Goal: Task Accomplishment & Management: Manage account settings

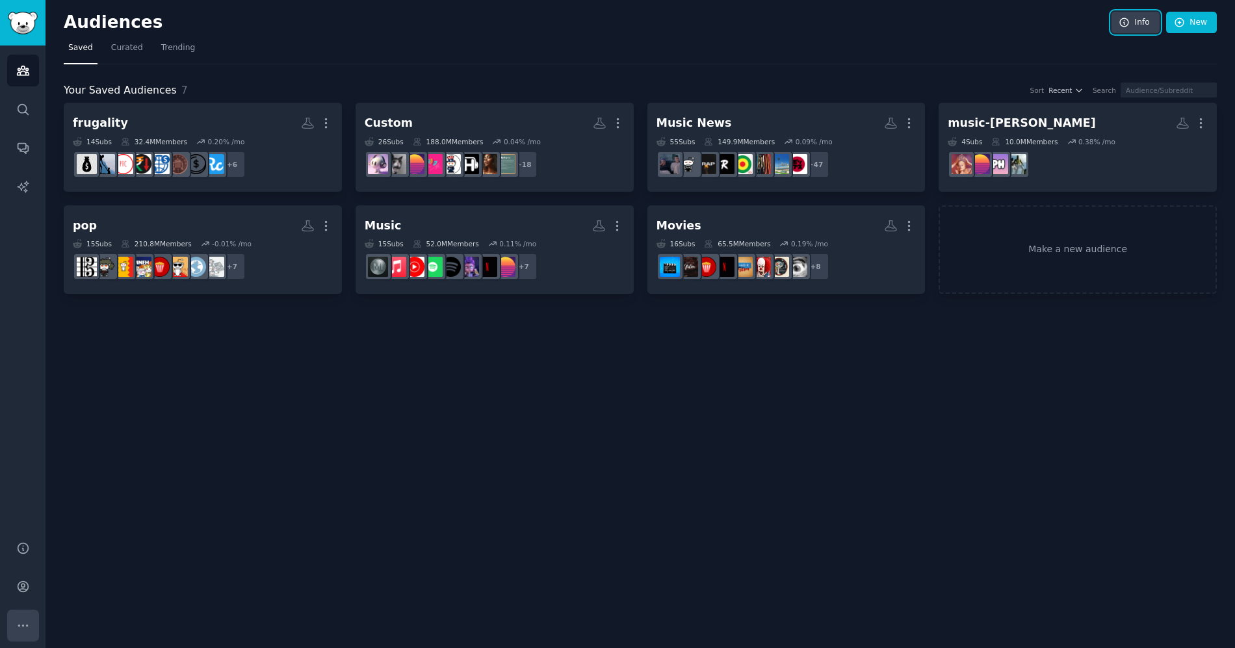
click at [25, 623] on icon "Sidebar" at bounding box center [23, 626] width 14 height 14
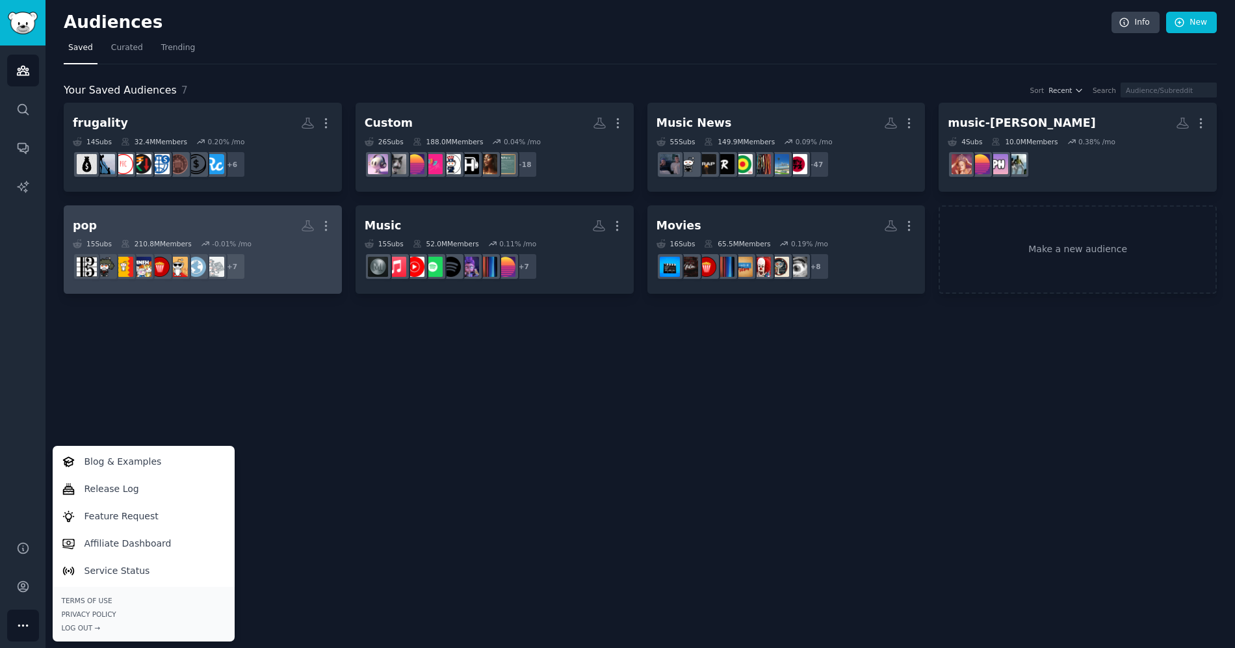
drag, startPoint x: 99, startPoint y: 409, endPoint x: 66, endPoint y: 234, distance: 177.8
click at [101, 402] on div "Audiences Info New Saved Curated Trending Your Saved Audiences 7 Sort Recent Se…" at bounding box center [639, 324] width 1189 height 648
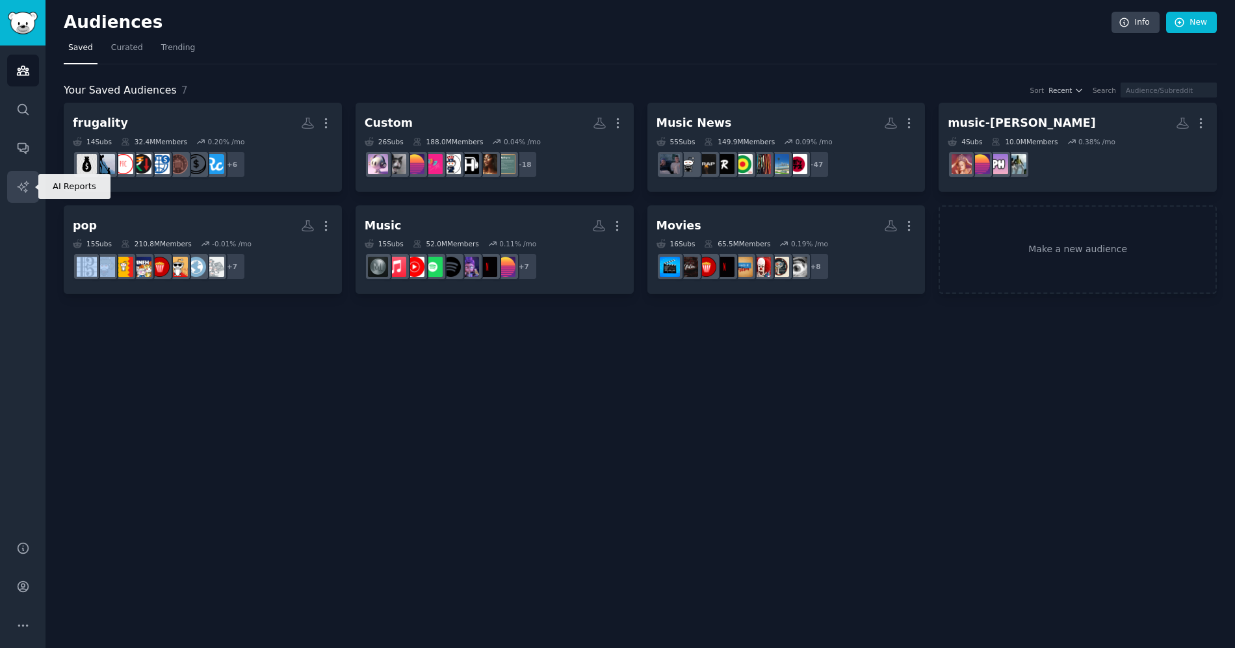
click at [26, 174] on link "AI Reports" at bounding box center [23, 187] width 32 height 32
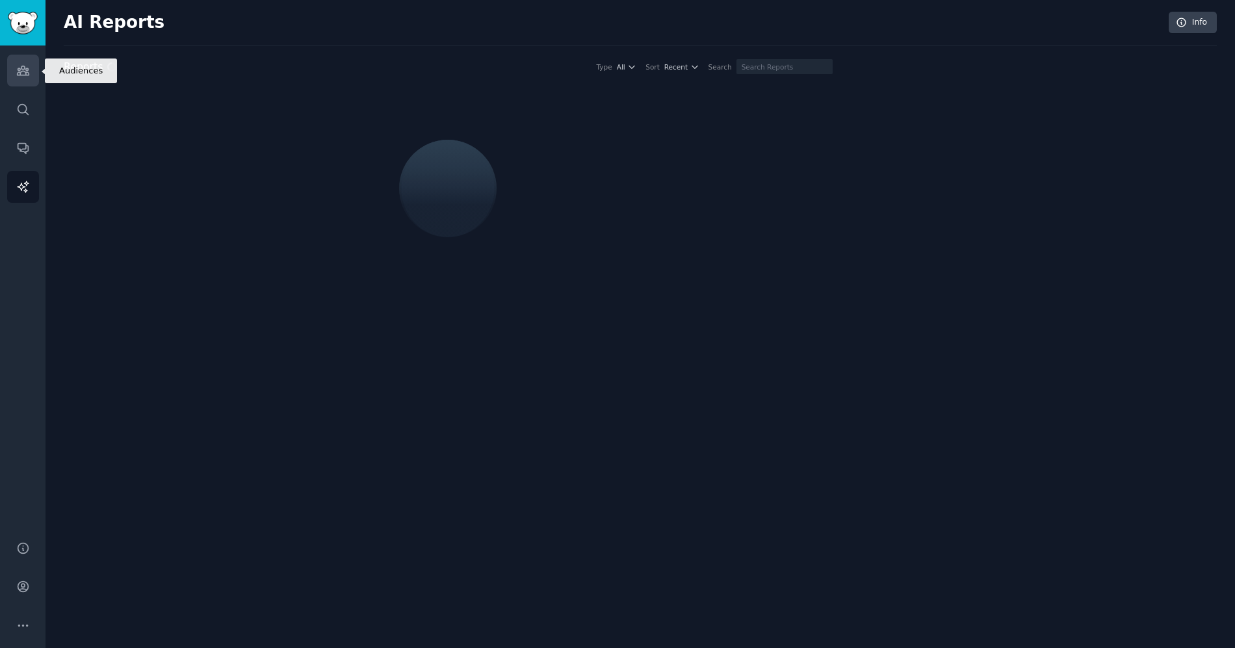
click at [30, 78] on link "Audiences" at bounding box center [23, 71] width 32 height 32
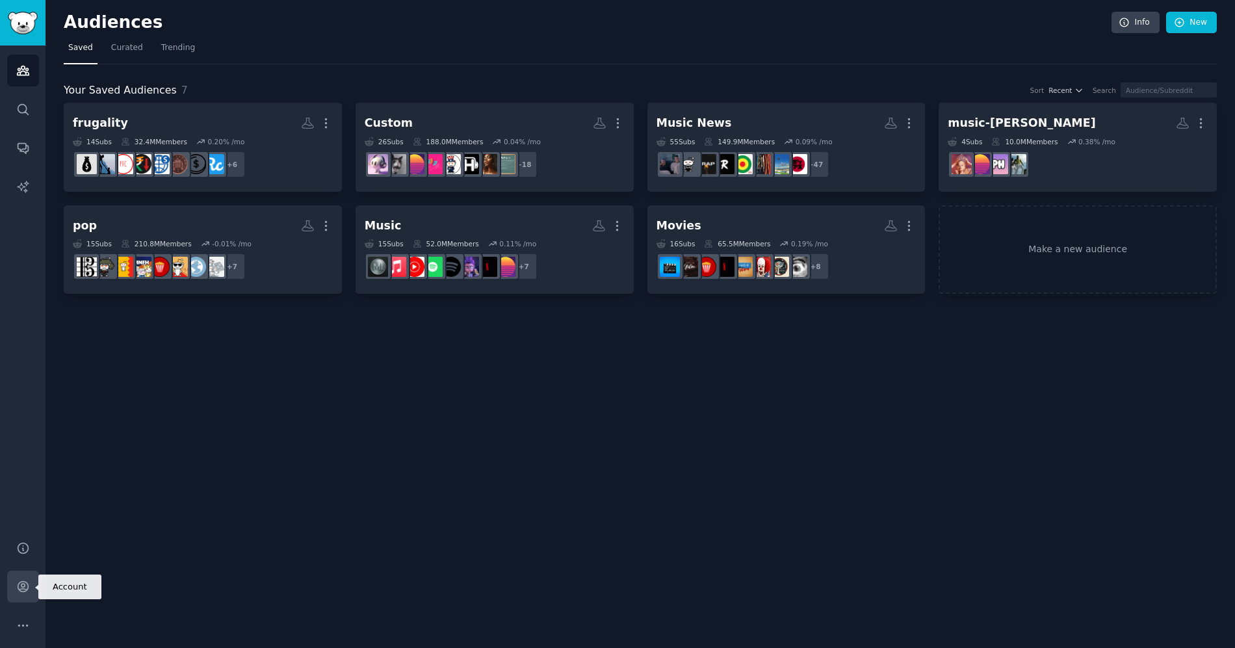
click at [20, 579] on link "Account" at bounding box center [23, 587] width 32 height 32
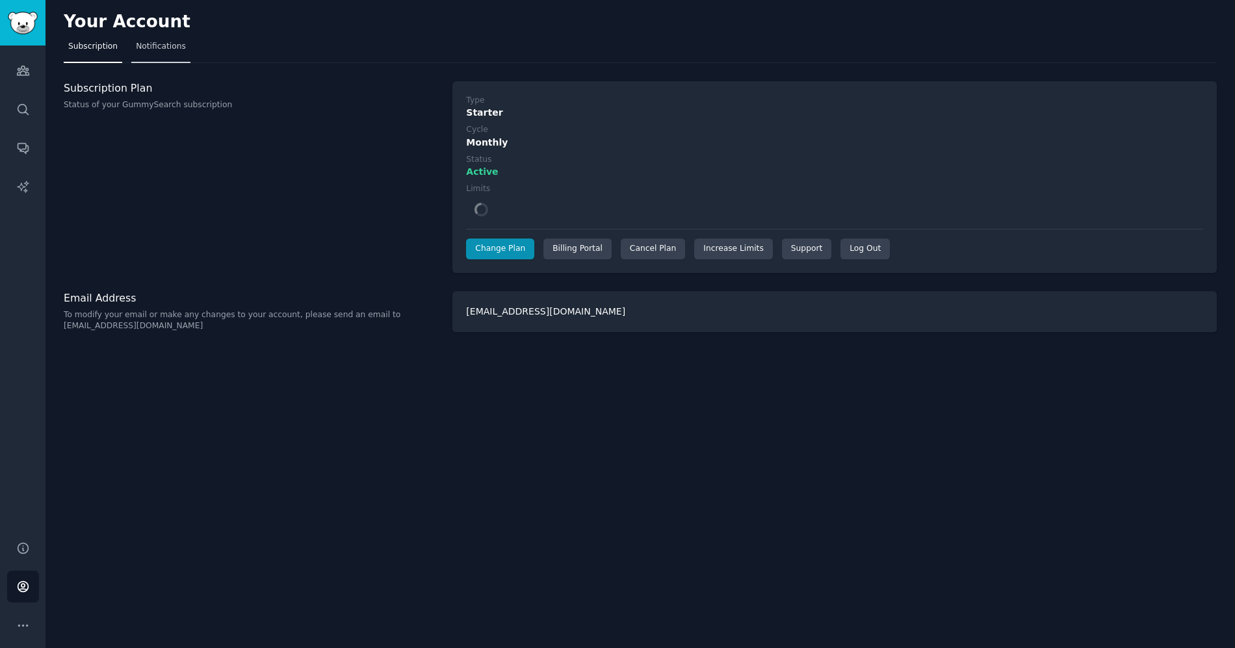
click at [157, 52] on link "Notifications" at bounding box center [160, 49] width 59 height 27
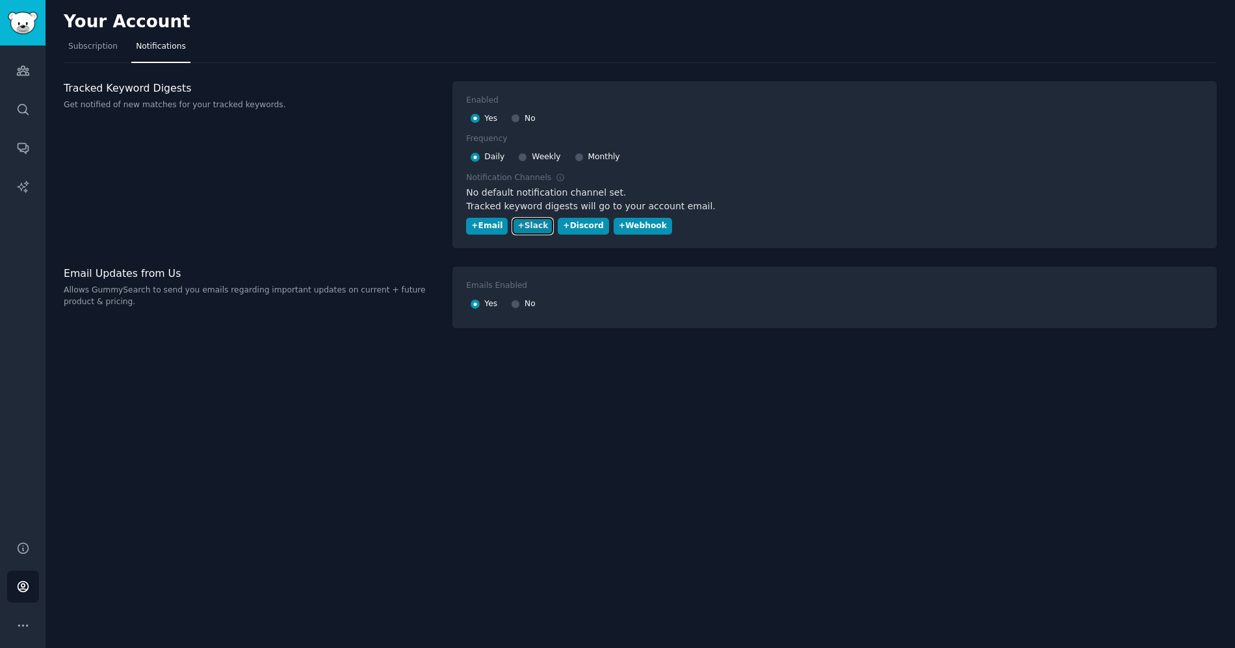
click at [539, 224] on div "+ Slack" at bounding box center [532, 226] width 31 height 12
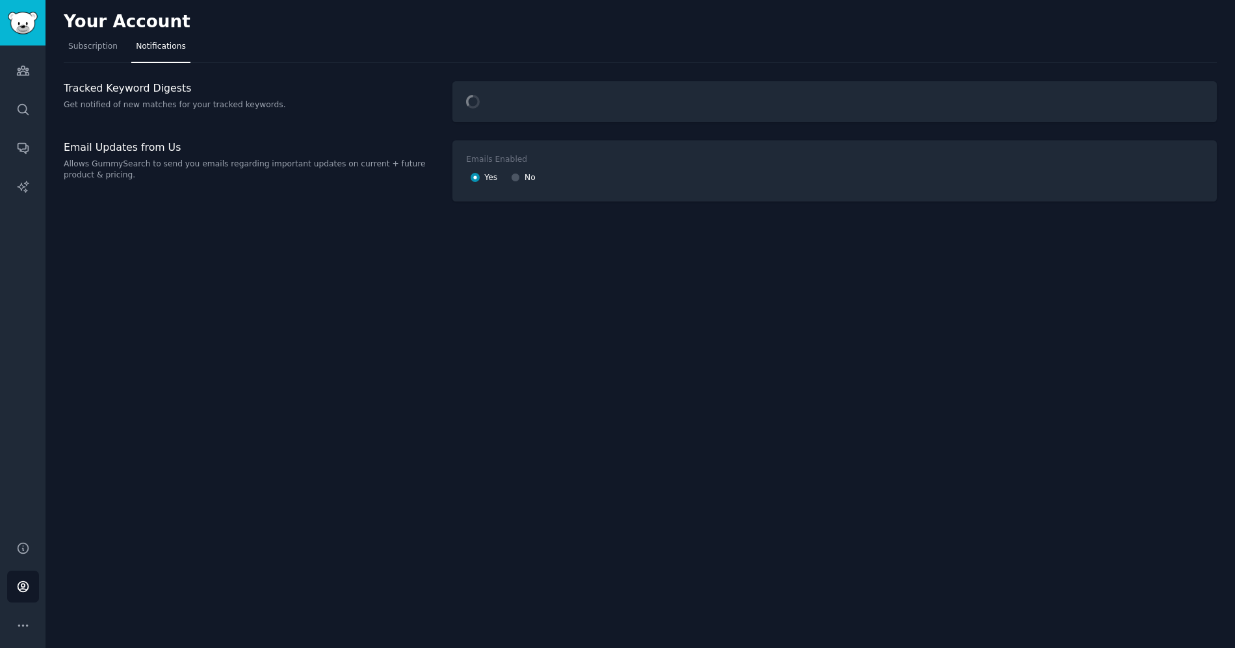
click at [1196, 19] on div "Your Account" at bounding box center [640, 24] width 1153 height 25
click at [14, 589] on link "Account" at bounding box center [23, 587] width 32 height 32
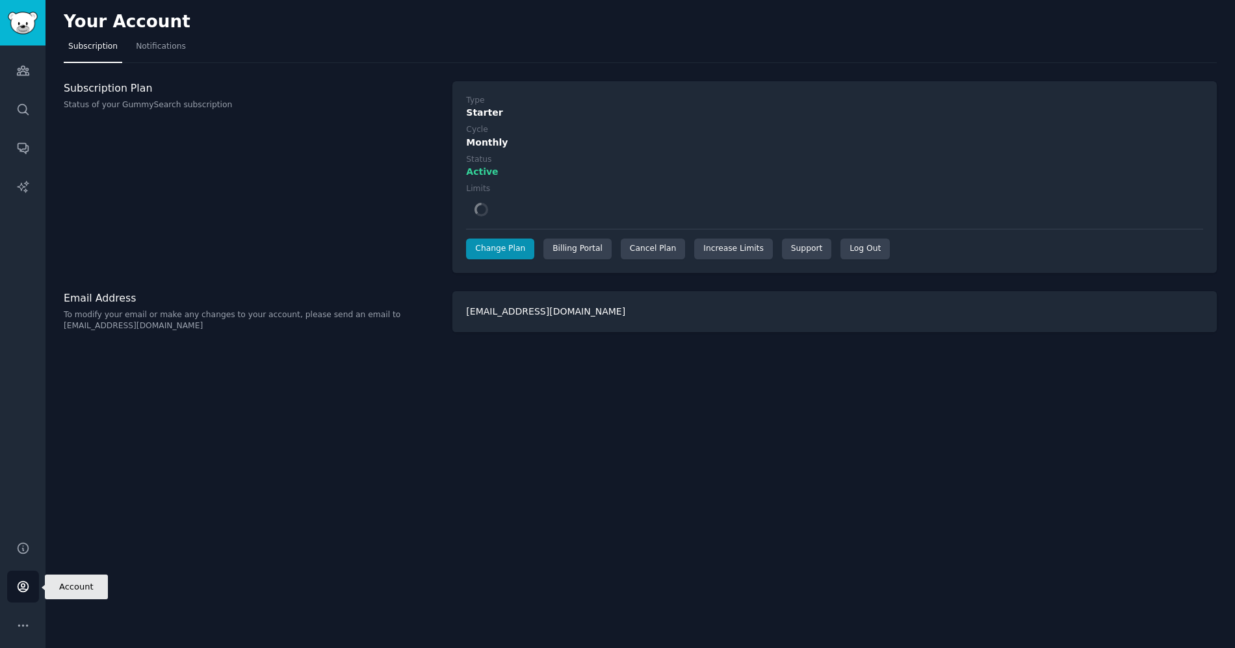
click at [21, 588] on icon "Sidebar" at bounding box center [23, 587] width 14 height 14
drag, startPoint x: 332, startPoint y: 77, endPoint x: 73, endPoint y: 51, distance: 260.0
click at [311, 77] on div "Your Account Subscription Notifications Subscription Plan Status of your GummyS…" at bounding box center [639, 324] width 1189 height 648
click at [32, 30] on img "Sidebar" at bounding box center [23, 23] width 30 height 23
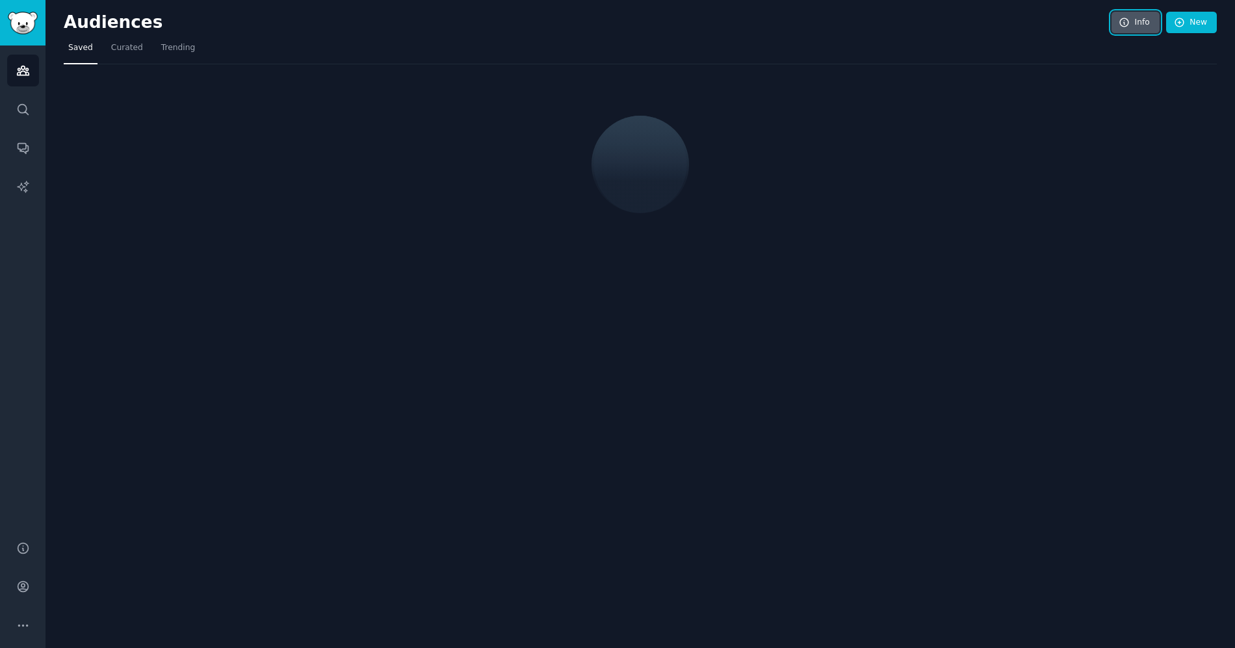
click at [1139, 22] on link "Info" at bounding box center [1135, 23] width 48 height 22
click at [38, 581] on div "Help Account More" at bounding box center [22, 586] width 45 height 123
click at [22, 587] on icon "Sidebar" at bounding box center [23, 587] width 10 height 10
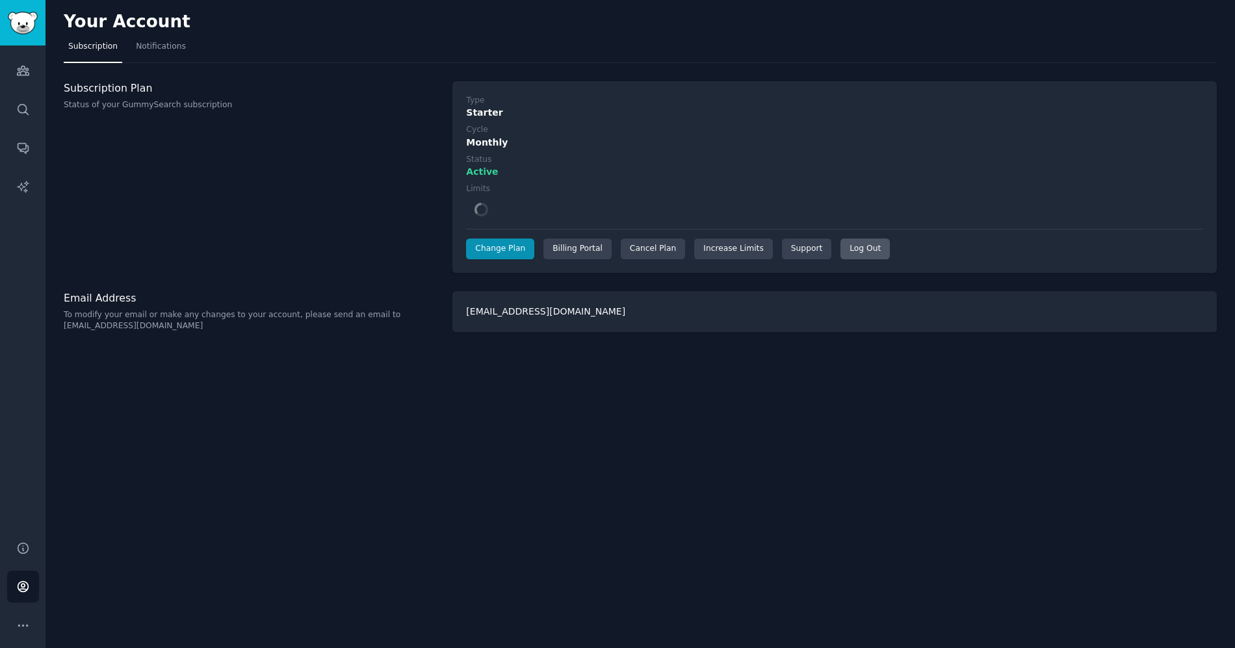
click at [840, 253] on div "Log Out" at bounding box center [864, 249] width 49 height 21
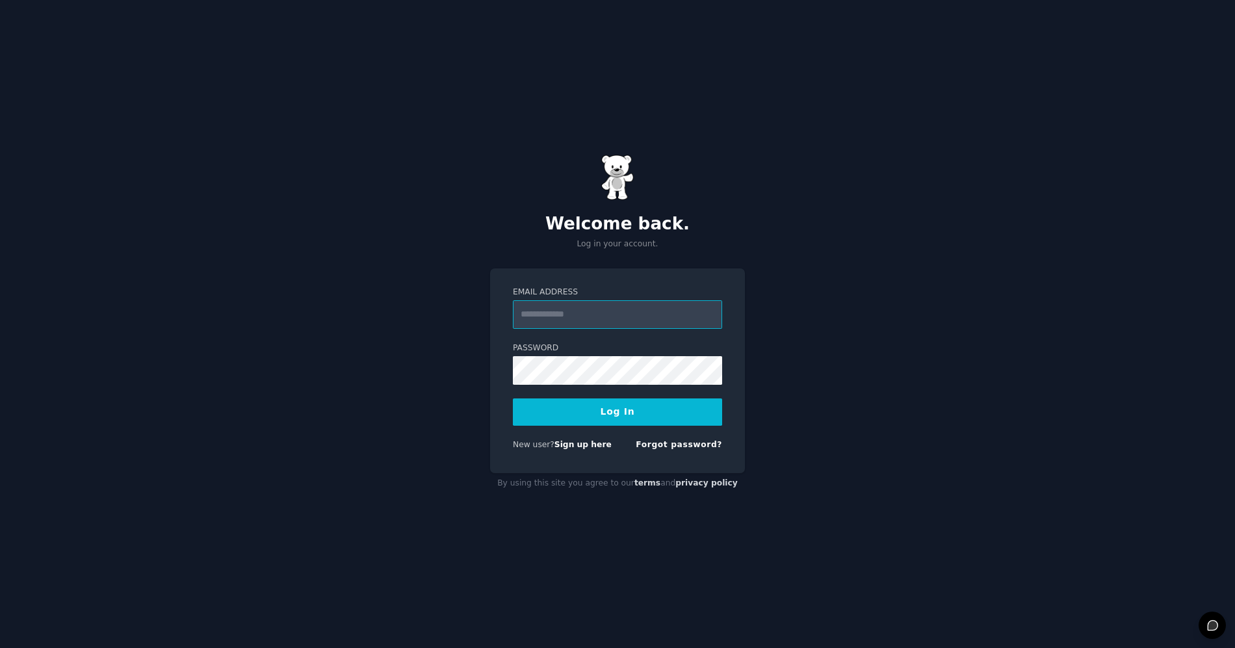
click at [672, 320] on input "Email Address" at bounding box center [617, 314] width 209 height 29
type input "**********"
click at [634, 395] on form "**********" at bounding box center [617, 371] width 209 height 169
click at [632, 407] on button "Log In" at bounding box center [617, 411] width 209 height 27
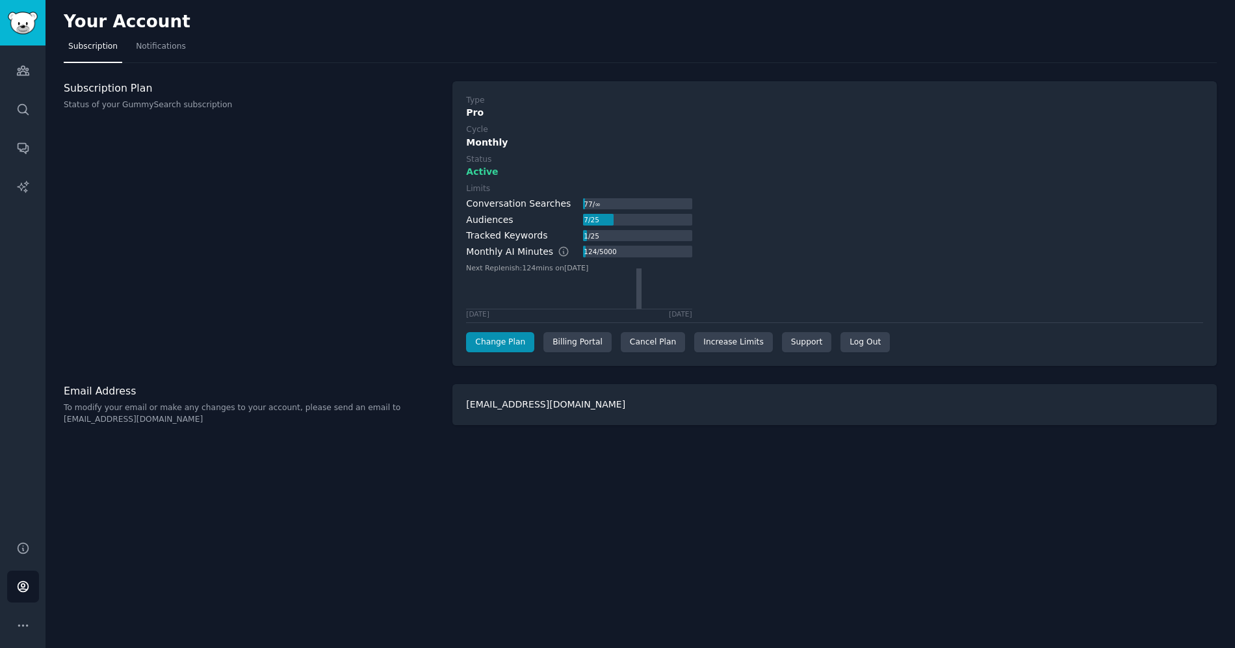
drag, startPoint x: 408, startPoint y: 451, endPoint x: 469, endPoint y: 383, distance: 91.6
click at [408, 451] on div "Your Account Subscription Notifications Subscription Plan Status of your GummyS…" at bounding box center [639, 324] width 1189 height 648
click at [153, 38] on link "Notifications" at bounding box center [160, 49] width 59 height 27
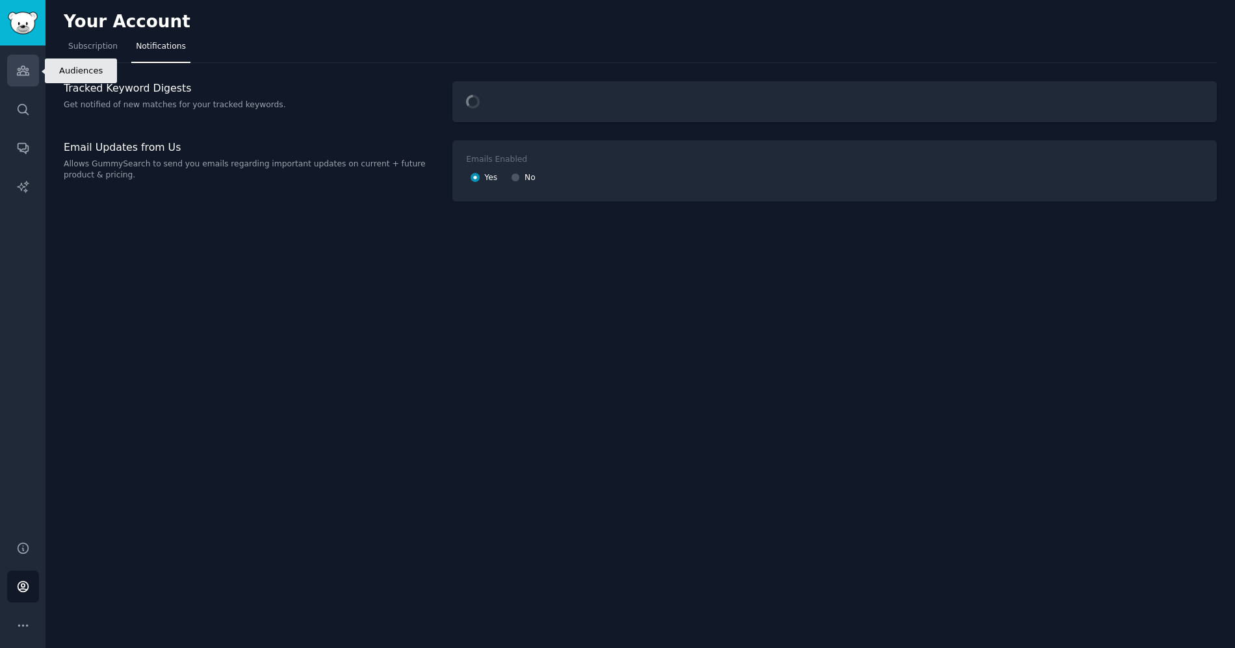
click at [29, 81] on link "Audiences" at bounding box center [23, 71] width 32 height 32
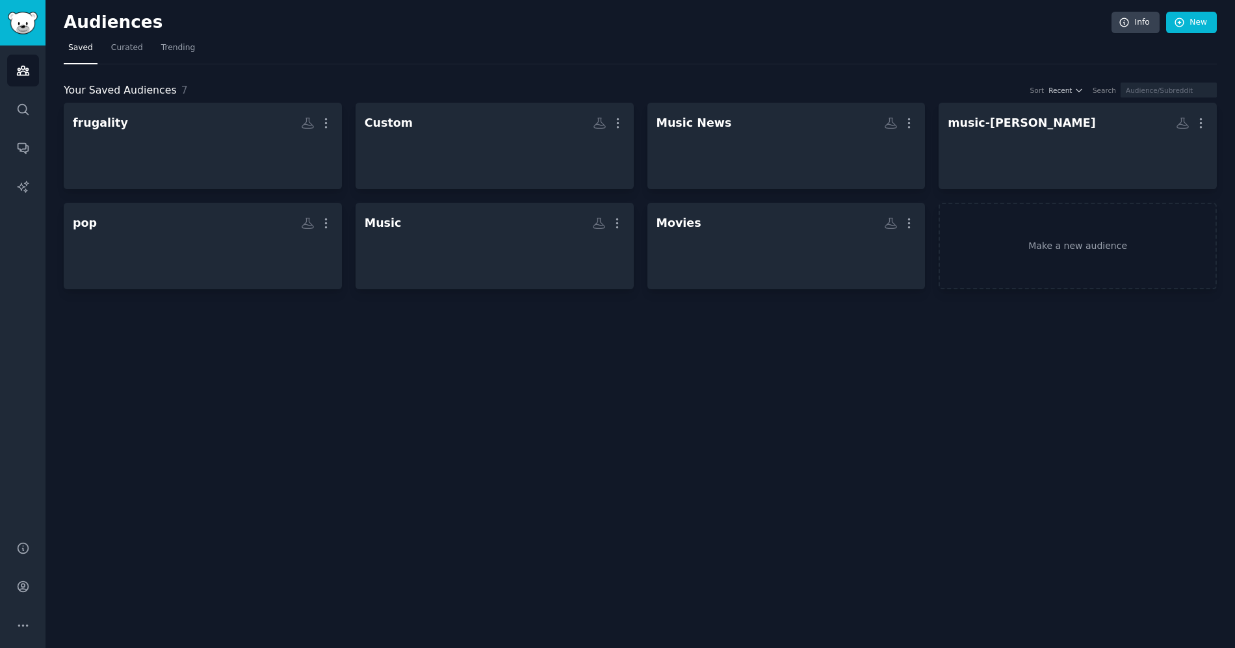
click at [641, 356] on div "Audiences Info New Saved Curated Trending Your Saved Audiences 7 Sort Recent Se…" at bounding box center [639, 324] width 1189 height 648
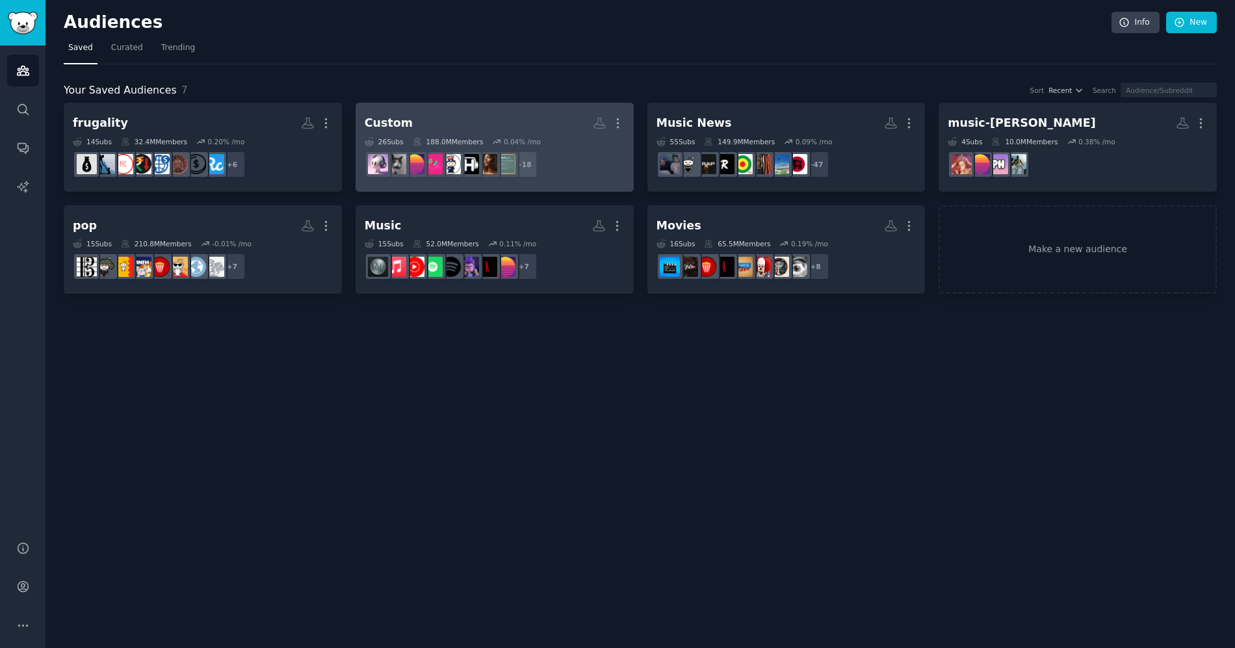
click at [517, 129] on h2 "Custom More" at bounding box center [495, 123] width 260 height 23
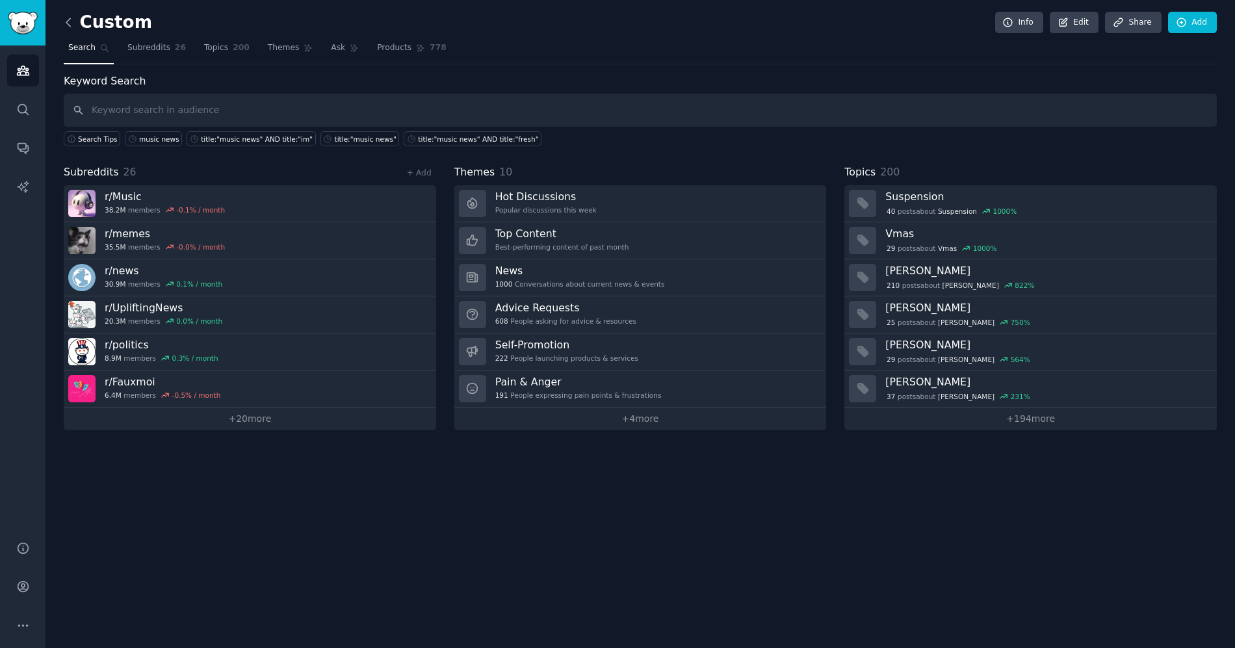
click at [68, 19] on icon at bounding box center [68, 22] width 4 height 8
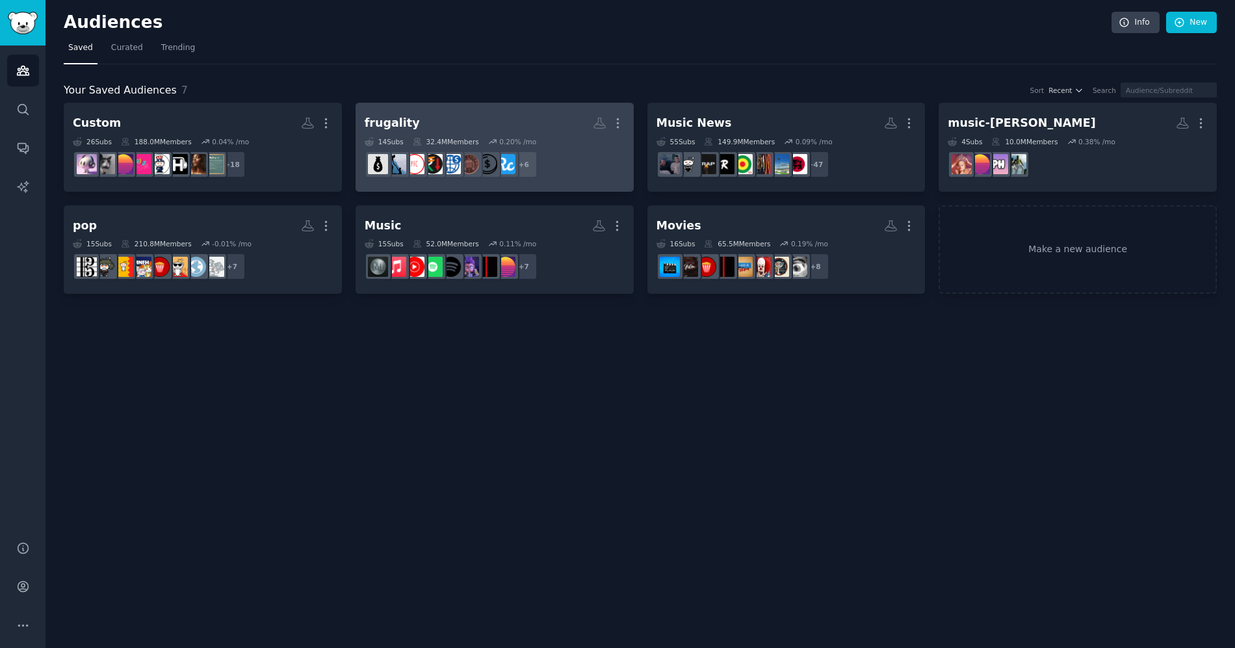
click at [504, 146] on div "0.20 % /mo" at bounding box center [517, 141] width 37 height 9
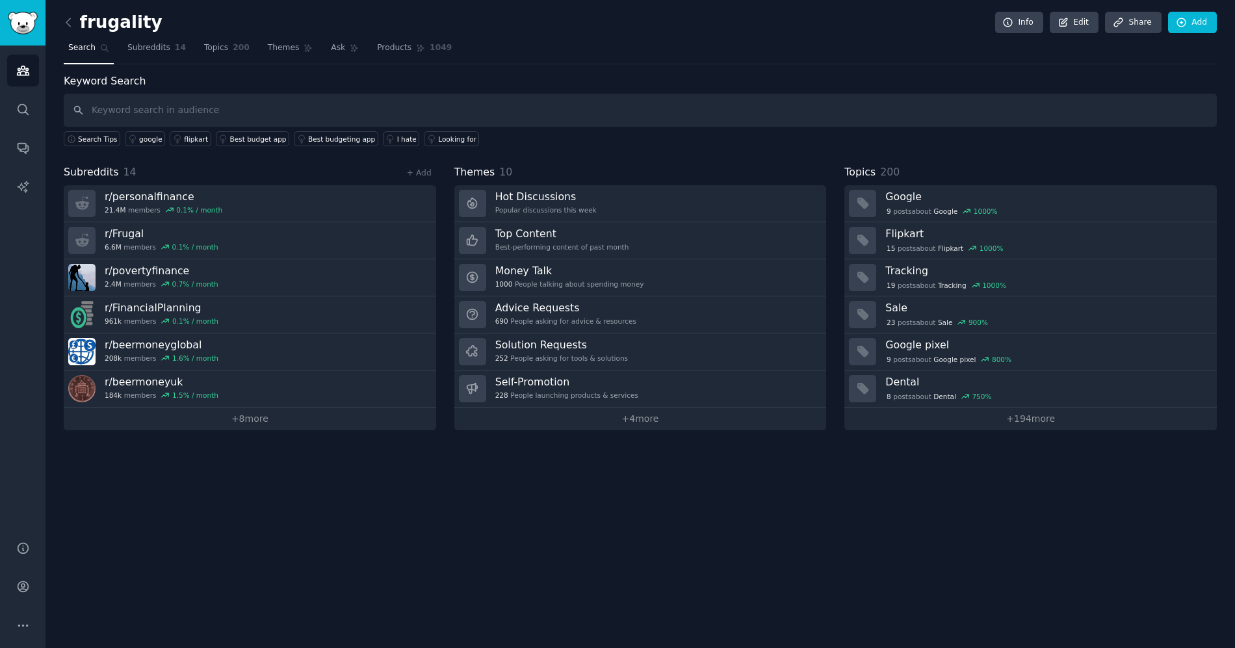
click at [689, 541] on div "frugality Info Edit Share Add Search Subreddits 14 Topics 200 Themes Ask Produc…" at bounding box center [639, 324] width 1189 height 648
click at [560, 142] on div "Search Tips google flipkart Best budget app Best budgeting app I hate Looking f…" at bounding box center [640, 136] width 1153 height 19
click at [129, 114] on input "text" at bounding box center [640, 110] width 1153 height 33
click at [417, 69] on div "frugality Info Edit Share Add Search Subreddits 14 Topics 200 Themes Ask Produc…" at bounding box center [640, 224] width 1153 height 412
click at [336, 112] on input "text" at bounding box center [640, 110] width 1153 height 33
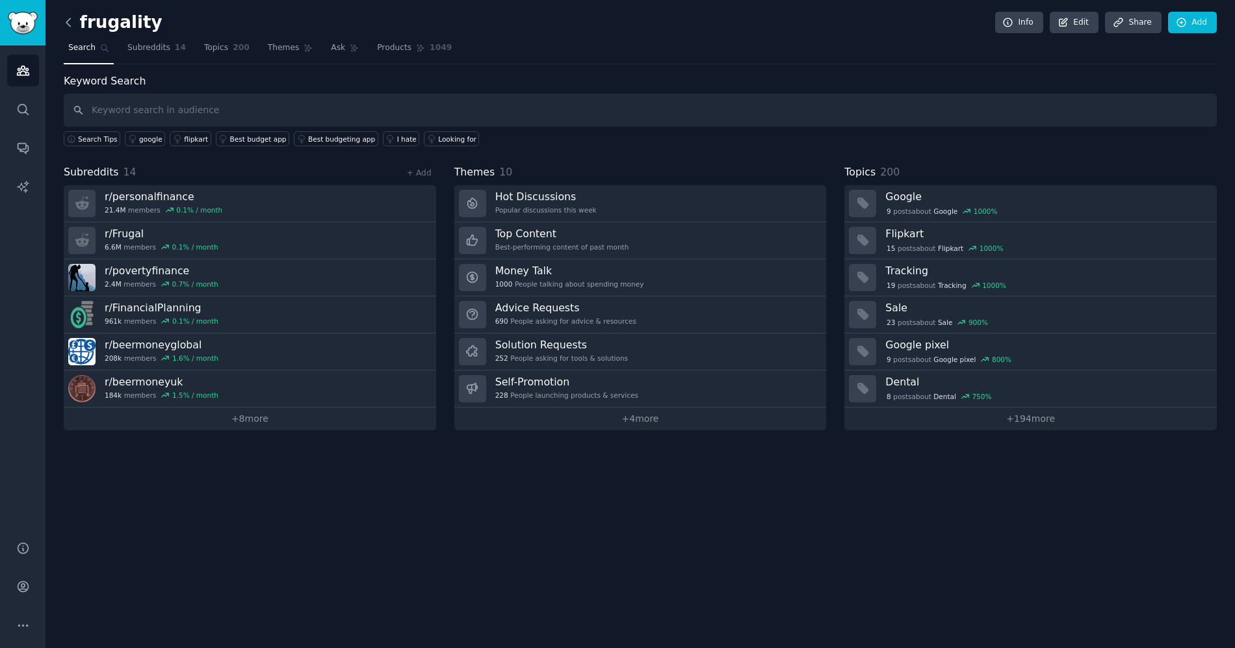
click at [71, 21] on icon at bounding box center [69, 23] width 14 height 14
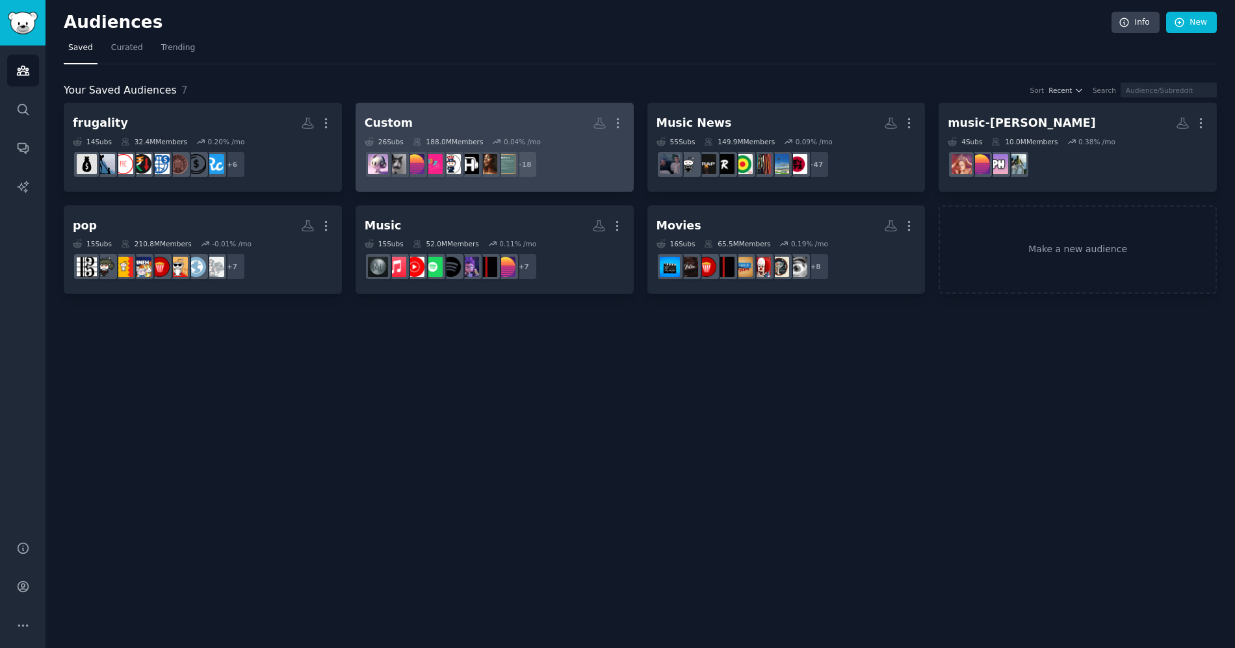
click at [495, 135] on div "Custom More 26 Sub s 188.0M Members 0.04 % /mo r/hiphopheads + 18" at bounding box center [495, 147] width 260 height 71
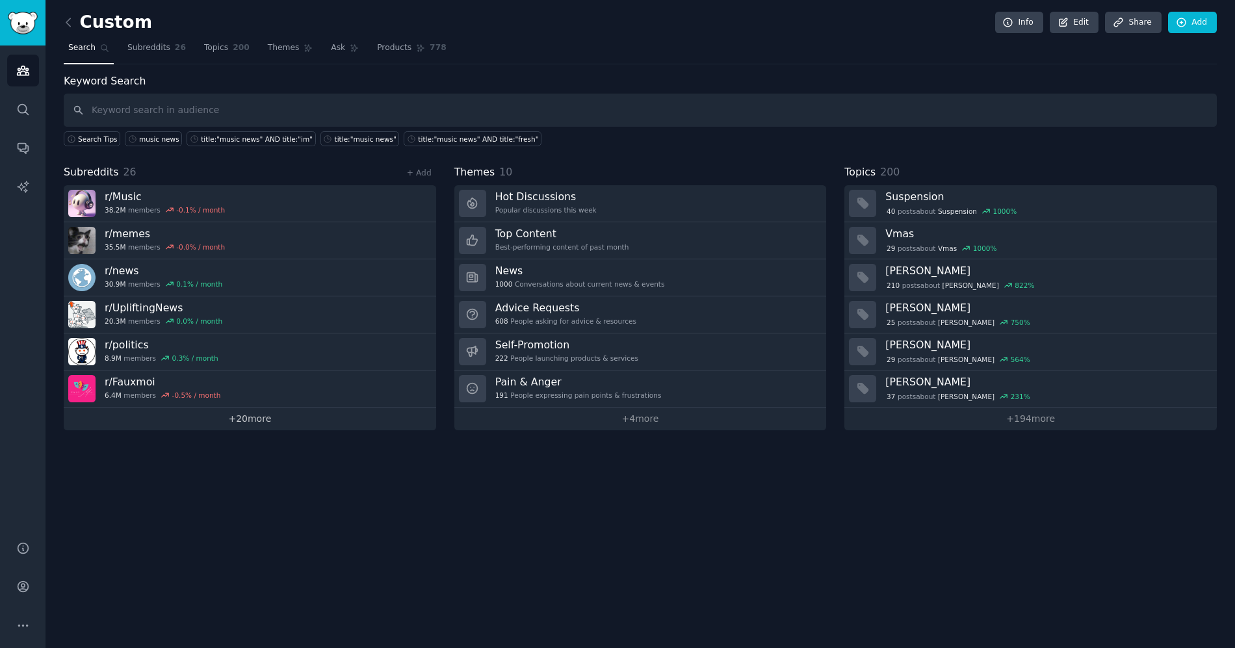
click at [252, 422] on link "+ 20 more" at bounding box center [250, 418] width 372 height 23
click at [80, 25] on h2 "Custom" at bounding box center [108, 22] width 88 height 21
click at [77, 23] on link at bounding box center [72, 22] width 16 height 21
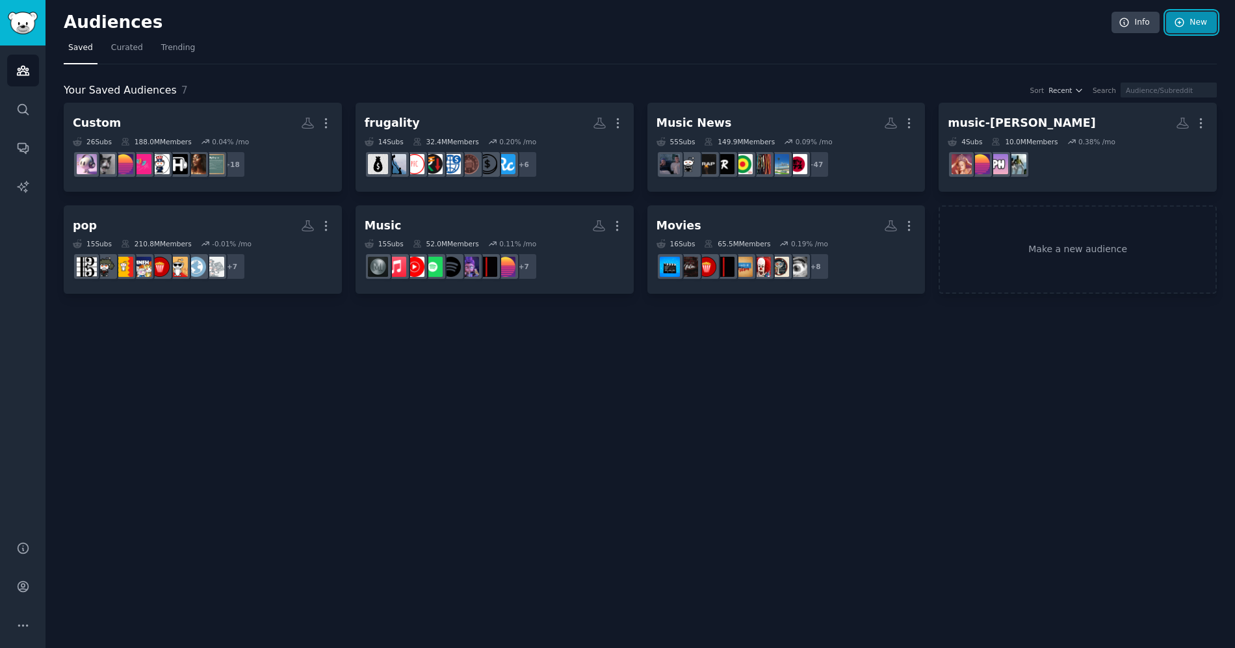
click at [1200, 25] on link "New" at bounding box center [1191, 23] width 51 height 22
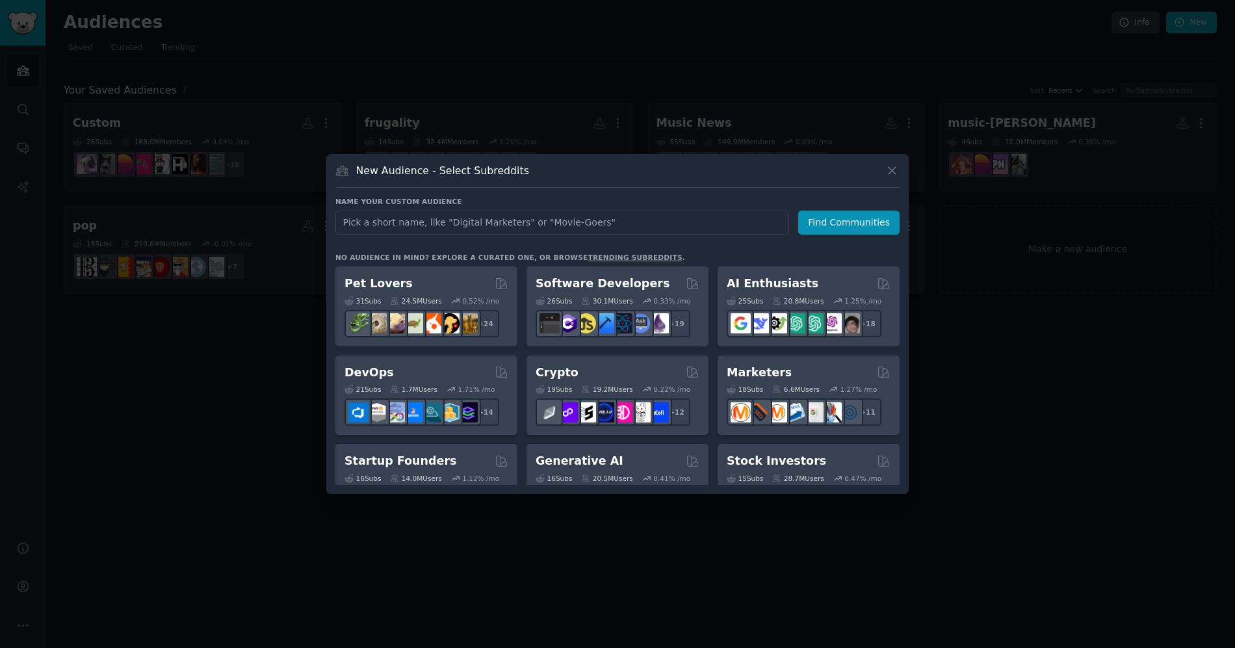
click at [501, 228] on input "text" at bounding box center [562, 223] width 454 height 24
click at [1020, 272] on div at bounding box center [617, 324] width 1235 height 648
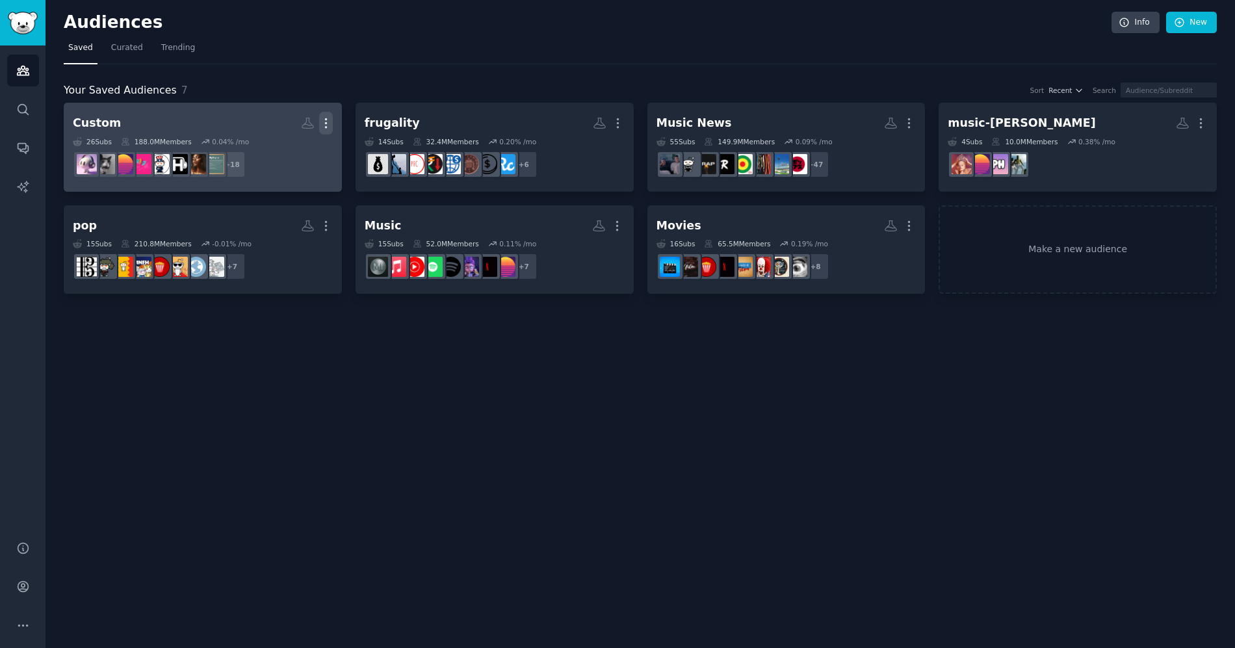
click at [325, 118] on icon "button" at bounding box center [326, 123] width 14 height 14
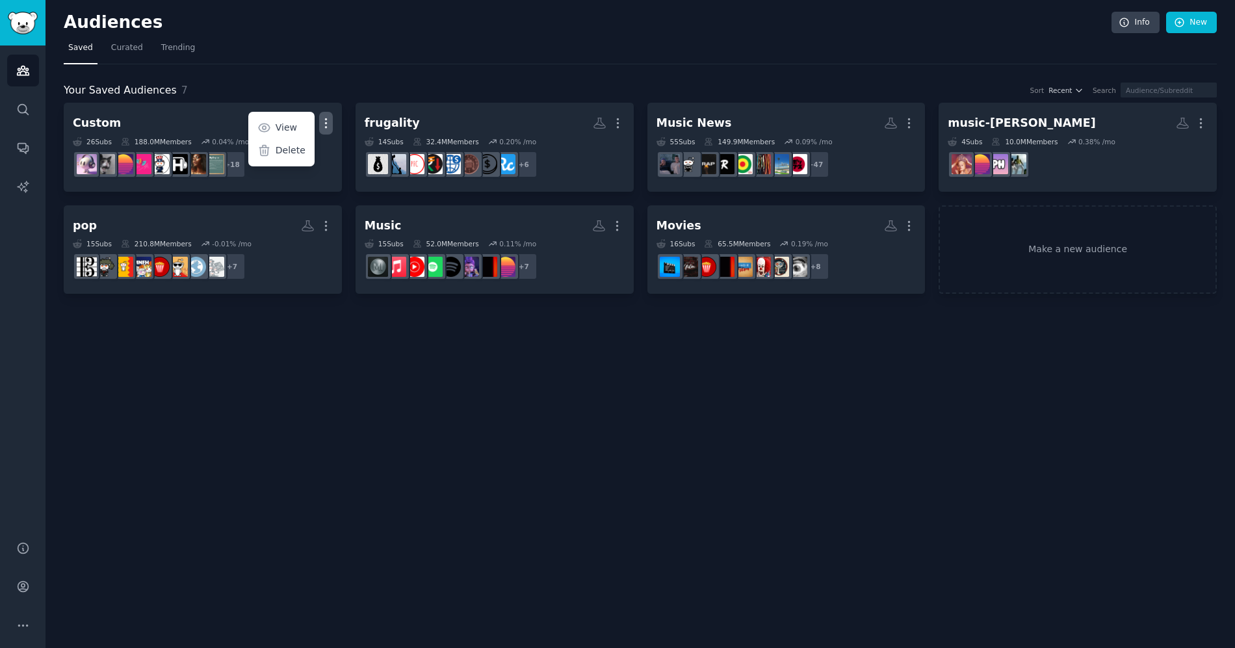
click at [370, 83] on div "Your Saved Audiences 7 Sort Recent Search" at bounding box center [640, 91] width 1153 height 16
click at [1204, 25] on link "New" at bounding box center [1191, 23] width 51 height 22
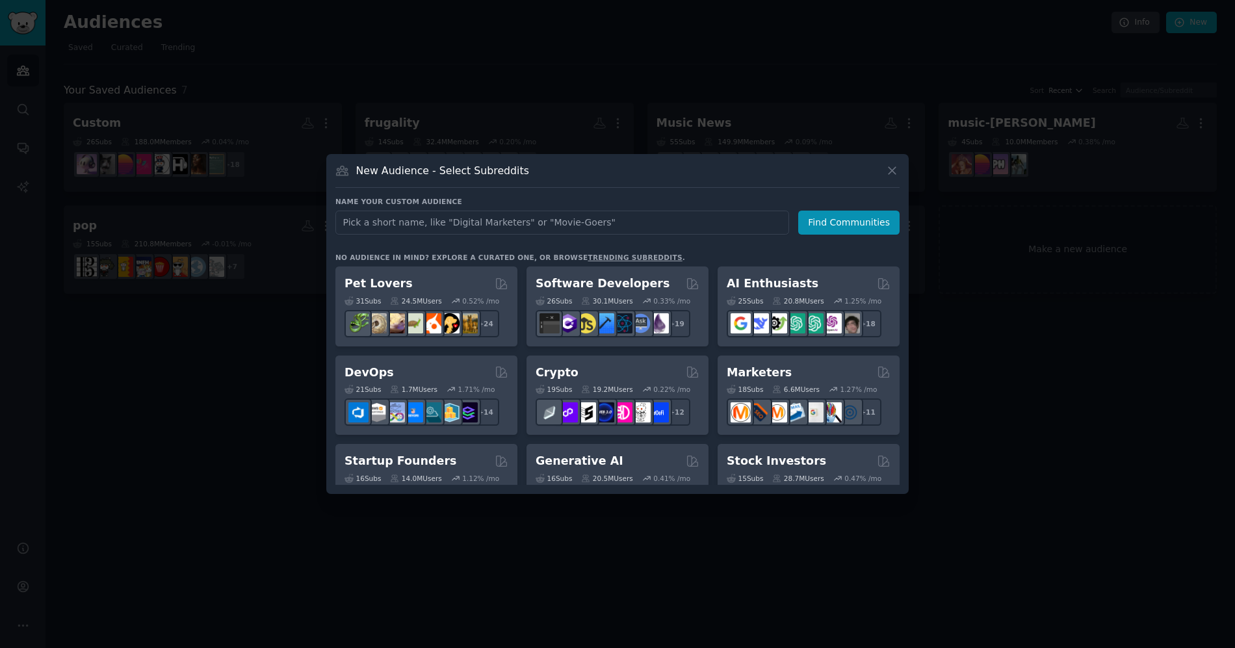
click at [660, 222] on input "text" at bounding box center [562, 223] width 454 height 24
click at [678, 229] on input "text" at bounding box center [562, 223] width 454 height 24
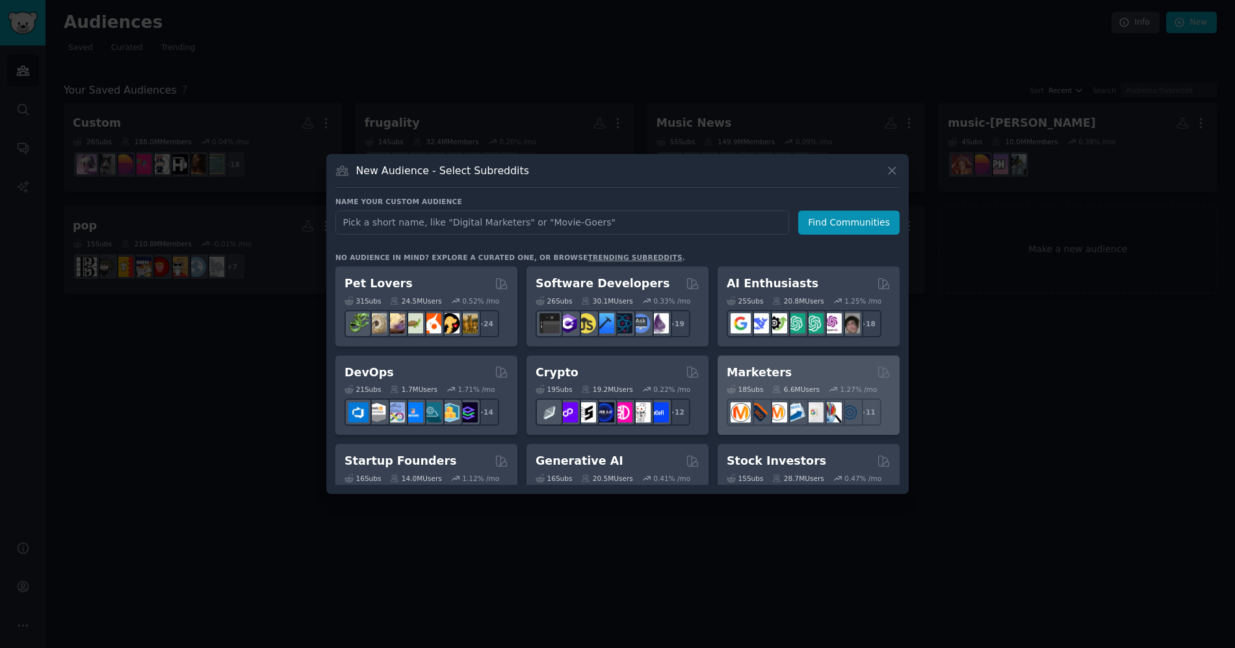
click at [801, 360] on div "Marketers 18 Sub s 6.6M Users 1.27 % /mo + 11" at bounding box center [808, 395] width 182 height 80
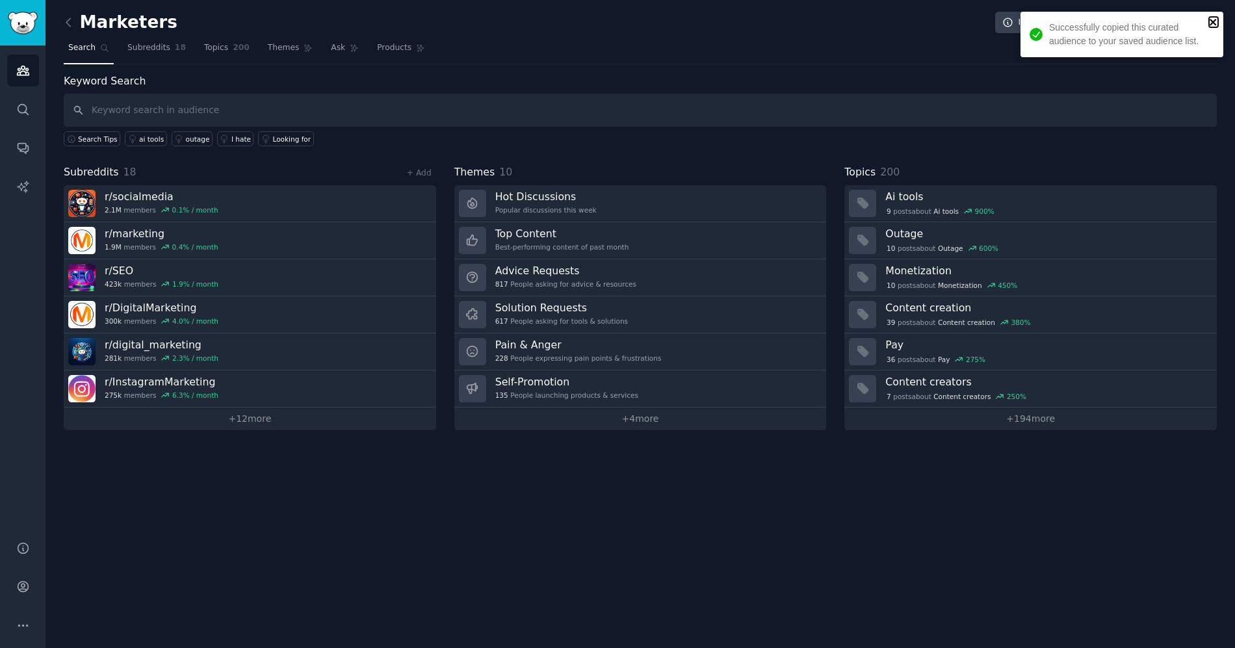
click at [1217, 19] on icon "close" at bounding box center [1213, 22] width 9 height 10
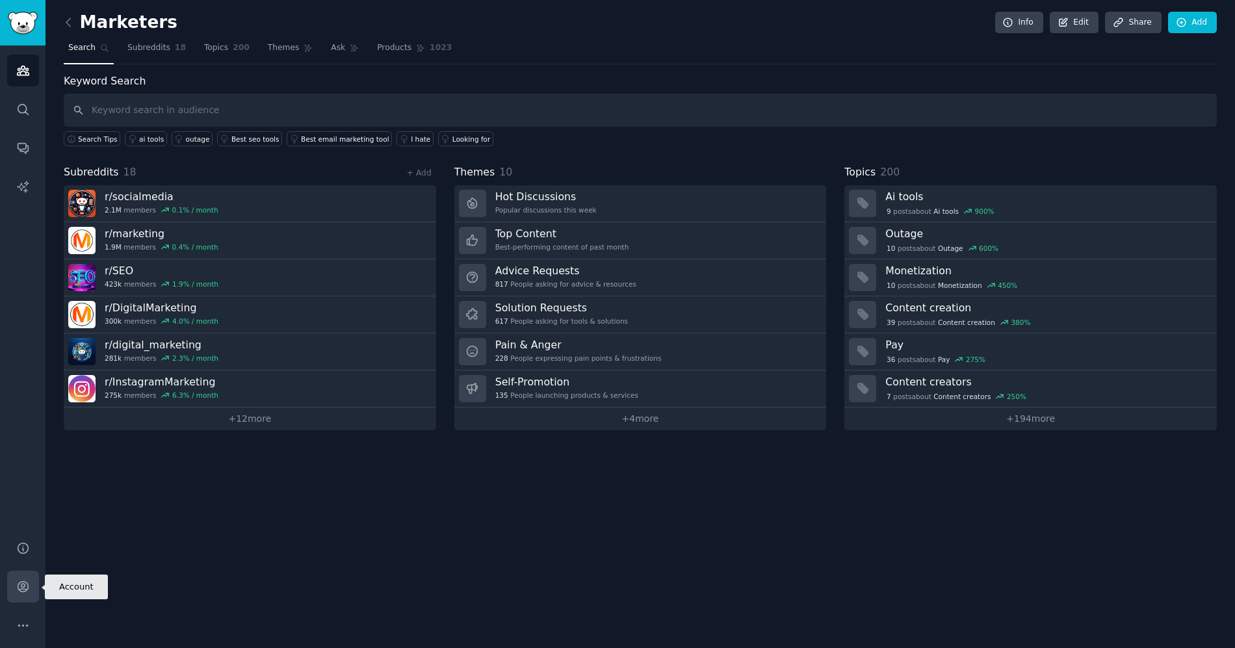
click at [27, 594] on link "Account" at bounding box center [23, 587] width 32 height 32
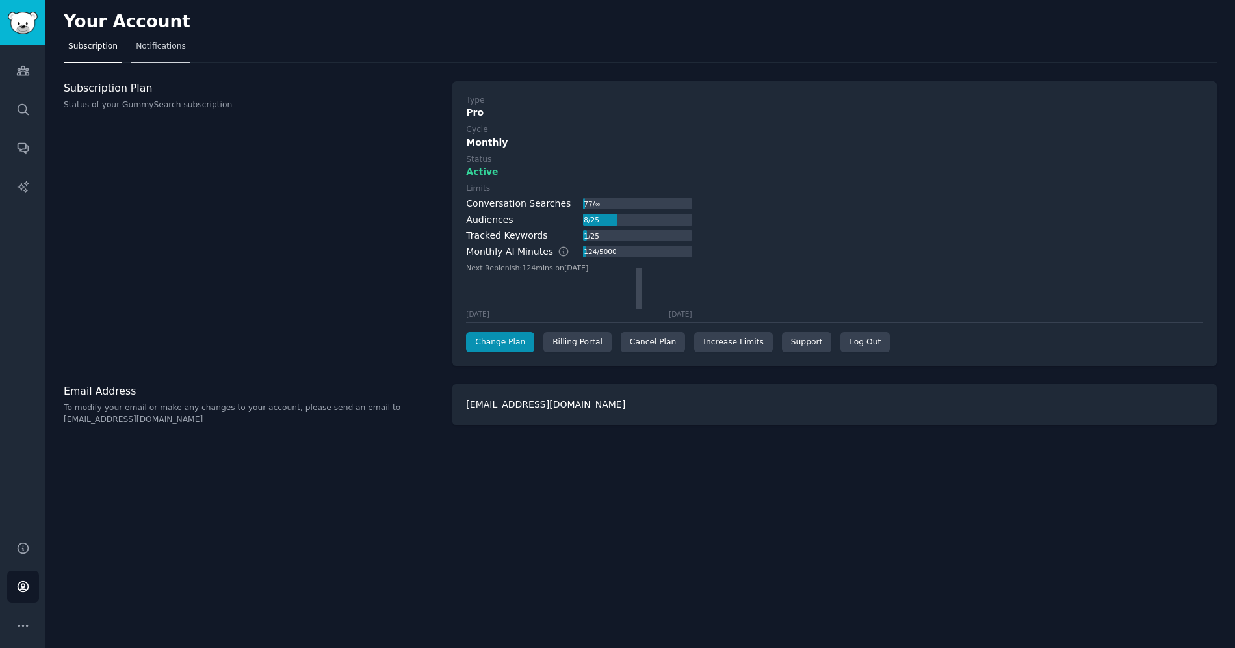
click at [183, 49] on span "Notifications" at bounding box center [161, 47] width 50 height 12
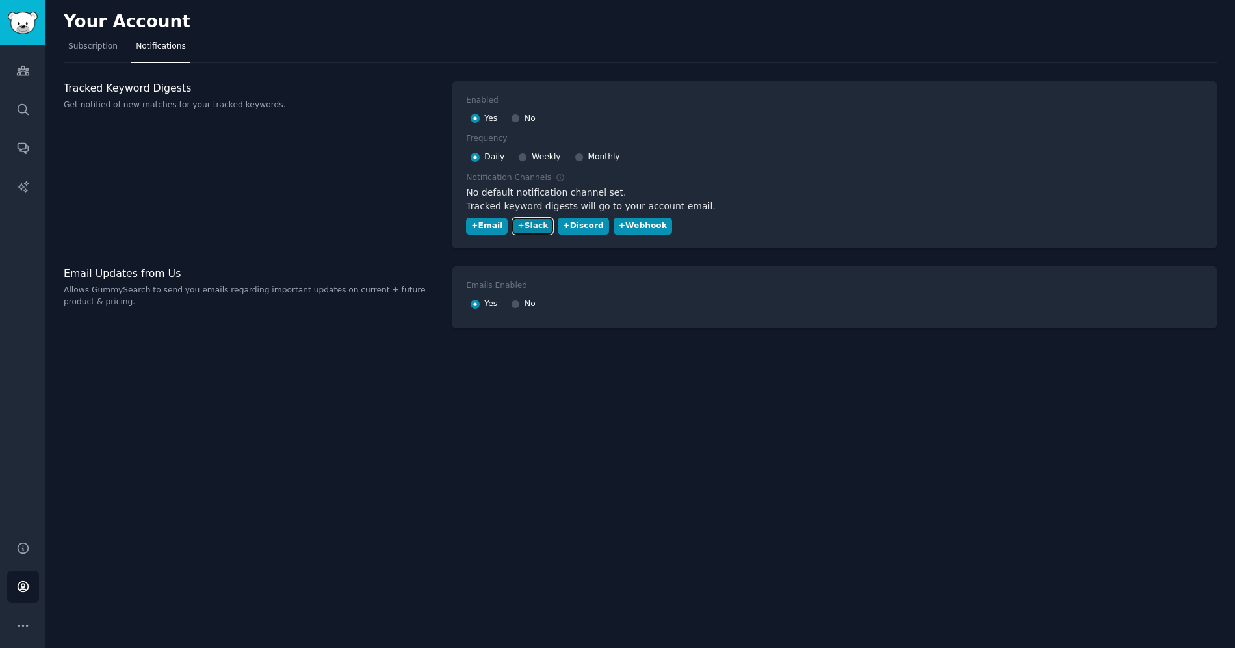
click at [540, 227] on div "+ Slack" at bounding box center [532, 226] width 31 height 12
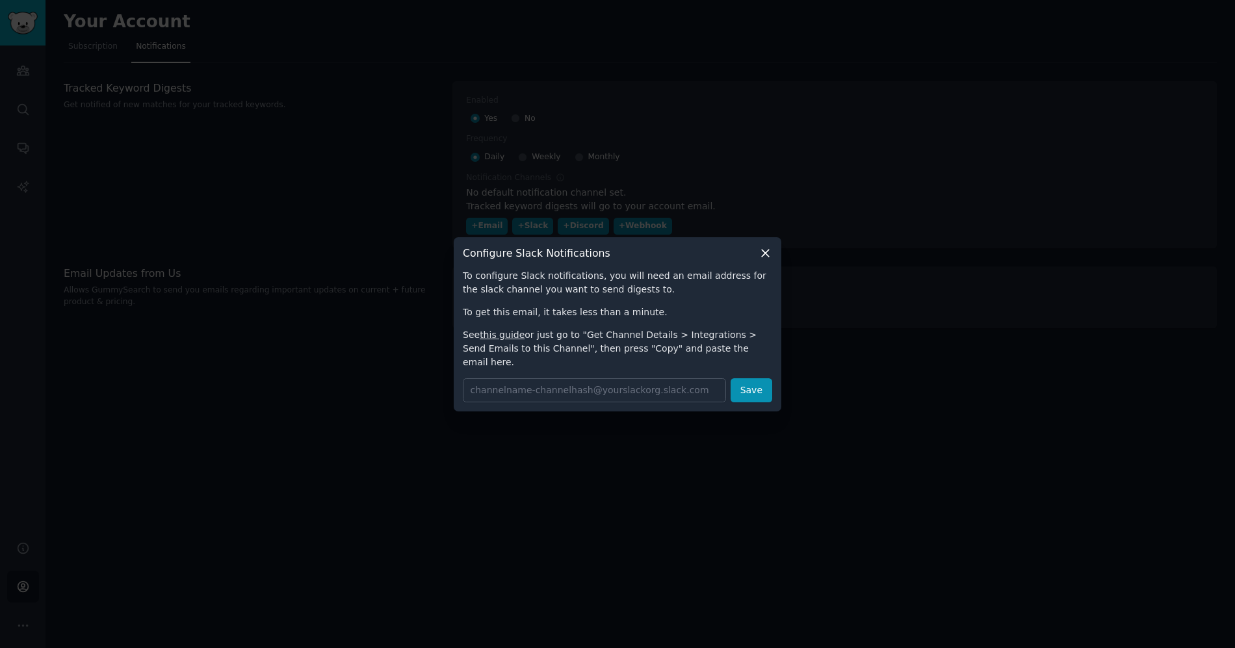
click at [760, 260] on icon at bounding box center [765, 253] width 14 height 14
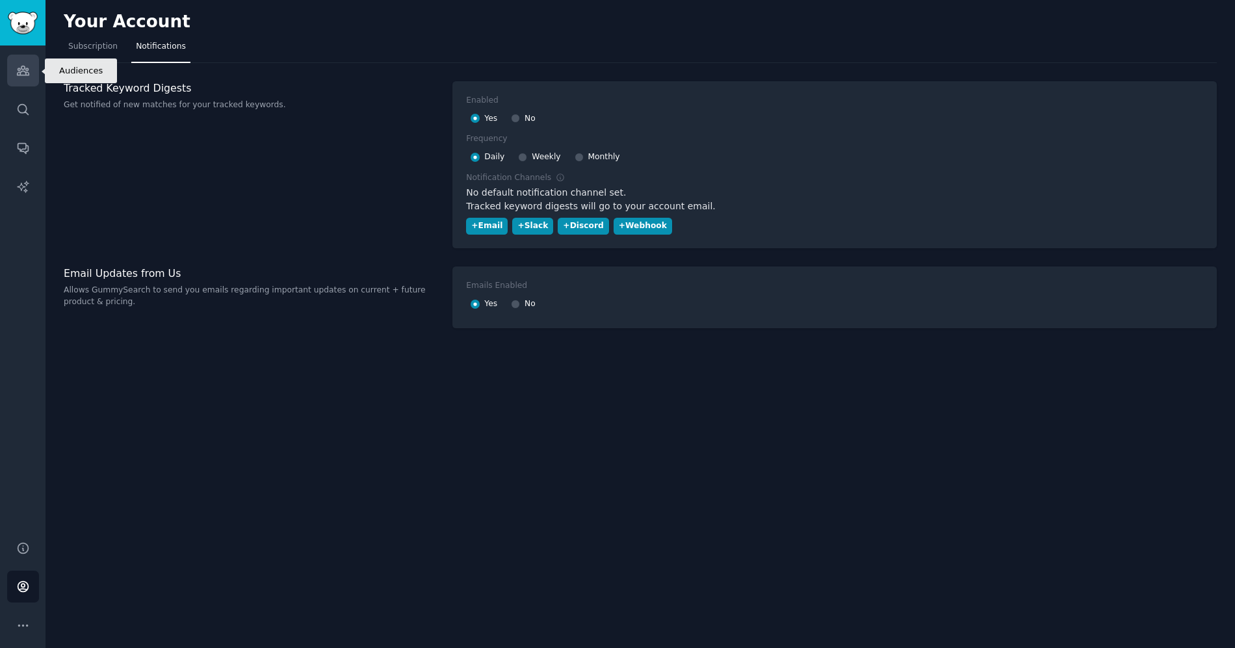
click at [28, 73] on icon "Sidebar" at bounding box center [23, 70] width 12 height 9
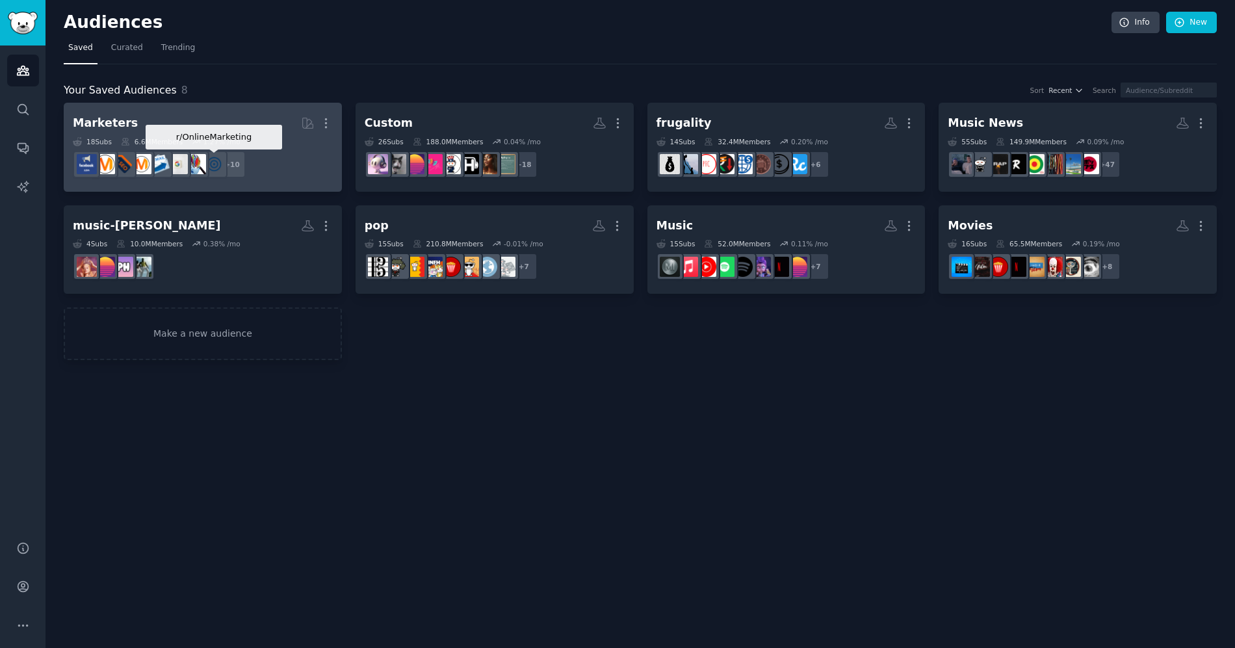
click at [217, 157] on img at bounding box center [214, 164] width 20 height 20
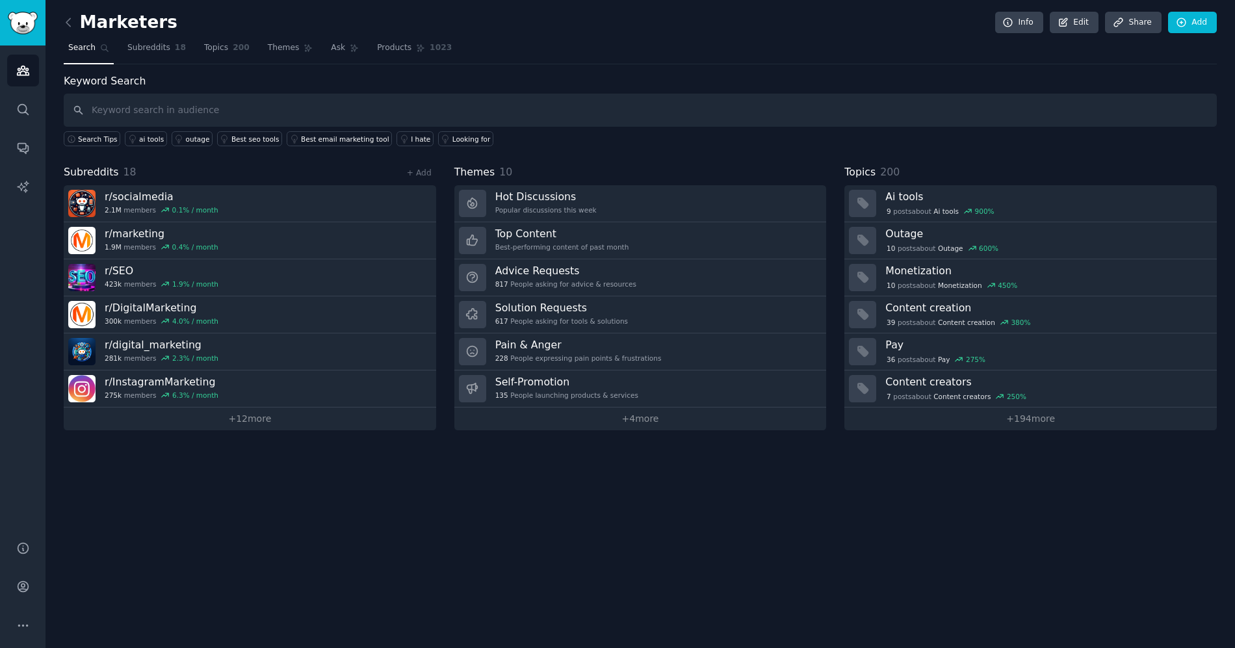
click at [601, 67] on div "Marketers Info Edit Share Add Search Subreddits 18 Topics 200 Themes Ask Produc…" at bounding box center [640, 224] width 1153 height 412
click at [268, 97] on input "text" at bounding box center [640, 110] width 1153 height 33
type input "retail media network"
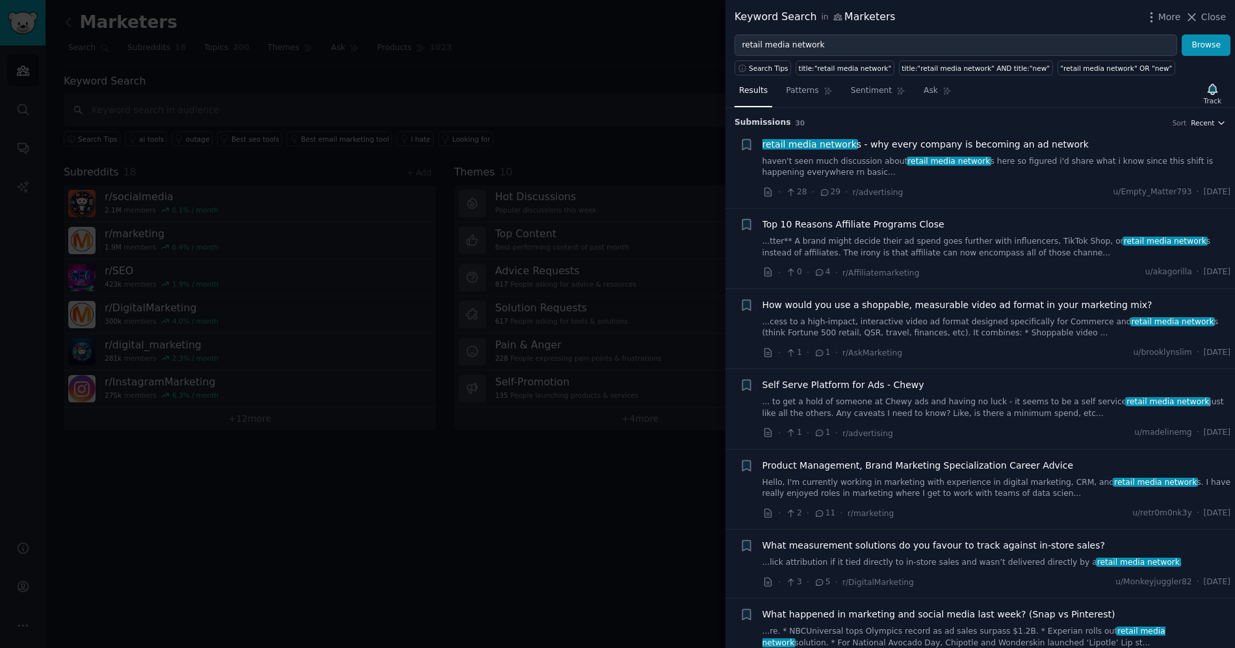
click at [1211, 122] on button "Recent" at bounding box center [1208, 122] width 35 height 9
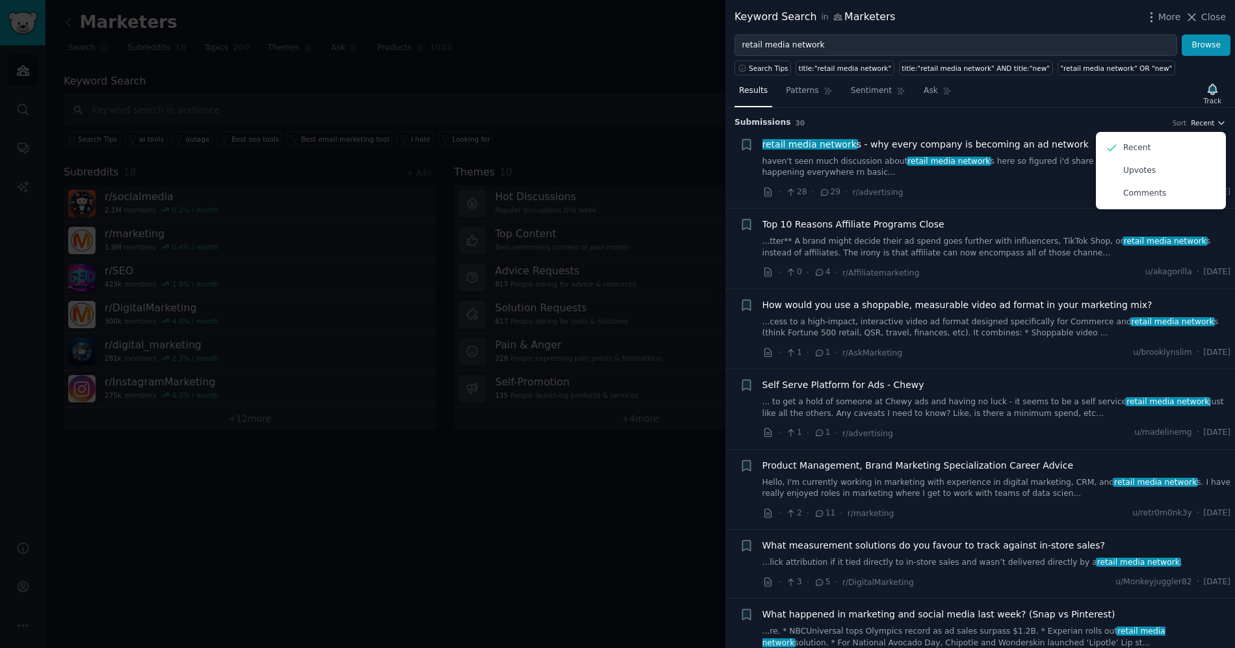
click at [1211, 122] on button "Recent" at bounding box center [1208, 122] width 35 height 9
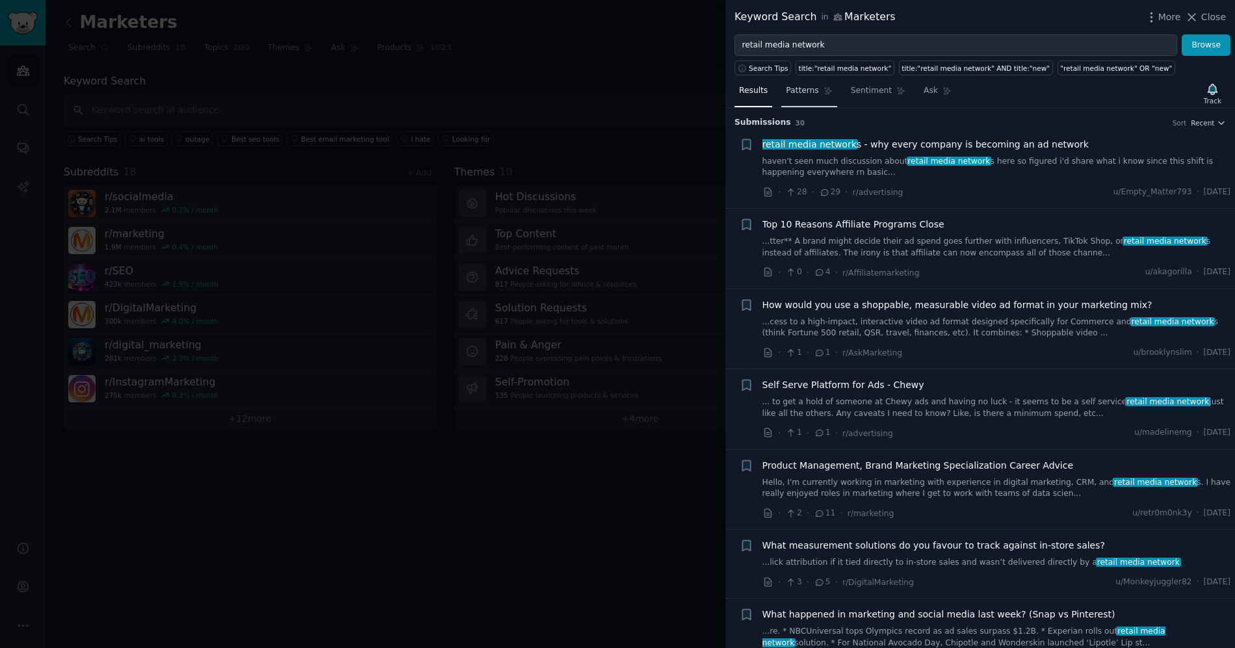
click at [814, 86] on span "Patterns" at bounding box center [802, 91] width 32 height 12
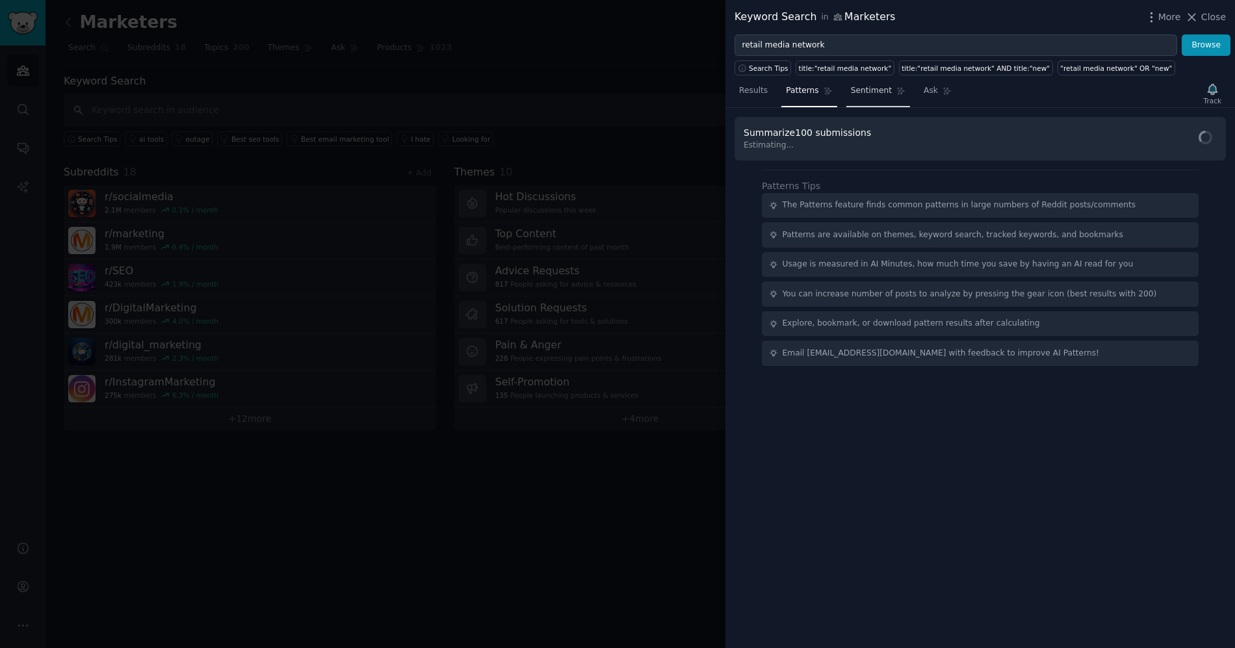
click at [876, 85] on span "Sentiment" at bounding box center [871, 91] width 41 height 12
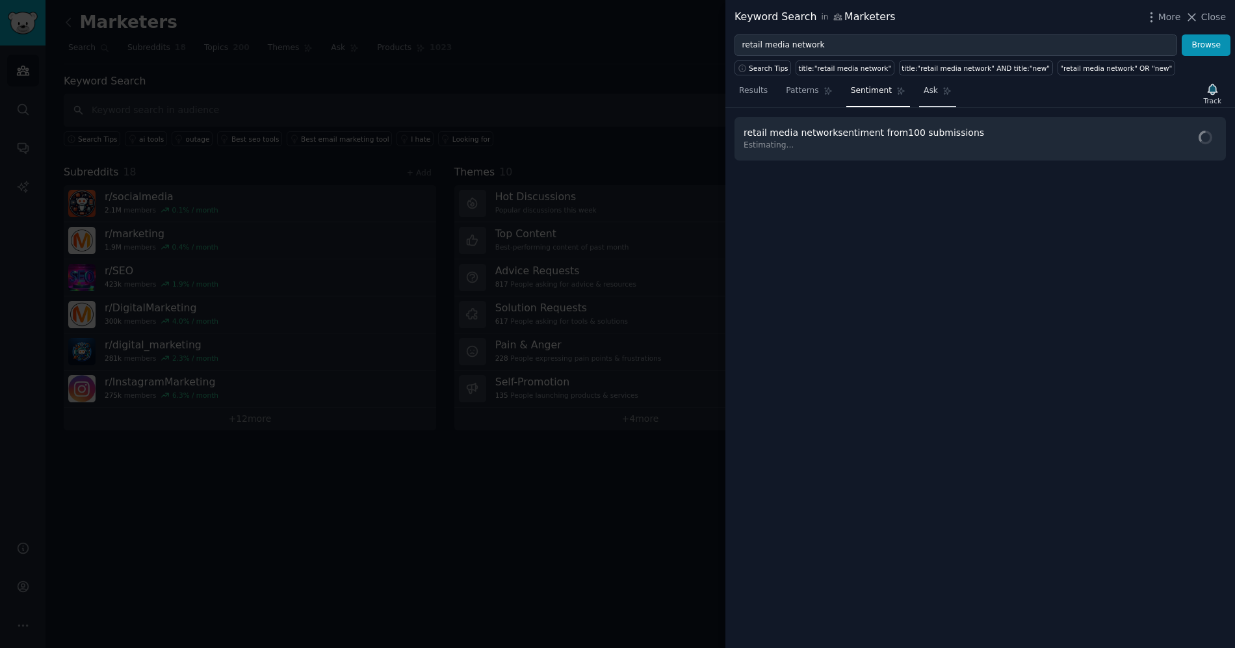
click at [931, 87] on span "Ask" at bounding box center [931, 91] width 14 height 12
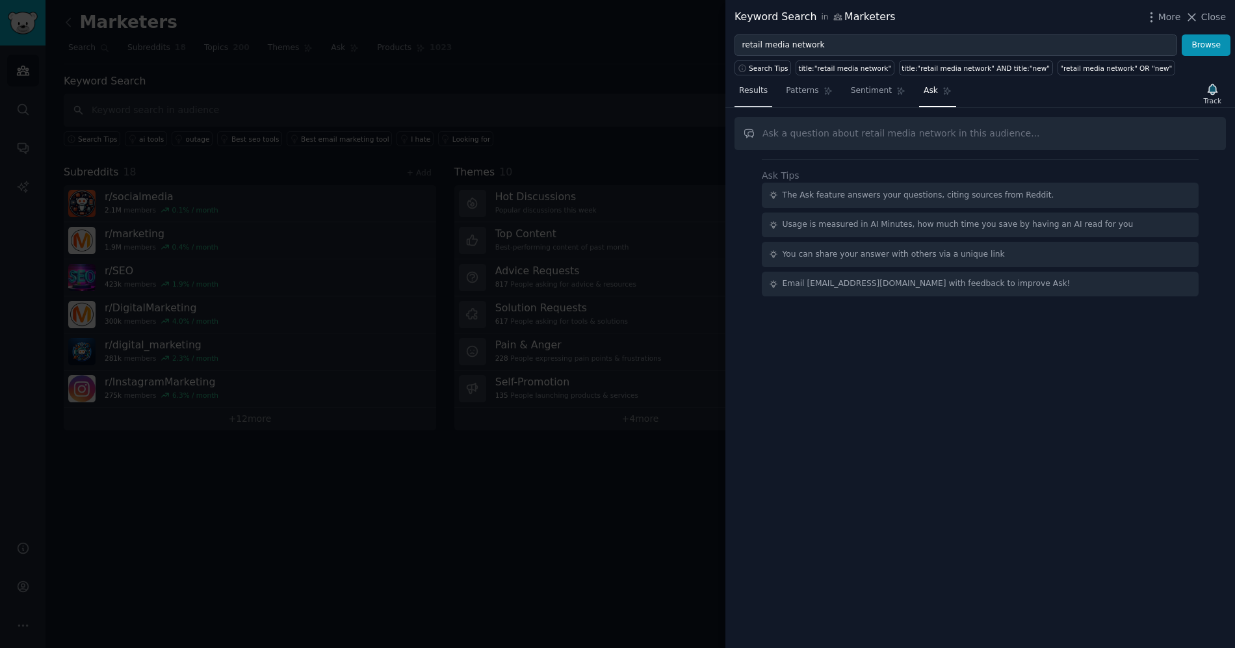
click at [769, 99] on link "Results" at bounding box center [753, 94] width 38 height 27
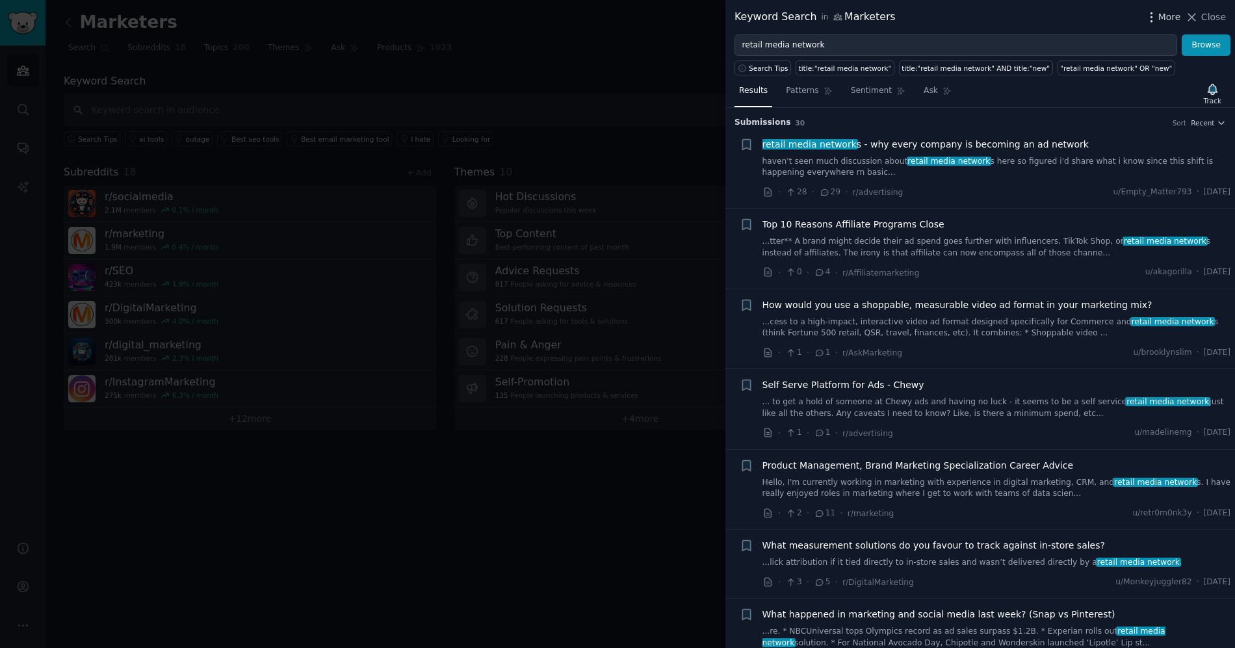
click at [1167, 18] on span "More" at bounding box center [1169, 17] width 23 height 14
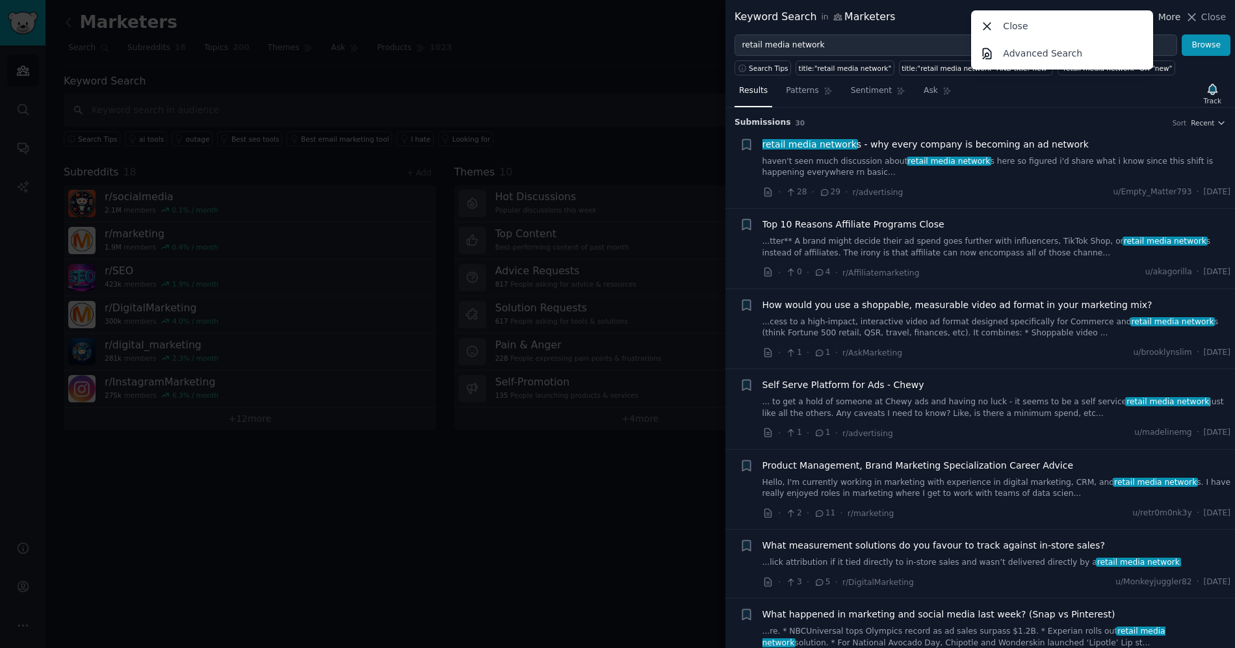
click at [1167, 18] on span "More" at bounding box center [1169, 17] width 23 height 14
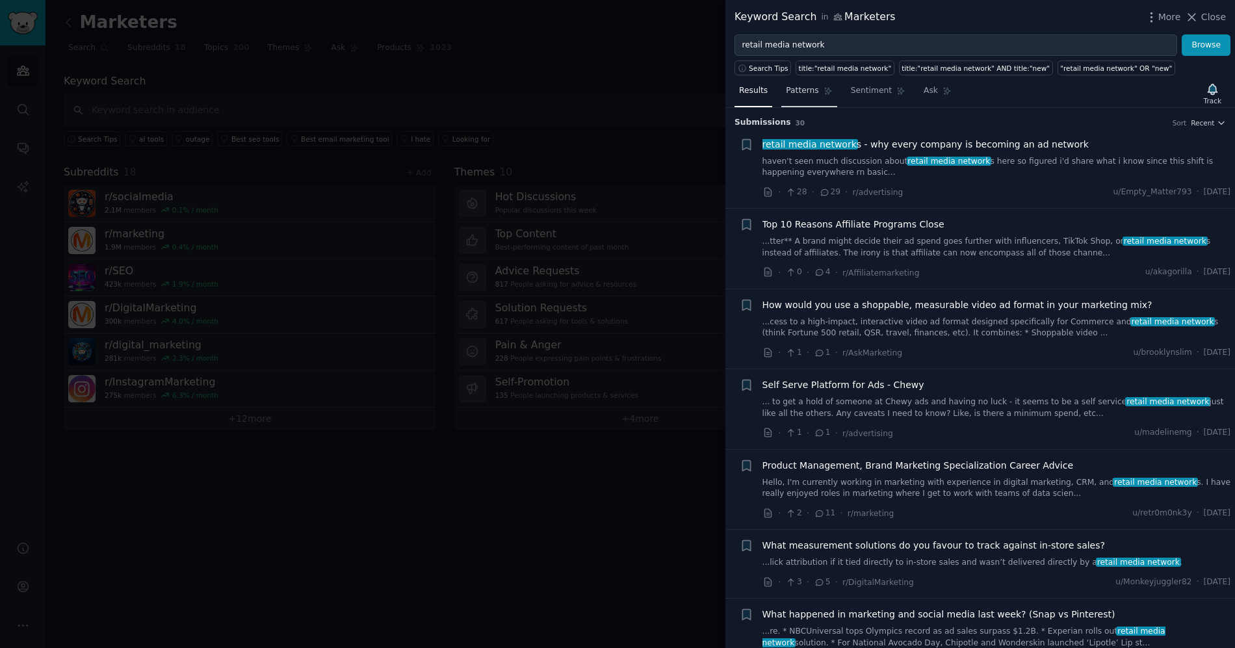
click at [803, 97] on link "Patterns" at bounding box center [808, 94] width 55 height 27
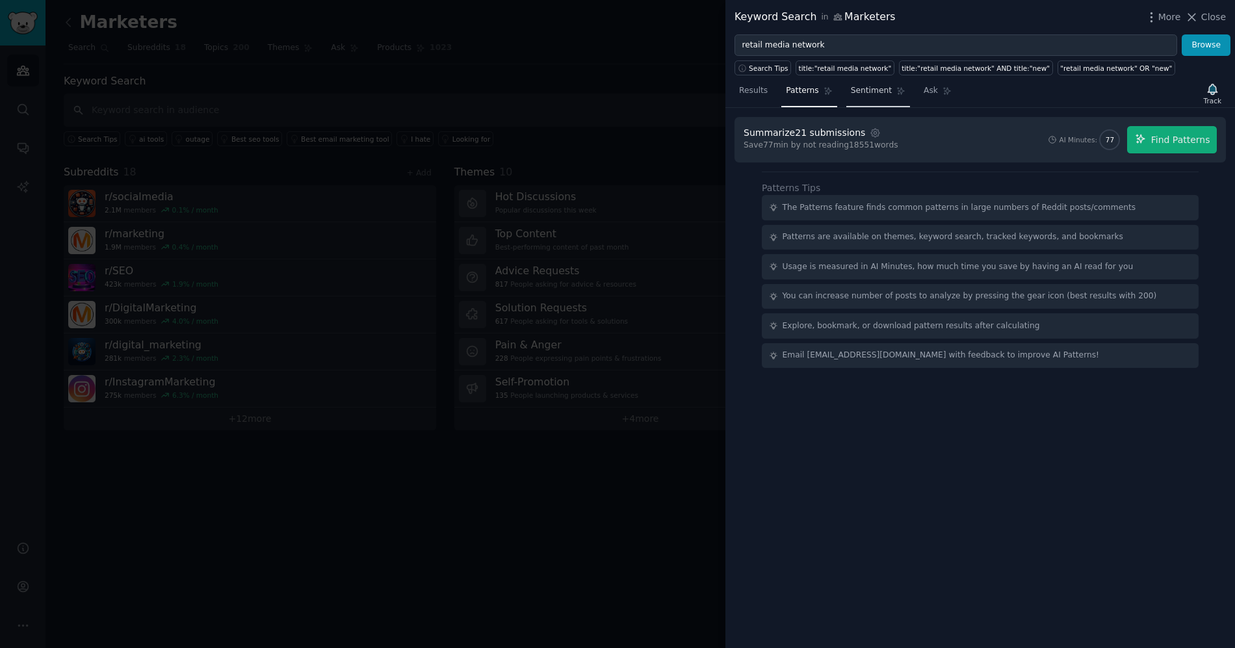
click at [880, 86] on span "Sentiment" at bounding box center [871, 91] width 41 height 12
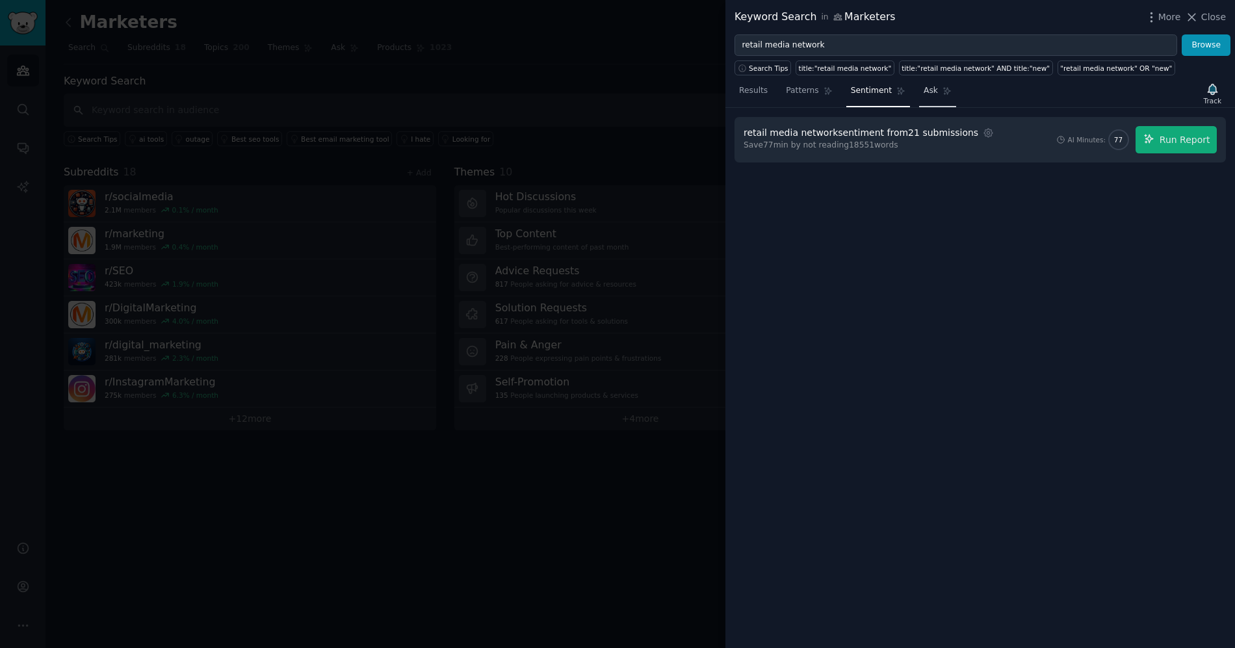
click at [928, 90] on span "Ask" at bounding box center [931, 91] width 14 height 12
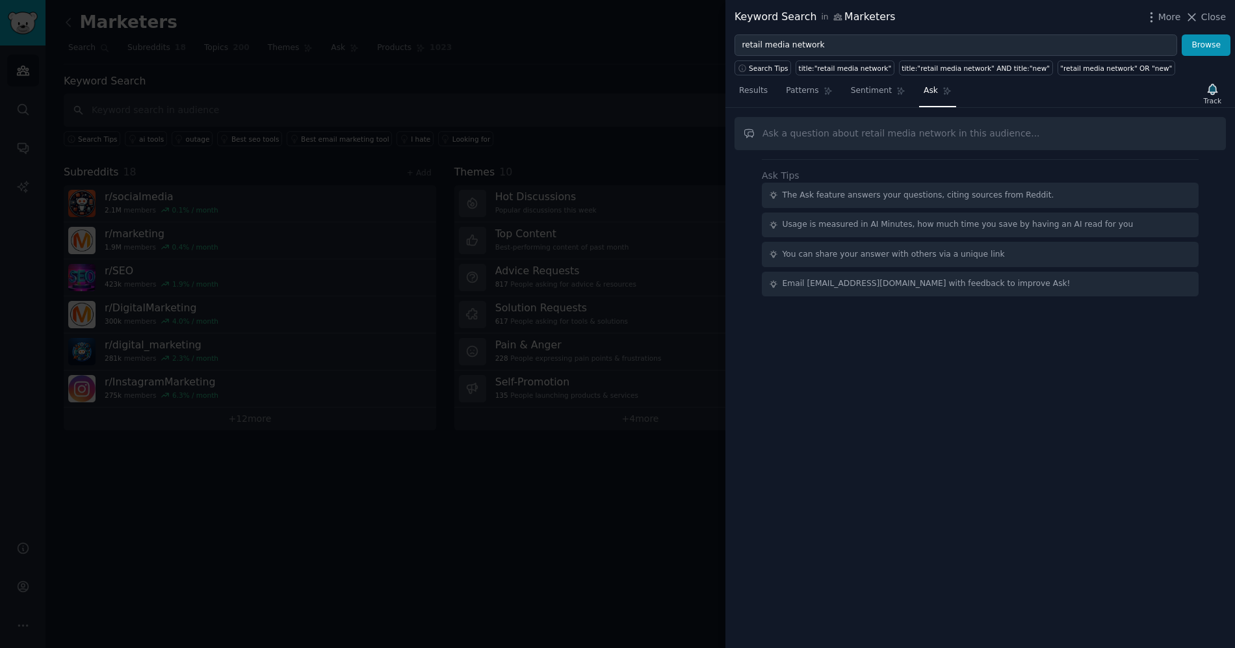
click at [771, 94] on nav "Results Patterns Sentiment Ask" at bounding box center [845, 94] width 222 height 27
click at [759, 88] on span "Results" at bounding box center [753, 91] width 29 height 12
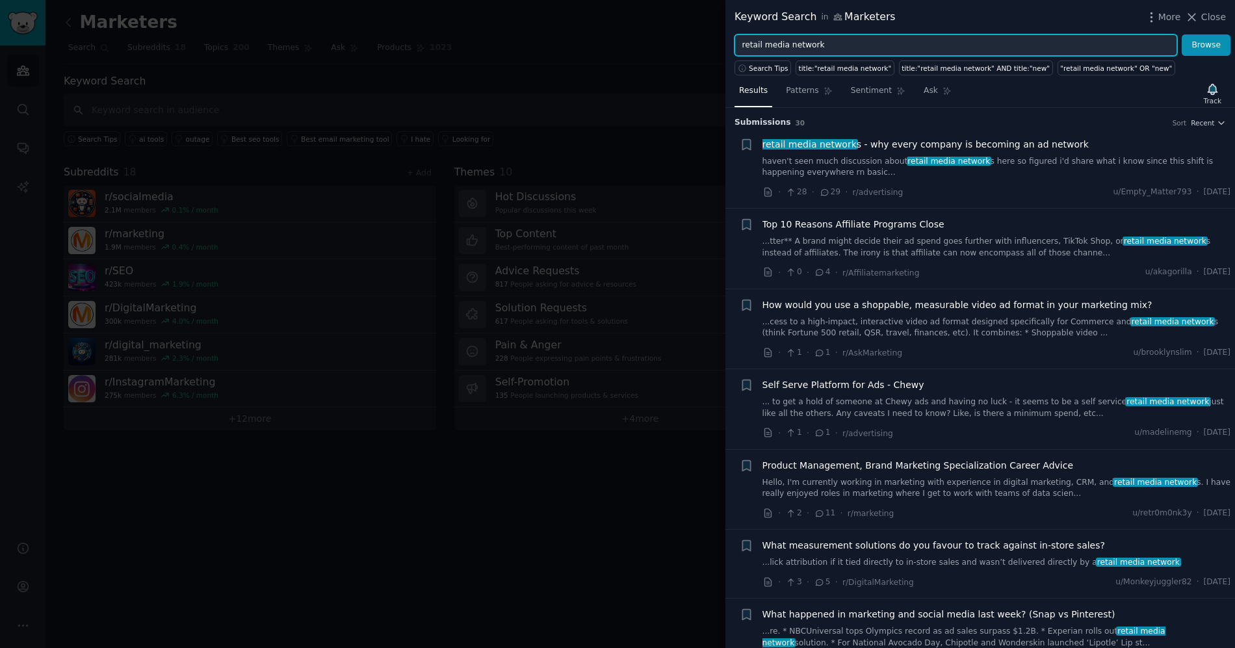
click at [912, 40] on input "retail media network" at bounding box center [955, 45] width 443 height 22
paste input "advertising"
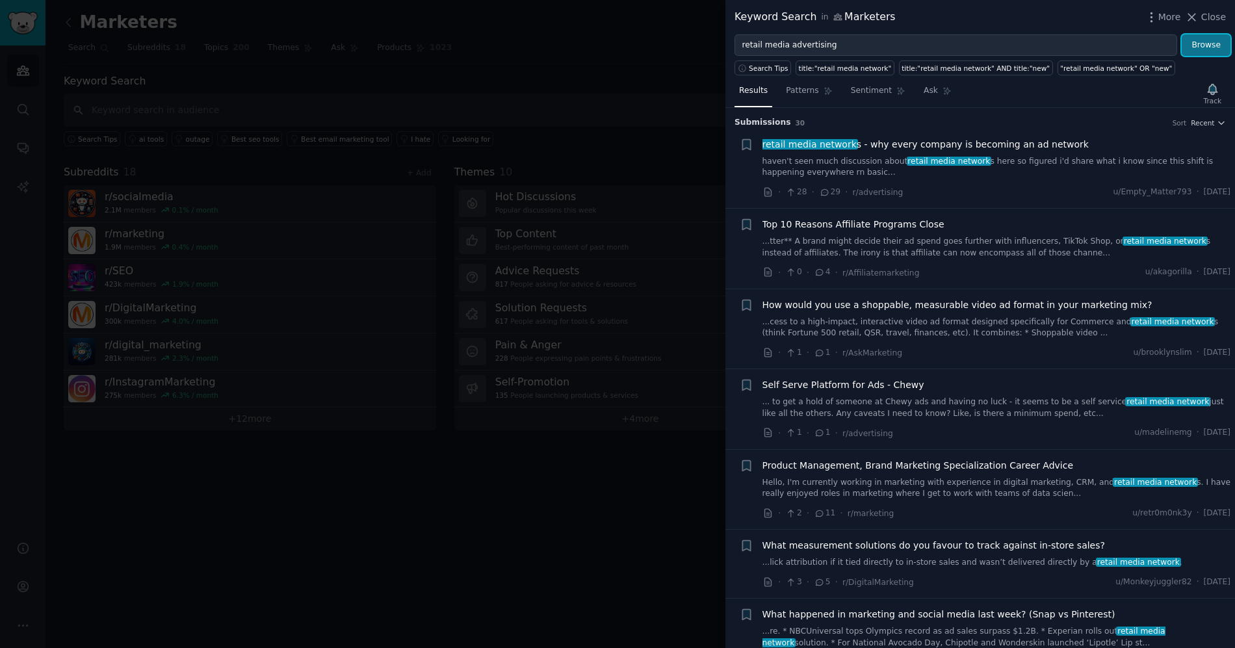
click at [1194, 44] on button "Browse" at bounding box center [1206, 45] width 49 height 22
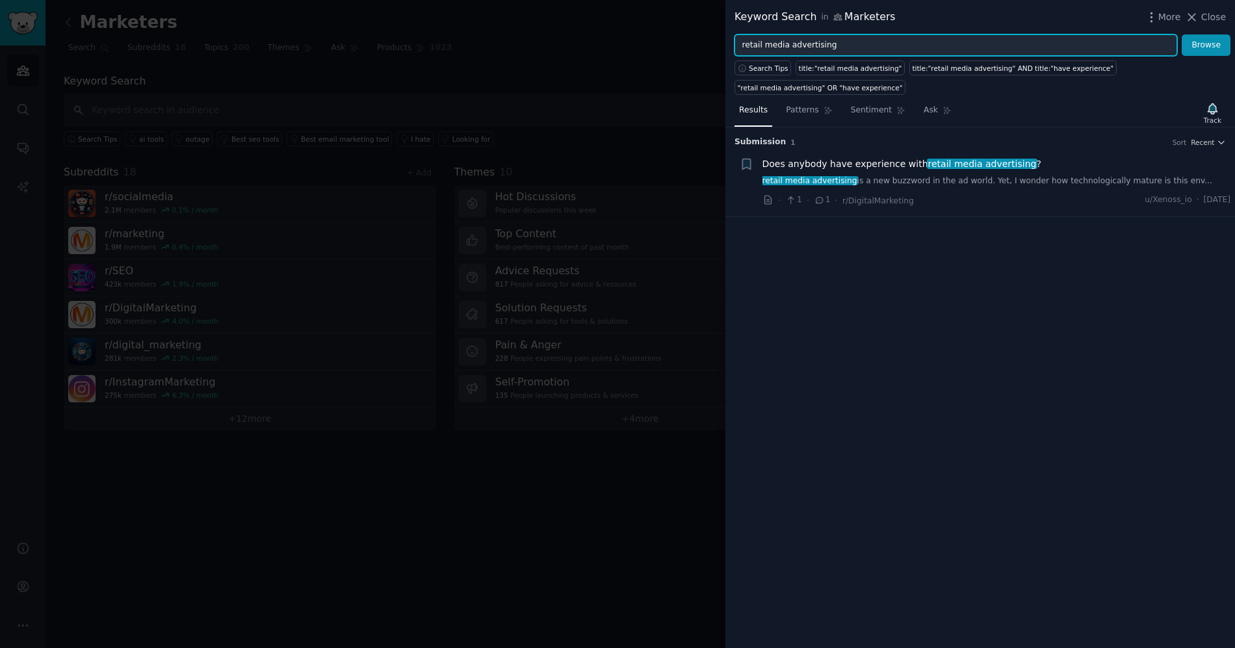
click at [848, 42] on input "retail media advertising" at bounding box center [955, 45] width 443 height 22
click at [1182, 34] on button "Browse" at bounding box center [1206, 45] width 49 height 22
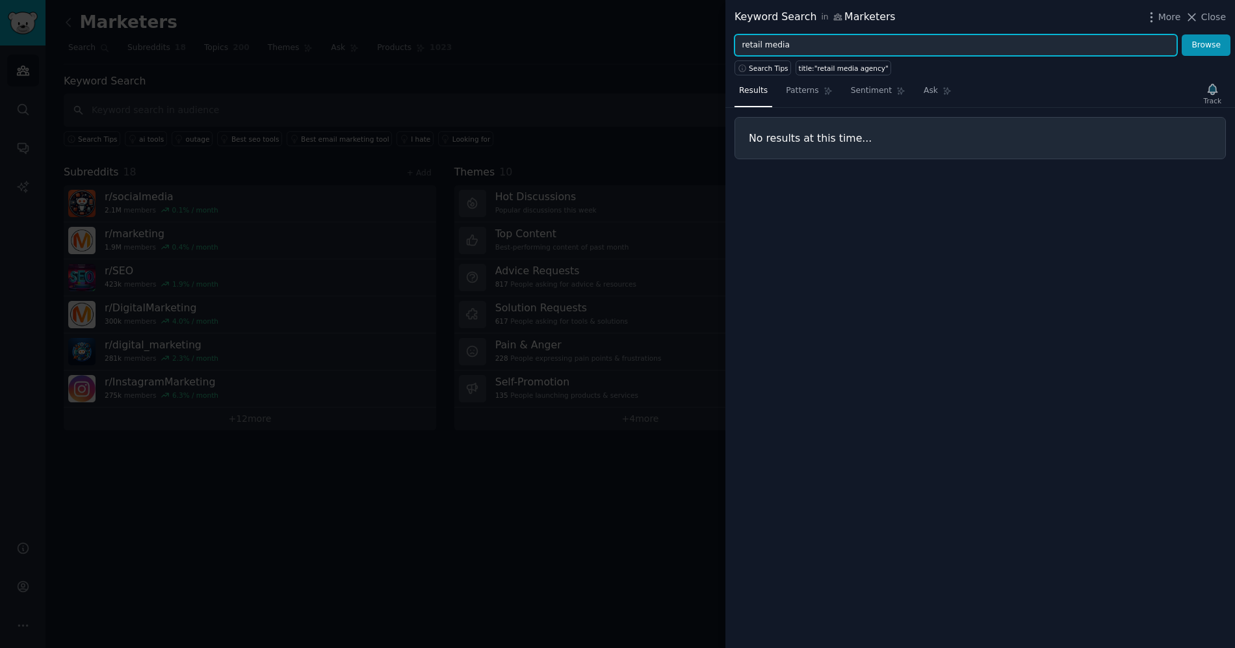
type input "retail media"
click at [1182, 34] on button "Browse" at bounding box center [1206, 45] width 49 height 22
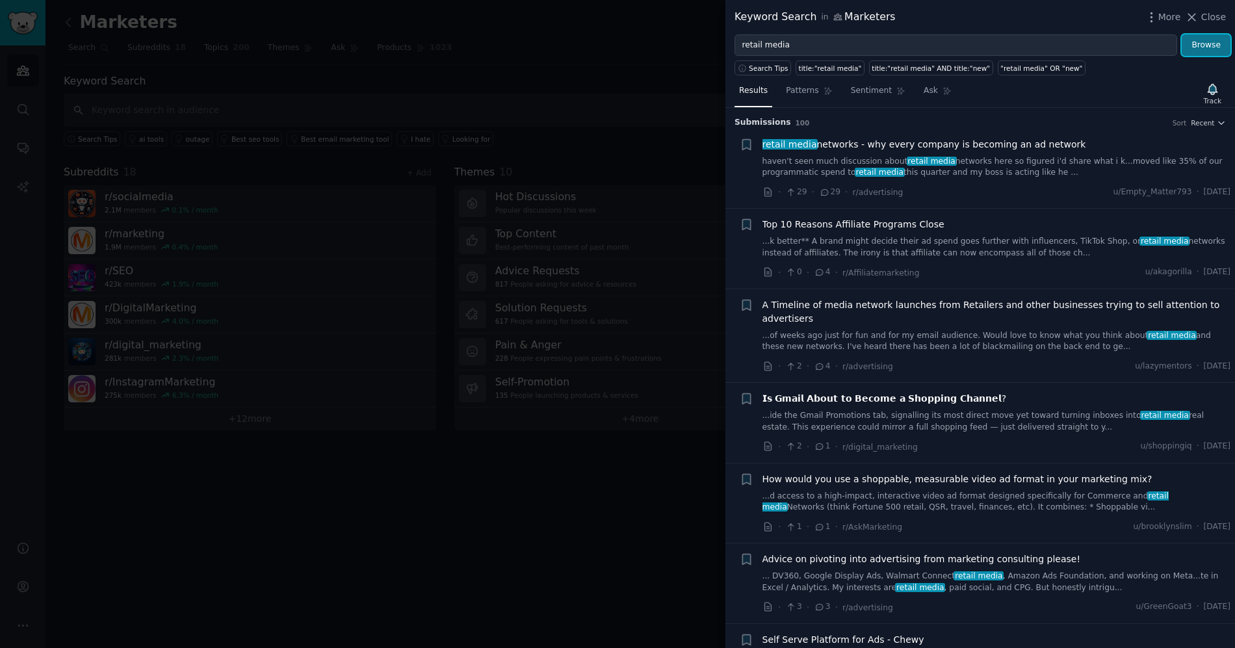
click at [1201, 45] on button "Browse" at bounding box center [1206, 45] width 49 height 22
click at [1214, 91] on icon "button" at bounding box center [1212, 89] width 9 height 10
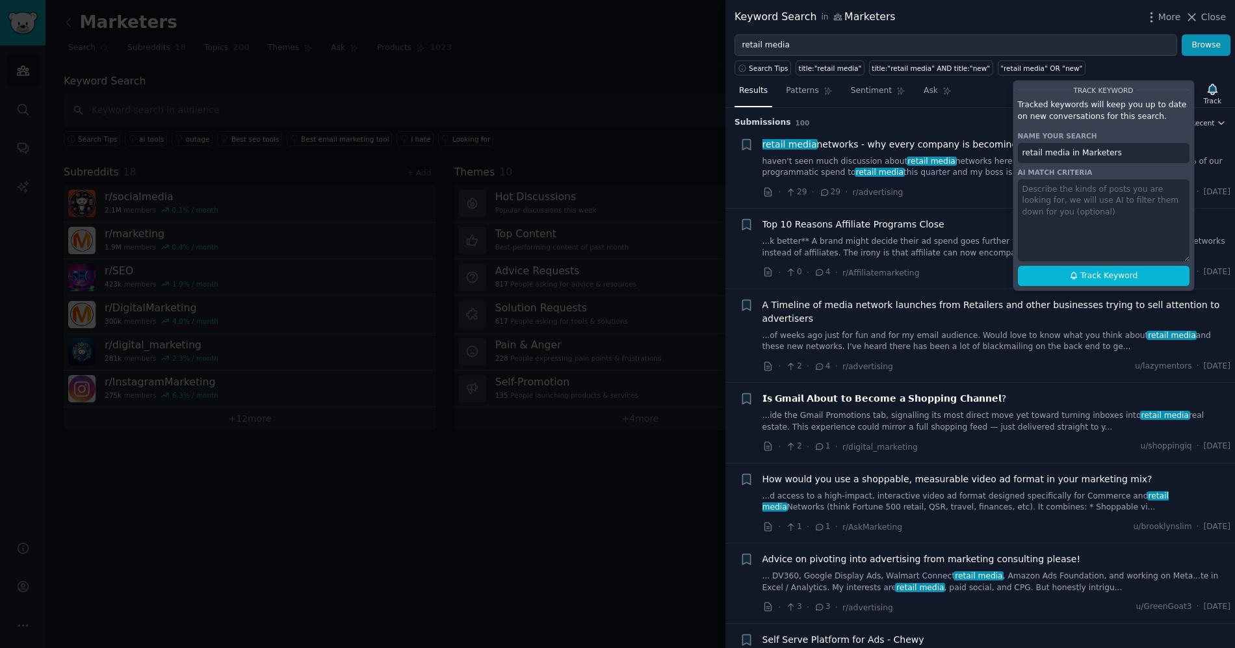
click at [1123, 207] on textarea at bounding box center [1104, 220] width 172 height 82
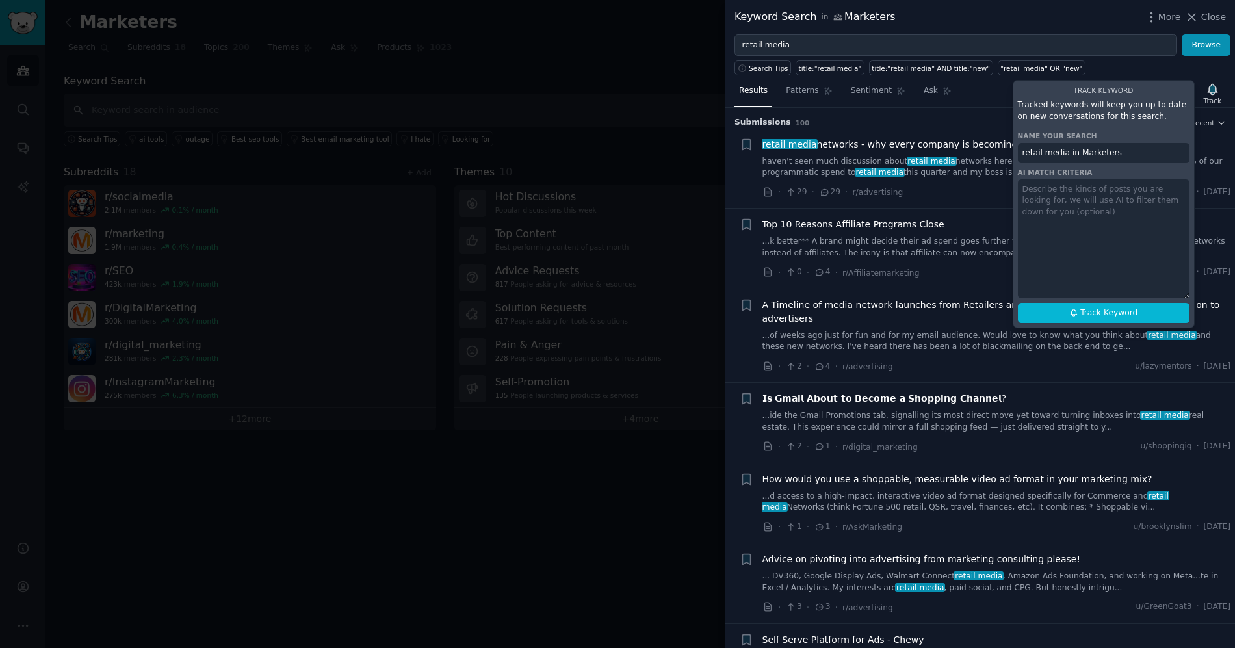
drag, startPoint x: 1185, startPoint y: 257, endPoint x: 1196, endPoint y: 294, distance: 38.5
click at [1196, 294] on div "Results Patterns Sentiment Ask Track Track Keyword Tracked keywords will keep y…" at bounding box center [980, 361] width 510 height 573
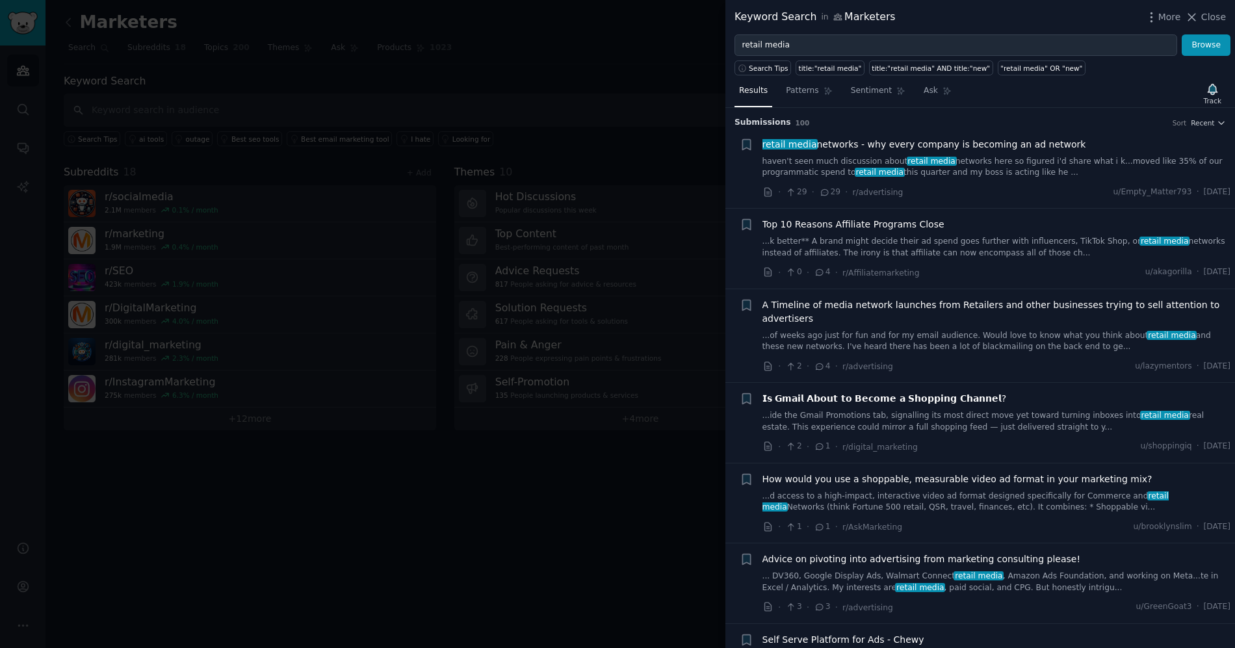
drag, startPoint x: 1196, startPoint y: 289, endPoint x: 1219, endPoint y: 146, distance: 145.4
click at [1196, 289] on li "+ A Timeline of media network launches from Retailers and other businesses tryi…" at bounding box center [980, 336] width 510 height 94
click at [1215, 100] on div "Track" at bounding box center [1213, 100] width 18 height 9
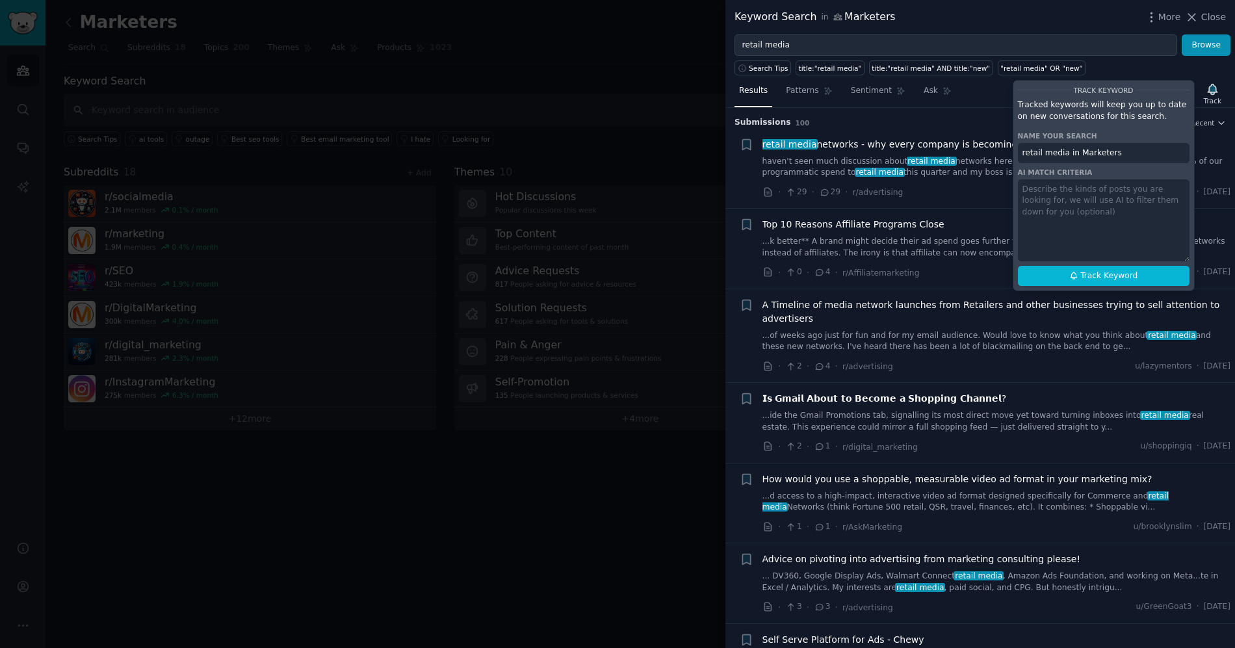
click at [1097, 231] on textarea at bounding box center [1104, 220] width 172 height 82
click at [1087, 270] on span "Track Keyword" at bounding box center [1108, 276] width 57 height 12
type input "retail media in Marketers"
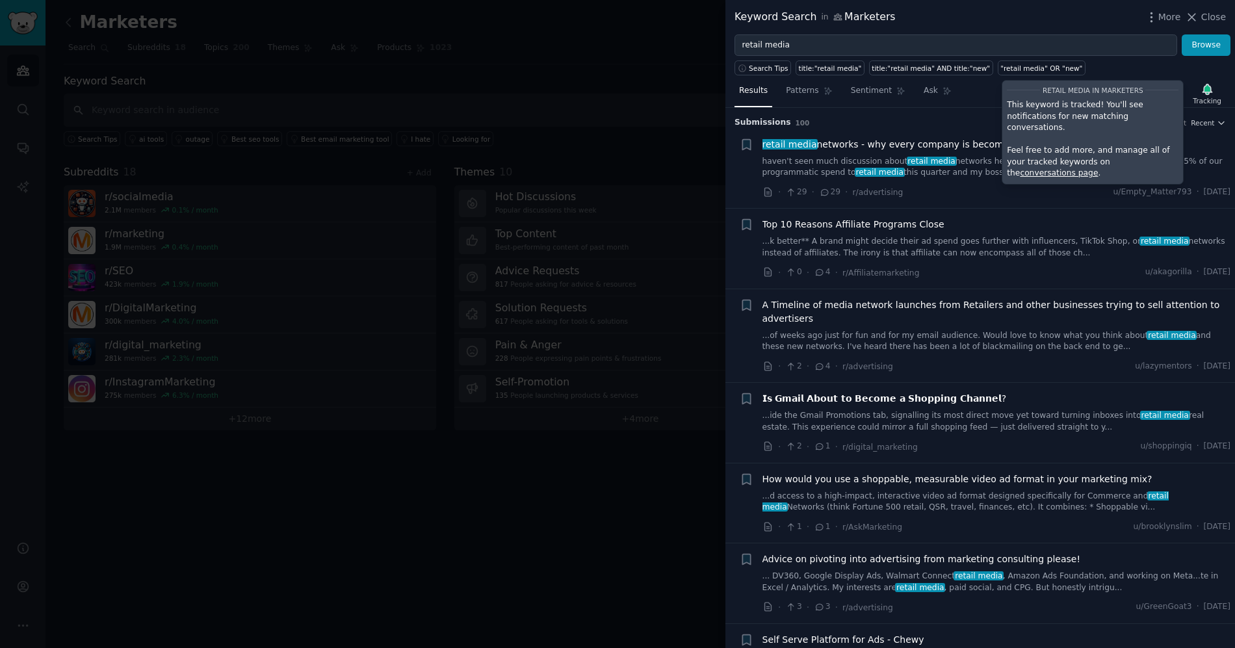
click at [608, 98] on div at bounding box center [617, 324] width 1235 height 648
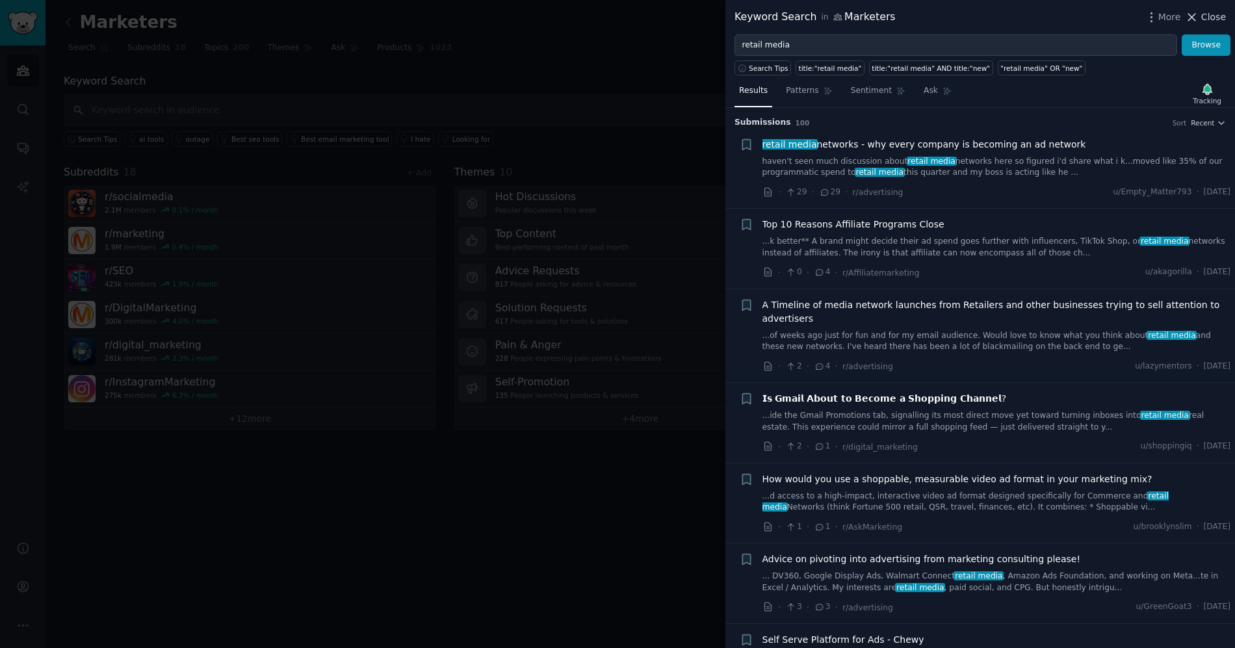
click at [1204, 18] on span "Close" at bounding box center [1213, 17] width 25 height 14
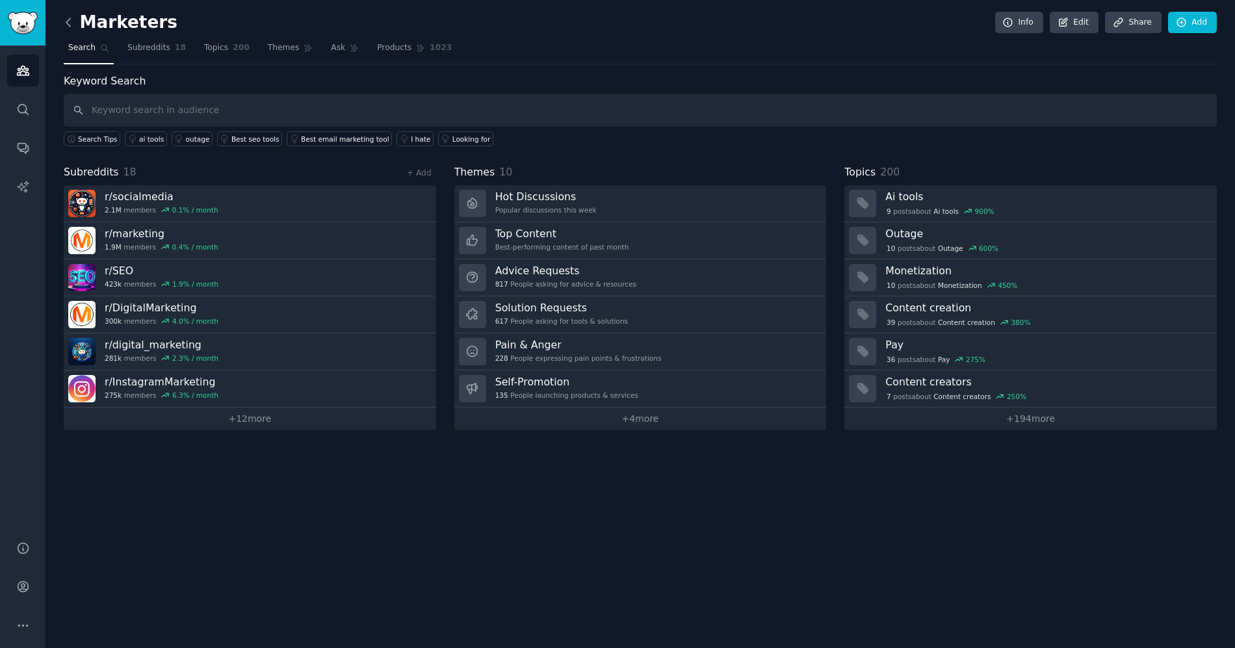
click at [71, 21] on icon at bounding box center [69, 23] width 14 height 14
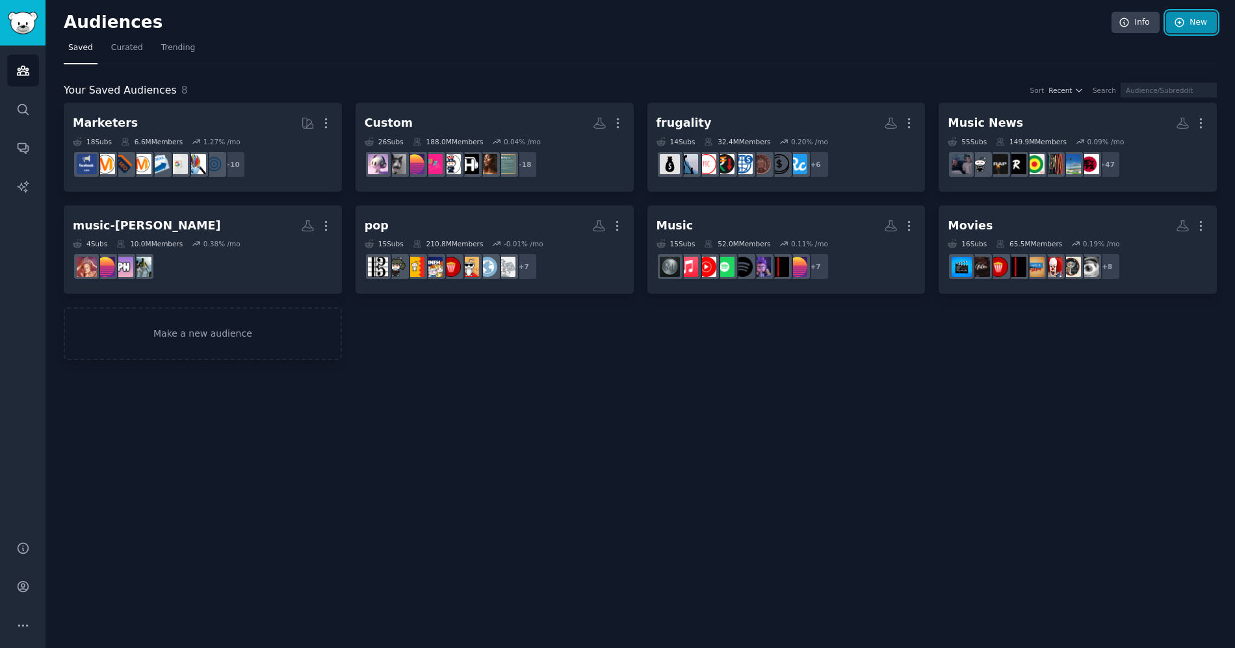
click at [1197, 25] on link "New" at bounding box center [1191, 23] width 51 height 22
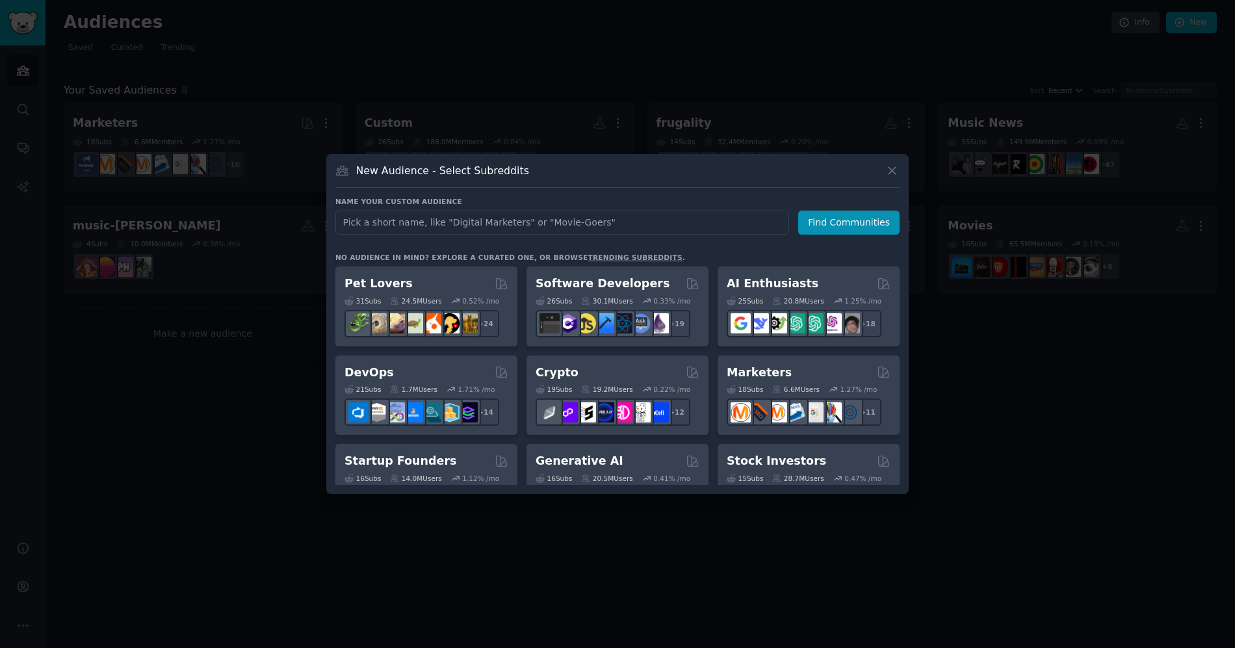
click at [578, 217] on input "text" at bounding box center [562, 223] width 454 height 24
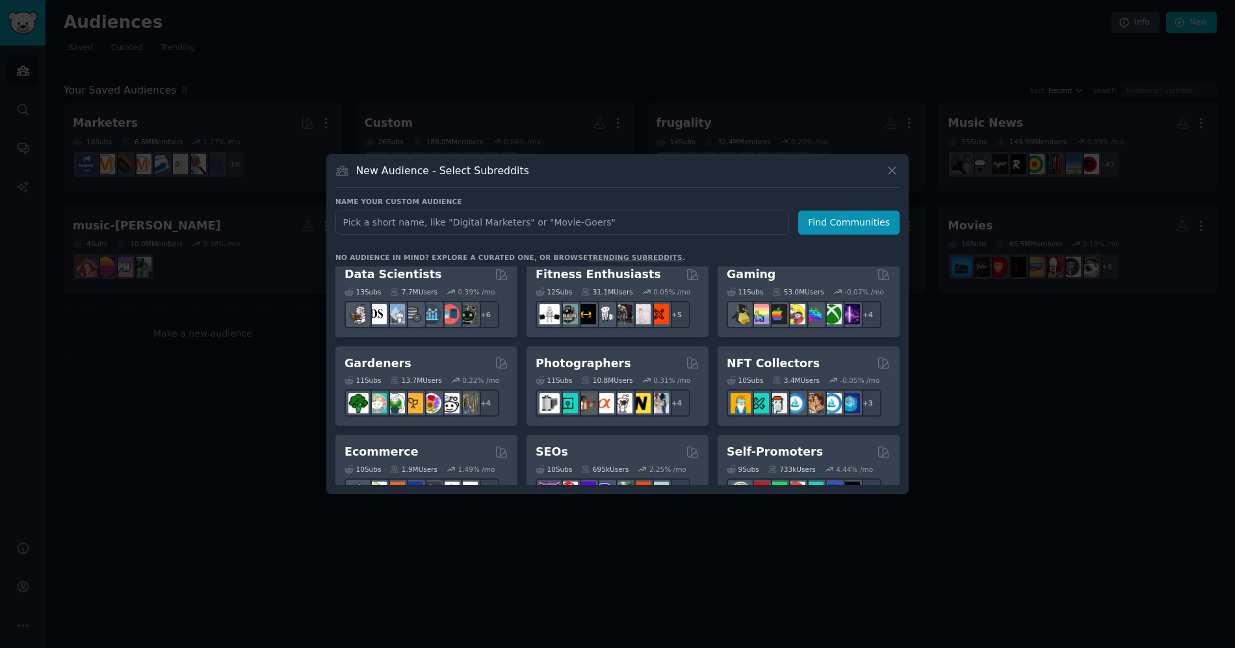
scroll to position [100, 0]
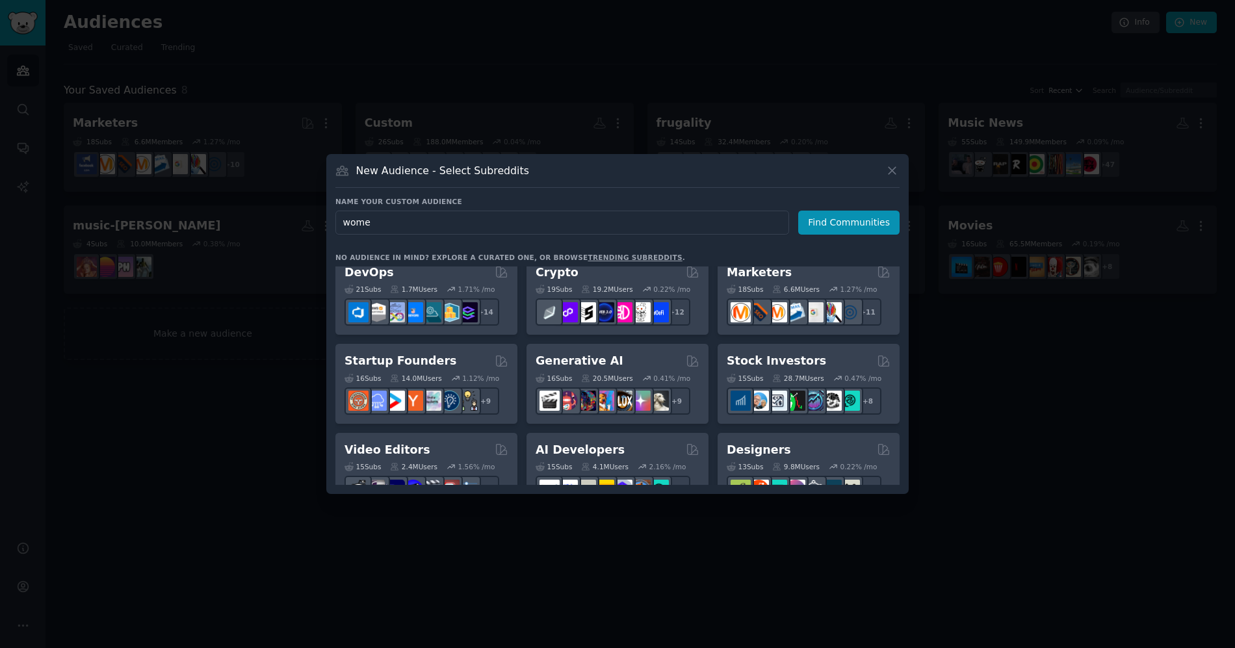
type input "women"
click button "Find Communities" at bounding box center [848, 223] width 101 height 24
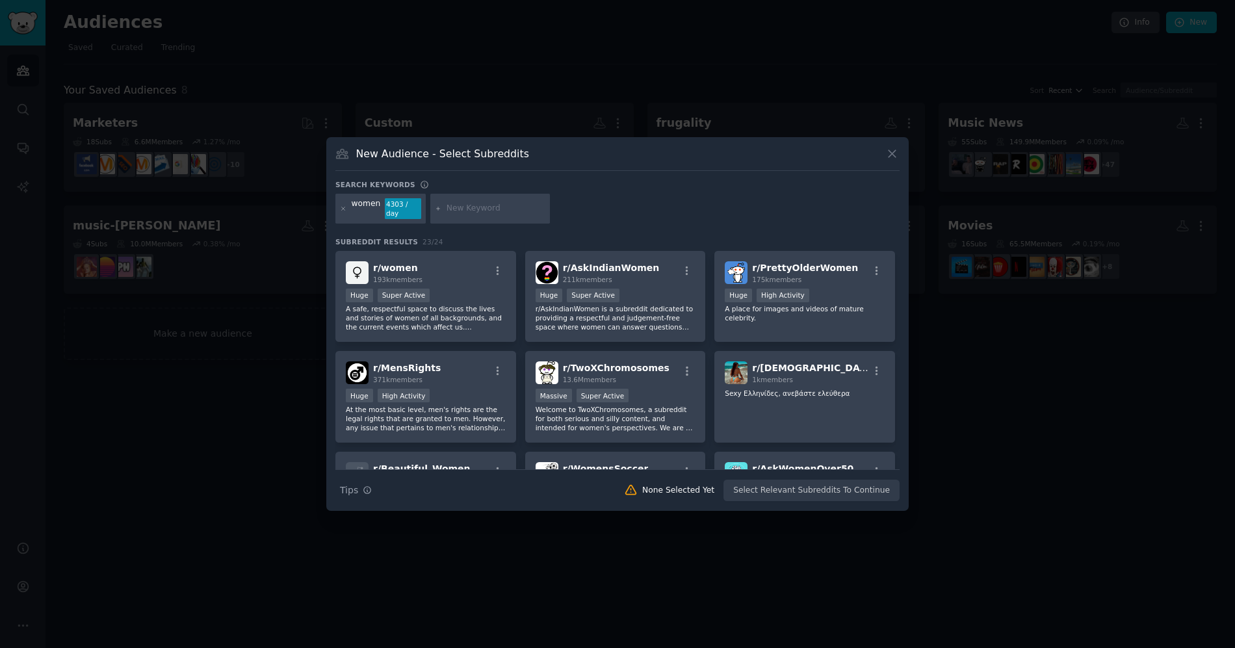
click at [451, 210] on input "text" at bounding box center [495, 209] width 99 height 12
click at [580, 229] on div "Search keywords women 4303 / day Subreddit Results 23 / 24 r/ women 193k member…" at bounding box center [617, 341] width 564 height 322
click at [344, 208] on icon at bounding box center [343, 208] width 7 height 7
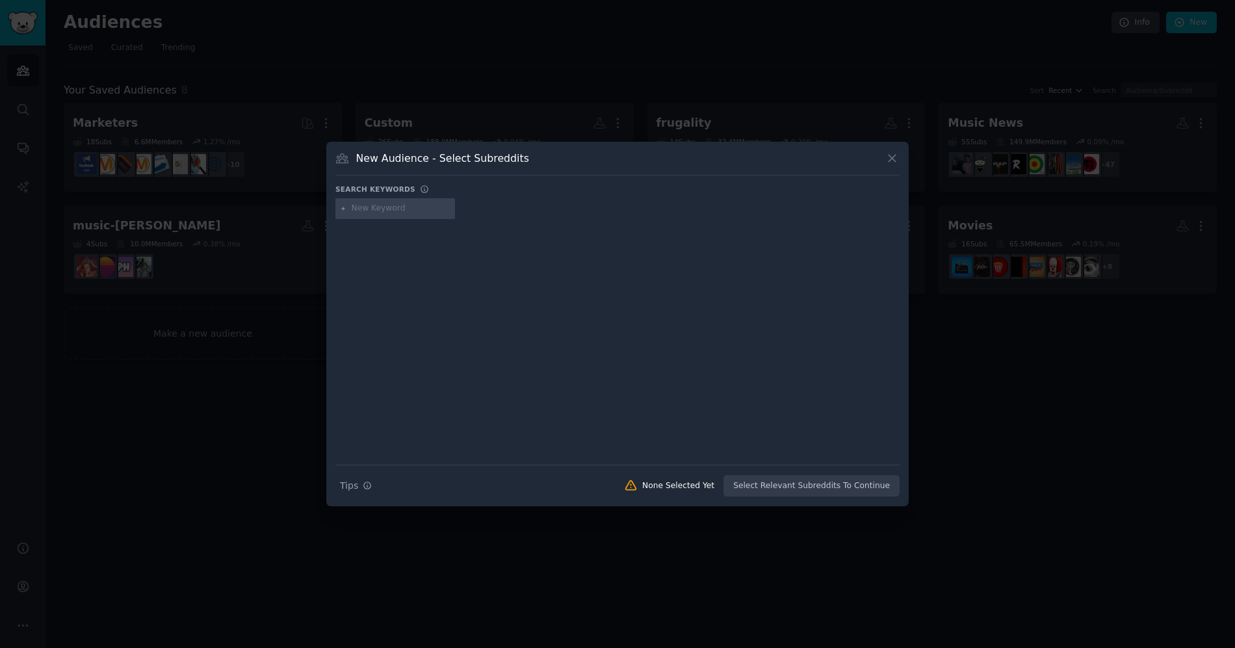
click at [397, 208] on input "text" at bounding box center [401, 209] width 99 height 12
type input "ask women"
click at [898, 160] on icon at bounding box center [892, 158] width 14 height 14
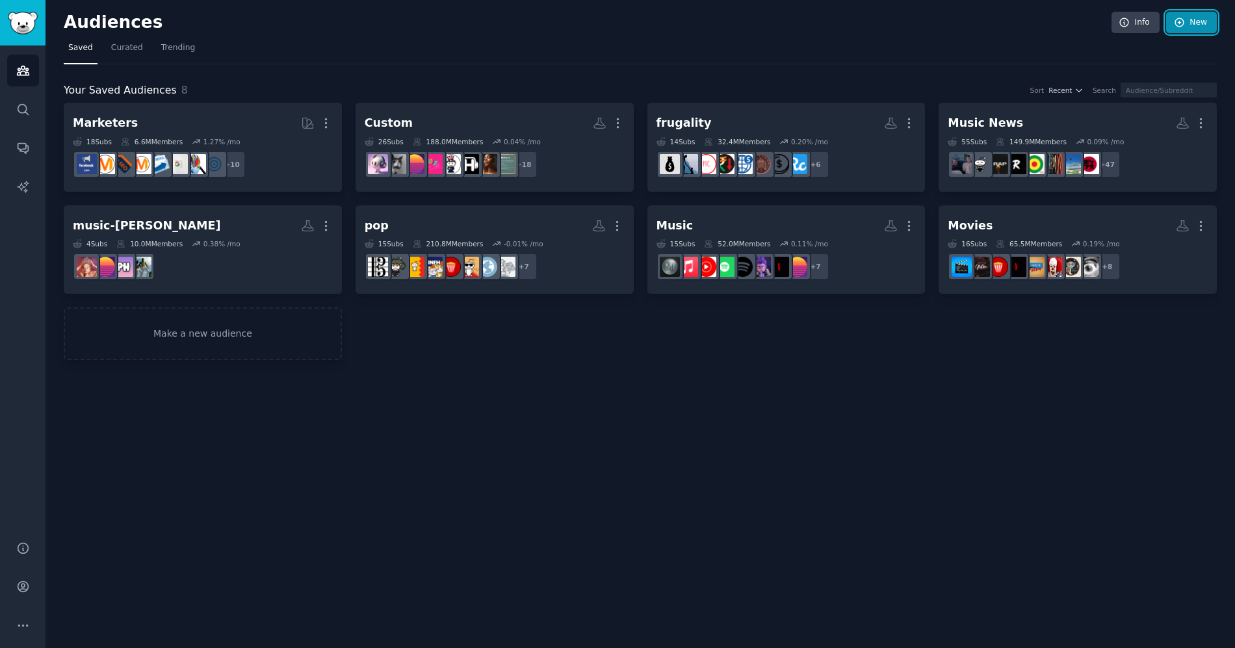
click at [1200, 19] on link "New" at bounding box center [1191, 23] width 51 height 22
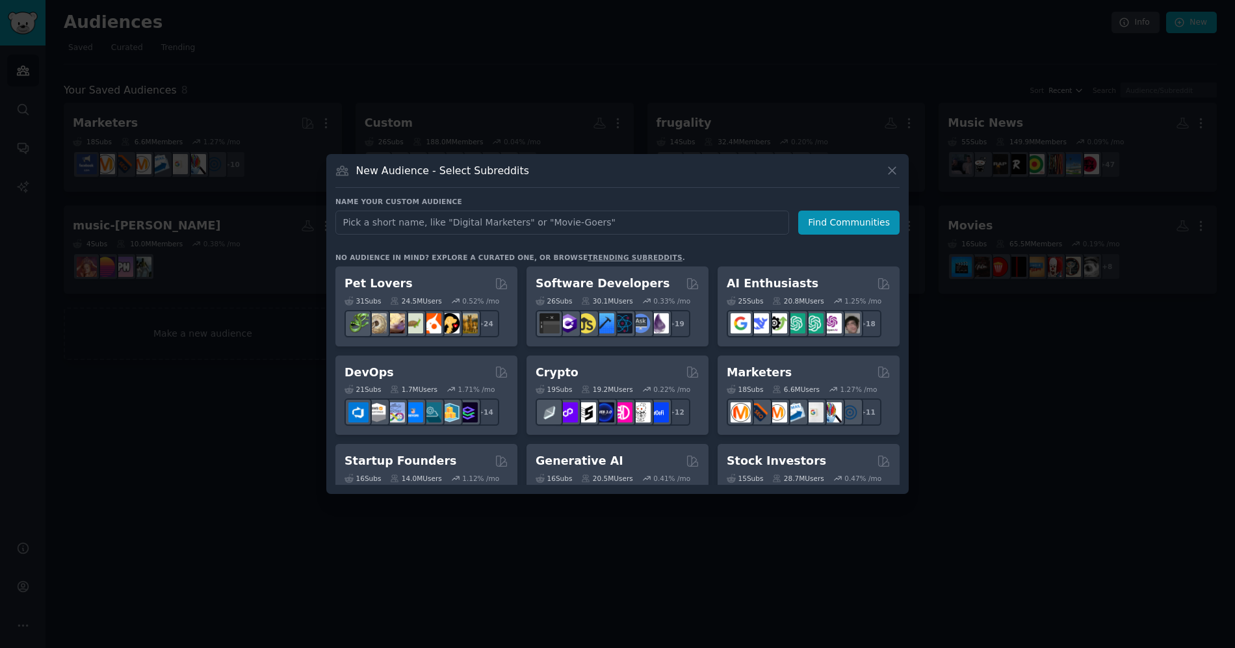
click at [503, 223] on input "text" at bounding box center [562, 223] width 454 height 24
type input "Women and Bra"
click button "Find Communities" at bounding box center [848, 223] width 101 height 24
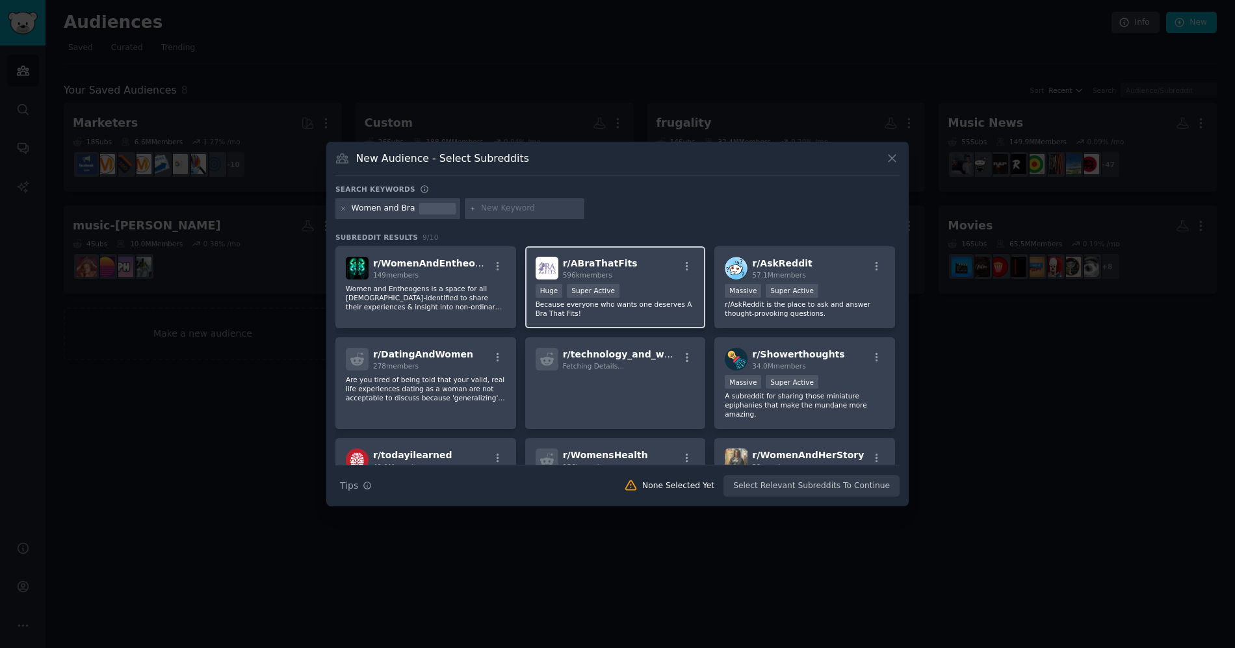
click at [628, 281] on div "r/ ABraThatFits 596k members Huge Super Active Because everyone who wants one d…" at bounding box center [615, 287] width 181 height 83
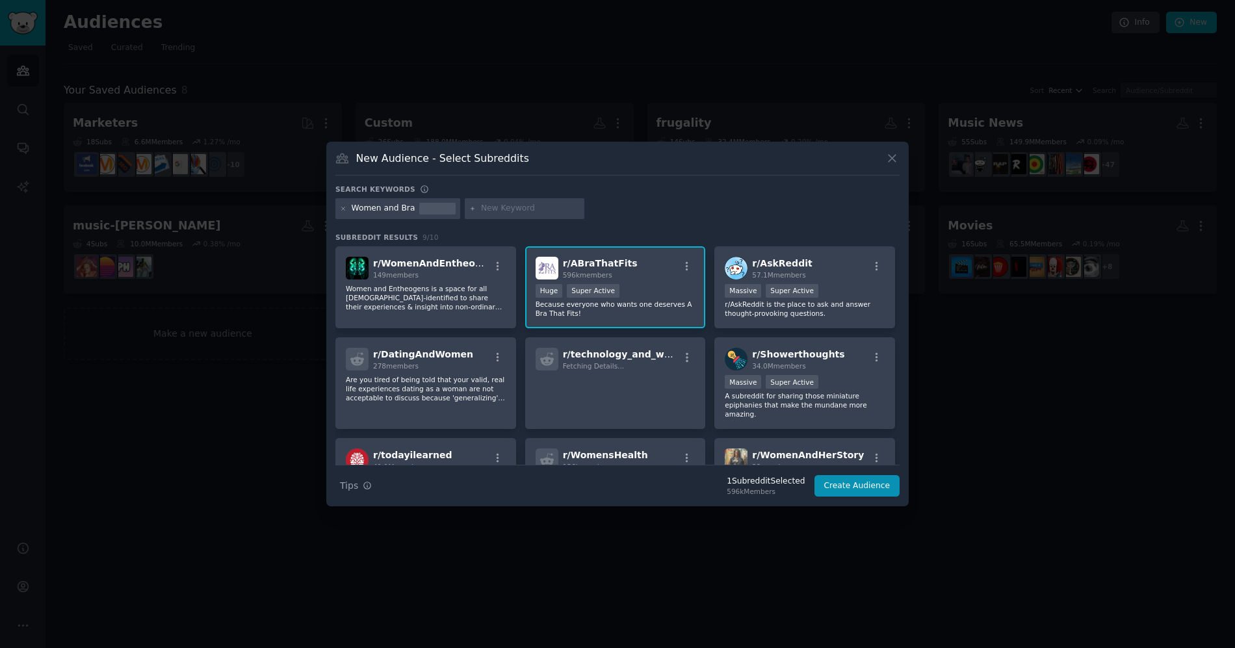
click at [503, 203] on input "text" at bounding box center [530, 209] width 99 height 12
type input "Ask Women"
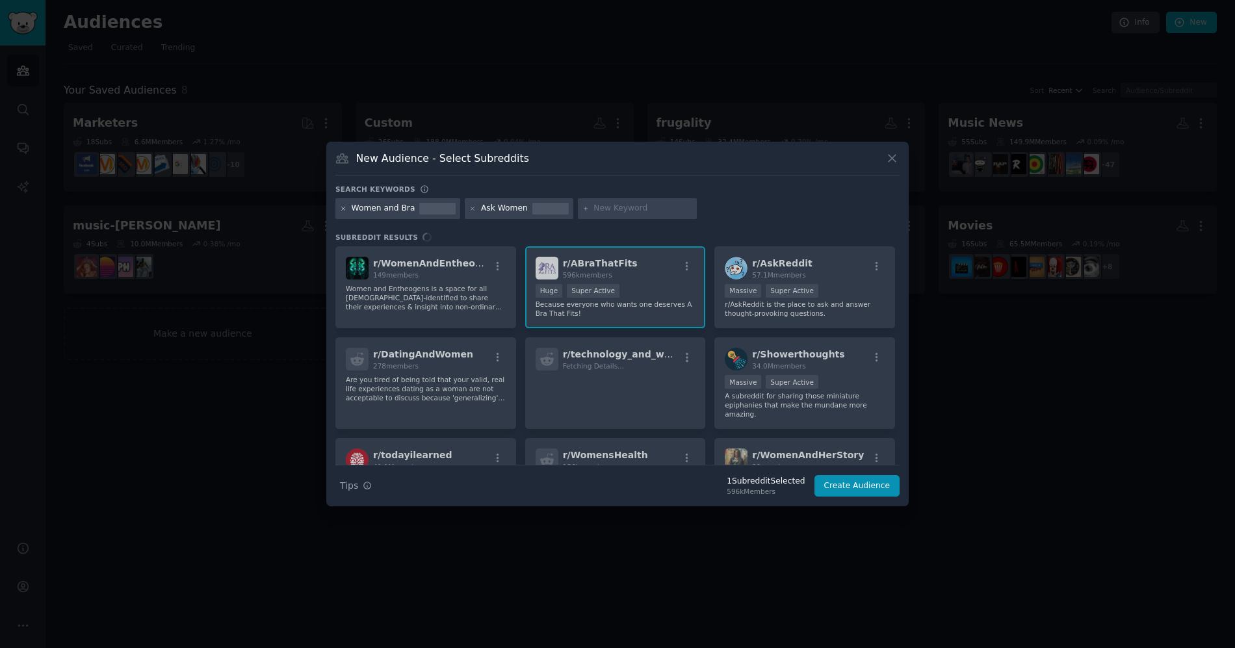
click at [343, 208] on icon at bounding box center [343, 208] width 7 height 7
click at [341, 207] on icon at bounding box center [343, 208] width 7 height 7
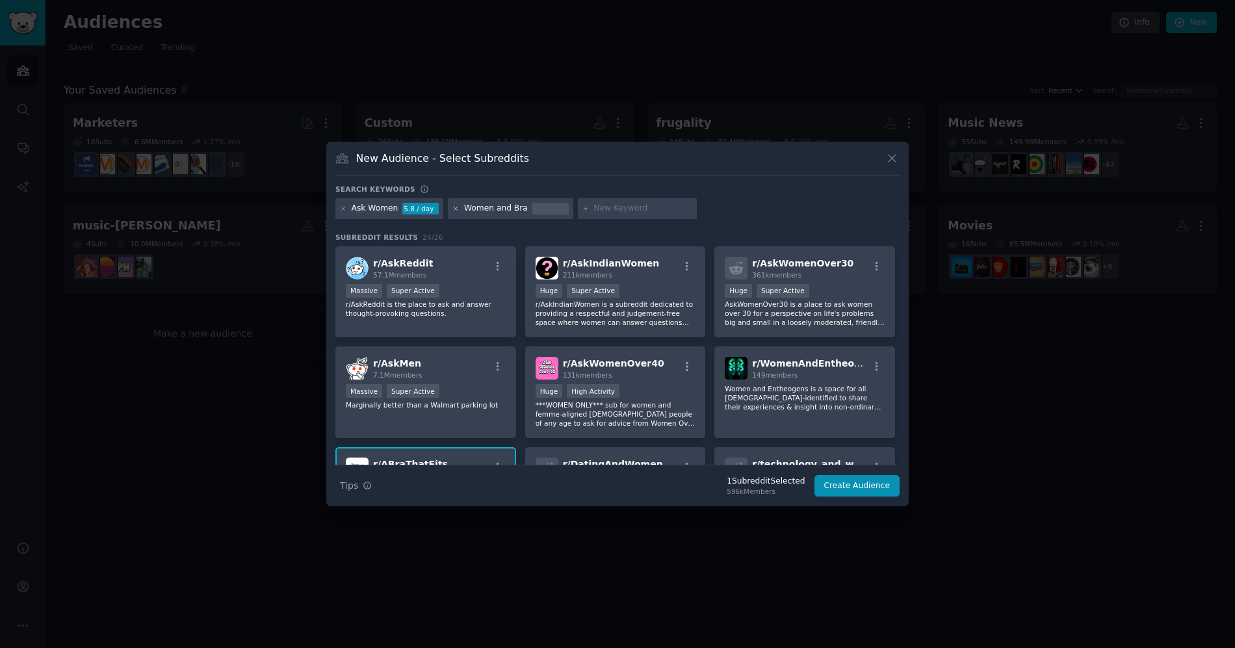
click at [456, 209] on icon at bounding box center [455, 208] width 7 height 7
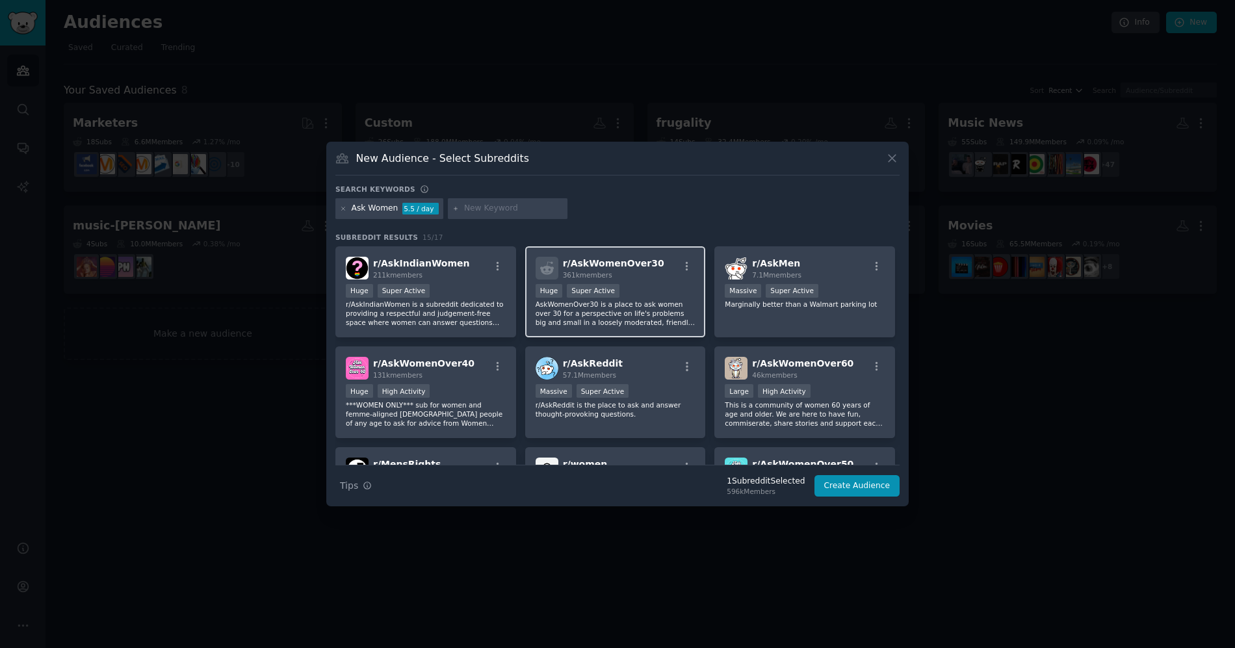
click at [621, 285] on div "100,000 - 1,000,000 members Huge Super Active" at bounding box center [616, 292] width 160 height 16
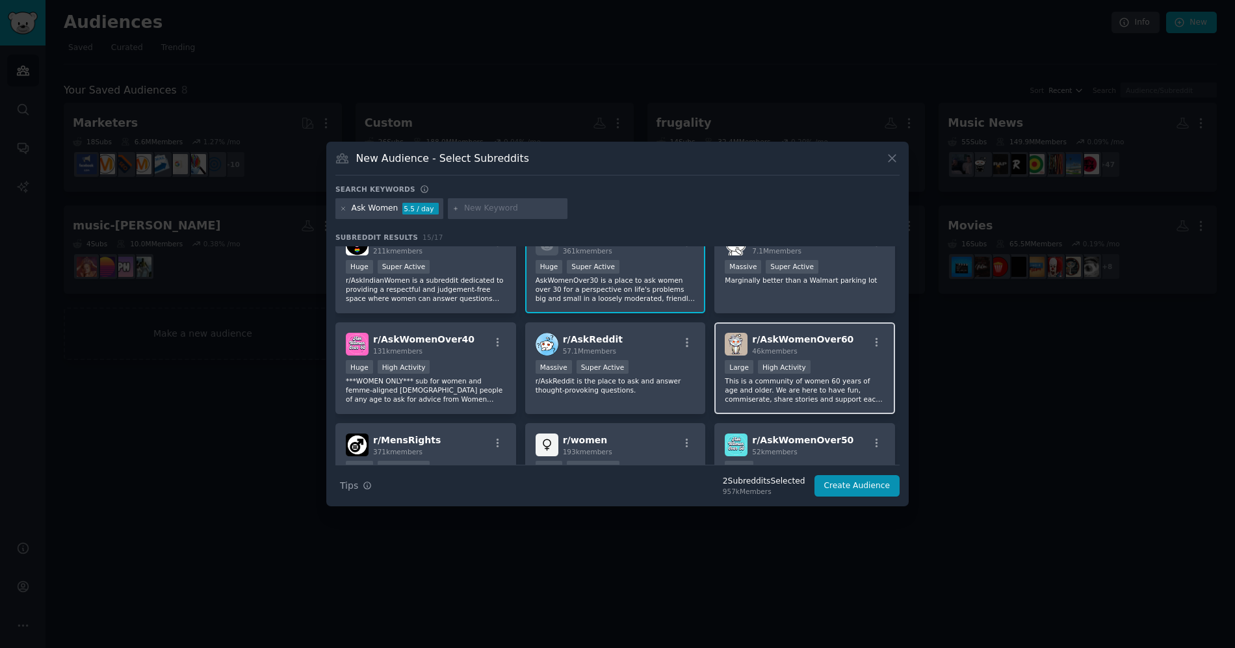
click at [762, 341] on span "r/ AskWomenOver60" at bounding box center [802, 339] width 101 height 10
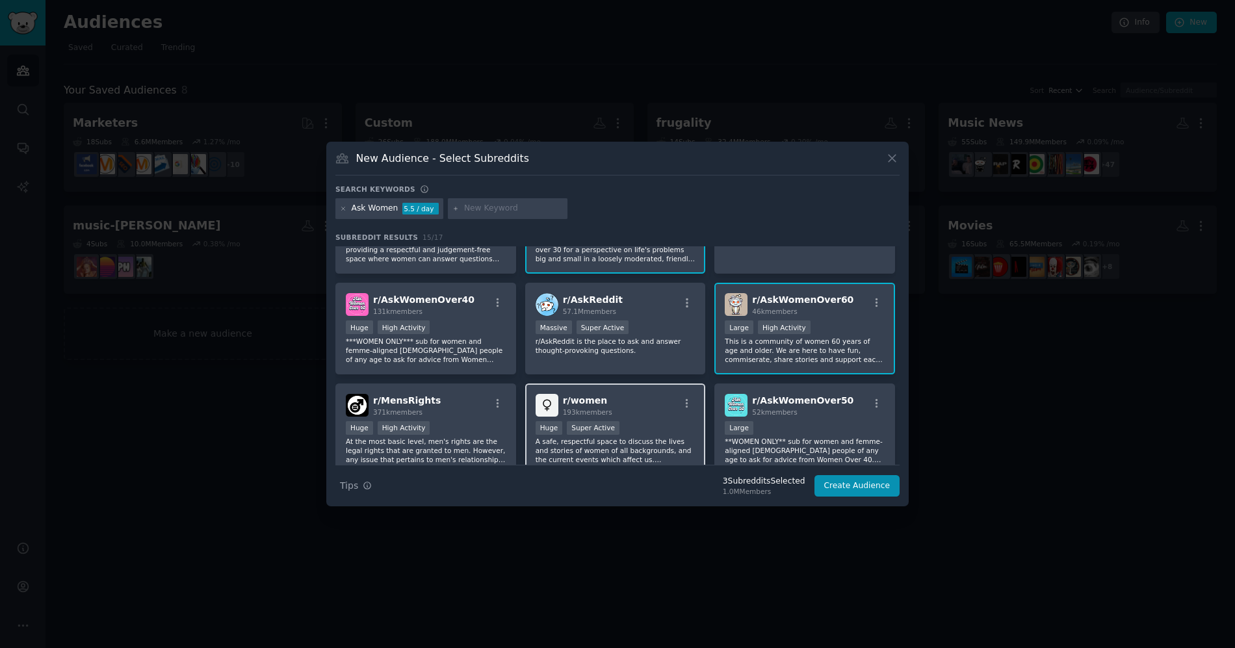
scroll to position [76, 0]
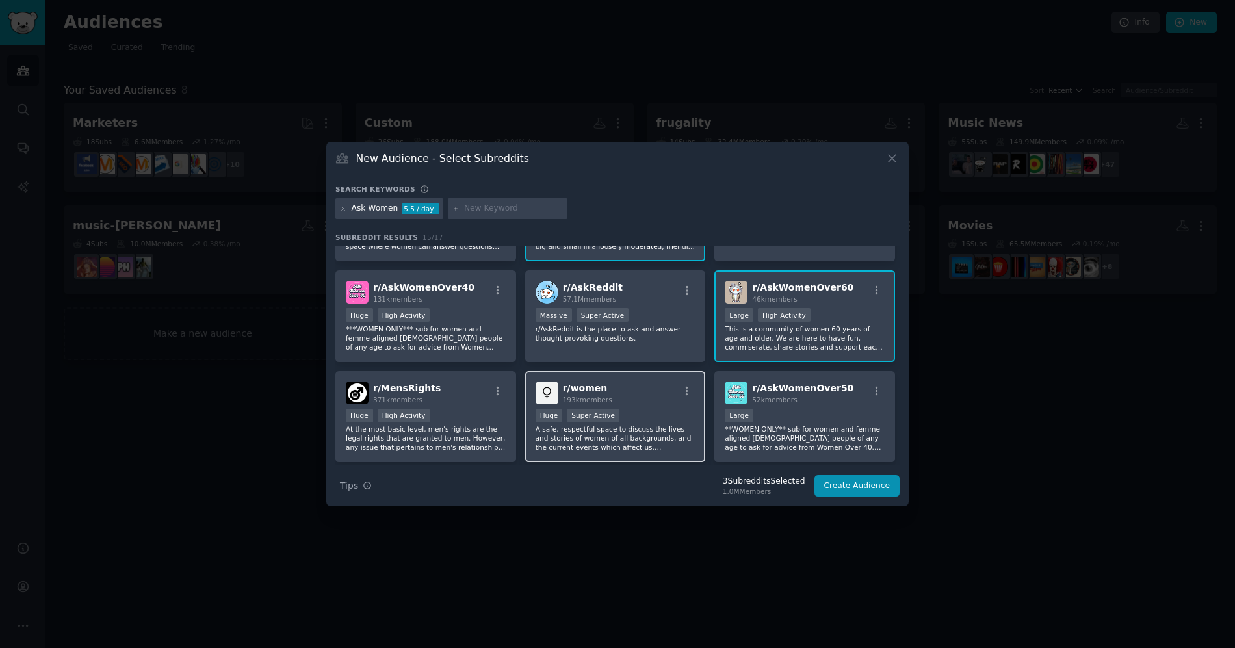
click at [628, 401] on div "r/ women 193k members" at bounding box center [616, 392] width 160 height 23
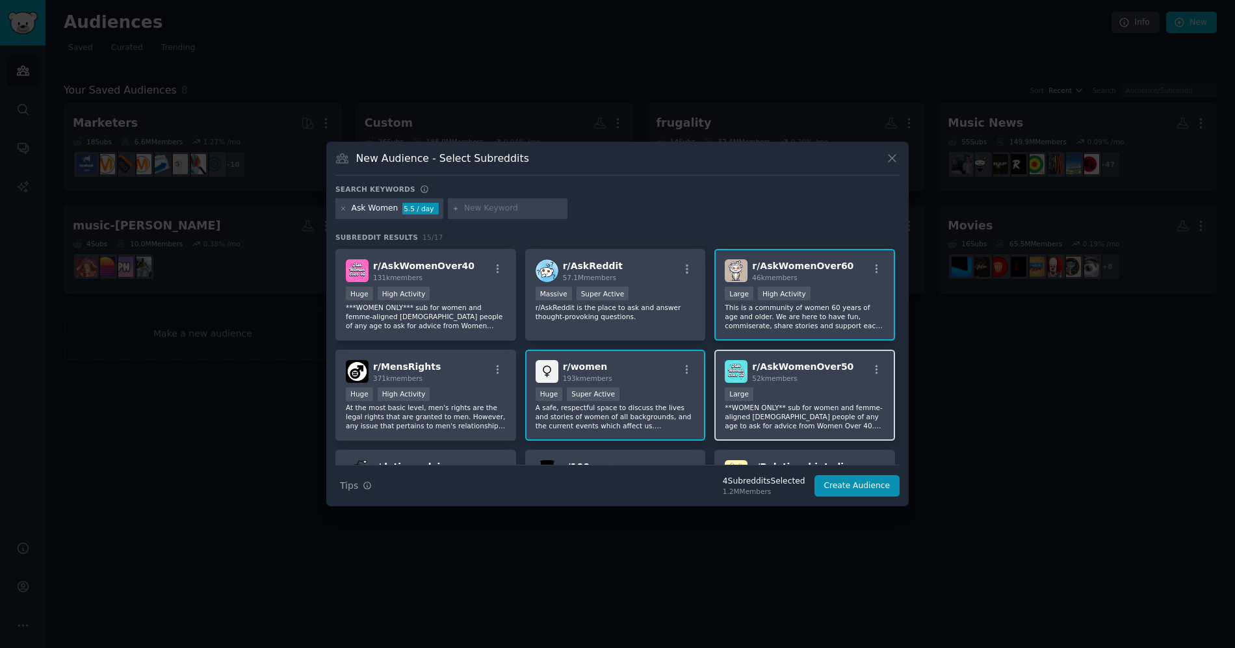
click at [781, 396] on div "Large" at bounding box center [805, 395] width 160 height 16
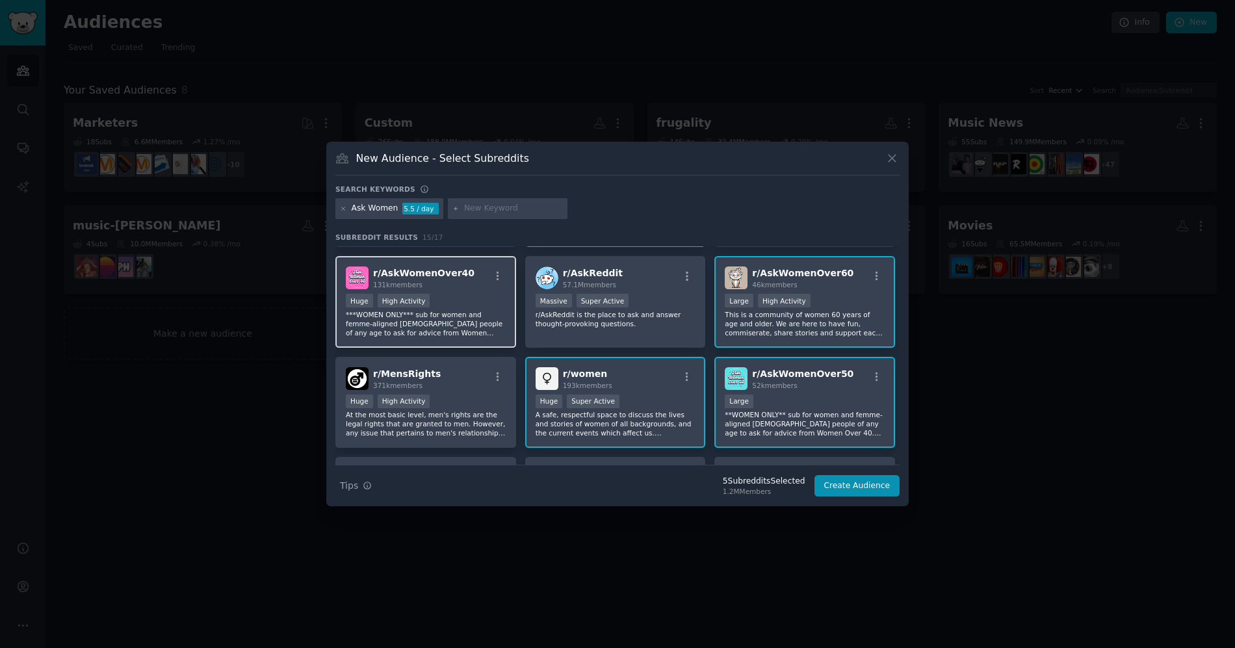
click at [481, 314] on p "***WOMEN ONLY*** sub for women and femme-aligned non-binary people of any age t…" at bounding box center [426, 323] width 160 height 27
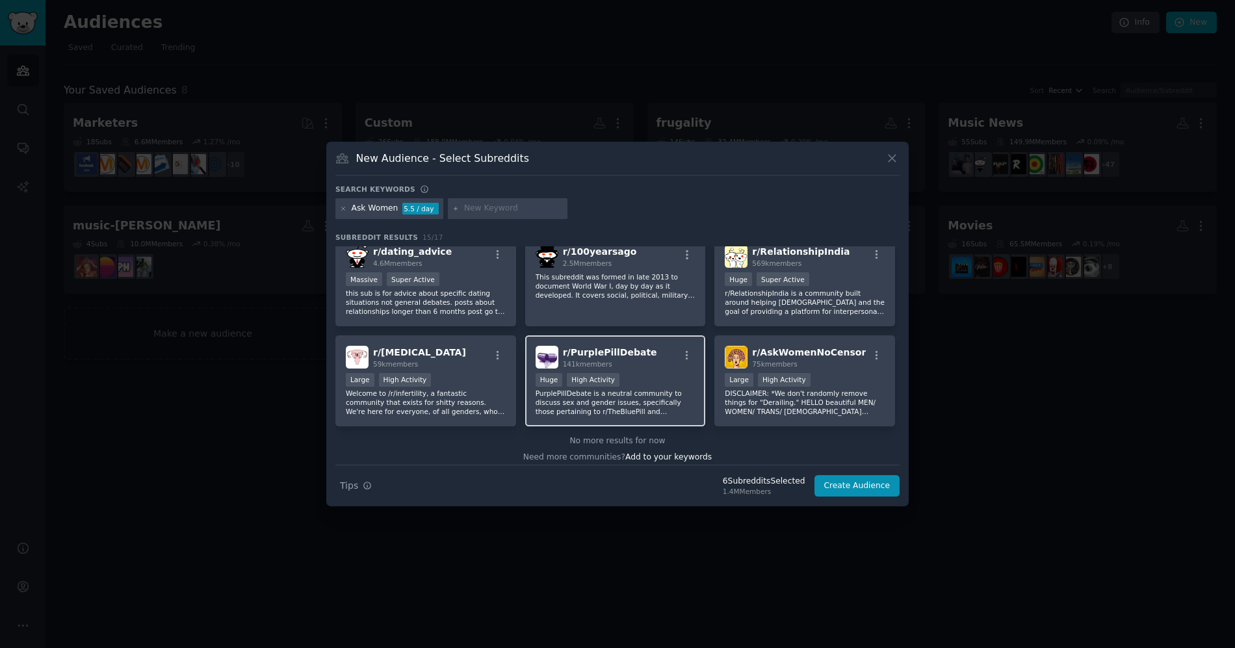
scroll to position [320, 0]
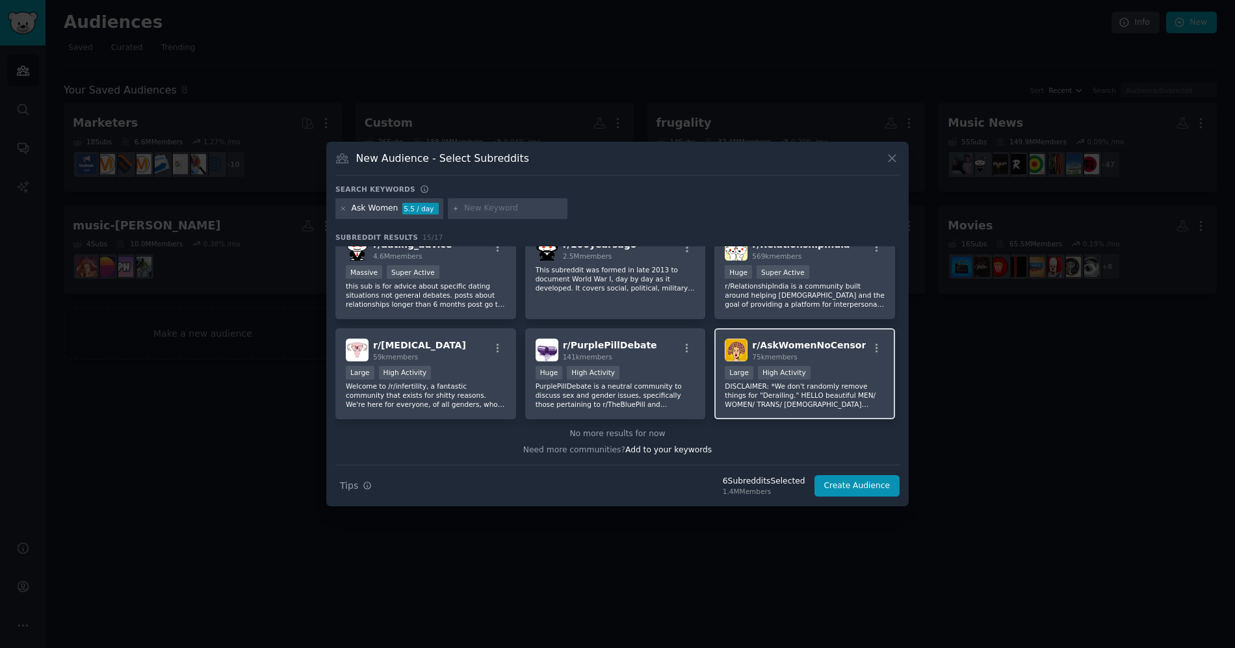
click at [836, 382] on p "DISCLAIMER: *We don't randomly remove things for "Derailing." HELLO beautiful M…" at bounding box center [805, 394] width 160 height 27
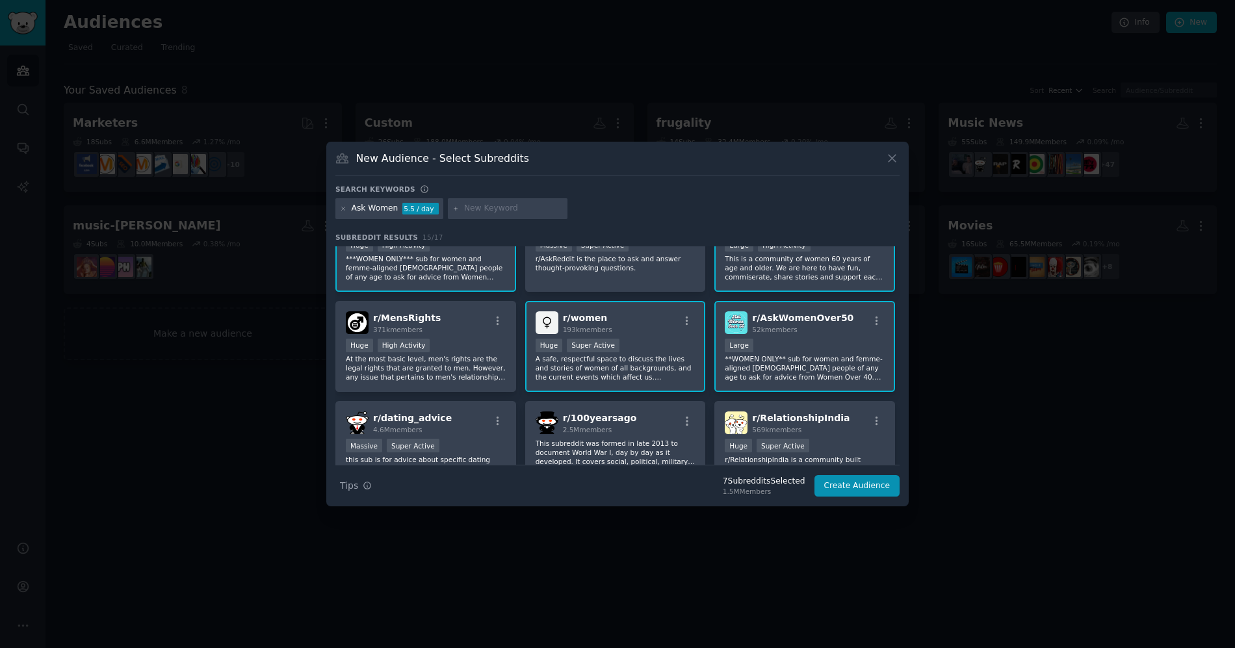
scroll to position [0, 0]
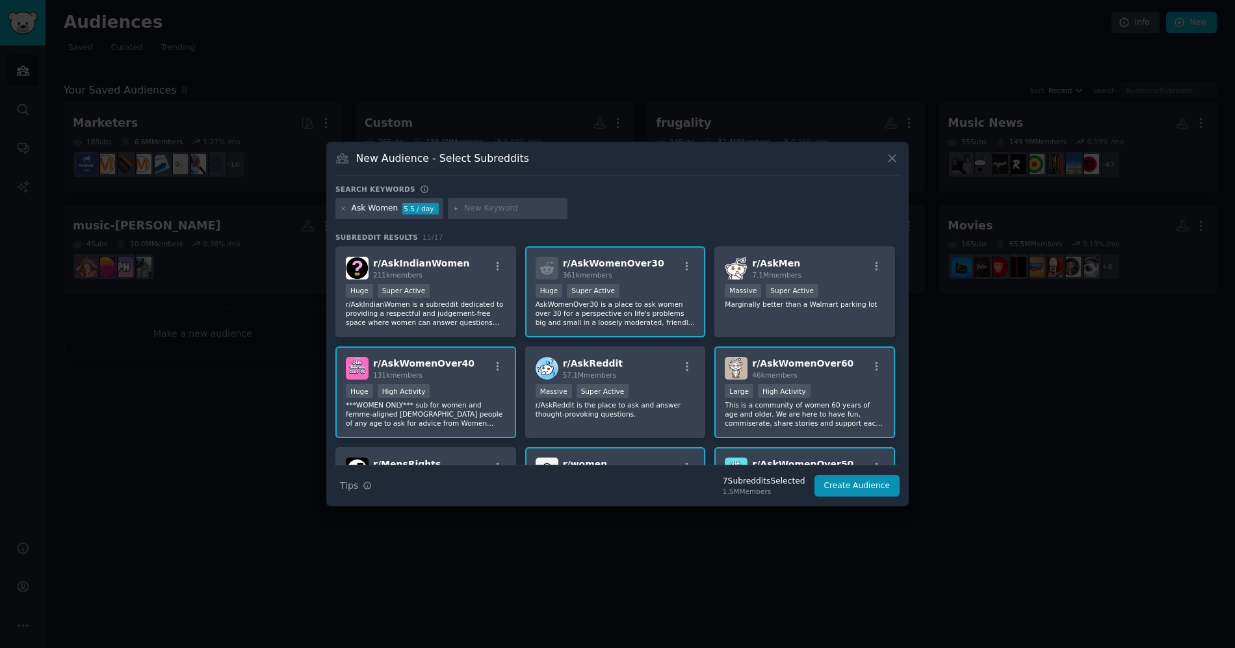
click at [489, 209] on input "text" at bounding box center [513, 209] width 99 height 12
type input "Female"
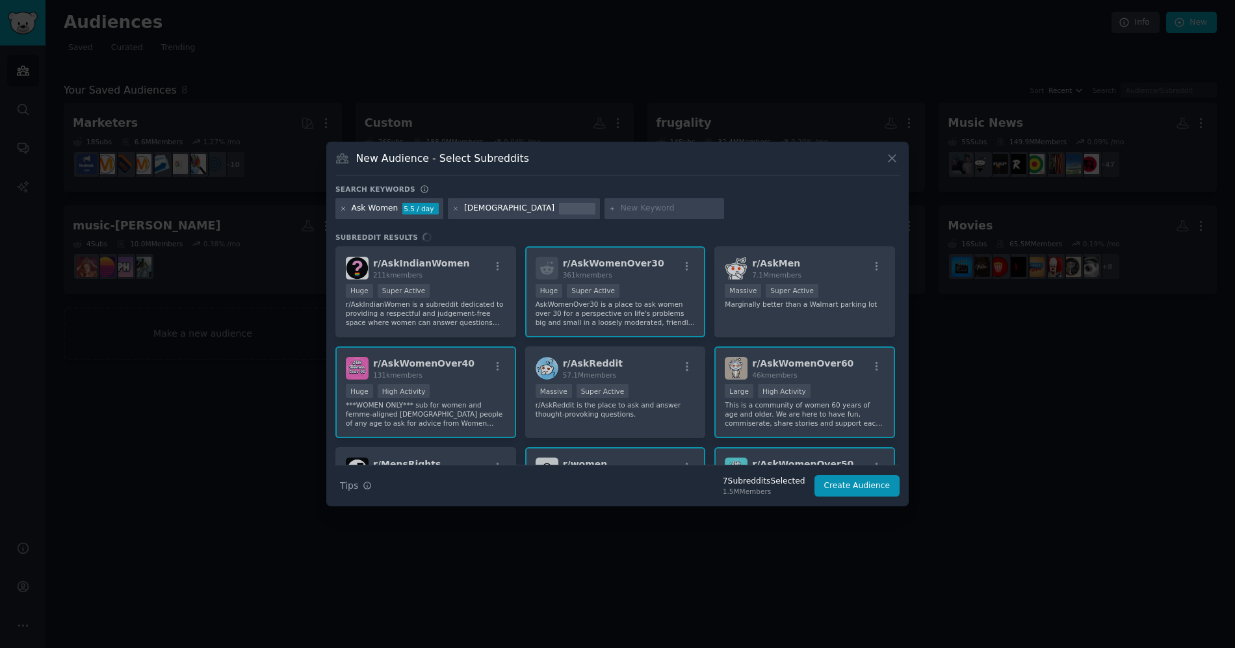
click at [341, 209] on icon at bounding box center [343, 208] width 7 height 7
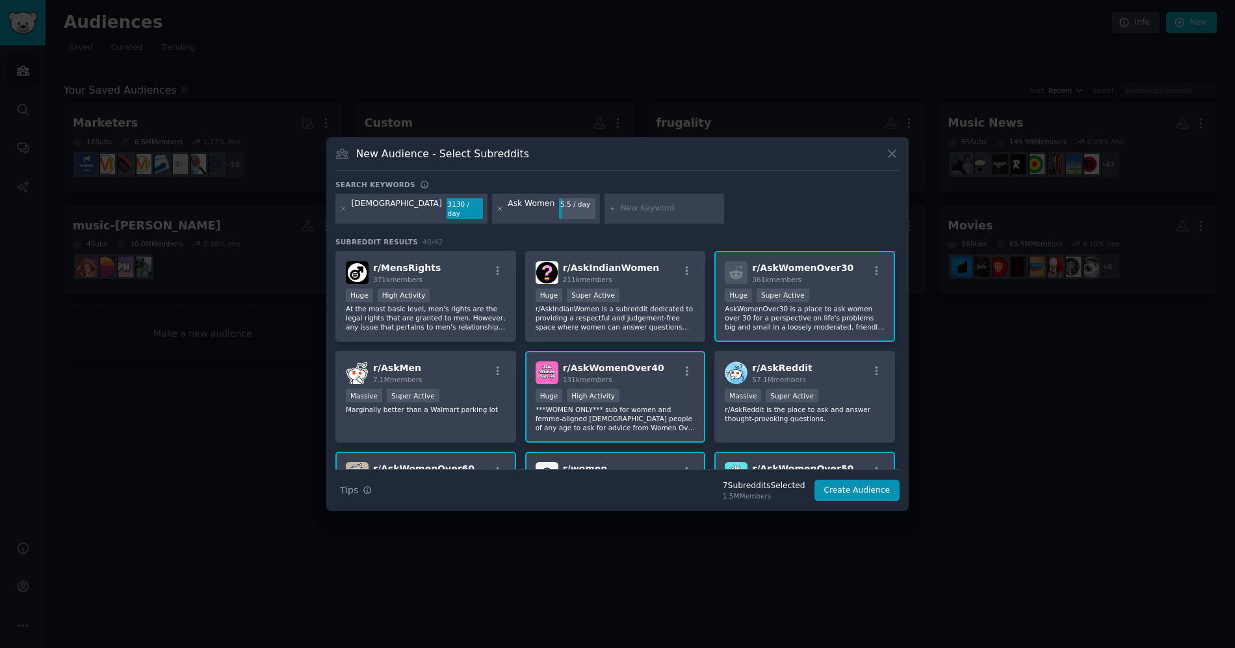
click at [497, 209] on icon at bounding box center [500, 208] width 7 height 7
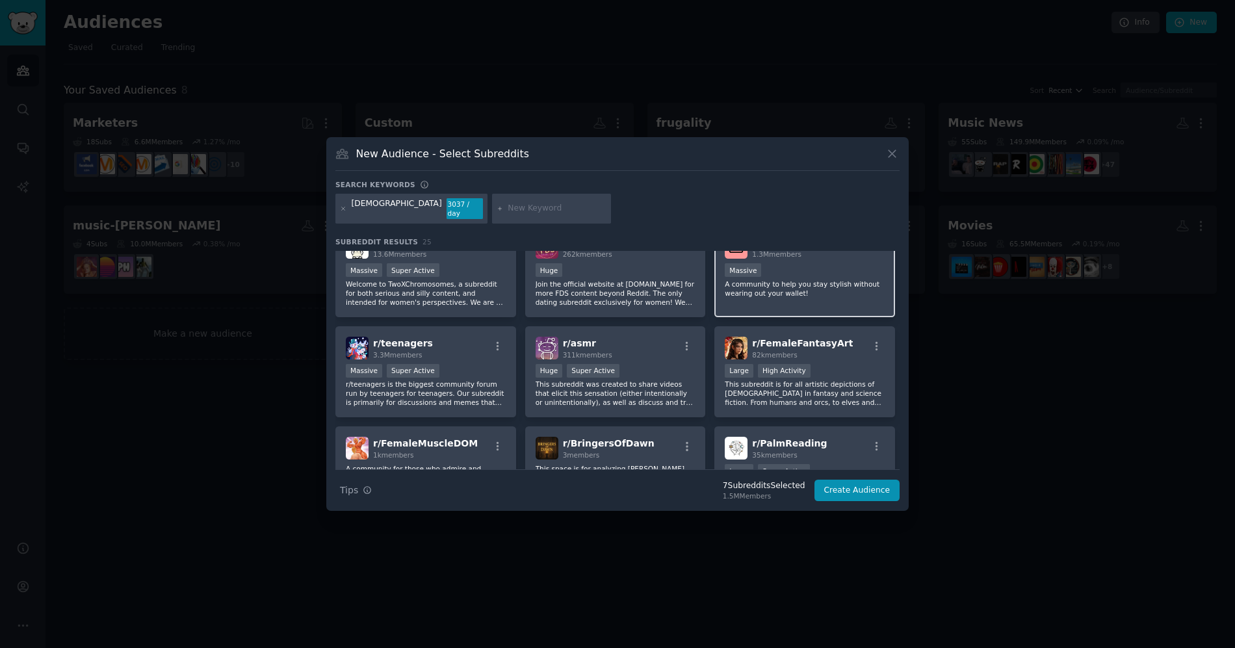
scroll to position [44, 0]
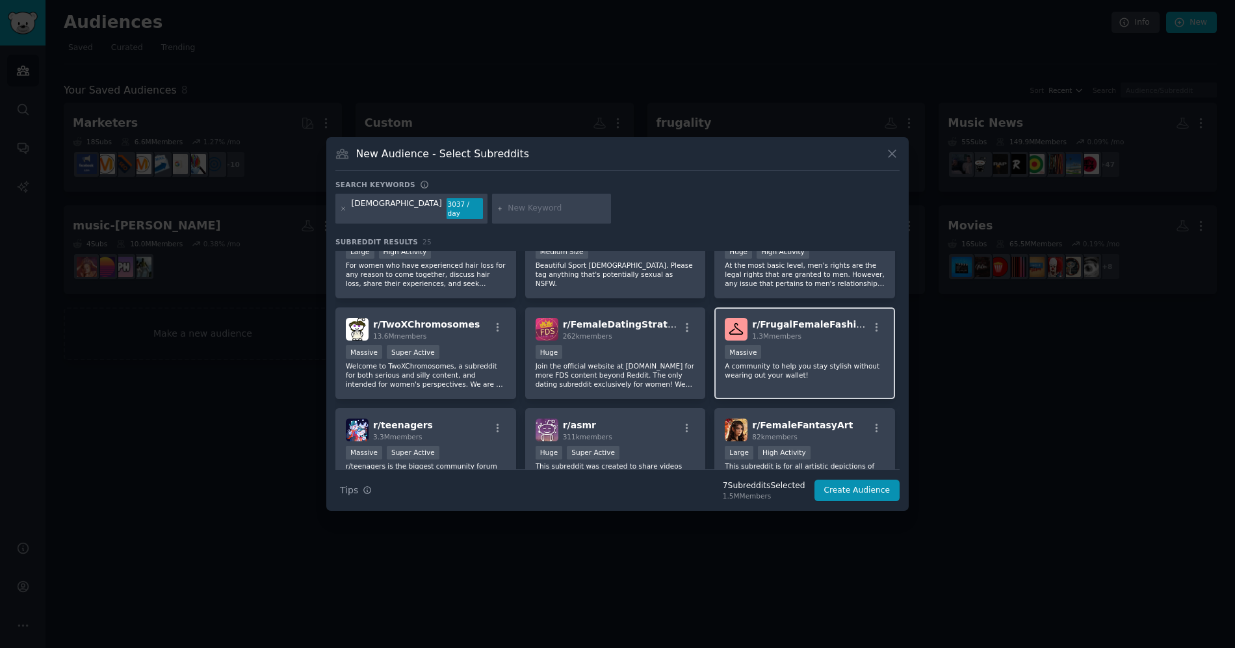
click at [798, 366] on p "A community to help you stay stylish without wearing out your wallet!" at bounding box center [805, 370] width 160 height 18
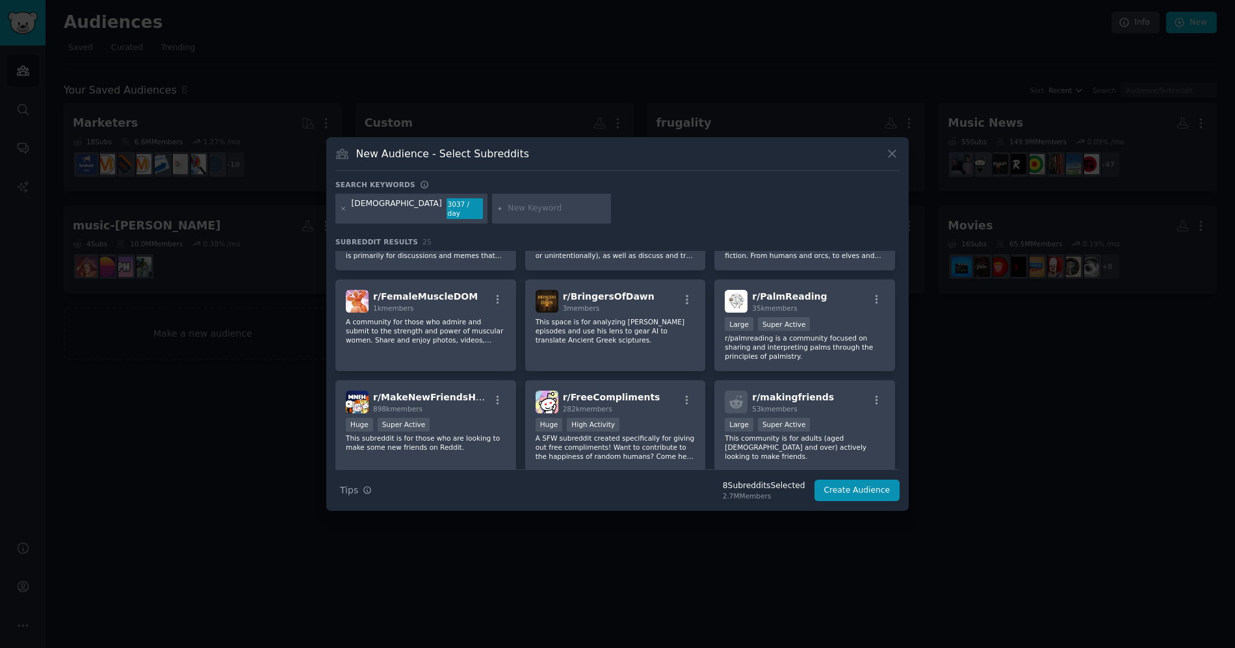
scroll to position [721, 0]
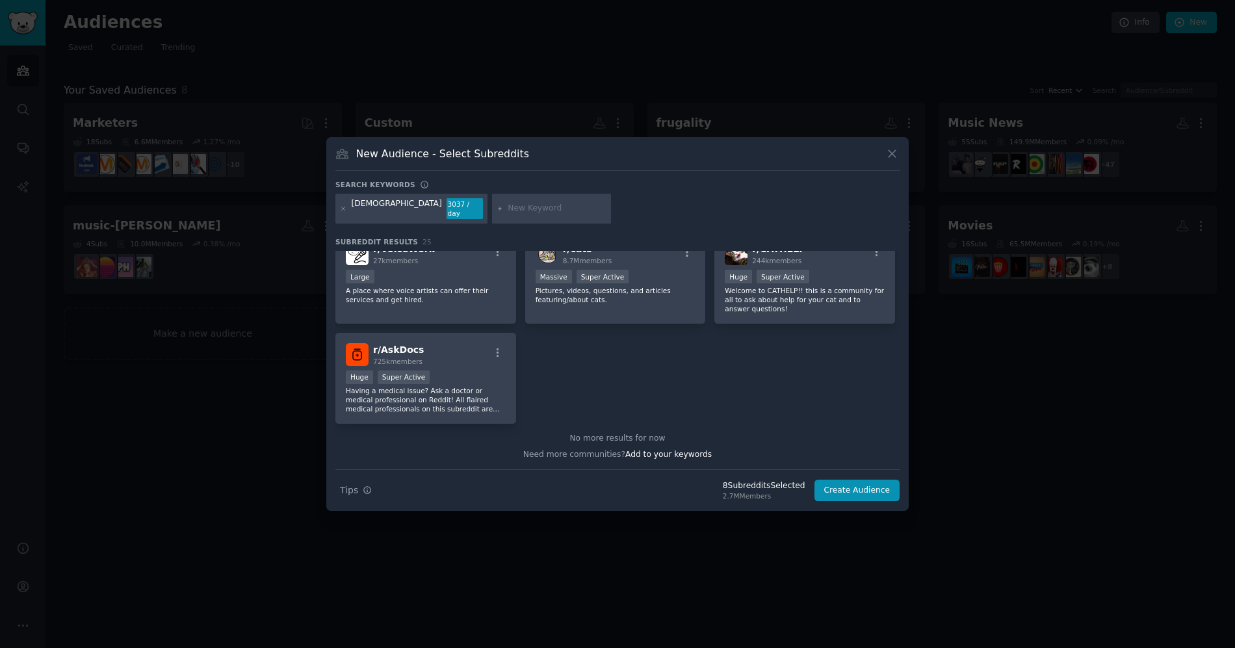
click at [508, 205] on input "text" at bounding box center [557, 209] width 99 height 12
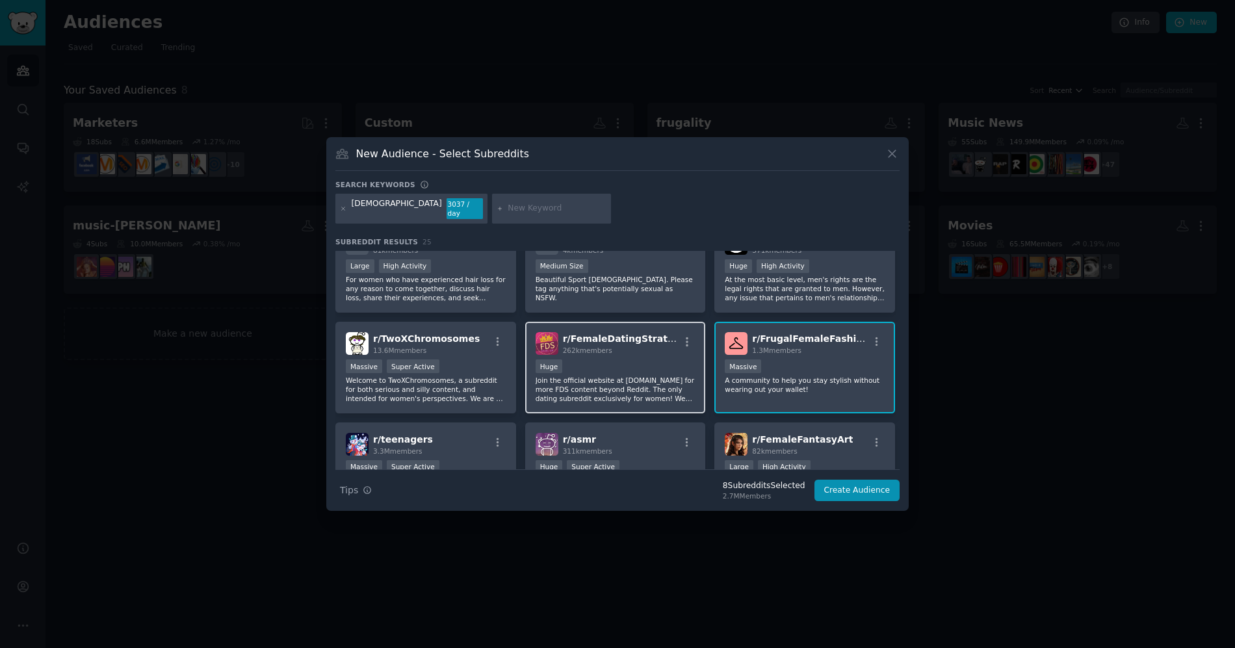
scroll to position [0, 0]
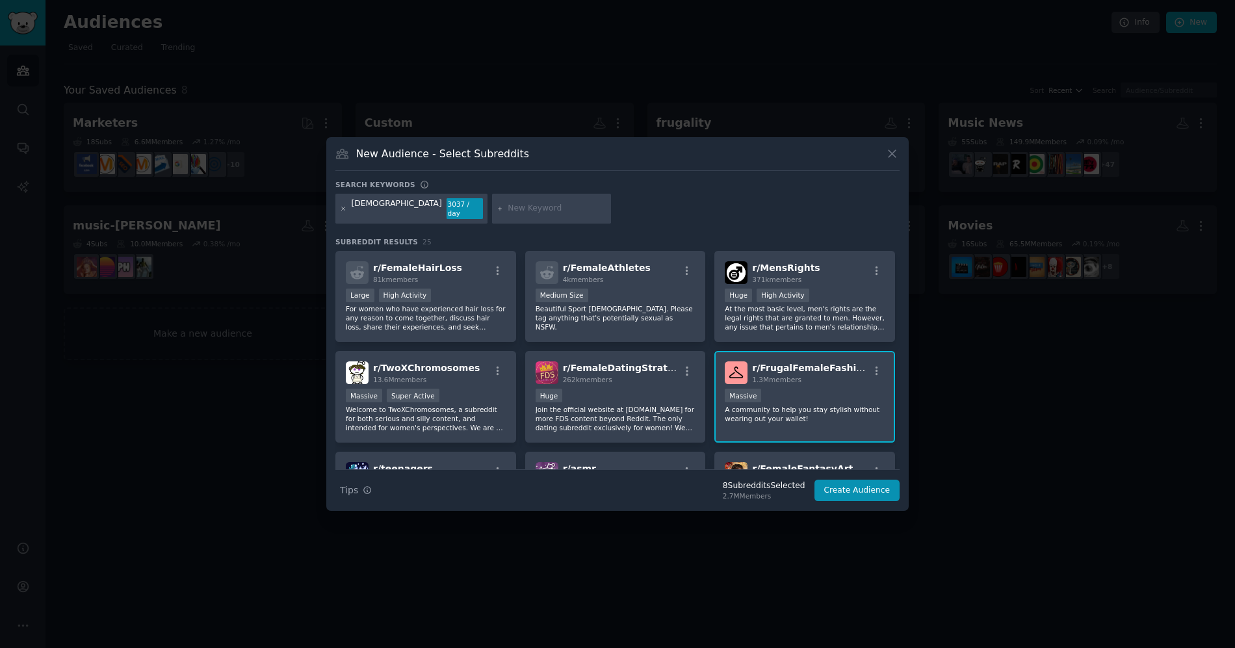
click at [341, 207] on icon at bounding box center [343, 208] width 7 height 7
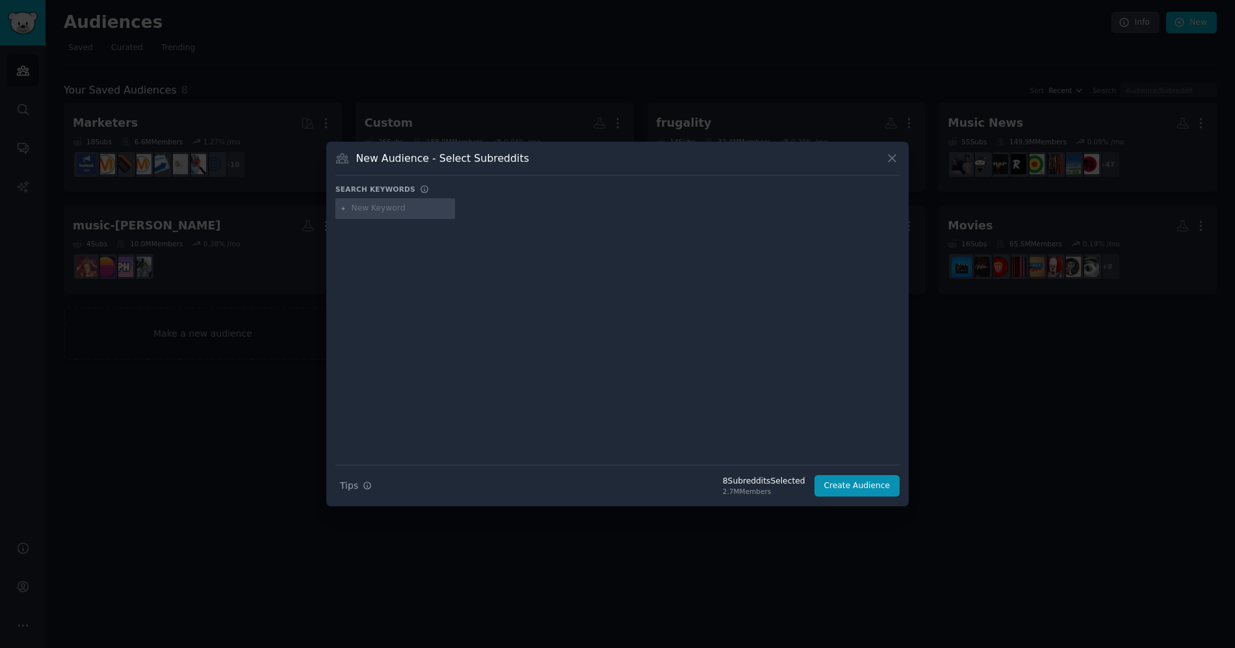
click at [411, 209] on input "text" at bounding box center [401, 209] width 99 height 12
type input "Bra"
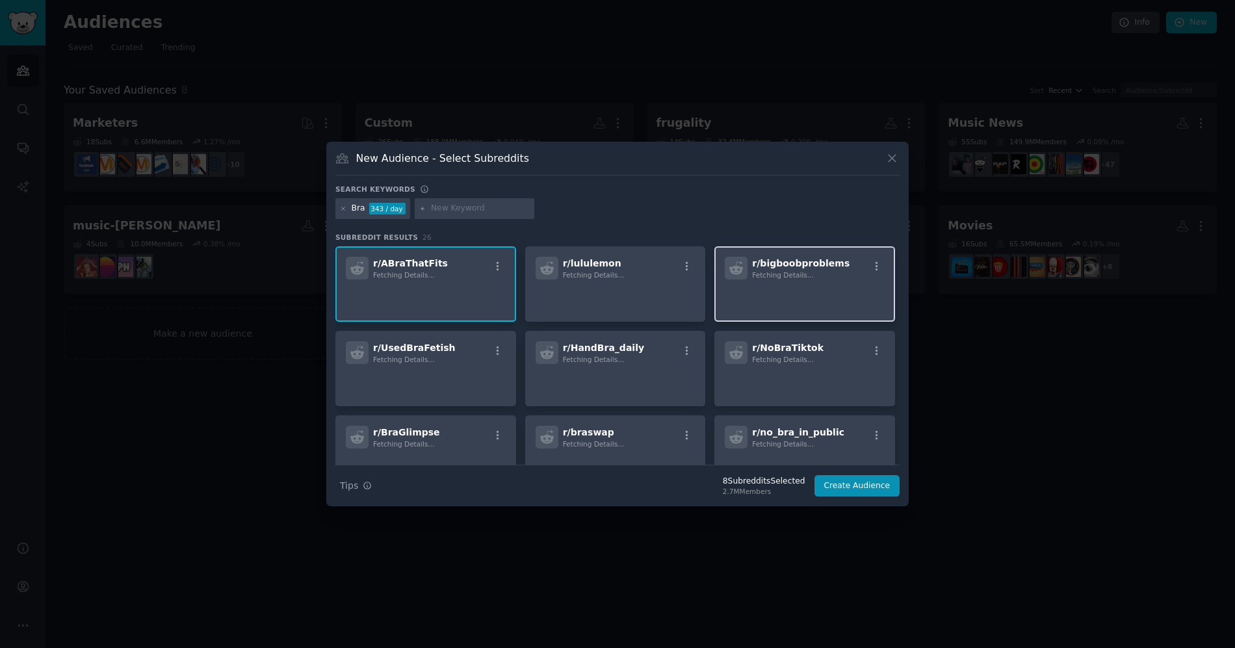
click at [748, 297] on p at bounding box center [805, 297] width 160 height 27
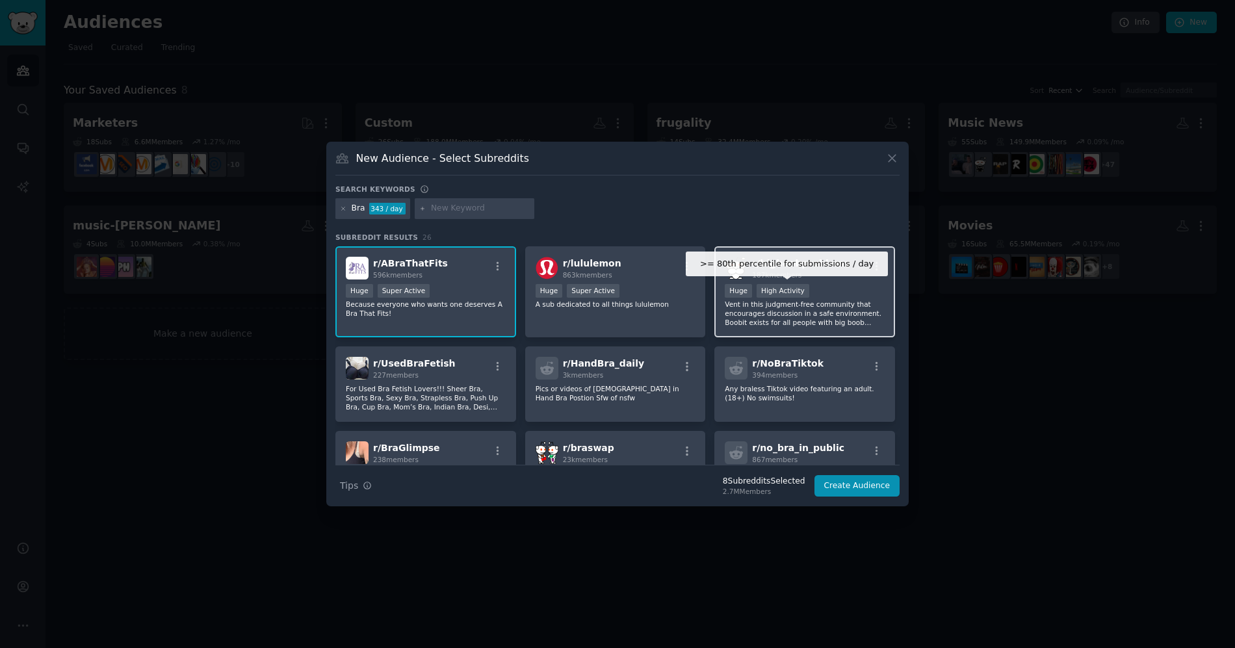
click at [803, 284] on div "High Activity" at bounding box center [782, 291] width 53 height 14
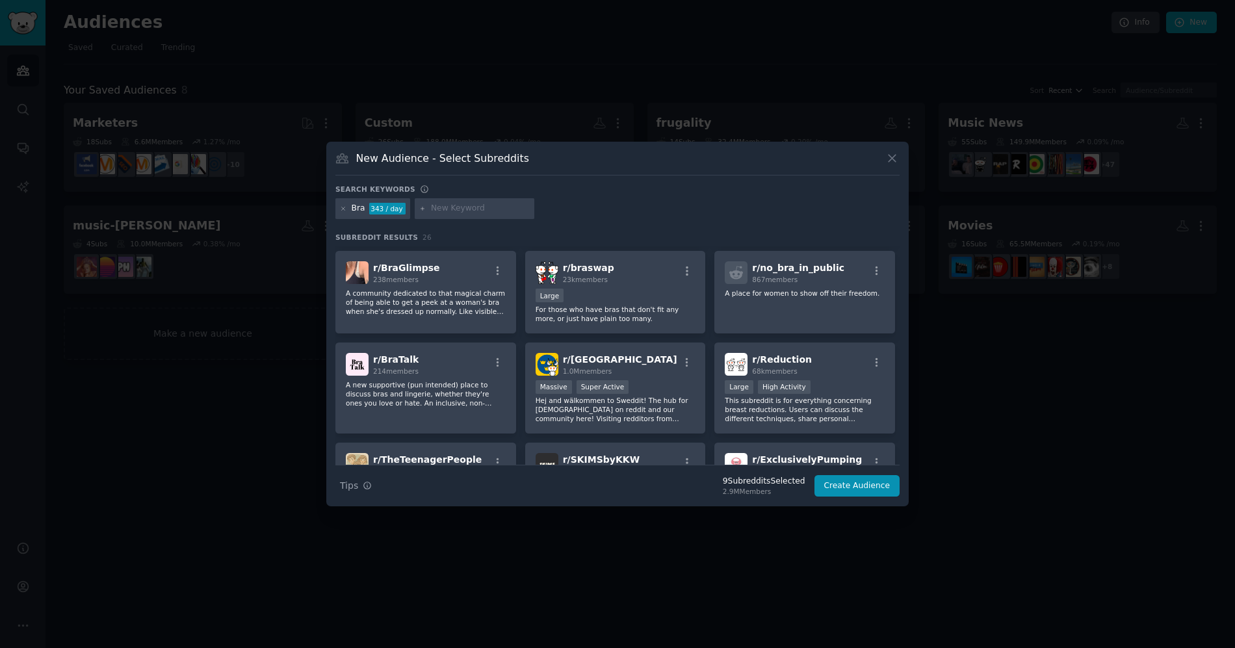
scroll to position [173, 0]
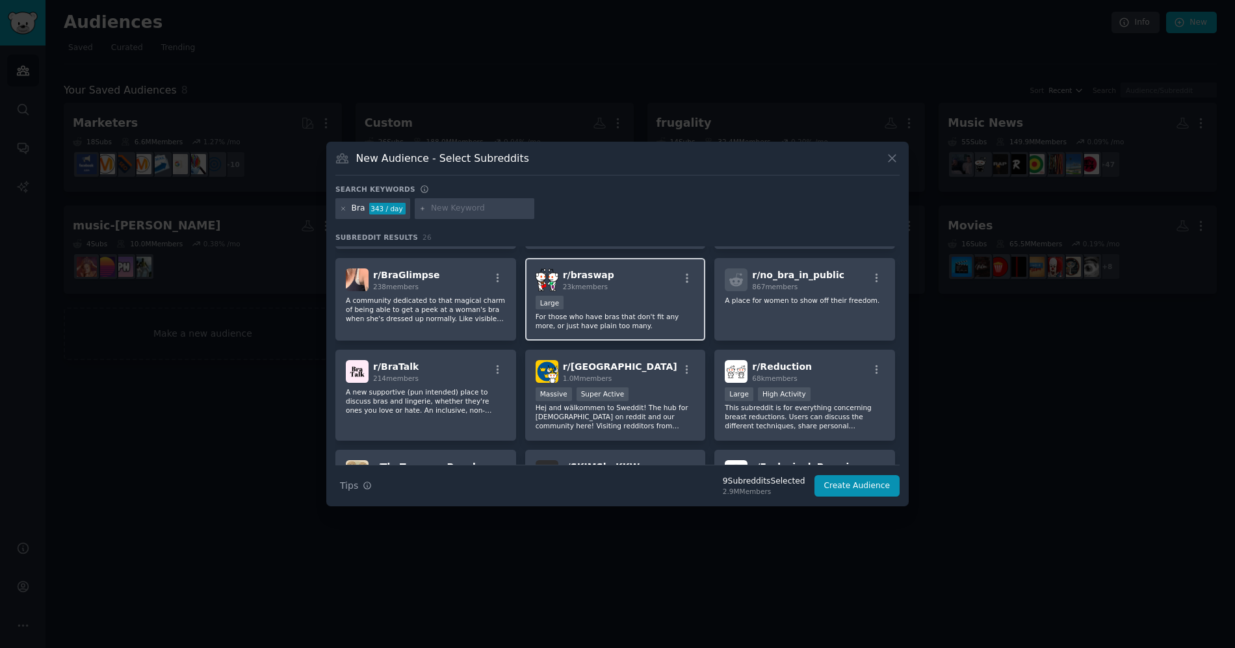
click at [593, 313] on p "For those who have bras that don't fit any more, or just have plain too many." at bounding box center [616, 321] width 160 height 18
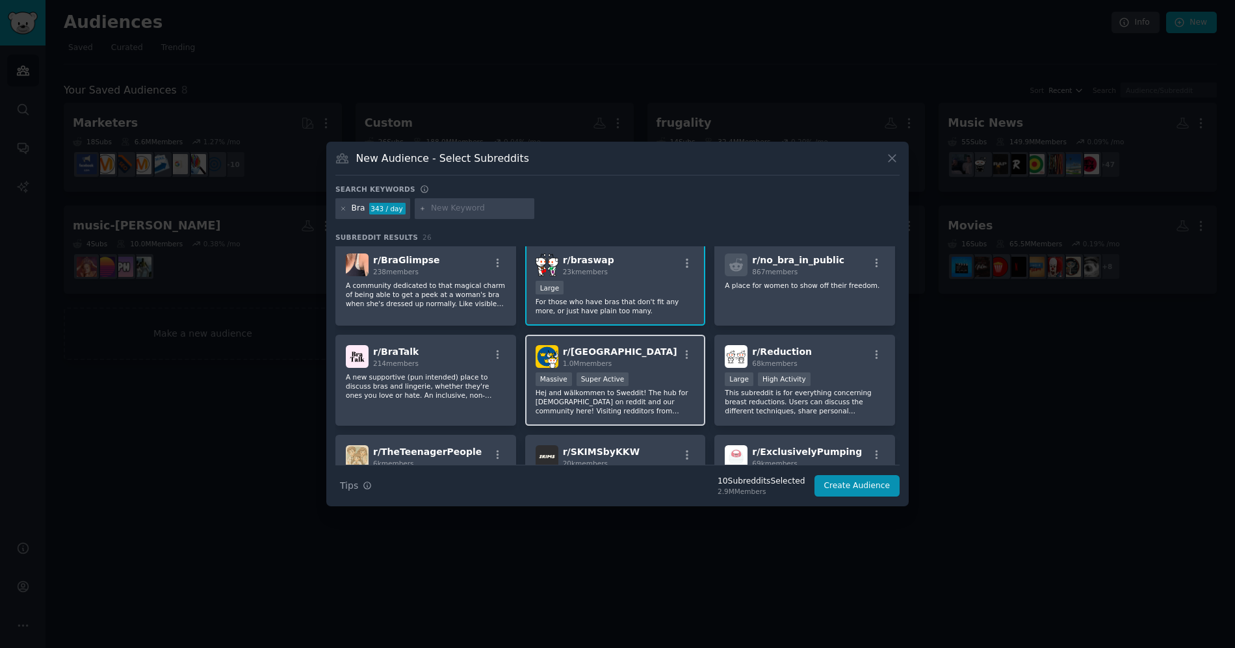
scroll to position [194, 0]
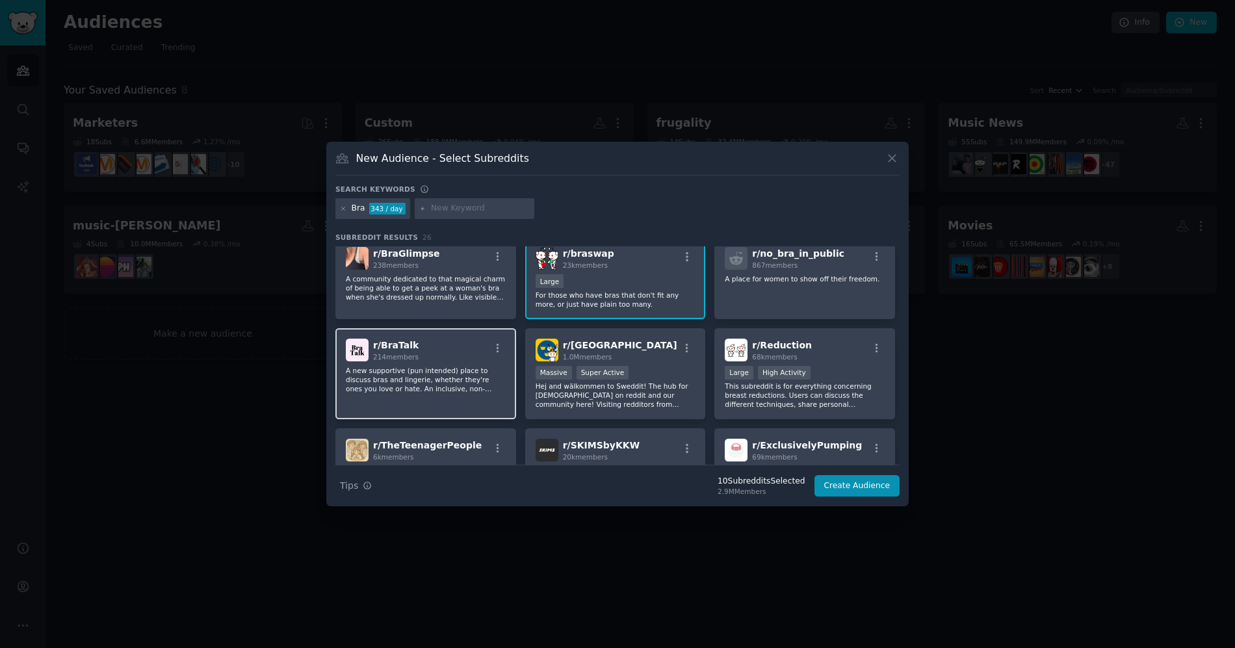
click at [475, 407] on div "r/ BraTalk 214 members A new supportive (pun intended) place to discuss bras an…" at bounding box center [425, 374] width 181 height 92
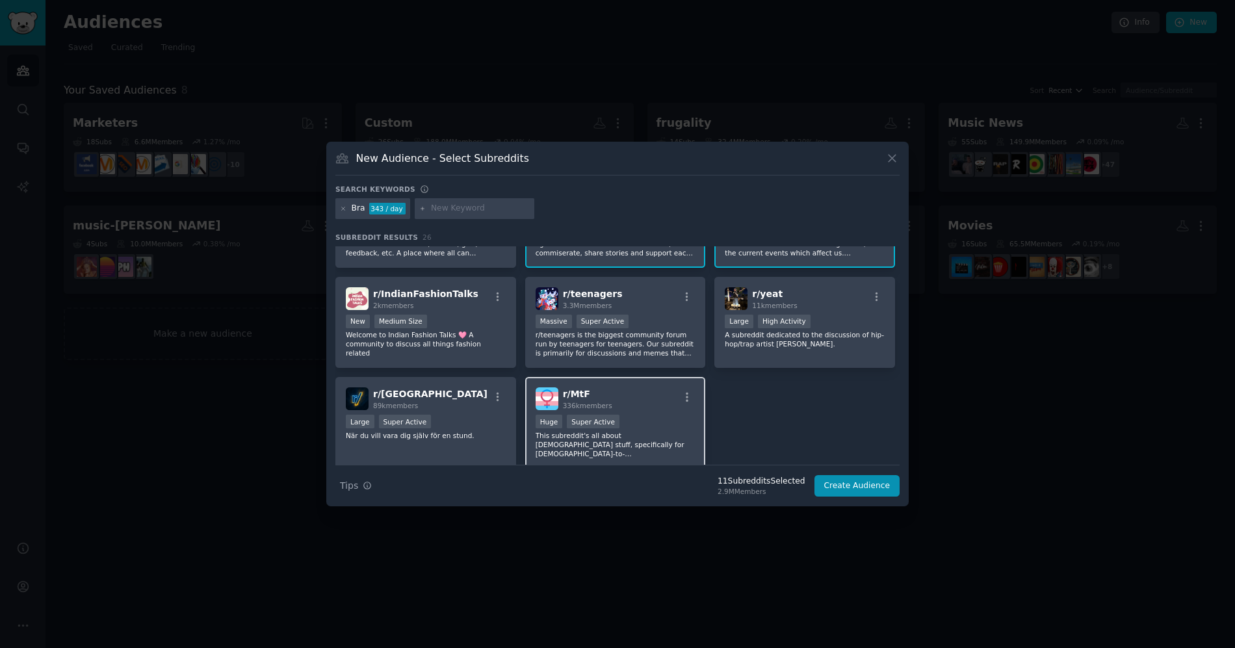
scroll to position [634, 0]
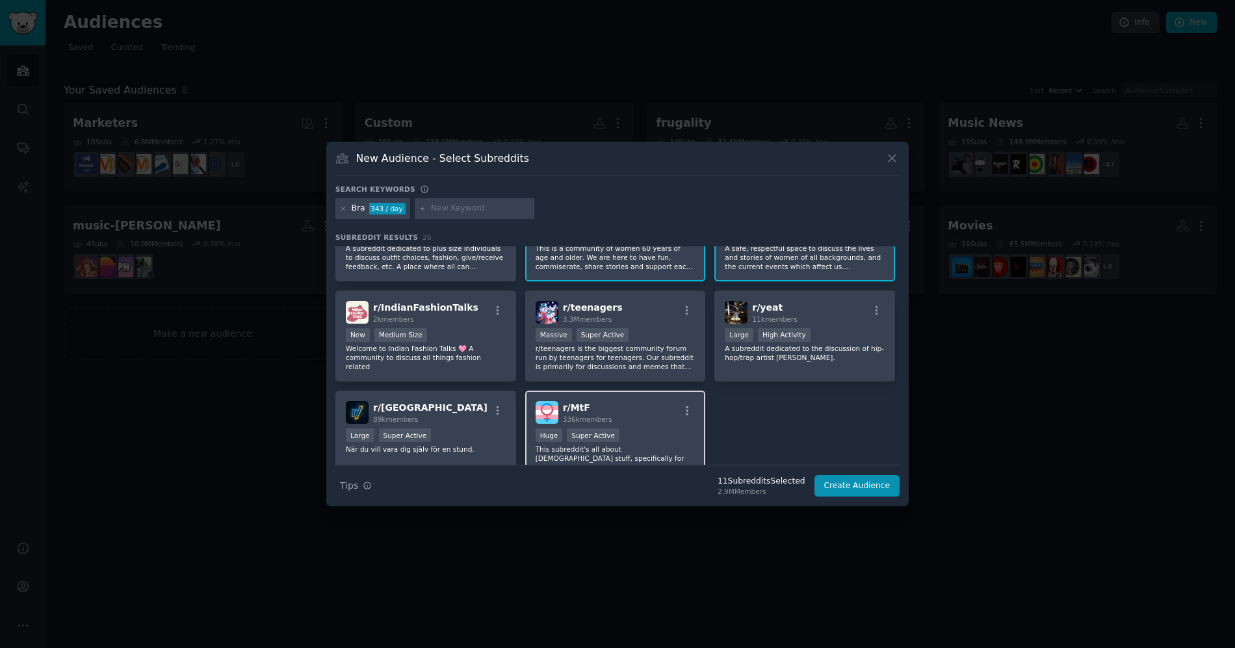
click at [665, 419] on div "r/ MtF 336k members" at bounding box center [616, 412] width 160 height 23
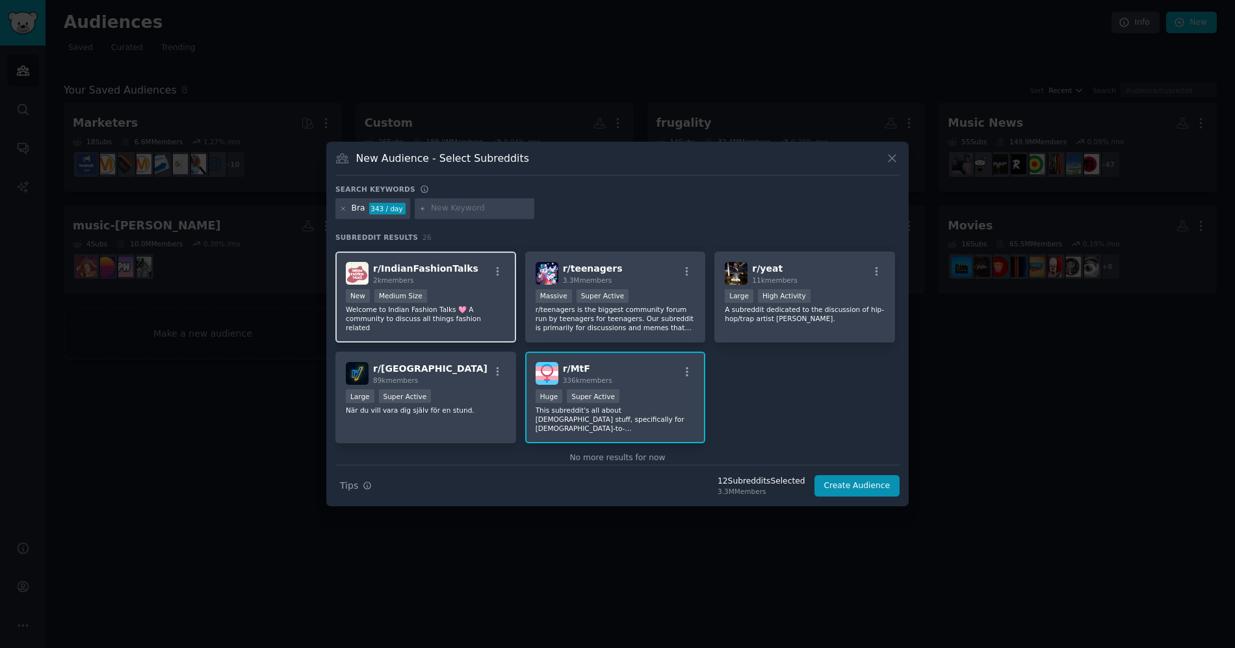
scroll to position [552, 0]
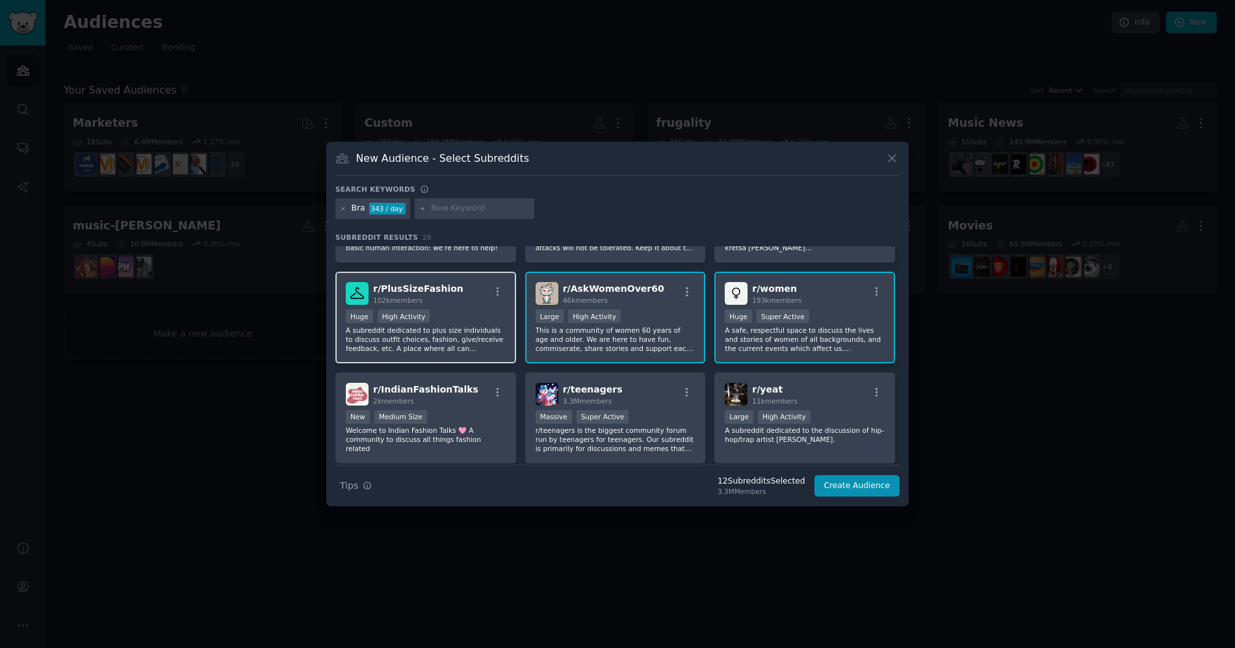
click at [454, 300] on div "r/ PlusSizeFashion 102k members" at bounding box center [426, 293] width 160 height 23
click at [345, 209] on icon at bounding box center [343, 208] width 7 height 7
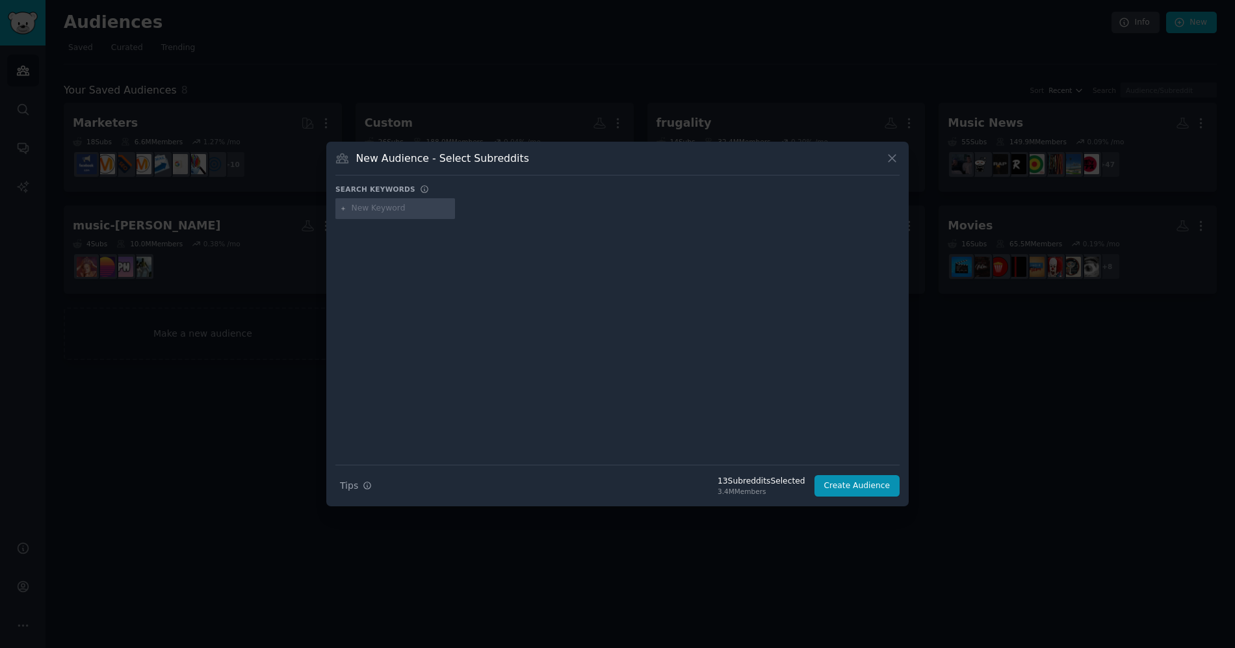
click at [384, 211] on input "text" at bounding box center [401, 209] width 99 height 12
type input "shapewear"
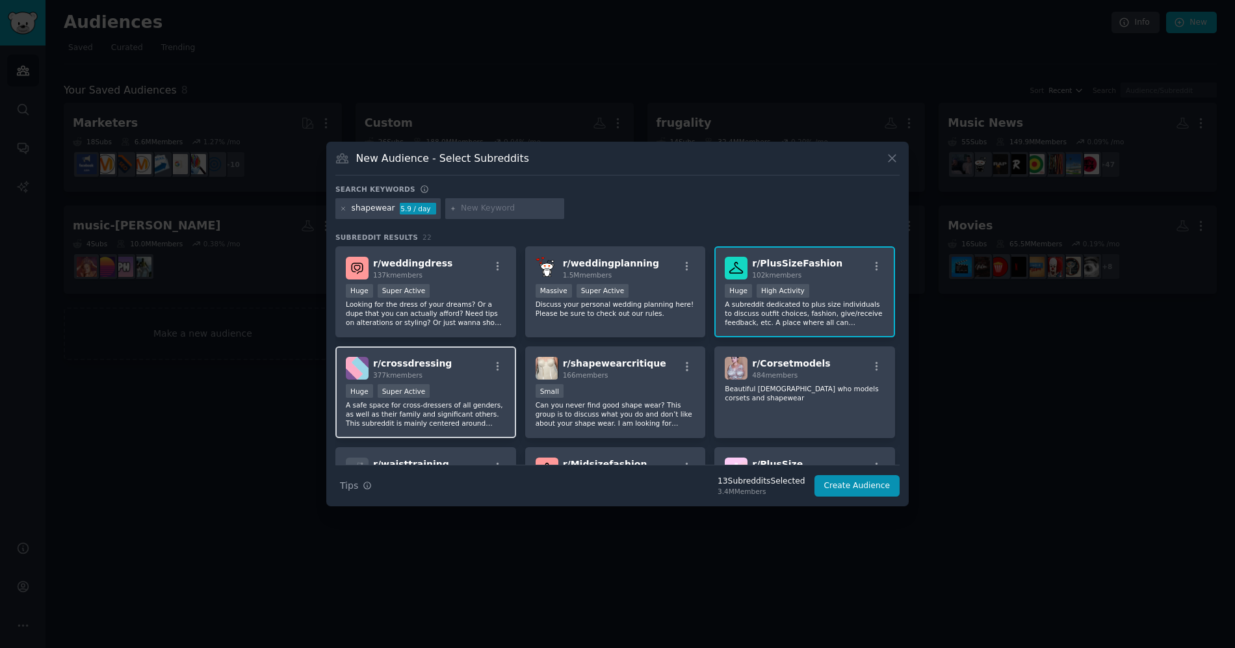
click at [476, 381] on div "r/ crossdressing 377k members Huge Super Active A safe space for cross-dressers…" at bounding box center [425, 392] width 181 height 92
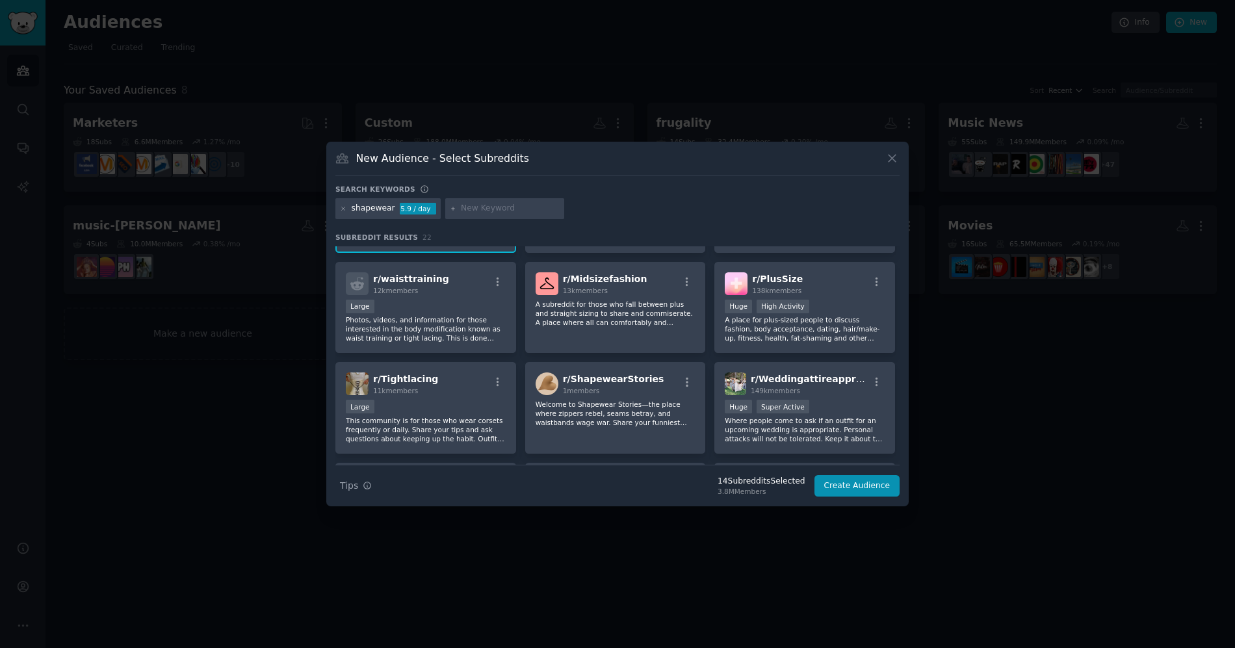
scroll to position [177, 0]
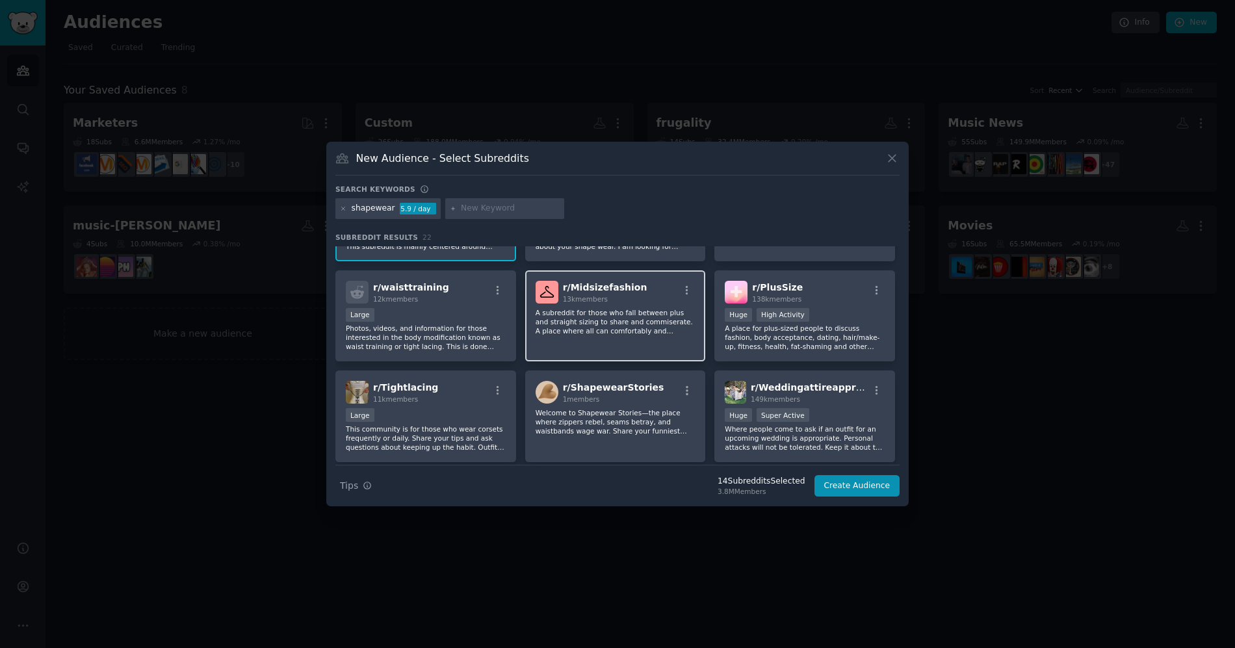
click at [627, 298] on div "13k members" at bounding box center [605, 298] width 84 height 9
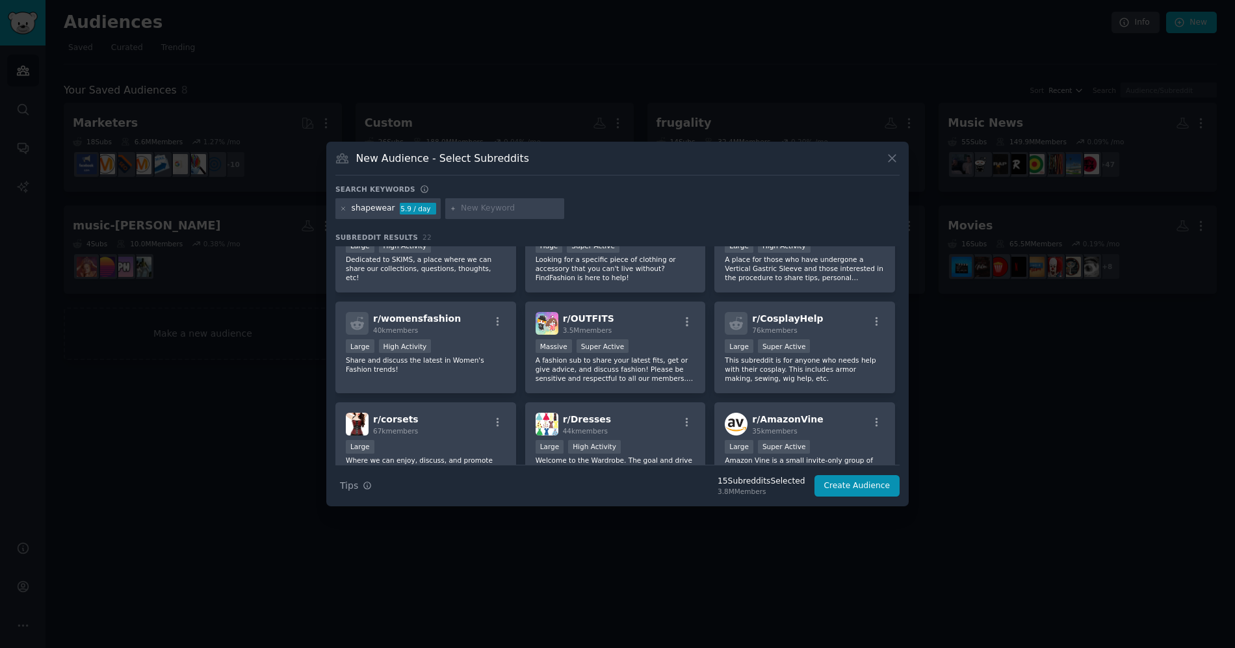
scroll to position [459, 0]
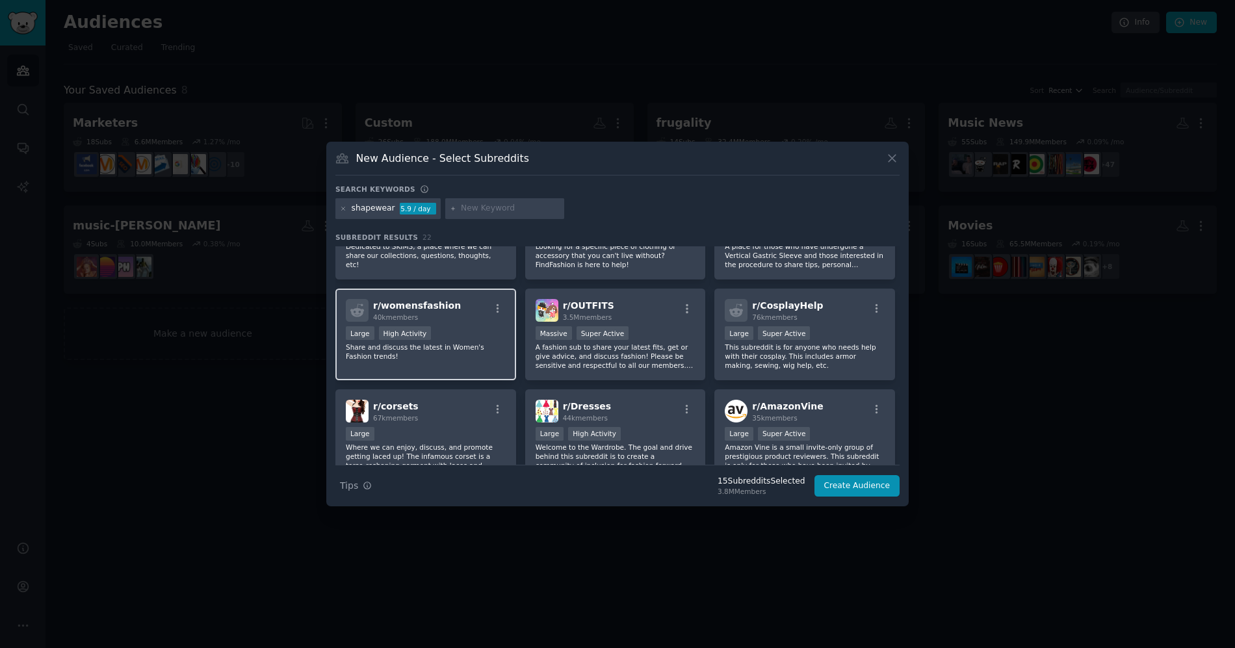
click at [511, 362] on div "r/ womensfashion 40k members Large High Activity Share and discuss the latest i…" at bounding box center [425, 335] width 181 height 92
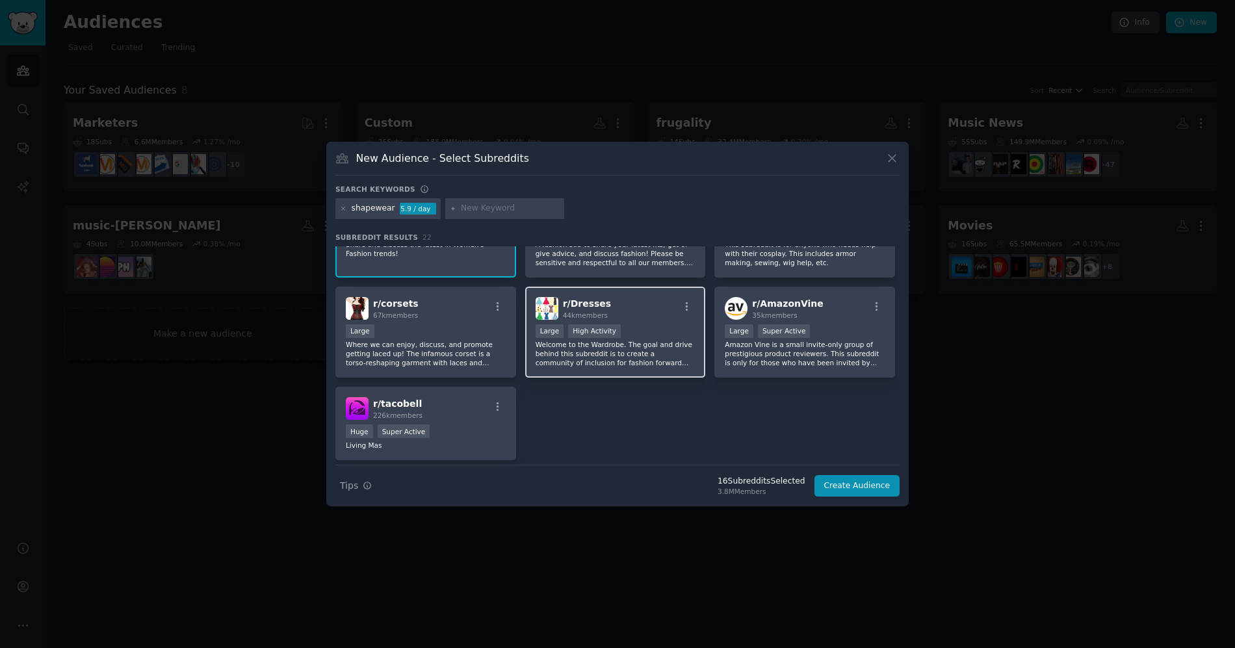
scroll to position [565, 0]
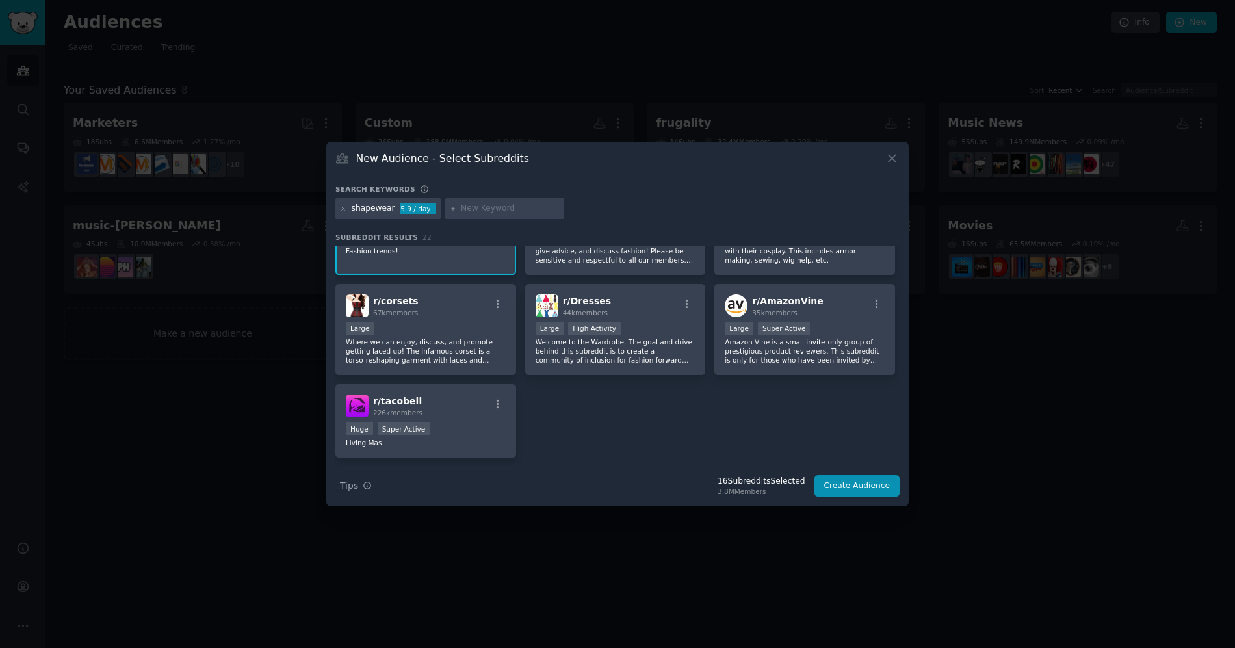
click at [446, 212] on div at bounding box center [505, 208] width 120 height 21
click at [466, 210] on input "text" at bounding box center [510, 209] width 99 height 12
click at [345, 210] on icon at bounding box center [343, 208] width 7 height 7
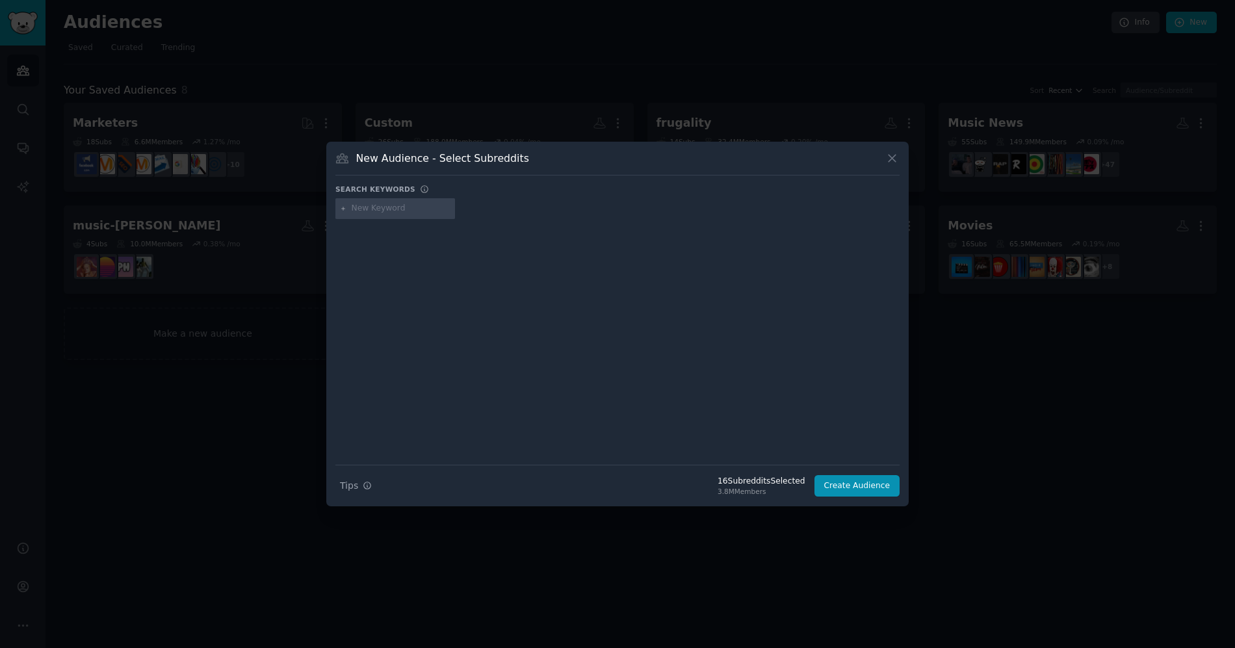
click at [400, 214] on input "text" at bounding box center [401, 209] width 99 height 12
type input "intimate wear"
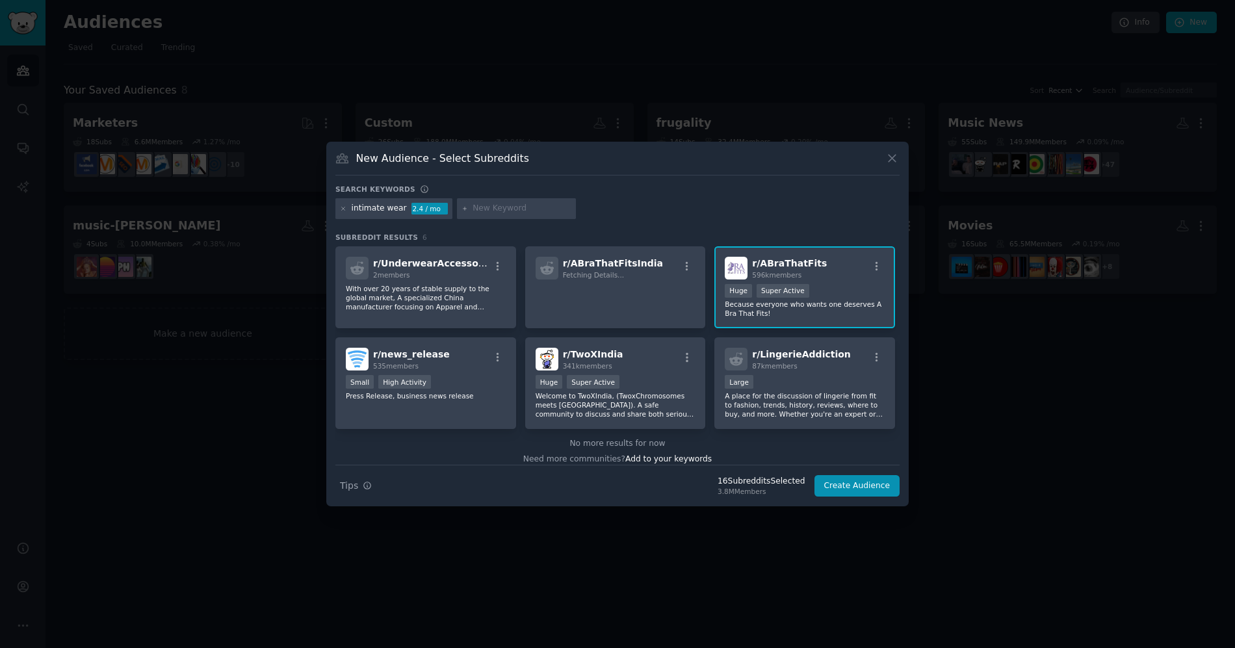
click at [646, 205] on div "intimate wear 2.4 / mo" at bounding box center [617, 210] width 564 height 25
click at [342, 207] on icon at bounding box center [343, 208] width 7 height 7
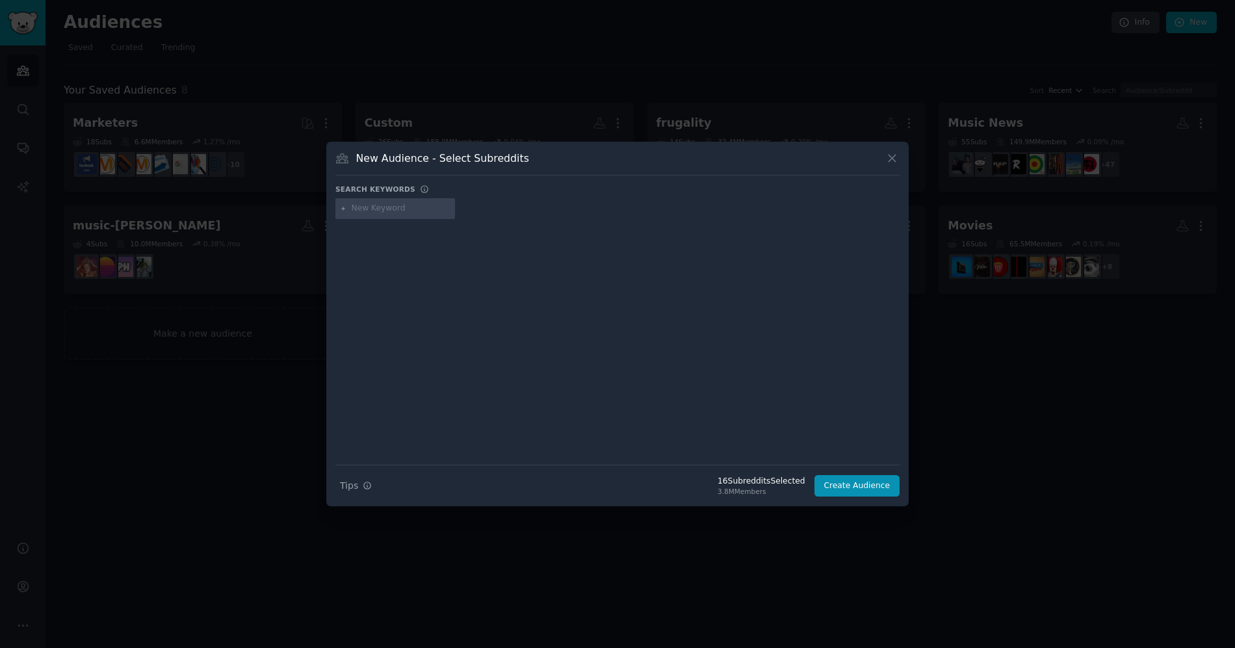
click at [404, 214] on input "text" at bounding box center [401, 209] width 99 height 12
click at [391, 203] on input "text" at bounding box center [401, 209] width 99 height 12
type input "honeylove"
click at [341, 210] on icon at bounding box center [343, 208] width 7 height 7
click at [840, 475] on button "Create Audience" at bounding box center [857, 486] width 86 height 22
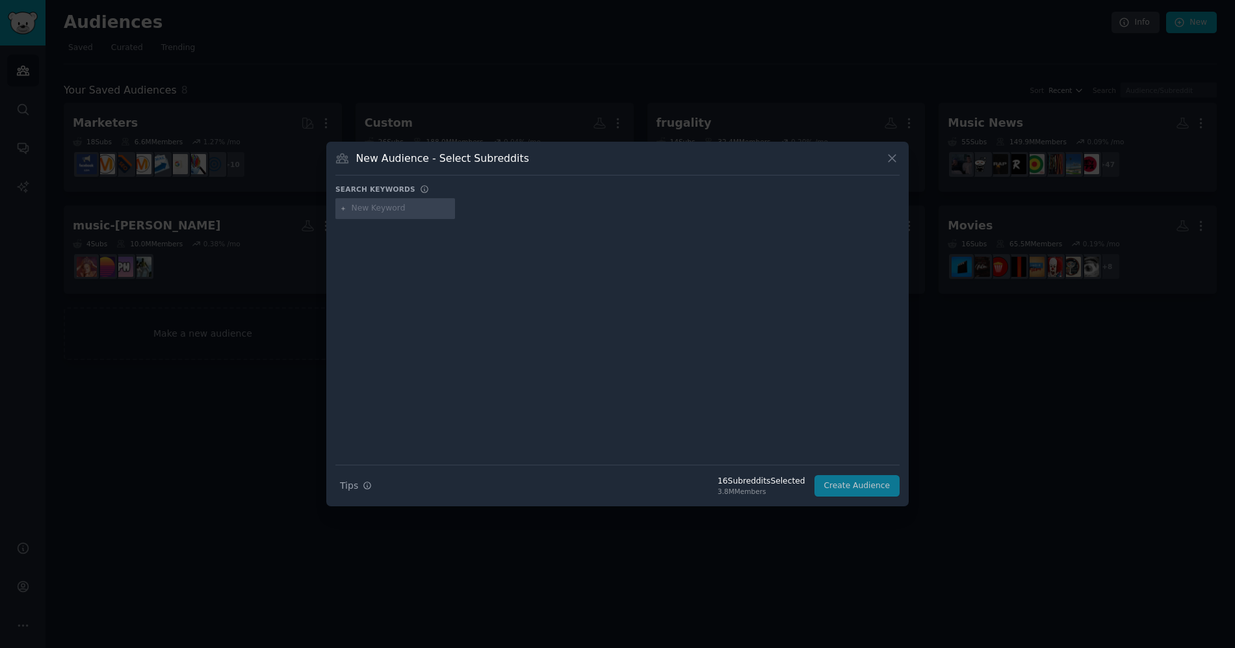
click at [860, 491] on div "Search Tips Tips 16 Subreddit s Selected 3.8M Members Create Audience" at bounding box center [617, 481] width 564 height 32
click at [472, 263] on div at bounding box center [617, 333] width 564 height 218
click at [766, 493] on div "3.8M Members" at bounding box center [760, 491] width 87 height 9
click at [402, 203] on input "text" at bounding box center [401, 209] width 99 height 12
click at [840, 476] on div "Search Tips Tips 16 Subreddit s Selected 3.8M Members Create Audience" at bounding box center [617, 481] width 564 height 32
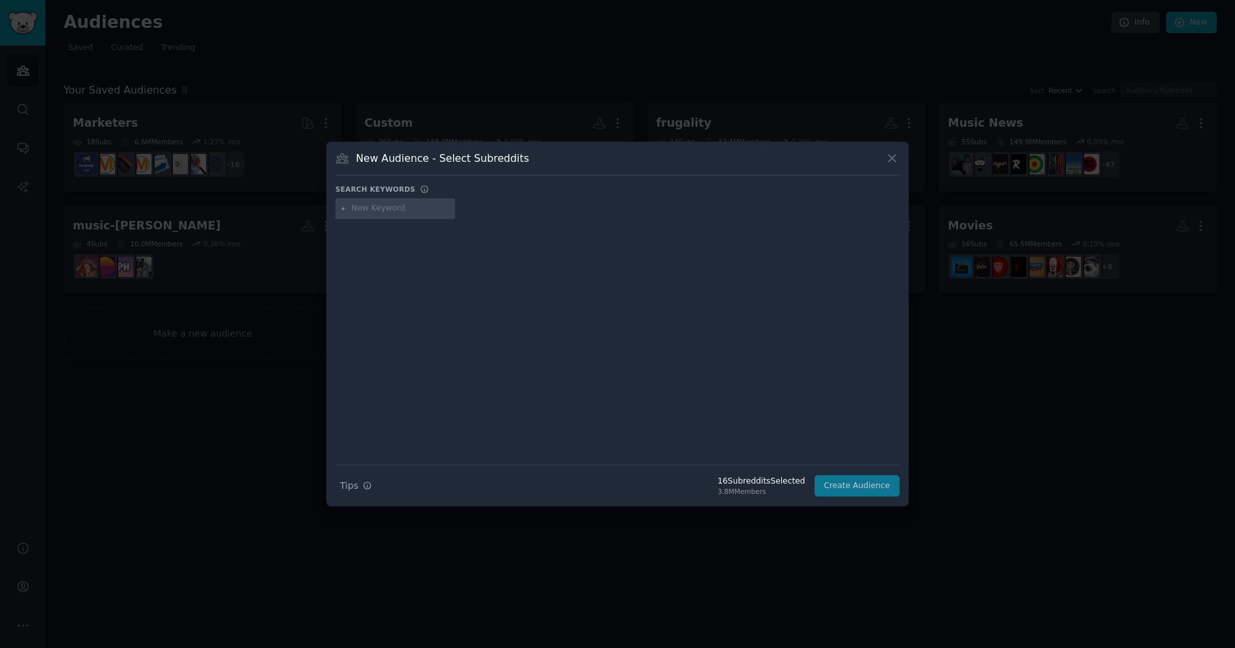
click at [383, 208] on input "text" at bounding box center [401, 209] width 99 height 12
type input "women"
click at [347, 206] on div "women" at bounding box center [395, 208] width 120 height 21
click at [344, 206] on icon at bounding box center [343, 208] width 7 height 7
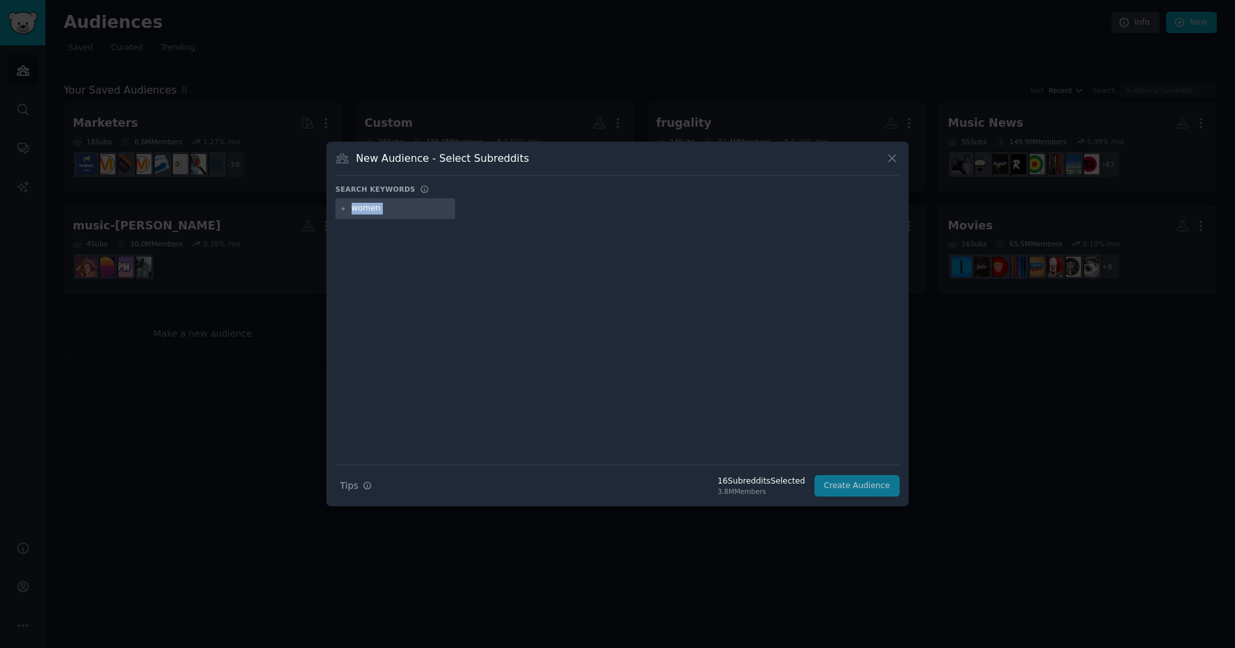
click at [624, 318] on div at bounding box center [617, 333] width 564 height 218
click at [866, 489] on div "Search Tips Tips 16 Subreddit s Selected 3.8M Members Create Audience" at bounding box center [617, 481] width 564 height 32
click at [385, 204] on input "women" at bounding box center [401, 209] width 99 height 12
click at [833, 439] on div at bounding box center [617, 333] width 564 height 218
click at [848, 485] on div "Search Tips Tips 16 Subreddit s Selected 3.8M Members Create Audience" at bounding box center [617, 481] width 564 height 32
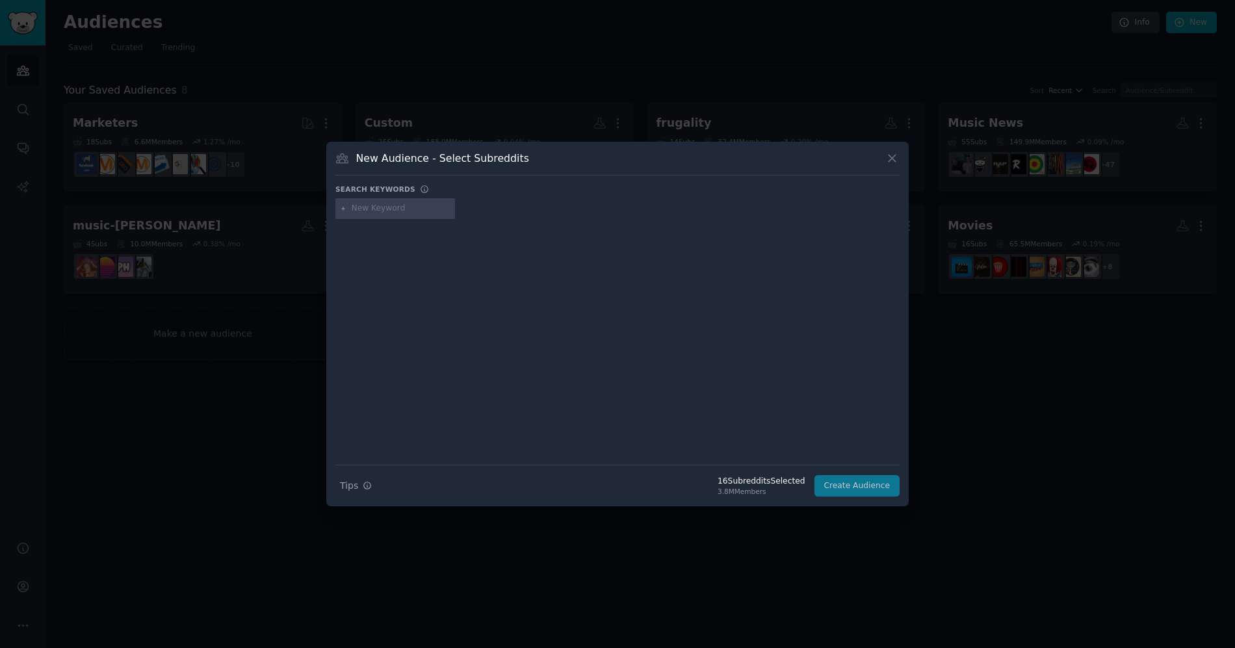
click at [847, 485] on div "Search Tips Tips 16 Subreddit s Selected 3.8M Members Create Audience" at bounding box center [617, 481] width 564 height 32
click at [866, 496] on div "Search Tips Tips 16 Subreddit s Selected 3.8M Members Create Audience" at bounding box center [617, 481] width 564 height 32
drag, startPoint x: 887, startPoint y: 485, endPoint x: 647, endPoint y: 323, distance: 289.8
click at [887, 485] on div "Search Tips Tips 16 Subreddit s Selected 3.8M Members Create Audience" at bounding box center [617, 481] width 564 height 32
drag, startPoint x: 375, startPoint y: 185, endPoint x: 370, endPoint y: 200, distance: 15.0
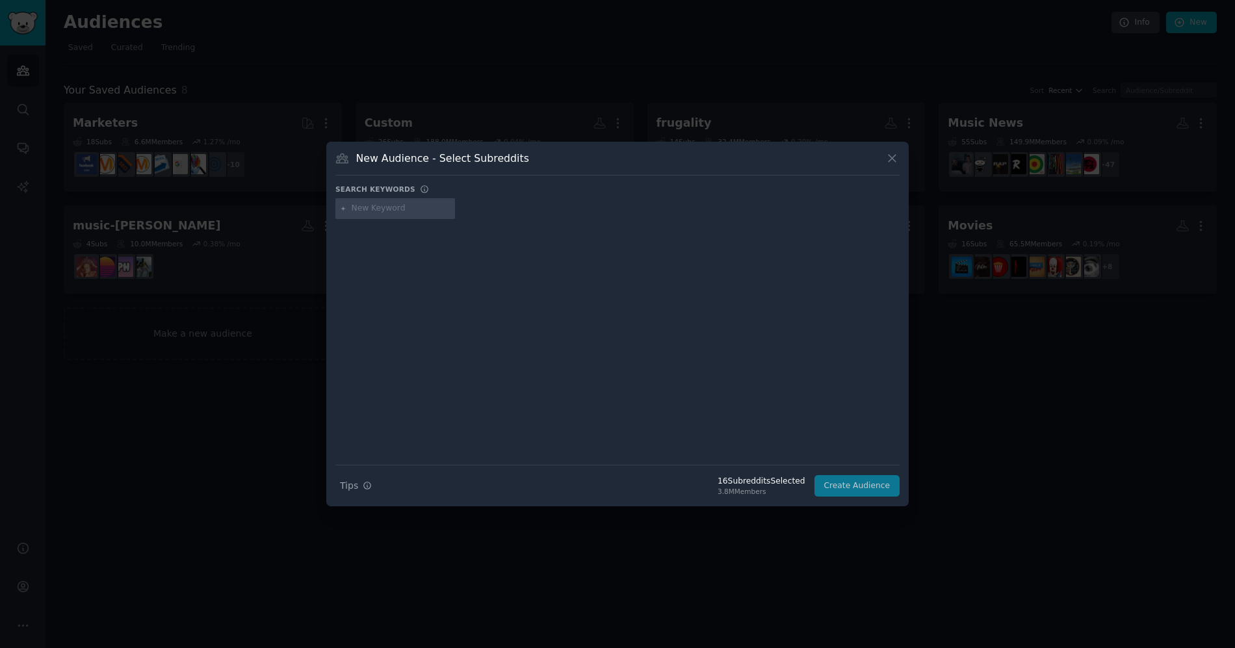
click at [374, 190] on h3 "Search keywords" at bounding box center [375, 189] width 80 height 9
click at [371, 203] on input "text" at bounding box center [401, 209] width 99 height 12
drag, startPoint x: 346, startPoint y: 165, endPoint x: 455, endPoint y: 164, distance: 109.2
click at [346, 165] on div "New Audience - Select Subreddits" at bounding box center [617, 163] width 564 height 25
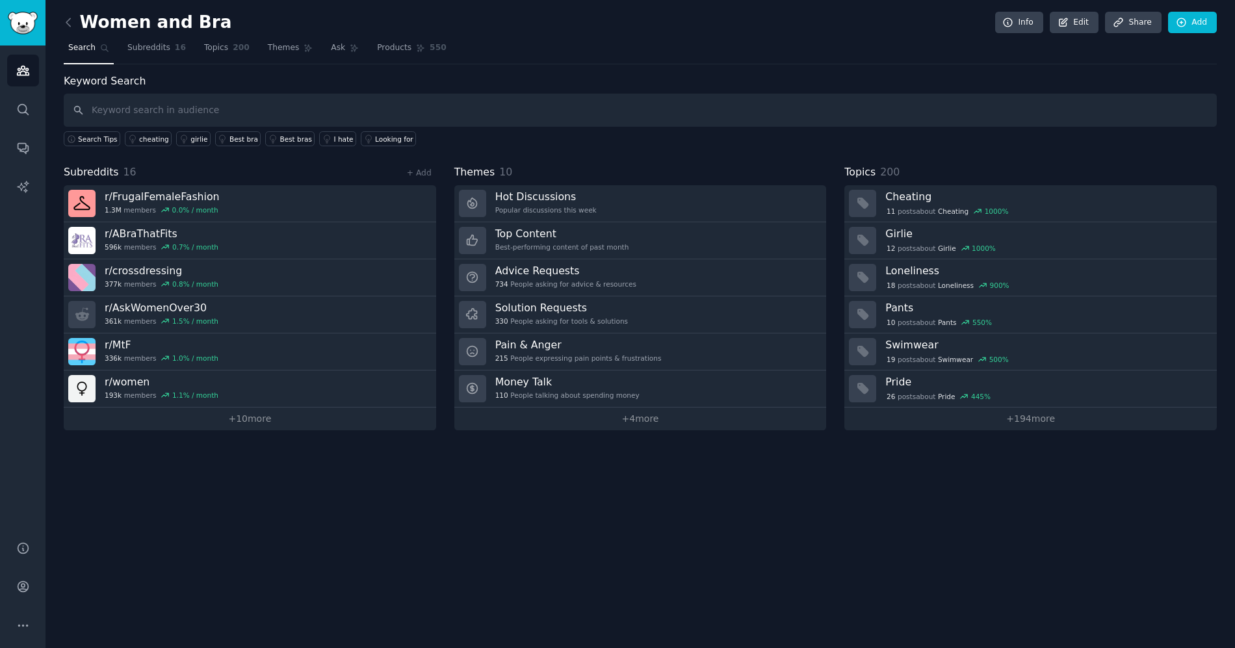
click at [210, 122] on input "text" at bounding box center [640, 110] width 1153 height 33
click at [205, 45] on span "Topics" at bounding box center [216, 48] width 24 height 12
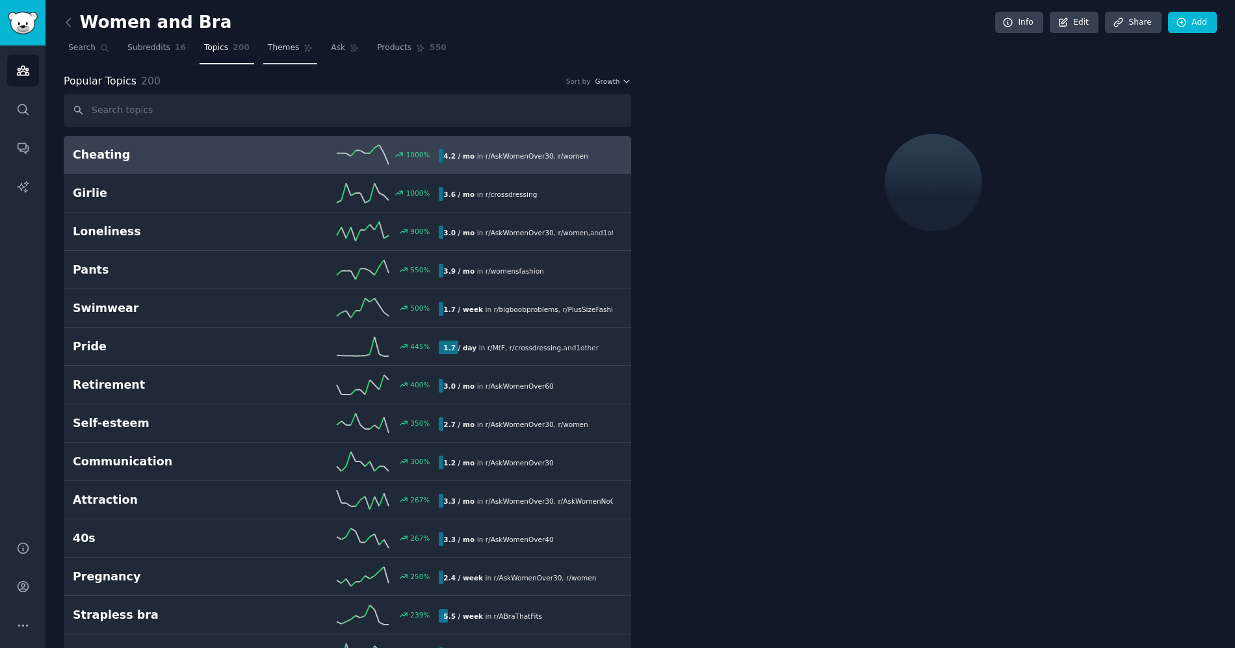
click at [288, 56] on link "Themes" at bounding box center [290, 51] width 55 height 27
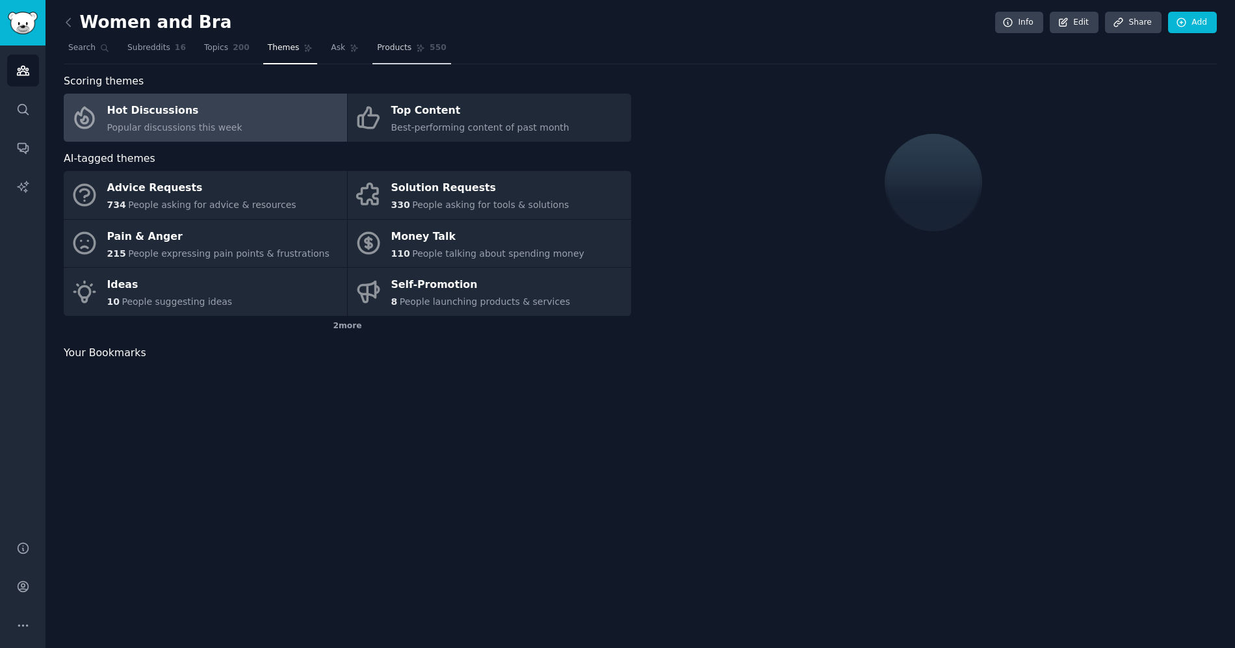
click at [378, 46] on span "Products" at bounding box center [394, 48] width 34 height 12
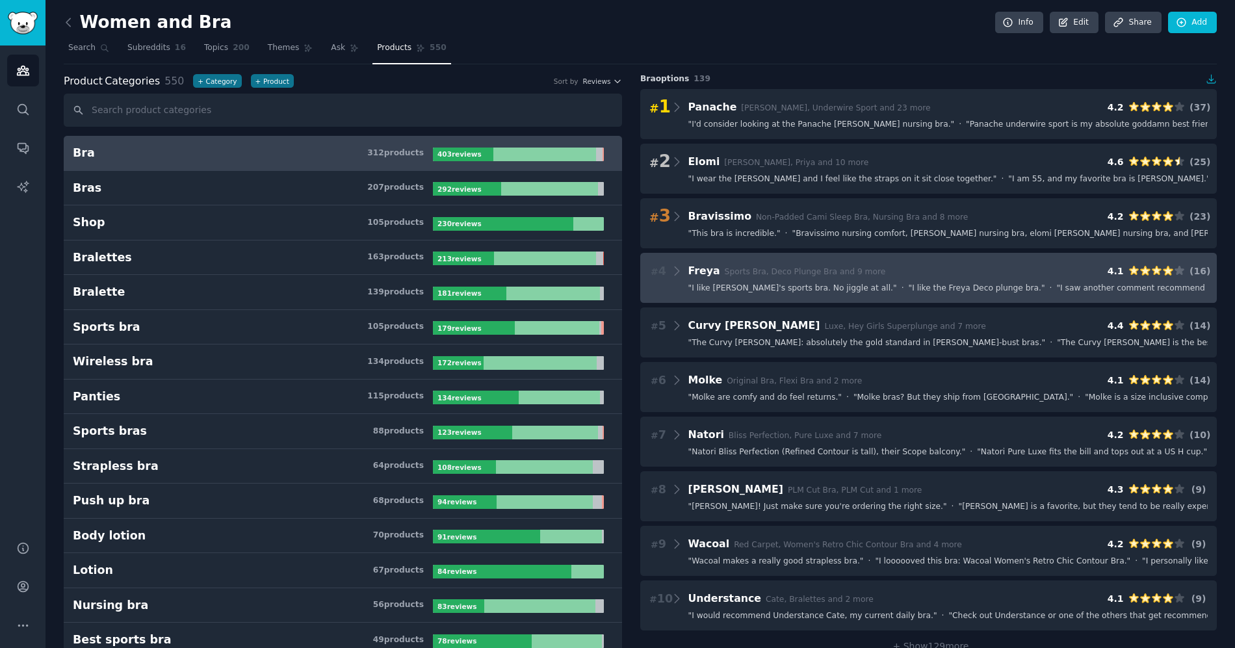
scroll to position [4, 0]
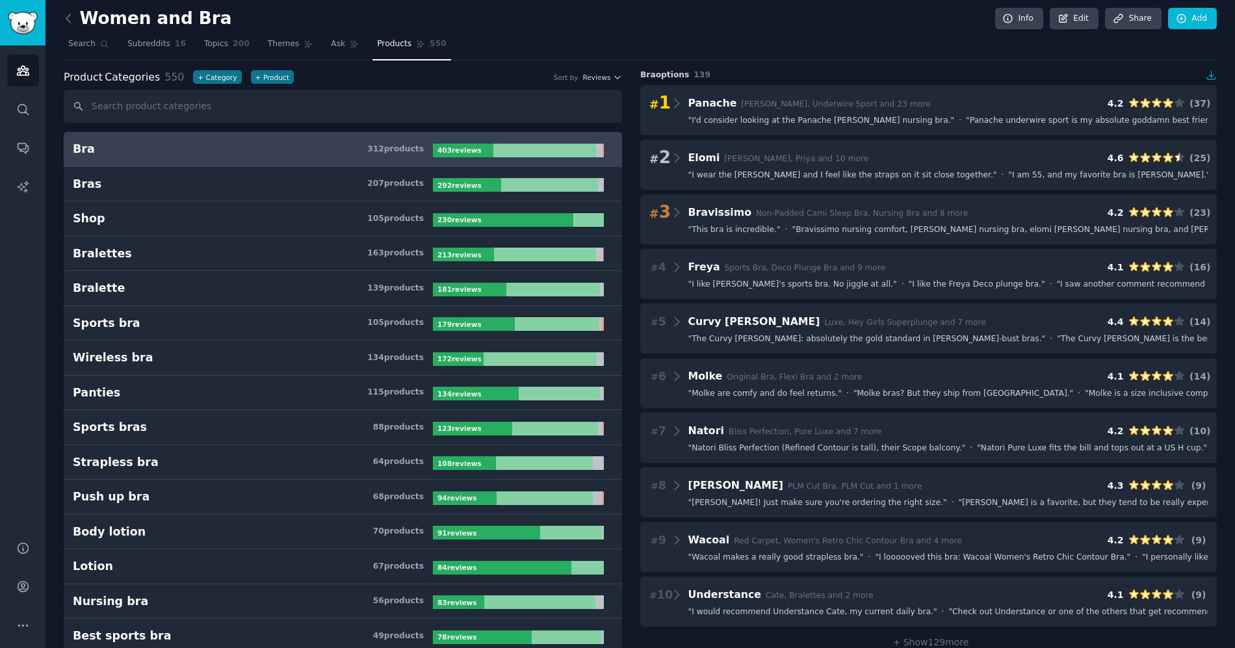
click at [849, 50] on nav "Search Subreddits 16 Topics 200 Themes Ask Products 550" at bounding box center [640, 47] width 1153 height 27
click at [1181, 19] on icon at bounding box center [1182, 19] width 12 height 12
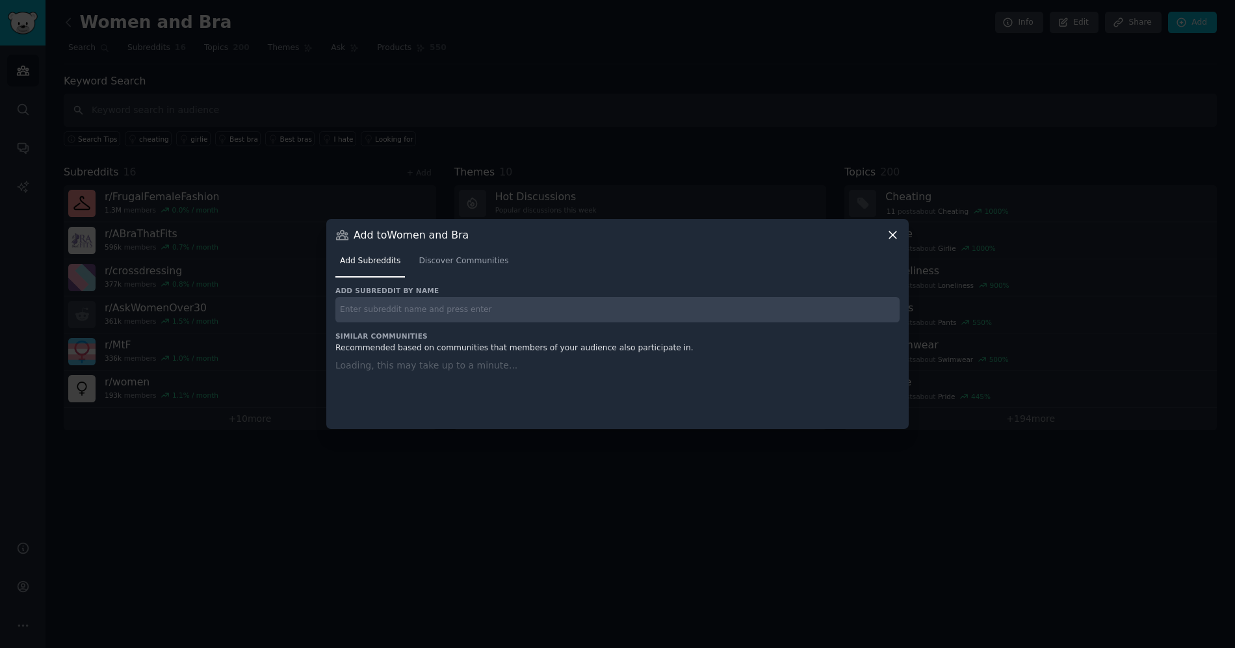
click at [894, 236] on icon at bounding box center [892, 234] width 7 height 7
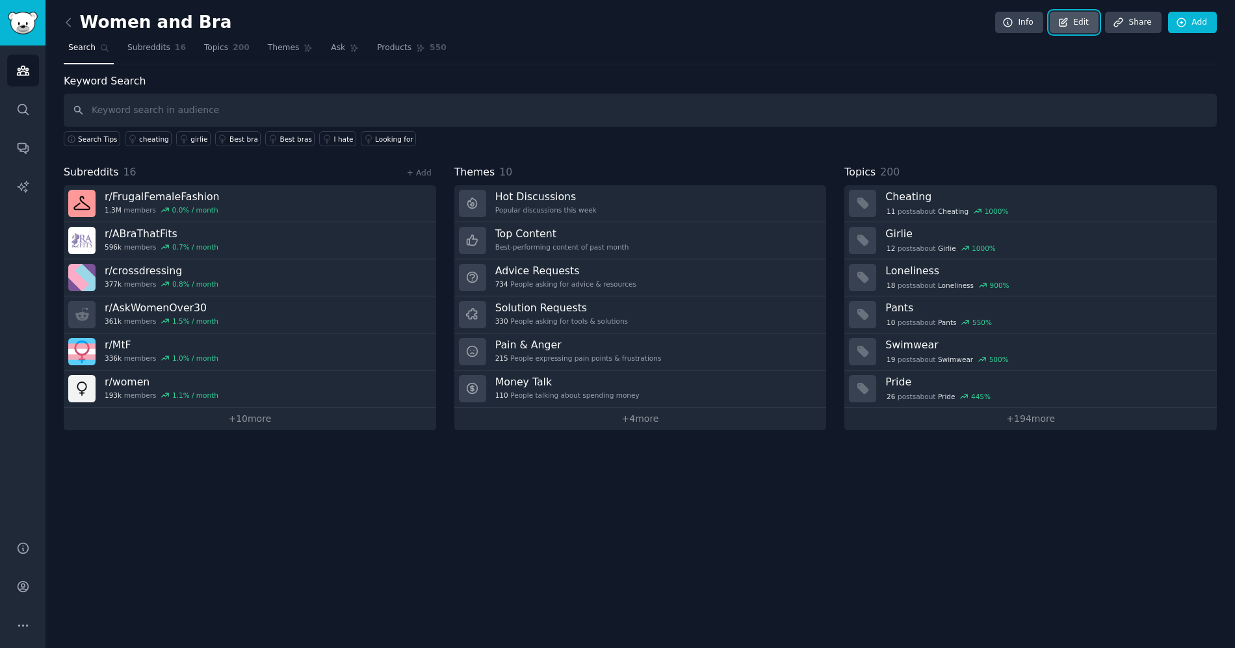
click at [1079, 18] on link "Edit" at bounding box center [1074, 23] width 49 height 22
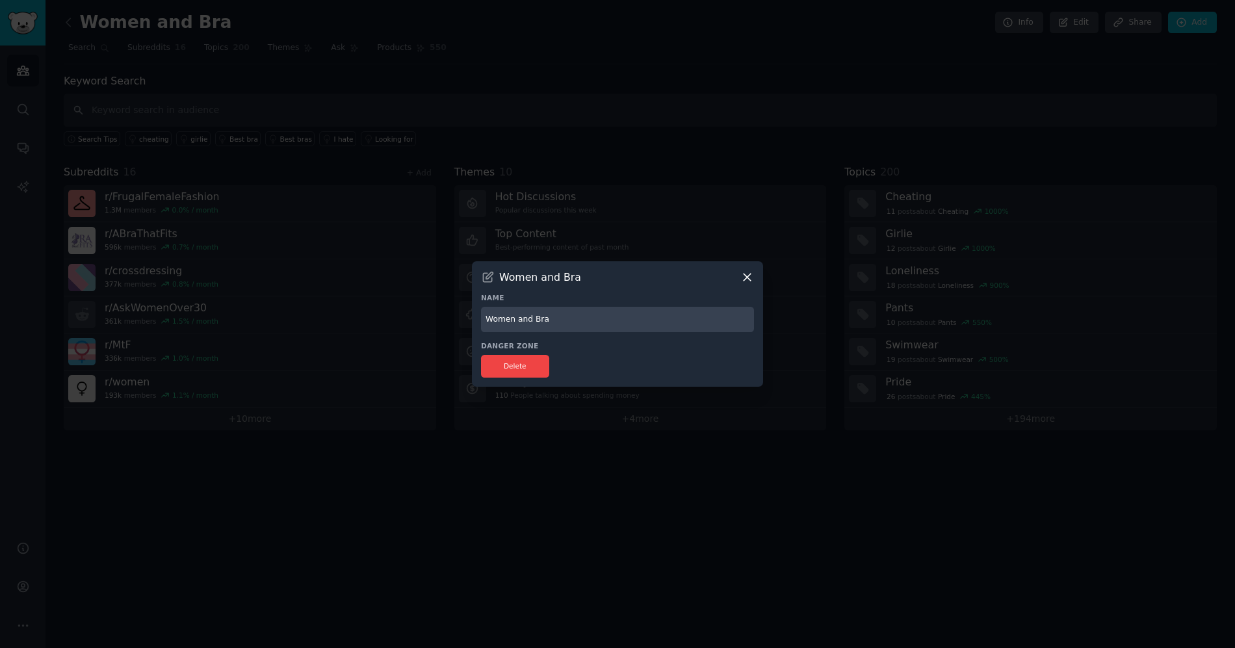
click at [578, 318] on input "Women and Bra" at bounding box center [617, 319] width 273 height 25
drag, startPoint x: 631, startPoint y: 331, endPoint x: 747, endPoint y: 427, distance: 150.0
click at [632, 333] on div "Women and Bra Name Women Danger Zone Delete" at bounding box center [617, 323] width 291 height 125
type input "Women"
click at [747, 427] on div at bounding box center [617, 324] width 1235 height 648
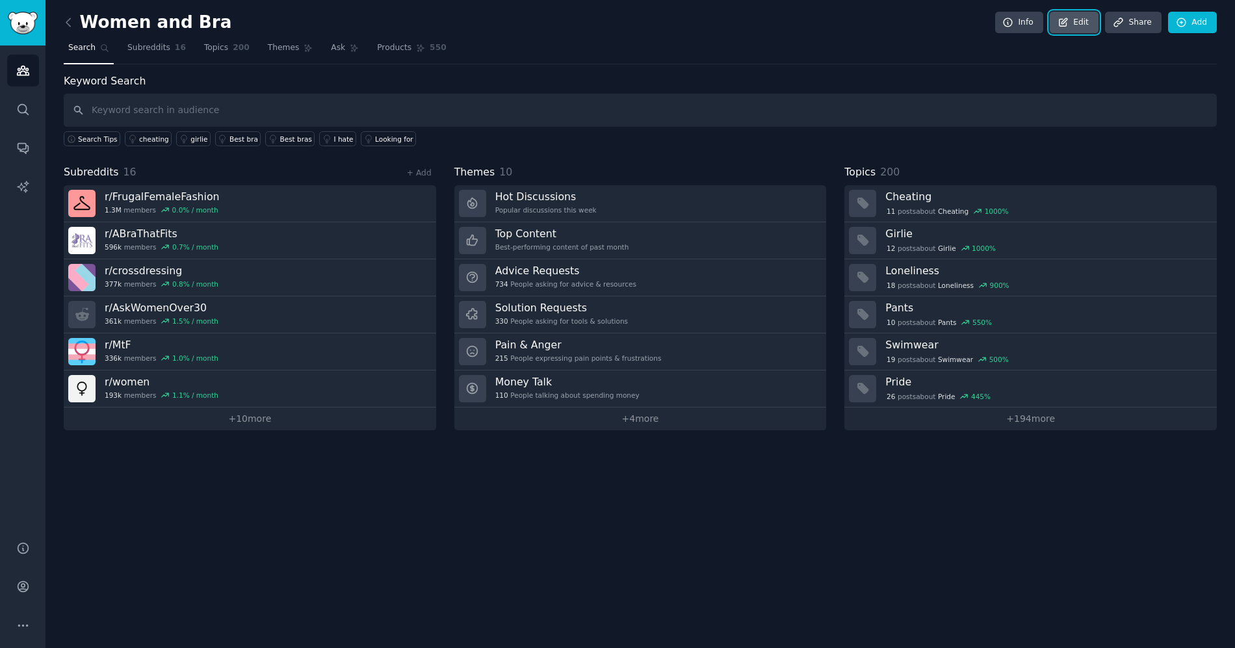
click at [1068, 30] on link "Edit" at bounding box center [1074, 23] width 49 height 22
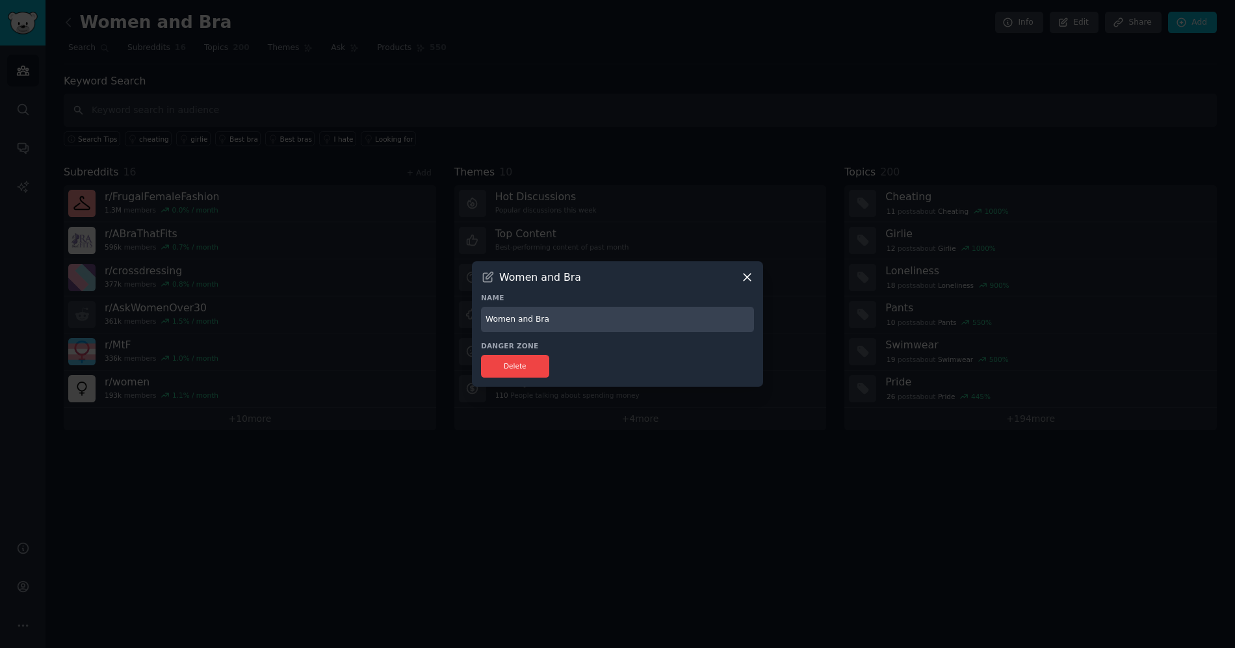
click at [602, 319] on input "Women and Bra" at bounding box center [617, 319] width 273 height 25
click at [602, 320] on input "Women" at bounding box center [617, 319] width 273 height 25
type input "Women"
drag, startPoint x: 693, startPoint y: 309, endPoint x: 690, endPoint y: 330, distance: 21.6
click at [693, 311] on div "Women" at bounding box center [617, 319] width 273 height 25
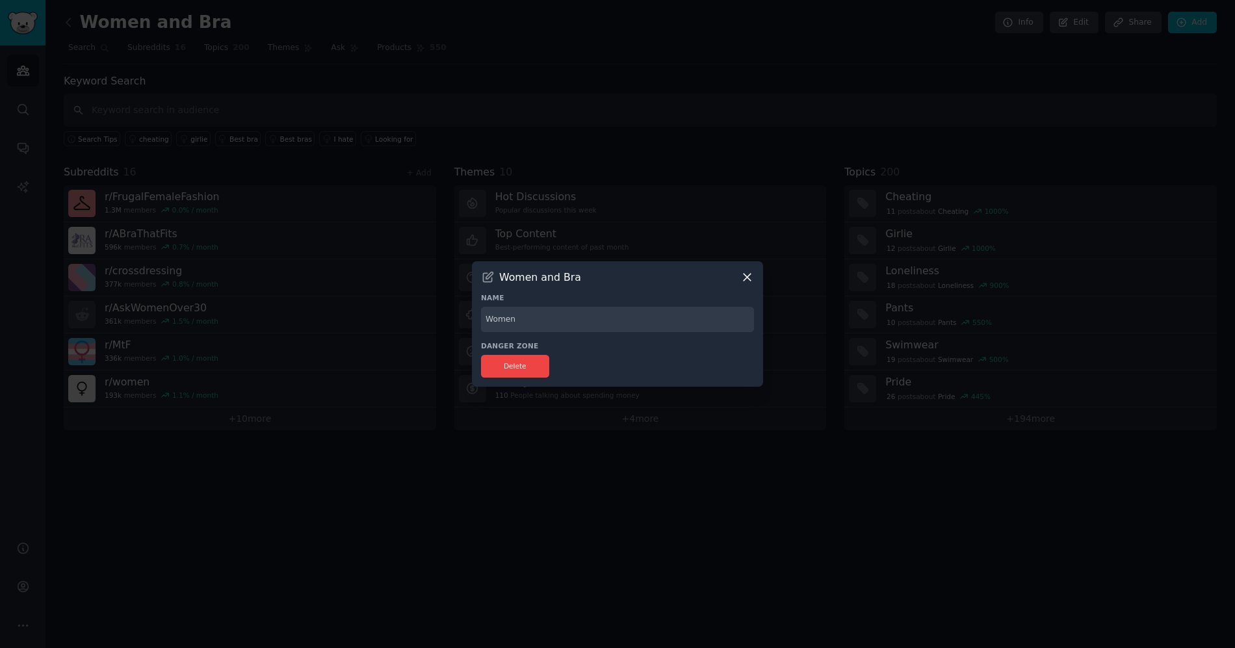
click at [689, 339] on div "Women and Bra Name Women Danger Zone Delete" at bounding box center [617, 323] width 291 height 125
click at [687, 315] on div "Women" at bounding box center [617, 319] width 273 height 25
click at [687, 317] on div "Women" at bounding box center [617, 319] width 273 height 25
click at [670, 322] on div "Women" at bounding box center [617, 319] width 273 height 25
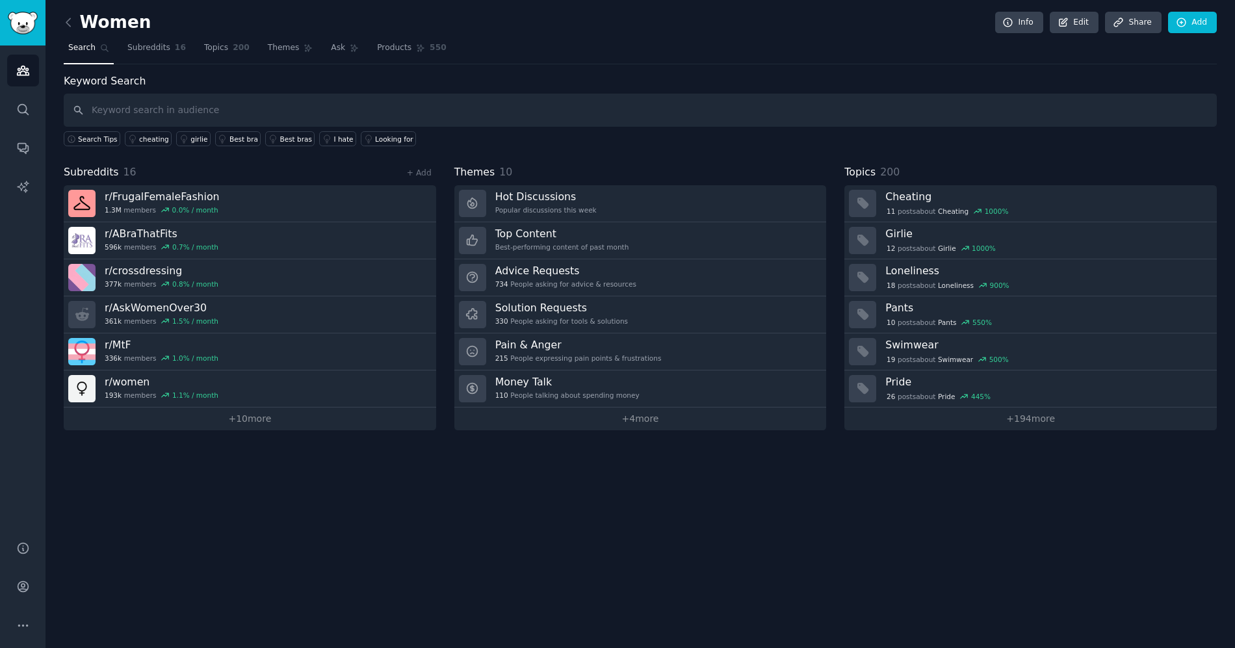
click at [858, 23] on div "Women Info Edit Share Add" at bounding box center [640, 25] width 1153 height 27
click at [225, 76] on div "Keyword Search Search Tips cheating girlie Best bra Best bras I hate Looking for" at bounding box center [640, 109] width 1153 height 73
click at [218, 47] on span "Topics" at bounding box center [216, 48] width 24 height 12
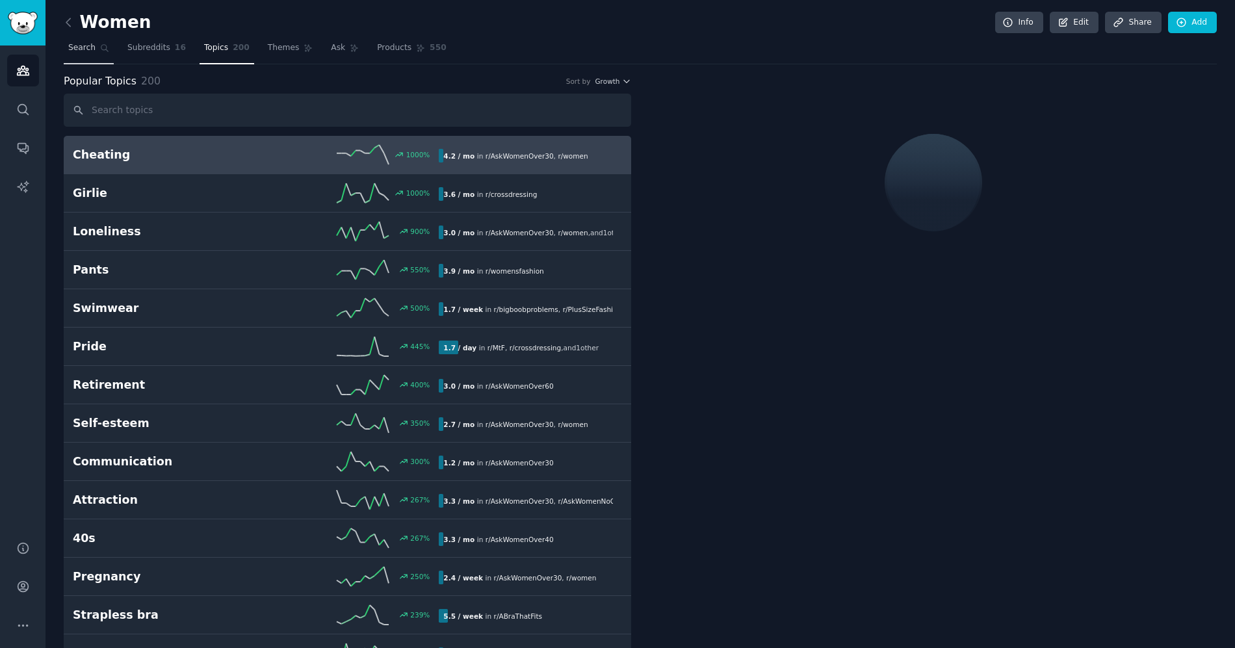
click at [93, 47] on span "Search" at bounding box center [81, 48] width 27 height 12
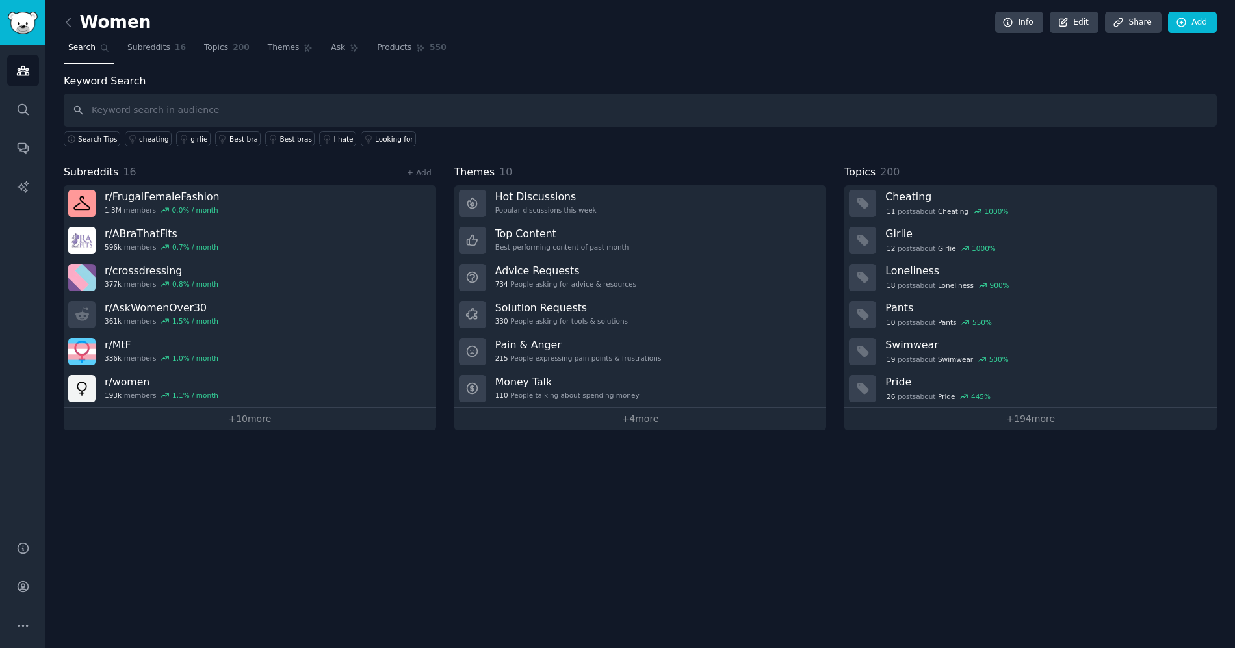
click at [240, 115] on input "text" at bounding box center [640, 110] width 1153 height 33
type input "honeylove"
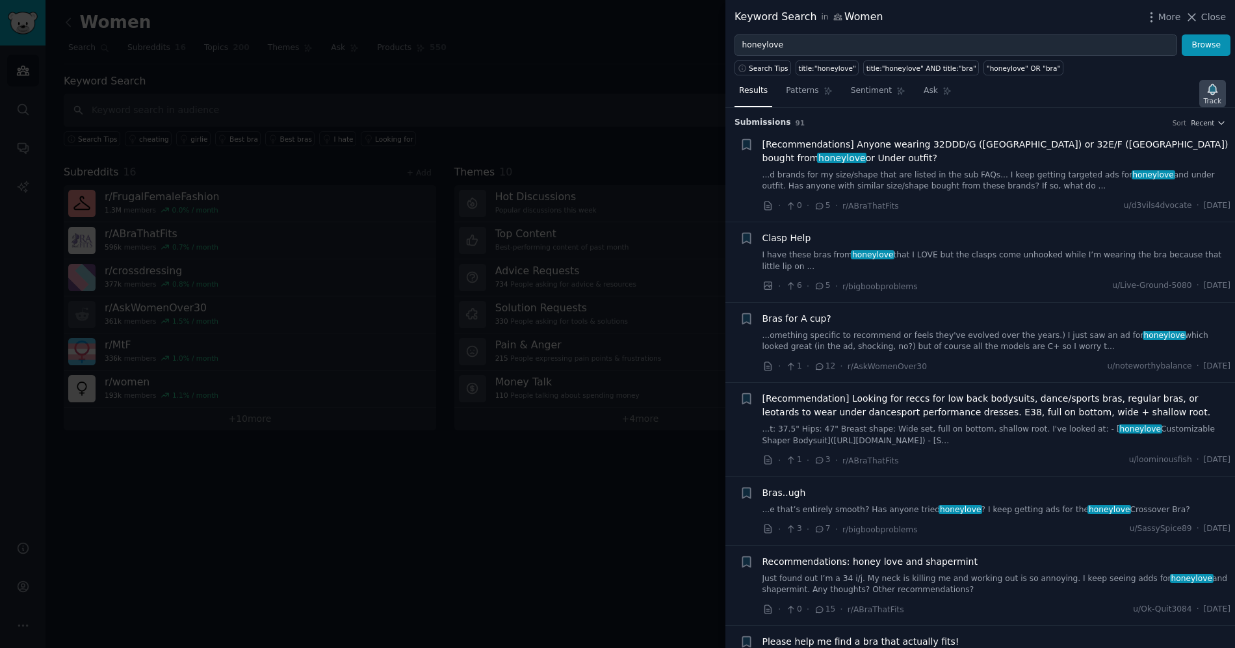
click at [1212, 90] on icon "button" at bounding box center [1212, 89] width 9 height 10
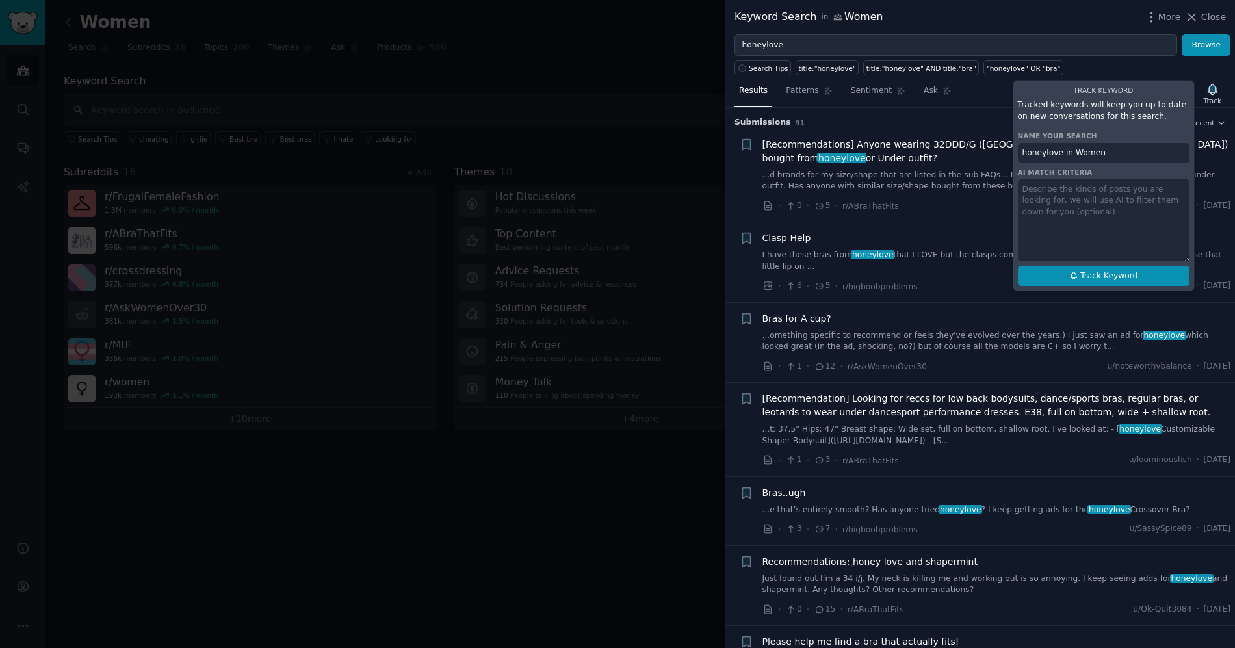
click at [1126, 275] on span "Track Keyword" at bounding box center [1108, 276] width 57 height 12
type input "honeylove in Women"
click at [1113, 273] on span "Track Keyword" at bounding box center [1108, 276] width 57 height 12
click at [1037, 146] on div "Track Keyword Tracked keywords will keep you up to date on new conversations fo…" at bounding box center [1104, 185] width 182 height 211
click at [457, 447] on div at bounding box center [617, 324] width 1235 height 648
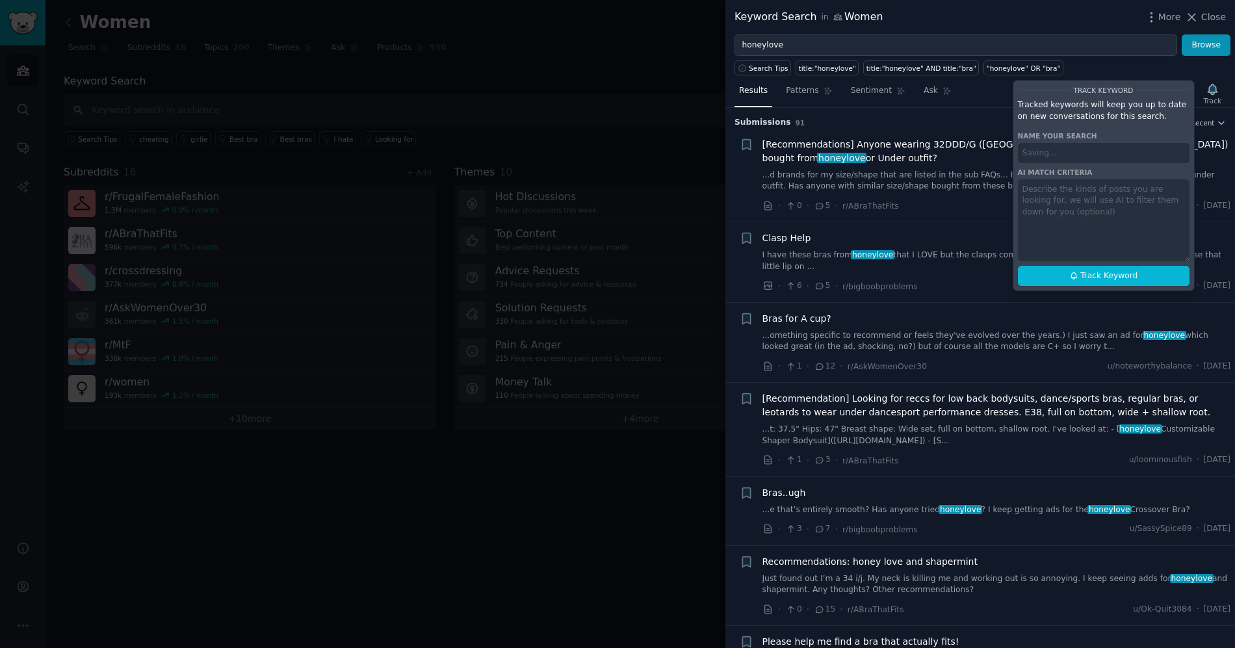
type input "honeylove in Women"
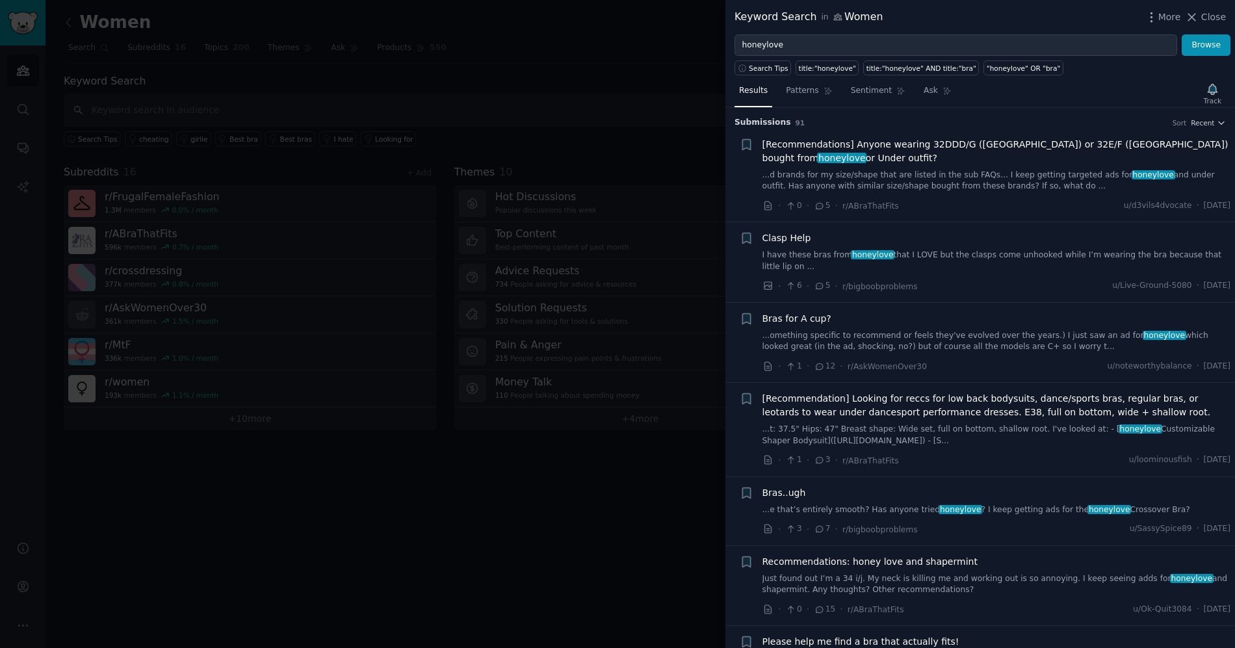
click at [1217, 95] on div "Track" at bounding box center [1212, 93] width 27 height 27
click at [1204, 92] on icon "button" at bounding box center [1206, 89] width 9 height 10
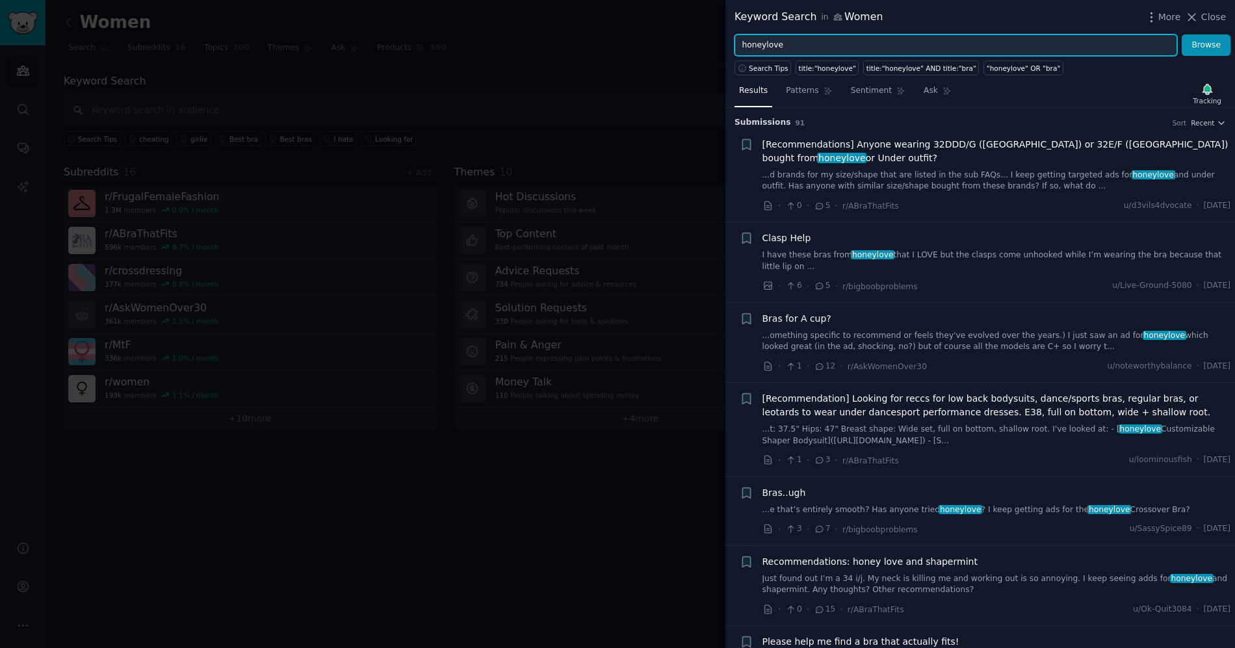
click at [1115, 51] on input "honeylove" at bounding box center [955, 45] width 443 height 22
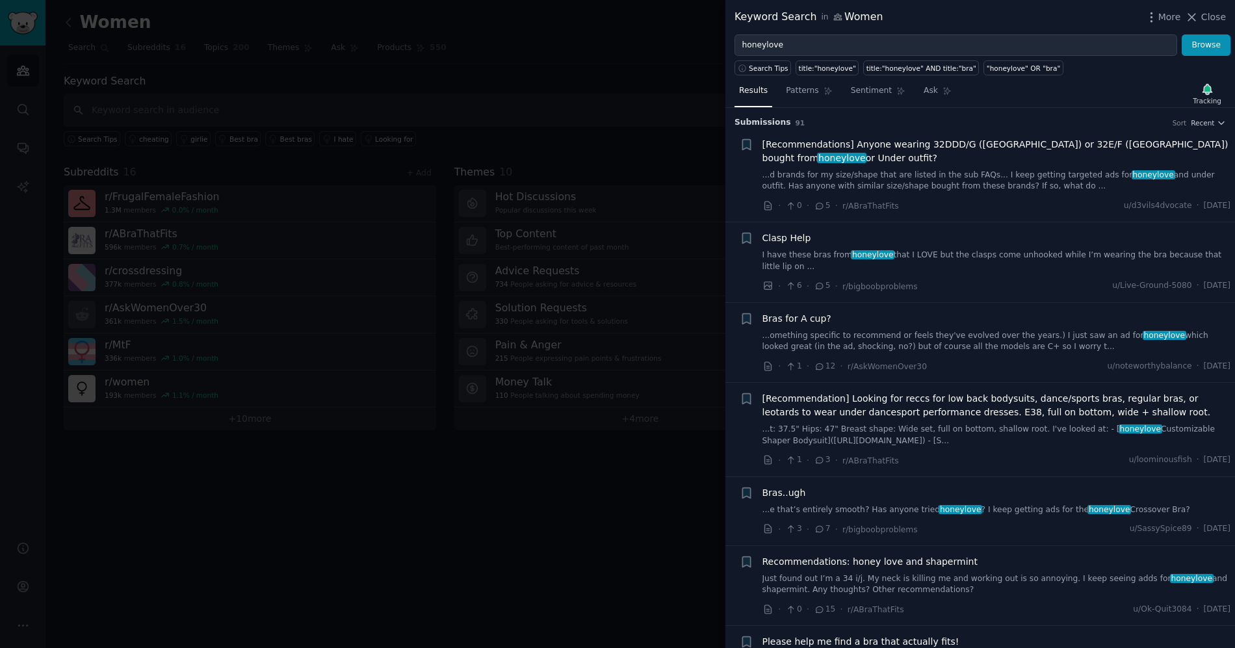
click at [675, 88] on div at bounding box center [617, 324] width 1235 height 648
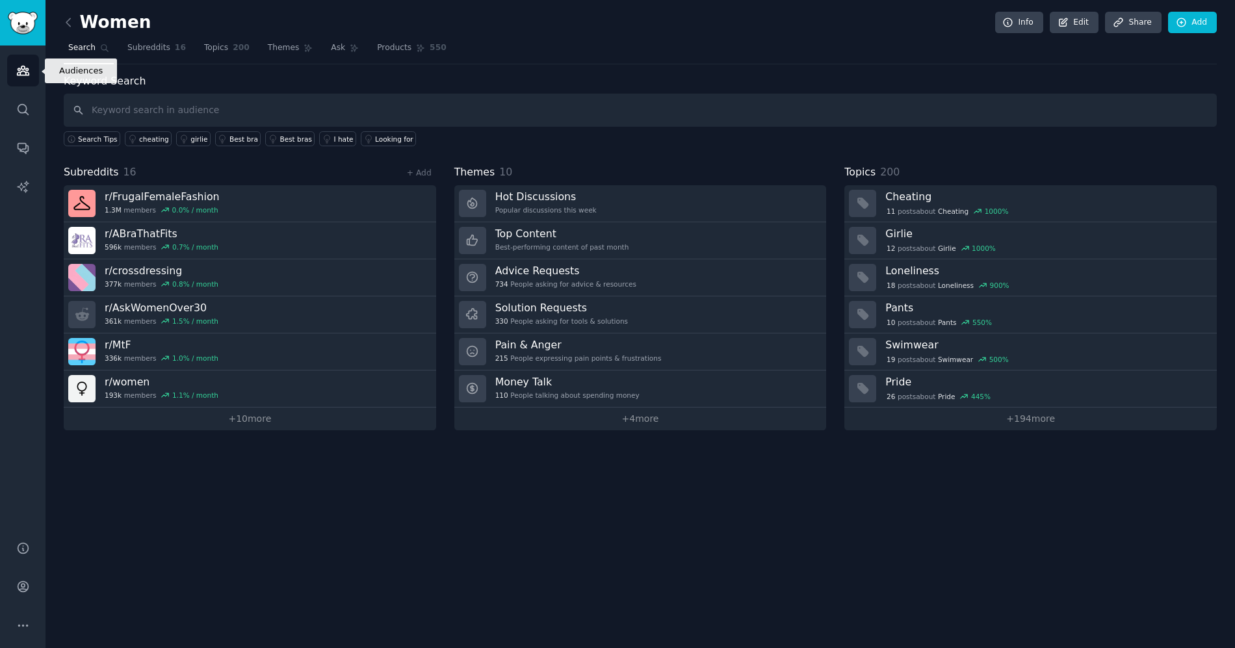
click at [18, 77] on icon "Sidebar" at bounding box center [23, 71] width 14 height 14
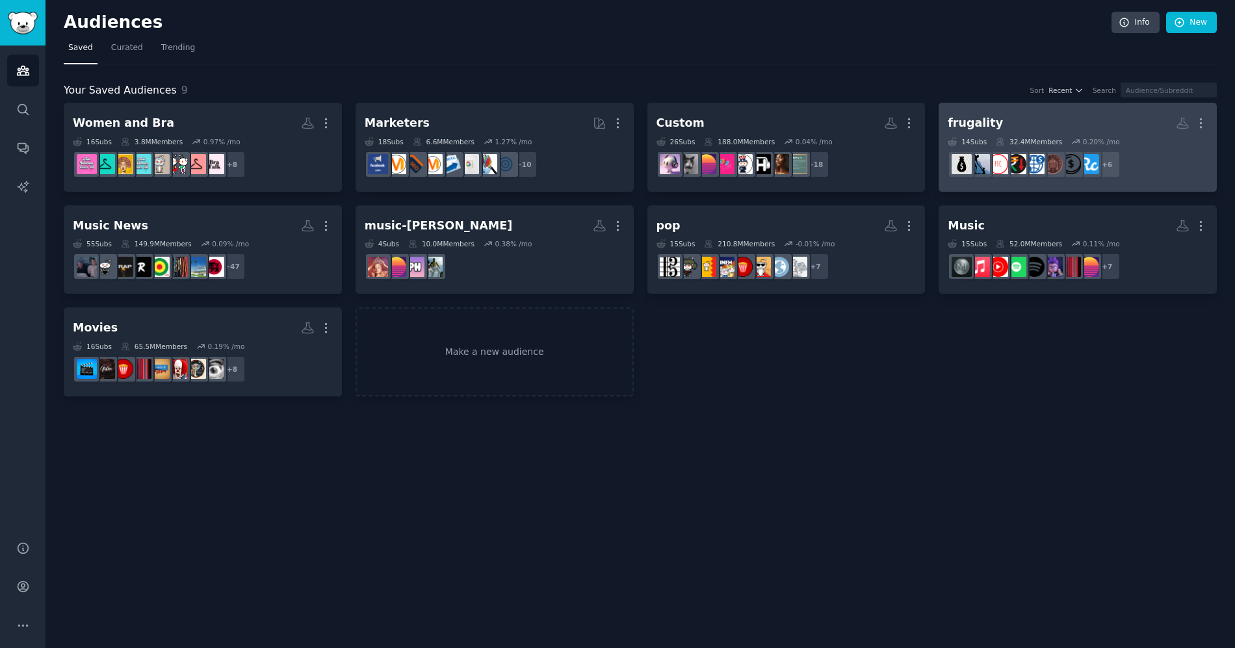
click at [1072, 116] on h2 "frugality More" at bounding box center [1078, 123] width 260 height 23
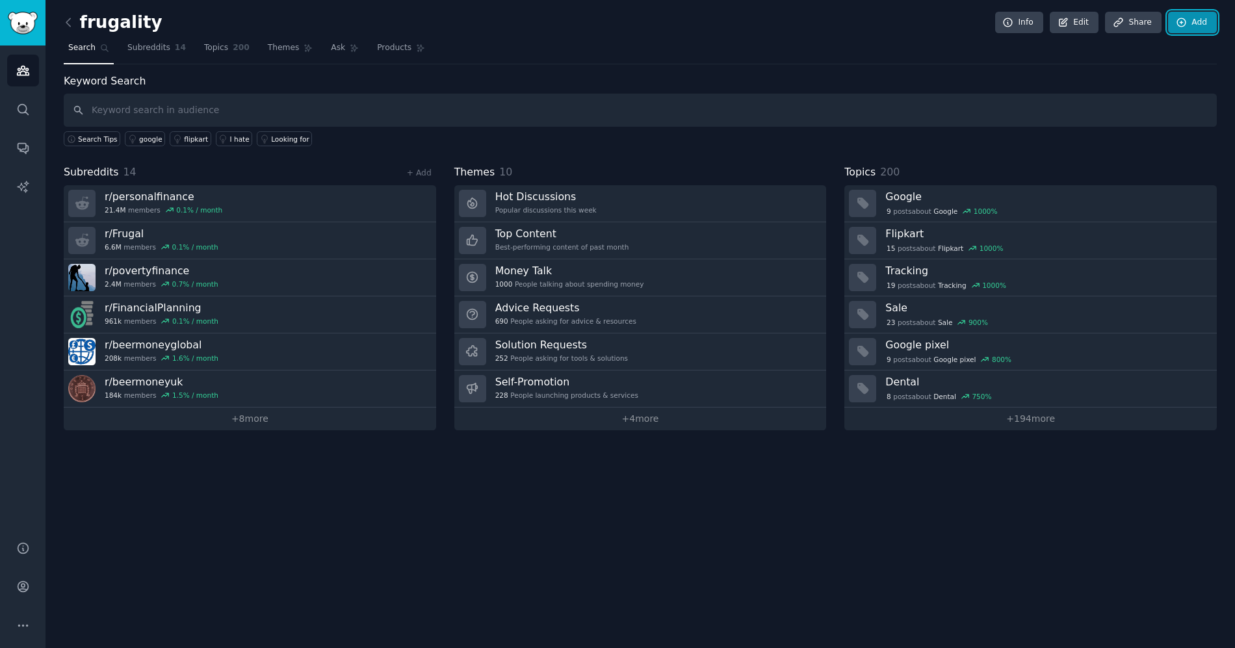
click at [1201, 23] on link "Add" at bounding box center [1192, 23] width 49 height 22
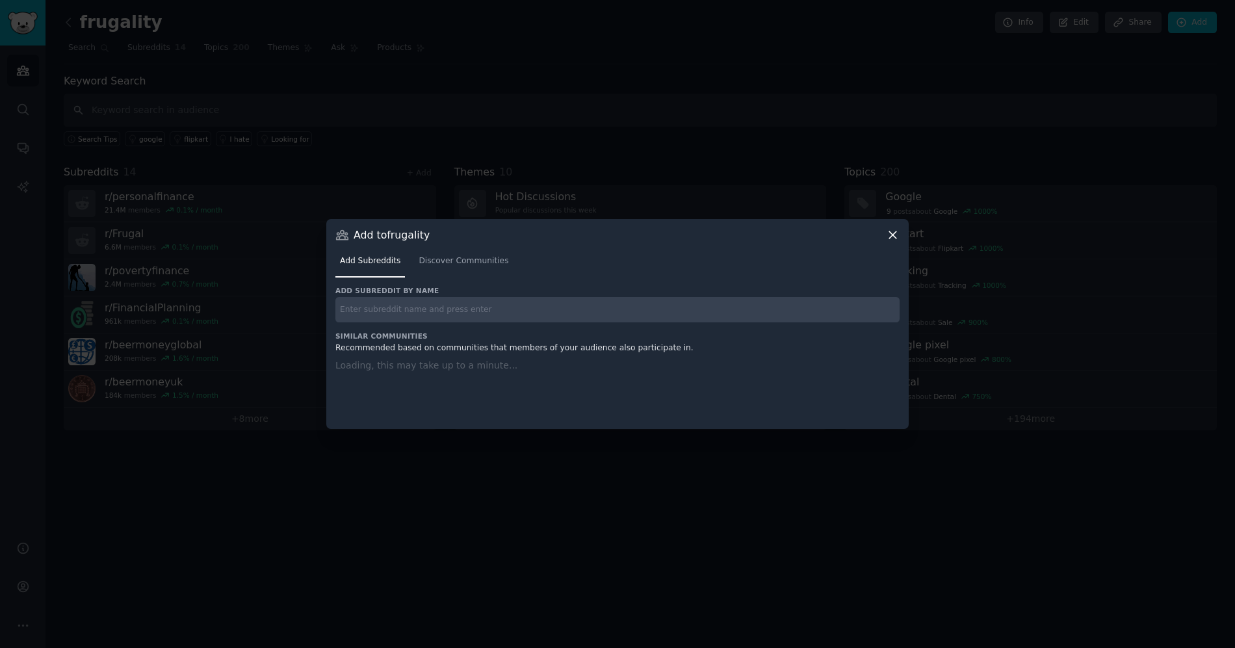
click at [402, 309] on input "text" at bounding box center [617, 309] width 564 height 25
click at [459, 266] on span "Discover Communities" at bounding box center [464, 261] width 90 height 12
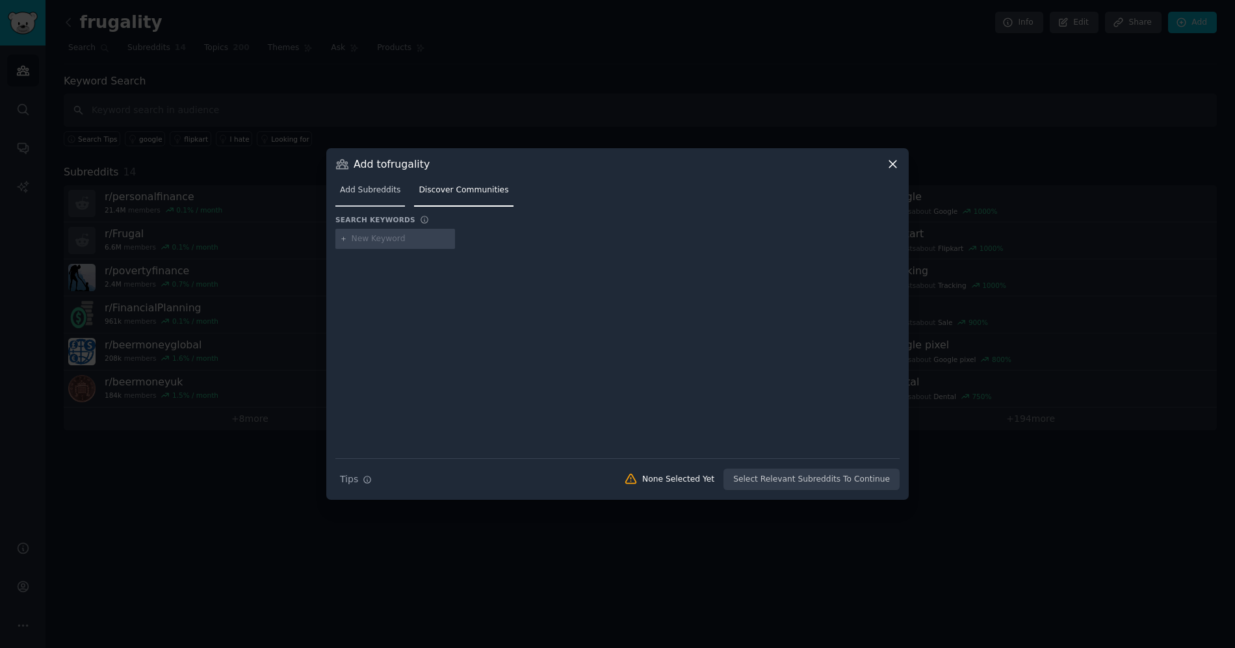
click at [362, 194] on span "Add Subreddits" at bounding box center [370, 191] width 60 height 12
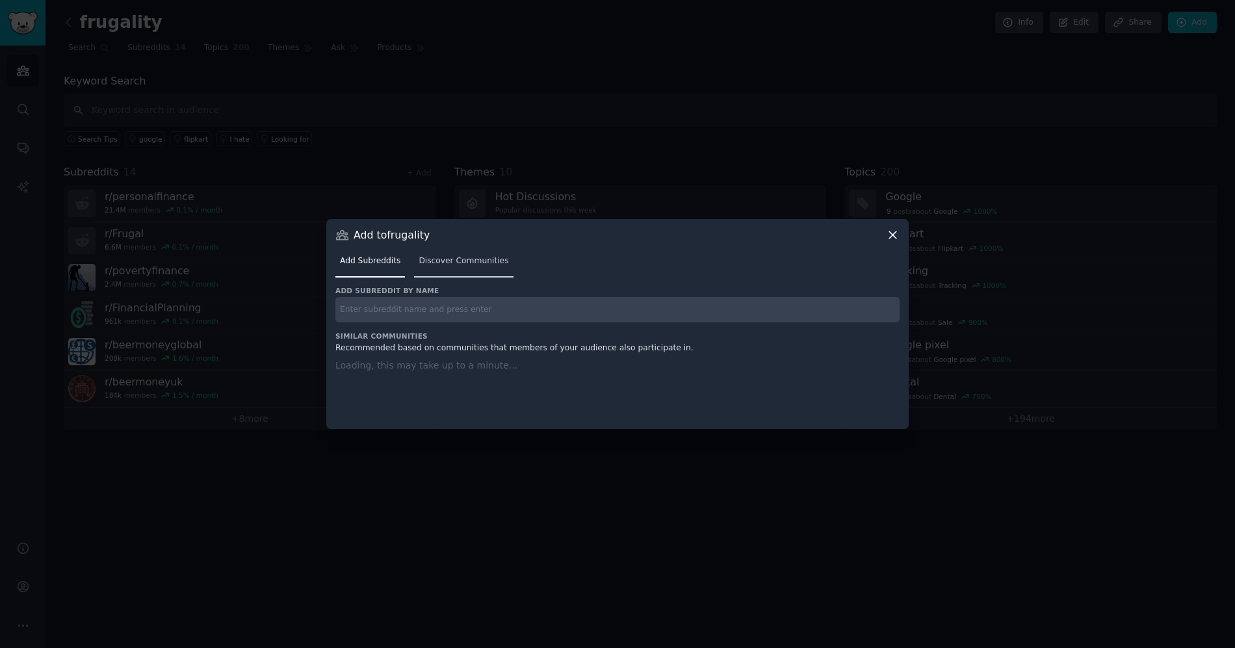
click at [450, 274] on link "Discover Communities" at bounding box center [463, 264] width 99 height 27
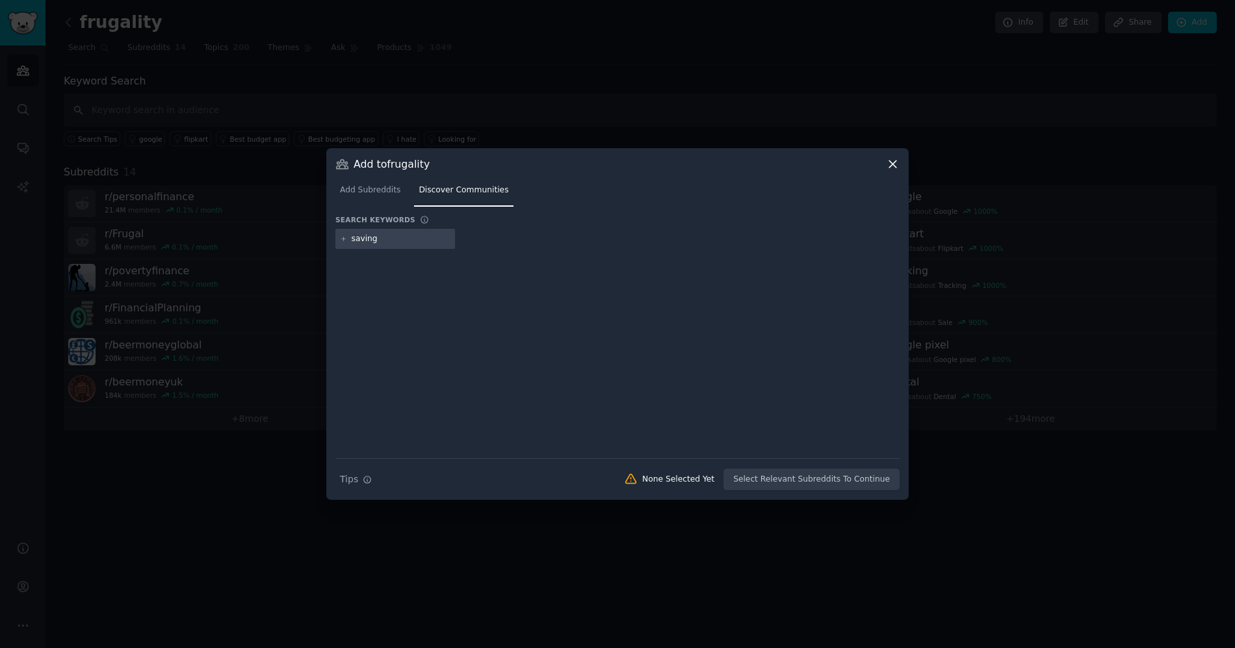
type input "savings"
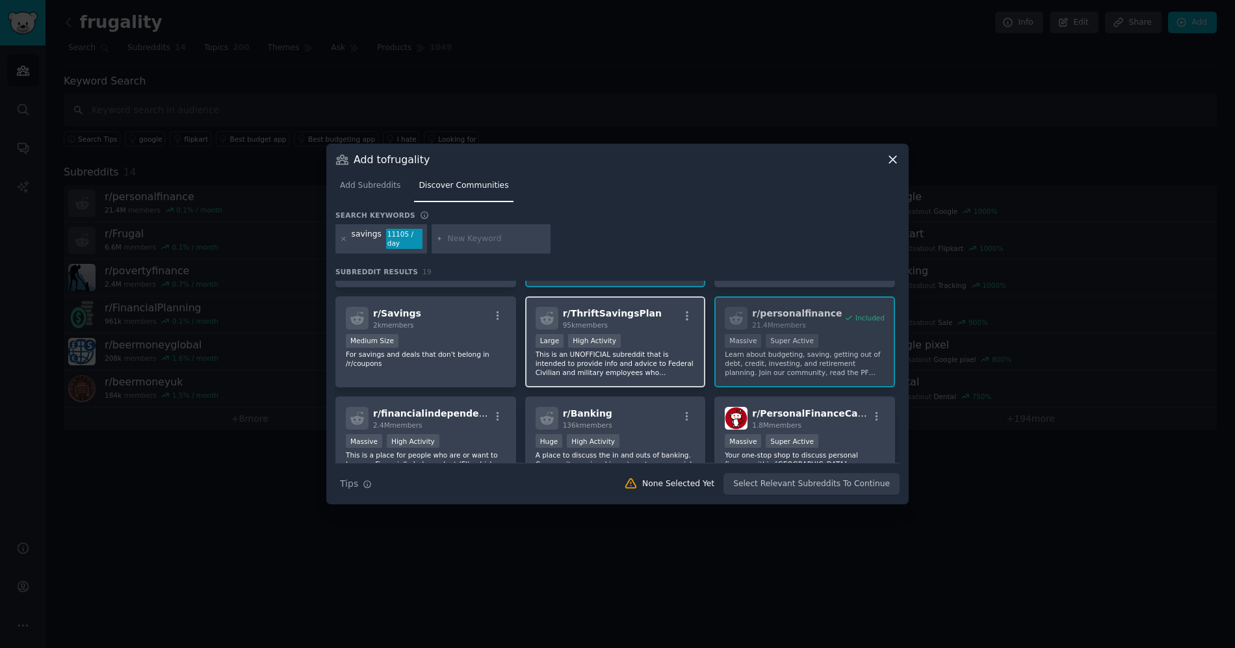
scroll to position [83, 0]
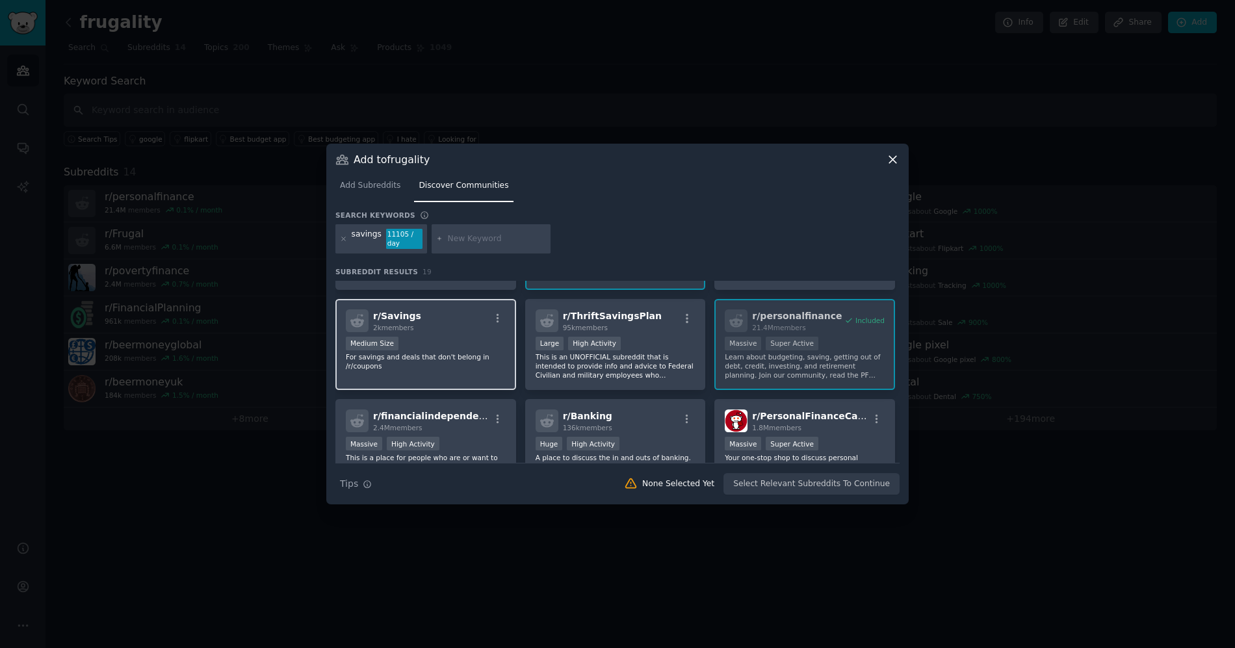
click at [459, 333] on div "r/ Savings 2k members Medium Size For savings and deals that don't belong in /r…" at bounding box center [425, 345] width 181 height 92
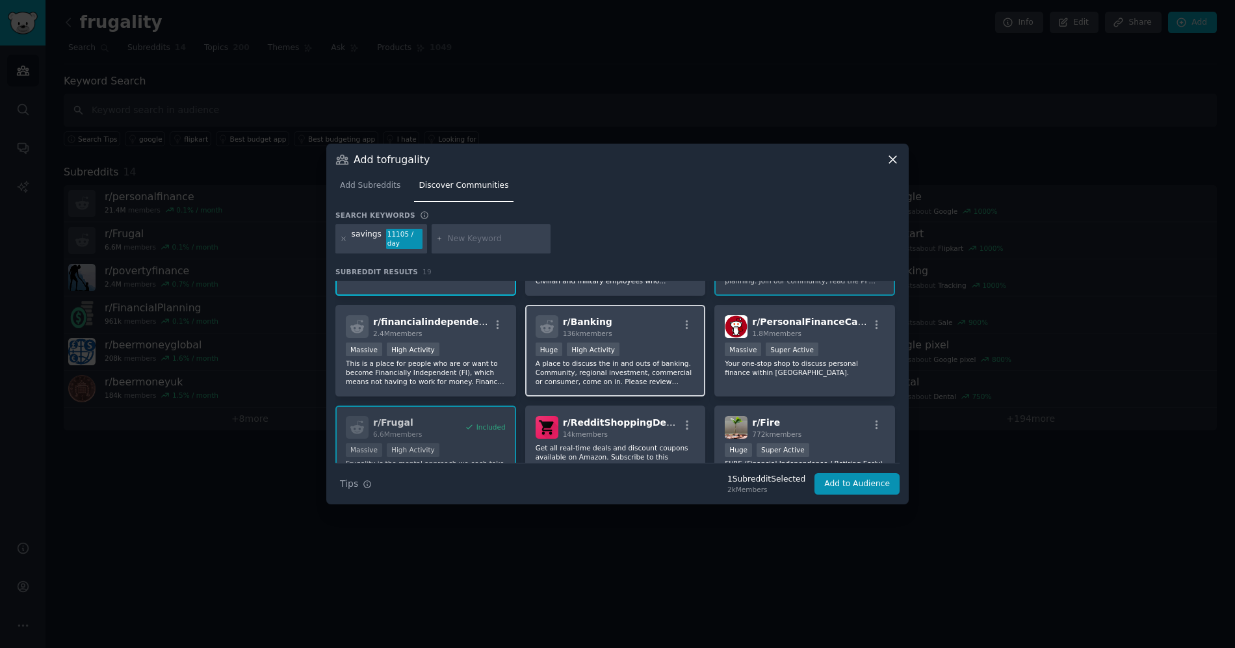
scroll to position [185, 0]
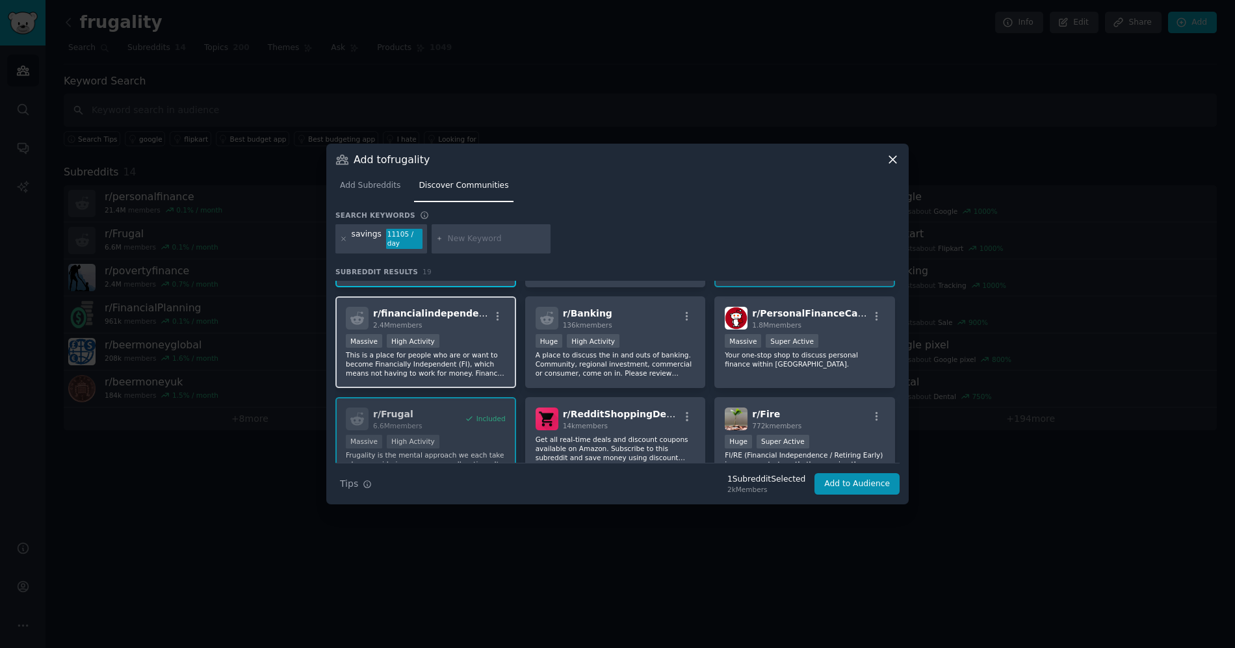
click at [449, 325] on div "2.4M members" at bounding box center [431, 324] width 116 height 9
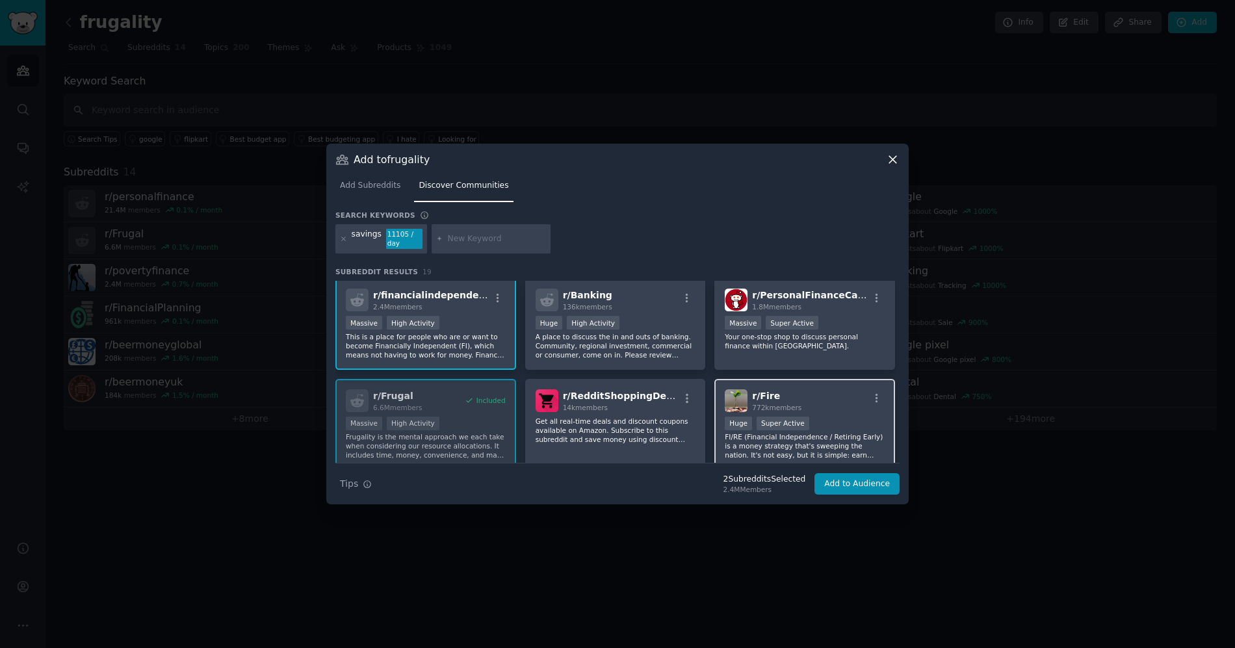
scroll to position [204, 0]
click at [814, 402] on div "r/ Fire 772k members" at bounding box center [805, 400] width 160 height 23
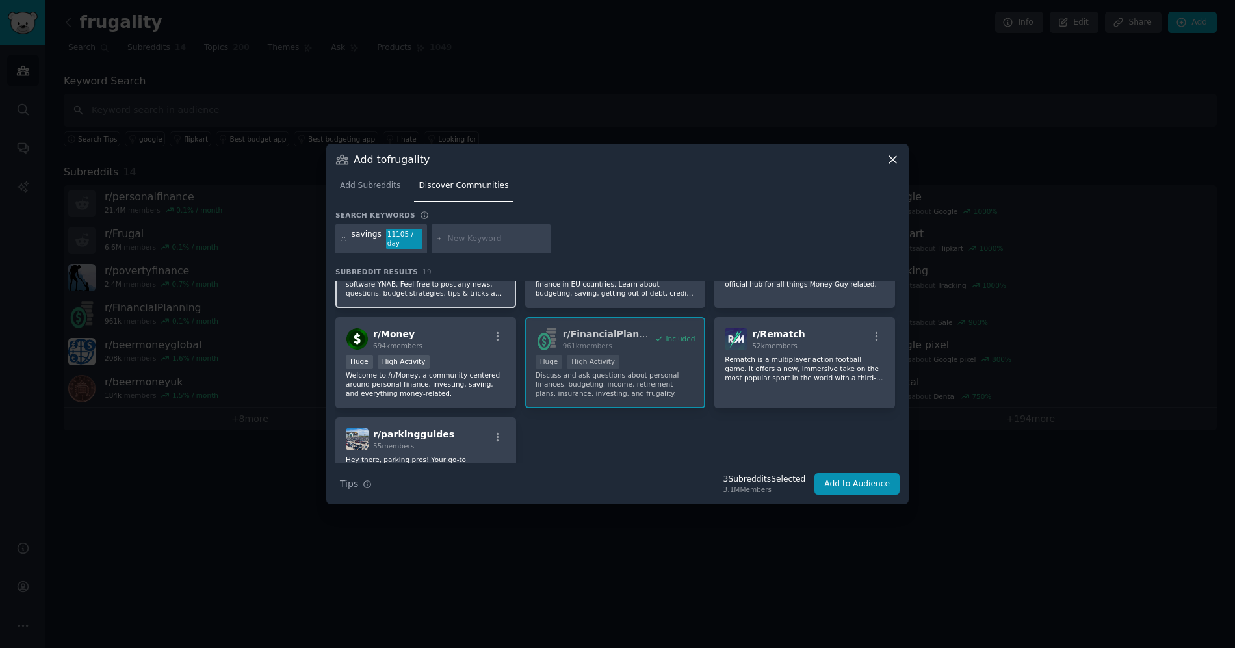
scroll to position [467, 0]
click at [424, 344] on div "r/ Money 694k members" at bounding box center [426, 338] width 160 height 23
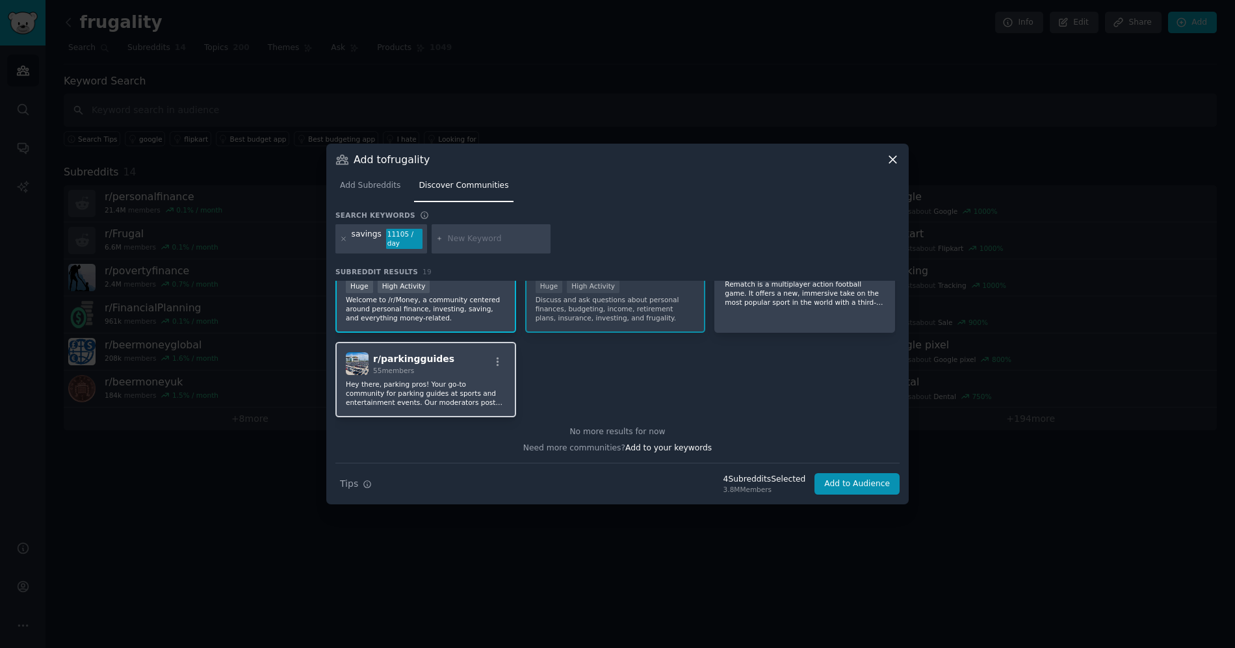
scroll to position [0, 0]
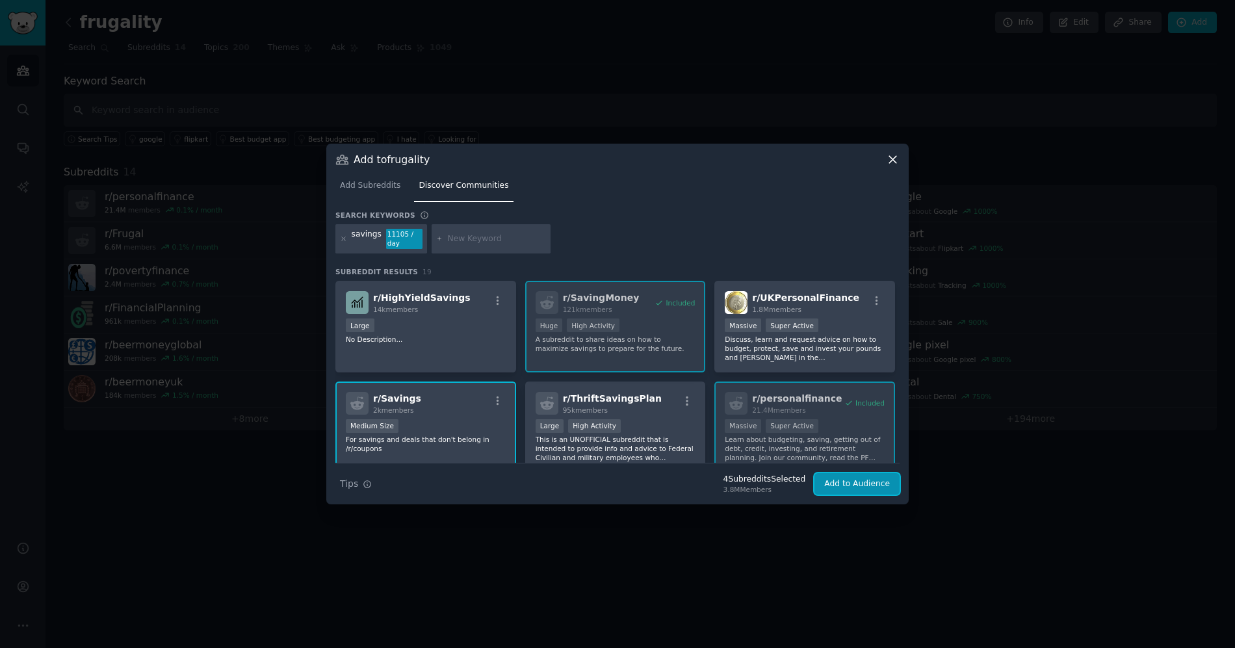
click at [845, 478] on button "Add to Audience" at bounding box center [856, 484] width 85 height 22
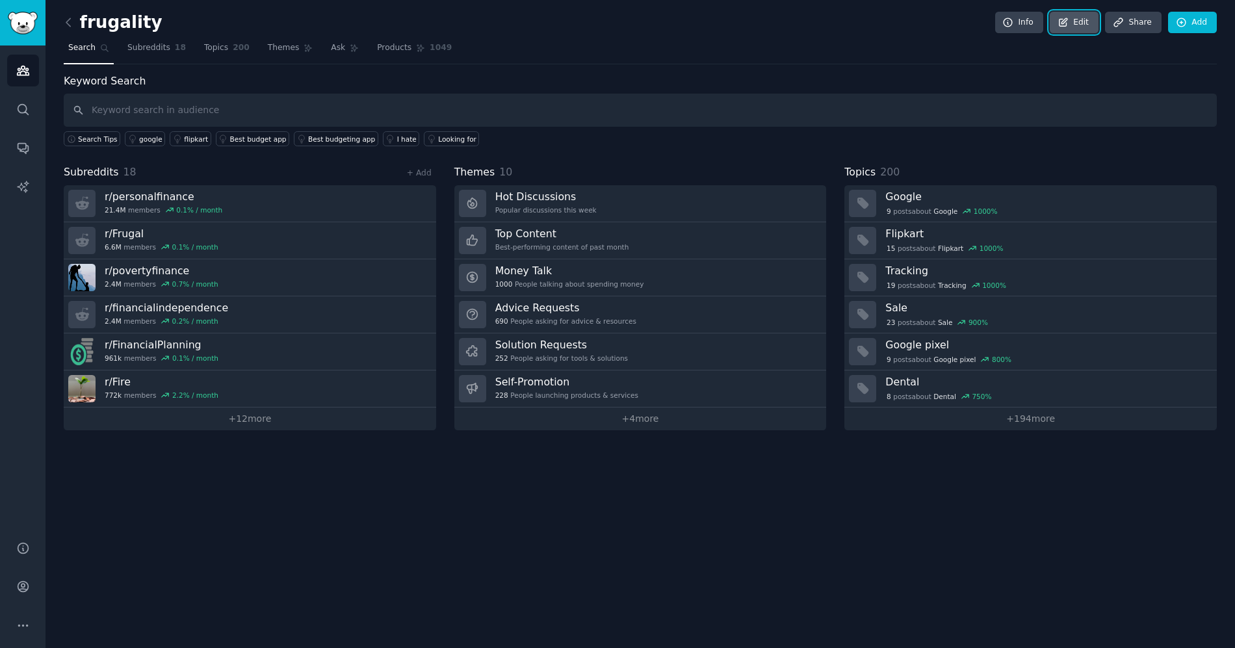
click at [1056, 23] on link "Edit" at bounding box center [1074, 23] width 49 height 22
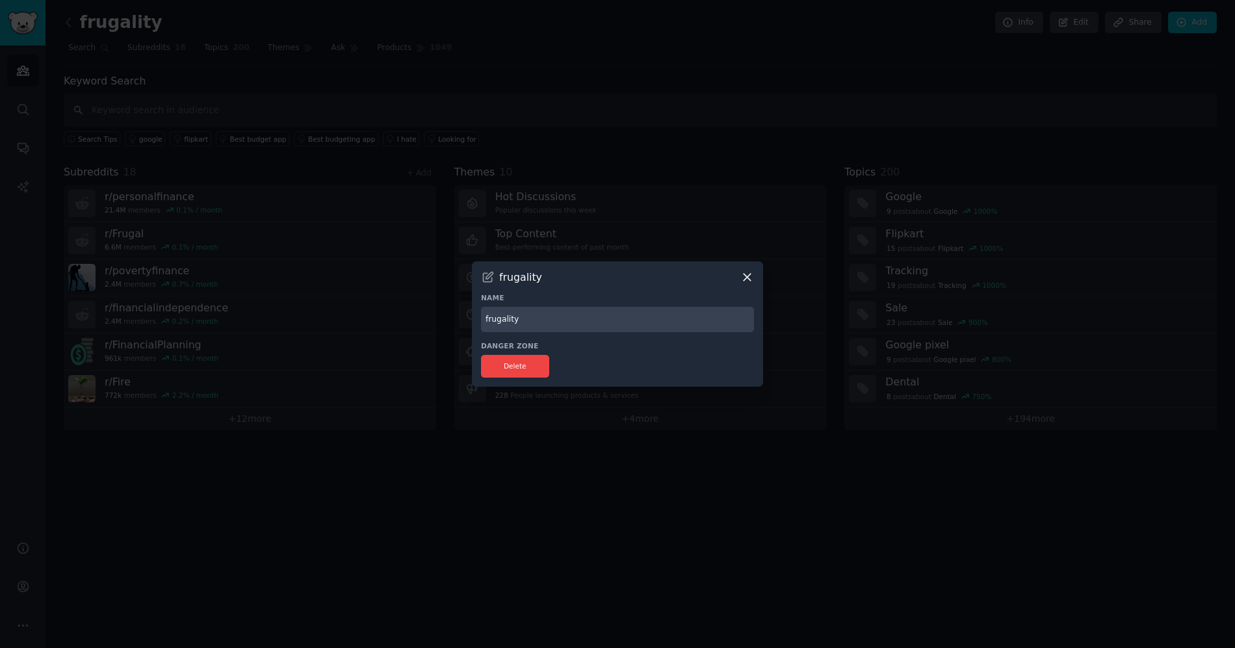
drag, startPoint x: 569, startPoint y: 332, endPoint x: 573, endPoint y: 320, distance: 12.6
click at [569, 331] on div "frugality Name frugality Danger Zone Delete" at bounding box center [617, 323] width 291 height 125
click at [575, 317] on input "frugality" at bounding box center [617, 319] width 273 height 25
click at [602, 324] on input "Personal Finance / Money" at bounding box center [617, 319] width 273 height 25
type input "Personal Finance / Money"
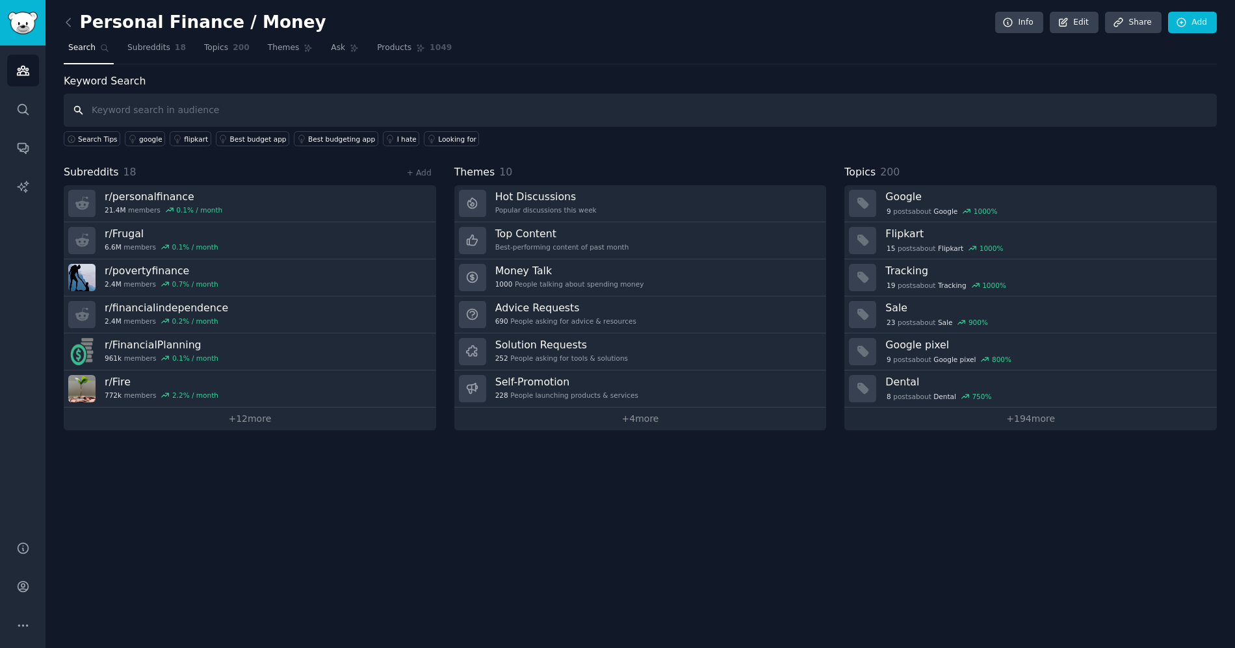
click at [335, 103] on input "text" at bounding box center [640, 110] width 1153 height 33
type input "shopback"
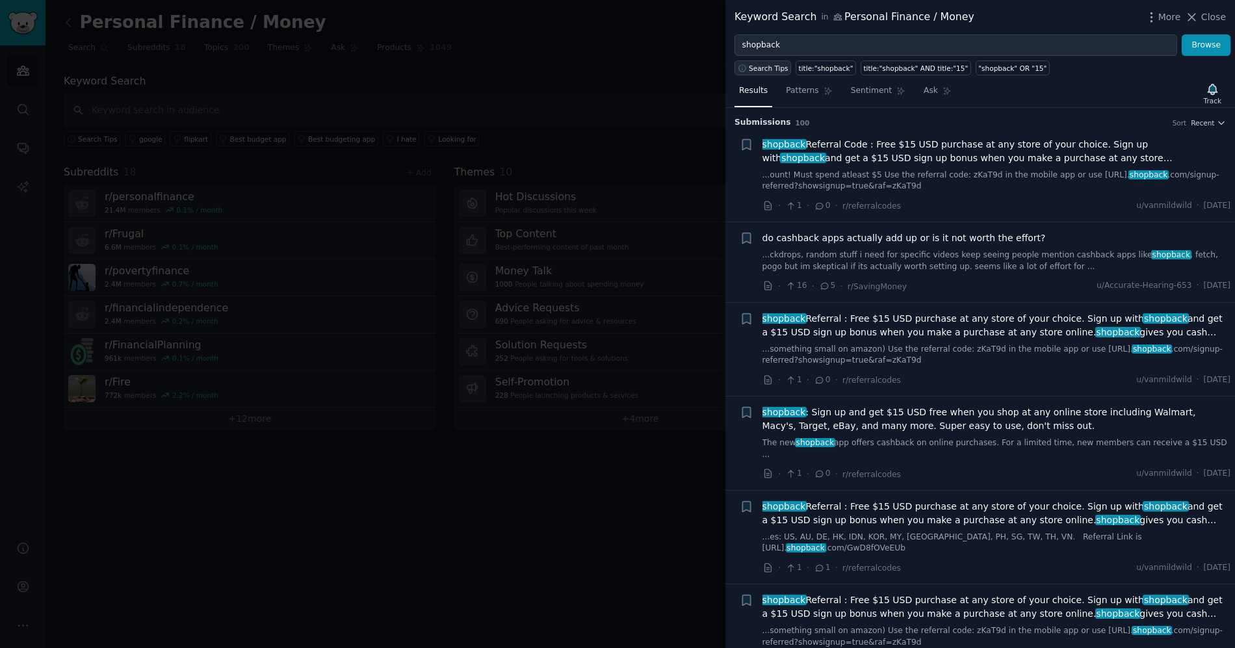
click at [771, 64] on span "Search Tips" at bounding box center [769, 68] width 40 height 9
click at [818, 46] on input "shopback" at bounding box center [955, 45] width 443 height 22
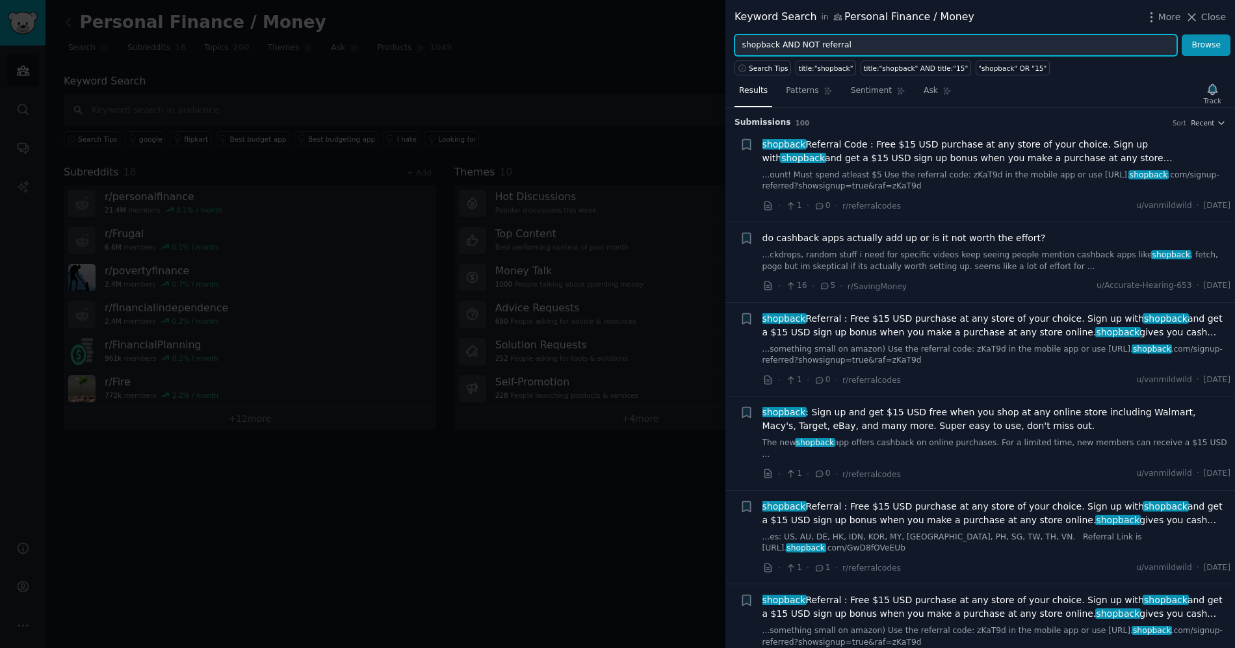
click at [1182, 34] on button "Browse" at bounding box center [1206, 45] width 49 height 22
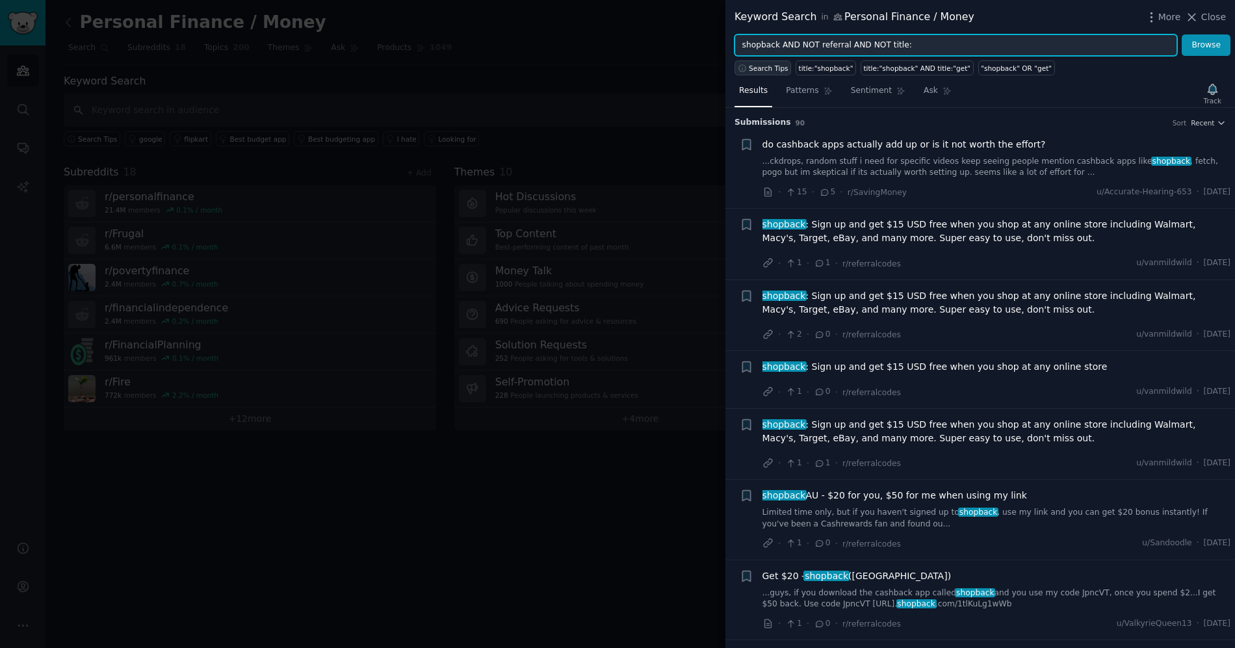
click at [758, 64] on span "Search Tips" at bounding box center [769, 68] width 40 height 9
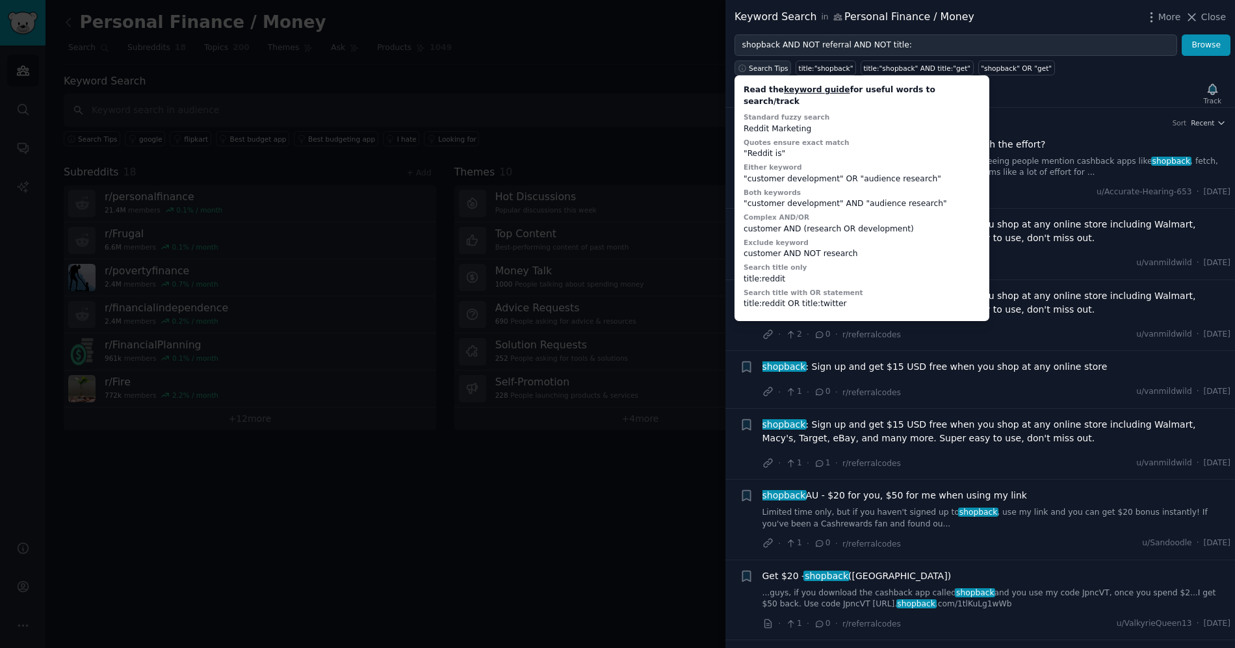
click at [758, 64] on span "Search Tips" at bounding box center [769, 68] width 40 height 9
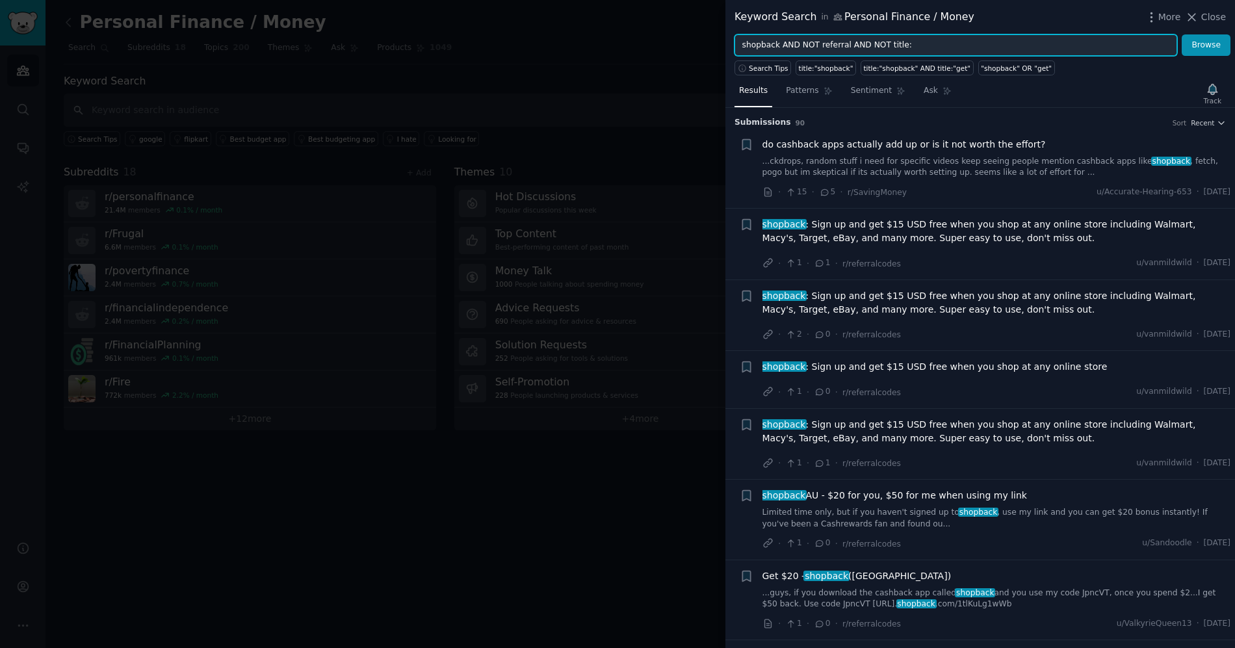
click at [963, 51] on input "shopback AND NOT referral AND NOT title:" at bounding box center [955, 45] width 443 height 22
click at [1182, 34] on button "Browse" at bounding box center [1206, 45] width 49 height 22
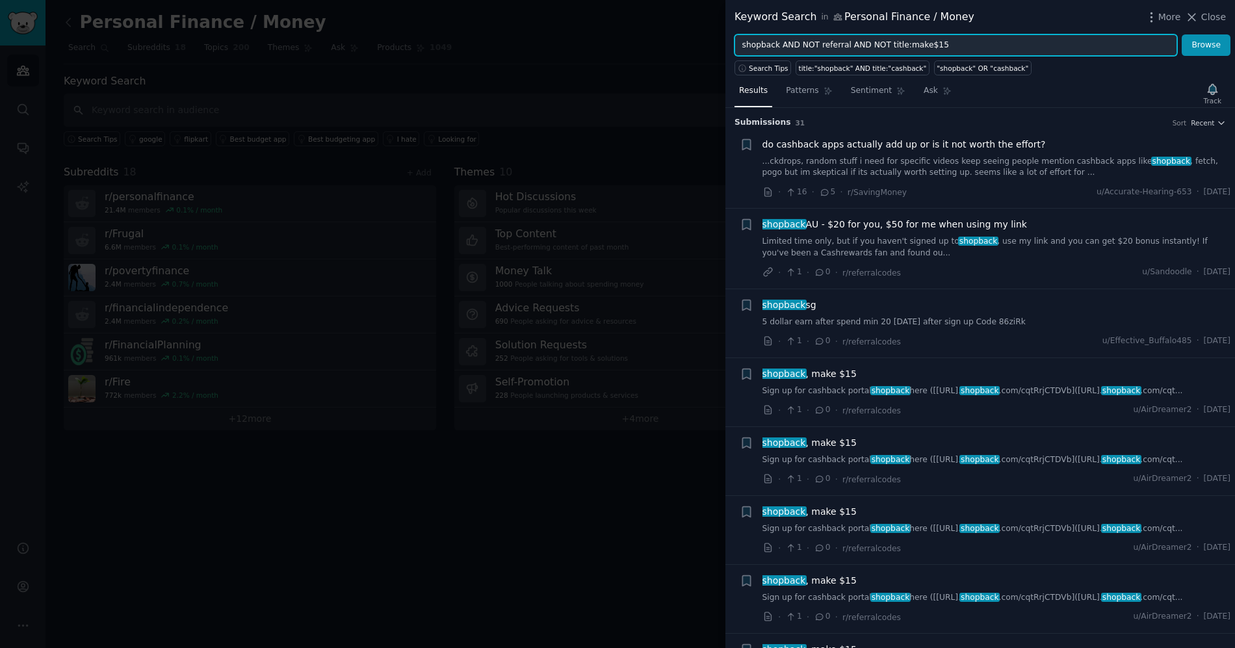
click at [1182, 34] on button "Browse" at bounding box center [1206, 45] width 49 height 22
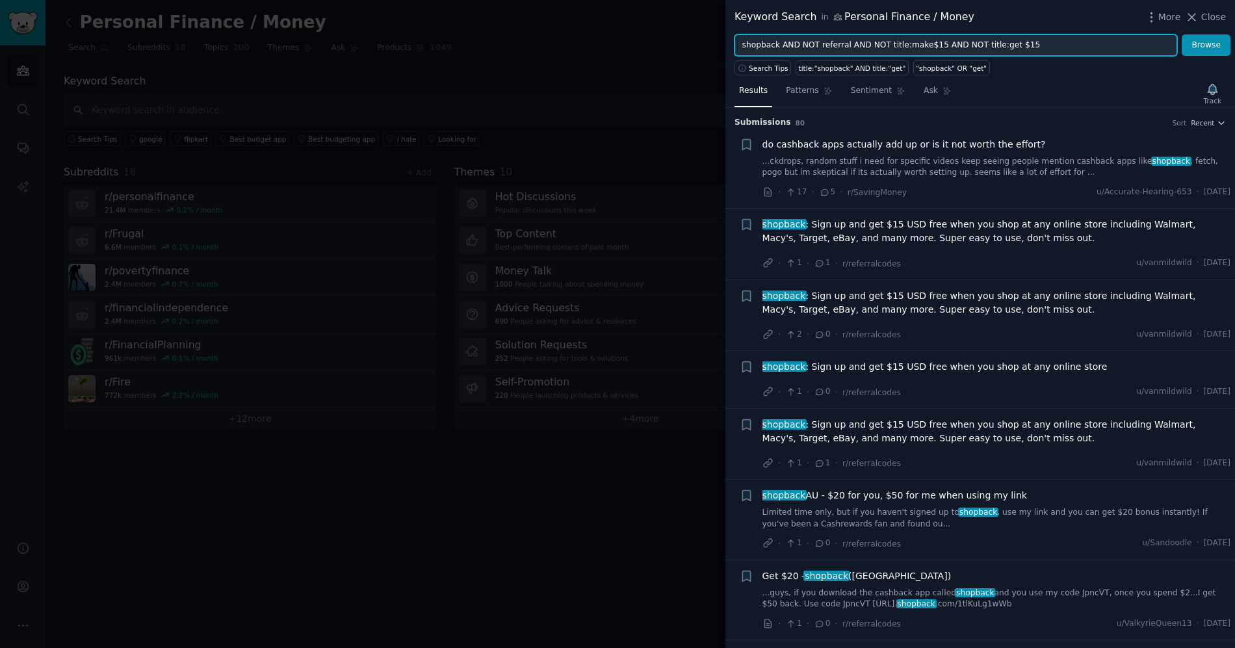
click at [1182, 34] on button "Browse" at bounding box center [1206, 45] width 49 height 22
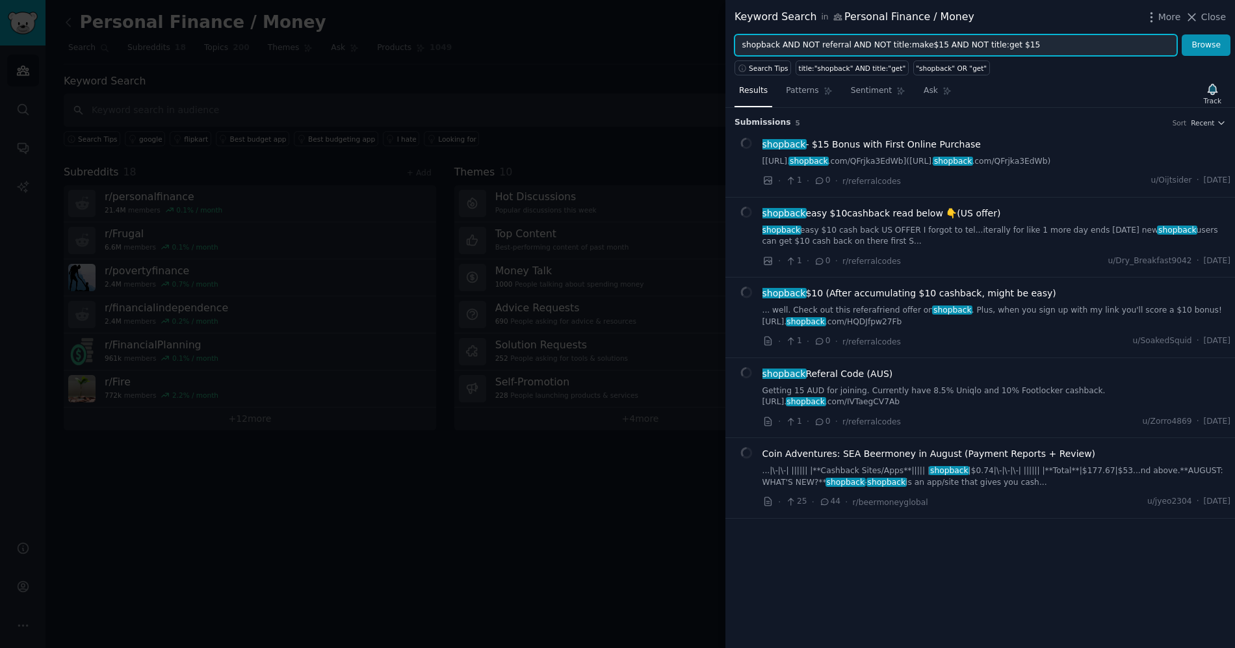
click at [922, 46] on input "shopback AND NOT referral AND NOT title:make$15 AND NOT title:get $15" at bounding box center [955, 45] width 443 height 22
click at [1182, 34] on button "Browse" at bounding box center [1206, 45] width 49 height 22
drag, startPoint x: 1010, startPoint y: 44, endPoint x: 1054, endPoint y: 42, distance: 44.2
click at [1010, 44] on input "shopback AND NOT referral AND NOT title:make $15 AND NOT title:get $15" at bounding box center [955, 45] width 443 height 22
click at [1182, 34] on button "Browse" at bounding box center [1206, 45] width 49 height 22
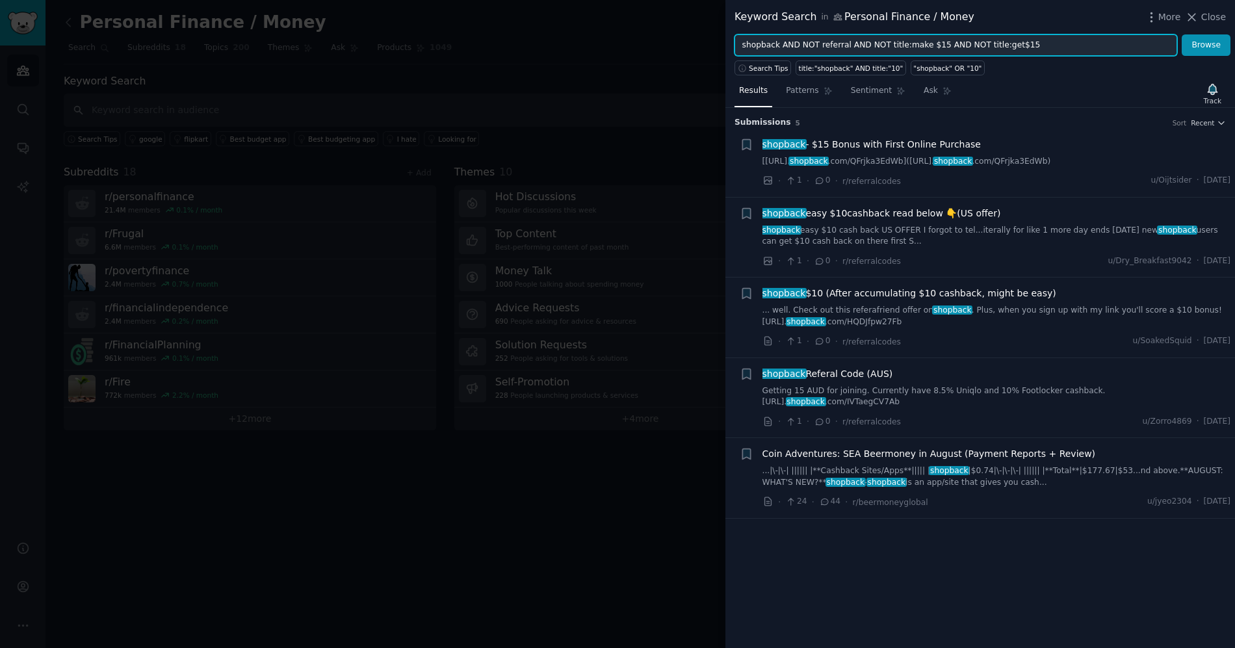
click at [924, 44] on input "shopback AND NOT referral AND NOT title:make $15 AND NOT title:get$15" at bounding box center [955, 45] width 443 height 22
type input "shopback AND NOT referral AND NOT title:make$15 AND NOT title:get$15"
click at [1182, 34] on button "Browse" at bounding box center [1206, 45] width 49 height 22
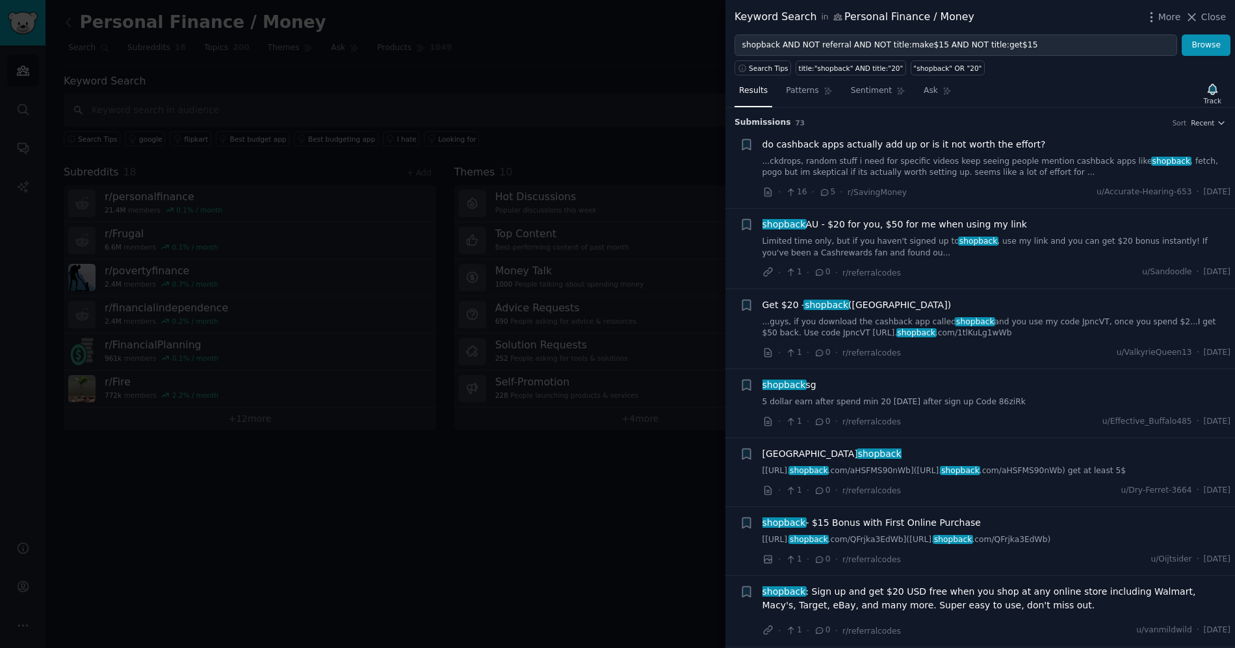
click at [1042, 45] on input "shopback AND NOT referral AND NOT title:make$15 AND NOT title:get$15" at bounding box center [955, 45] width 443 height 22
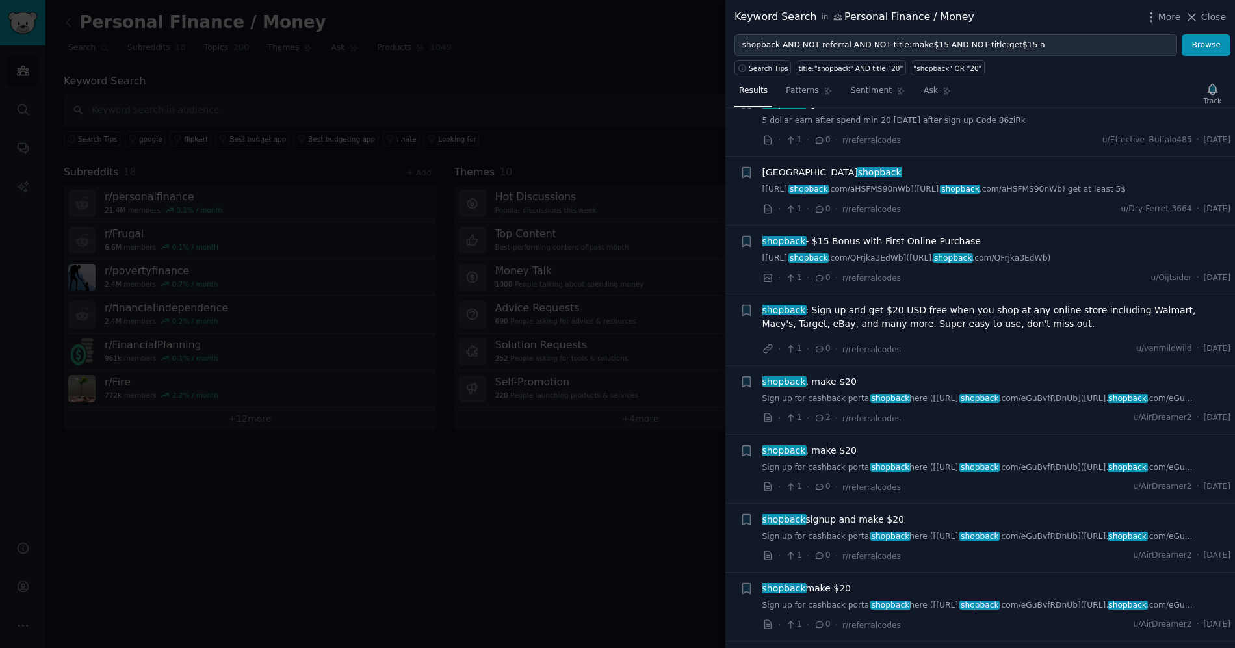
scroll to position [227, 0]
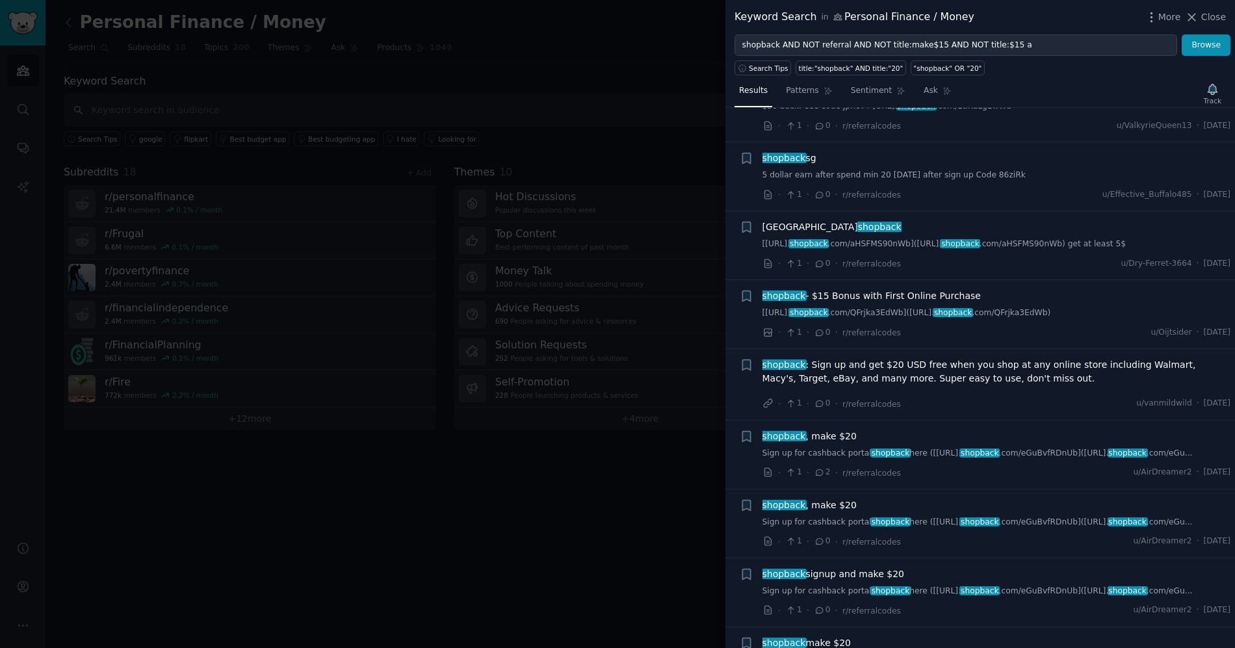
drag, startPoint x: 925, startPoint y: 41, endPoint x: 931, endPoint y: 38, distance: 7.0
click at [925, 41] on input "shopback AND NOT referral AND NOT title:make$15 AND NOT title:$15 a" at bounding box center [955, 45] width 443 height 22
click at [1182, 34] on button "Browse" at bounding box center [1206, 45] width 49 height 22
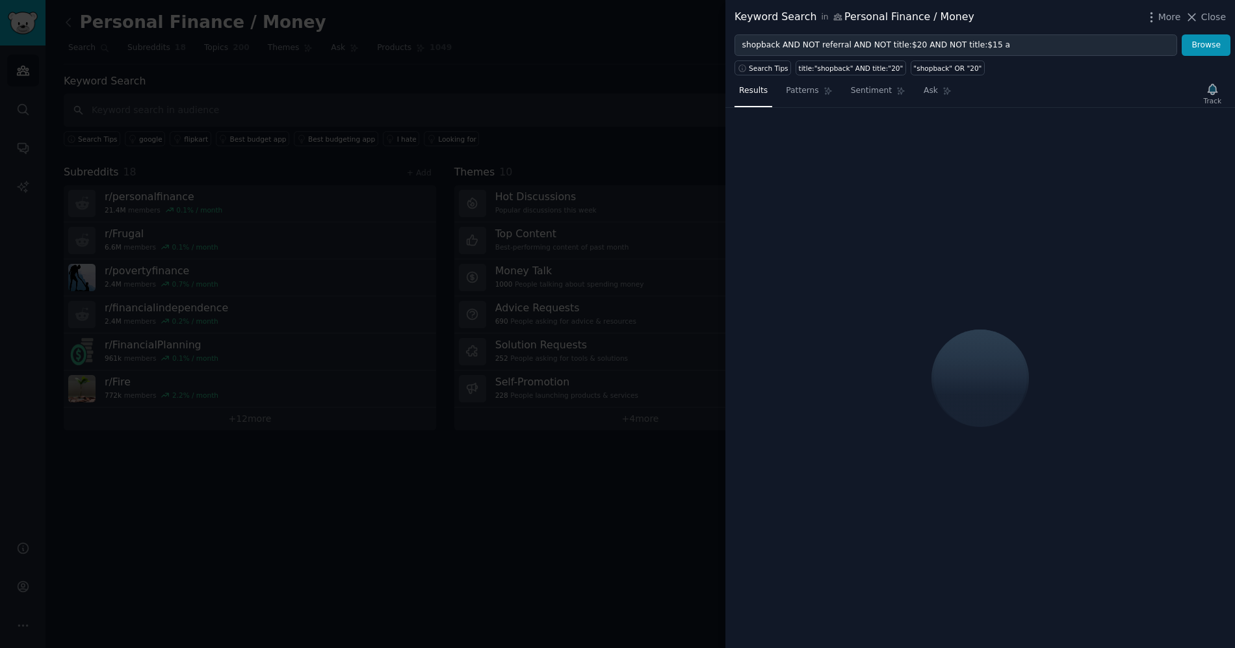
click at [1000, 49] on input "shopback AND NOT referral AND NOT title:$20 AND NOT title:$15 a" at bounding box center [955, 45] width 443 height 22
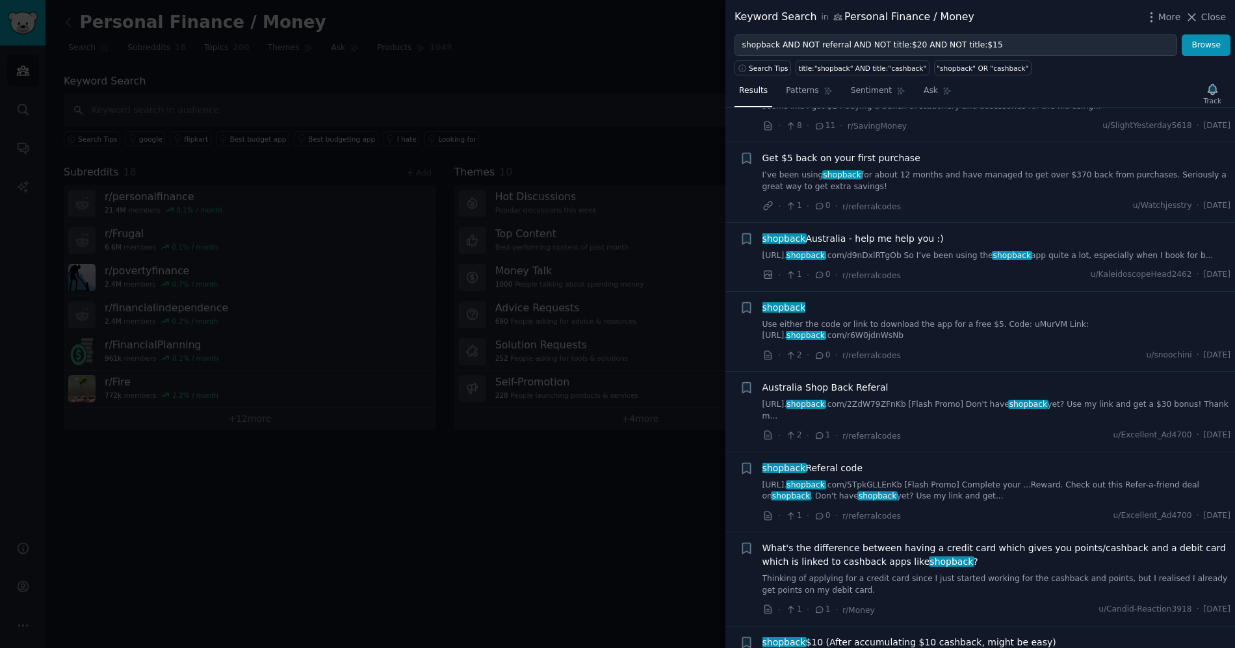
scroll to position [590, 0]
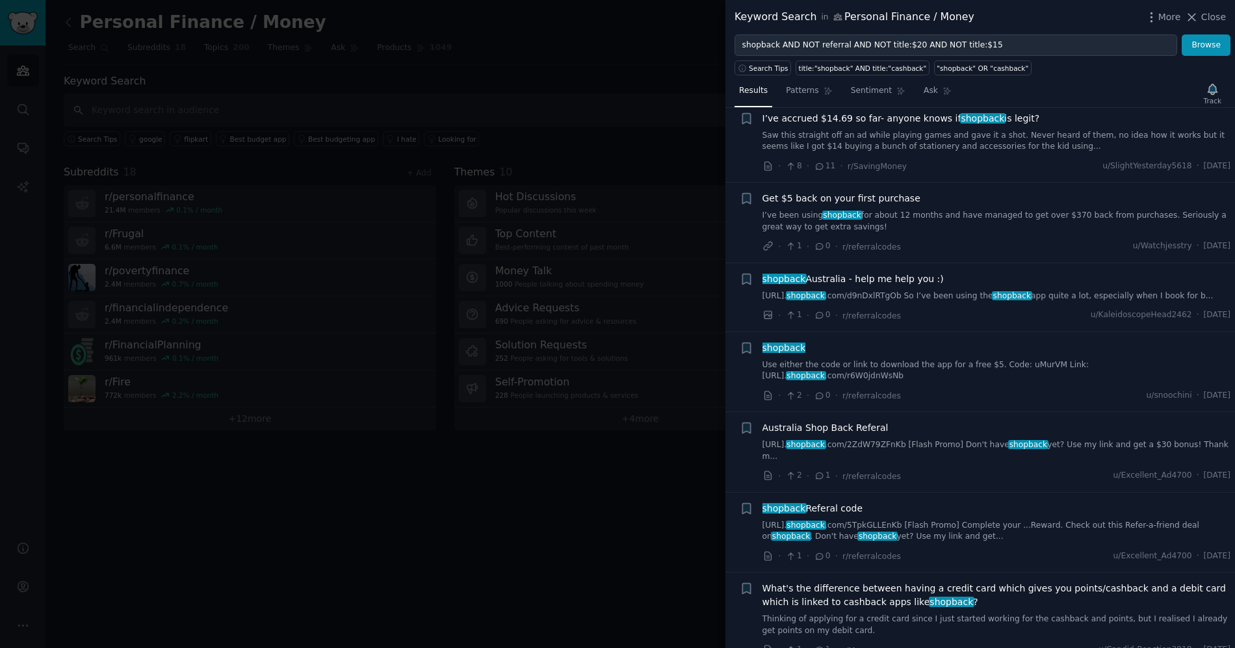
click at [820, 42] on input "shopback AND NOT referral AND NOT title:$20 AND NOT title:$15" at bounding box center [955, 45] width 443 height 22
click at [1182, 34] on button "Browse" at bounding box center [1206, 45] width 49 height 22
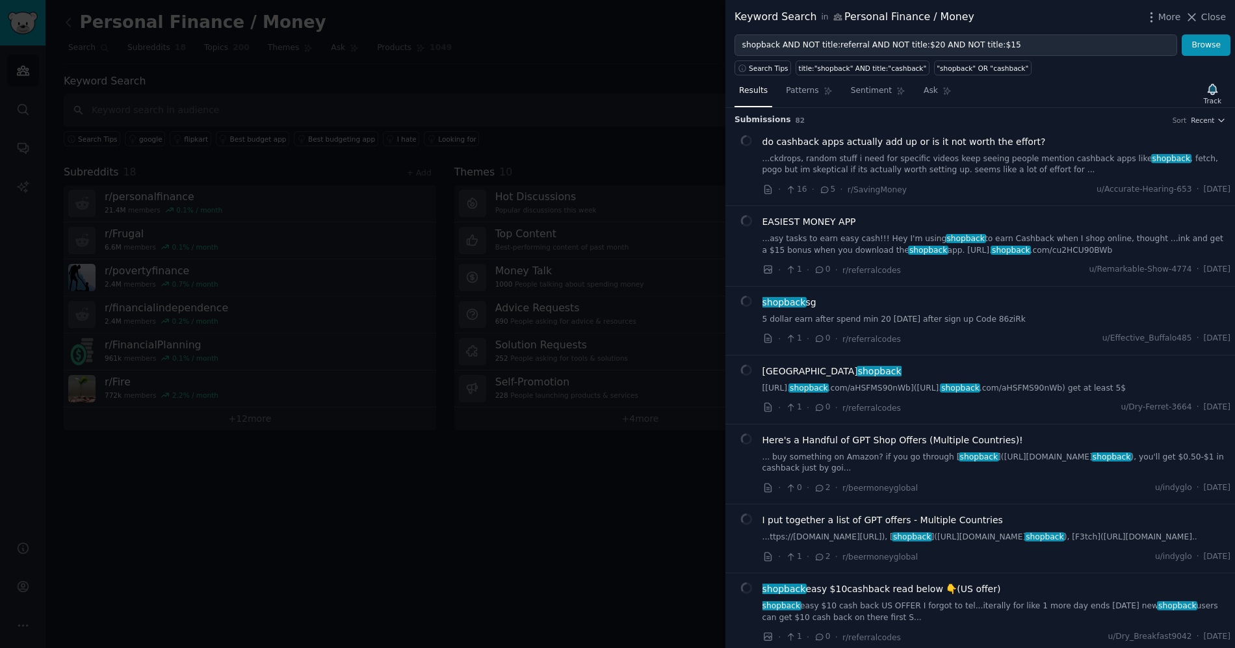
scroll to position [255, 0]
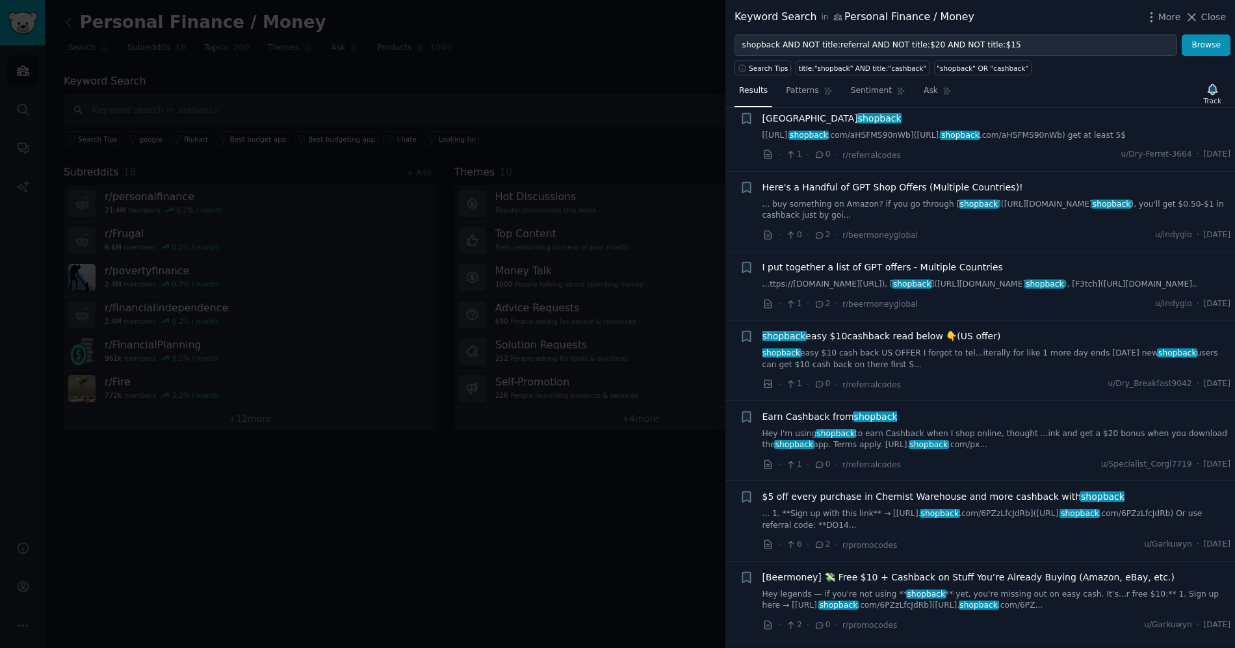
click at [1046, 43] on input "shopback AND NOT title:referral AND NOT title:$20 AND NOT title:$15" at bounding box center [955, 45] width 443 height 22
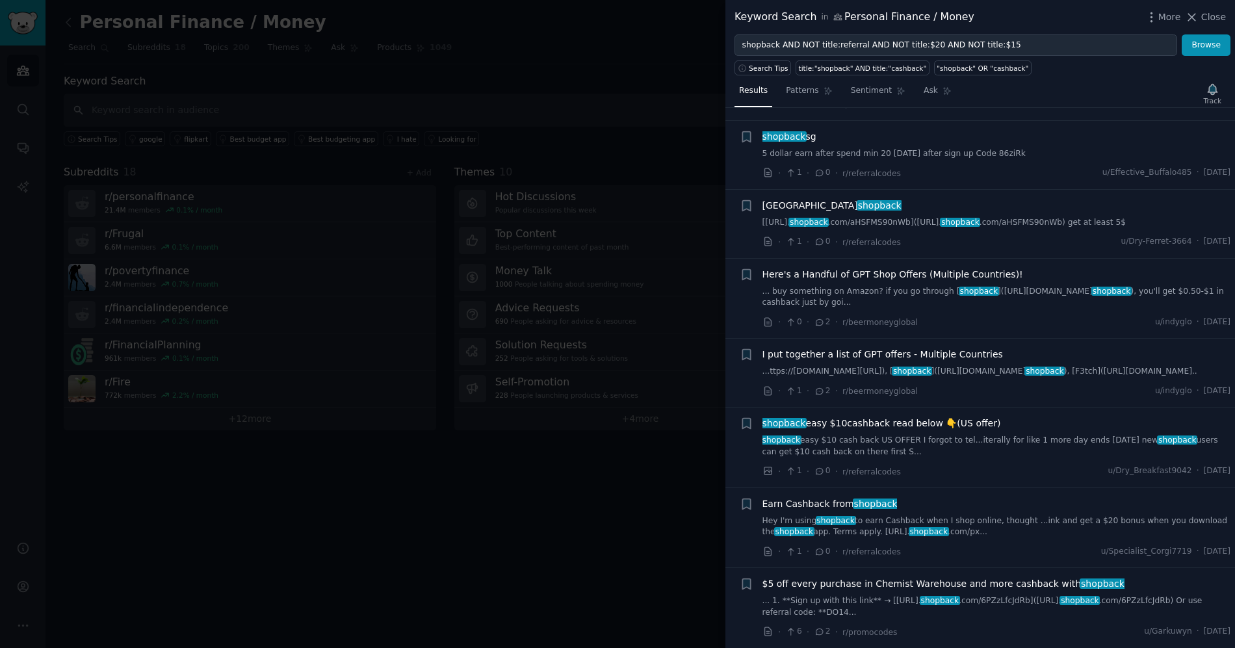
scroll to position [0, 0]
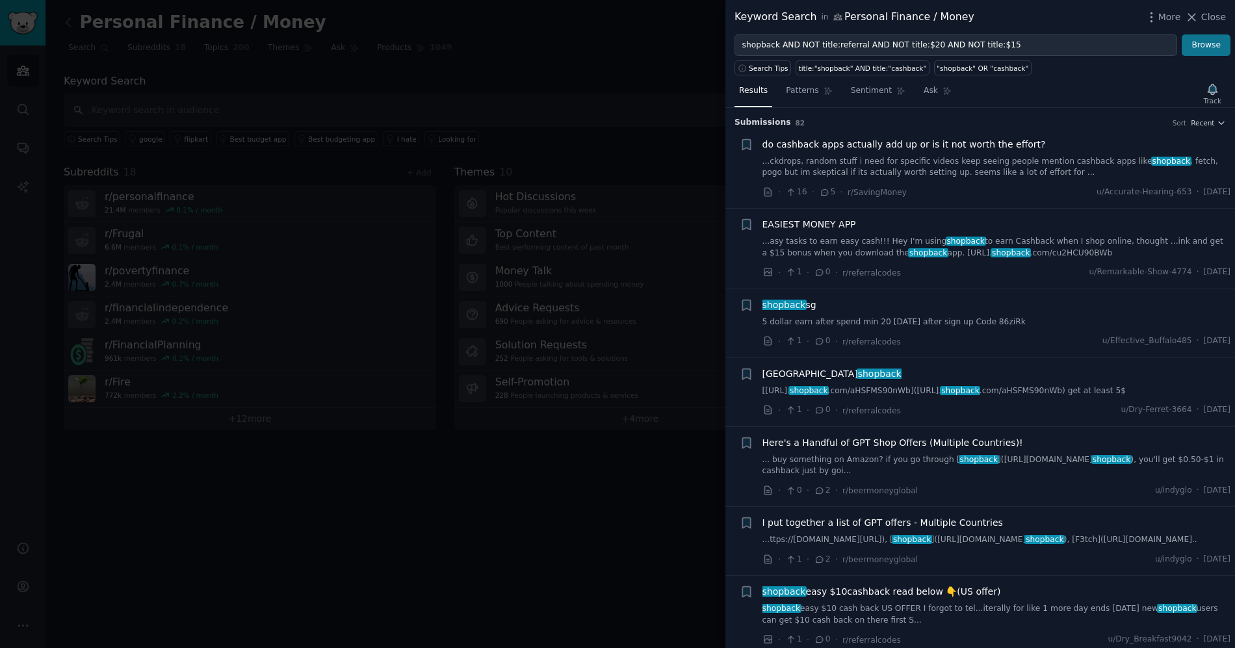
type input "shopback AND NOT title:referral AND NOT title:$20 AND NOT title:$15"
click at [1193, 44] on button "Browse" at bounding box center [1206, 45] width 49 height 22
click at [1218, 91] on icon "button" at bounding box center [1213, 90] width 14 height 14
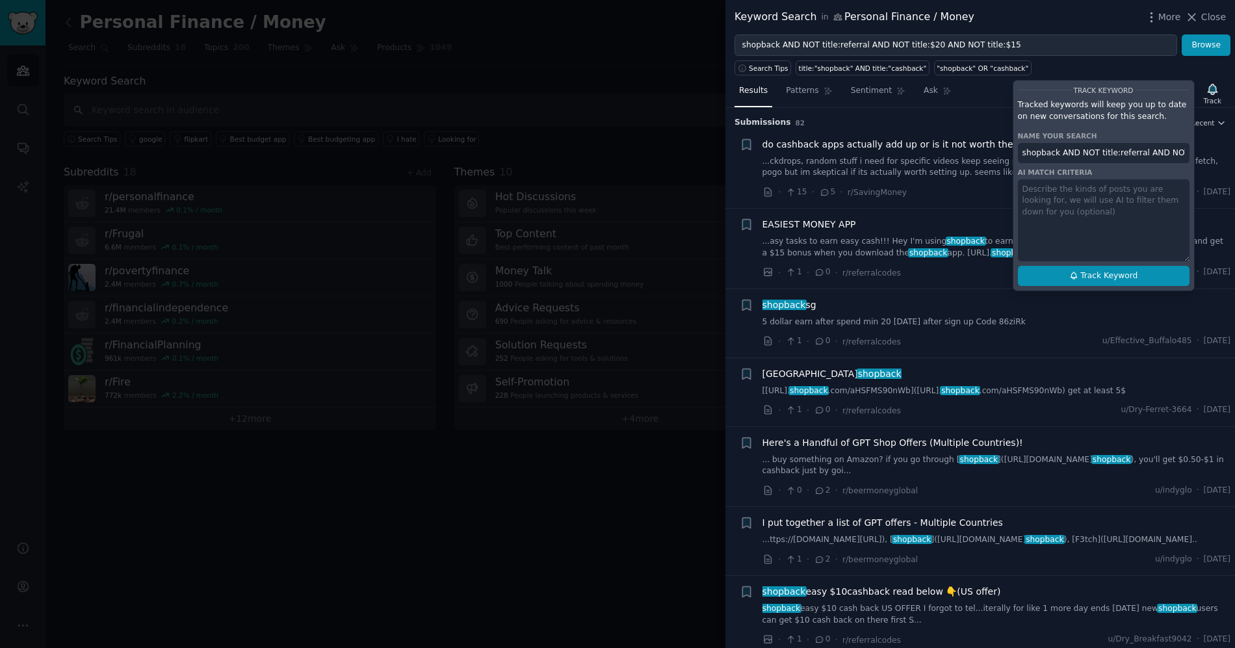
click at [1131, 274] on span "Track Keyword" at bounding box center [1108, 276] width 57 height 12
type input "shopback AND NOT title:referral AND NOT title:$20 AND NOT title:$15 in Personal…"
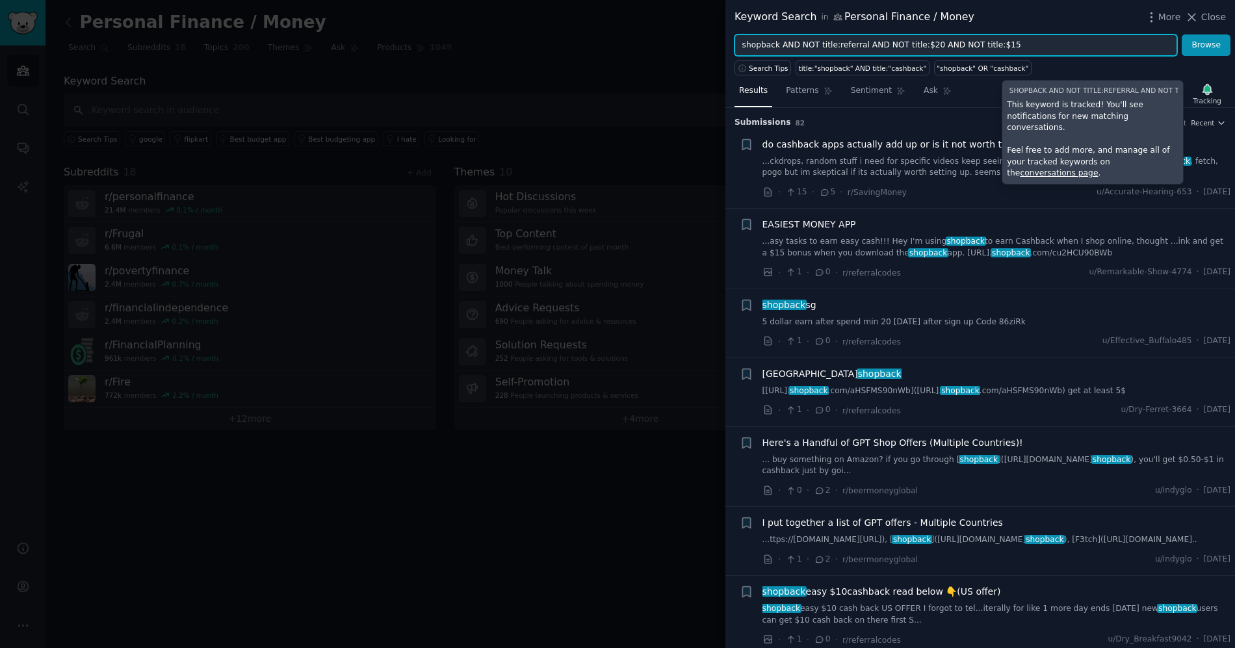
click at [1127, 47] on input "shopback AND NOT title:referral AND NOT title:$20 AND NOT title:$15" at bounding box center [955, 45] width 443 height 22
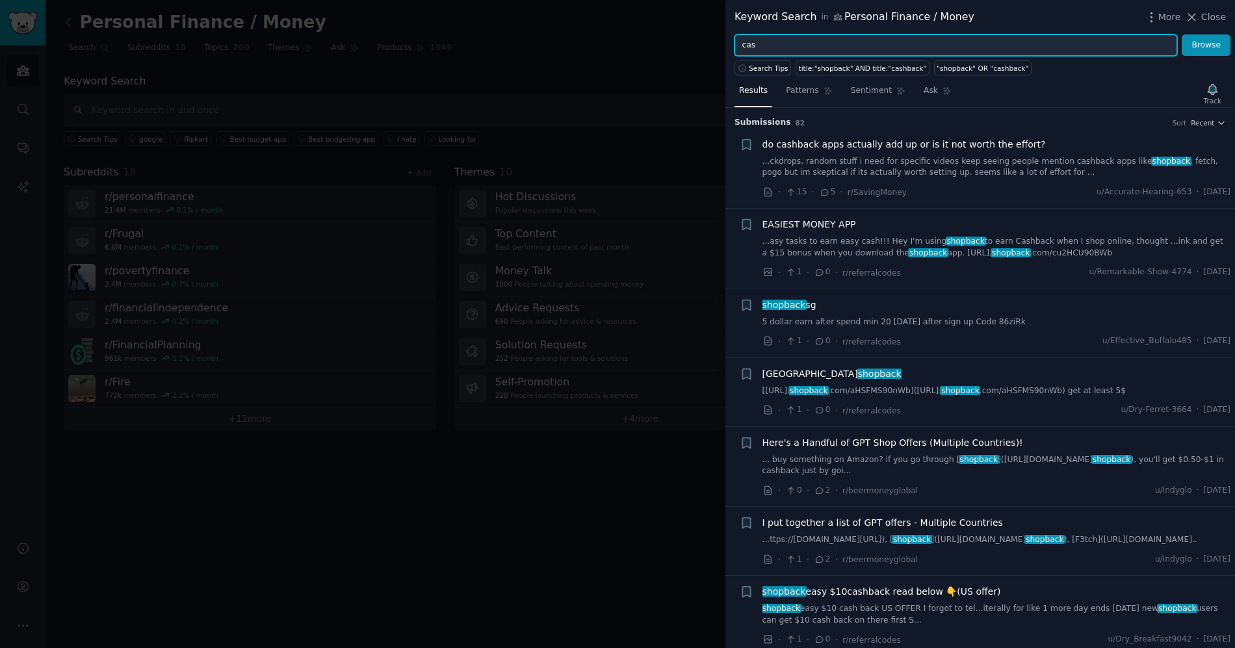
type input "c"
type input "shopback AND NOT title:referral AND NOT title:$20 AND NOT title:$15"
click at [767, 44] on input "shopback AND NOT title:referral AND NOT title:$20 AND NOT title:$15 AND NOT tit…" at bounding box center [955, 45] width 443 height 22
click at [1182, 34] on button "Browse" at bounding box center [1206, 45] width 49 height 22
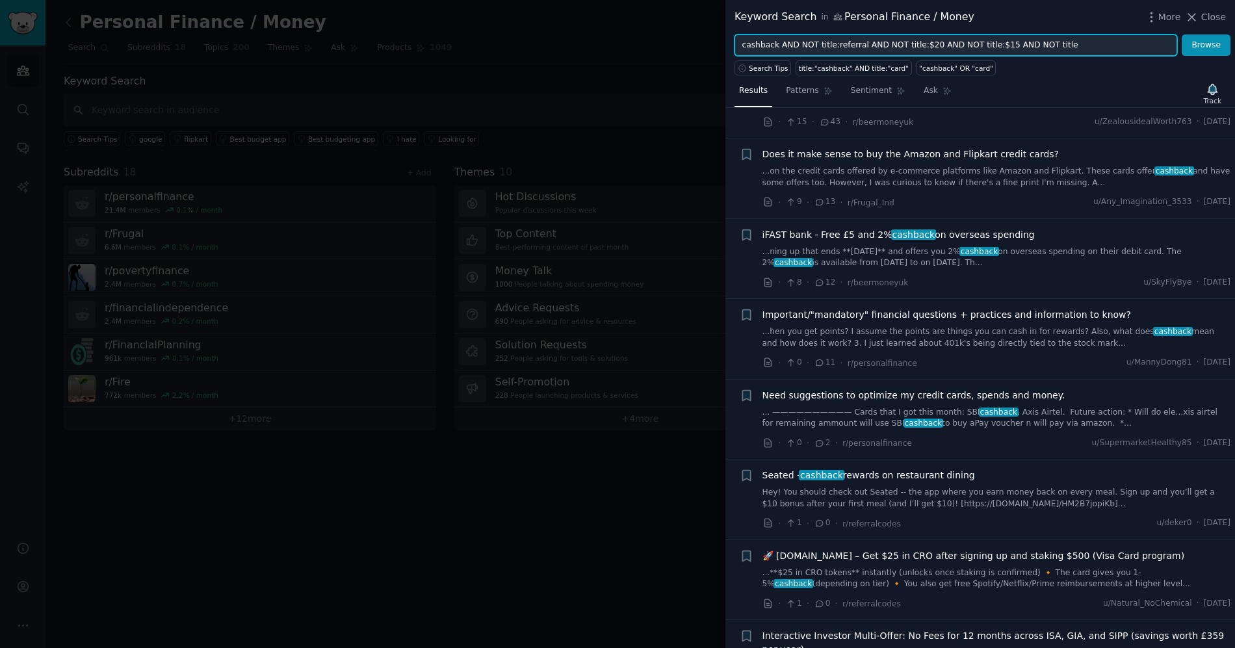
scroll to position [326, 0]
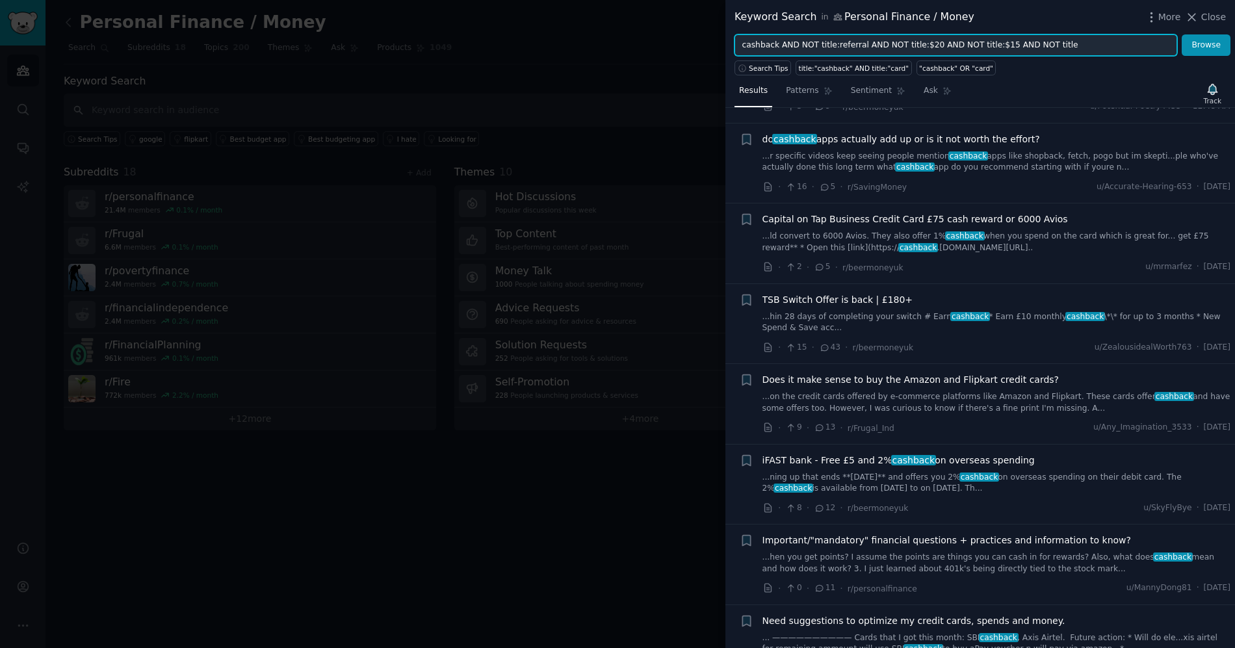
click at [1126, 52] on input "cashback AND NOT title:referral AND NOT title:$20 AND NOT title:$15 AND NOT tit…" at bounding box center [955, 45] width 443 height 22
click at [1182, 34] on button "Browse" at bounding box center [1206, 45] width 49 height 22
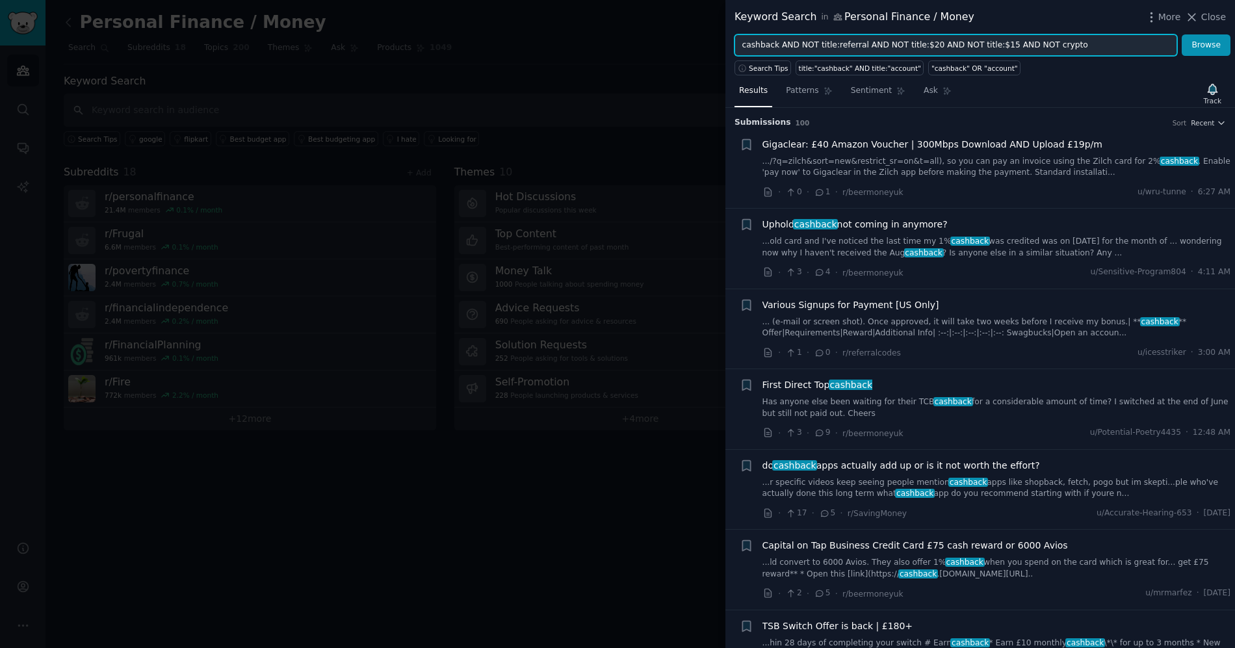
click at [1131, 46] on input "cashback AND NOT title:referral AND NOT title:$20 AND NOT title:$15 AND NOT cry…" at bounding box center [955, 45] width 443 height 22
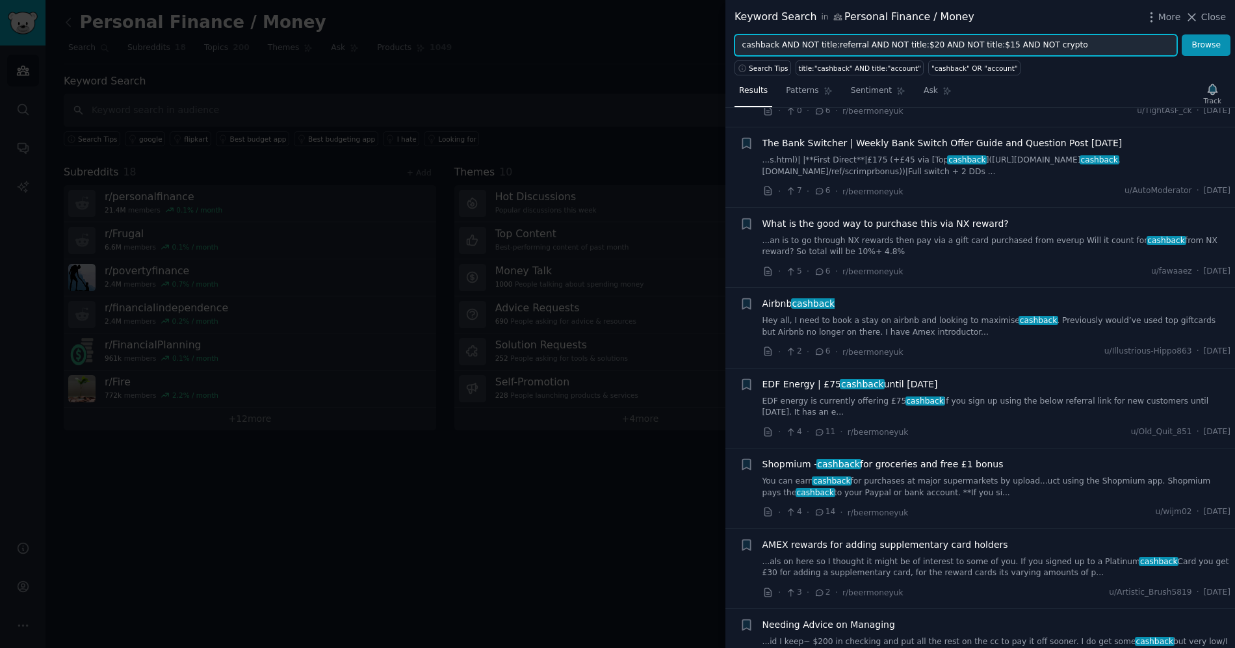
scroll to position [1568, 0]
type input "cashback AND NOT title:referral AND NOT title:$20 AND NOT title:$15 AND NOT cry…"
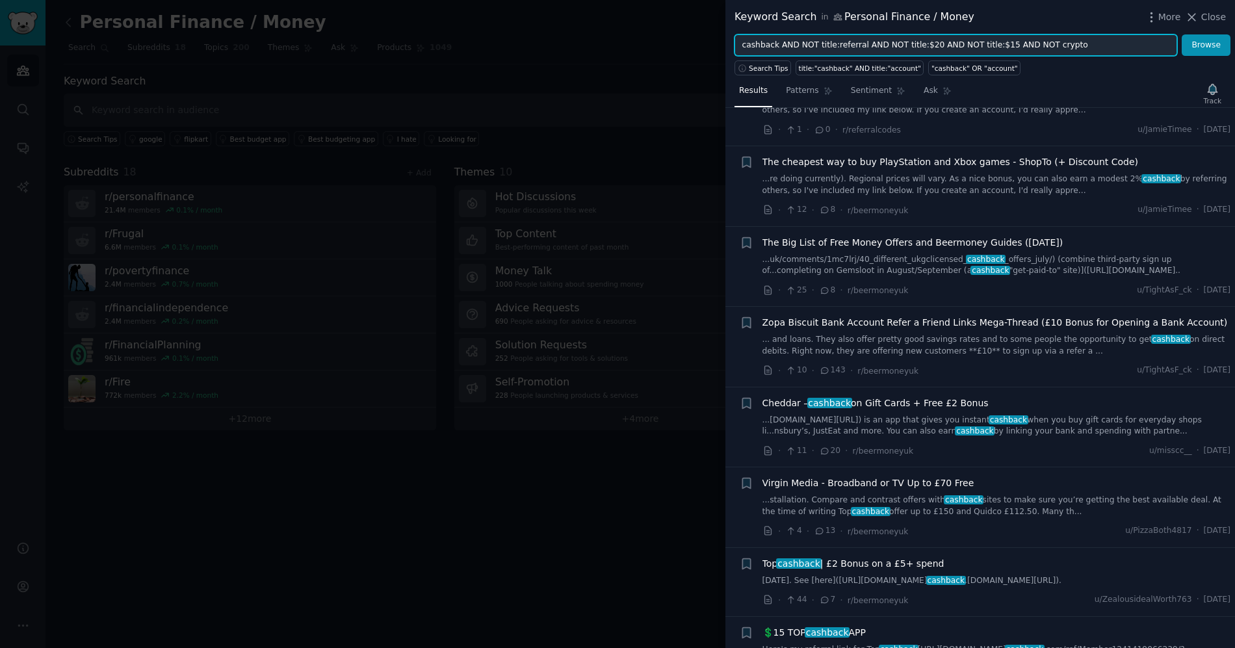
scroll to position [3020, 0]
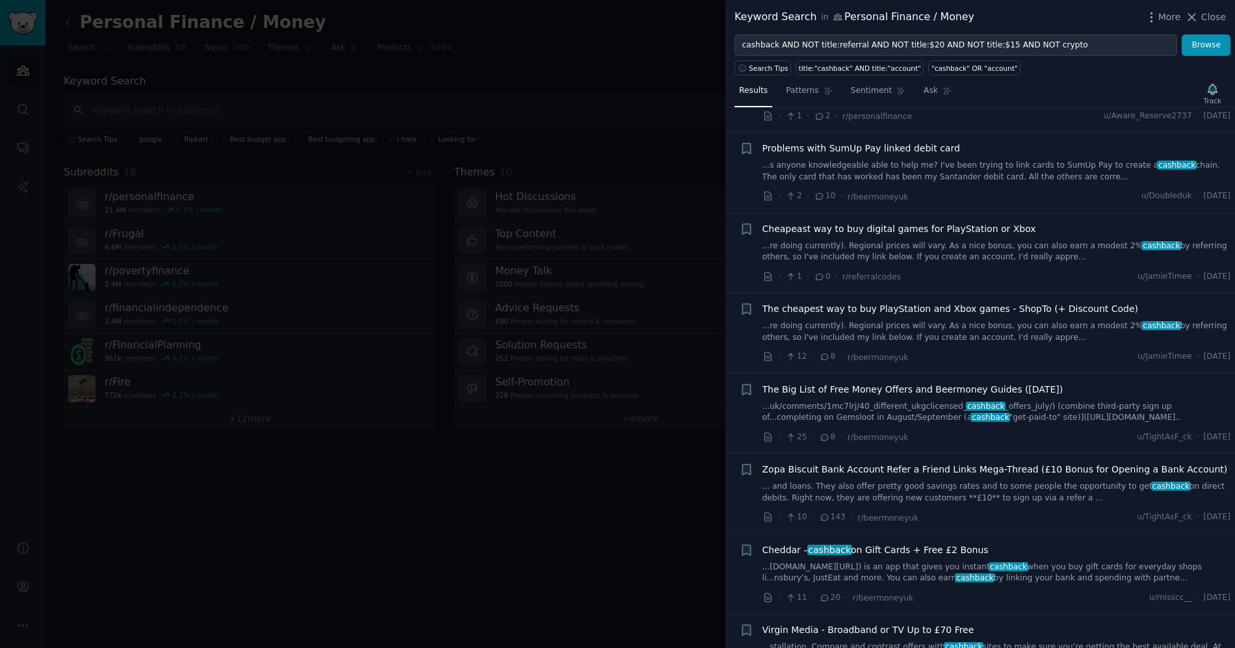
click at [1212, 88] on div "Track" at bounding box center [1212, 93] width 27 height 27
click at [1167, 76] on div "Results Patterns Sentiment Ask Track Submission s 100 Sort Recent + Gigaclear: …" at bounding box center [980, 361] width 510 height 573
click at [1162, 76] on div "Results Patterns Sentiment Ask Track Submission s 100 Sort Recent + Gigaclear: …" at bounding box center [980, 361] width 510 height 573
click at [760, 73] on button "Search Tips" at bounding box center [762, 67] width 57 height 15
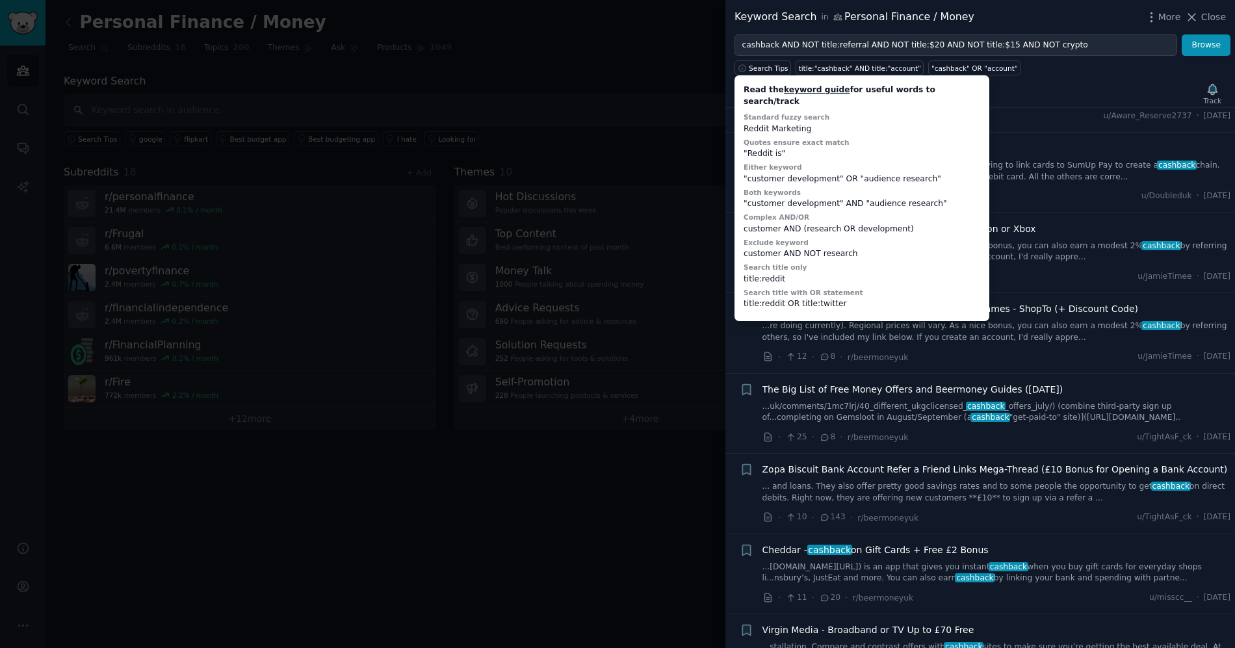
click at [1083, 79] on div "Results Patterns Sentiment Ask Track Submission s 100 Sort Recent + Gigaclear: …" at bounding box center [980, 361] width 510 height 573
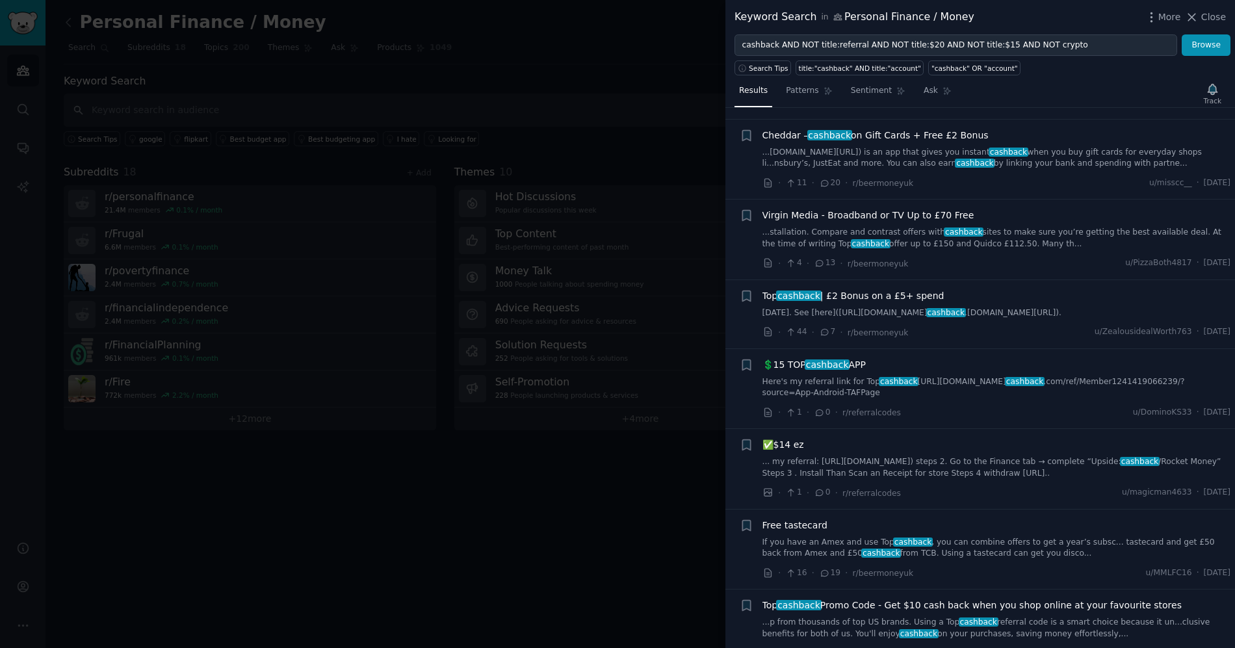
scroll to position [2214, 0]
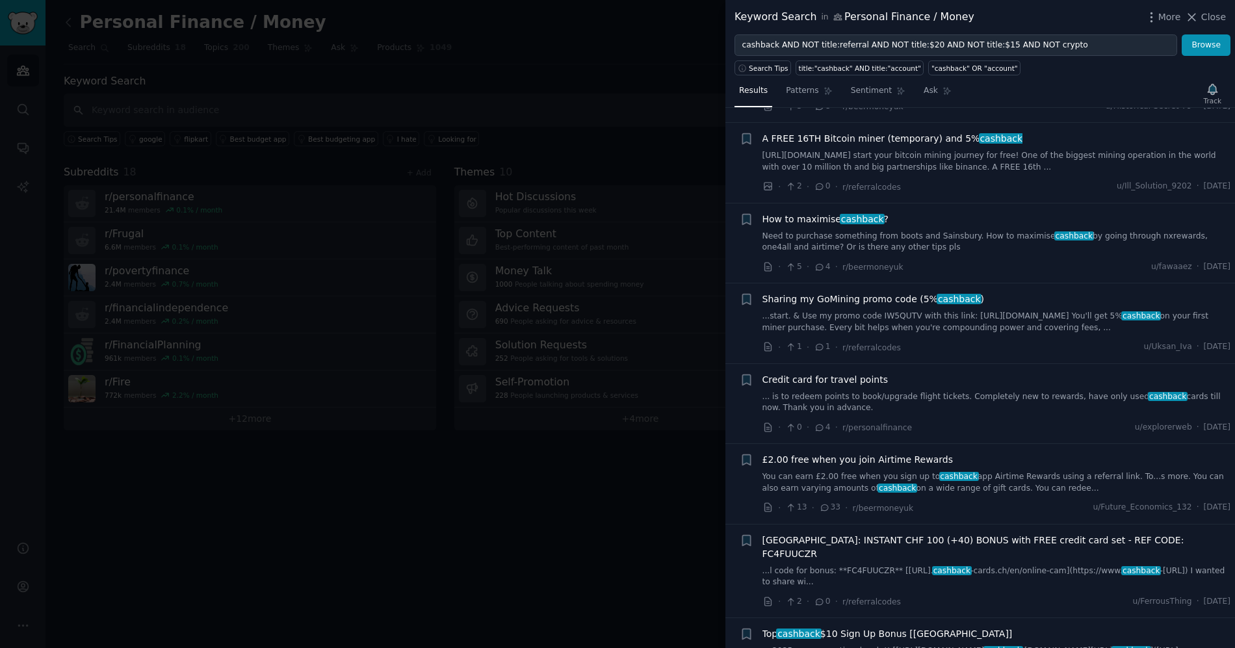
click at [1209, 80] on div "Track" at bounding box center [1212, 93] width 27 height 27
click at [1210, 90] on div "Track" at bounding box center [1212, 93] width 27 height 27
click at [1201, 84] on div "Track" at bounding box center [1212, 93] width 27 height 27
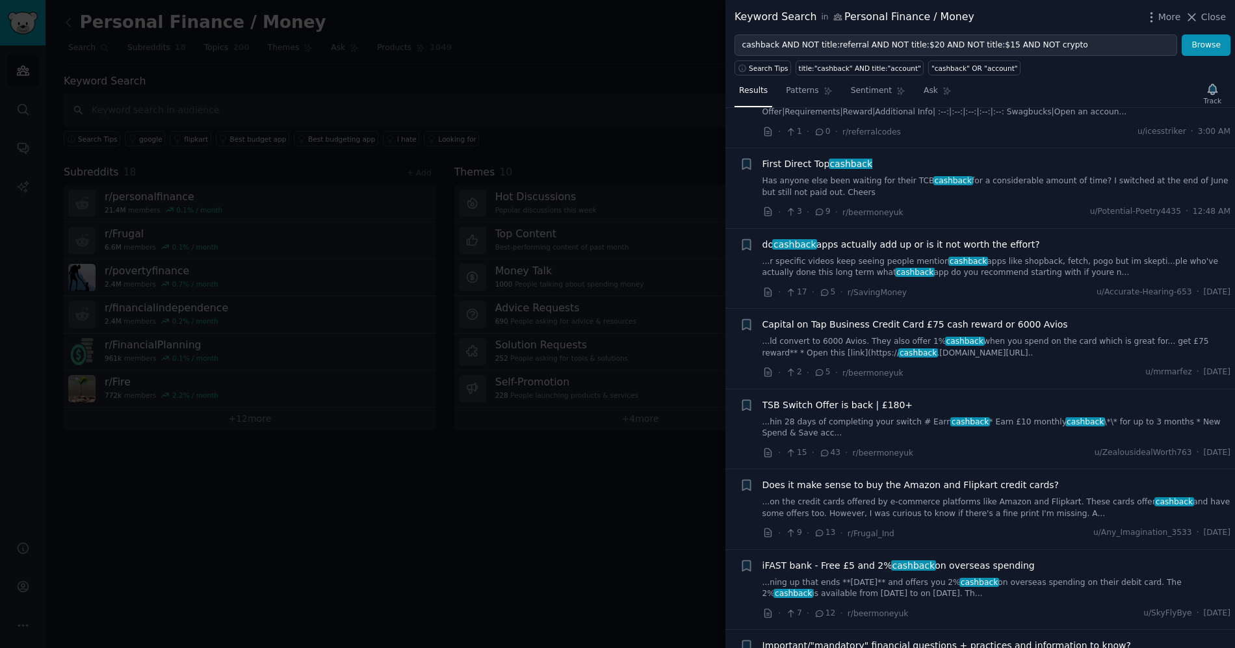
scroll to position [0, 0]
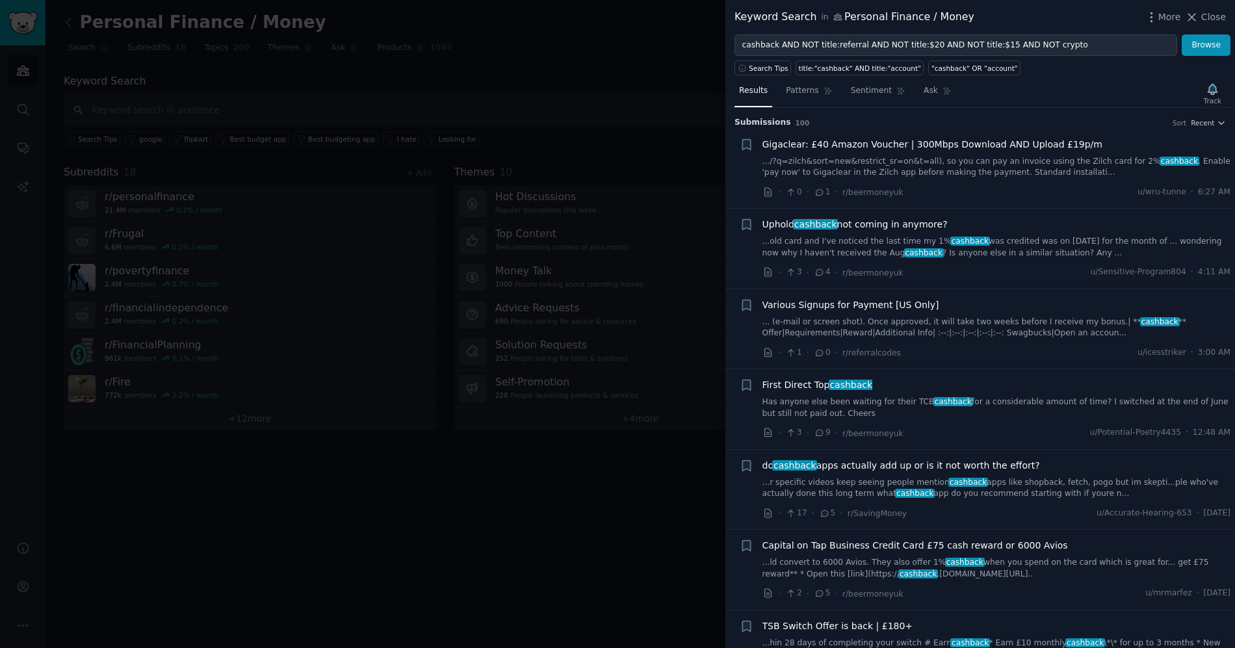
click at [1176, 79] on div "Results Patterns Sentiment Ask Track Submission s 100 Sort Recent + Gigaclear: …" at bounding box center [980, 361] width 510 height 573
click at [1203, 48] on button "Browse" at bounding box center [1206, 45] width 49 height 22
click at [1213, 88] on icon "button" at bounding box center [1212, 89] width 9 height 10
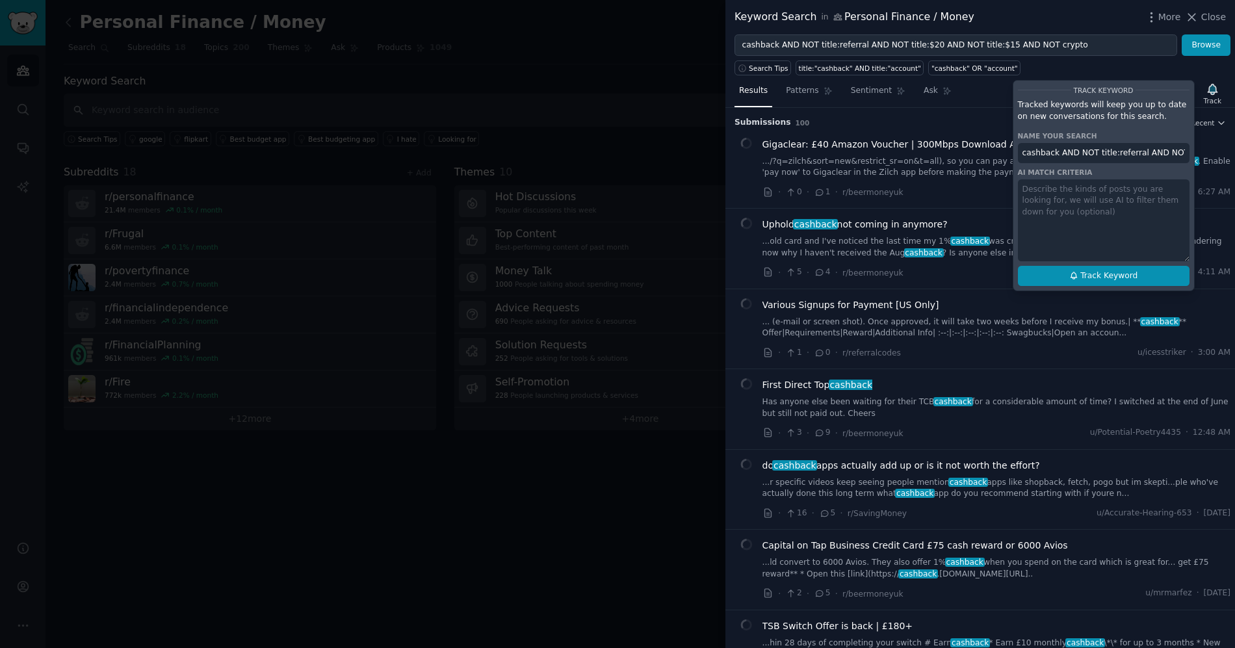
click at [1109, 276] on span "Track Keyword" at bounding box center [1108, 276] width 57 height 12
type input "cashback AND NOT title:referral AND NOT title:$20 AND NOT title:$15 AND NOT cry…"
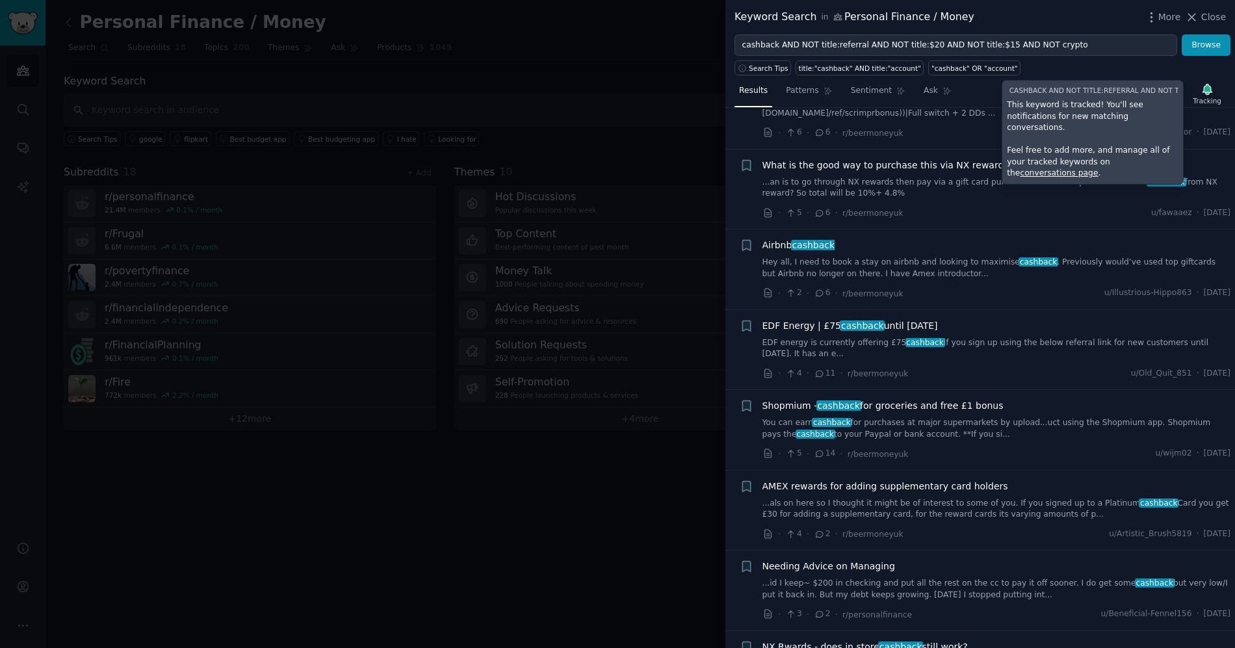
scroll to position [1431, 0]
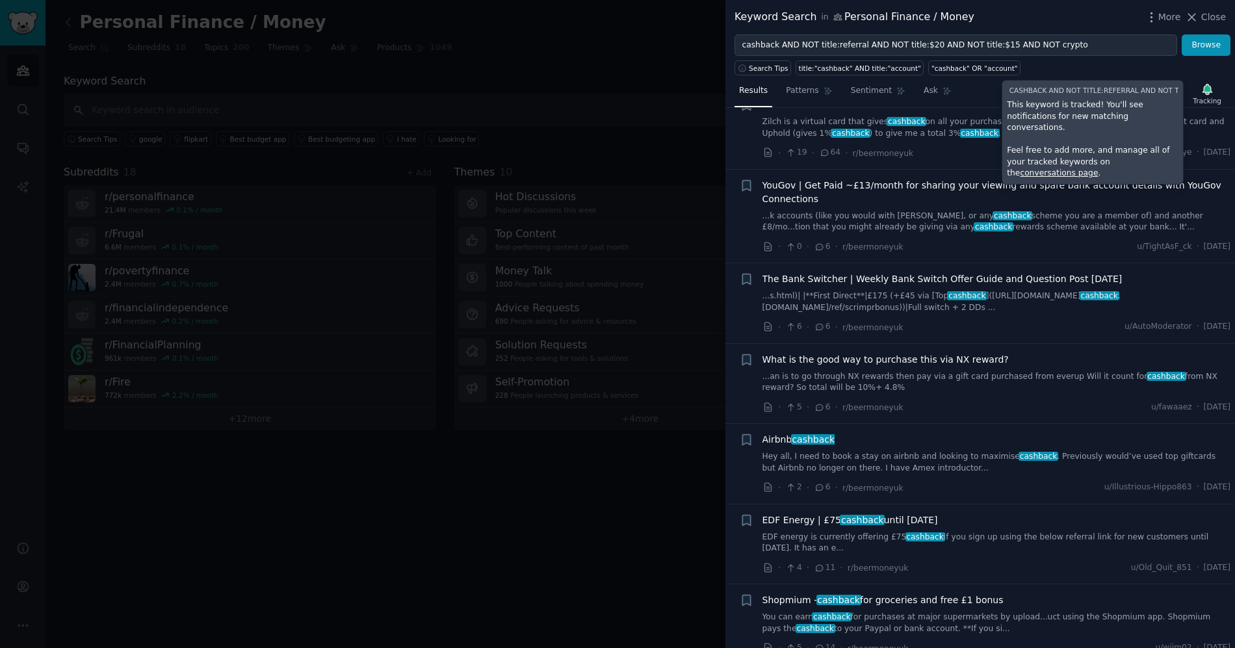
click at [642, 51] on div at bounding box center [617, 324] width 1235 height 648
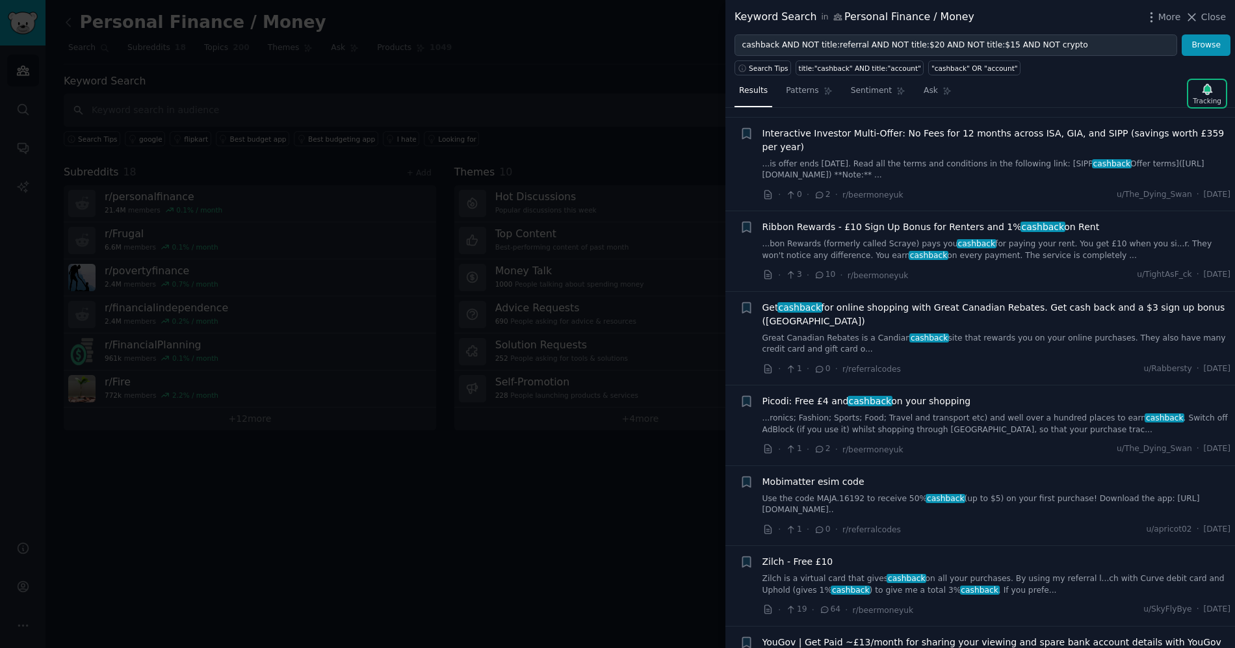
scroll to position [799, 0]
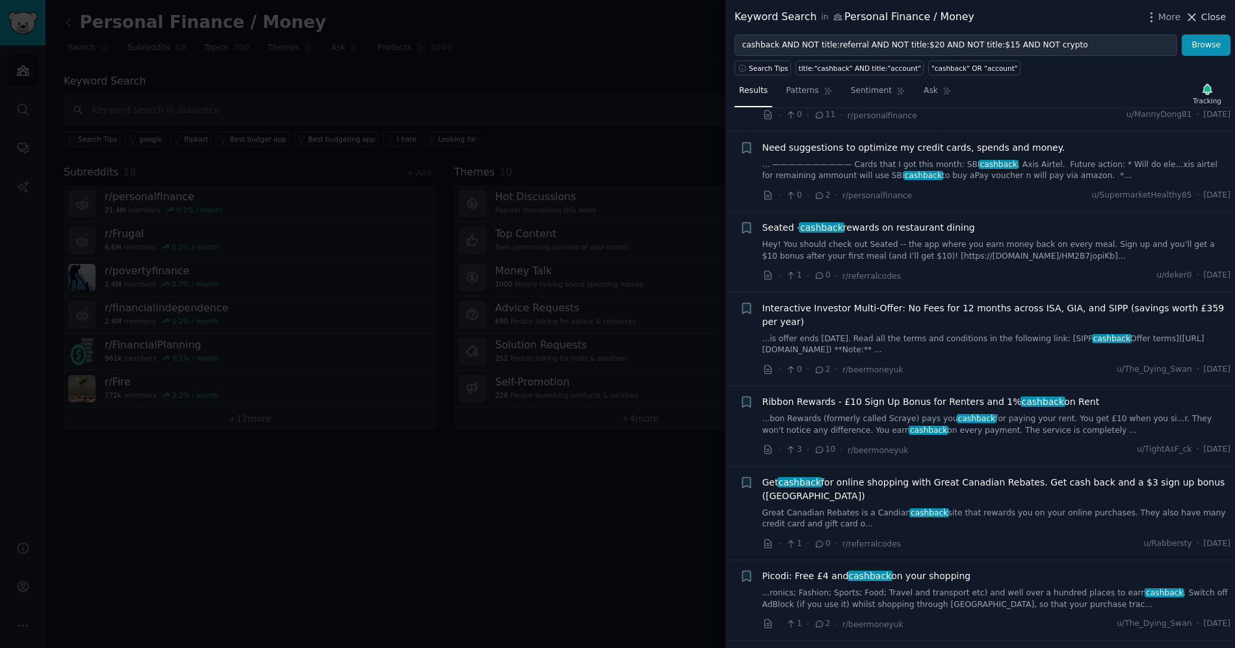
click at [1204, 21] on span "Close" at bounding box center [1213, 17] width 25 height 14
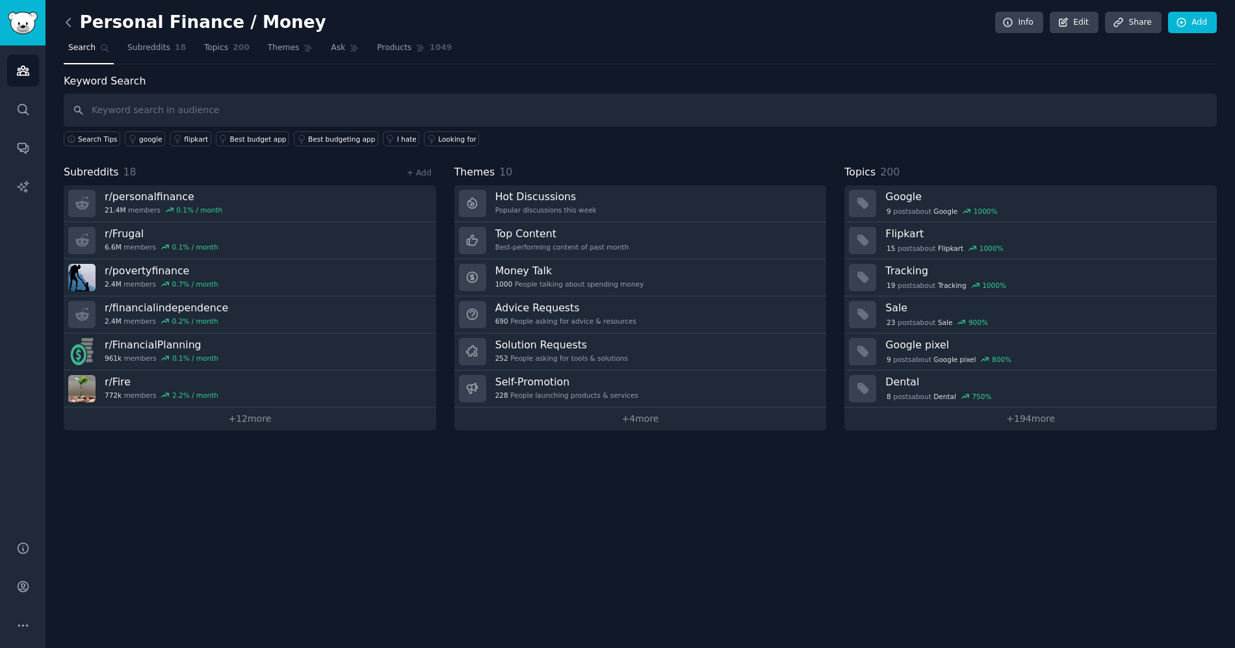
click at [71, 17] on icon at bounding box center [69, 23] width 14 height 14
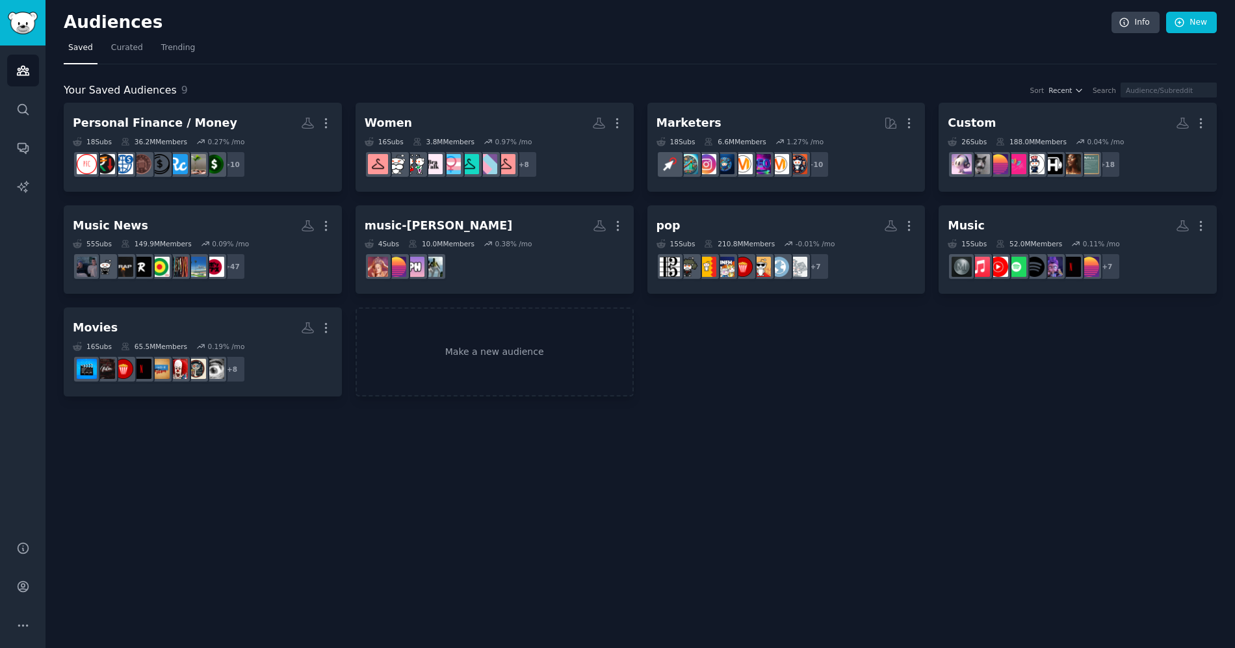
click at [922, 68] on div "Your Saved Audiences 9 Sort Recent Search Personal Finance / Money More 18 Sub …" at bounding box center [640, 230] width 1153 height 332
click at [1188, 17] on link "New" at bounding box center [1191, 23] width 51 height 22
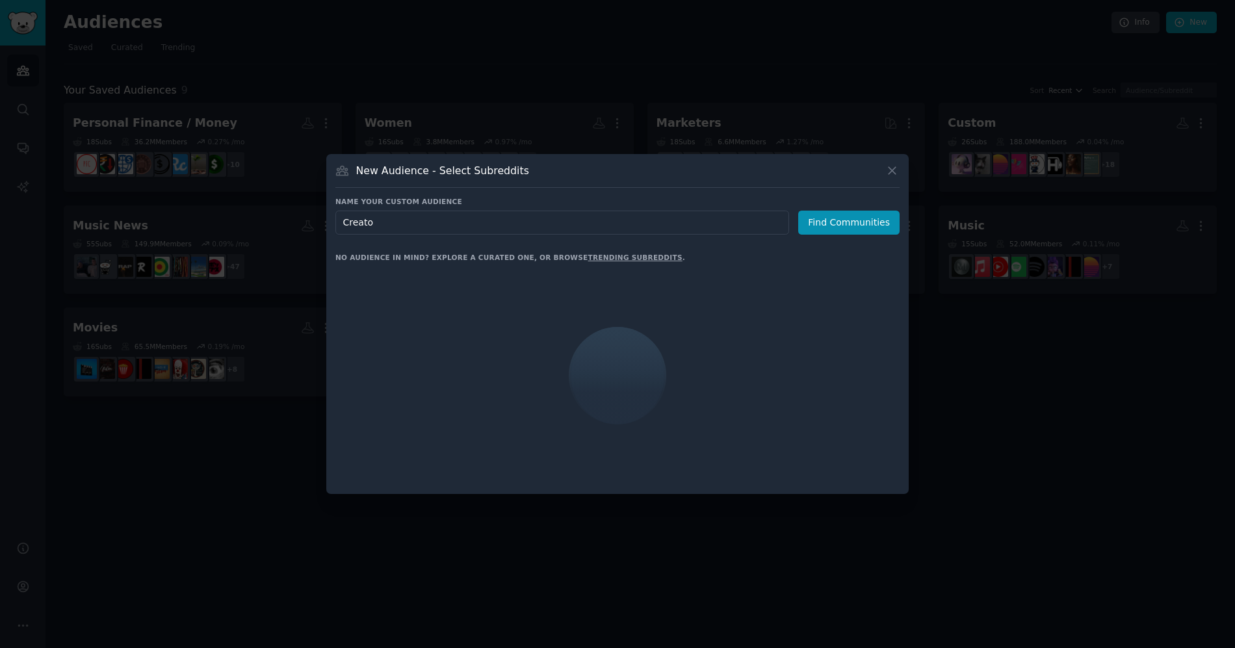
type input "Creator"
click button "Find Communities" at bounding box center [848, 223] width 101 height 24
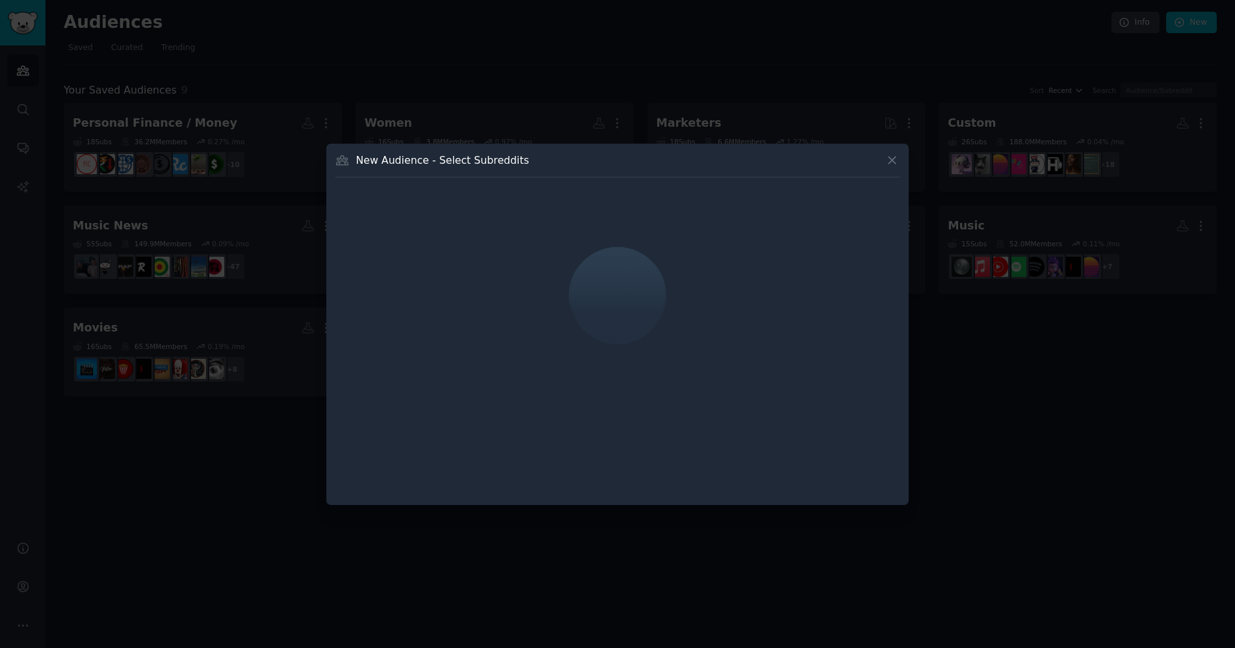
click at [1029, 351] on div at bounding box center [617, 324] width 1235 height 648
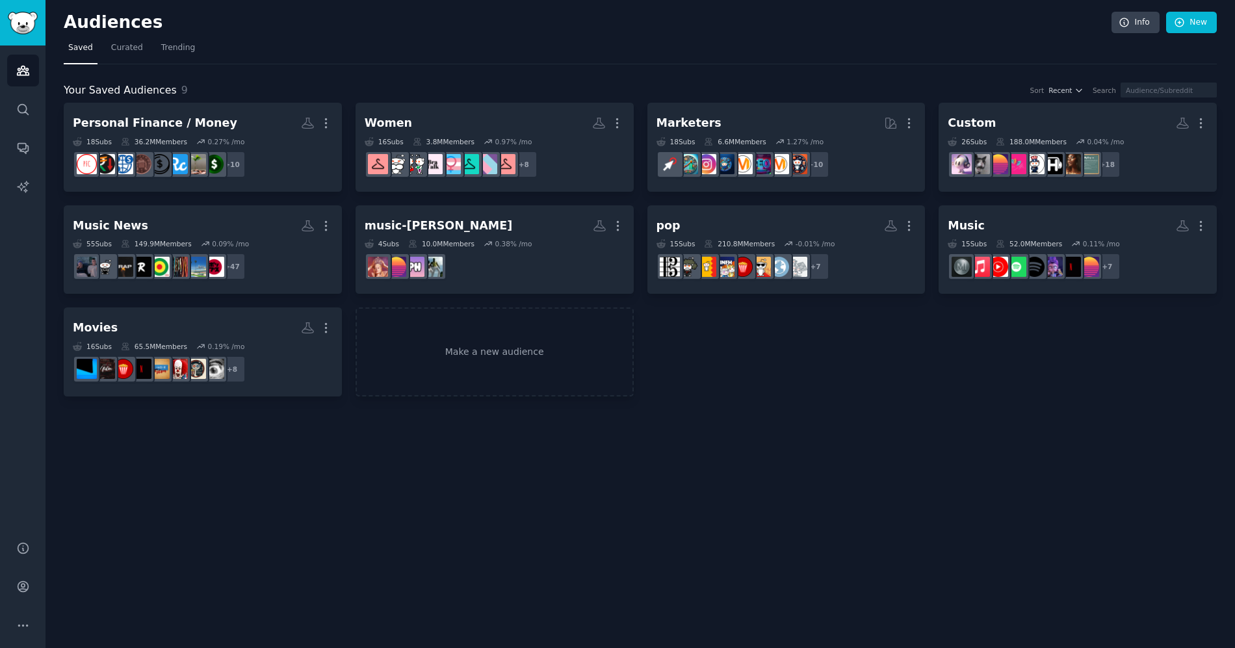
click at [1199, 38] on nav "Saved Curated Trending" at bounding box center [640, 51] width 1153 height 27
click at [1200, 18] on link "New" at bounding box center [1191, 23] width 51 height 22
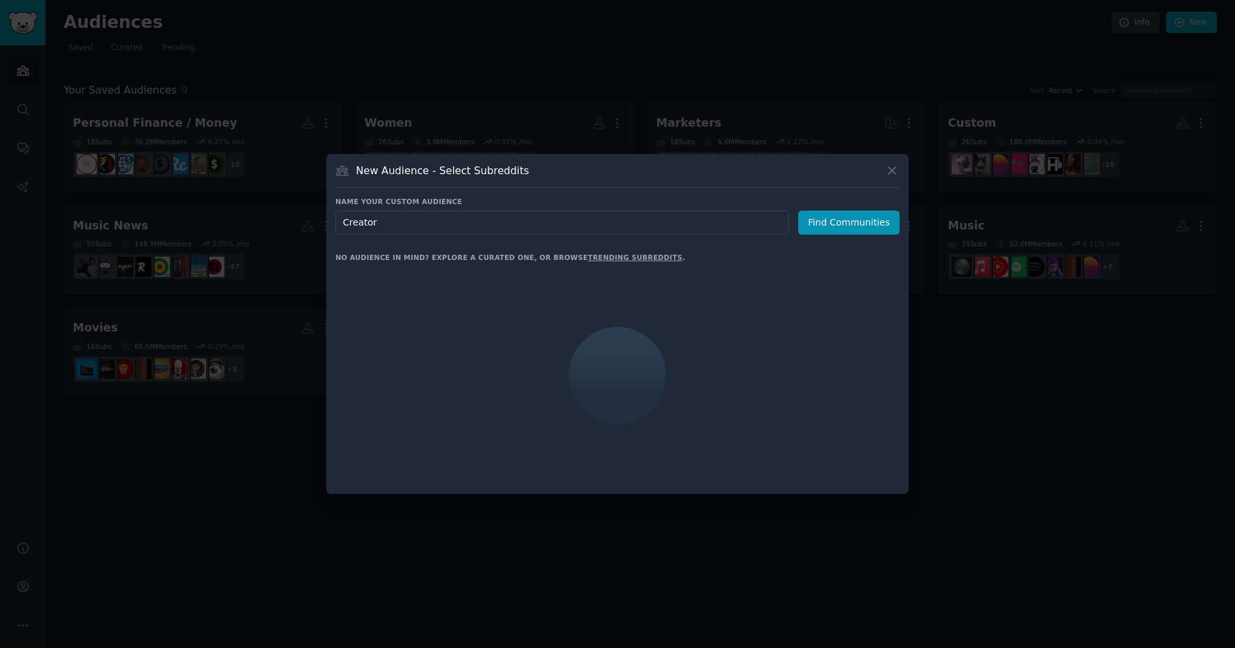
type input "Creators"
click button "Find Communities" at bounding box center [848, 223] width 101 height 24
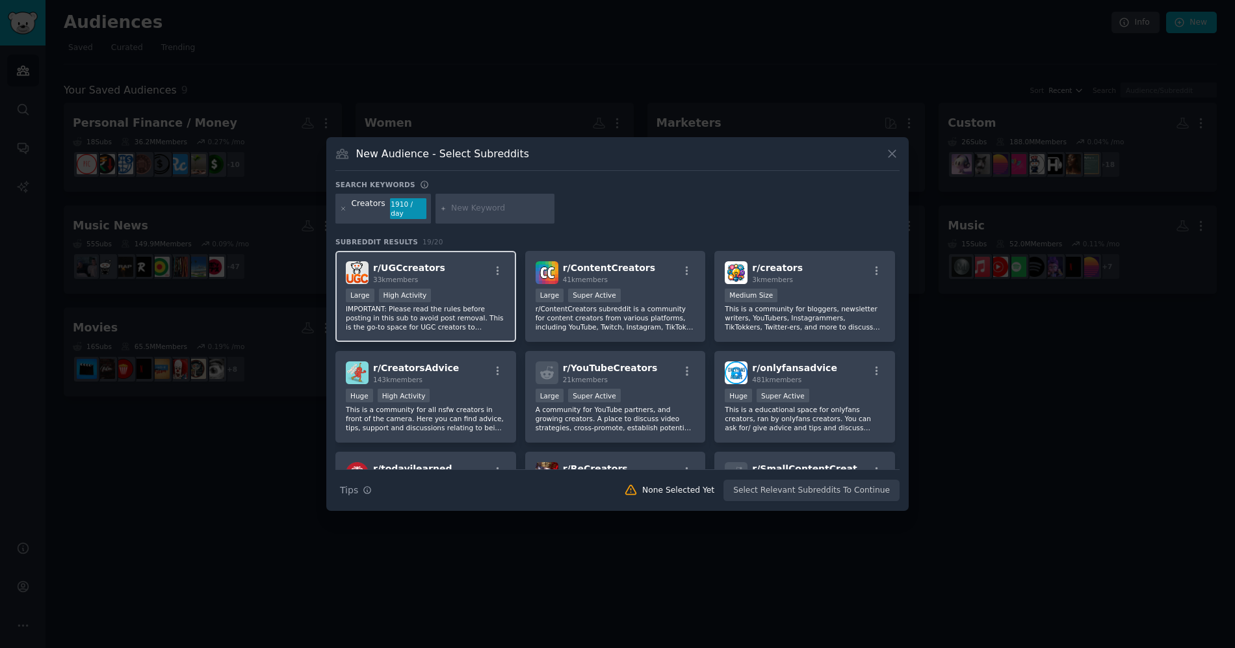
click at [467, 289] on div "Large High Activity" at bounding box center [426, 297] width 160 height 16
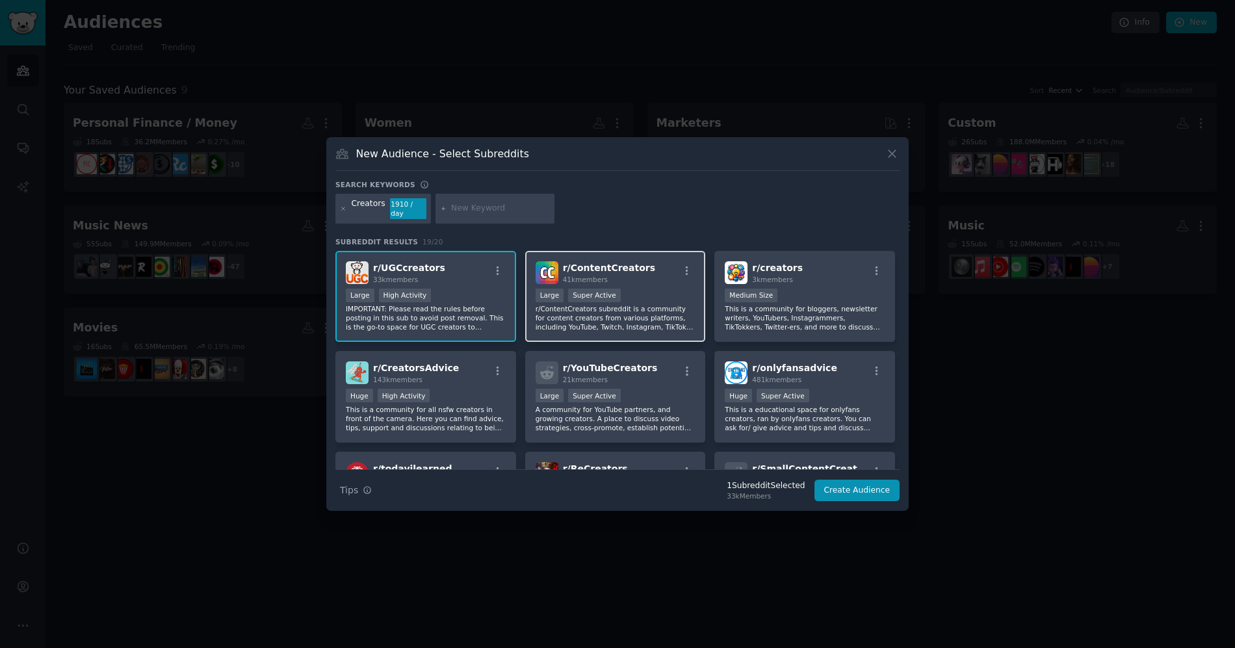
click at [600, 281] on div "r/ ContentCreators 41k members >= 95th percentile for submissions / day Large S…" at bounding box center [615, 297] width 181 height 92
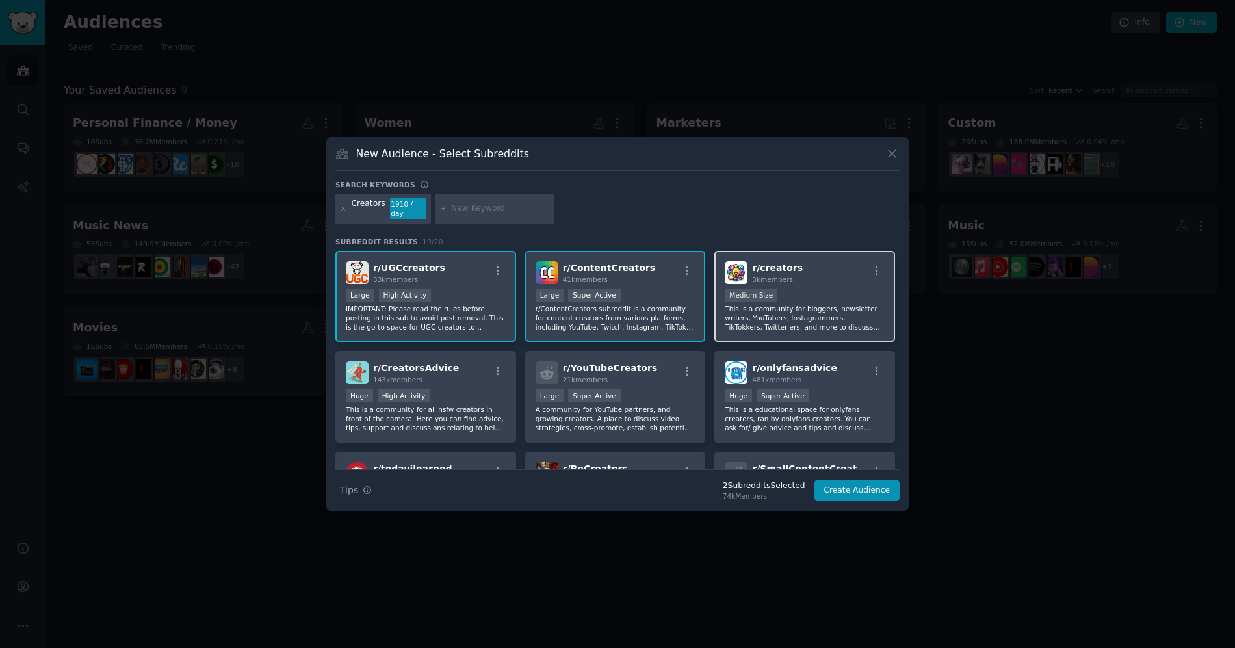
click at [792, 305] on p "This is a community for bloggers, newsletter writers, YouTubers, Instagrammers,…" at bounding box center [805, 317] width 160 height 27
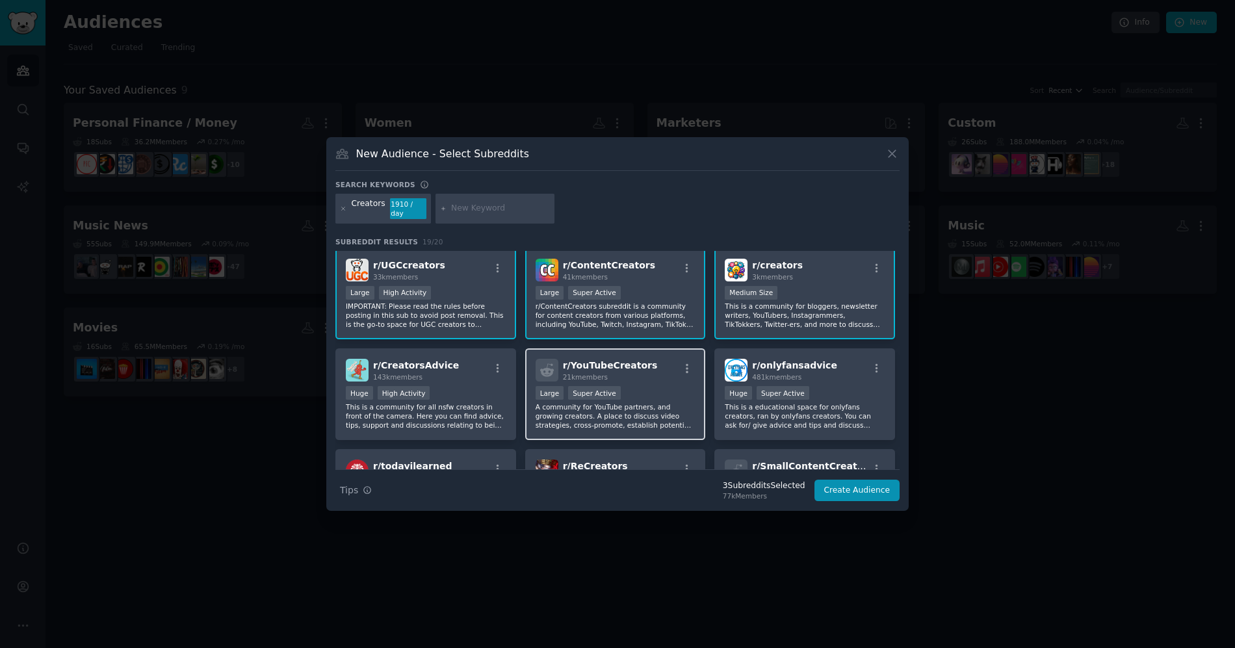
scroll to position [5, 0]
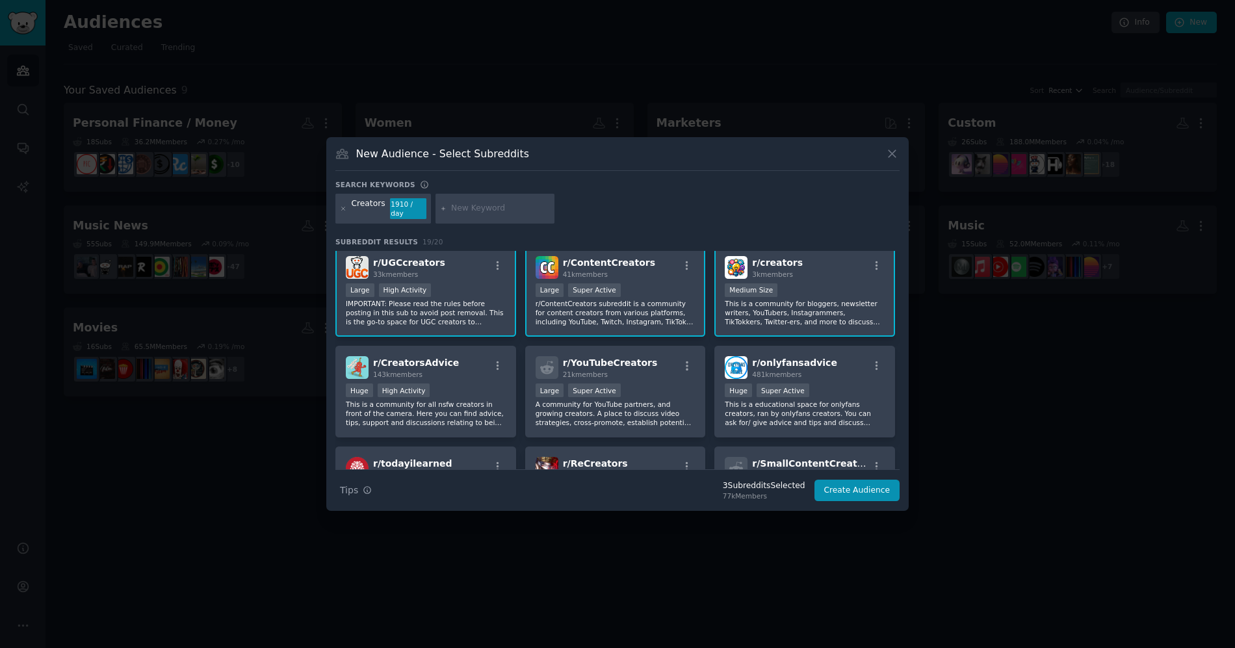
click at [796, 284] on div "Medium Size" at bounding box center [805, 291] width 160 height 16
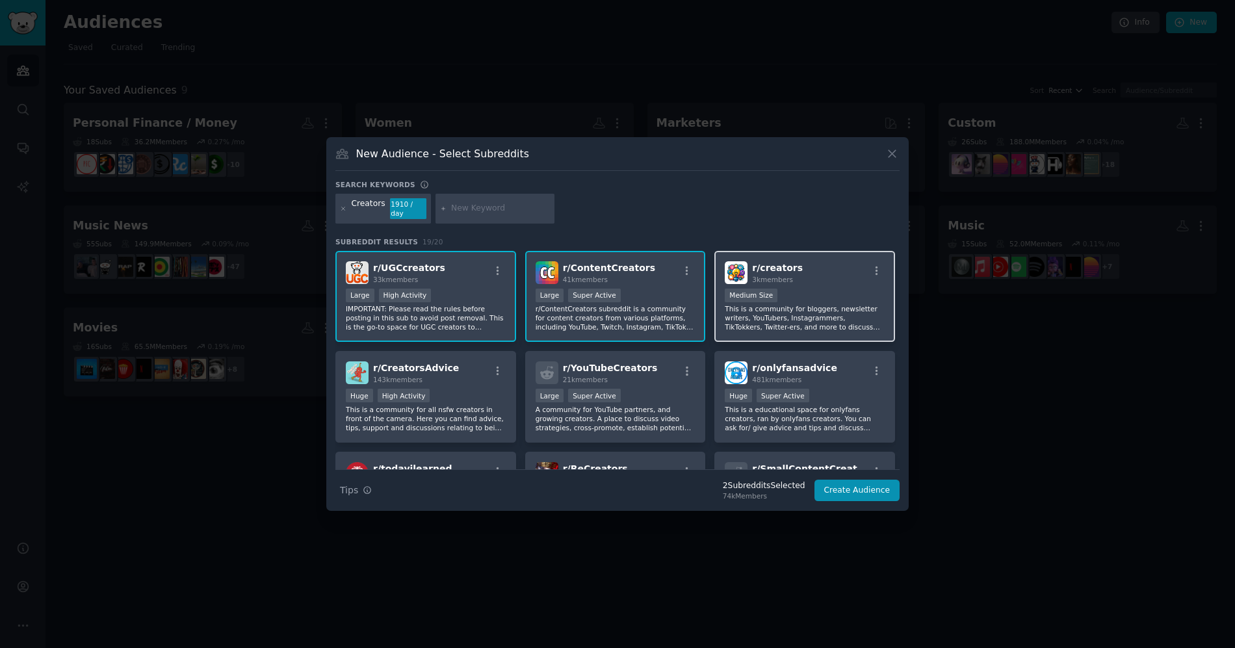
click at [823, 328] on div "r/ creators 3k members Medium Size This is a community for bloggers, newsletter…" at bounding box center [804, 297] width 181 height 92
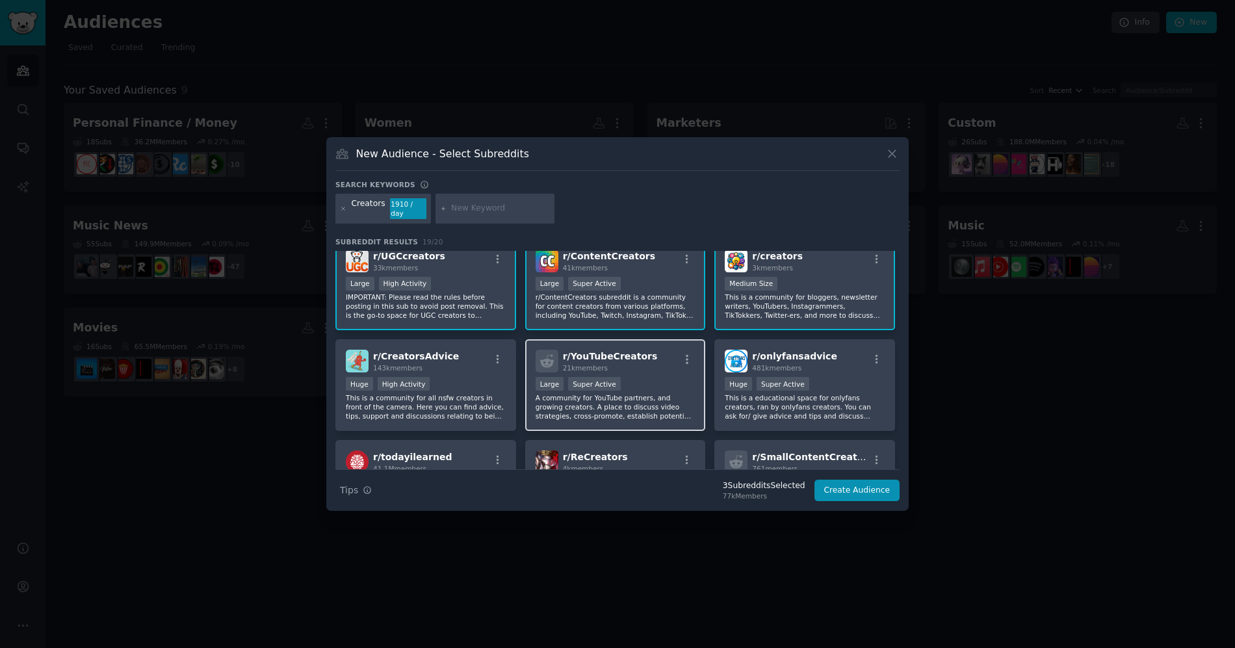
scroll to position [14, 0]
click at [653, 367] on div "r/ YouTubeCreators 21k members Large Super Active A community for YouTube partn…" at bounding box center [615, 383] width 181 height 92
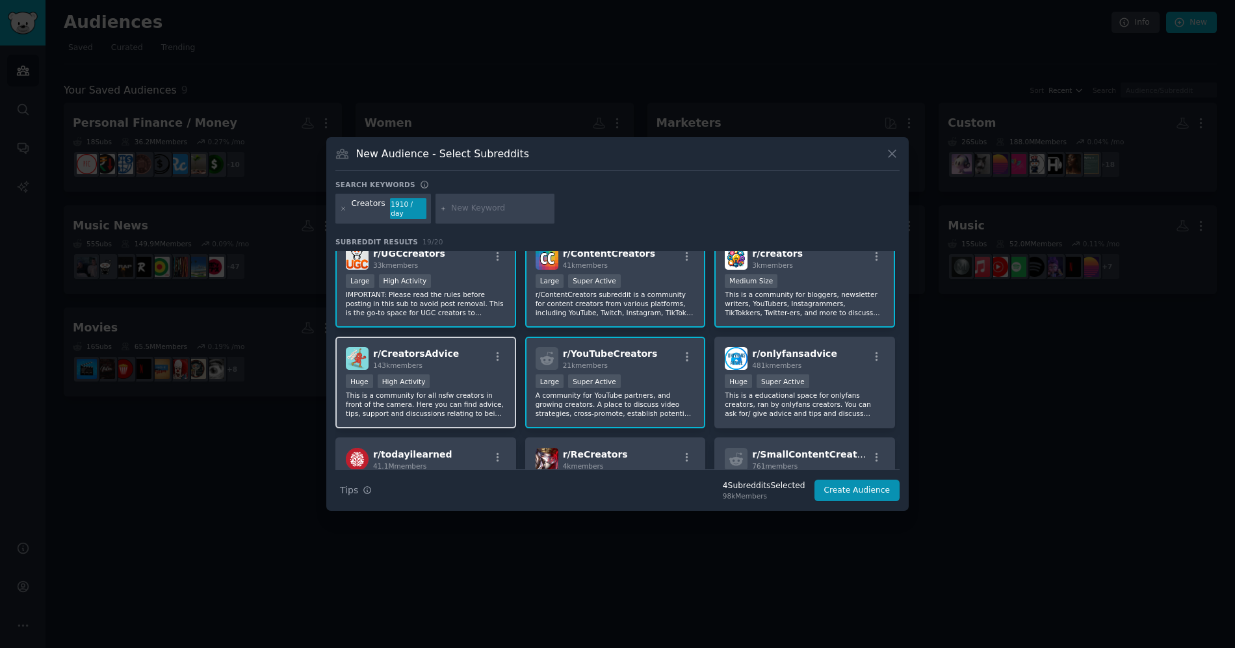
drag, startPoint x: 484, startPoint y: 367, endPoint x: 493, endPoint y: 367, distance: 8.4
click at [484, 367] on div "r/ CreatorsAdvice 143k members Huge High Activity This is a community for all n…" at bounding box center [425, 383] width 181 height 92
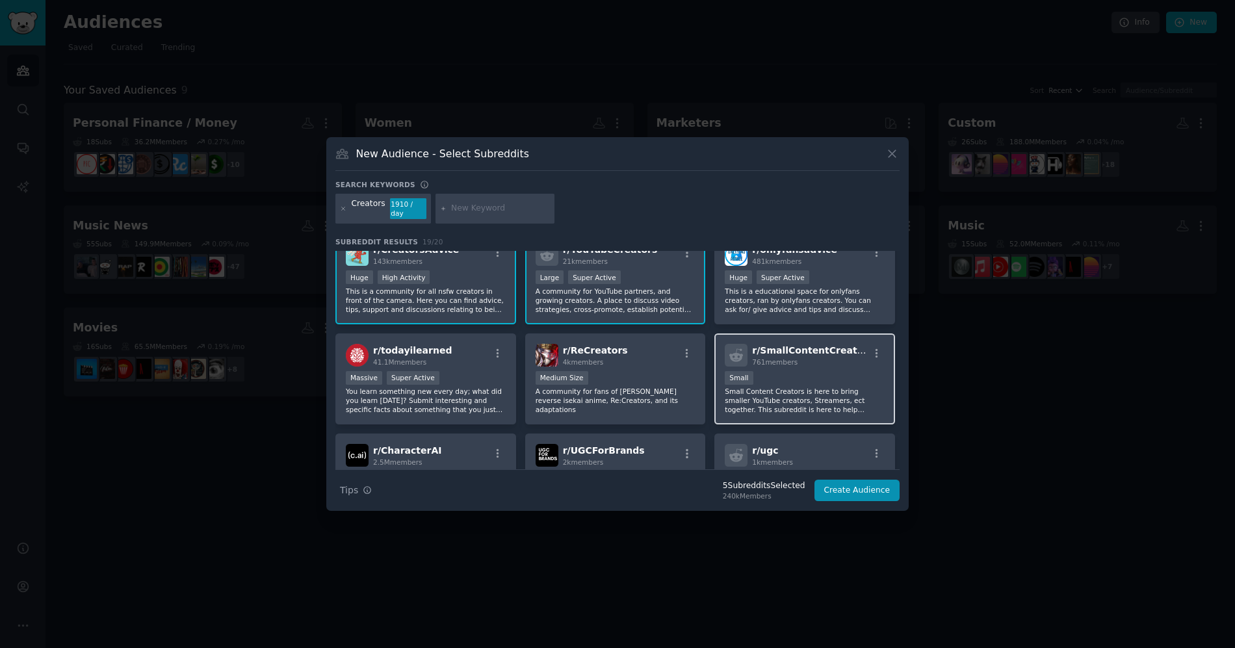
scroll to position [133, 0]
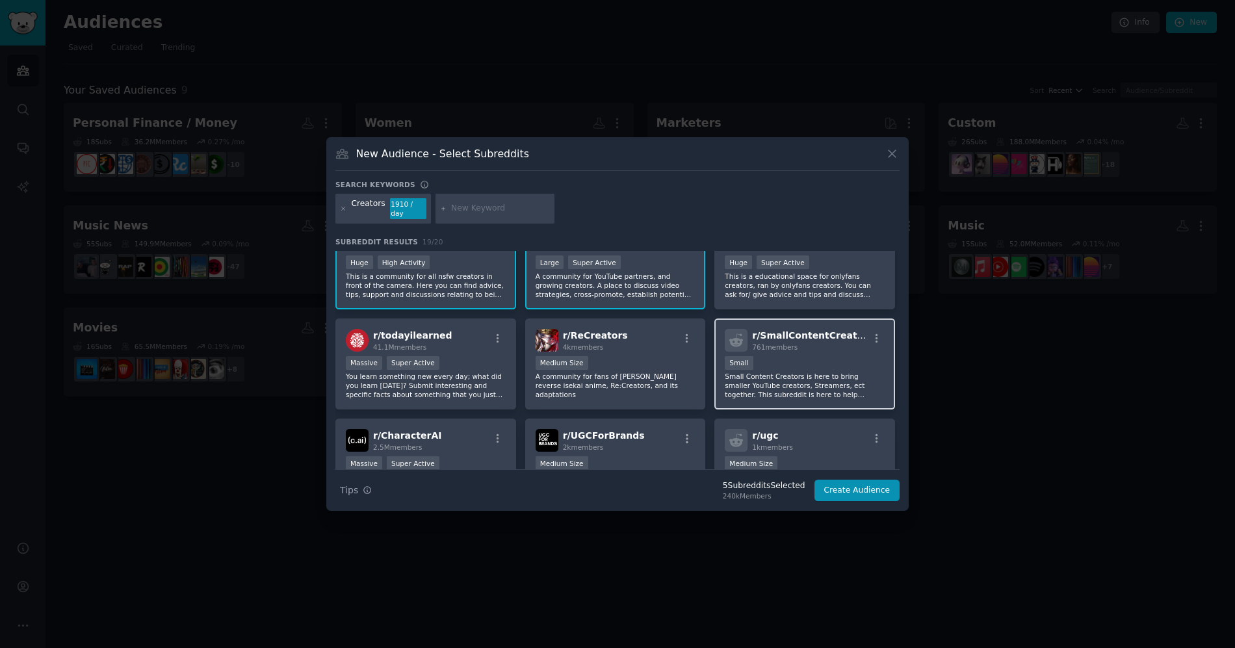
click at [837, 361] on div "Small" at bounding box center [805, 364] width 160 height 16
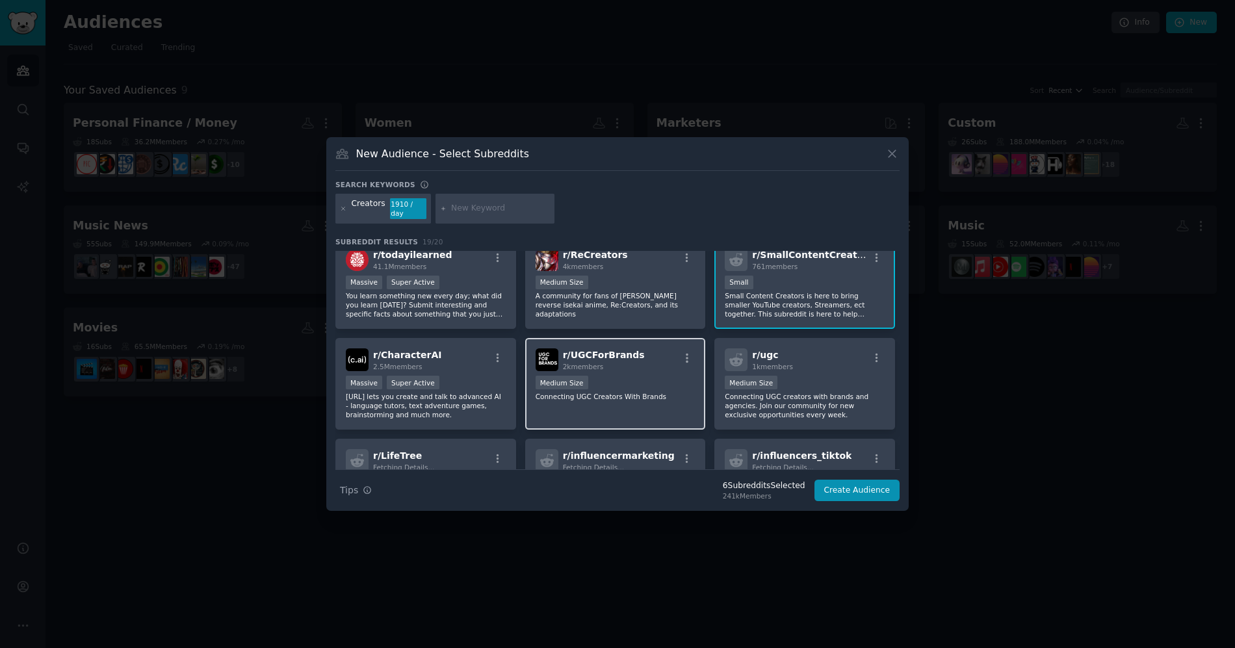
scroll to position [217, 0]
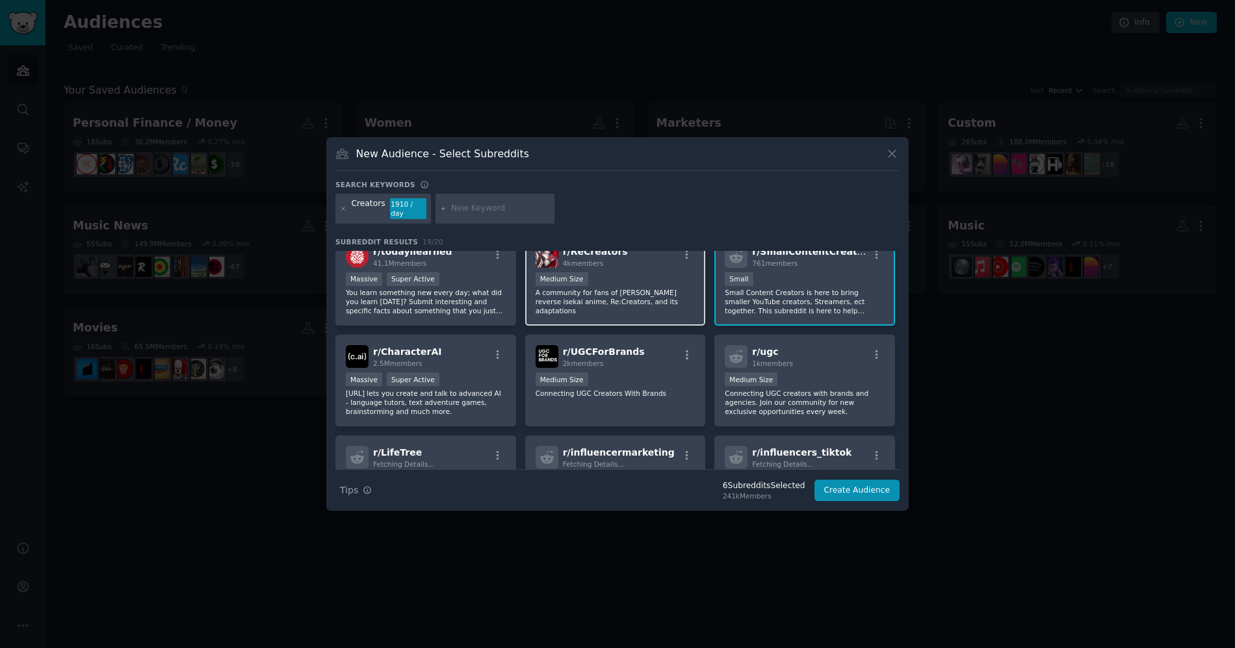
click at [644, 297] on p "A community for fans of [PERSON_NAME] reverse isekai anime, Re:Creators, and it…" at bounding box center [616, 301] width 160 height 27
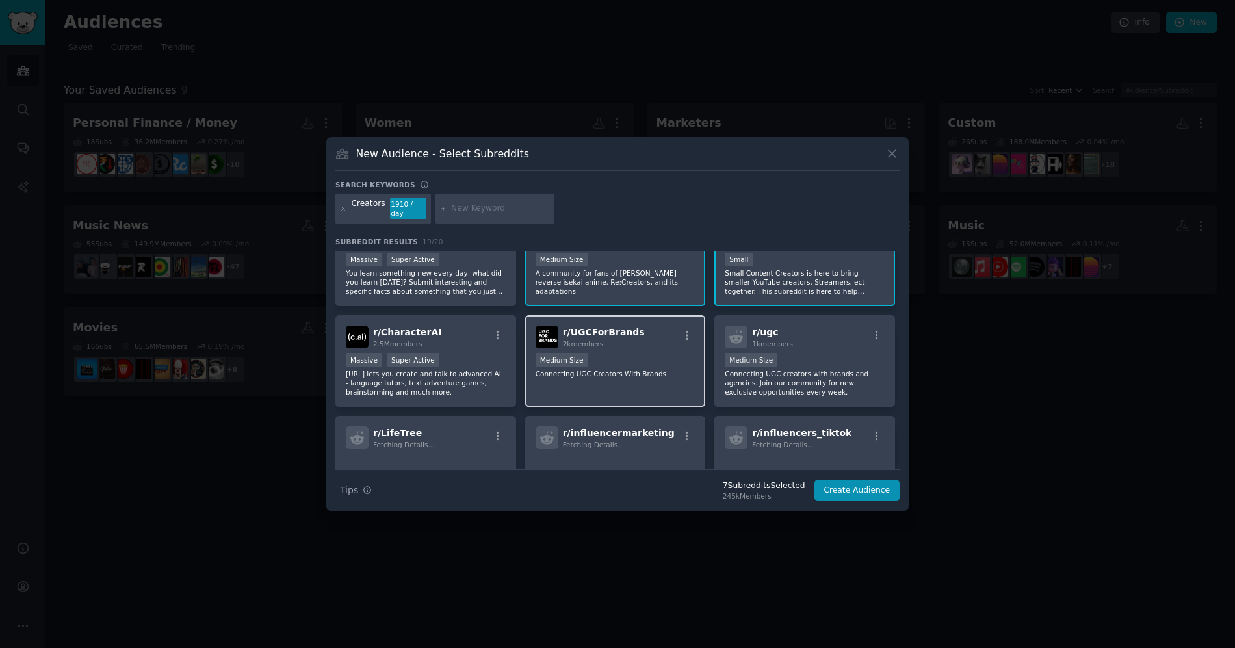
scroll to position [250, 0]
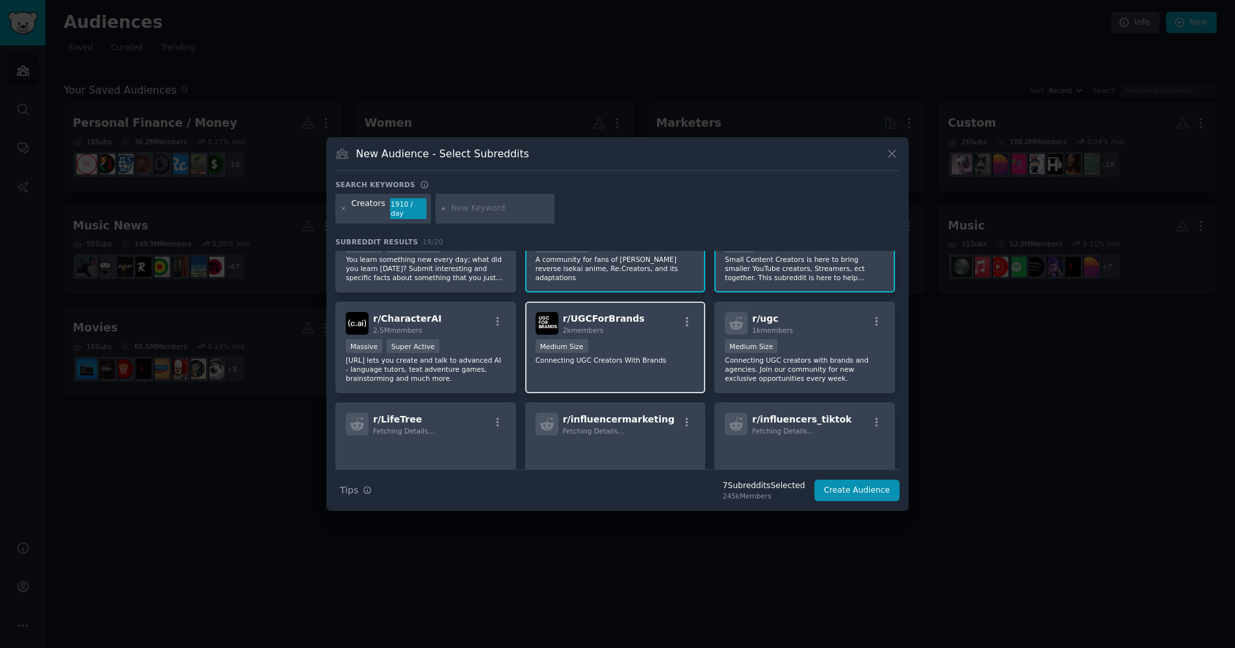
click at [688, 355] on p "Connecting UGC Creators With Brands" at bounding box center [616, 359] width 160 height 9
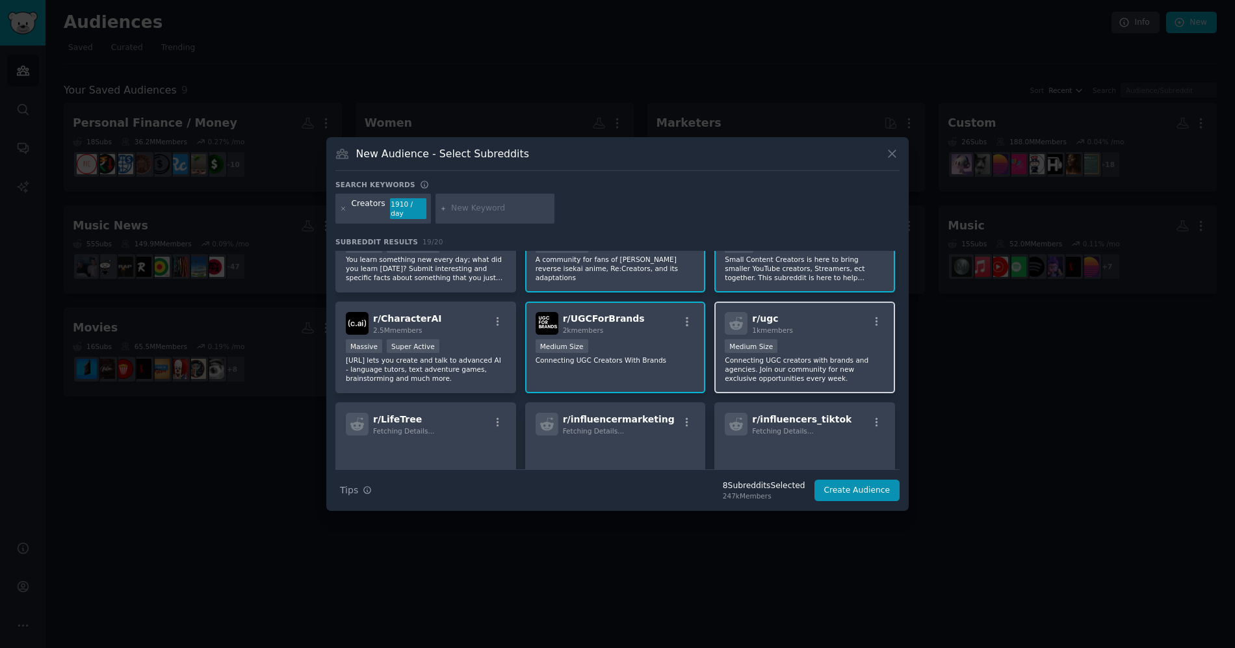
click at [812, 350] on div "Medium Size Connecting UGC creators with brands and agencies. Join our communit…" at bounding box center [805, 361] width 160 height 44
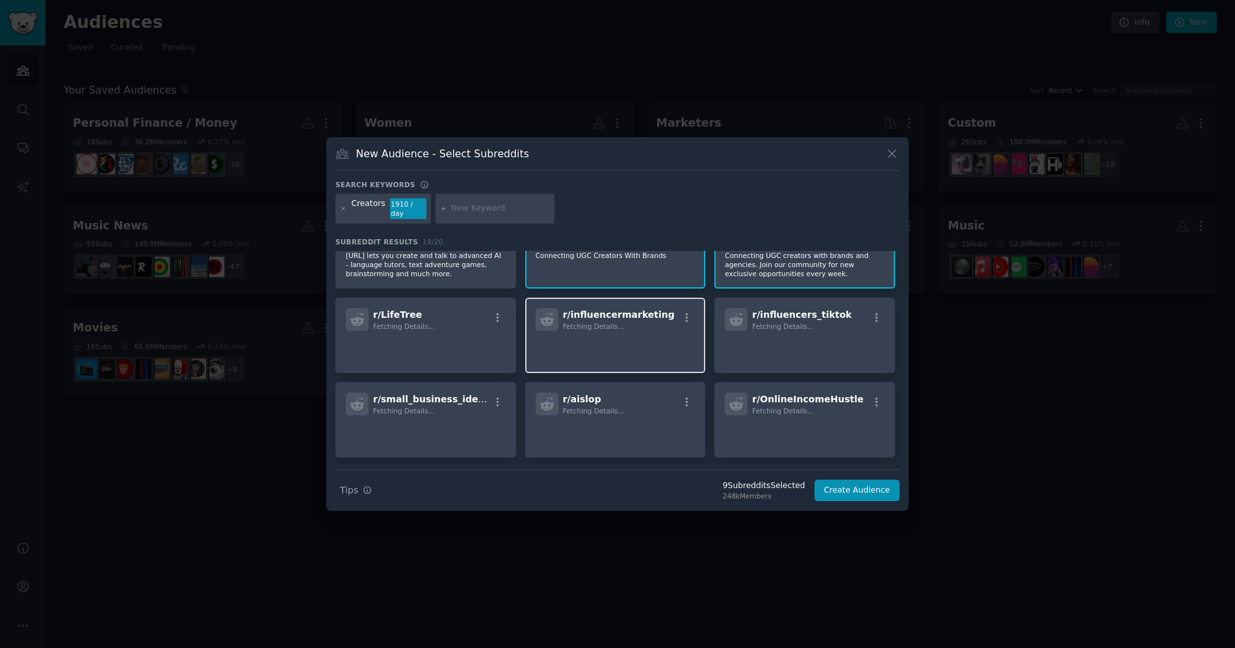
scroll to position [354, 0]
click at [632, 330] on div "r/ influencermarketing Fetching Details..." at bounding box center [615, 335] width 181 height 75
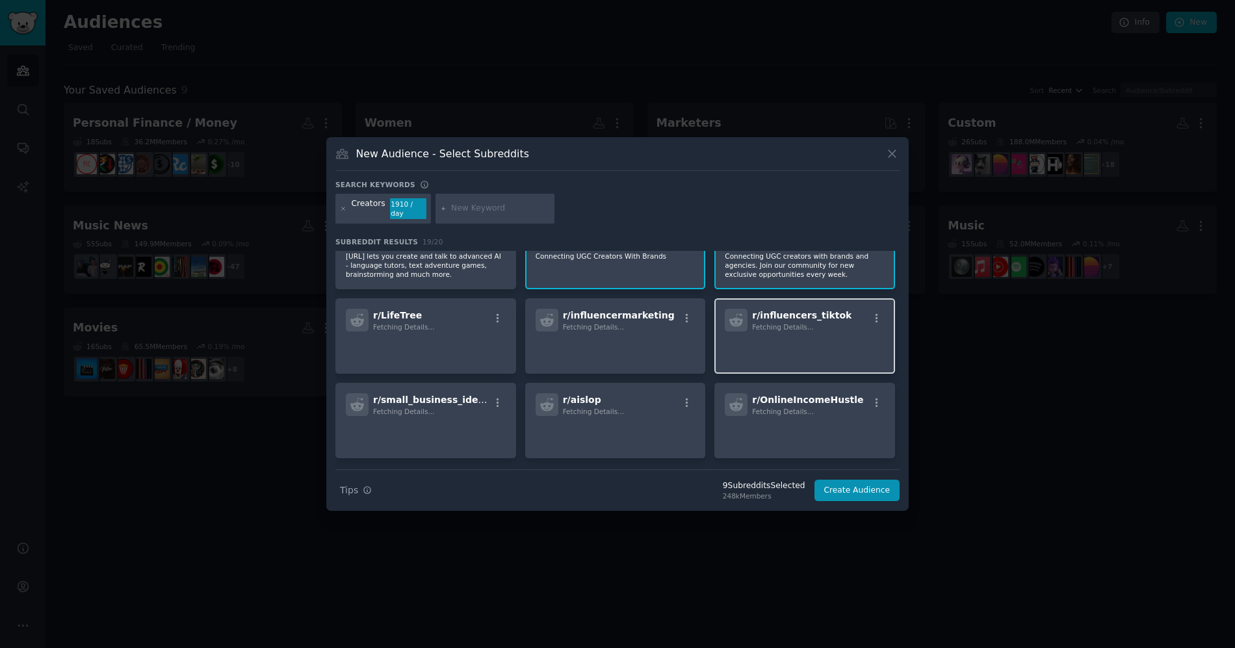
click at [853, 355] on p at bounding box center [805, 349] width 160 height 27
click at [808, 330] on div "r/ influencers_tiktok Fetching Details..." at bounding box center [804, 335] width 181 height 75
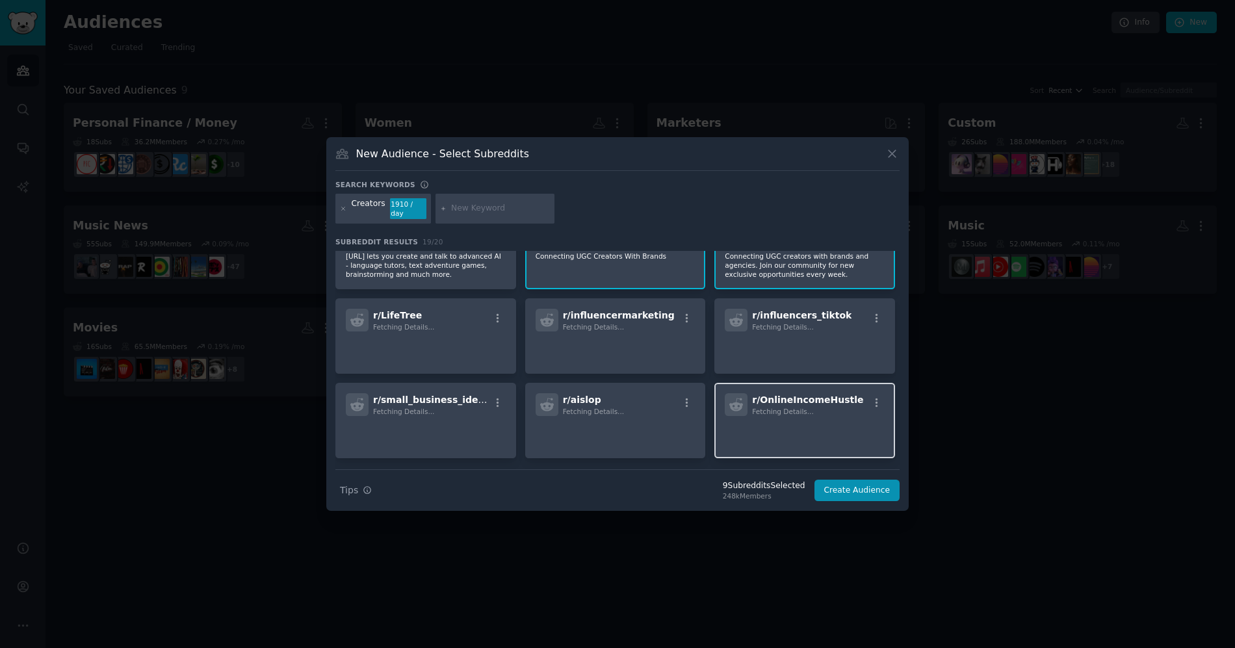
click at [825, 400] on span "r/ OnlineIncomeHustle" at bounding box center [807, 399] width 111 height 10
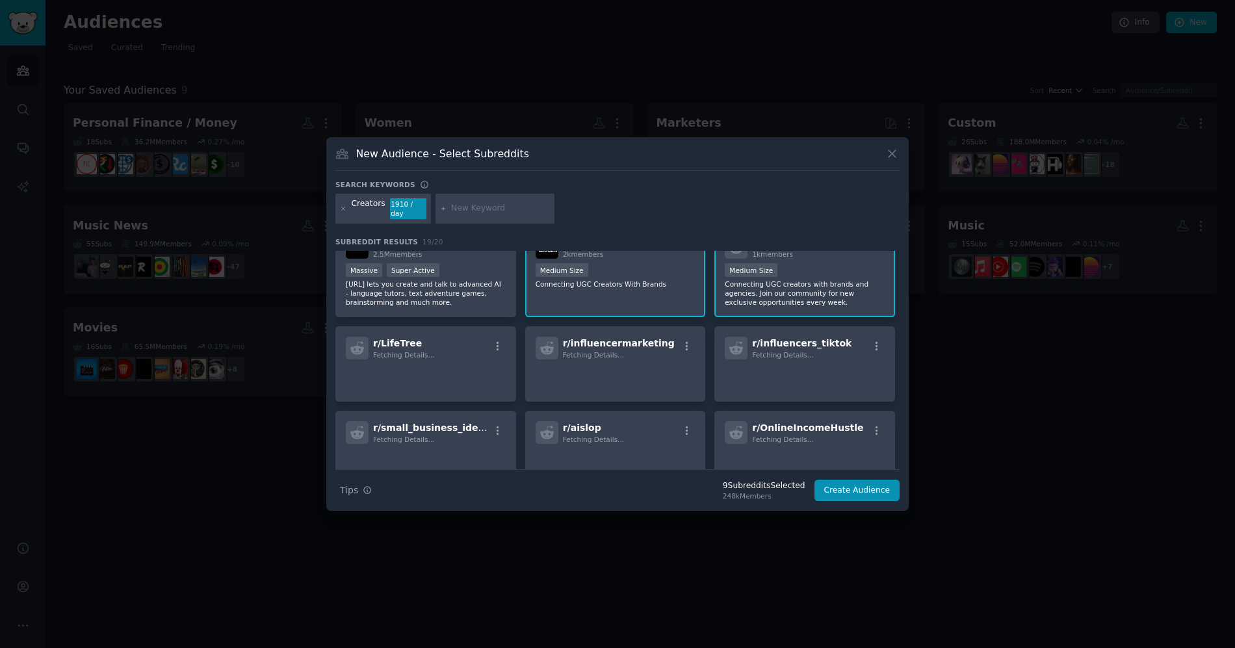
scroll to position [398, 0]
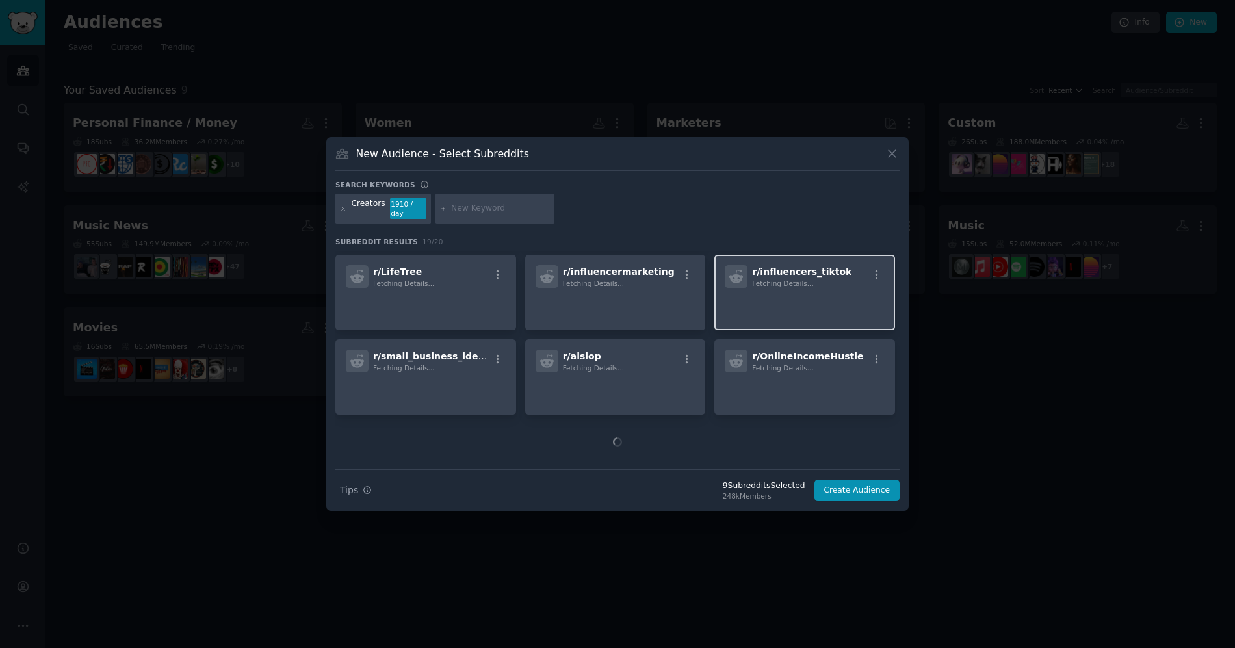
click at [811, 313] on p at bounding box center [805, 305] width 160 height 27
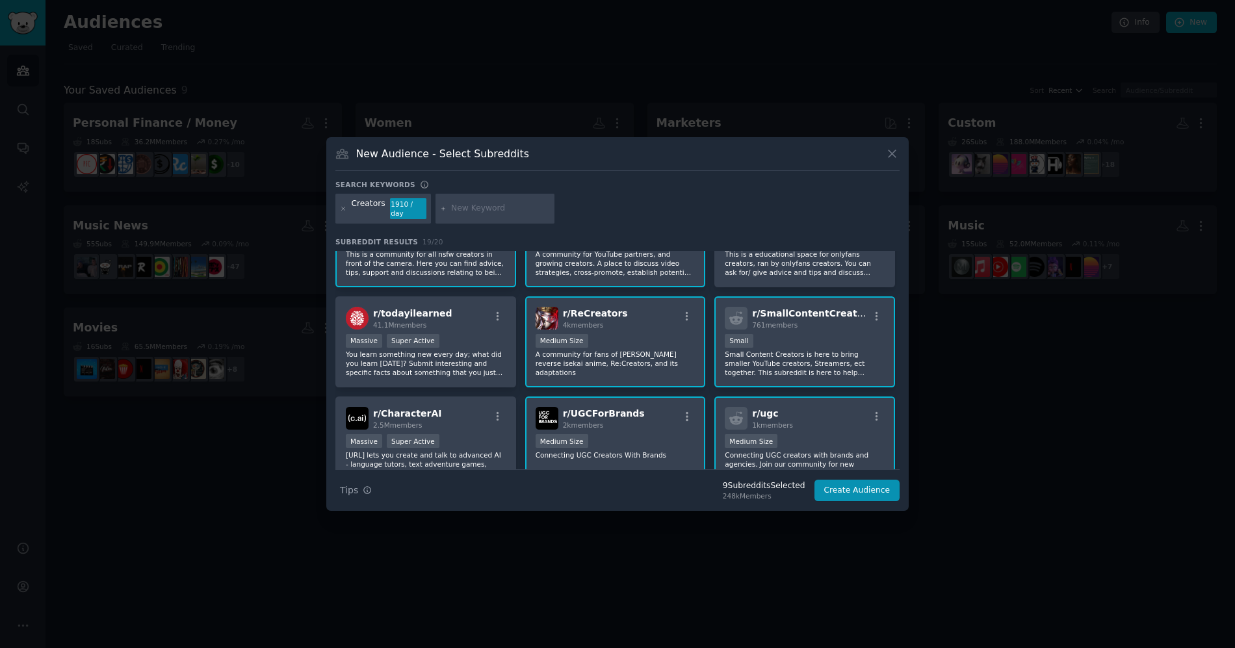
scroll to position [155, 0]
click at [838, 488] on button "Create Audience" at bounding box center [857, 491] width 86 height 22
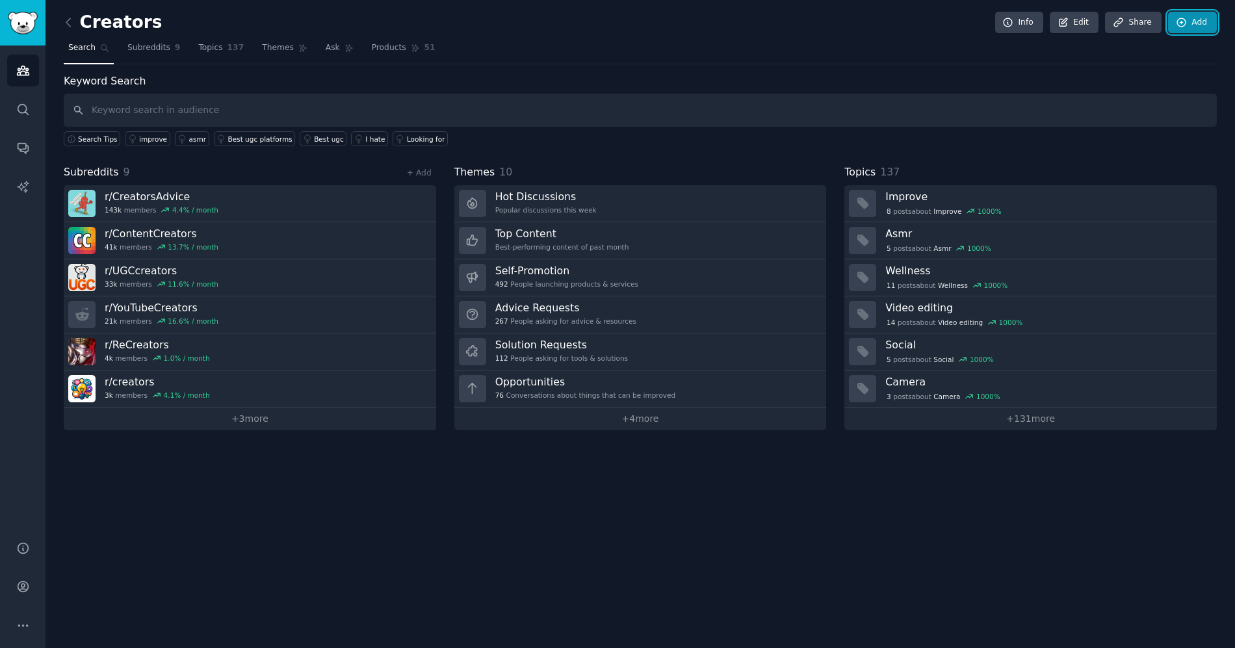
click at [1216, 19] on link "Add" at bounding box center [1192, 23] width 49 height 22
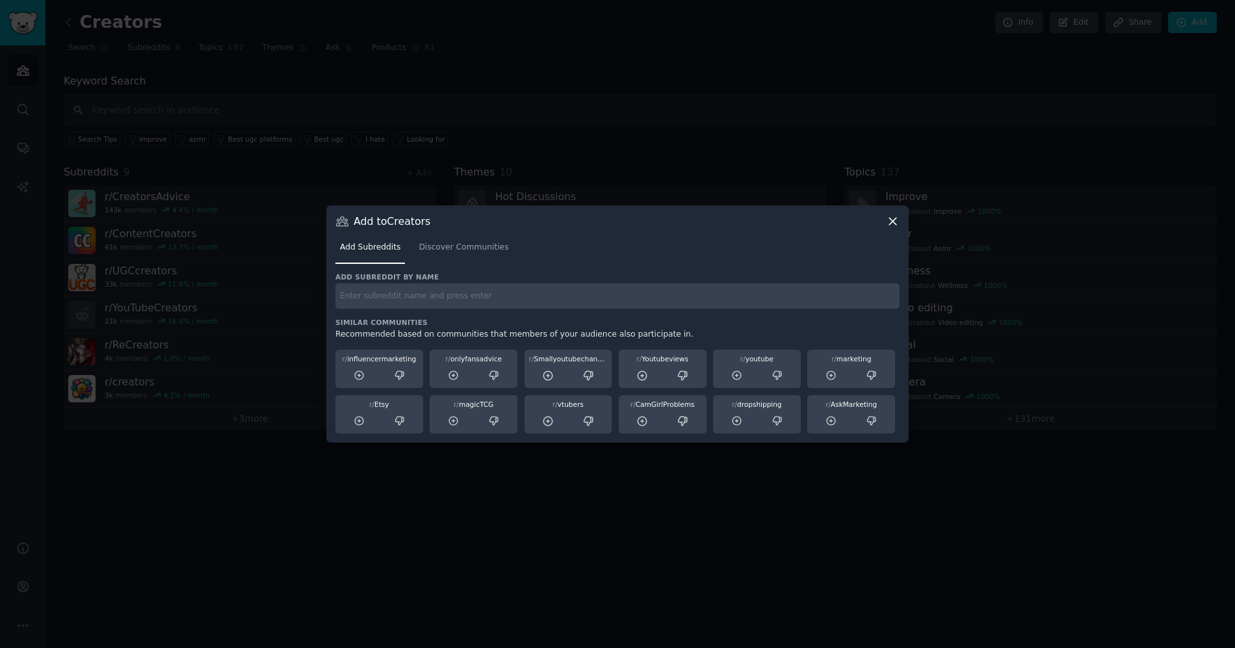
click at [441, 299] on input "text" at bounding box center [617, 295] width 564 height 25
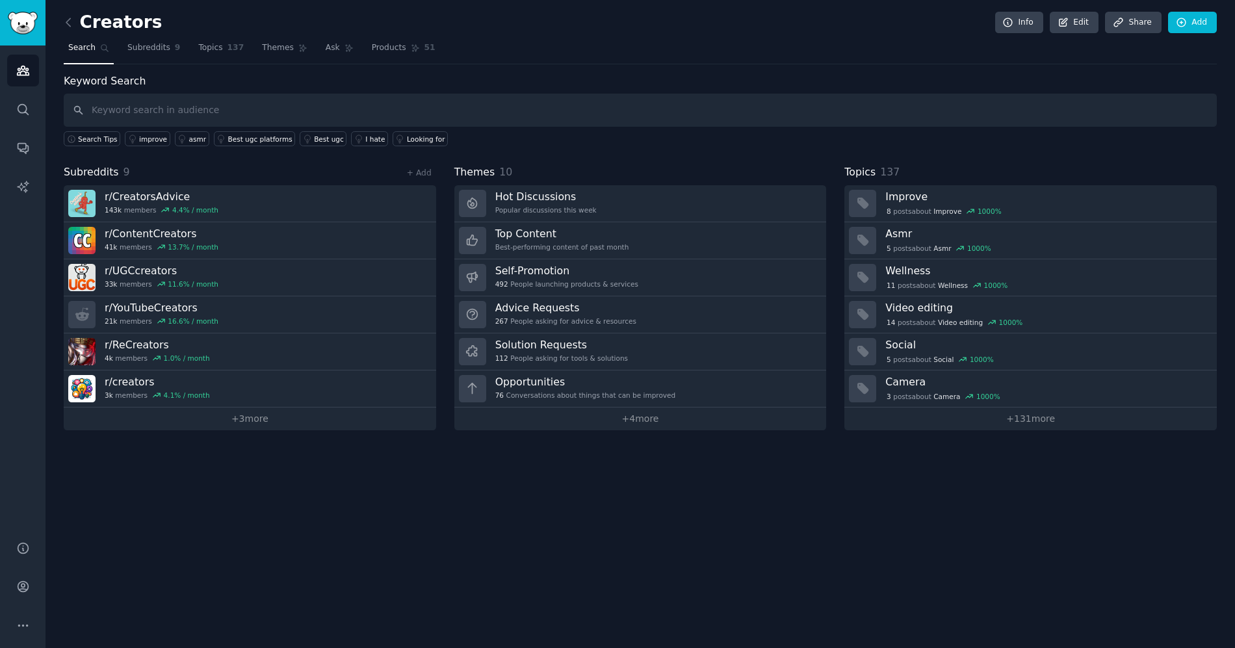
click at [1163, 23] on div "Info Edit Share Add" at bounding box center [1102, 23] width 229 height 22
click at [1170, 21] on link "Add" at bounding box center [1192, 23] width 49 height 22
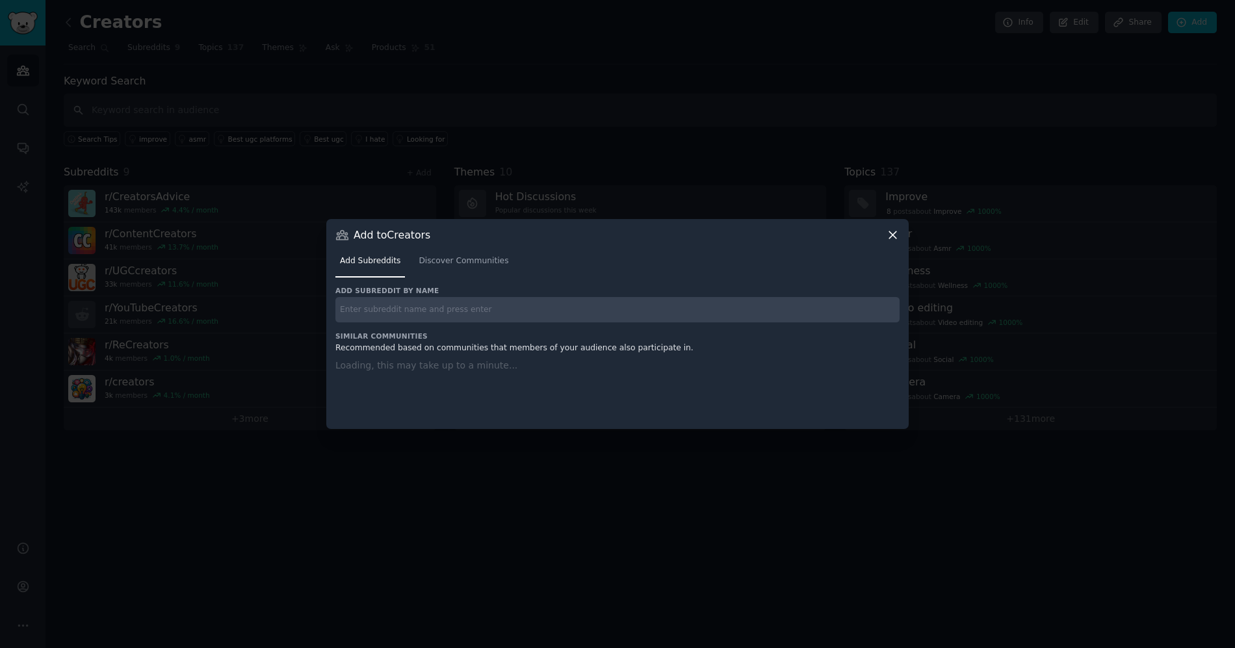
click at [432, 308] on input "text" at bounding box center [617, 309] width 564 height 25
type input "online income"
drag, startPoint x: 504, startPoint y: 307, endPoint x: 496, endPoint y: 304, distance: 8.4
click at [504, 307] on div "online income" at bounding box center [617, 309] width 564 height 25
click at [477, 308] on div "online income" at bounding box center [617, 309] width 564 height 25
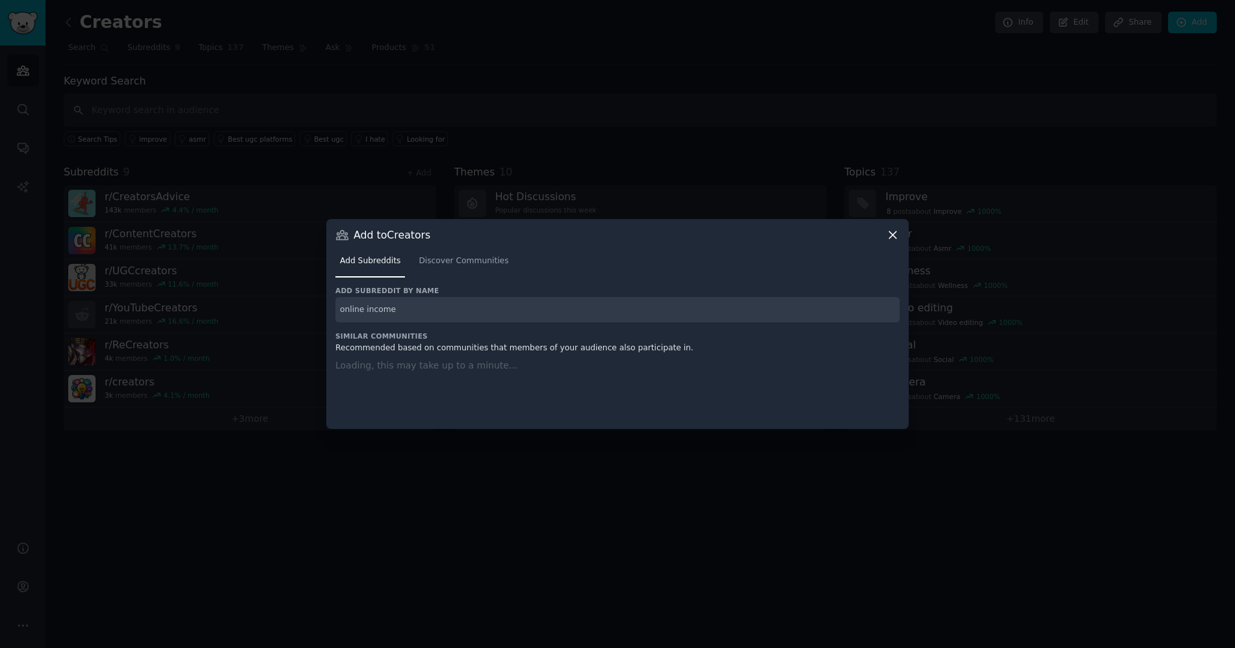
click at [593, 310] on div "online income" at bounding box center [617, 309] width 564 height 25
click at [591, 315] on div "online income" at bounding box center [617, 309] width 564 height 25
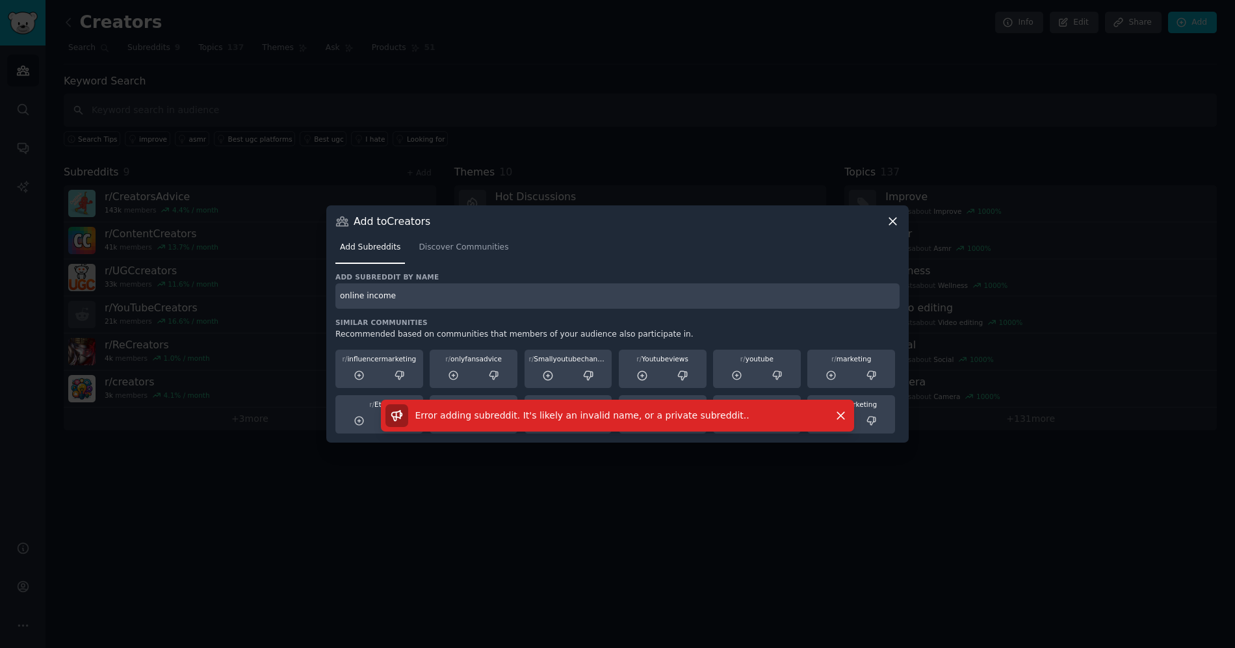
click at [647, 296] on input "online income" at bounding box center [617, 295] width 564 height 25
type input "inc"
click at [465, 261] on link "Discover Communities" at bounding box center [463, 250] width 99 height 27
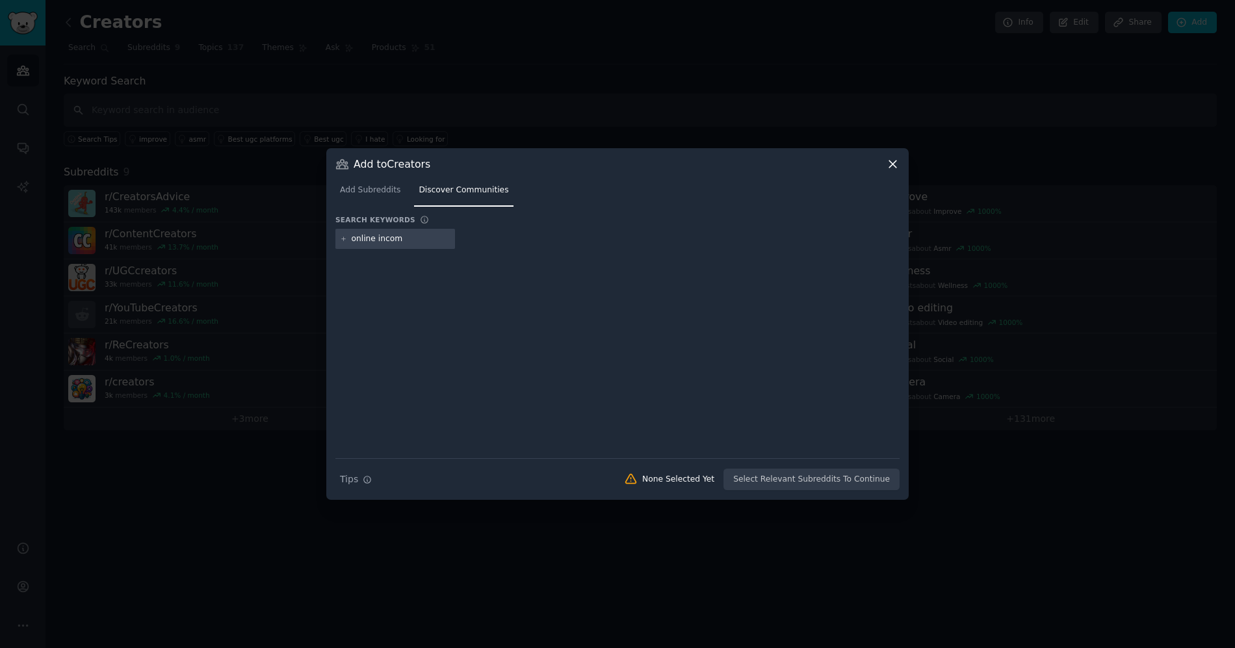
type input "online income"
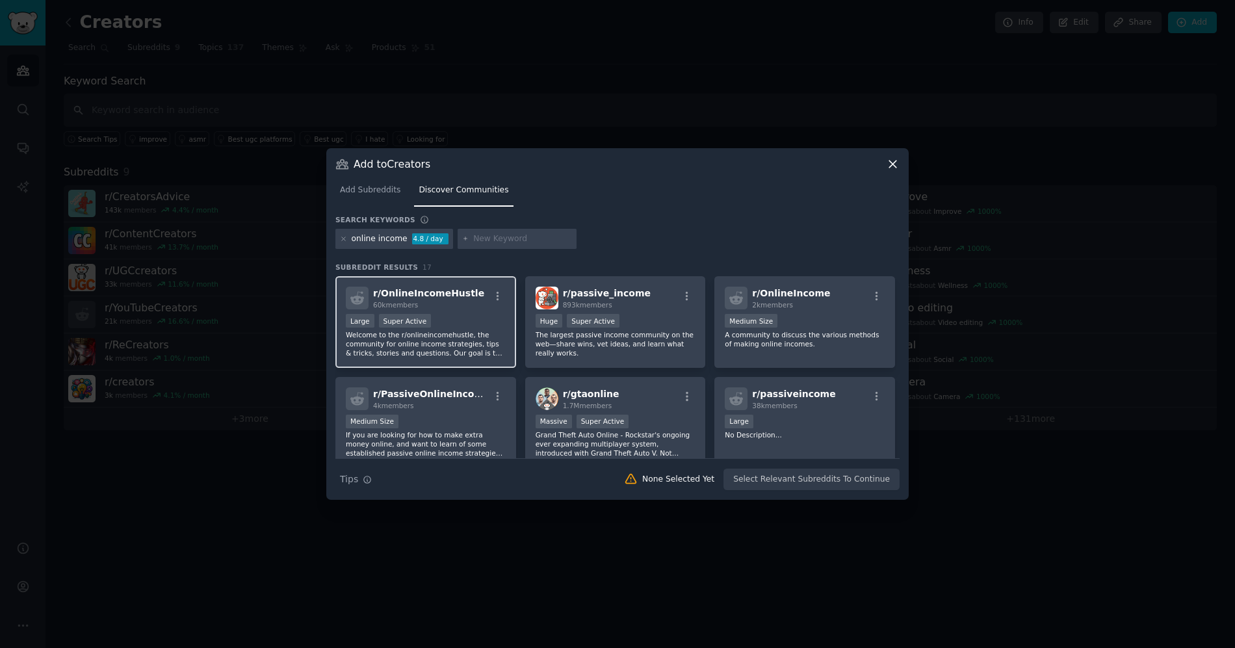
click at [494, 328] on div "Large Super Active" at bounding box center [426, 322] width 160 height 16
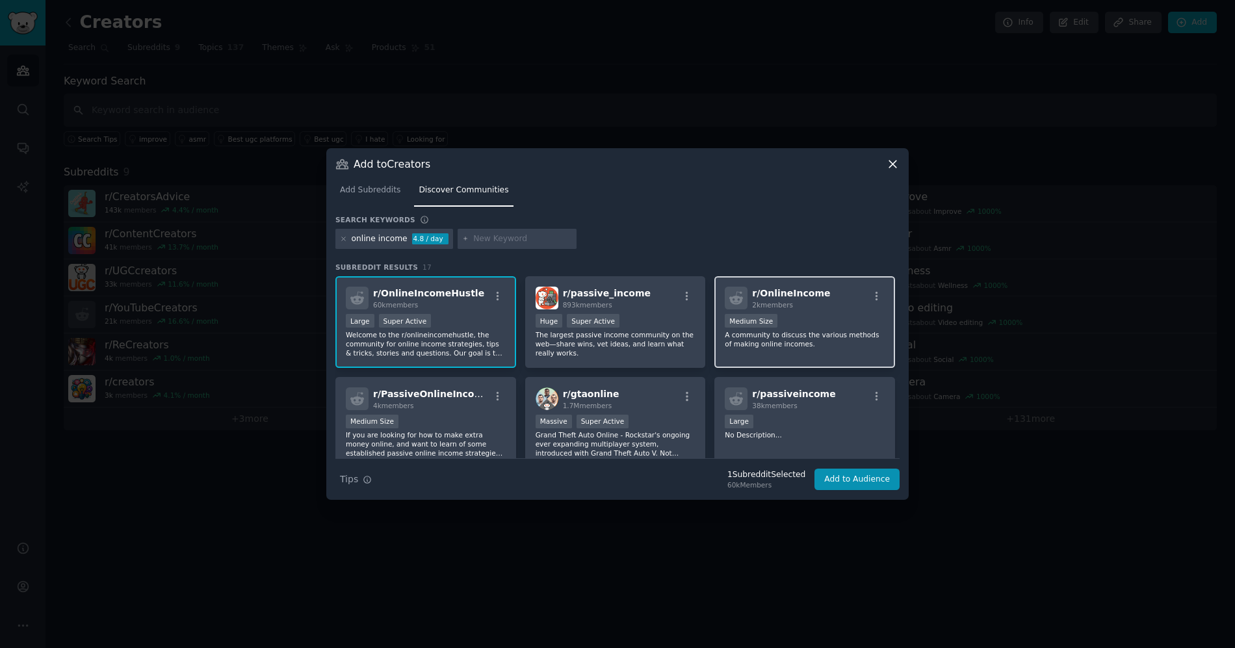
click at [777, 289] on span "r/ OnlineIncome" at bounding box center [791, 293] width 78 height 10
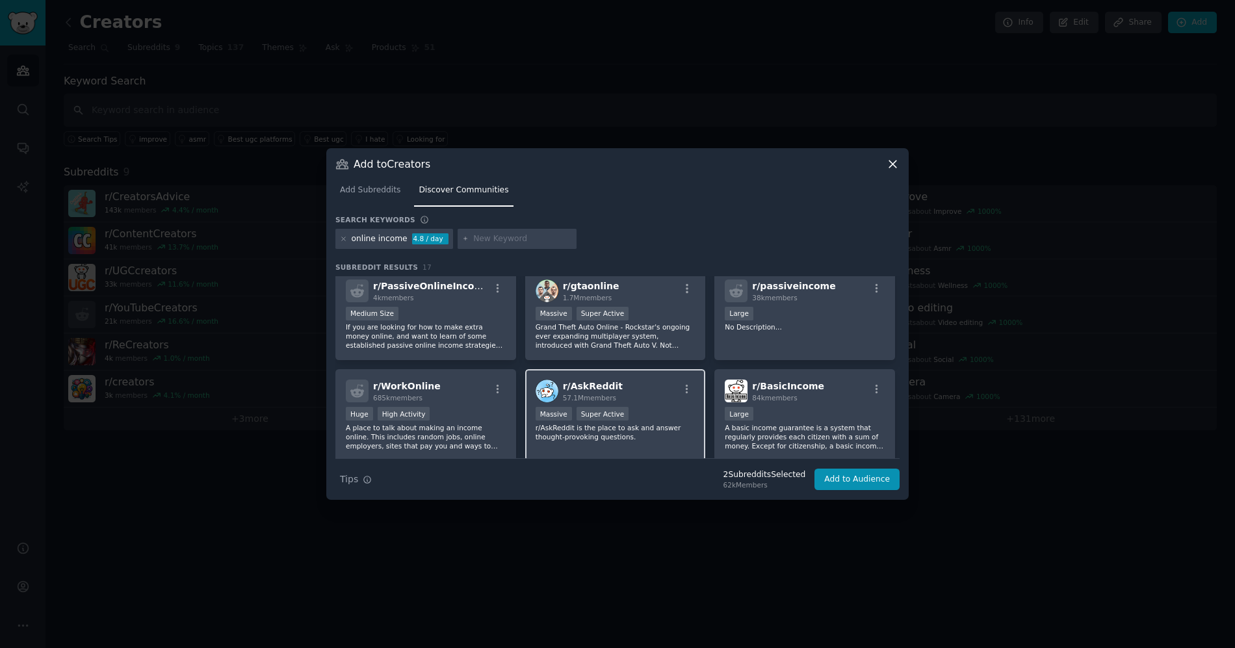
scroll to position [115, 0]
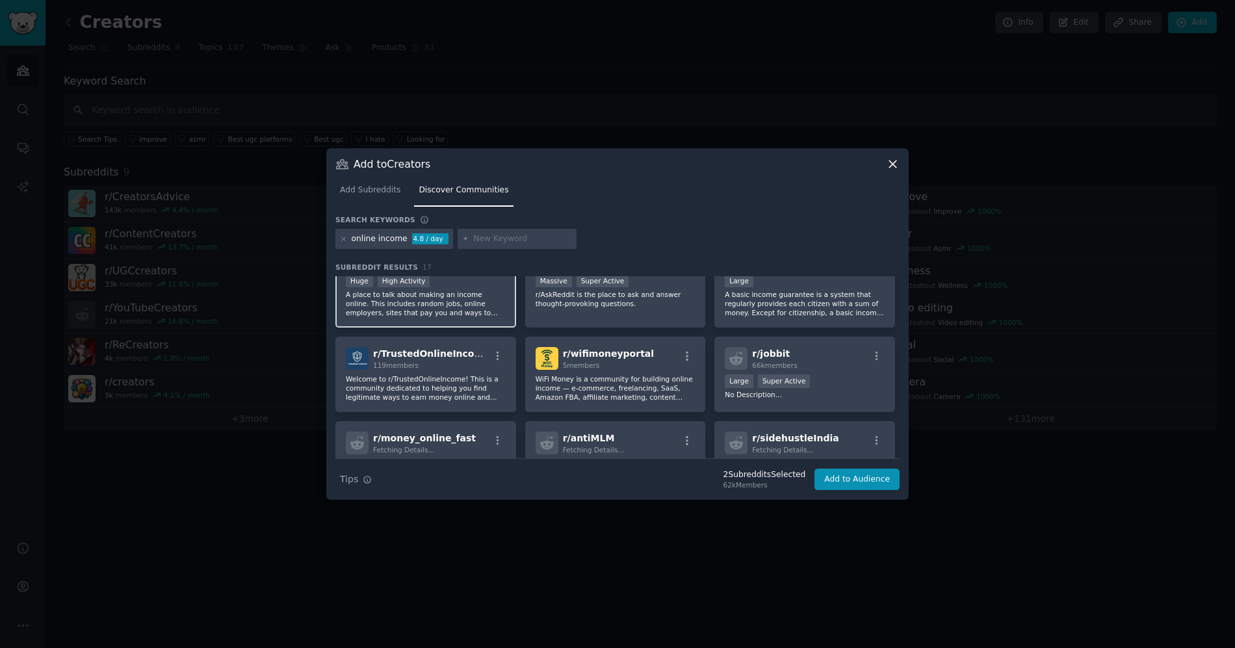
click at [472, 315] on p "A place to talk about making an income online. This includes random jobs, onlin…" at bounding box center [426, 303] width 160 height 27
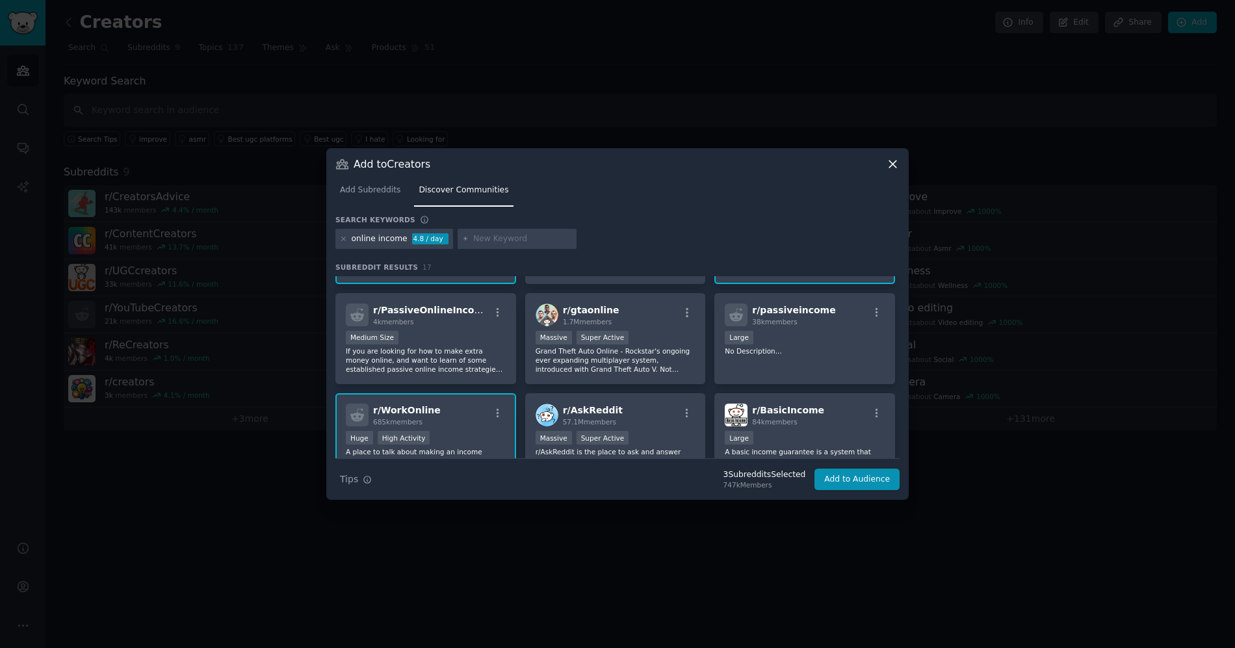
scroll to position [77, 0]
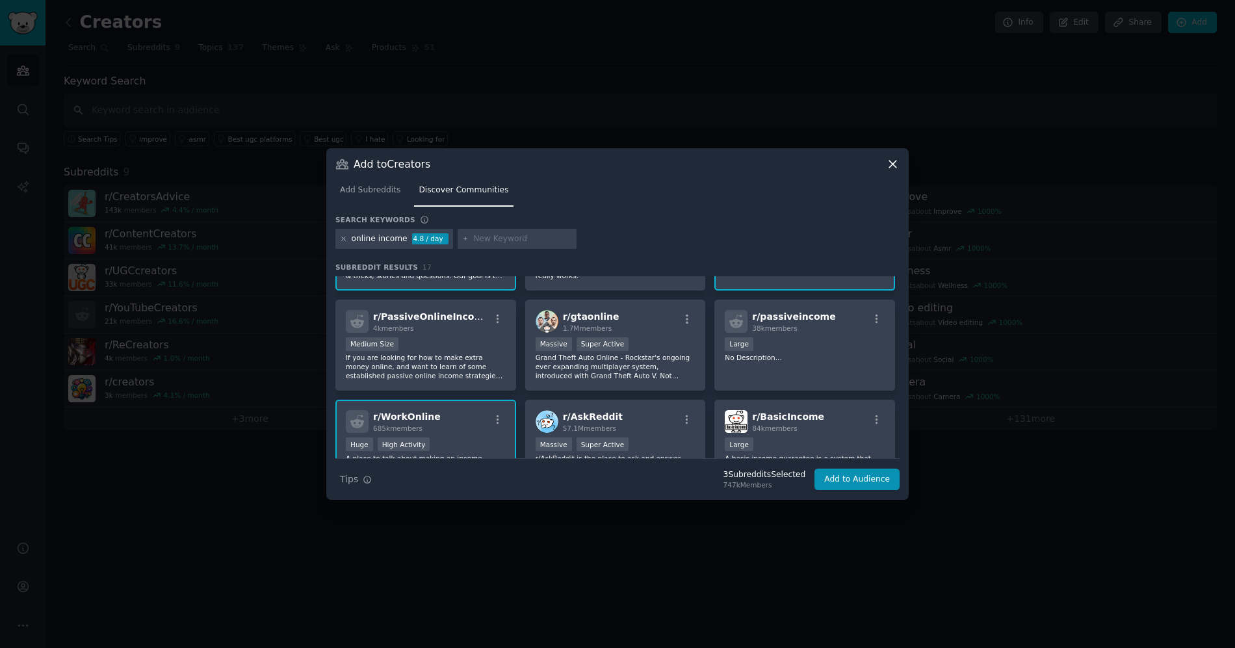
click at [346, 235] on icon at bounding box center [343, 238] width 7 height 7
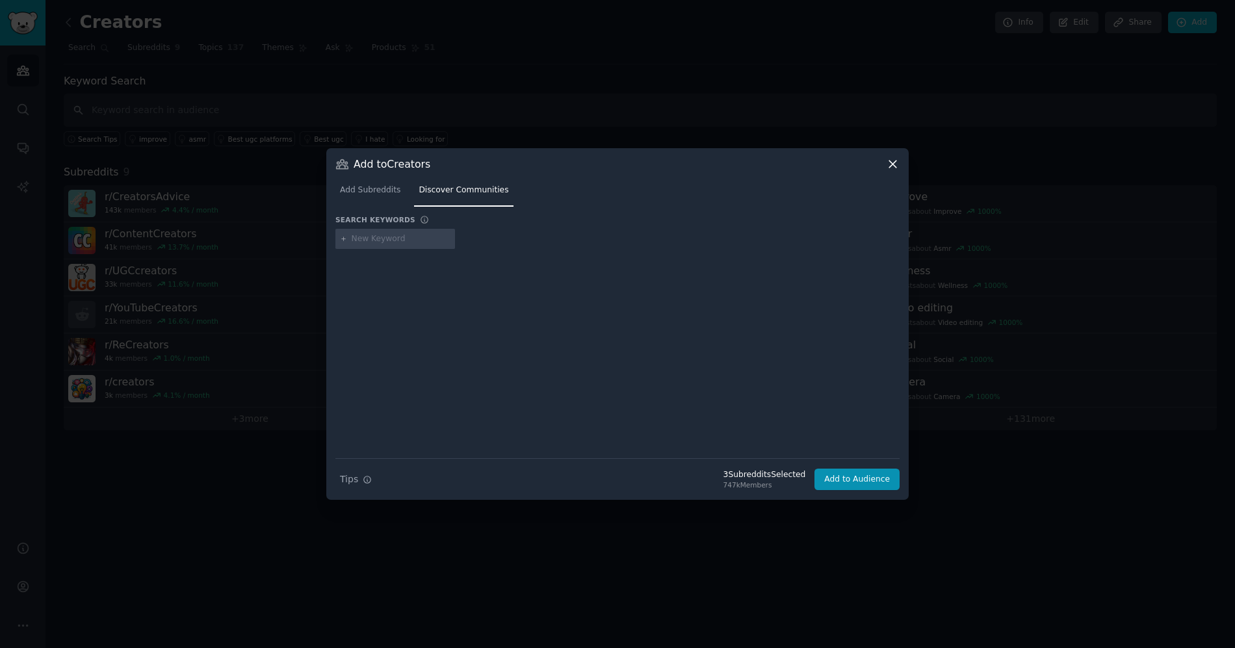
click at [411, 248] on div at bounding box center [395, 239] width 120 height 21
click at [412, 242] on input "text" at bounding box center [401, 239] width 99 height 12
type input "online business"
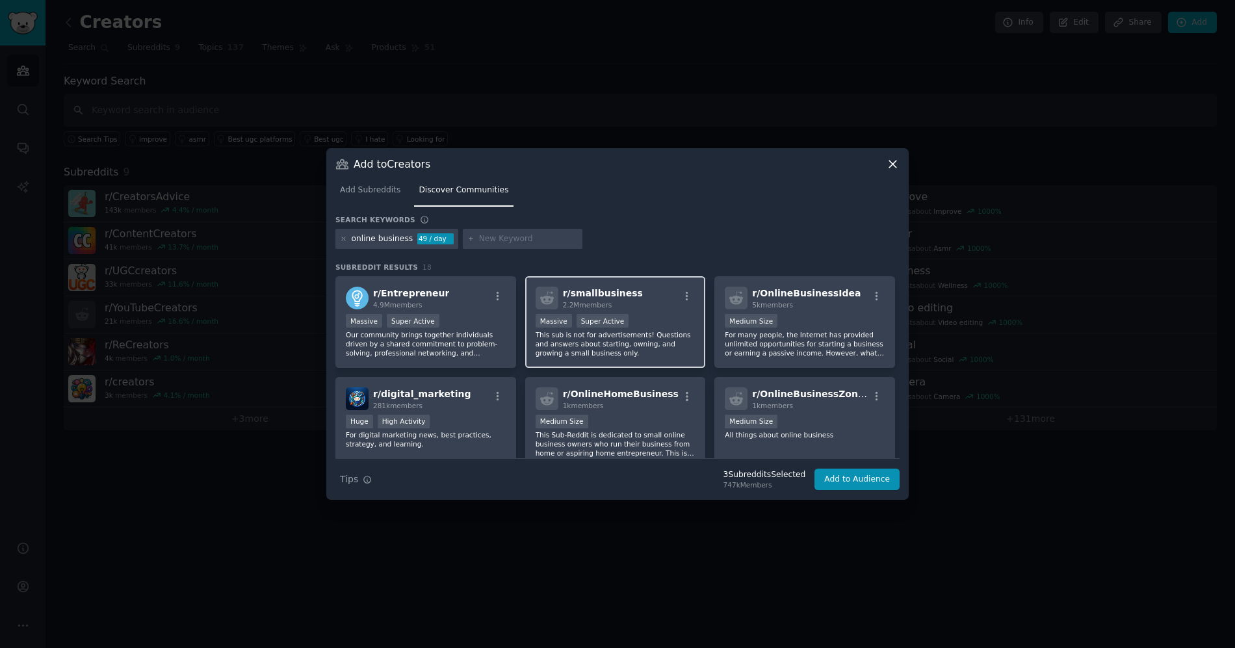
click at [656, 300] on div "r/ smallbusiness 2.2M members" at bounding box center [616, 298] width 160 height 23
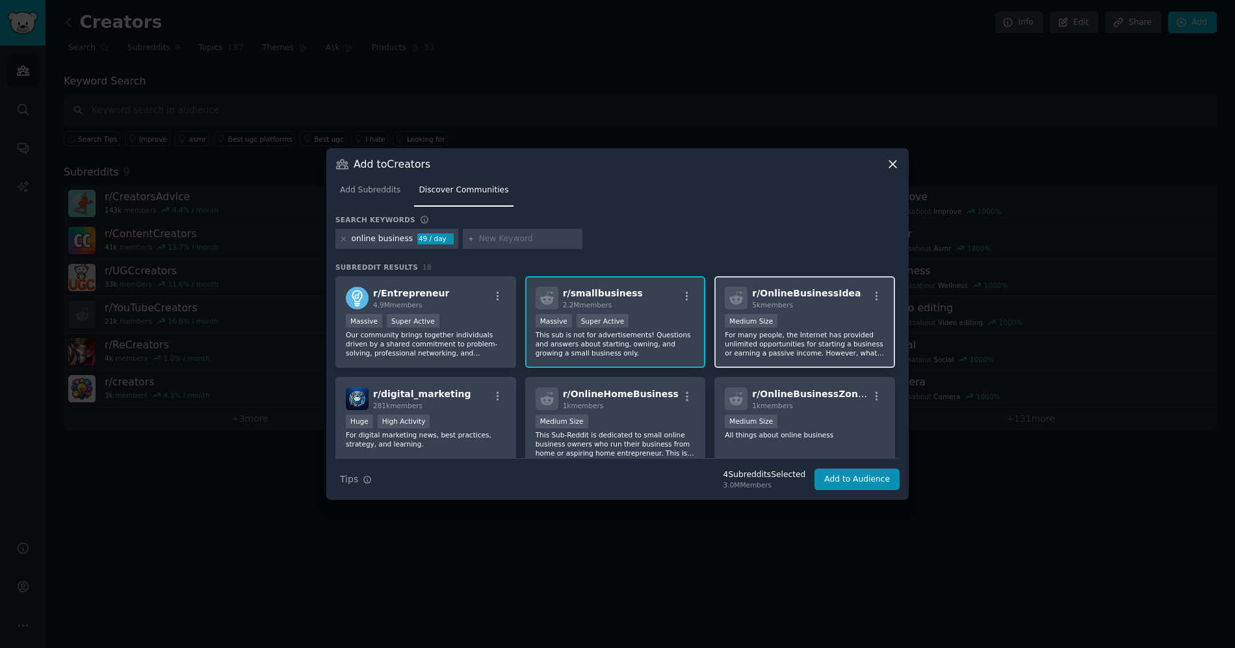
click at [782, 309] on div "r/ OnlineBusinessIdea 5k members Medium Size For many people, the Internet has …" at bounding box center [804, 322] width 181 height 92
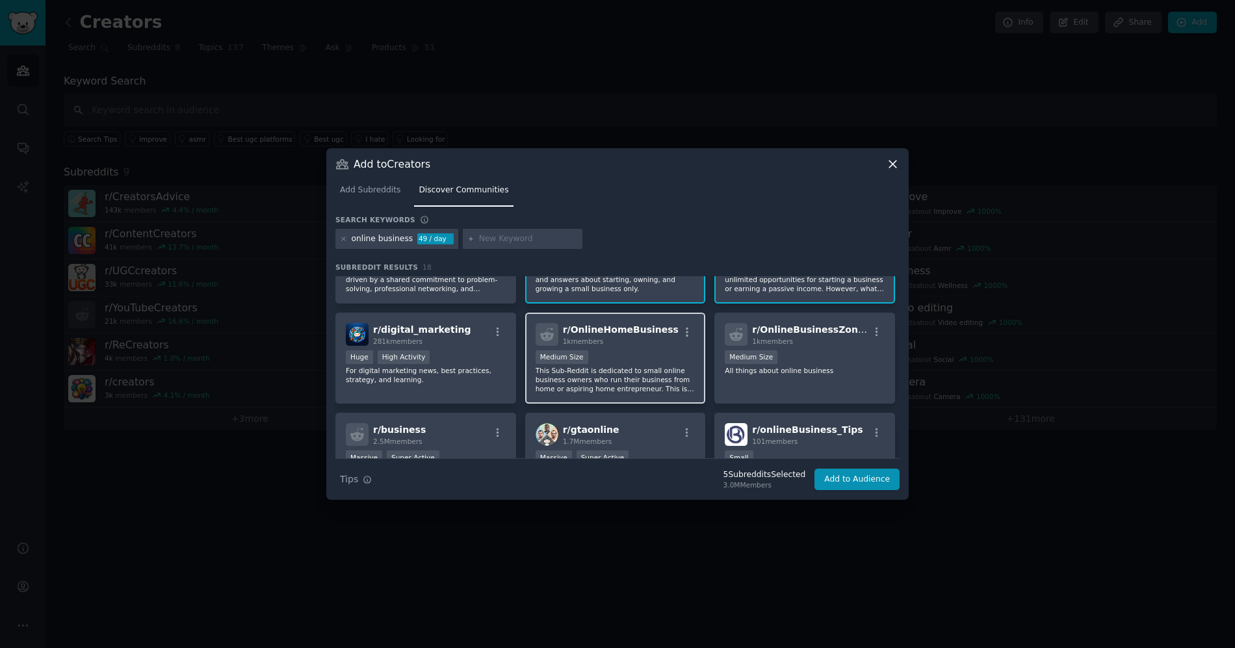
scroll to position [82, 0]
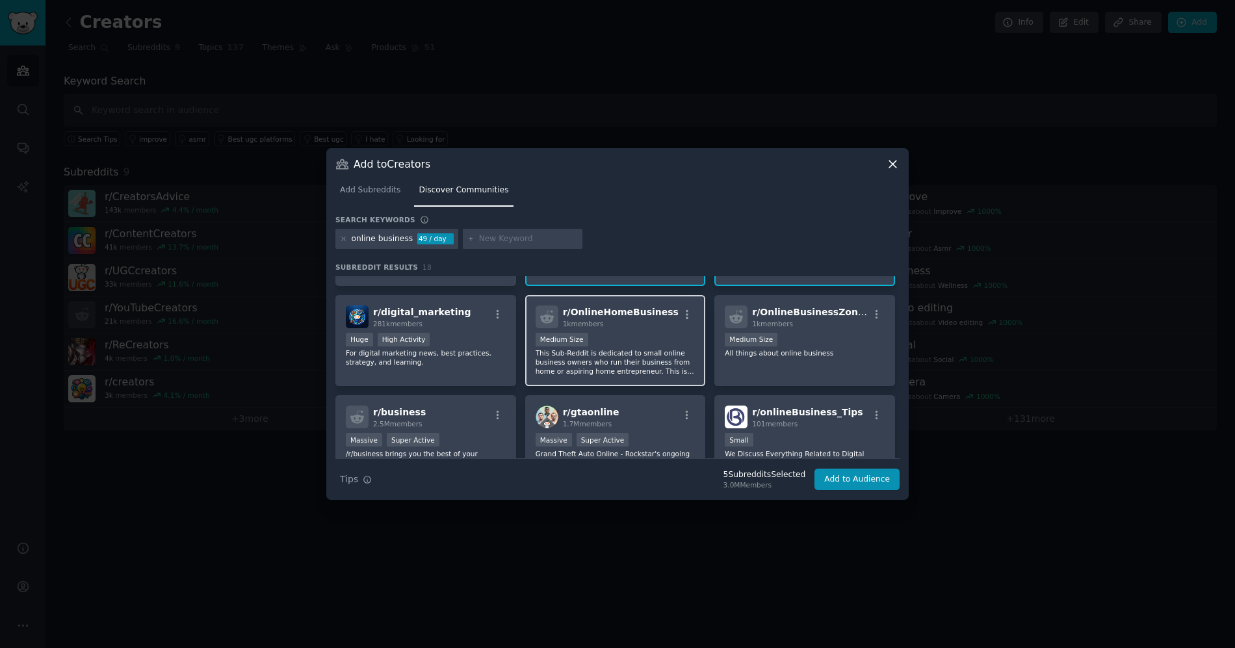
click at [638, 342] on div "1000 - 10,000 members Medium Size" at bounding box center [616, 341] width 160 height 16
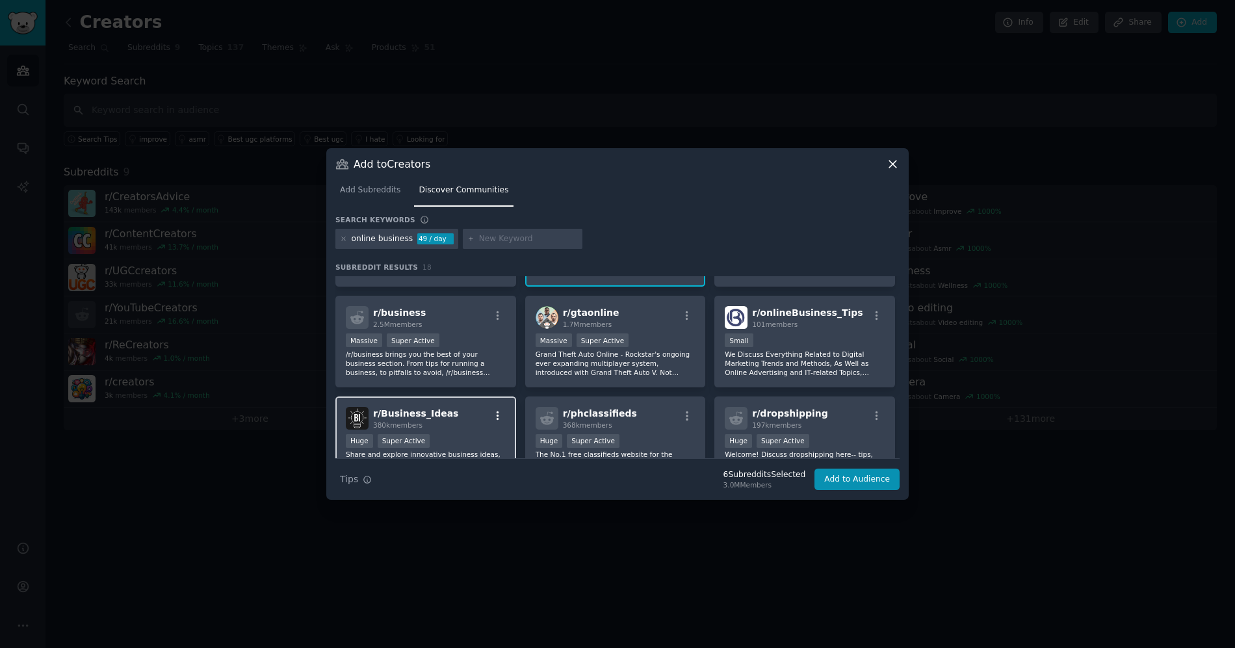
click at [495, 415] on icon "button" at bounding box center [498, 416] width 12 height 12
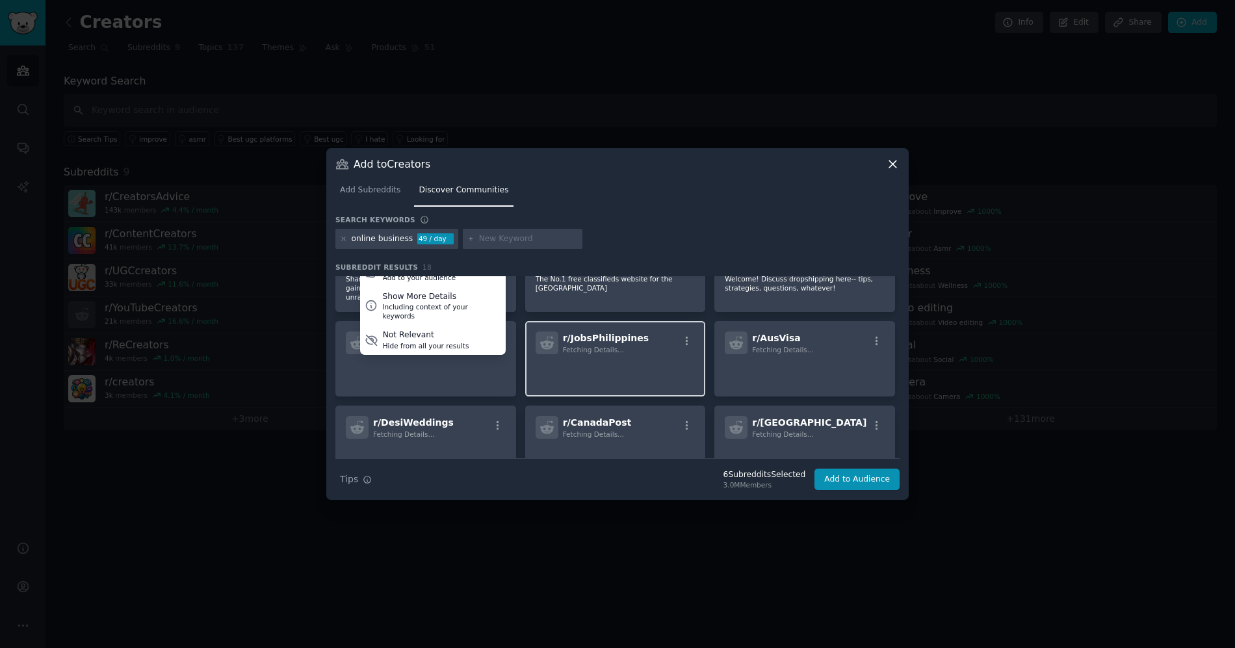
scroll to position [218, 0]
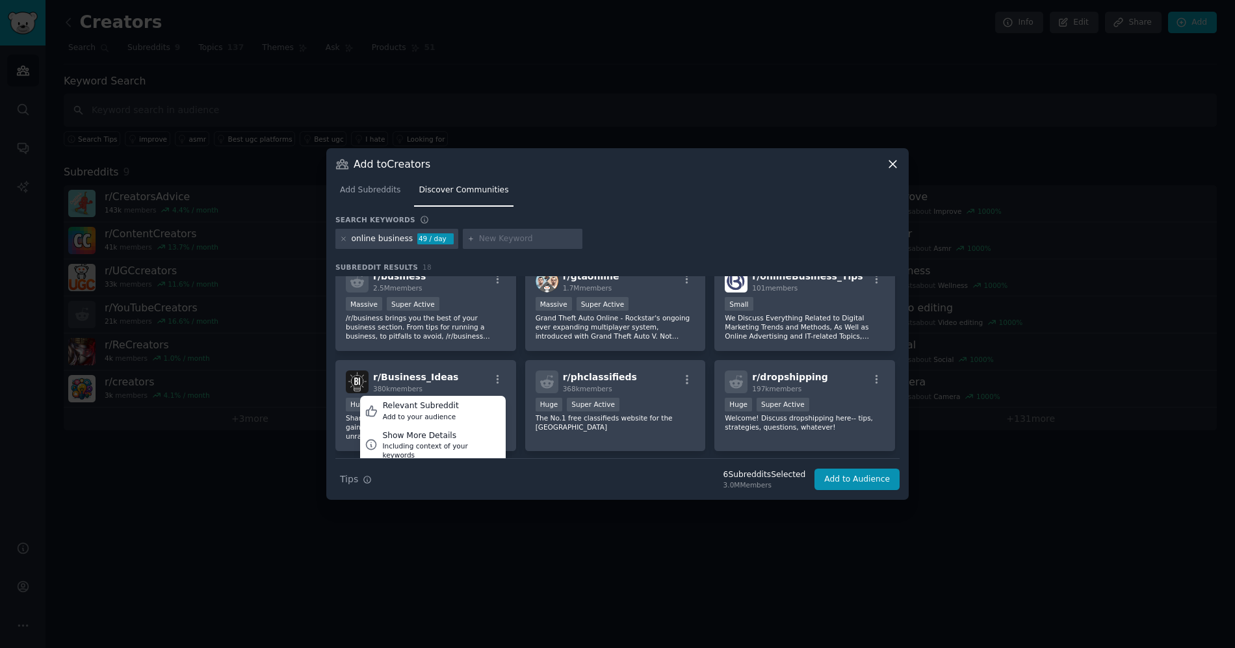
click at [513, 355] on div "r/ Entrepreneur 4.9M members Massive Super Active Our community brings together…" at bounding box center [617, 339] width 564 height 562
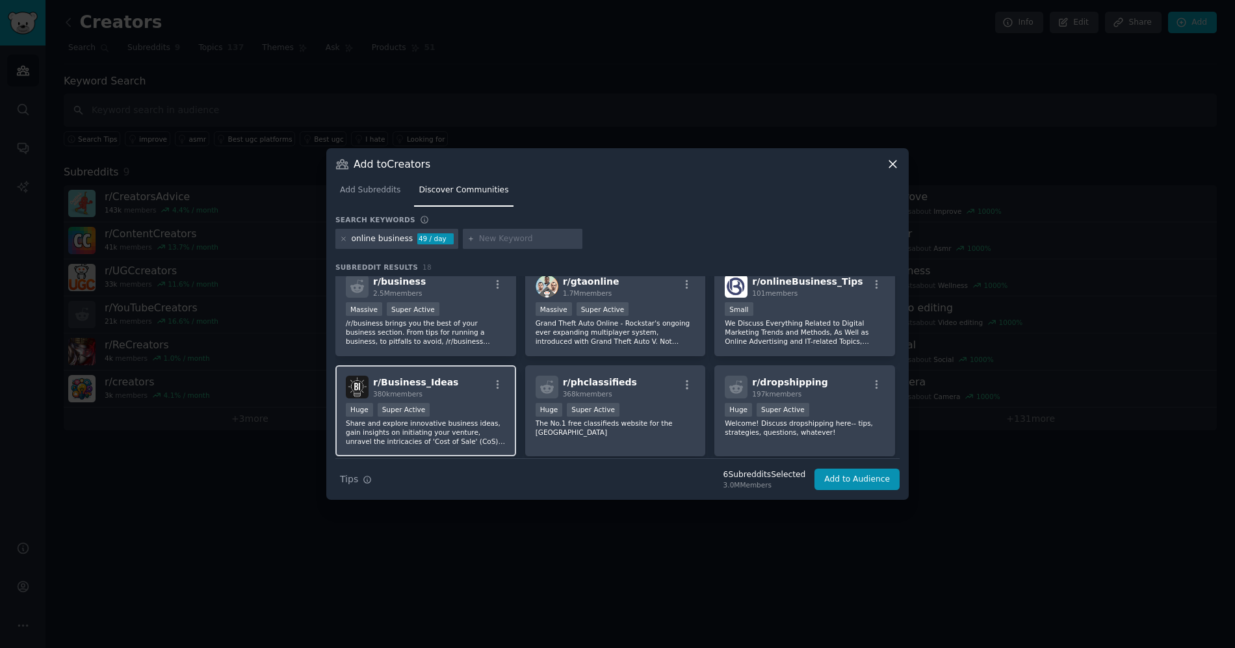
scroll to position [214, 0]
click at [482, 394] on div "r/ Business_Ideas 380k members" at bounding box center [426, 385] width 160 height 23
click at [462, 406] on div "Huge Super Active" at bounding box center [426, 409] width 160 height 16
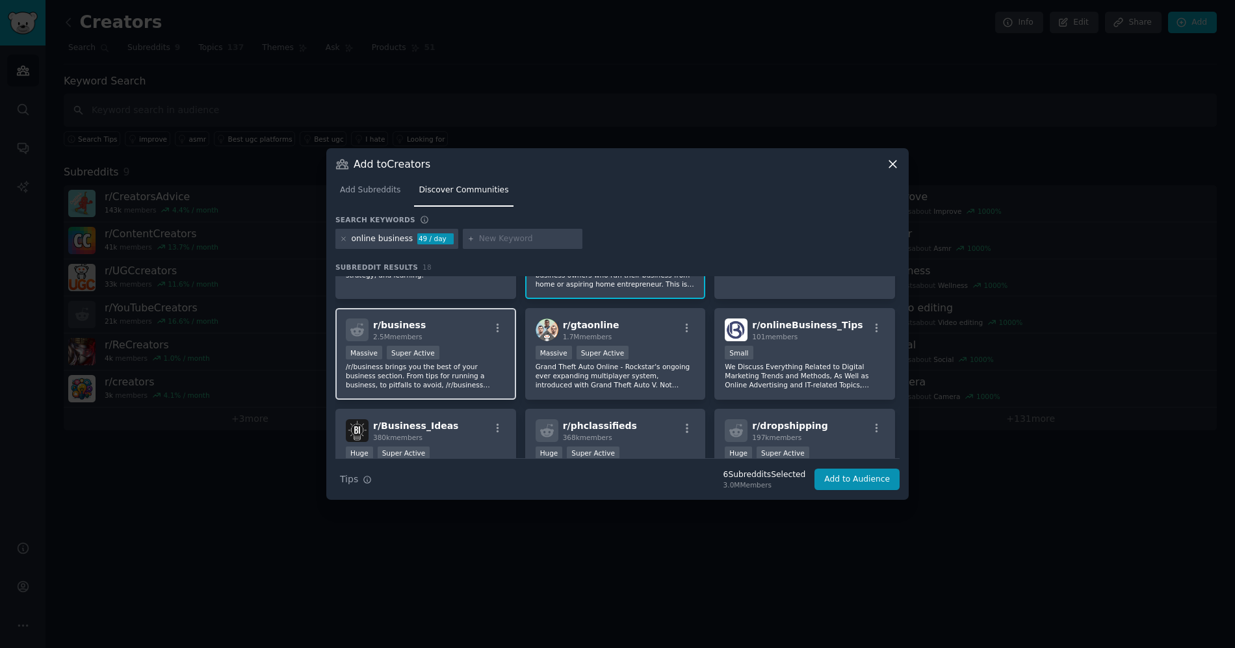
click at [474, 349] on div "Massive Super Active" at bounding box center [426, 354] width 160 height 16
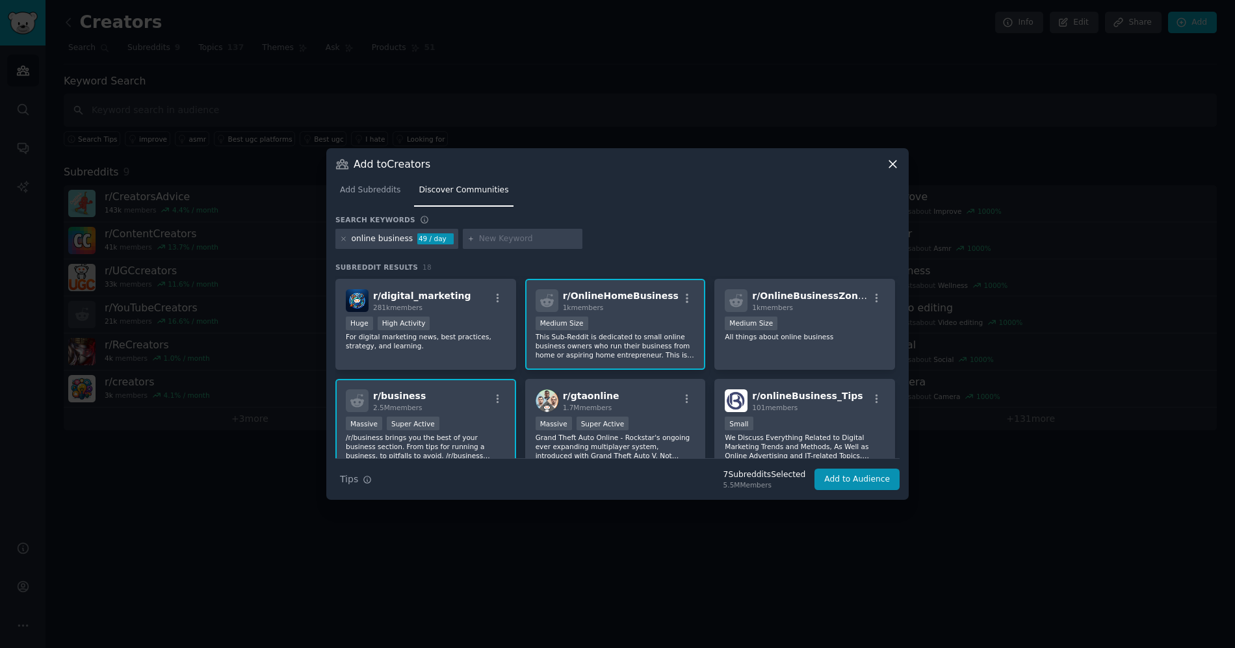
scroll to position [0, 0]
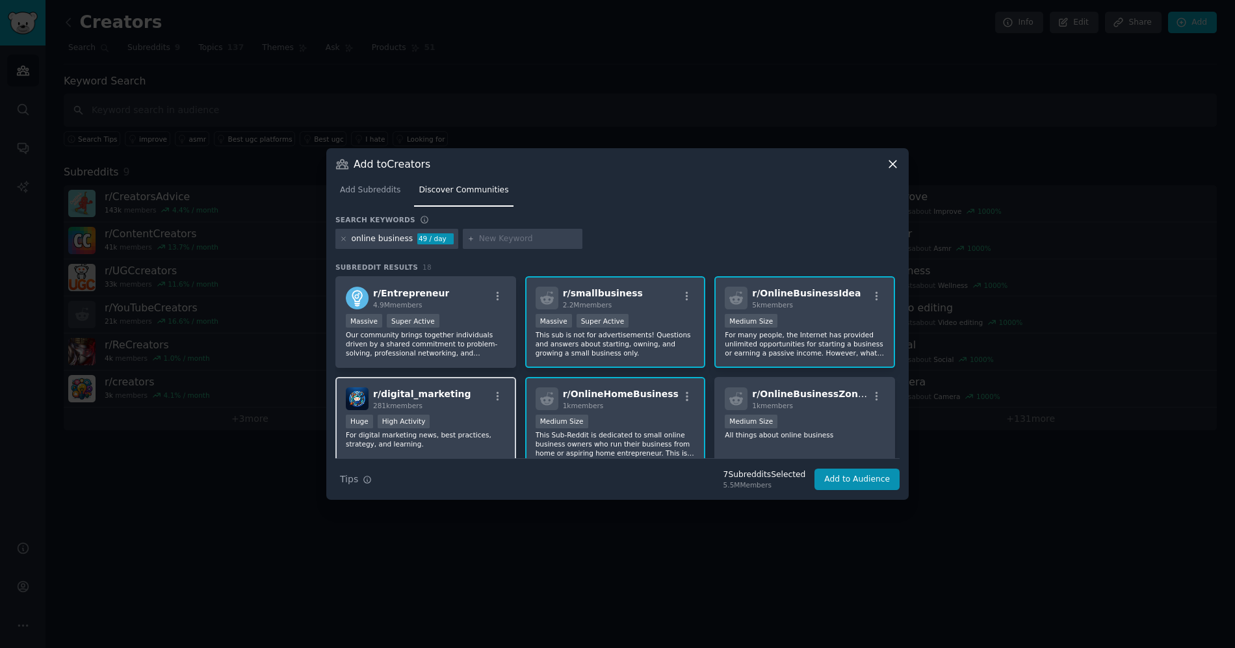
click at [476, 404] on div "r/ digital_marketing 281k members" at bounding box center [426, 398] width 160 height 23
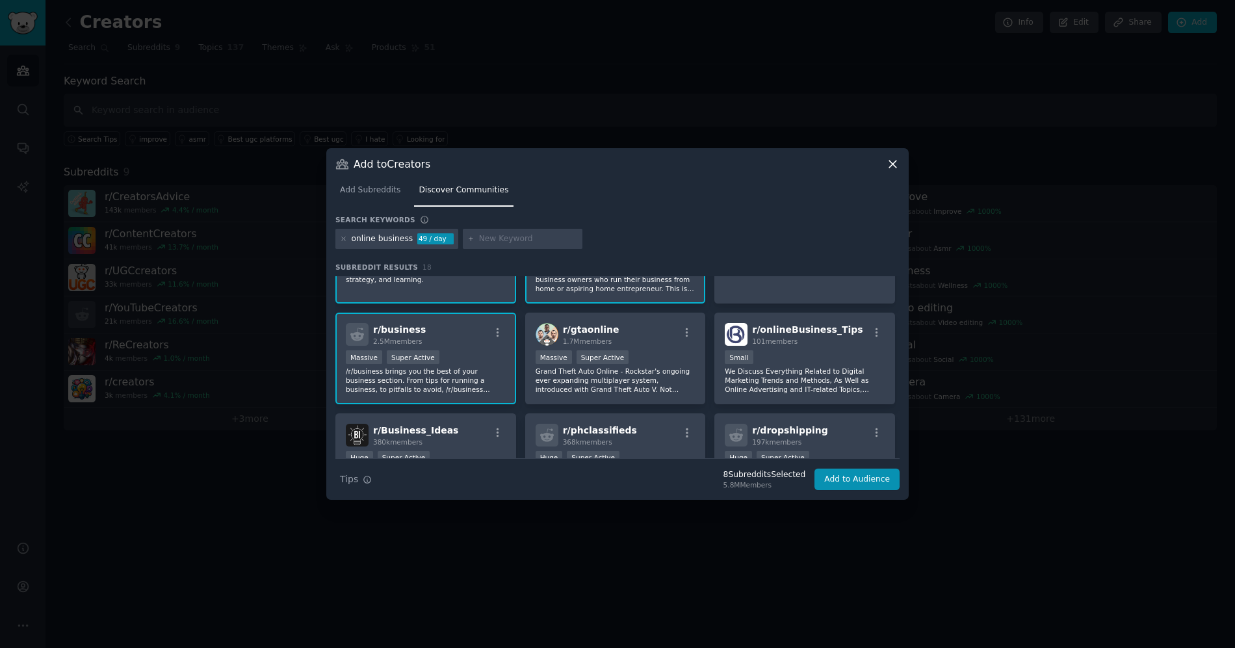
scroll to position [67, 0]
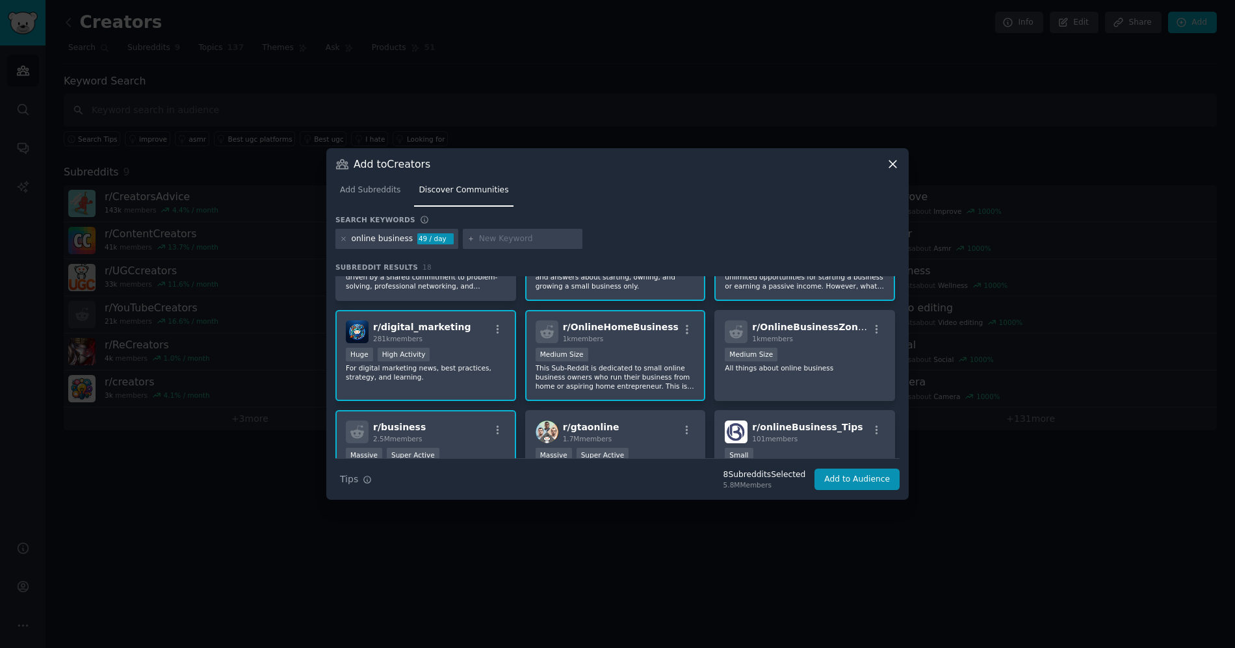
click at [498, 236] on input "text" at bounding box center [528, 239] width 99 height 12
type input "content"
click at [341, 240] on icon at bounding box center [343, 238] width 7 height 7
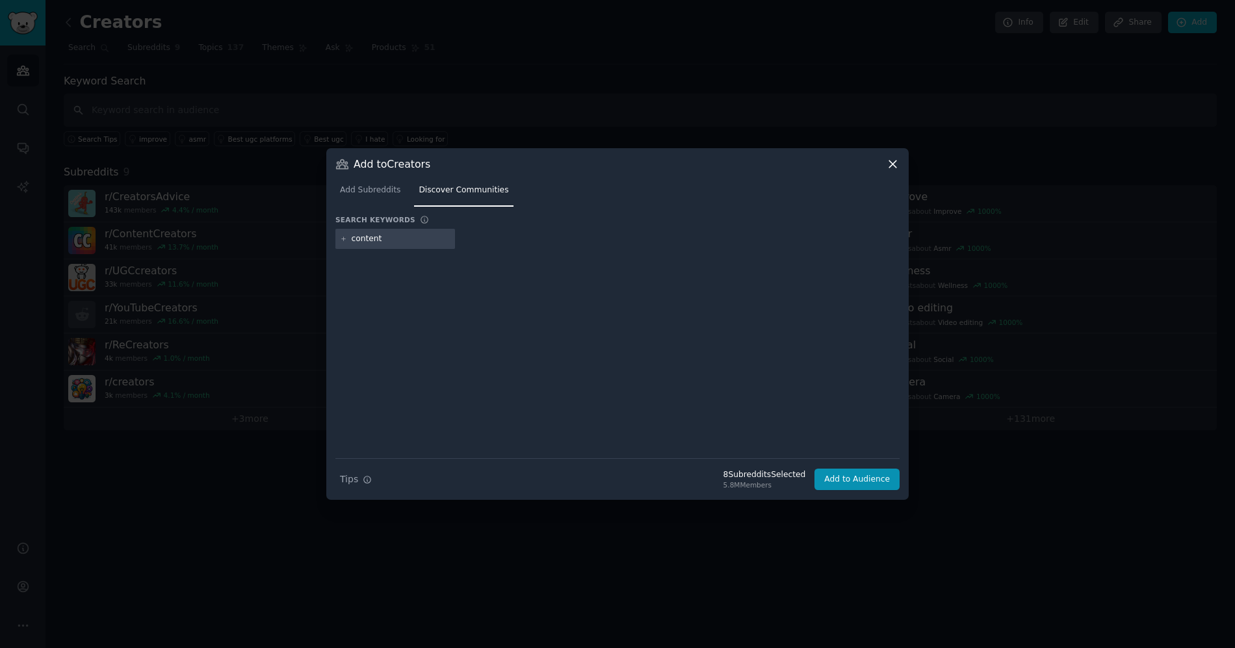
click at [418, 240] on input "content" at bounding box center [401, 239] width 99 height 12
click at [651, 394] on div "Loading... Need more communities? Add to your keywords" at bounding box center [617, 367] width 564 height 182
click at [635, 376] on div "Loading... Need more communities? Add to your keywords" at bounding box center [617, 367] width 564 height 182
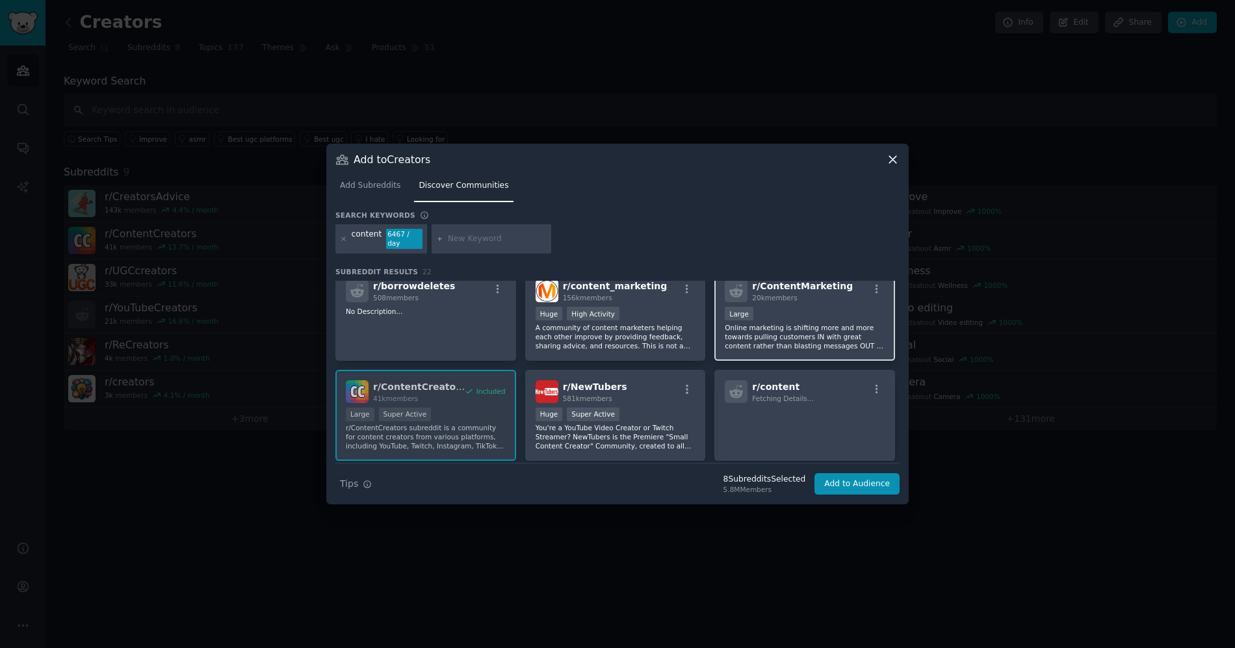
scroll to position [81, 0]
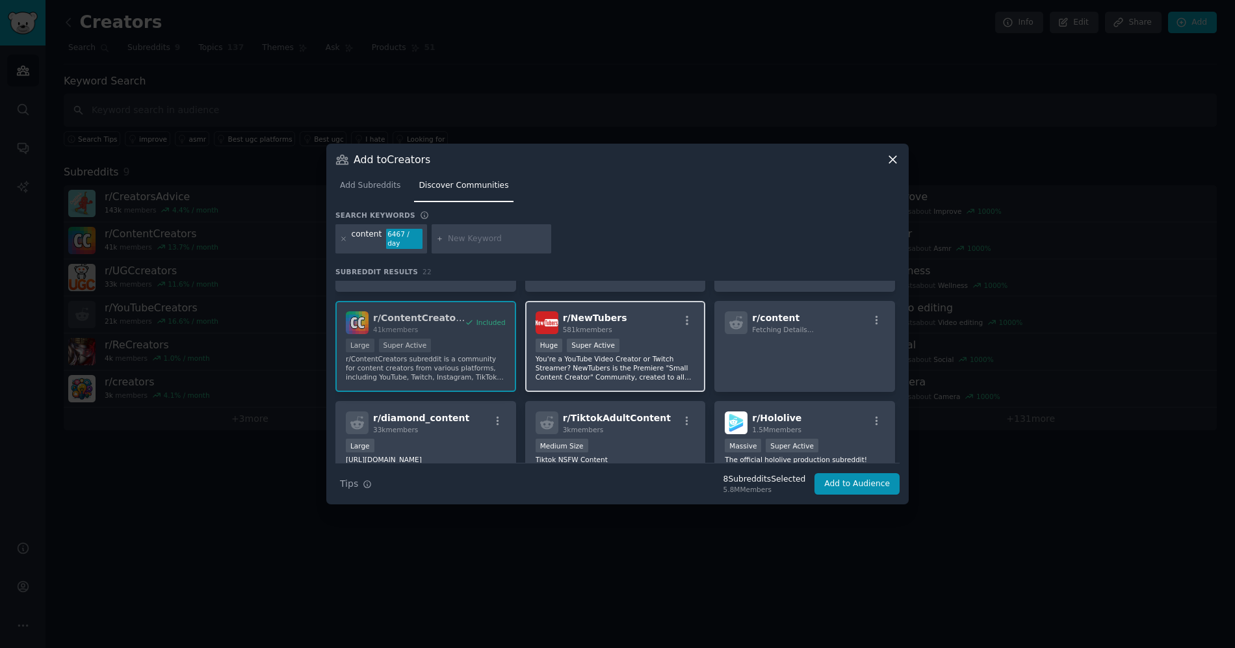
click at [673, 366] on p "You're a YouTube Video Creator or Twitch Streamer? NewTubers is the Premiere "S…" at bounding box center [616, 367] width 160 height 27
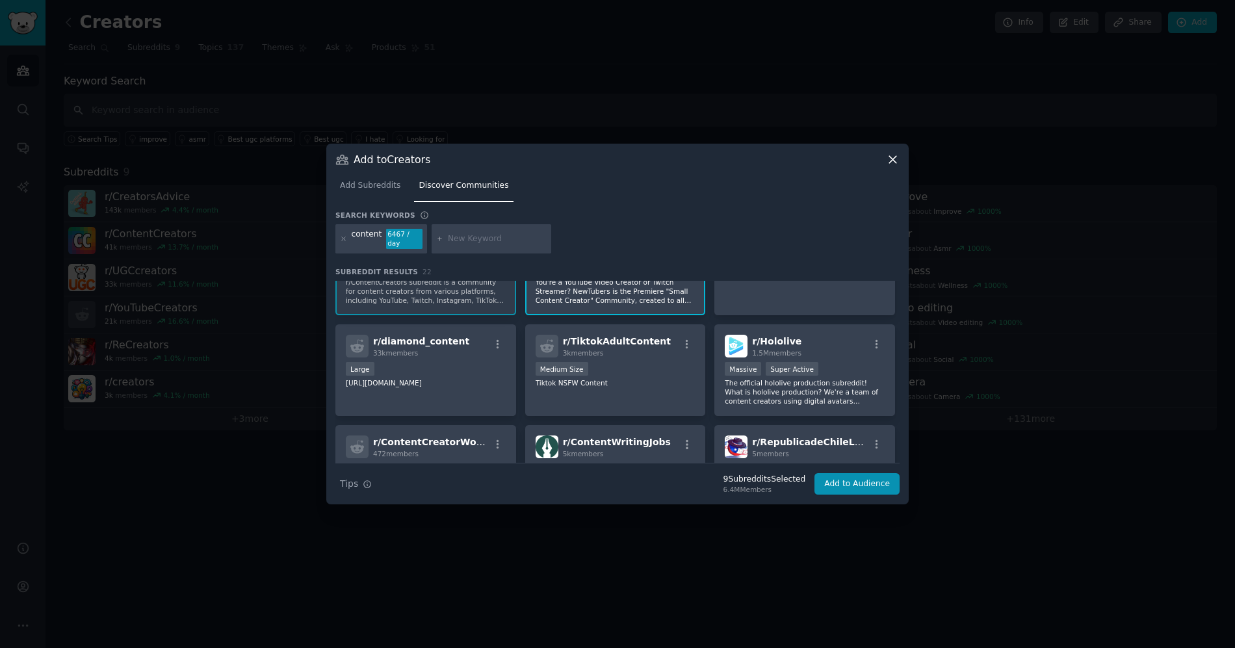
scroll to position [0, 0]
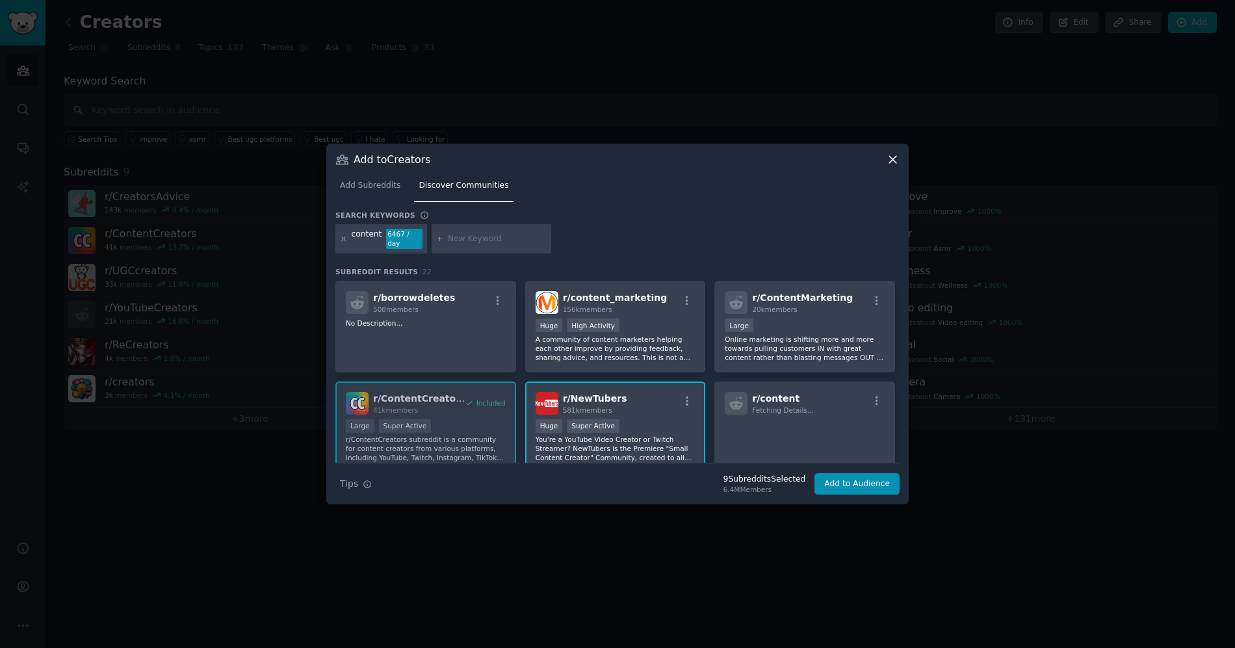
click at [341, 240] on icon at bounding box center [343, 238] width 7 height 7
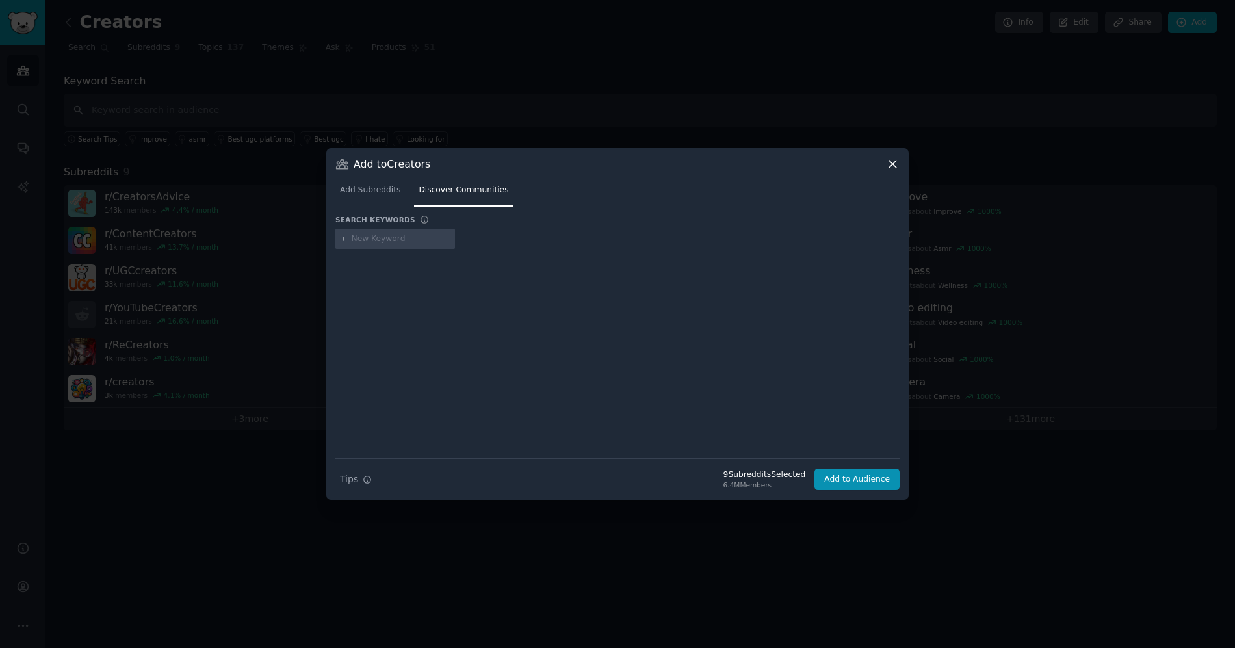
click at [404, 239] on input "text" at bounding box center [401, 239] width 99 height 12
type input "course"
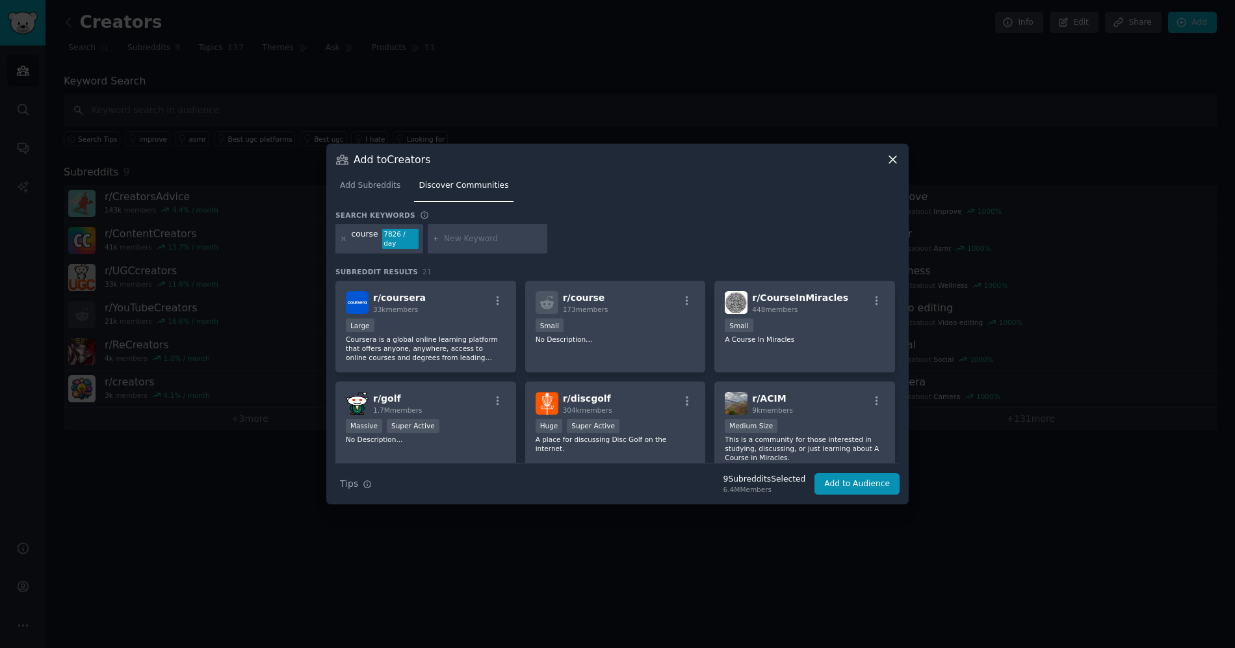
click at [340, 233] on div at bounding box center [343, 239] width 7 height 21
click at [342, 236] on icon at bounding box center [343, 238] width 7 height 7
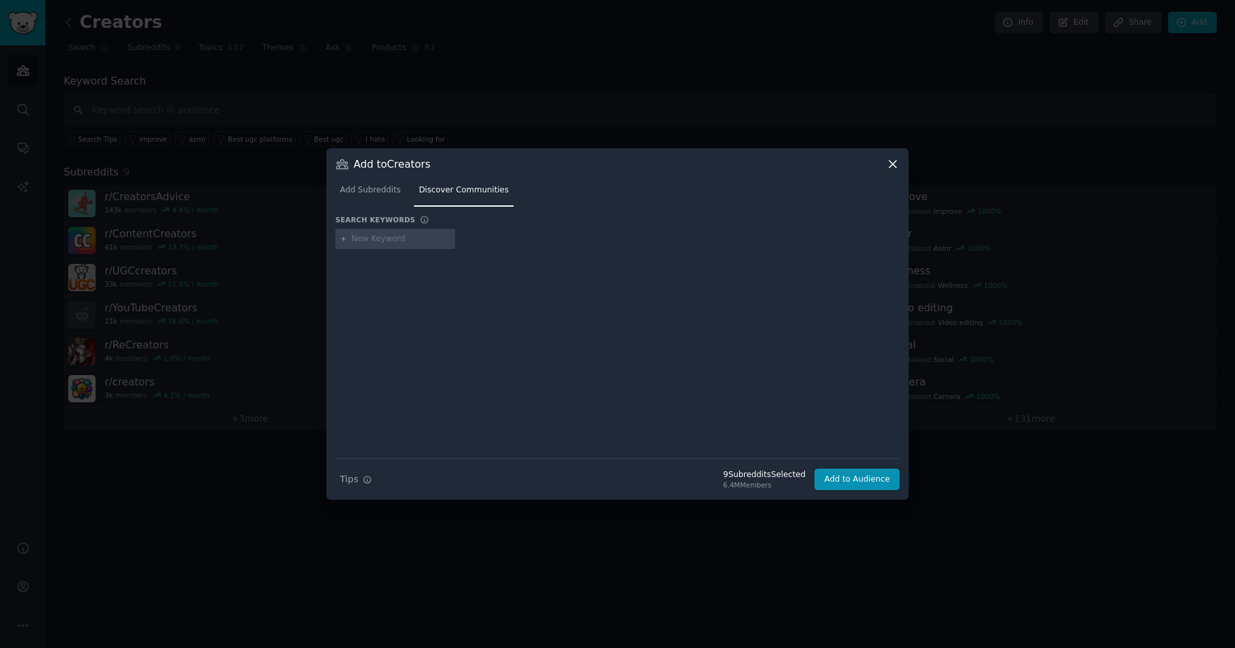
click at [367, 240] on input "text" at bounding box center [401, 239] width 99 height 12
type input "monetization"
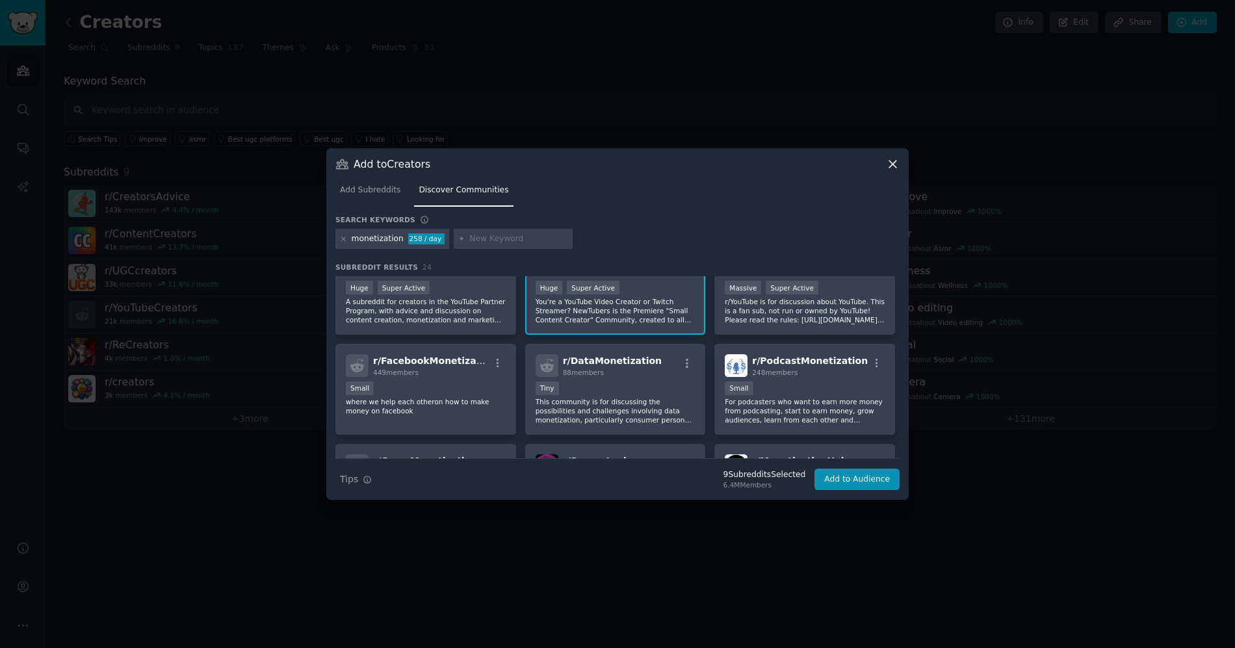
scroll to position [34, 0]
click at [800, 366] on h2 "r/ PodcastMonetization 248 members" at bounding box center [810, 365] width 116 height 23
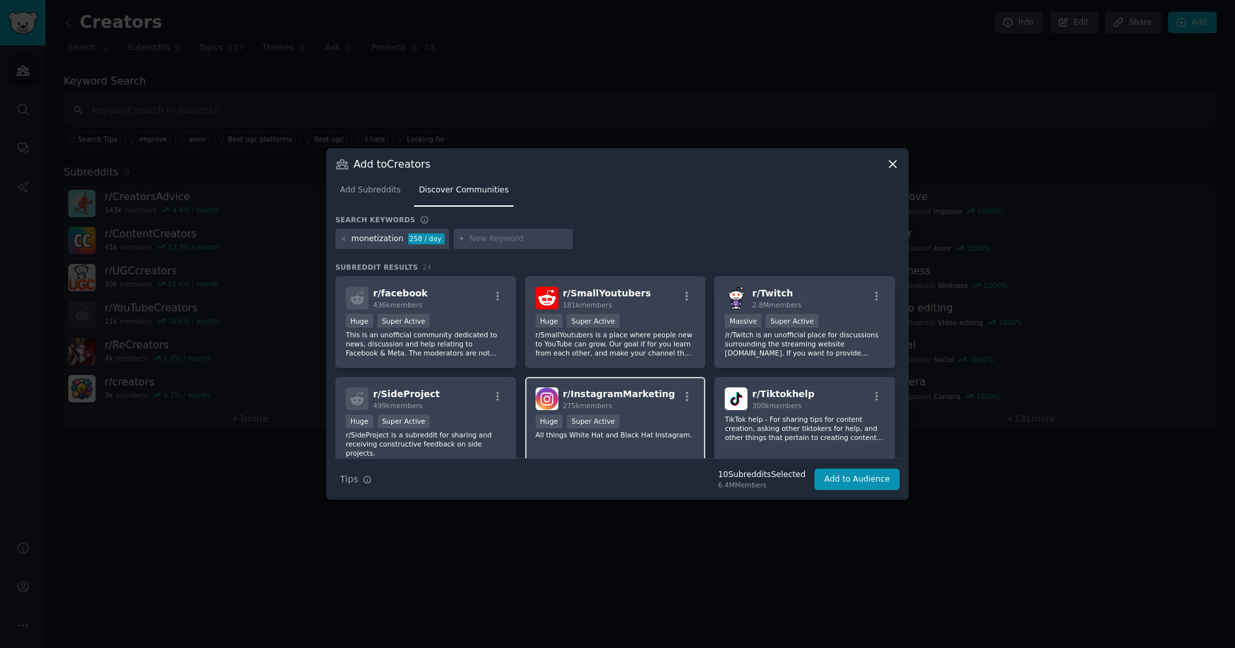
scroll to position [404, 0]
click at [656, 387] on div "r/ InstagramMarketing 275k members" at bounding box center [616, 396] width 160 height 23
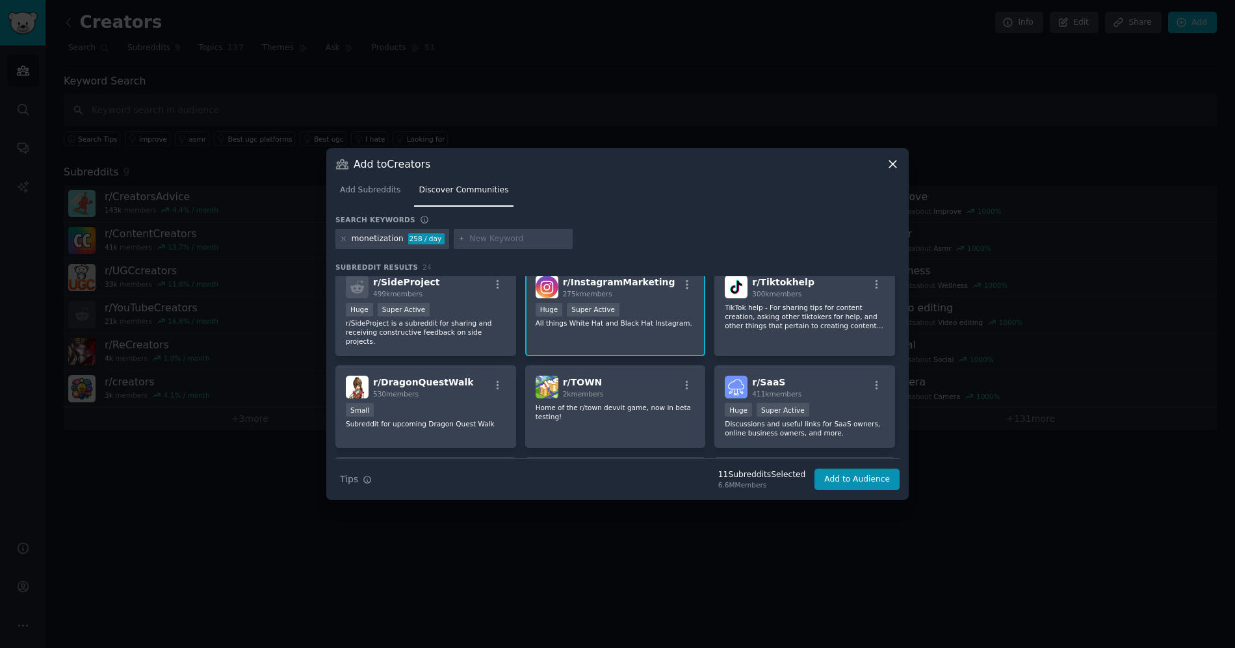
scroll to position [537, 0]
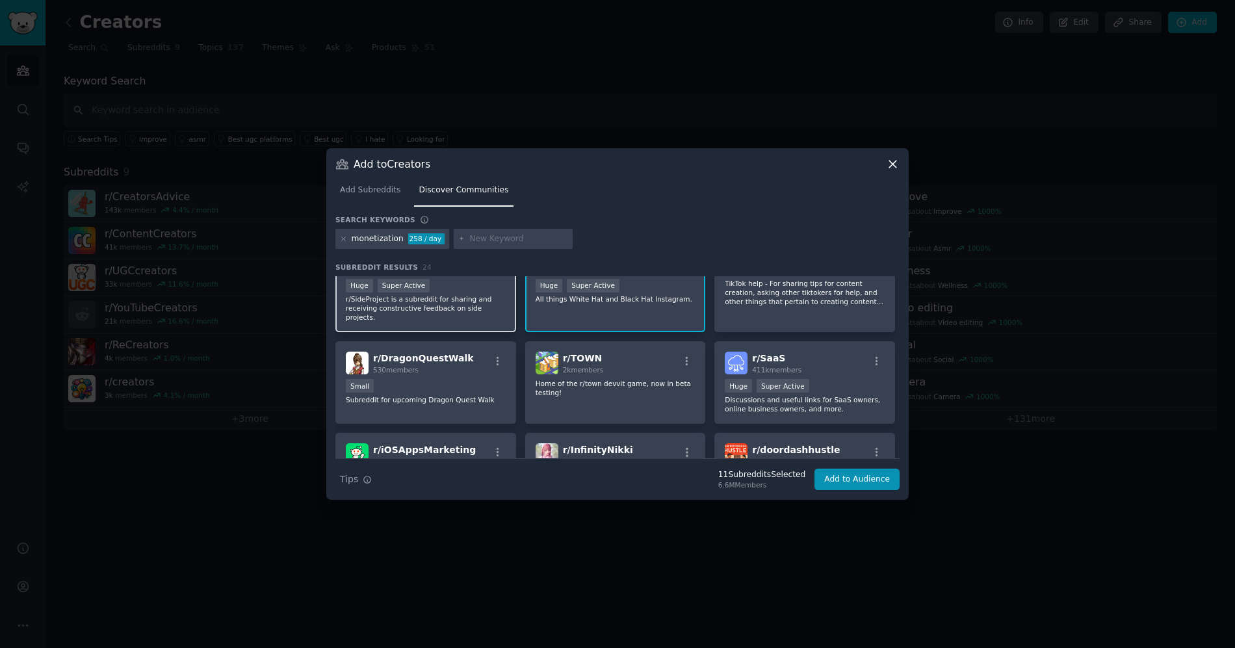
click at [461, 308] on p "r/SideProject is a subreddit for sharing and receiving constructive feedback on…" at bounding box center [426, 307] width 160 height 27
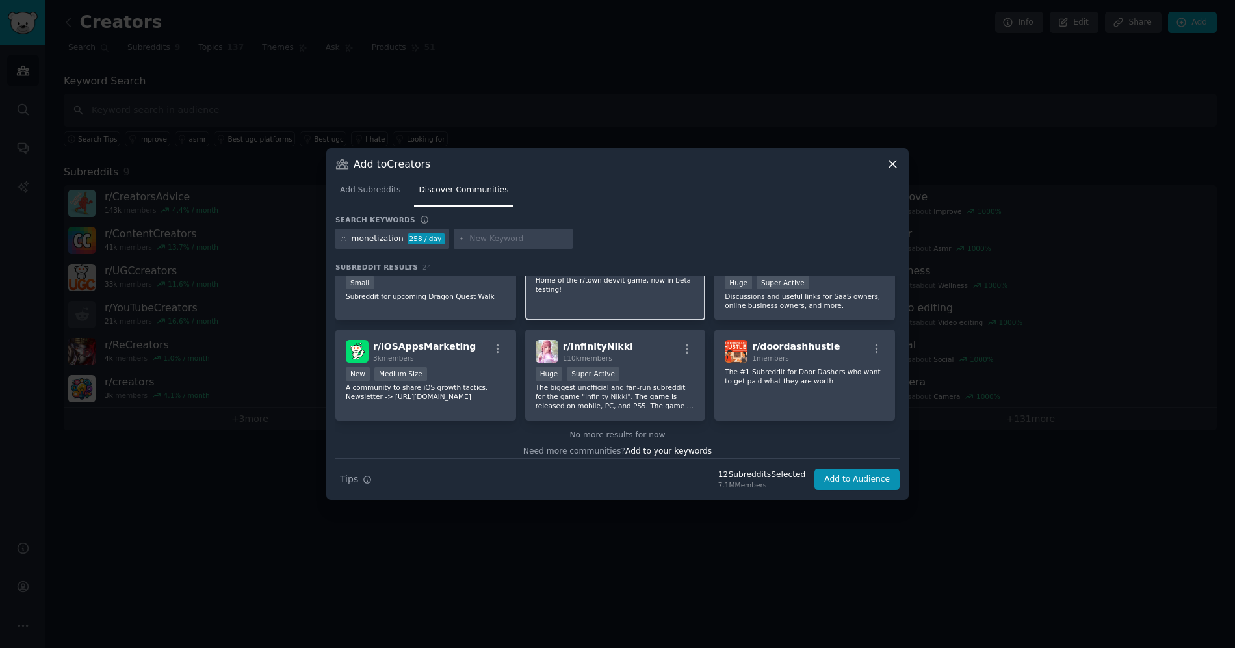
scroll to position [649, 0]
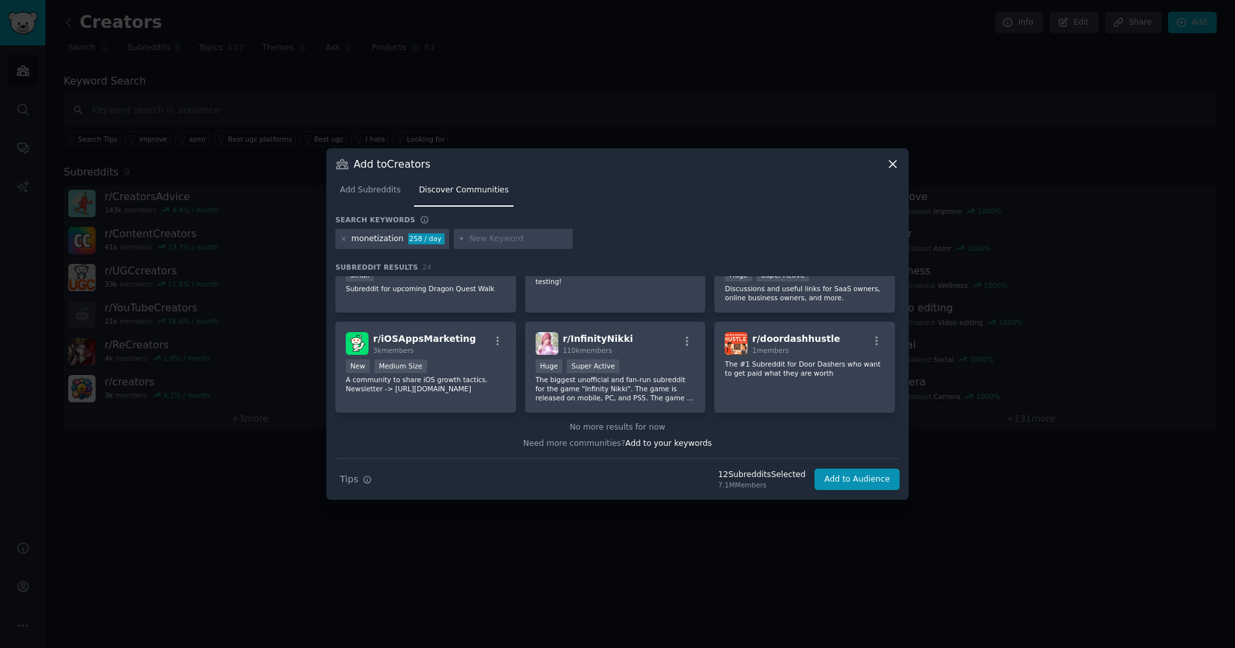
click at [471, 238] on input "text" at bounding box center [518, 239] width 99 height 12
click at [343, 239] on icon at bounding box center [343, 238] width 3 height 3
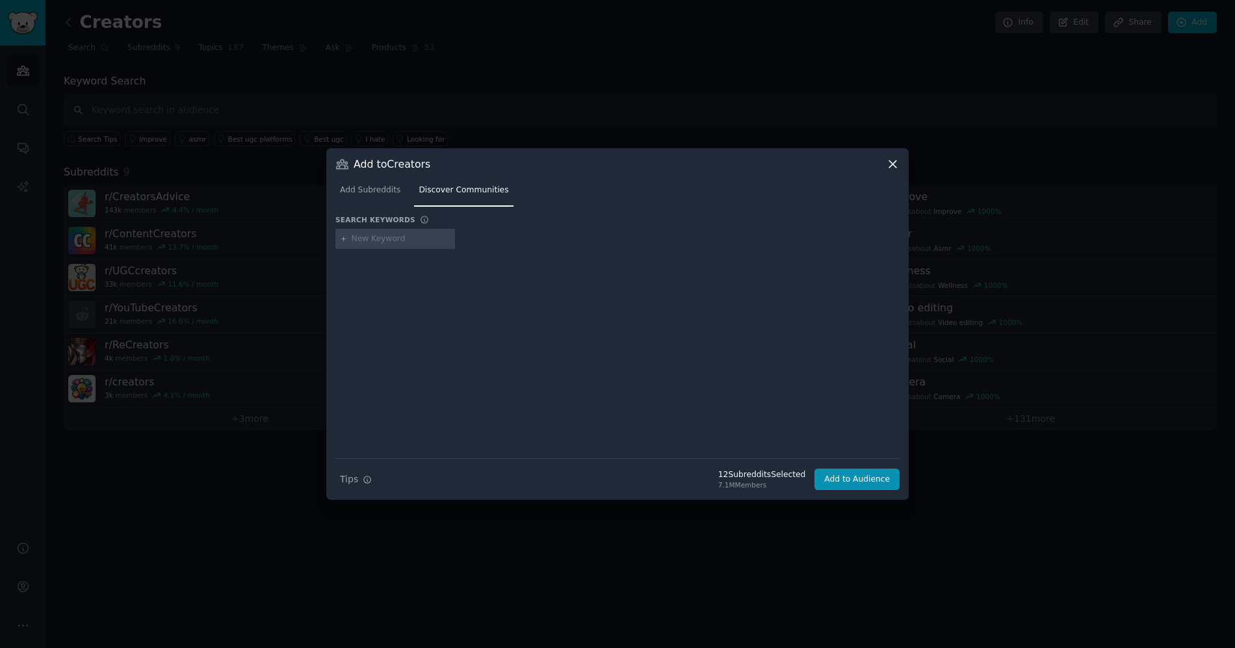
click at [379, 246] on div at bounding box center [395, 239] width 120 height 21
click at [400, 235] on input "text" at bounding box center [401, 239] width 99 height 12
type input "content creation"
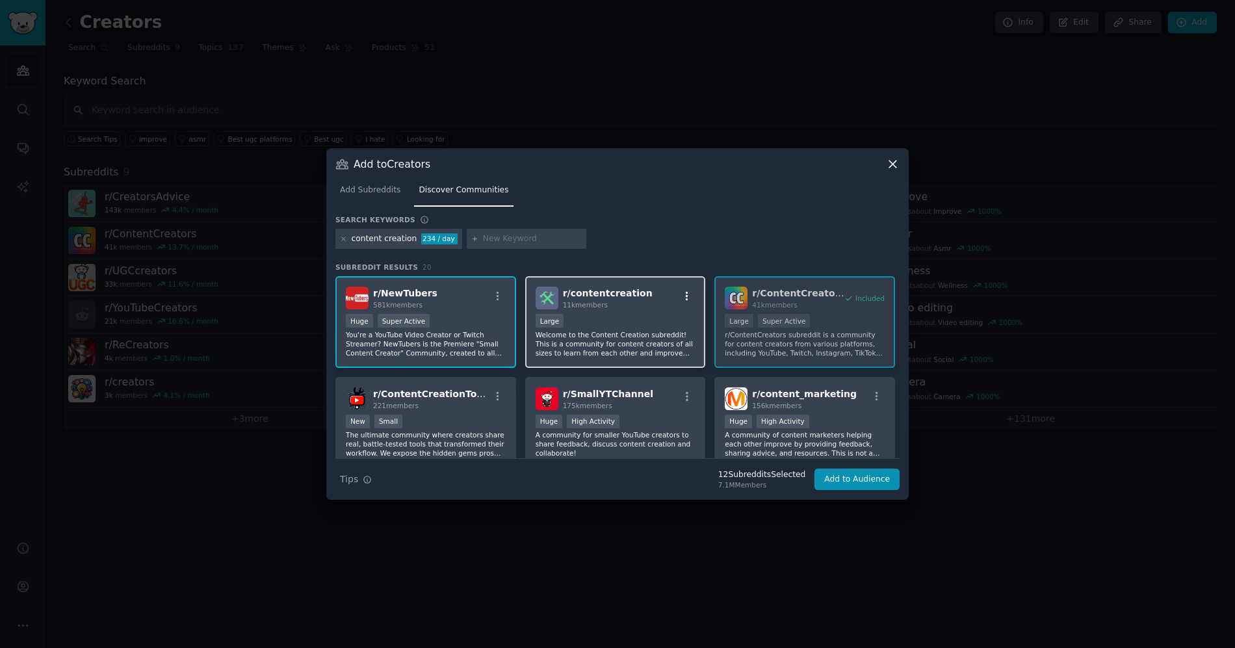
click at [679, 297] on button "button" at bounding box center [687, 297] width 16 height 12
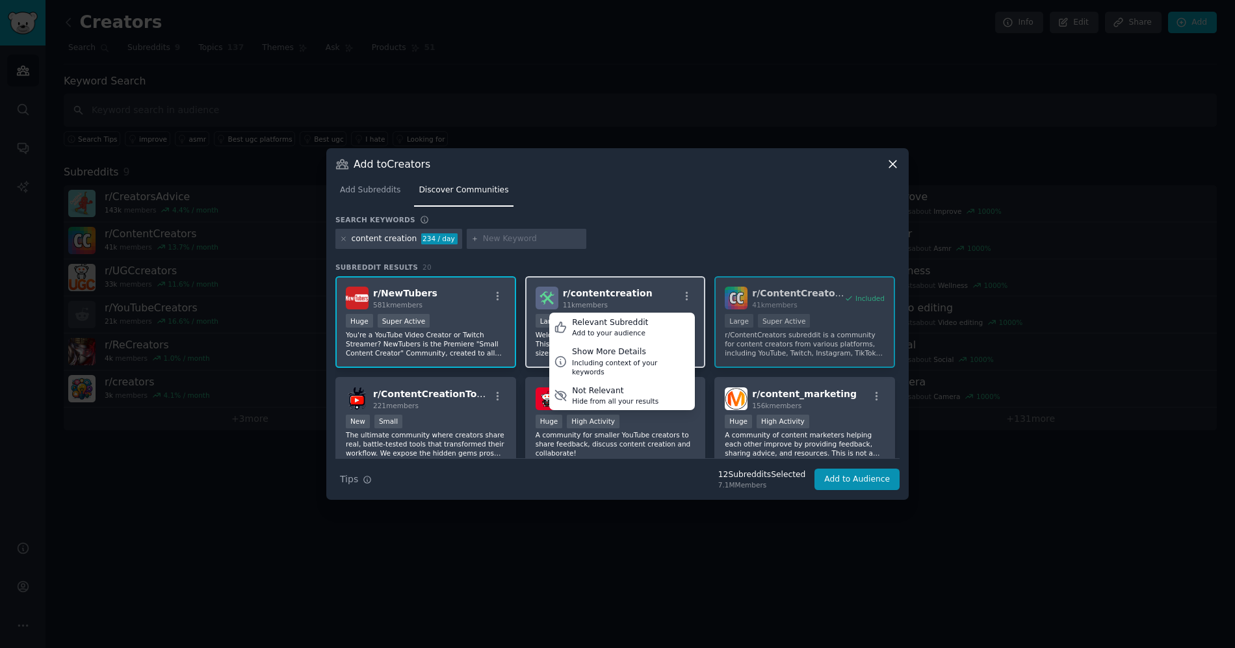
click at [641, 310] on div "r/ contentcreation 11k members Relevant Subreddit Add to your audience Show Mor…" at bounding box center [615, 322] width 181 height 92
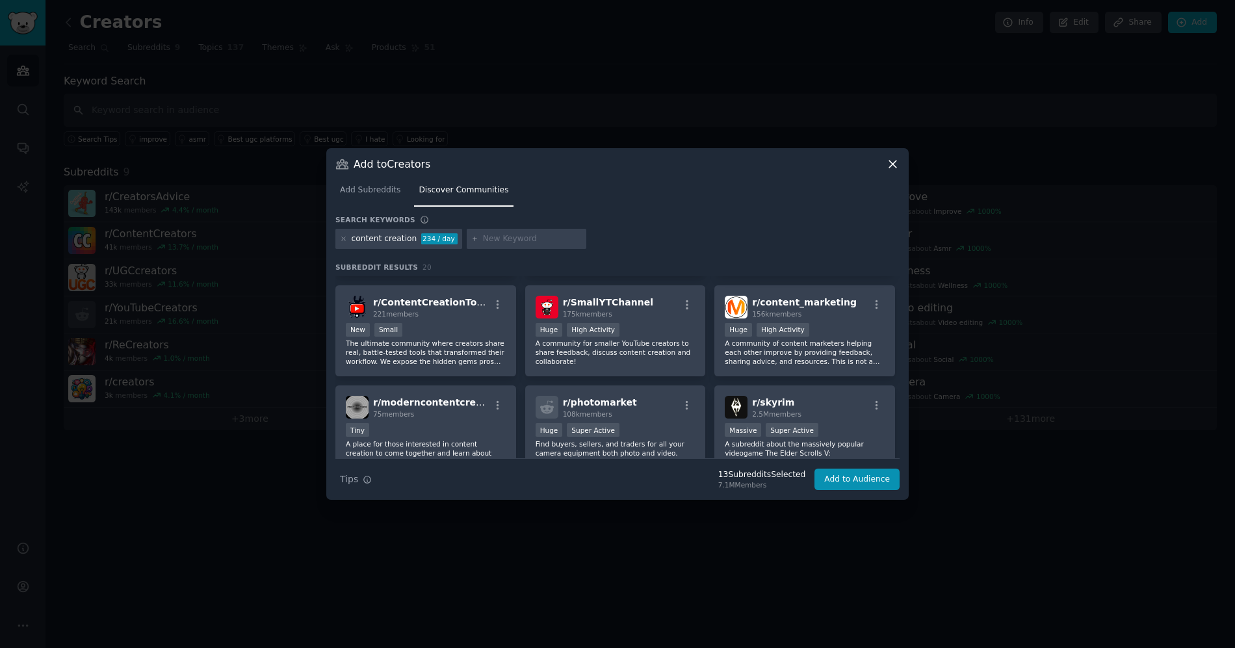
scroll to position [92, 0]
click at [654, 330] on div "Huge High Activity" at bounding box center [616, 330] width 160 height 16
click at [467, 318] on div "r/ ContentCreationTools 221 members New Small The ultimate community where crea…" at bounding box center [425, 331] width 181 height 92
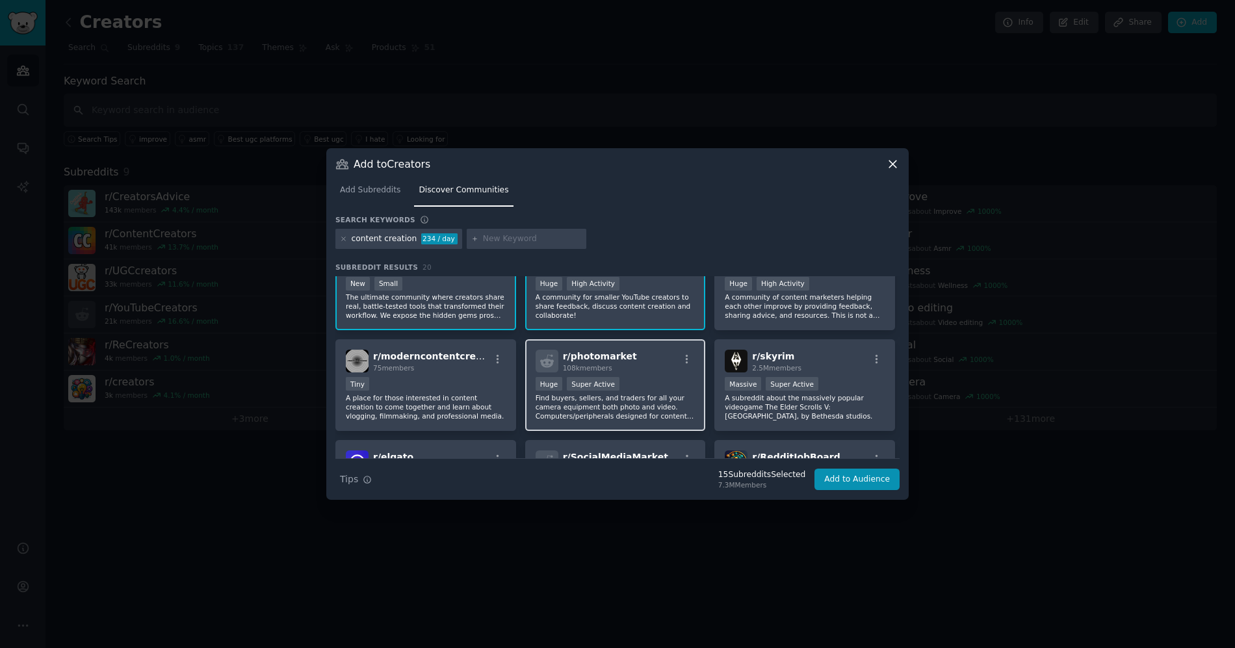
scroll to position [253, 0]
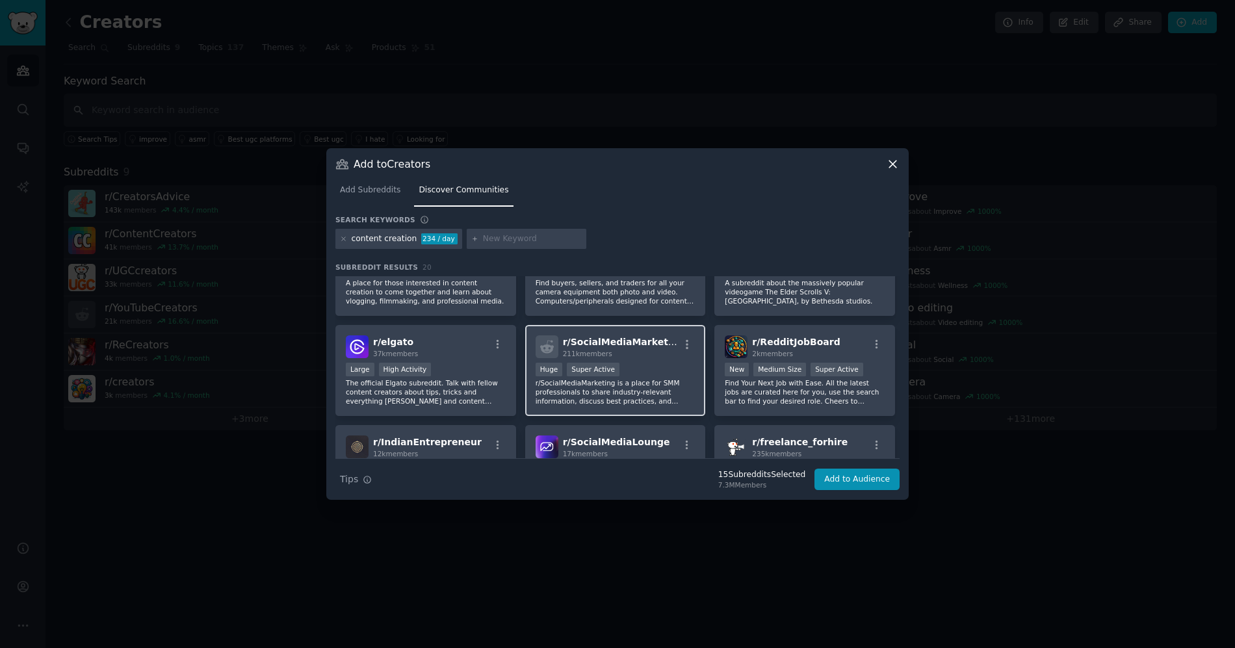
click at [633, 348] on h2 "r/ SocialMediaMarketing 211k members" at bounding box center [621, 346] width 116 height 23
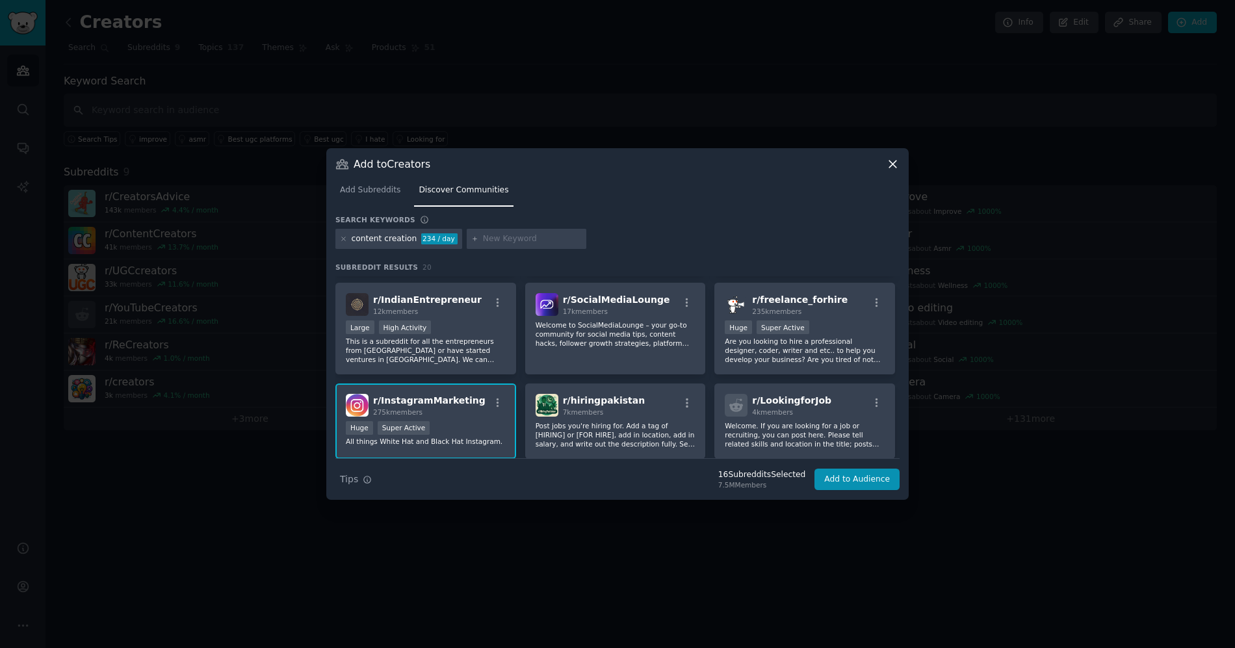
scroll to position [350, 0]
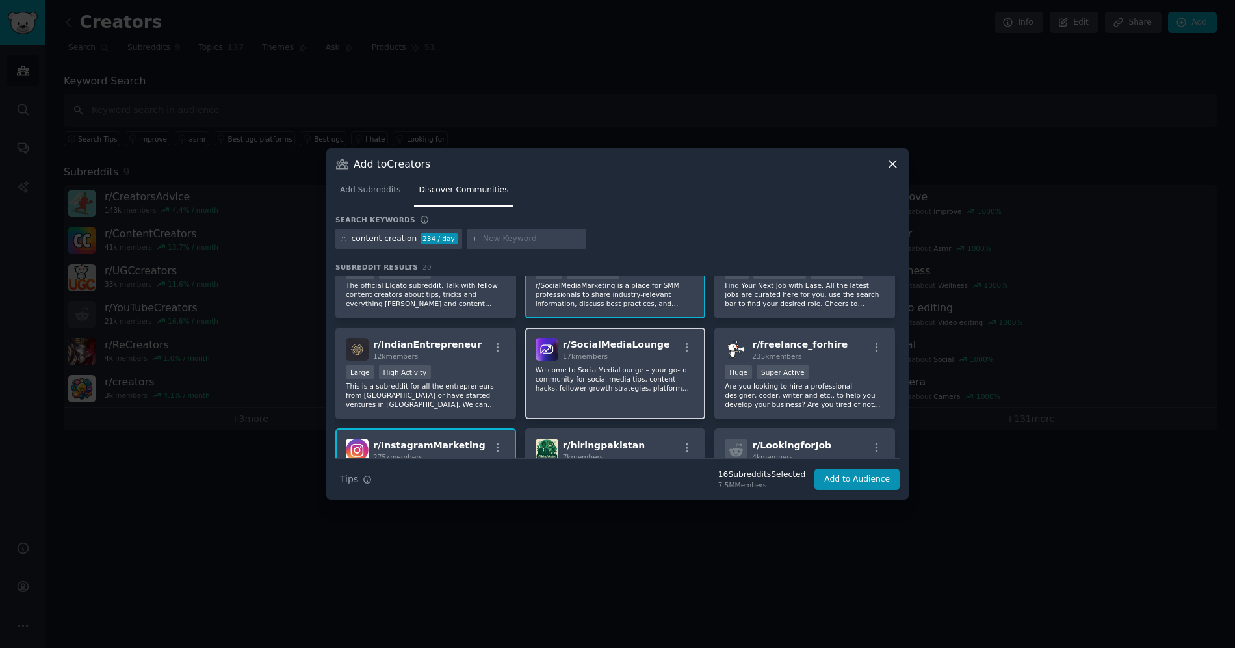
click at [645, 359] on div "17k members" at bounding box center [616, 356] width 107 height 9
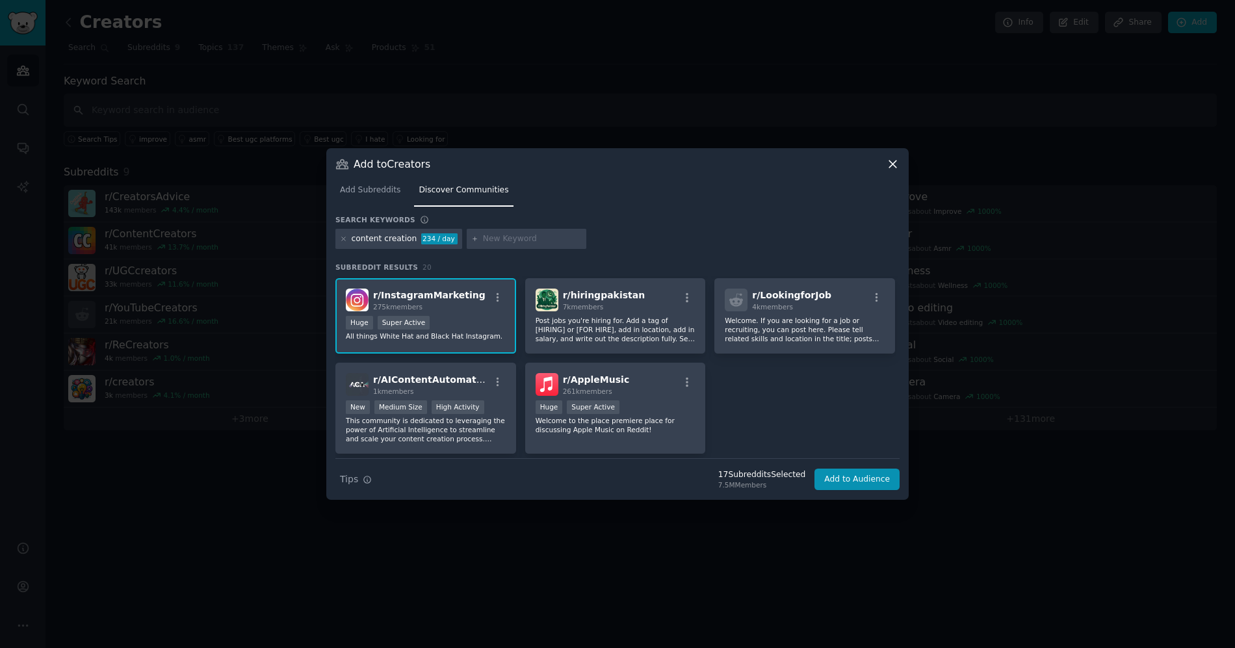
scroll to position [541, 0]
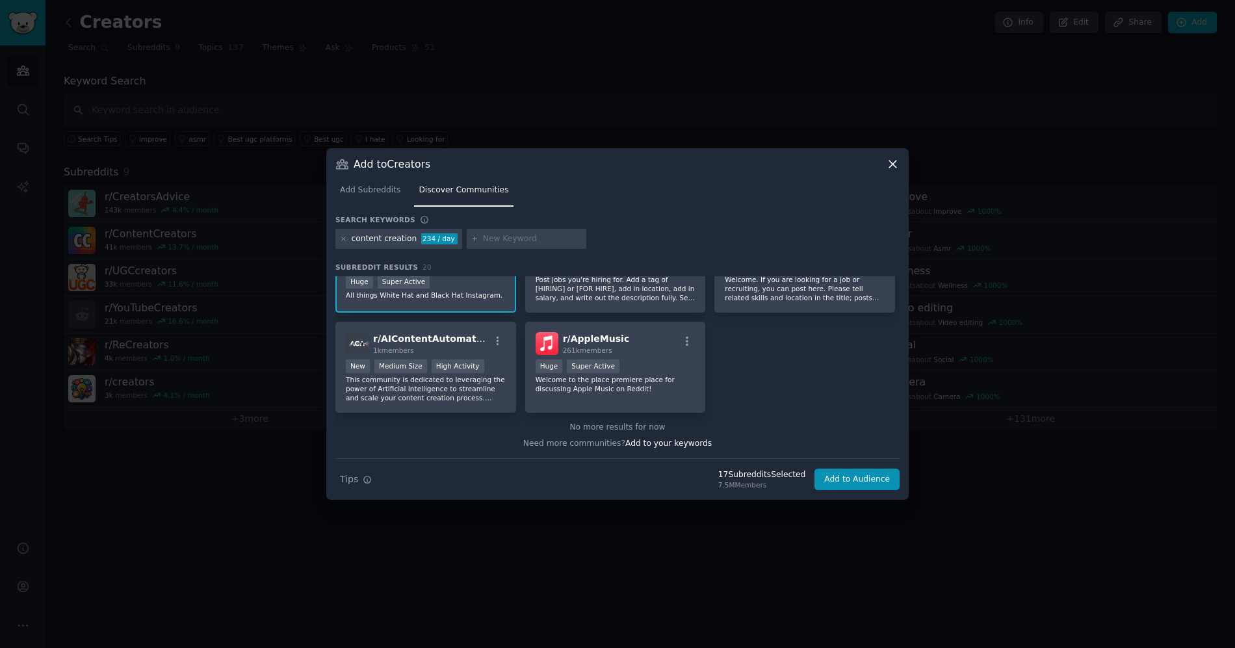
drag, startPoint x: 508, startPoint y: 244, endPoint x: 439, endPoint y: 245, distance: 68.2
click at [506, 243] on div at bounding box center [527, 239] width 120 height 21
click at [344, 238] on icon at bounding box center [343, 238] width 7 height 7
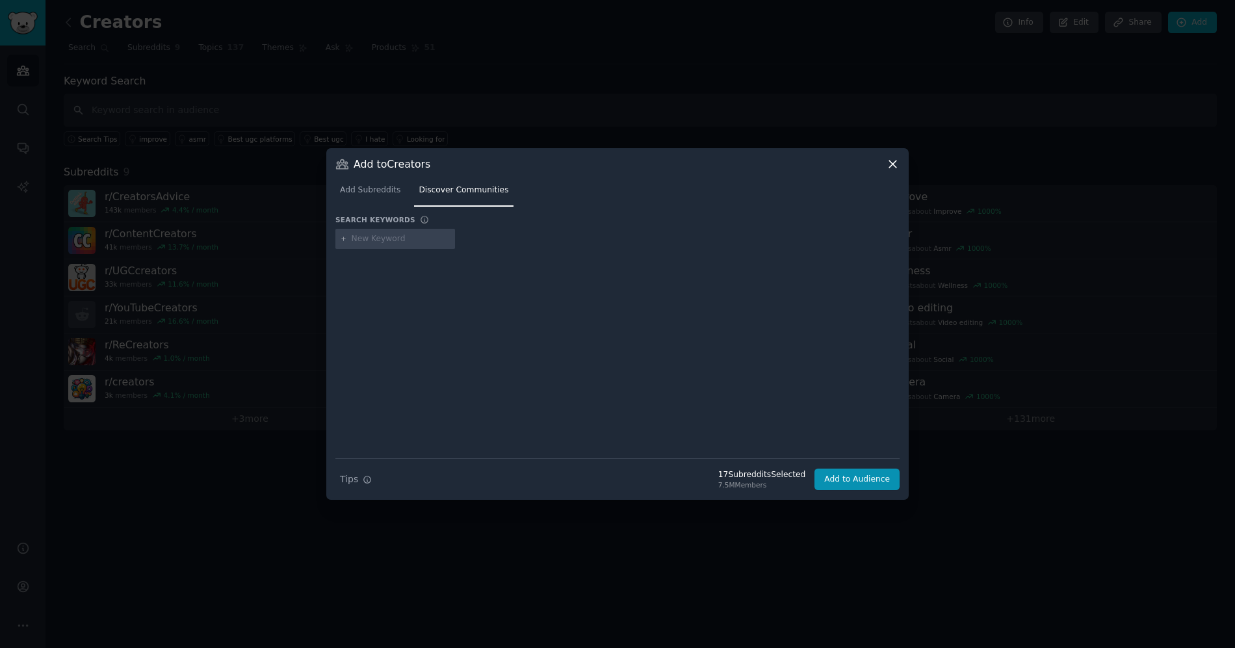
click at [412, 240] on input "text" at bounding box center [401, 239] width 99 height 12
type input "socialmedia"
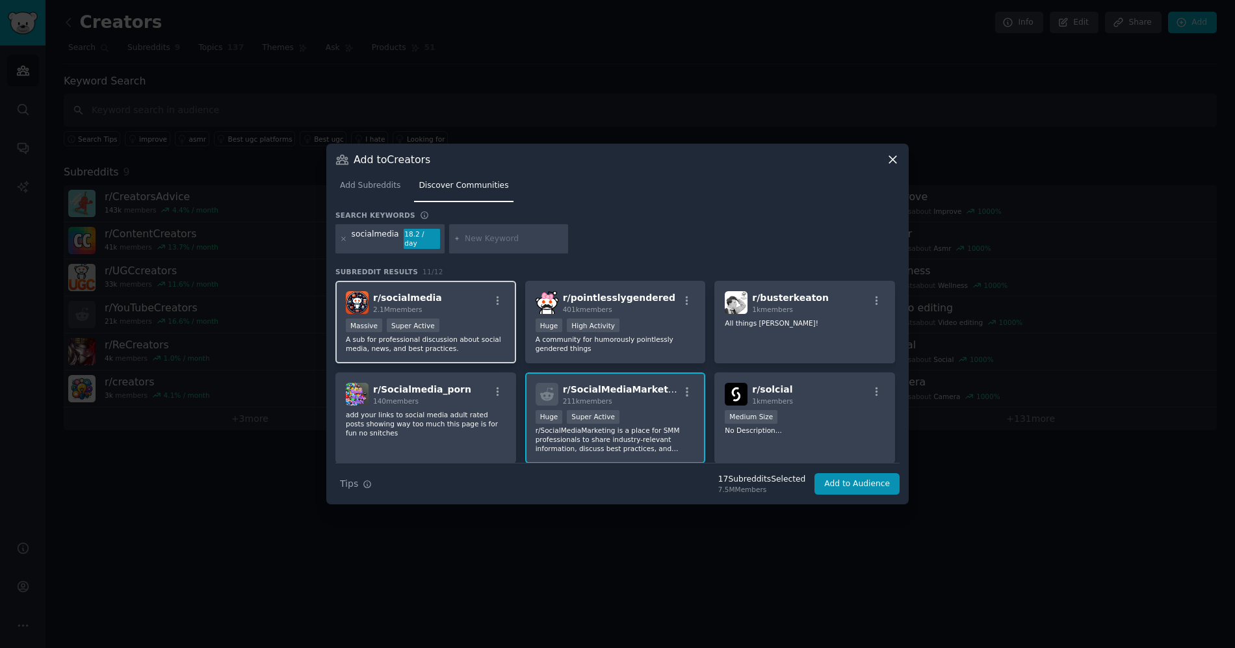
click at [482, 291] on div "r/ socialmedia 2.1M members" at bounding box center [426, 302] width 160 height 23
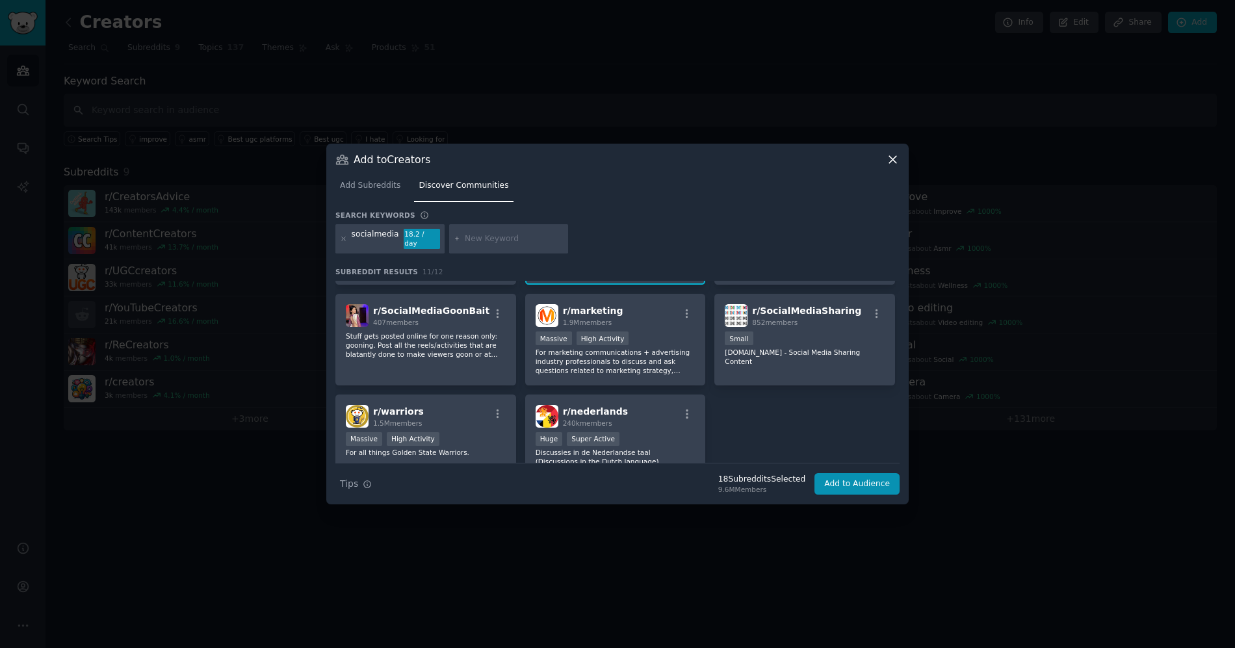
scroll to position [192, 0]
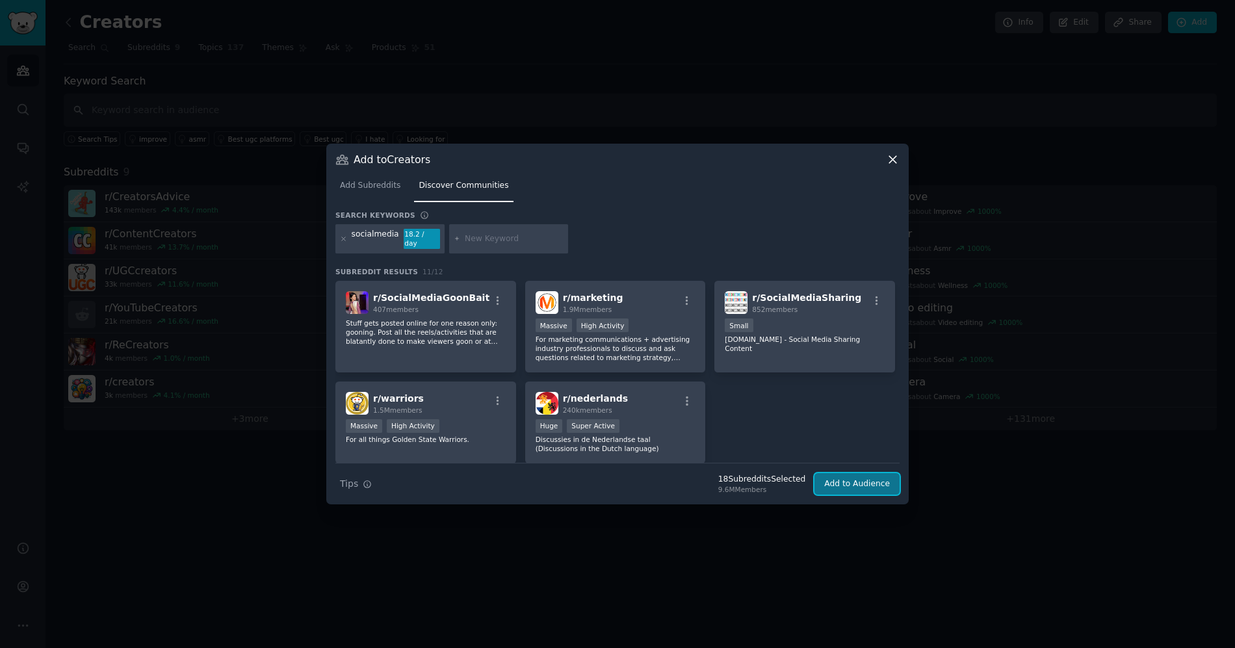
click at [865, 473] on button "Add to Audience" at bounding box center [856, 484] width 85 height 22
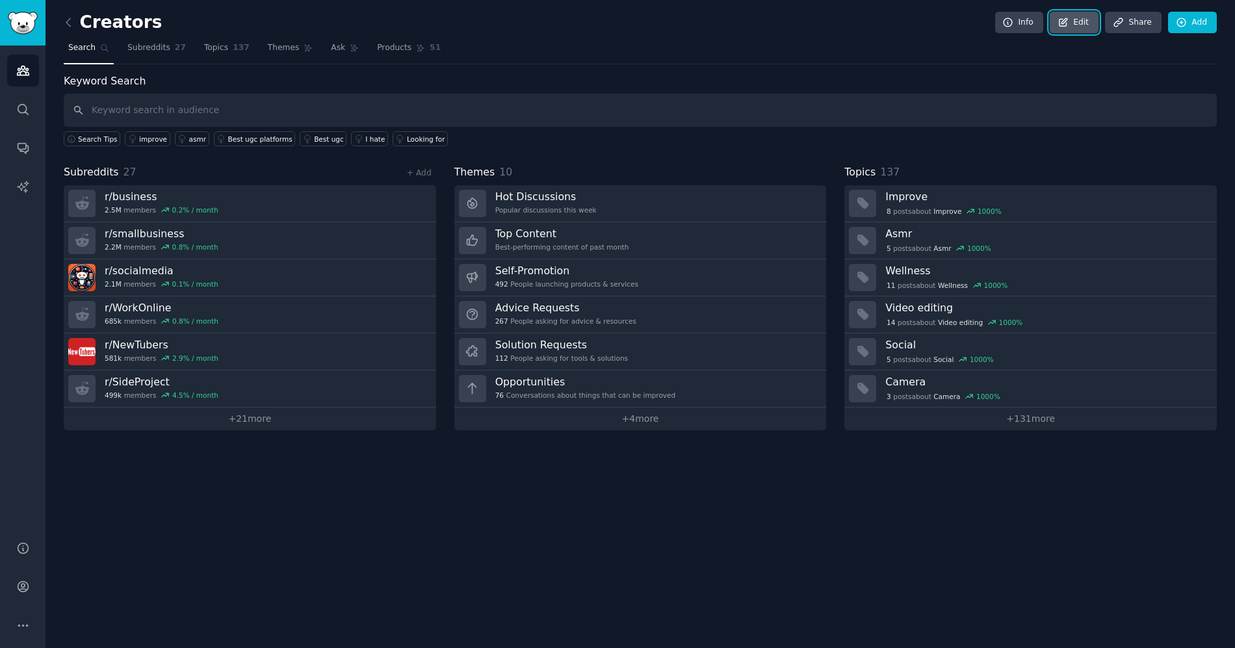
click at [1071, 18] on link "Edit" at bounding box center [1074, 23] width 49 height 22
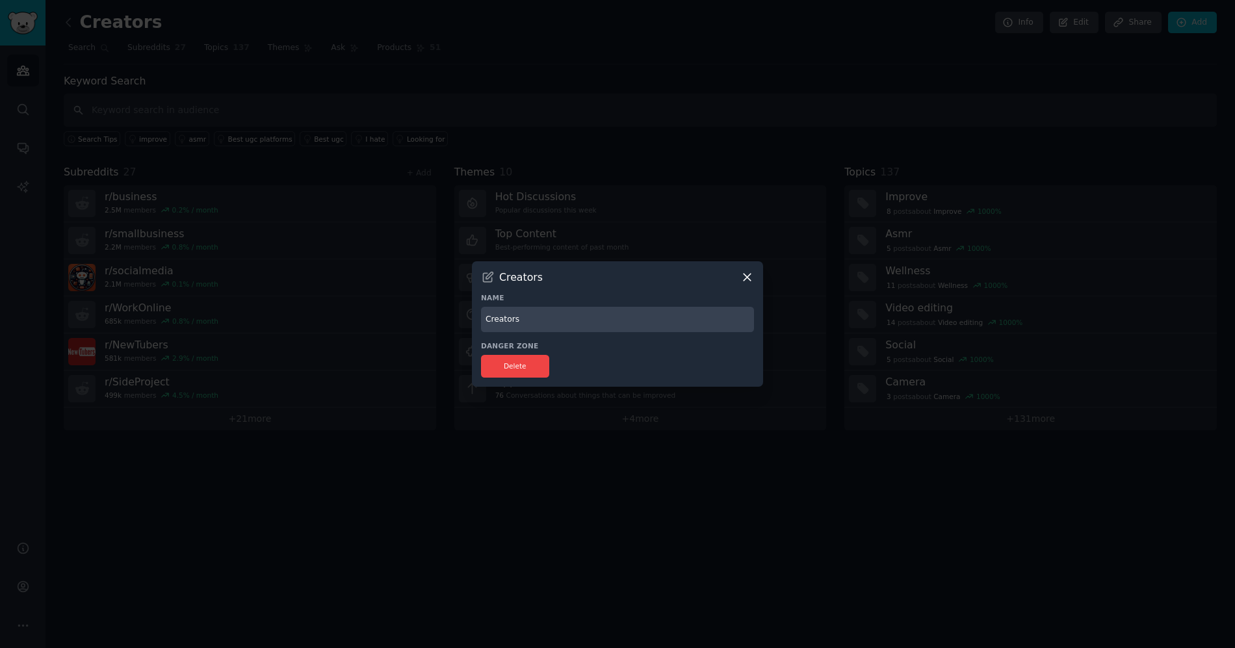
click at [615, 316] on input "Creators" at bounding box center [617, 319] width 273 height 25
type input "Creators who want to monetize"
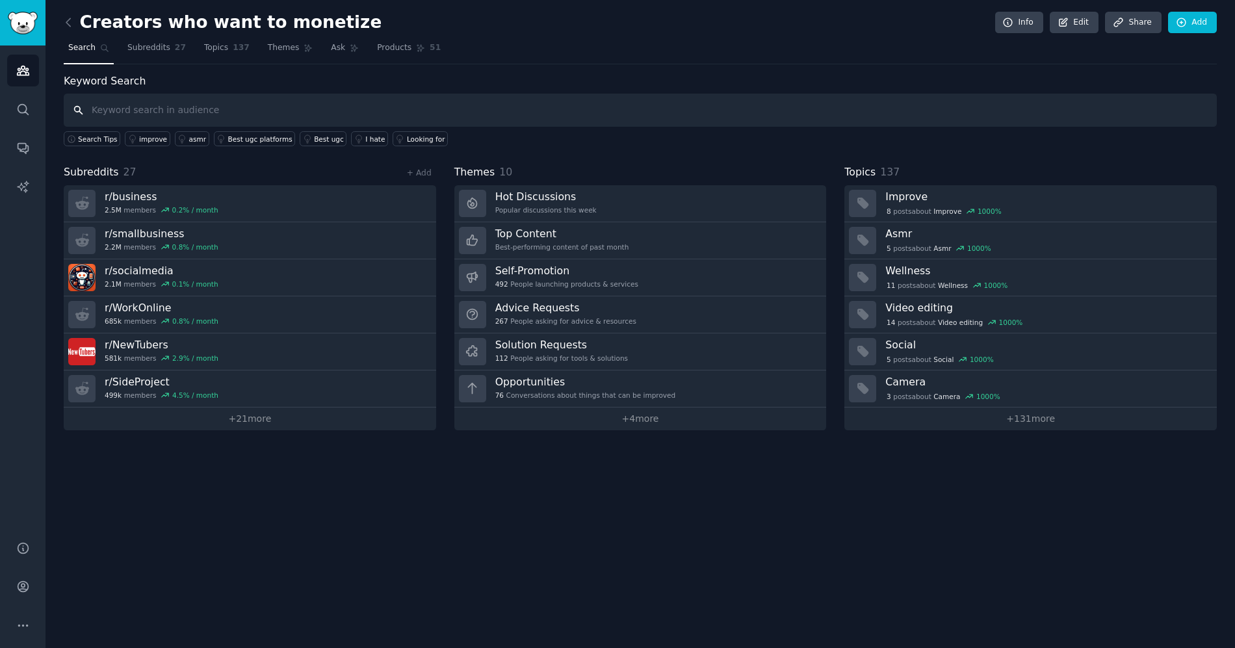
click at [164, 109] on input "text" at bounding box center [640, 110] width 1153 height 33
type input "monetization"
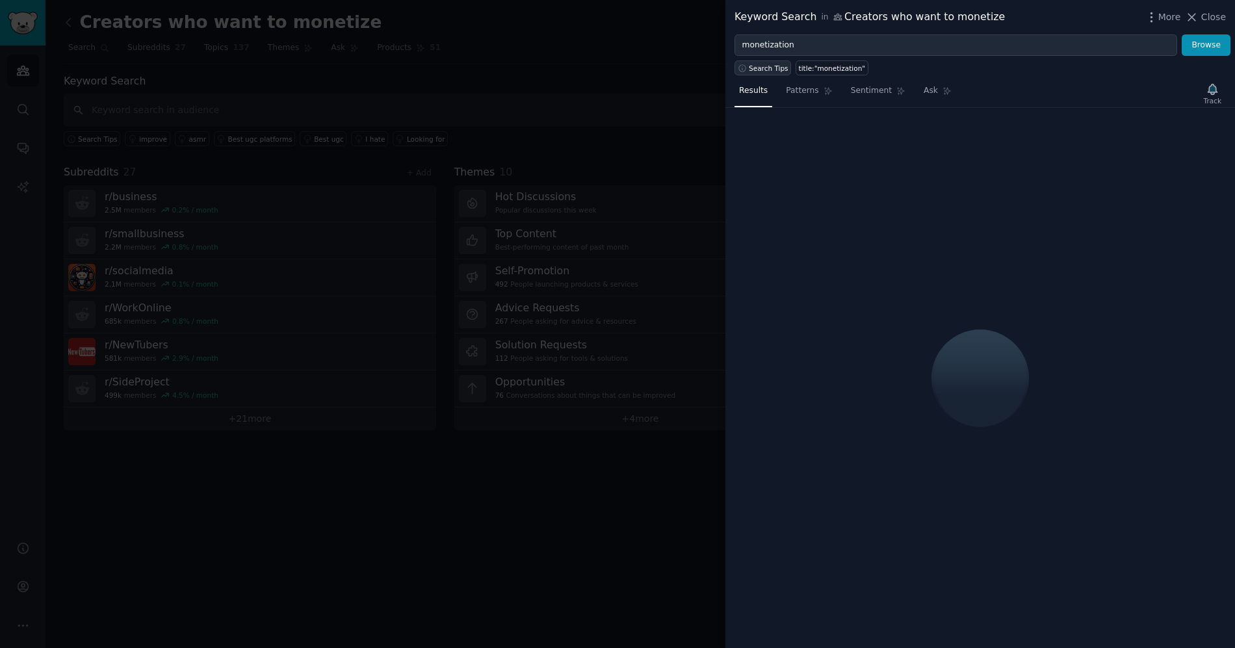
click at [769, 64] on span "Search Tips" at bounding box center [769, 68] width 40 height 9
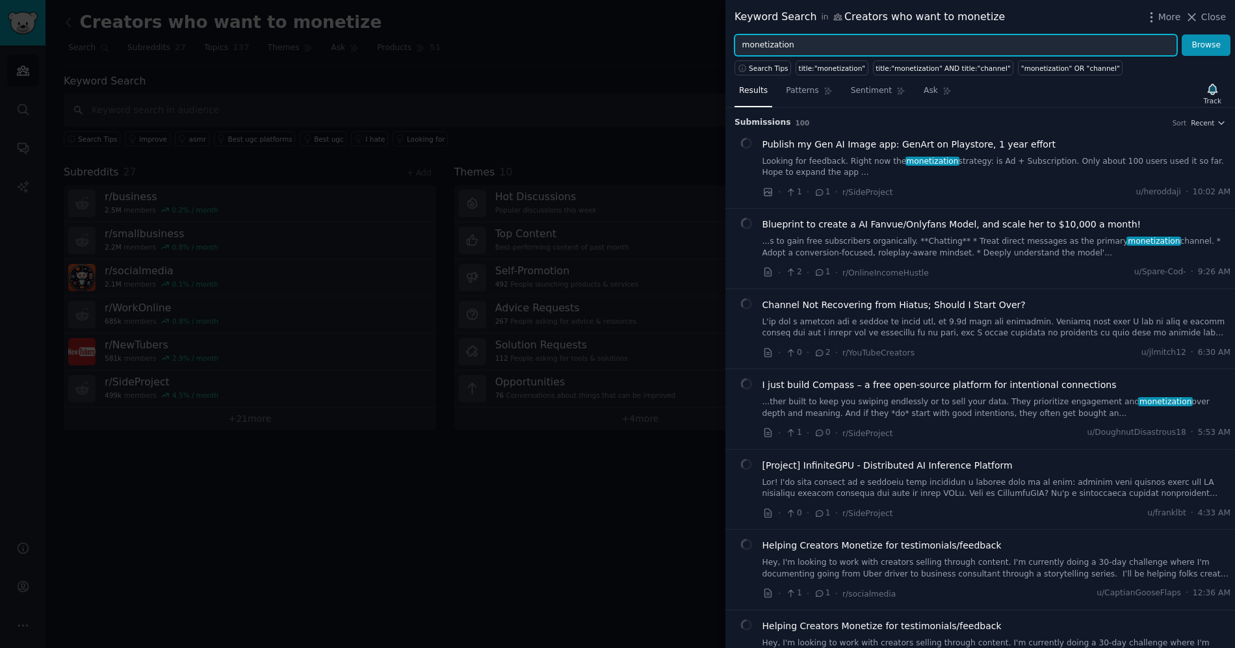
click at [861, 47] on input "monetization" at bounding box center [955, 45] width 443 height 22
type input "n"
click at [1182, 34] on button "Browse" at bounding box center [1206, 45] width 49 height 22
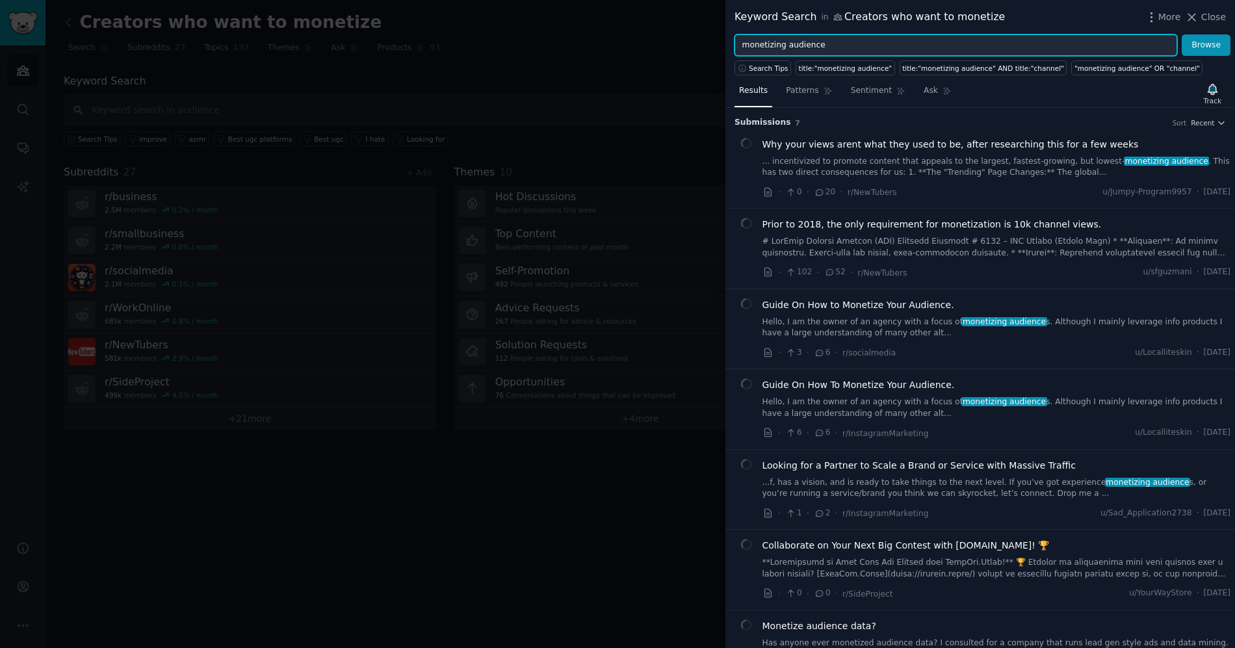
click at [946, 48] on input "monetizing audience" at bounding box center [955, 45] width 443 height 22
click at [1182, 34] on button "Browse" at bounding box center [1206, 45] width 49 height 22
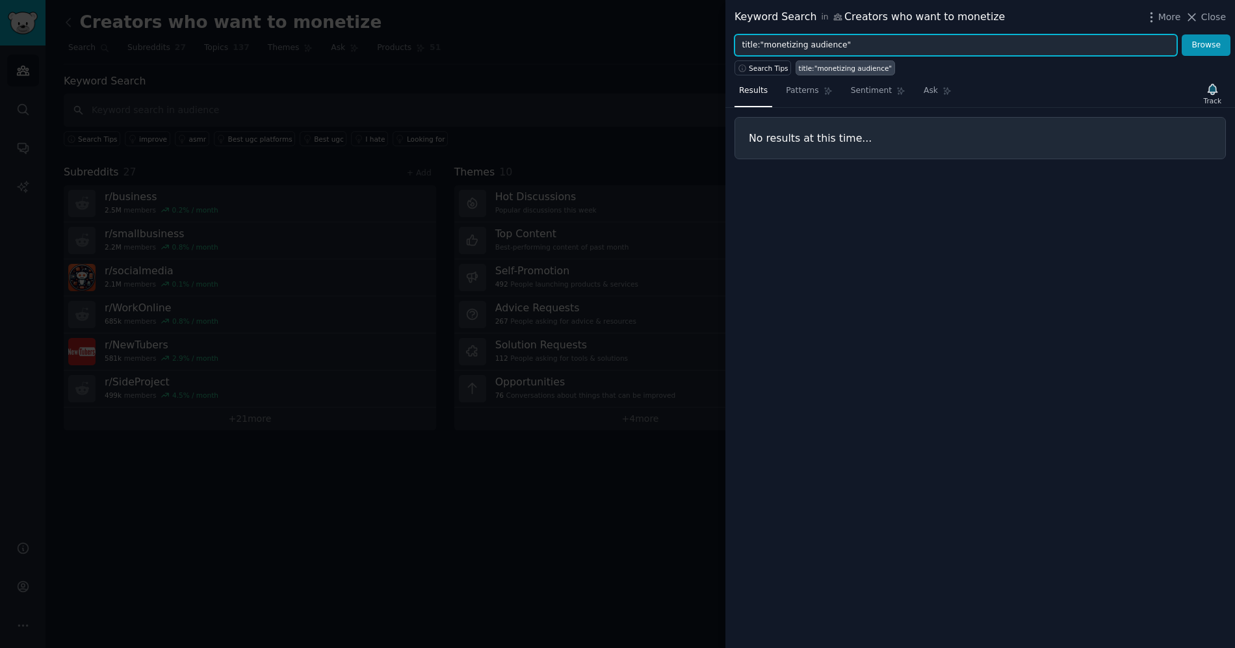
click at [805, 44] on input "title:"monetizing audience"" at bounding box center [955, 45] width 443 height 22
click at [1182, 34] on button "Browse" at bounding box center [1206, 45] width 49 height 22
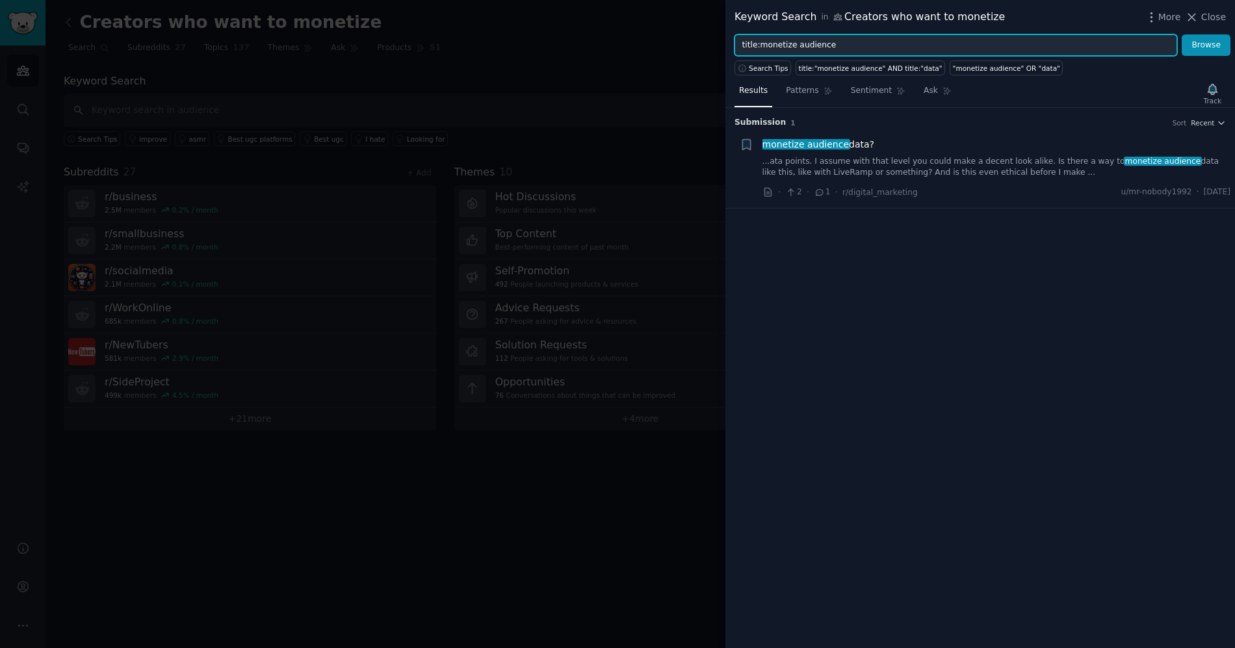
click at [1182, 34] on button "Browse" at bounding box center [1206, 45] width 49 height 22
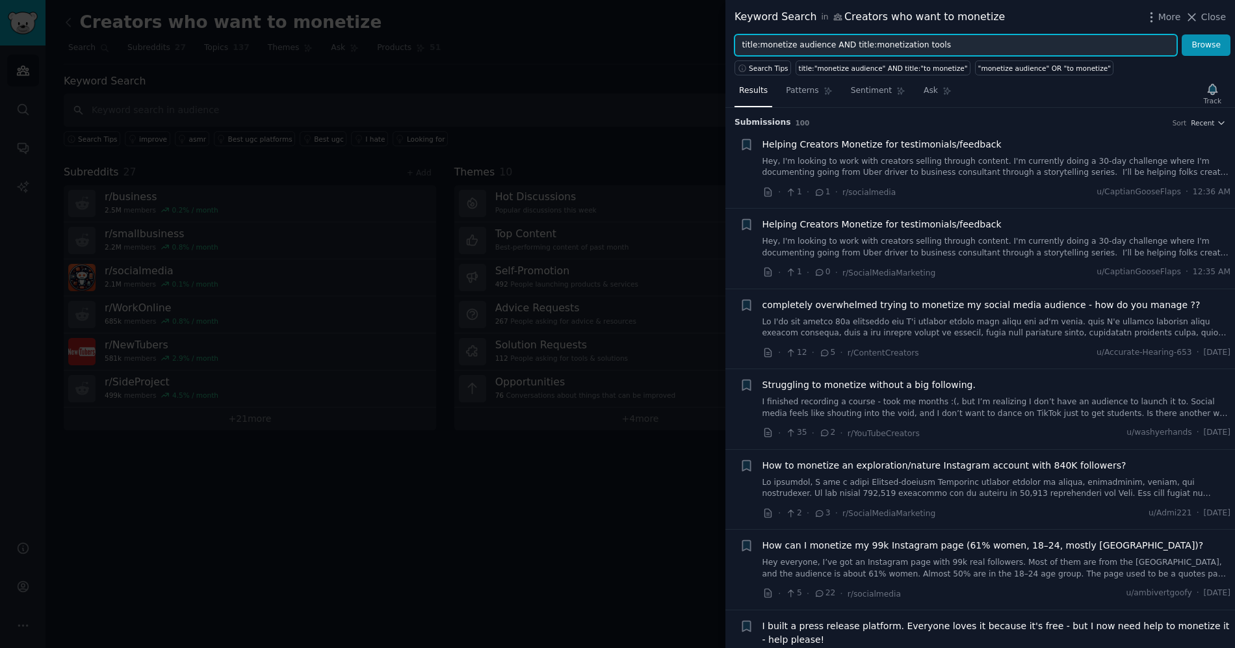
click at [1182, 34] on button "Browse" at bounding box center [1206, 45] width 49 height 22
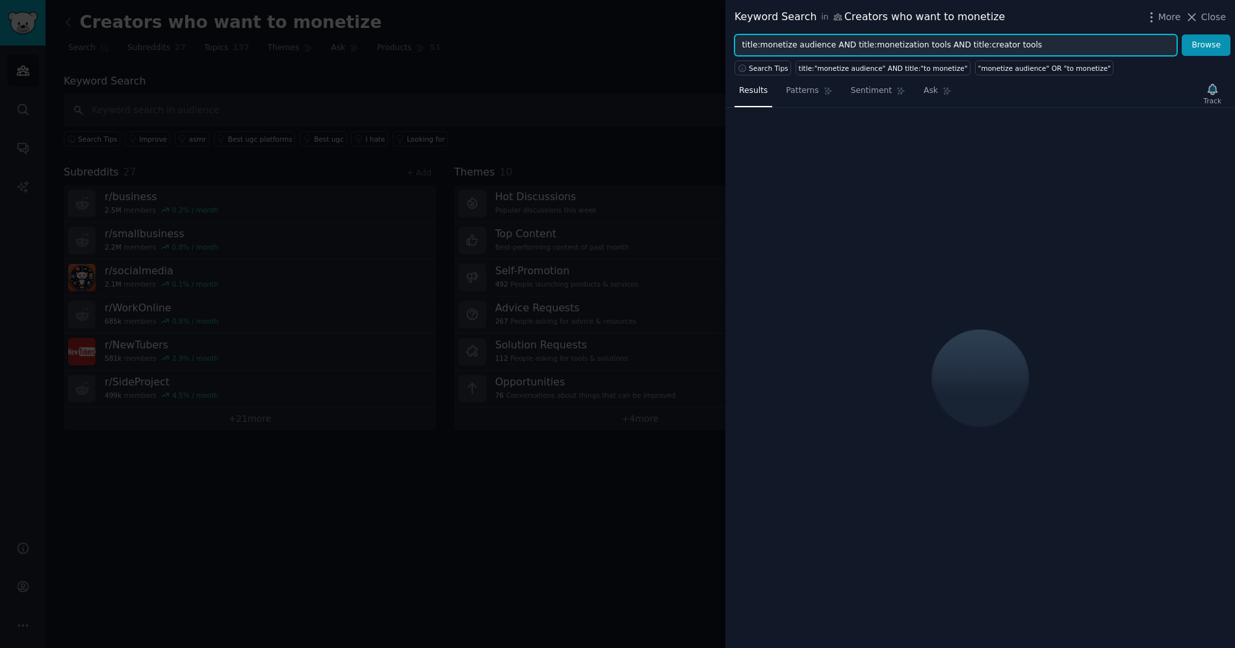
click at [1182, 34] on button "Browse" at bounding box center [1206, 45] width 49 height 22
drag, startPoint x: 1025, startPoint y: 48, endPoint x: 935, endPoint y: 48, distance: 90.3
click at [935, 48] on input "title:monetize audience AND title:monetization tools AND title:creator tools" at bounding box center [955, 45] width 443 height 22
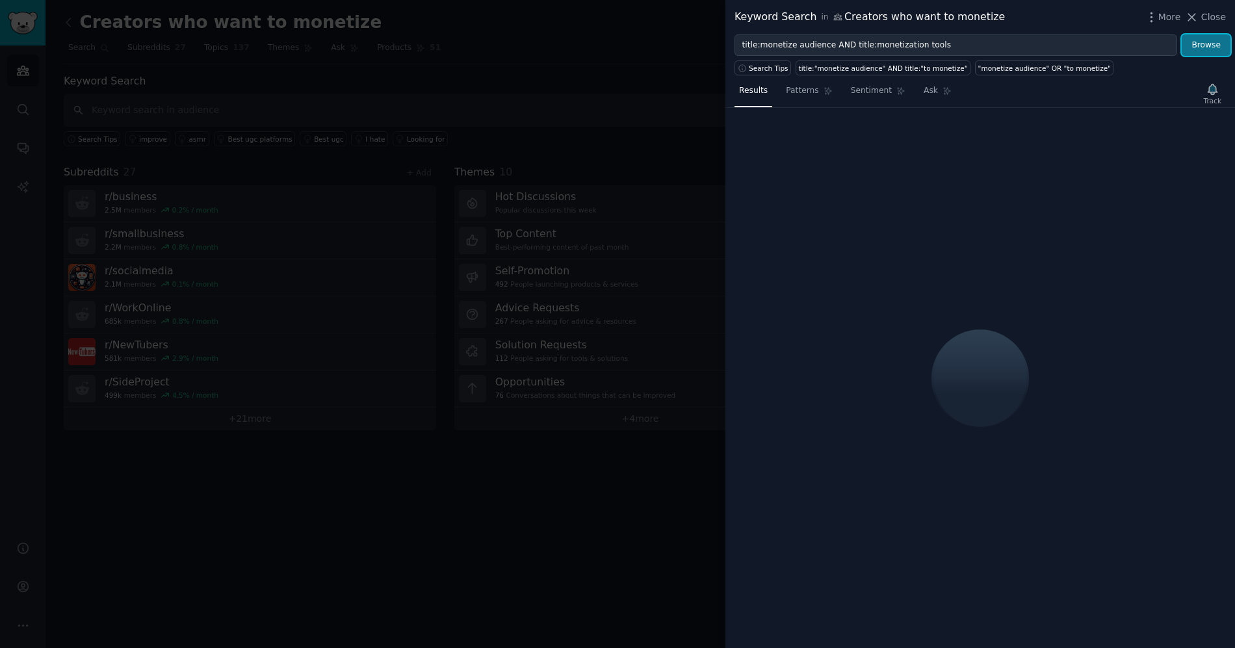
click at [1215, 43] on button "Browse" at bounding box center [1206, 45] width 49 height 22
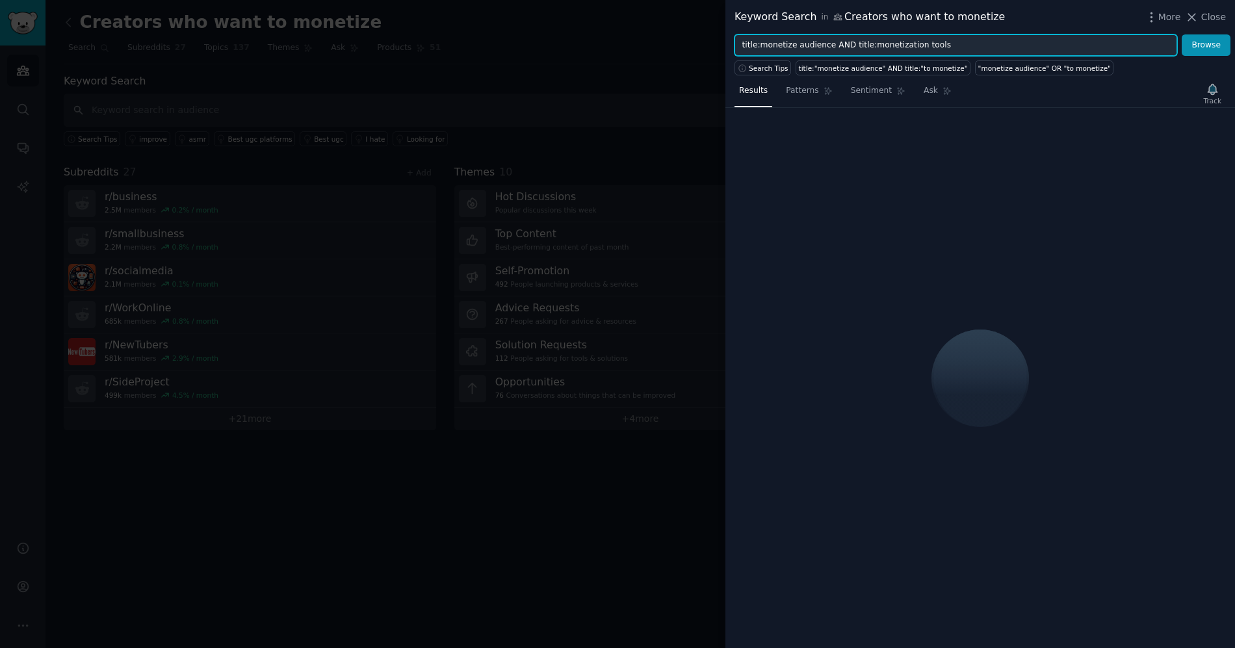
click at [963, 45] on input "title:monetize audience AND title:monetization tools" at bounding box center [955, 45] width 443 height 22
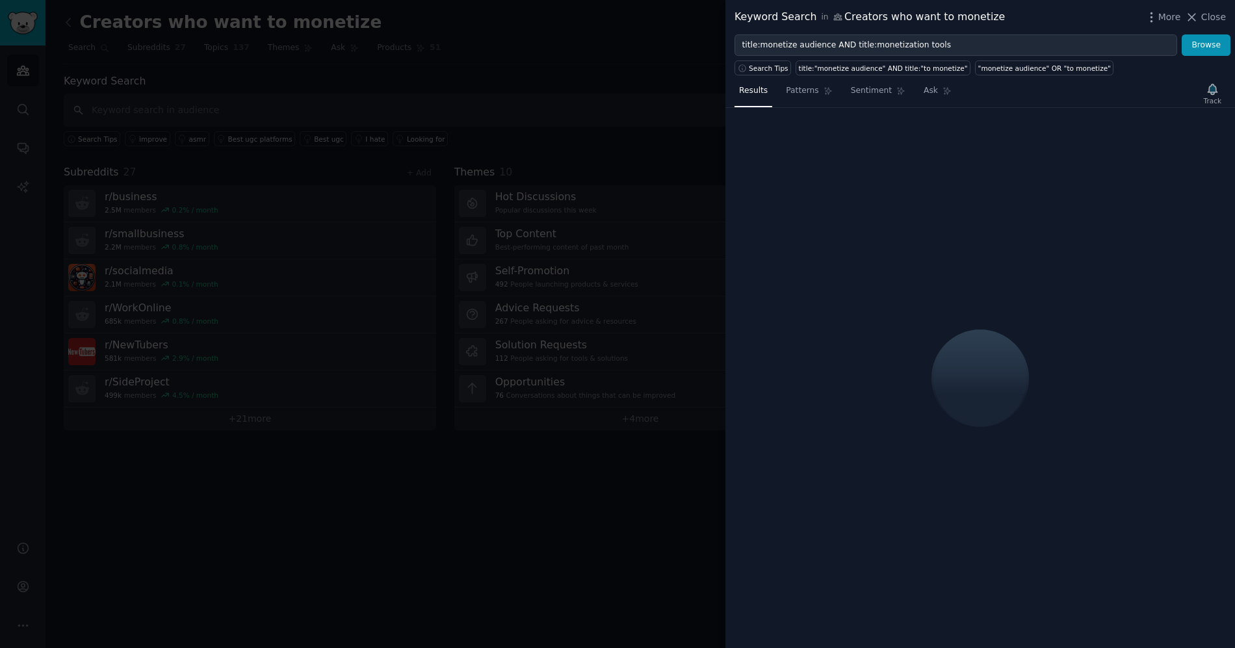
click at [1066, 27] on div "Keyword Search in Creators who want to monetize More Close" at bounding box center [980, 17] width 510 height 34
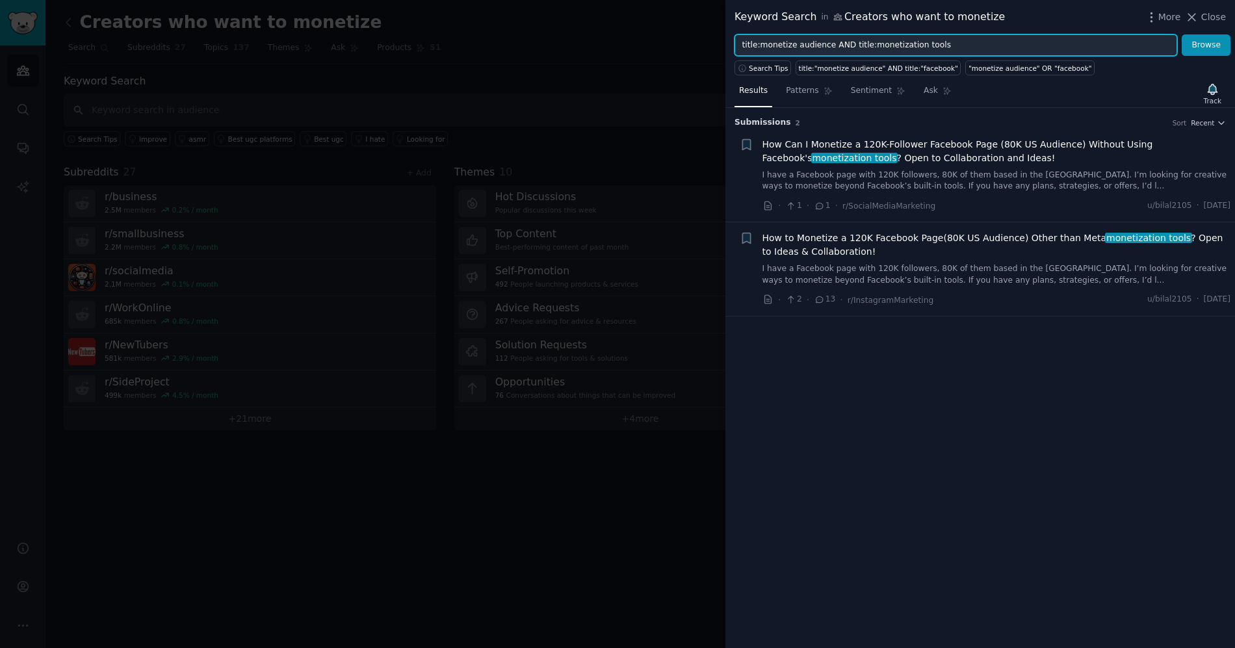
click at [954, 47] on input "title:monetize audience AND title:monetization tools" at bounding box center [955, 45] width 443 height 22
drag, startPoint x: 967, startPoint y: 44, endPoint x: 839, endPoint y: 42, distance: 128.0
click at [839, 42] on input "title:monetize audience AND title:monetization tools" at bounding box center [955, 45] width 443 height 22
click at [839, 44] on input "title:monetize audience AND title:monetization tools" at bounding box center [955, 45] width 443 height 22
click at [840, 44] on input "title:monetize audience AND title:monetization tools" at bounding box center [955, 45] width 443 height 22
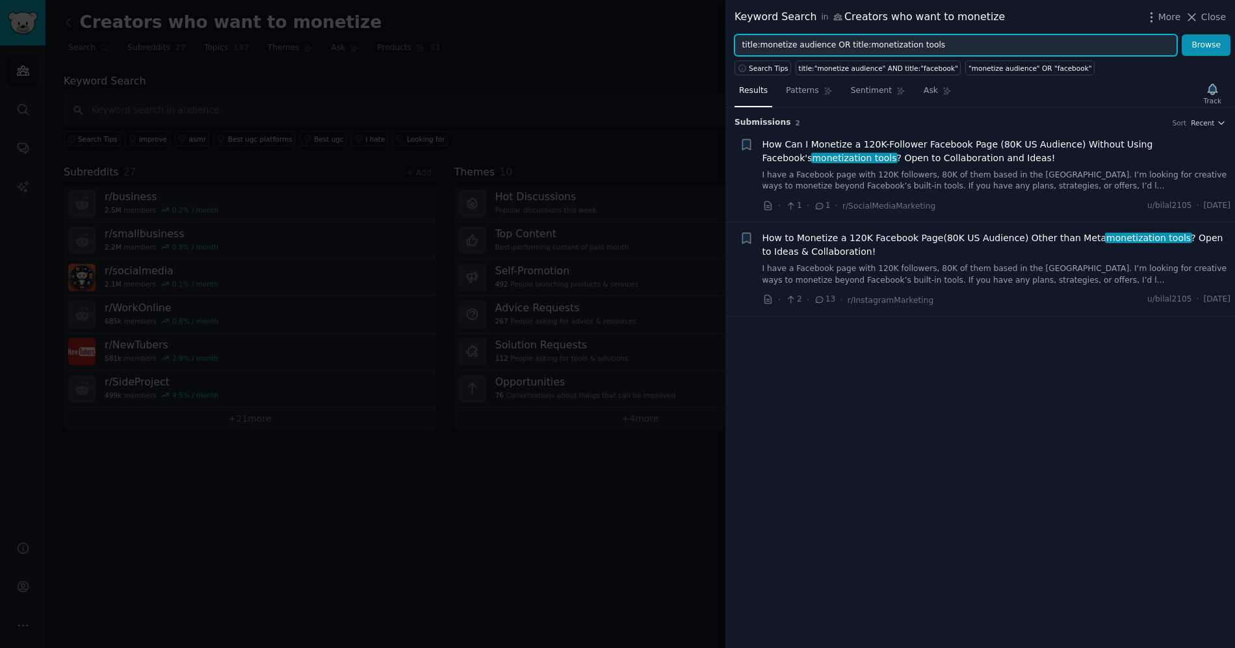
click at [1182, 34] on button "Browse" at bounding box center [1206, 45] width 49 height 22
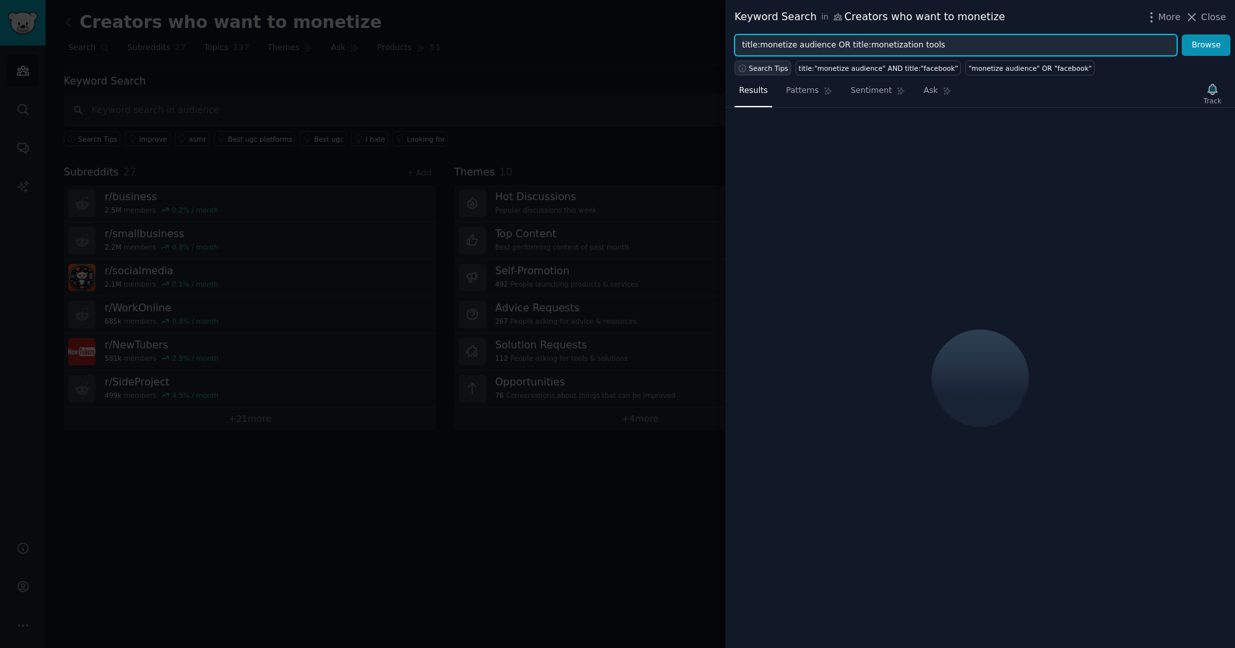
click at [774, 66] on span "Search Tips" at bounding box center [769, 68] width 40 height 9
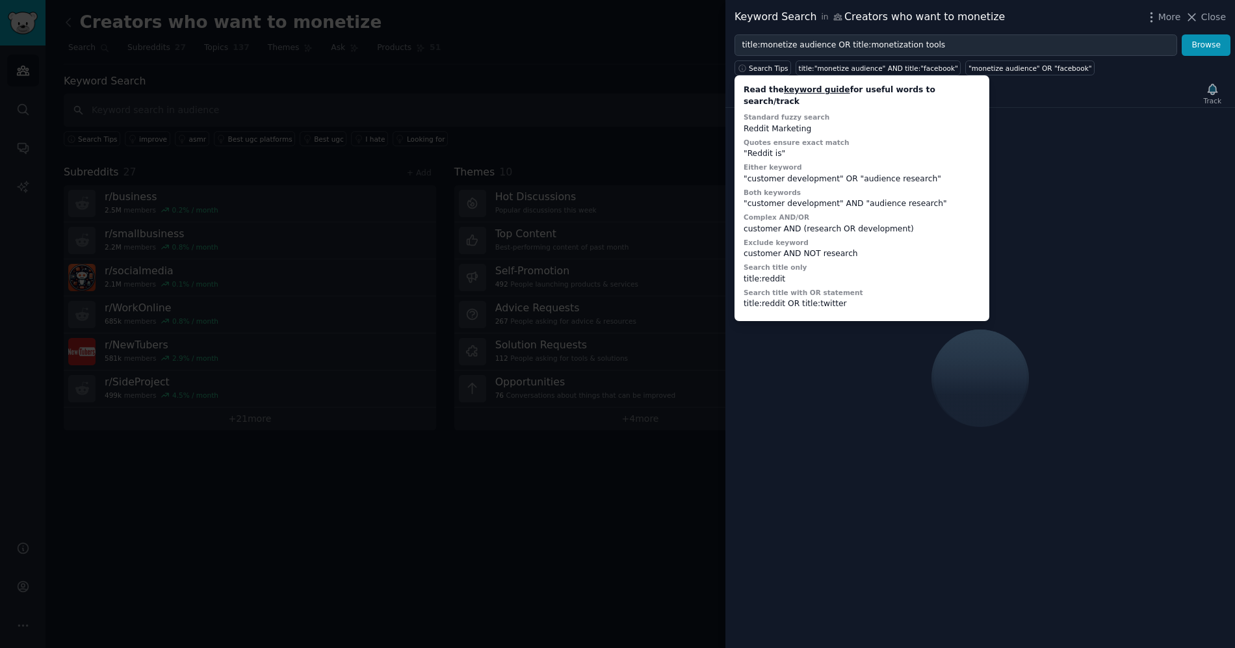
click at [1007, 23] on div "Keyword Search in Creators who want to monetize More Close" at bounding box center [979, 17] width 491 height 16
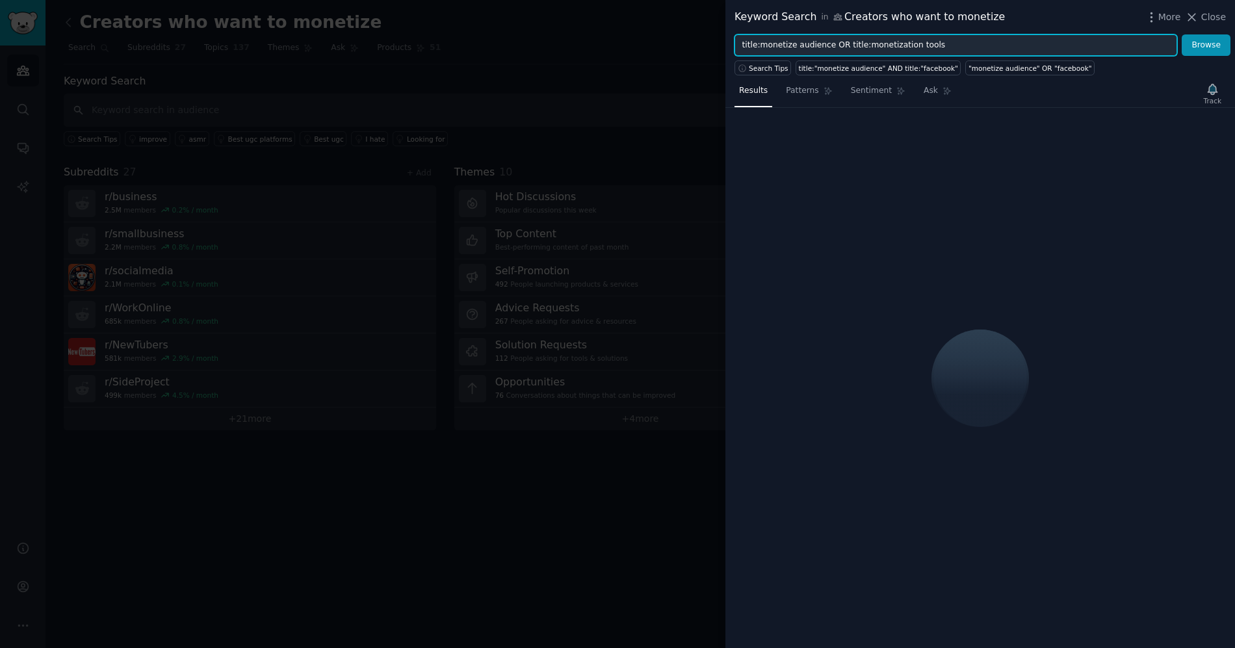
drag, startPoint x: 903, startPoint y: 51, endPoint x: 832, endPoint y: 46, distance: 71.0
click at [832, 46] on input "title:monetize audience OR title:monetization tools" at bounding box center [955, 45] width 443 height 22
click at [833, 46] on input "title:monetize audience OR title:monetization tools" at bounding box center [955, 45] width 443 height 22
click at [1182, 34] on button "Browse" at bounding box center [1206, 45] width 49 height 22
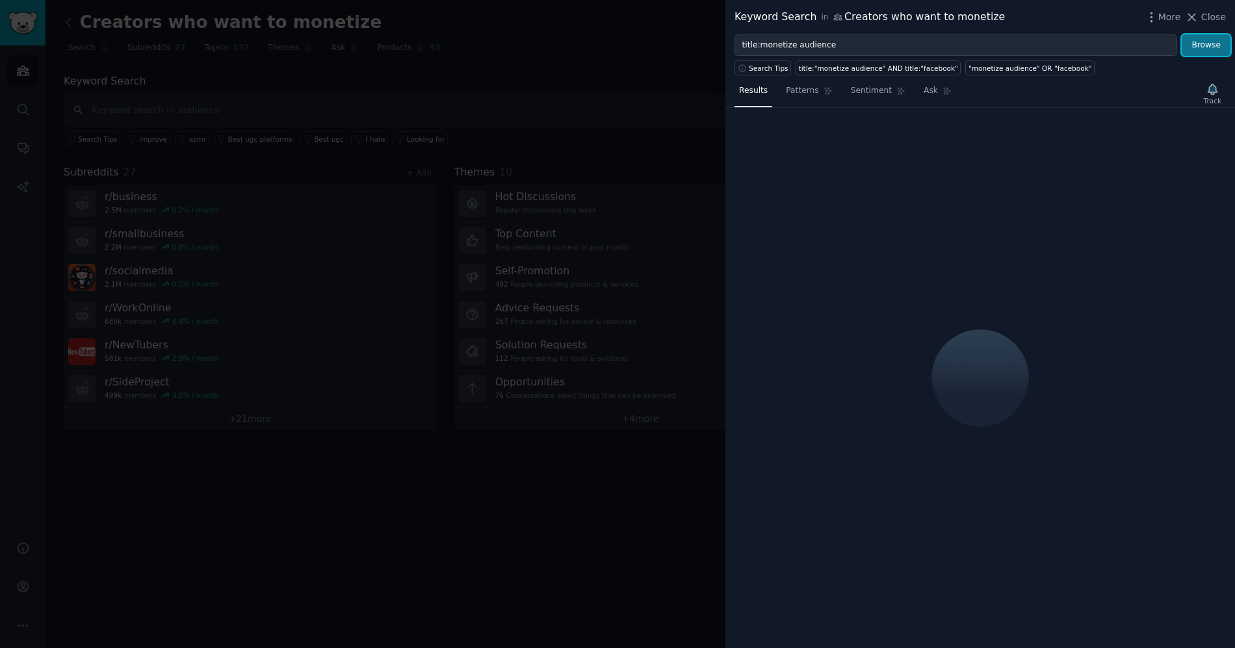
click at [1197, 51] on button "Browse" at bounding box center [1206, 45] width 49 height 22
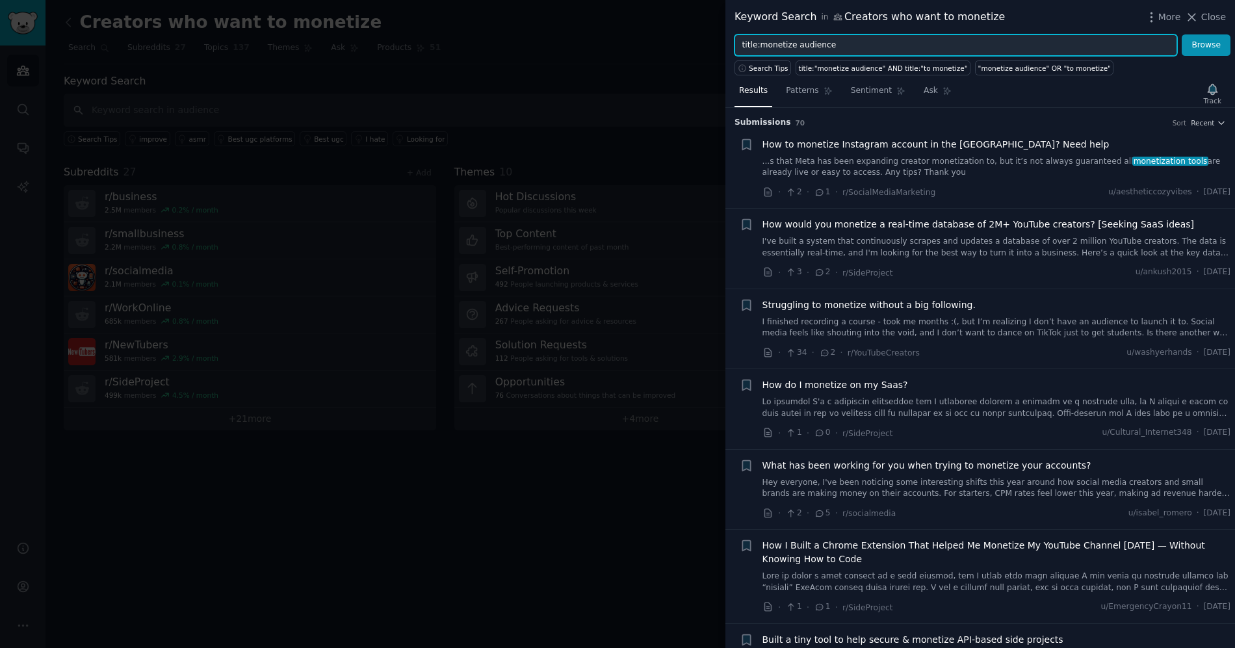
click at [873, 45] on input "title:monetize audience" at bounding box center [955, 45] width 443 height 22
type input "title:monetize audience AND NOT app"
click at [1182, 34] on button "Browse" at bounding box center [1206, 45] width 49 height 22
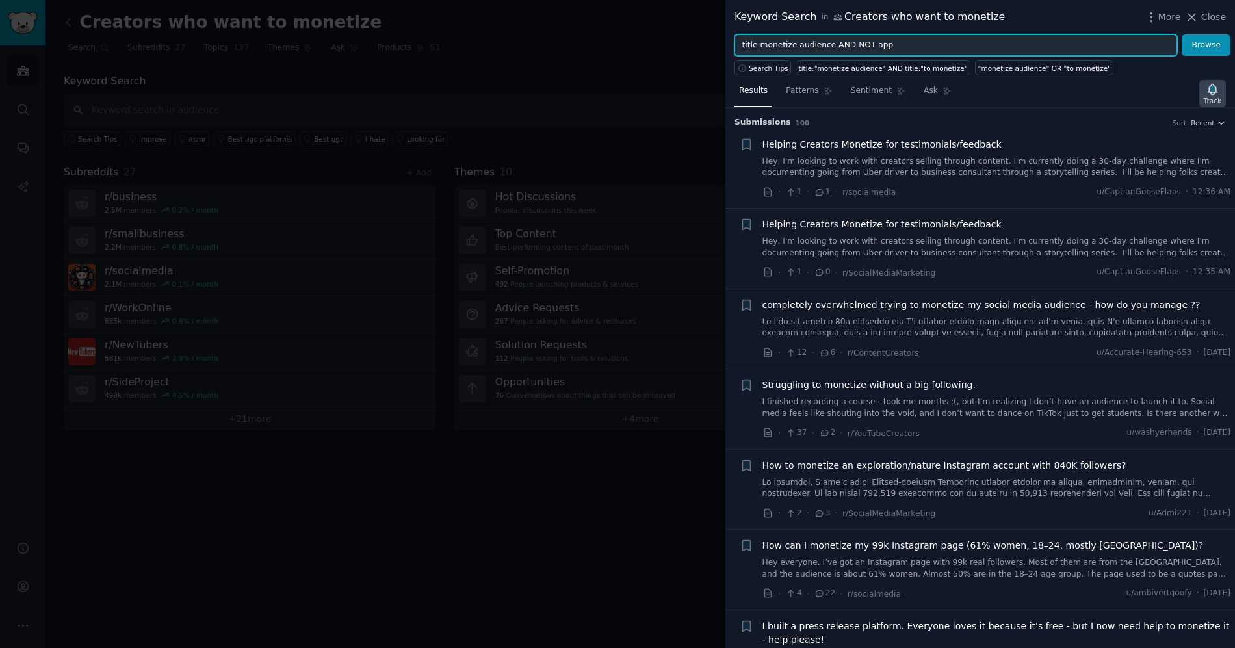
click at [1211, 96] on div "Track" at bounding box center [1213, 100] width 18 height 9
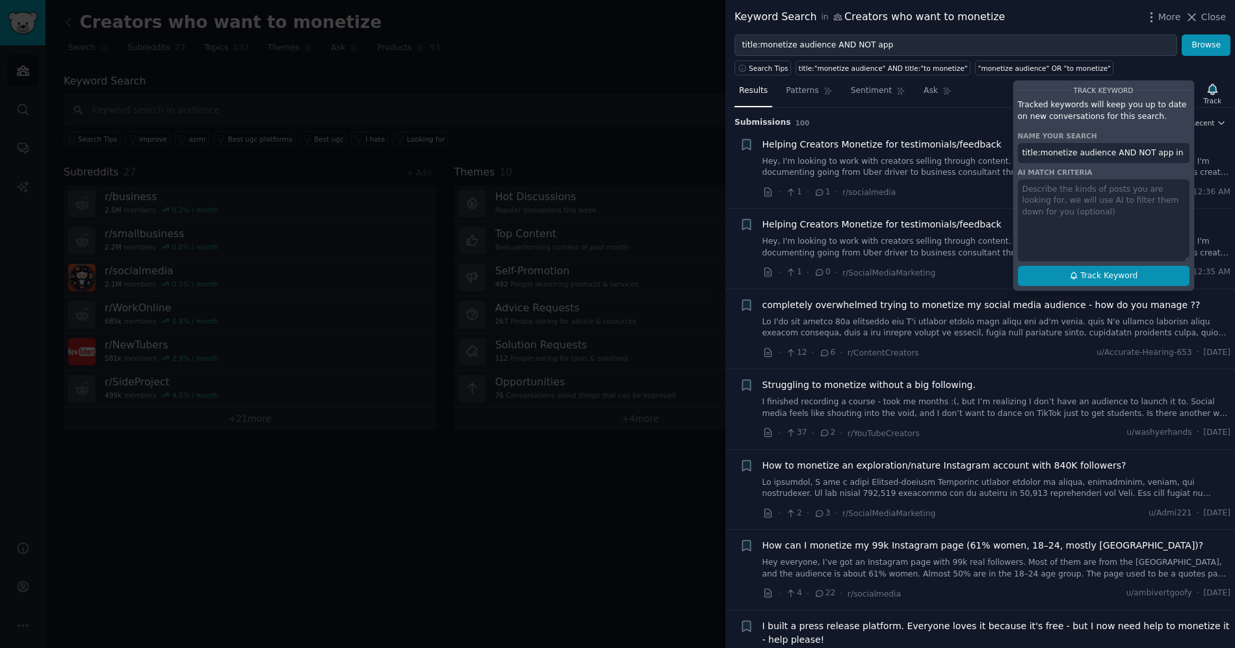
click at [1102, 272] on span "Track Keyword" at bounding box center [1108, 276] width 57 height 12
type input "title:monetize audience AND NOT app in Creators who want to monetize"
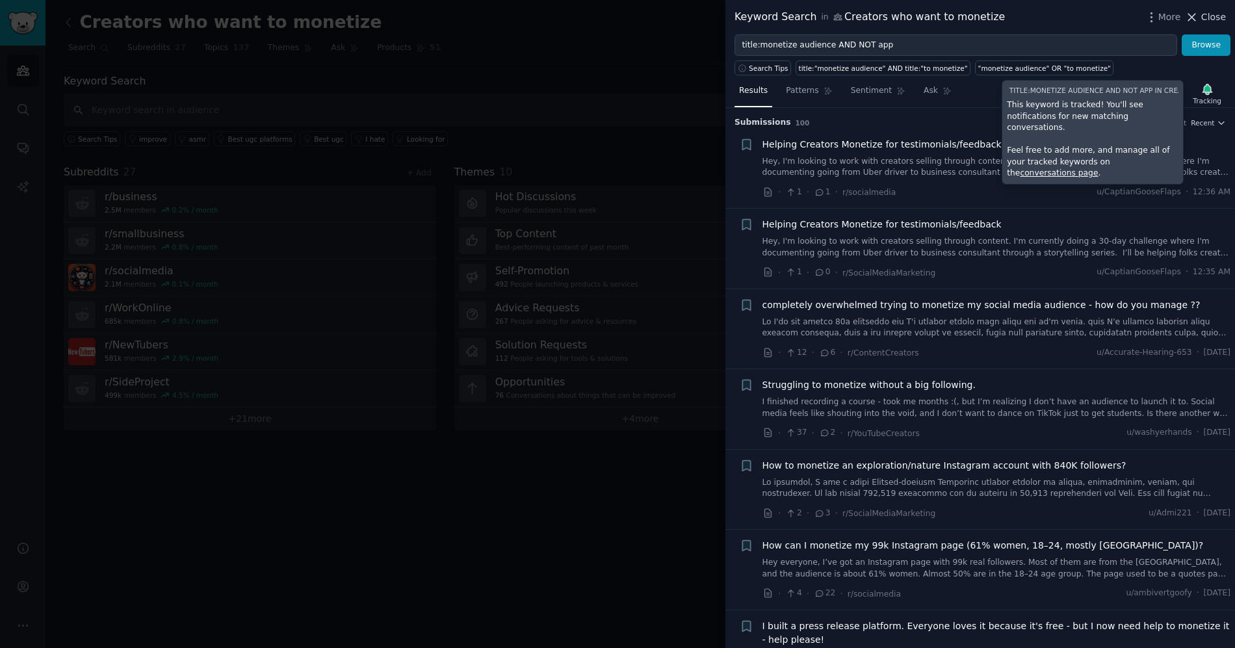
click at [1202, 16] on span "Close" at bounding box center [1213, 17] width 25 height 14
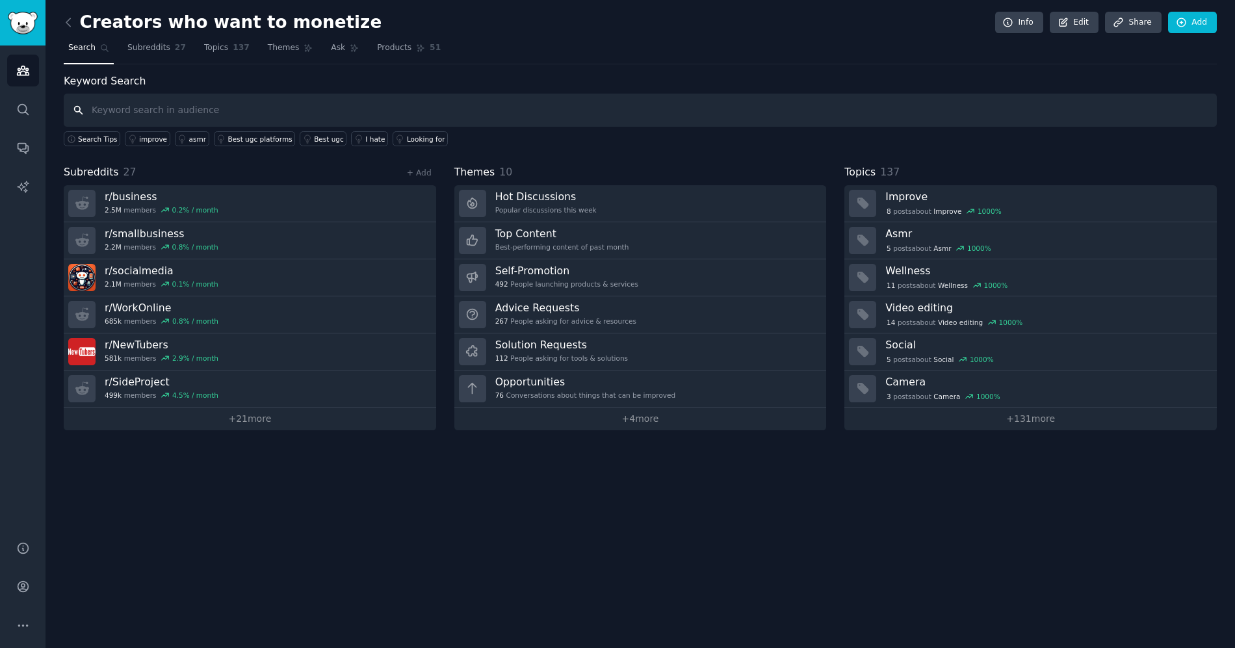
click at [180, 101] on input "text" at bounding box center [640, 110] width 1153 height 33
type input "Komi"
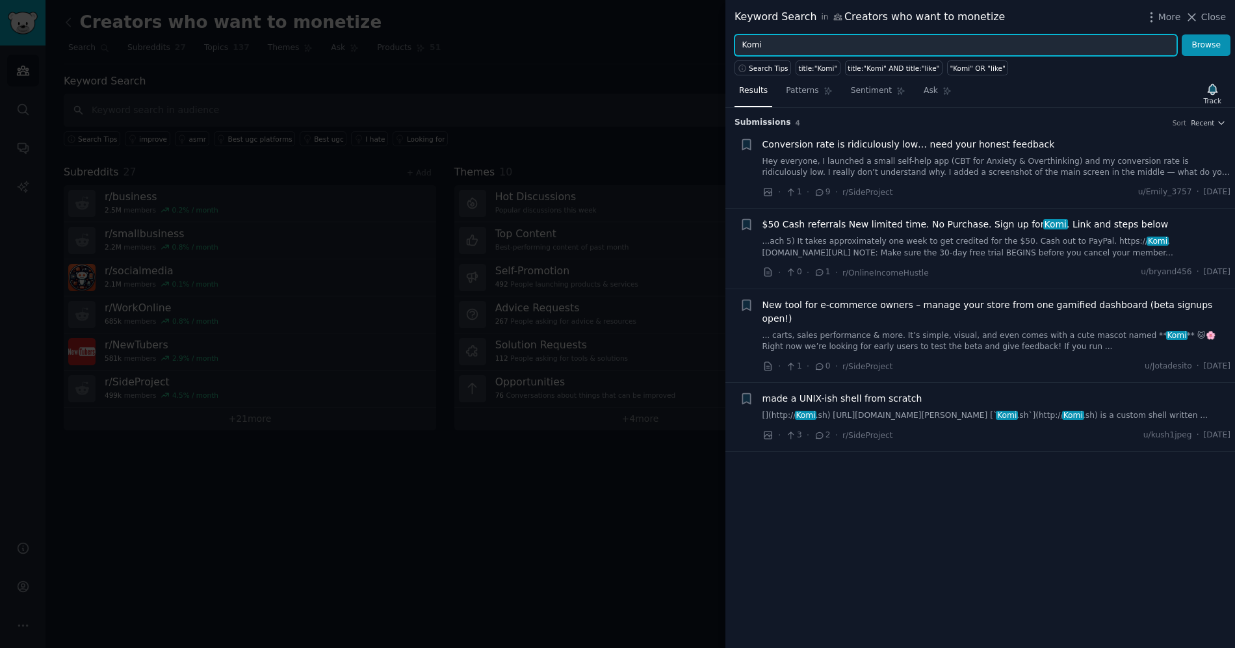
click at [862, 47] on input "Komi" at bounding box center [955, 45] width 443 height 22
click at [1182, 34] on button "Browse" at bounding box center [1206, 45] width 49 height 22
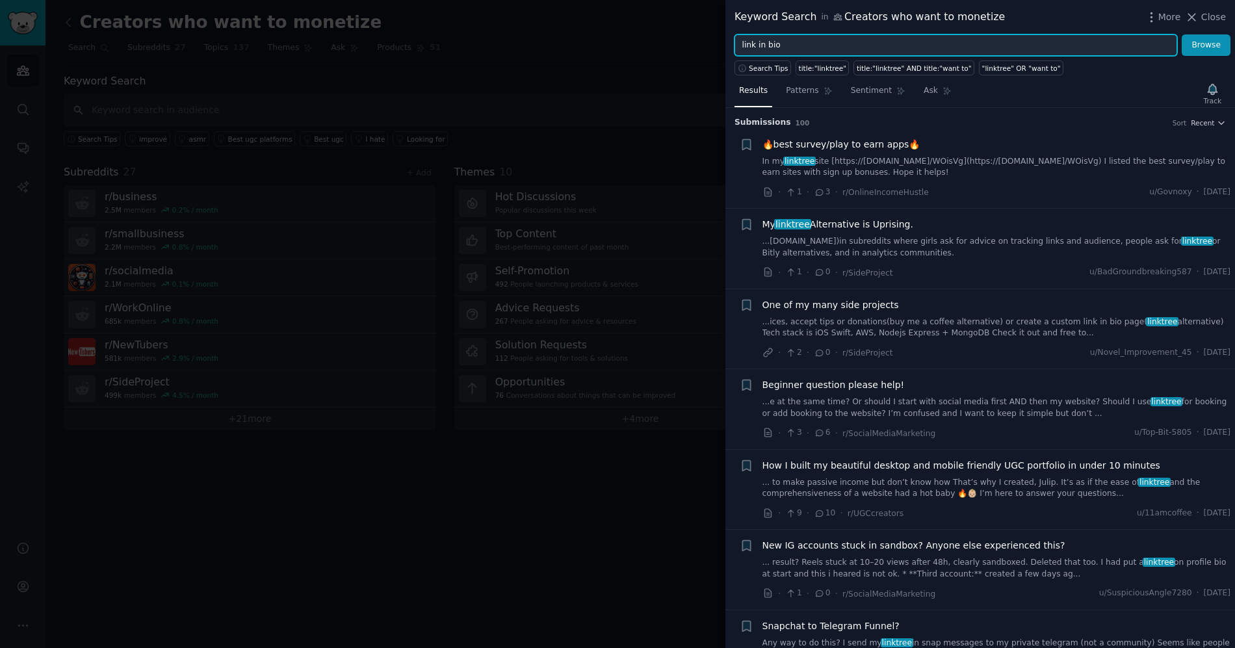
click at [1182, 34] on button "Browse" at bounding box center [1206, 45] width 49 height 22
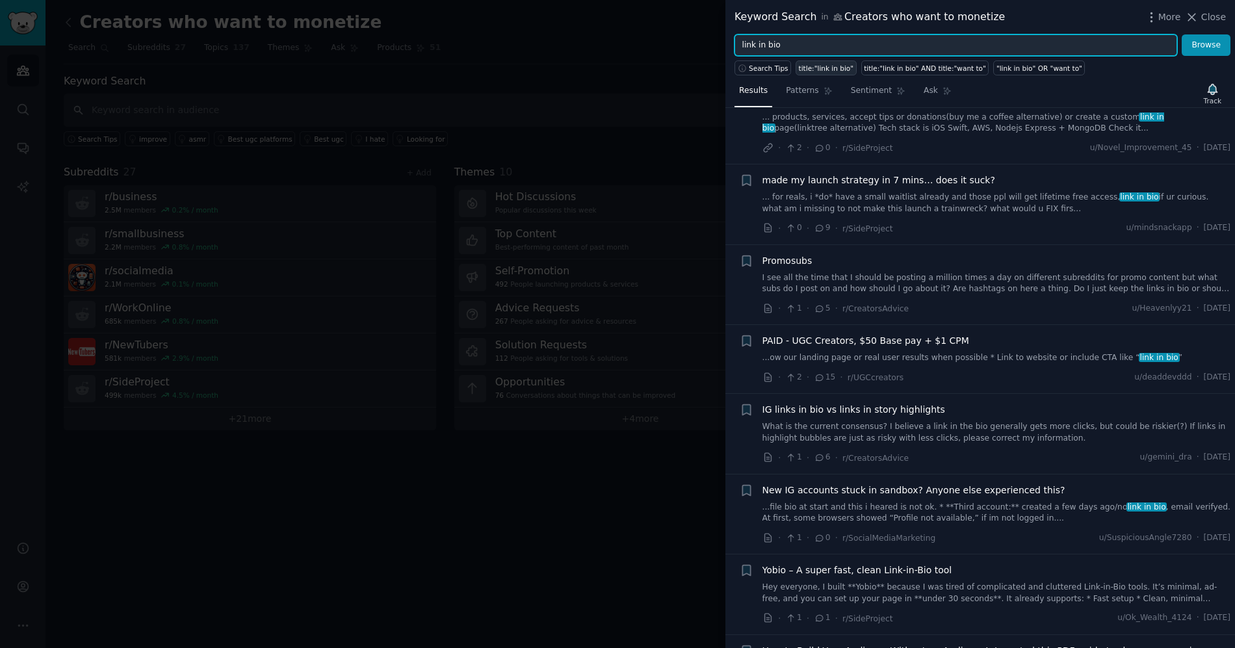
scroll to position [512, 0]
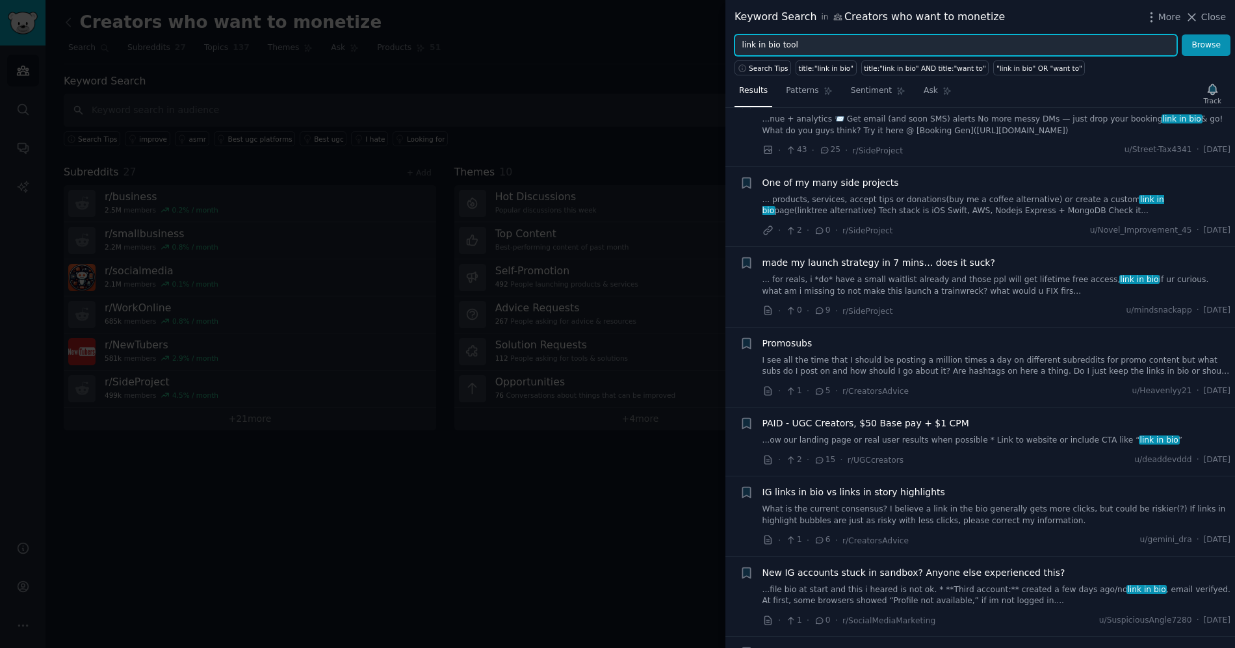
click at [1182, 34] on button "Browse" at bounding box center [1206, 45] width 49 height 22
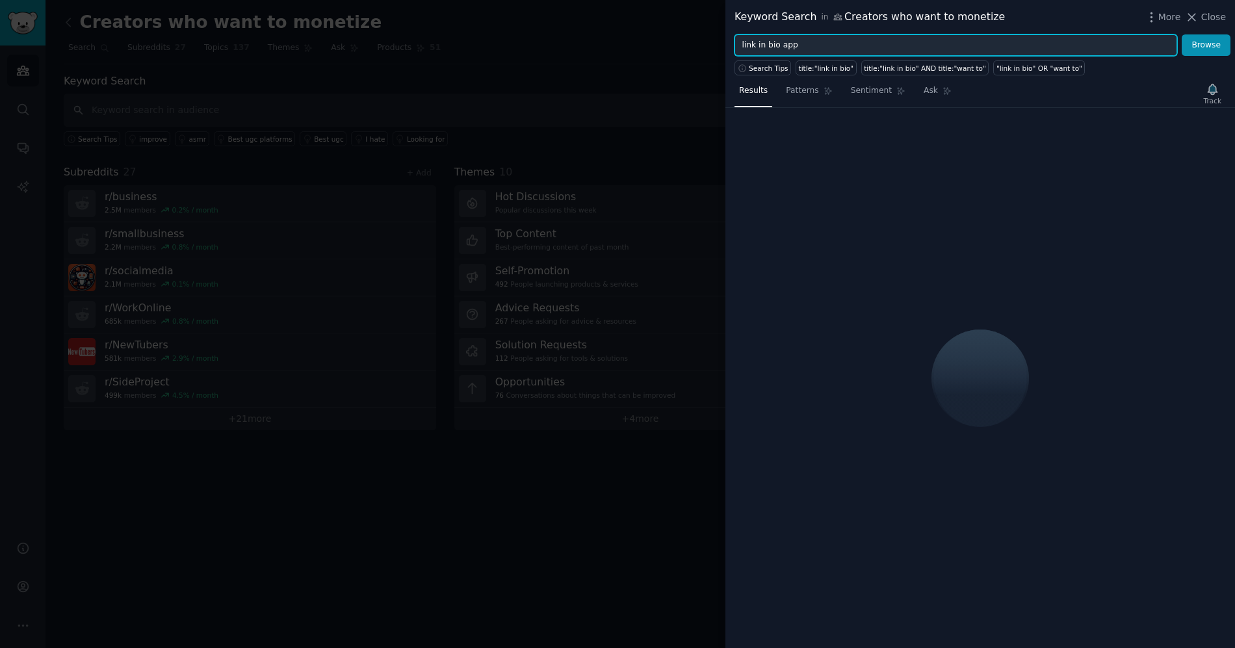
click at [1182, 34] on button "Browse" at bounding box center [1206, 45] width 49 height 22
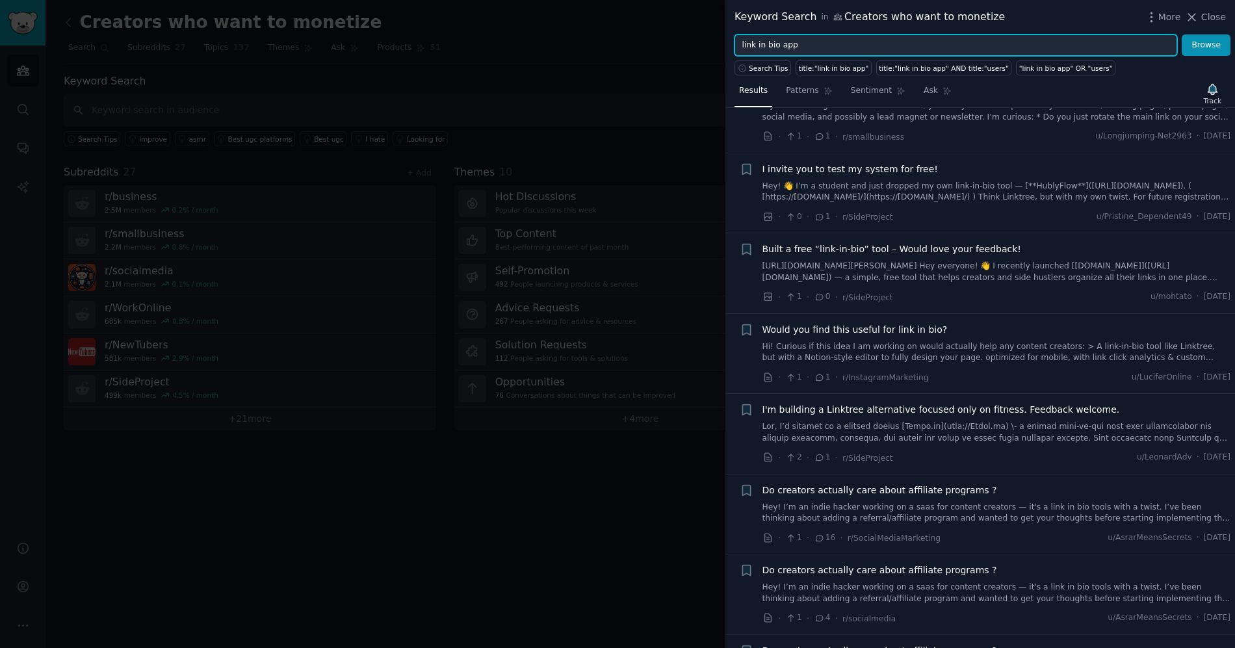
scroll to position [0, 0]
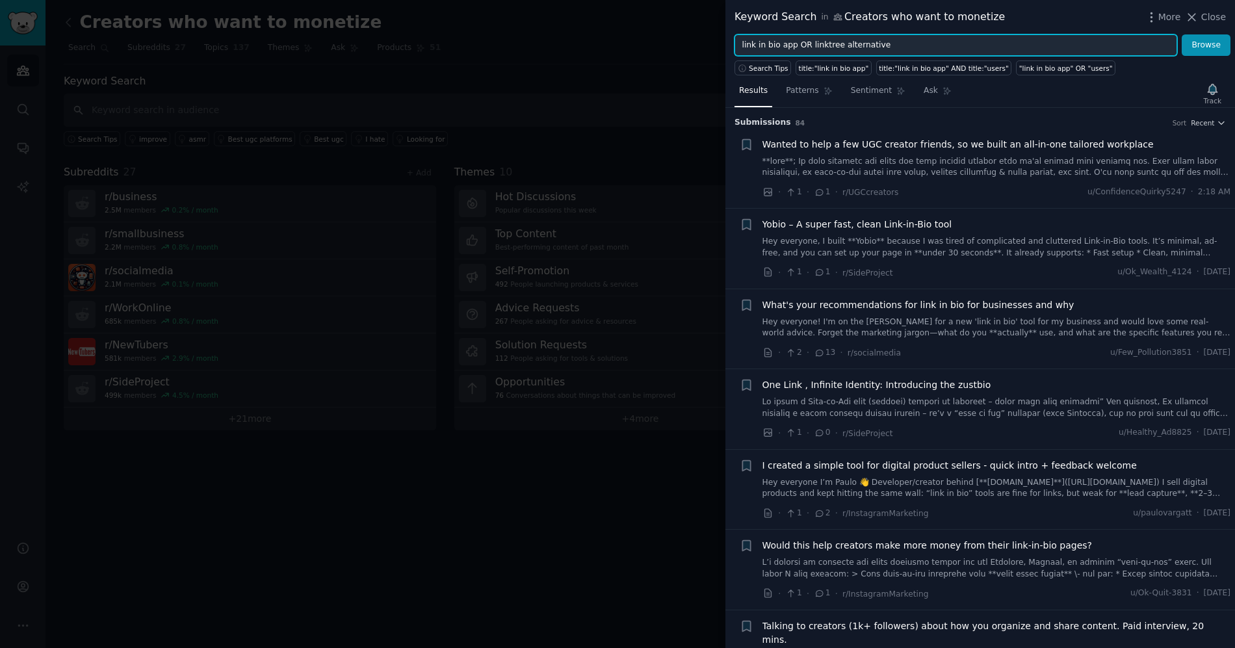
type input "link in bio app OR linktree alternative"
click at [1182, 34] on button "Browse" at bounding box center [1206, 45] width 49 height 22
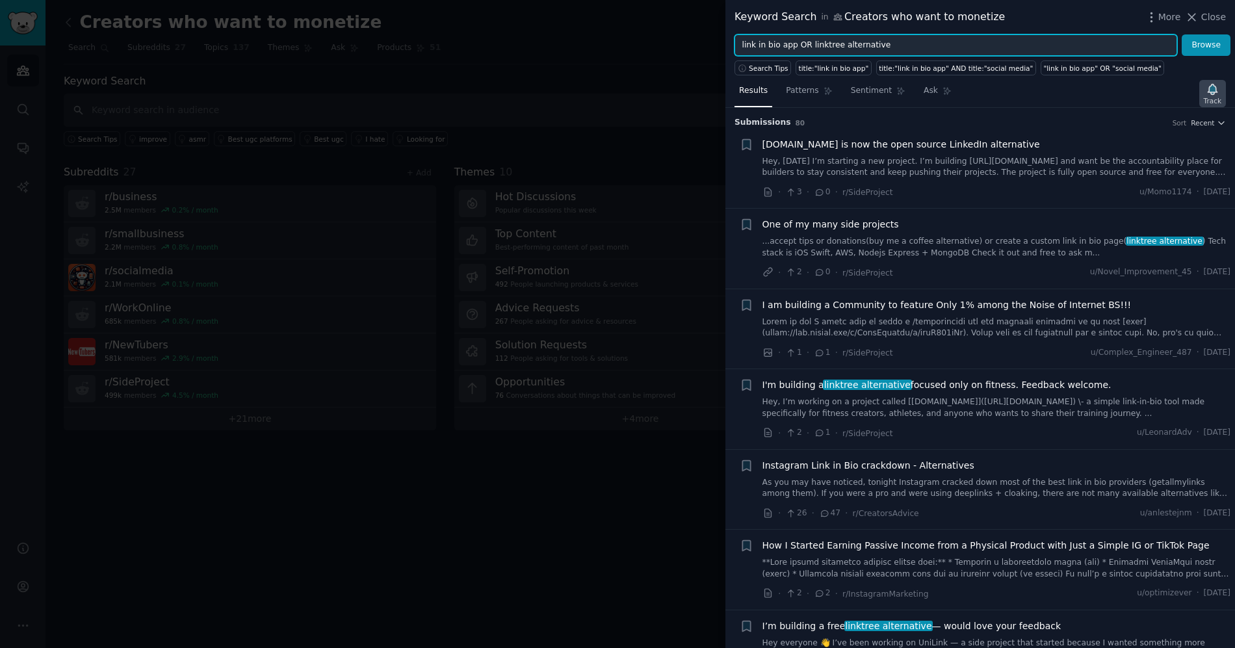
click at [1219, 95] on div "Track" at bounding box center [1212, 93] width 27 height 27
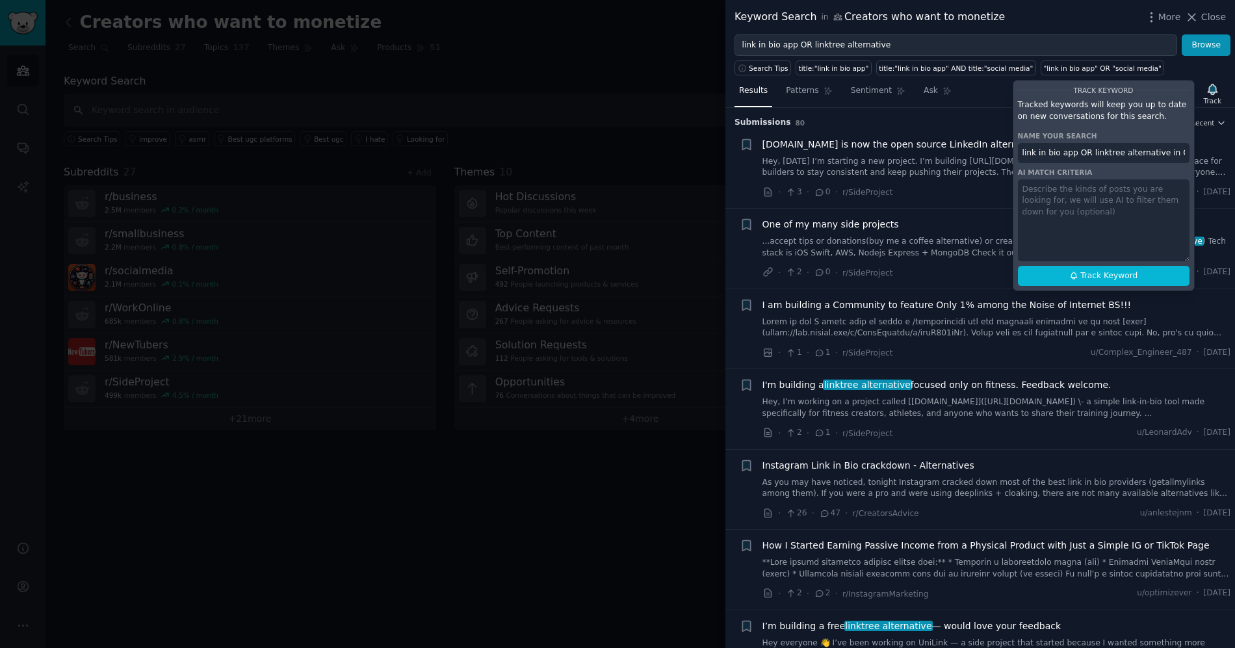
click at [1113, 159] on input "link in bio app OR linktree alternative in Creators who want to monetize" at bounding box center [1104, 153] width 172 height 21
click at [1106, 271] on span "Track Keyword" at bounding box center [1108, 276] width 57 height 12
type input "KOMI - LinkTree Alternative / Link In Bio App"
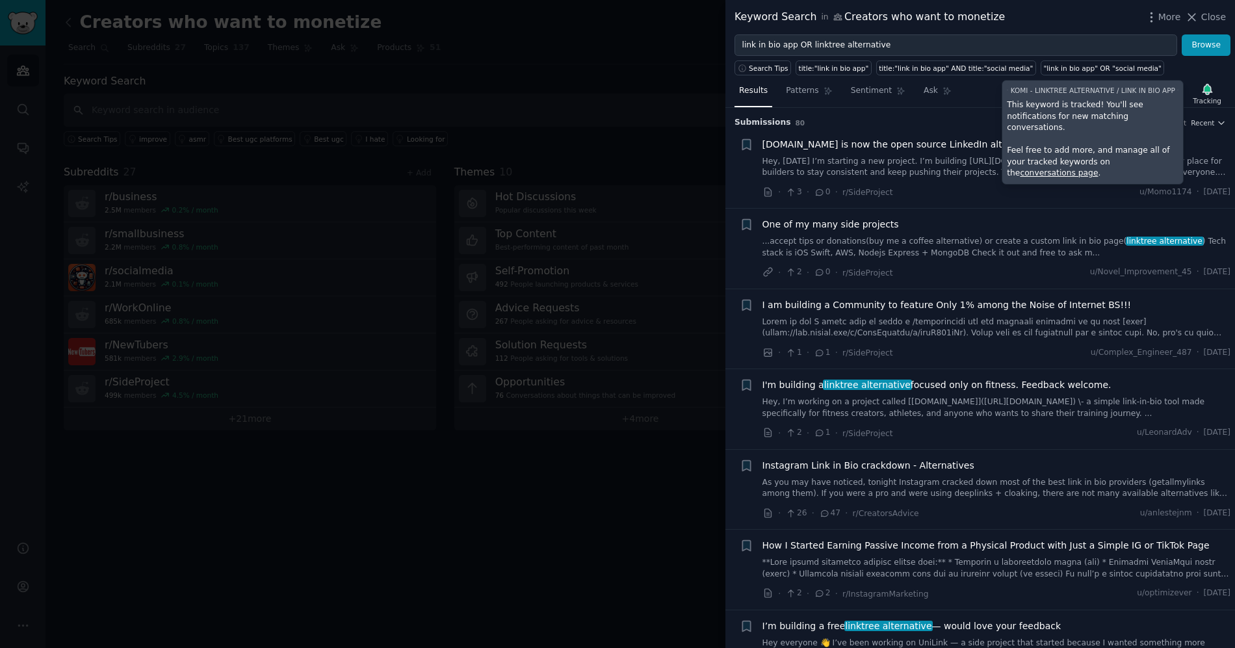
click at [1098, 168] on link "conversations page" at bounding box center [1059, 172] width 78 height 9
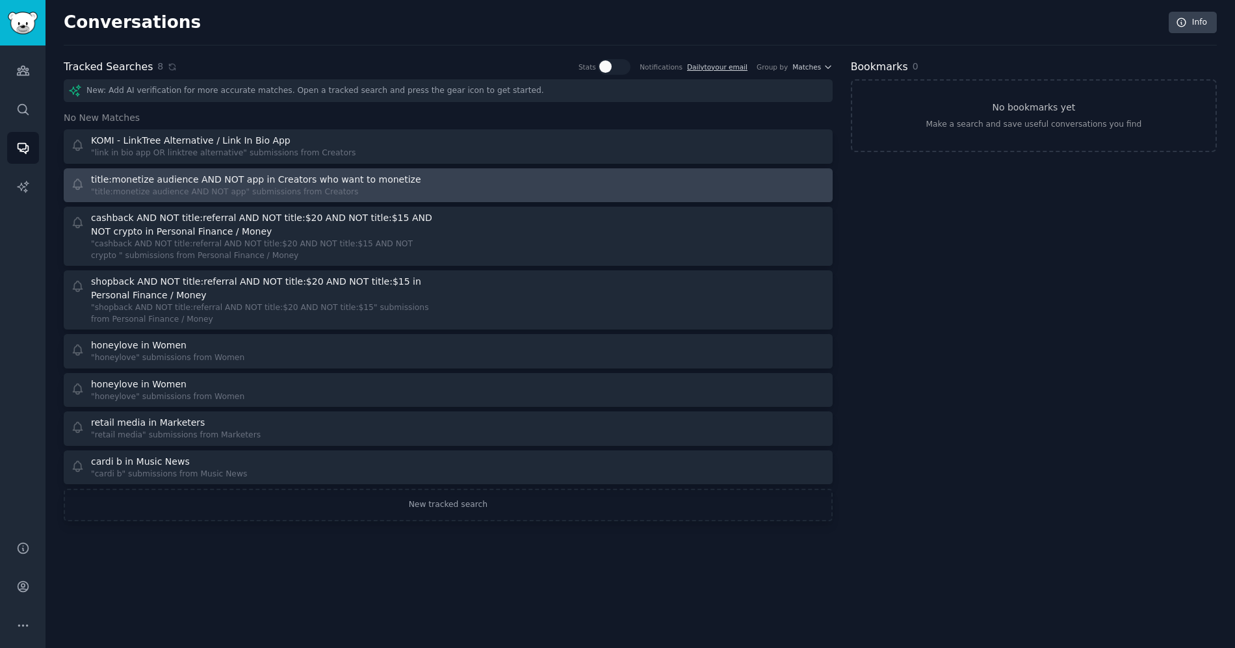
click at [784, 188] on div at bounding box center [641, 185] width 368 height 25
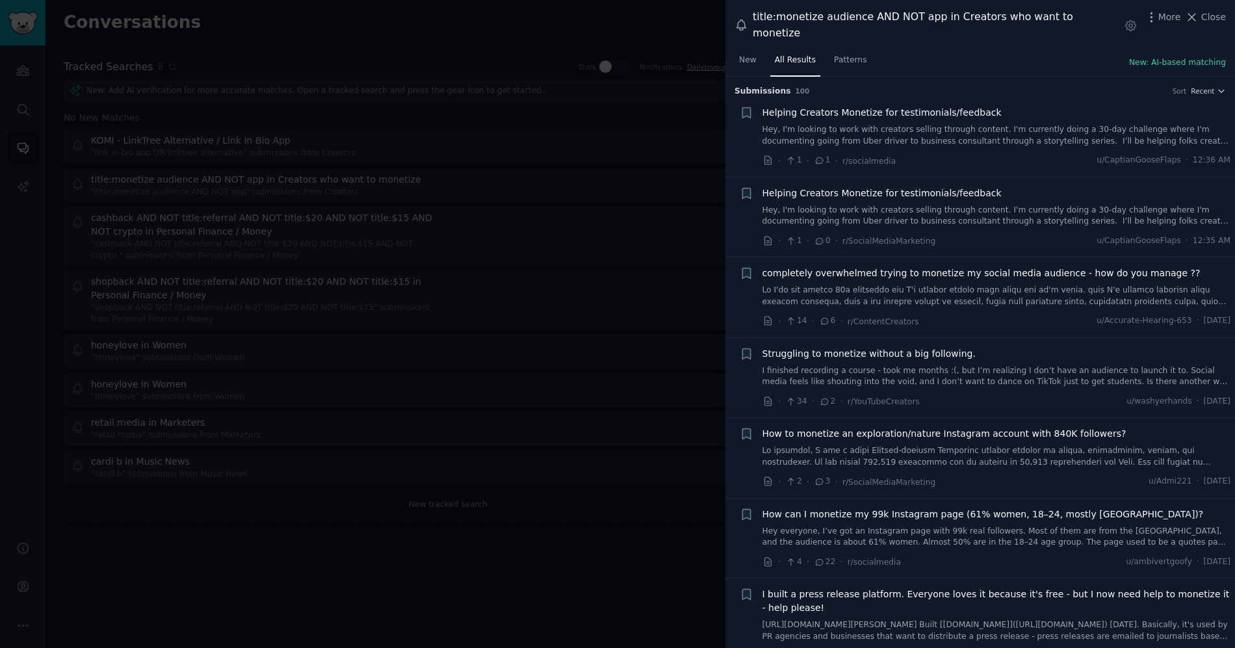
drag, startPoint x: 1115, startPoint y: 14, endPoint x: 1094, endPoint y: 18, distance: 21.7
click at [1115, 15] on div "title:monetize audience AND NOT app in Creators who want to monetize Settings M…" at bounding box center [979, 25] width 491 height 32
click at [1092, 18] on div "title:monetize audience AND NOT app in Creators who want to monetize" at bounding box center [936, 25] width 367 height 32
click at [1113, 25] on div "title:monetize audience AND NOT app in Creators who want to monetize Settings M…" at bounding box center [979, 25] width 491 height 32
click at [1124, 20] on icon "button" at bounding box center [1131, 26] width 14 height 14
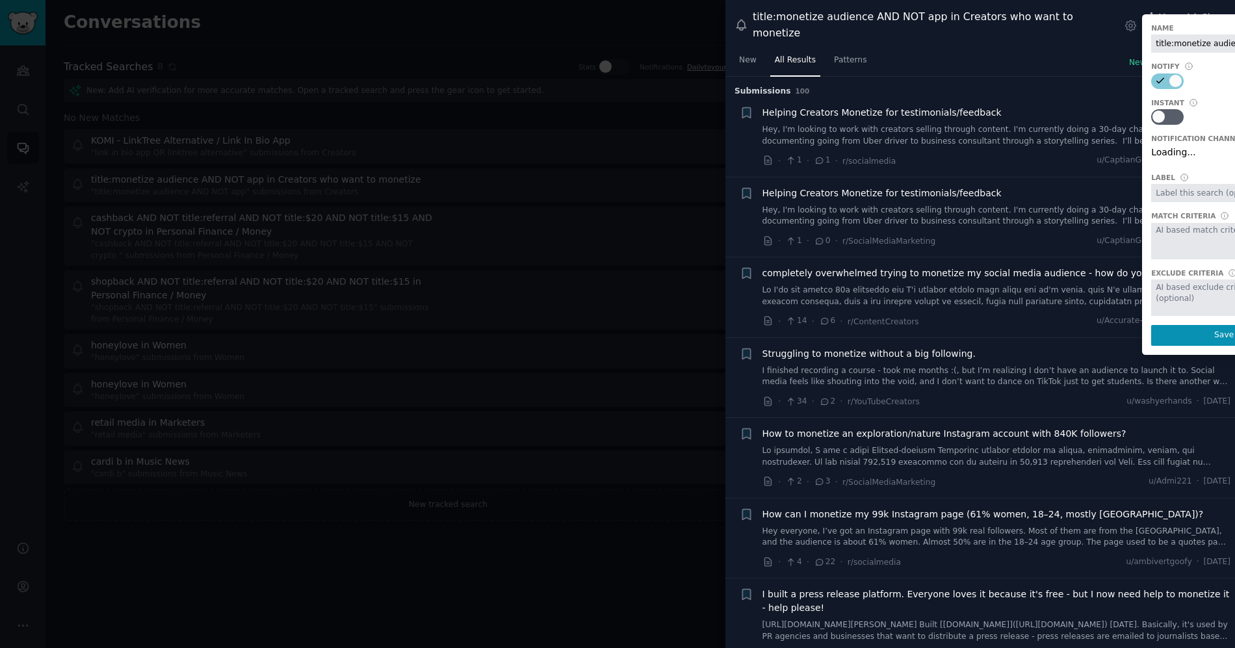
scroll to position [0, 133]
click at [1159, 34] on input "title:monetize audience AND NOT app in Creators who want to monetize" at bounding box center [1224, 43] width 146 height 18
type input "Komi - Monetize Audience"
click at [1160, 325] on button "Save" at bounding box center [1224, 335] width 146 height 21
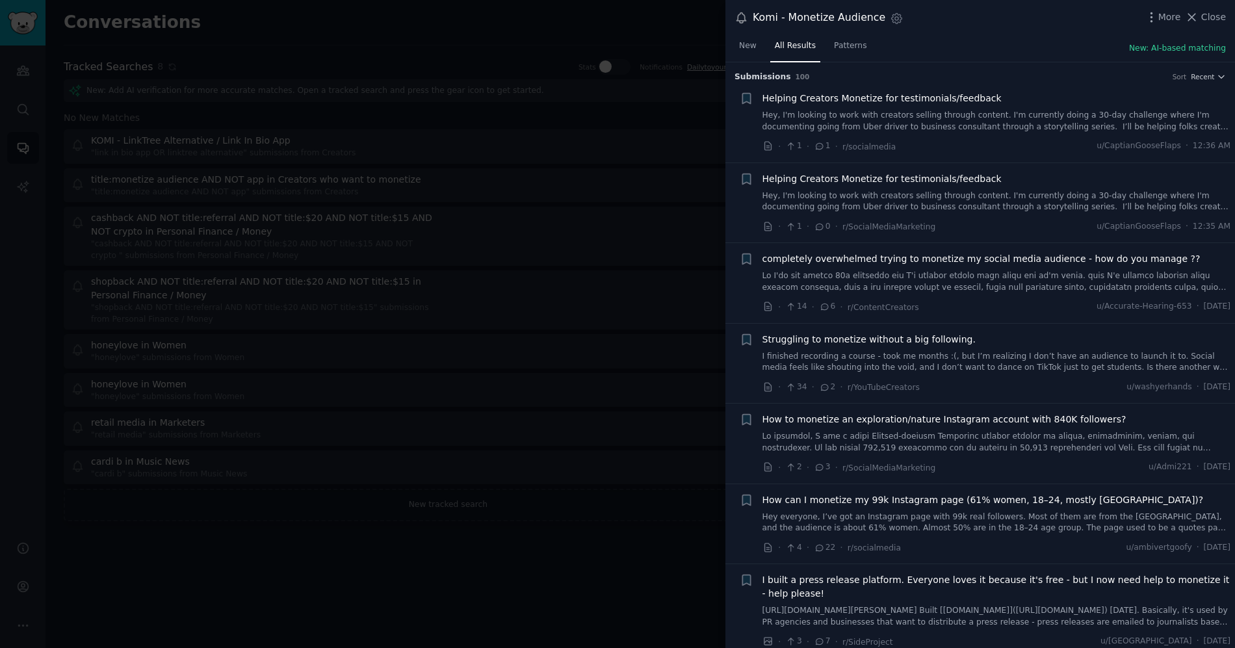
click at [578, 89] on div at bounding box center [617, 324] width 1235 height 648
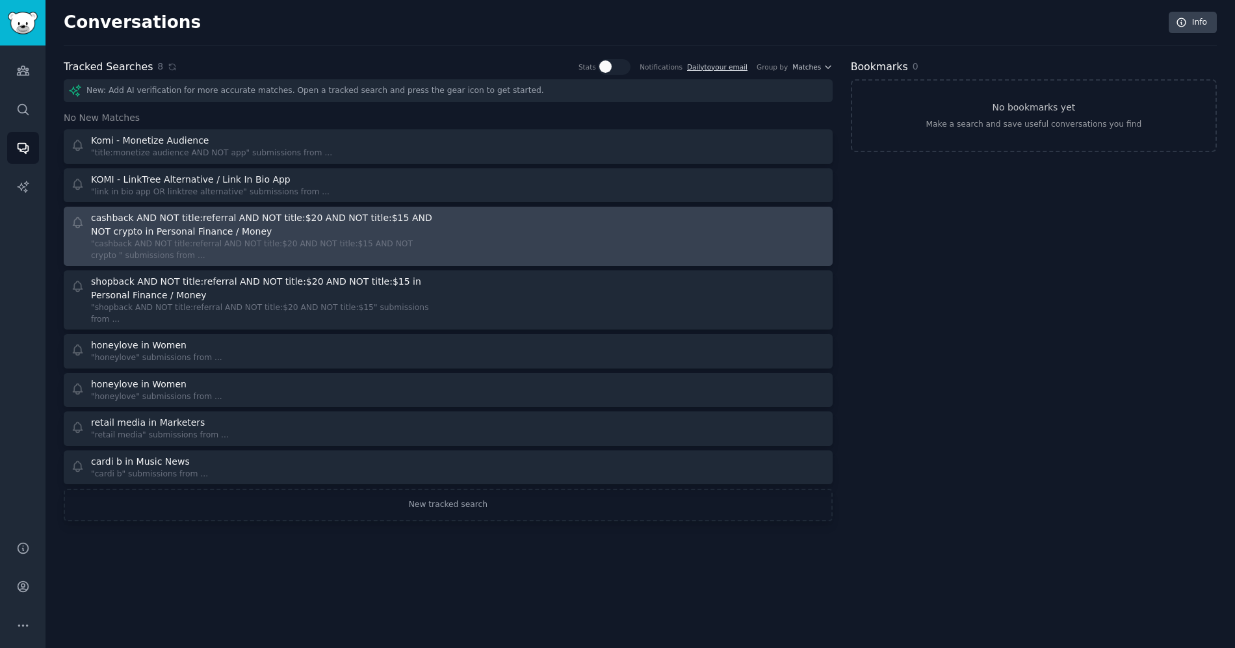
click at [581, 224] on div at bounding box center [641, 236] width 368 height 50
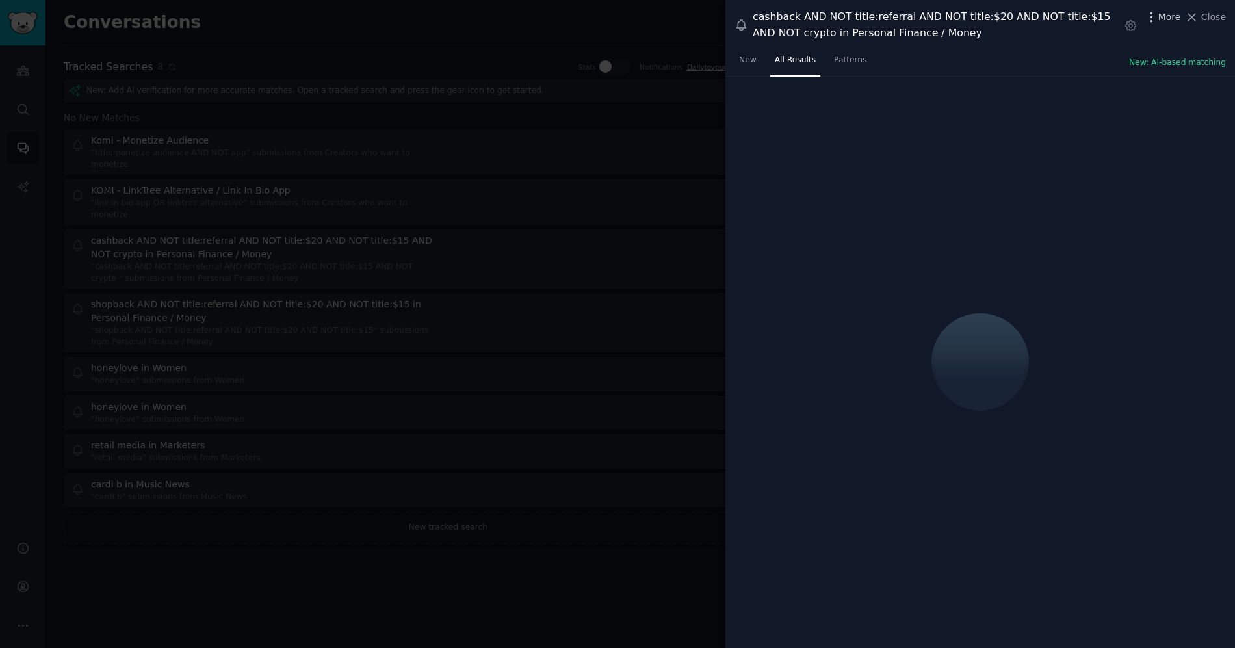
click at [1152, 21] on icon "button" at bounding box center [1150, 16] width 1 height 9
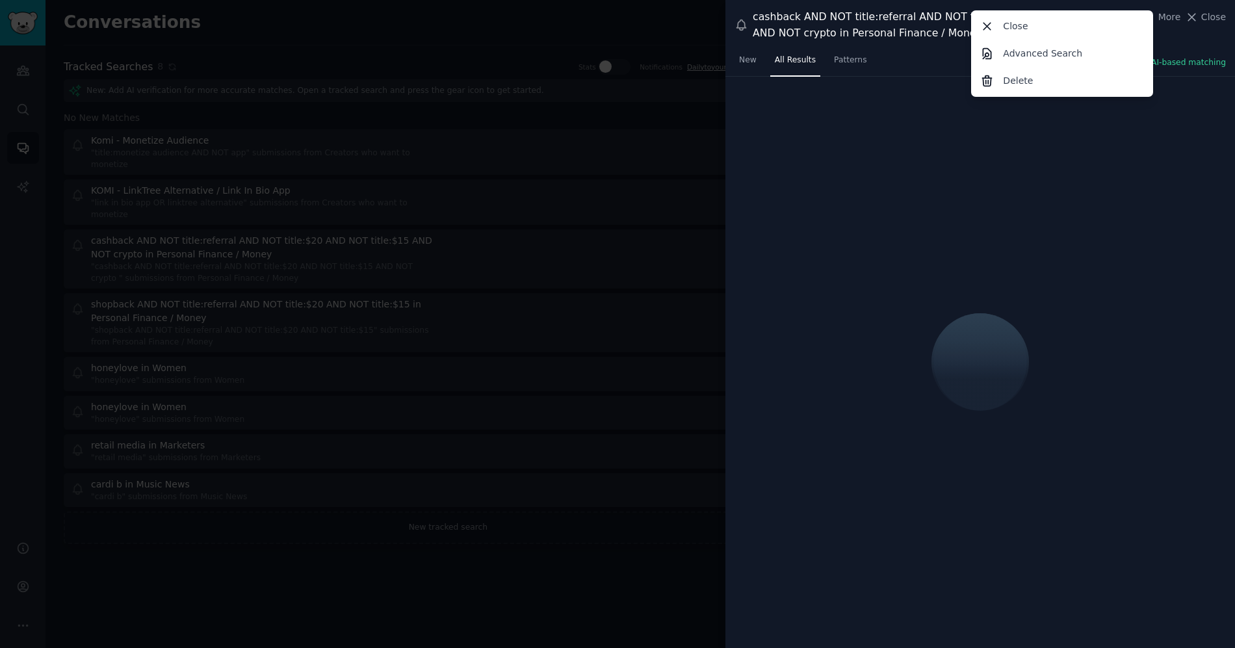
click at [904, 3] on div "cashback AND NOT title:referral AND NOT title:$20 AND NOT title:$15 AND NOT cry…" at bounding box center [980, 25] width 510 height 50
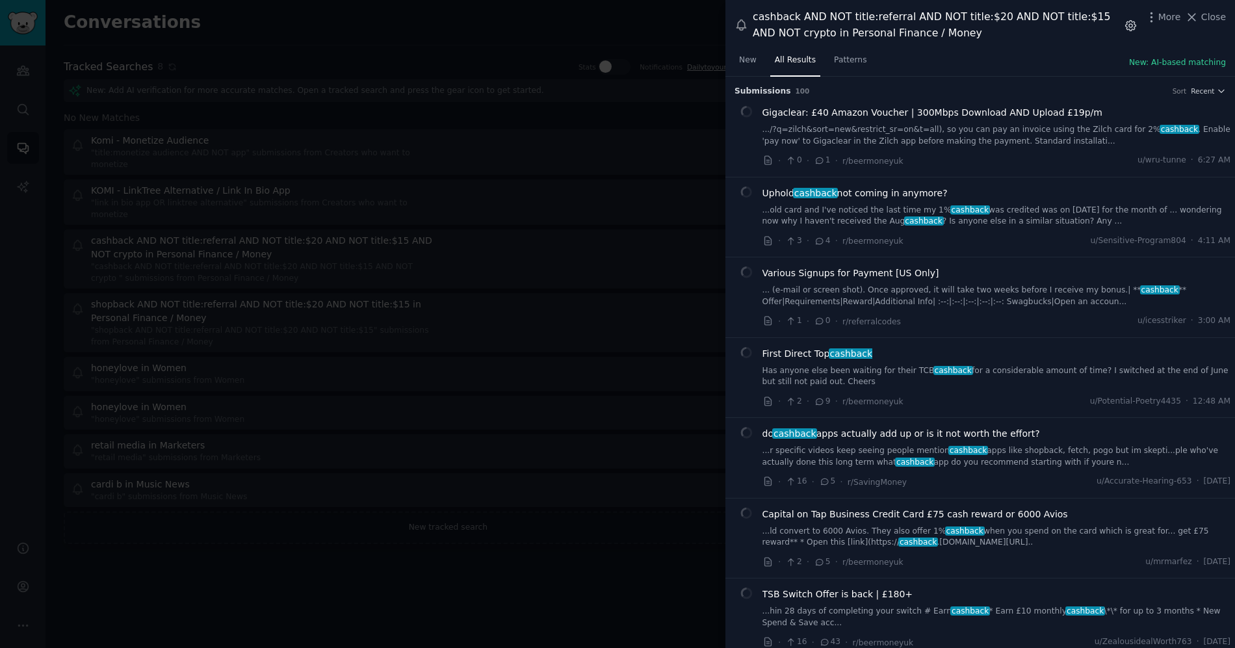
click at [1132, 25] on icon "button" at bounding box center [1131, 26] width 14 height 14
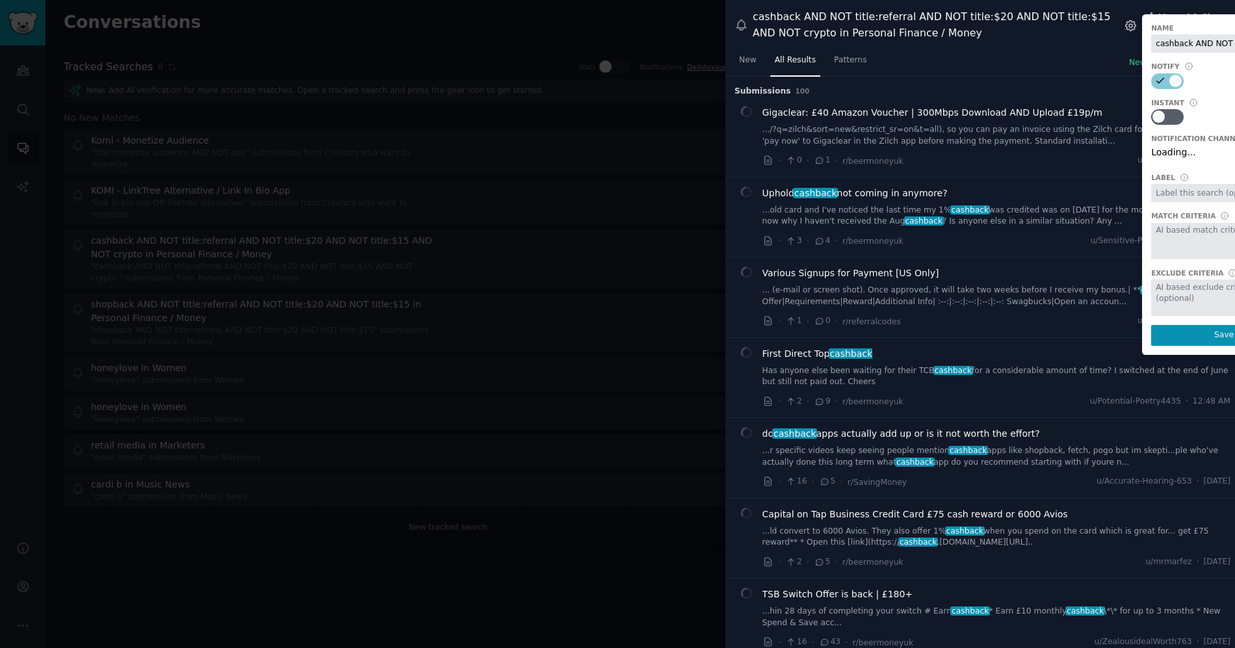
scroll to position [0, 300]
click at [1172, 47] on input "cashback AND NOT title:referral AND NOT title:$20 AND NOT title:$15 AND NOT cry…" at bounding box center [1224, 43] width 146 height 18
type input "Shopback - Cashback excluding referrals and crypto"
click at [1197, 335] on button "Save" at bounding box center [1224, 335] width 146 height 21
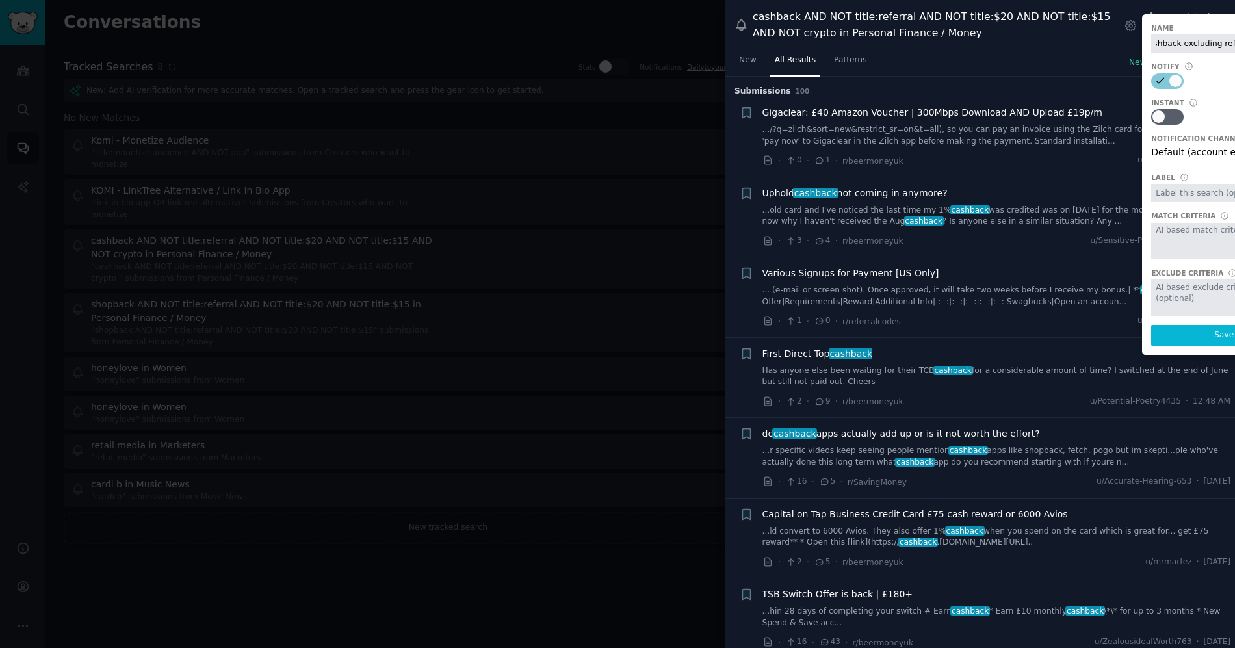
scroll to position [0, 0]
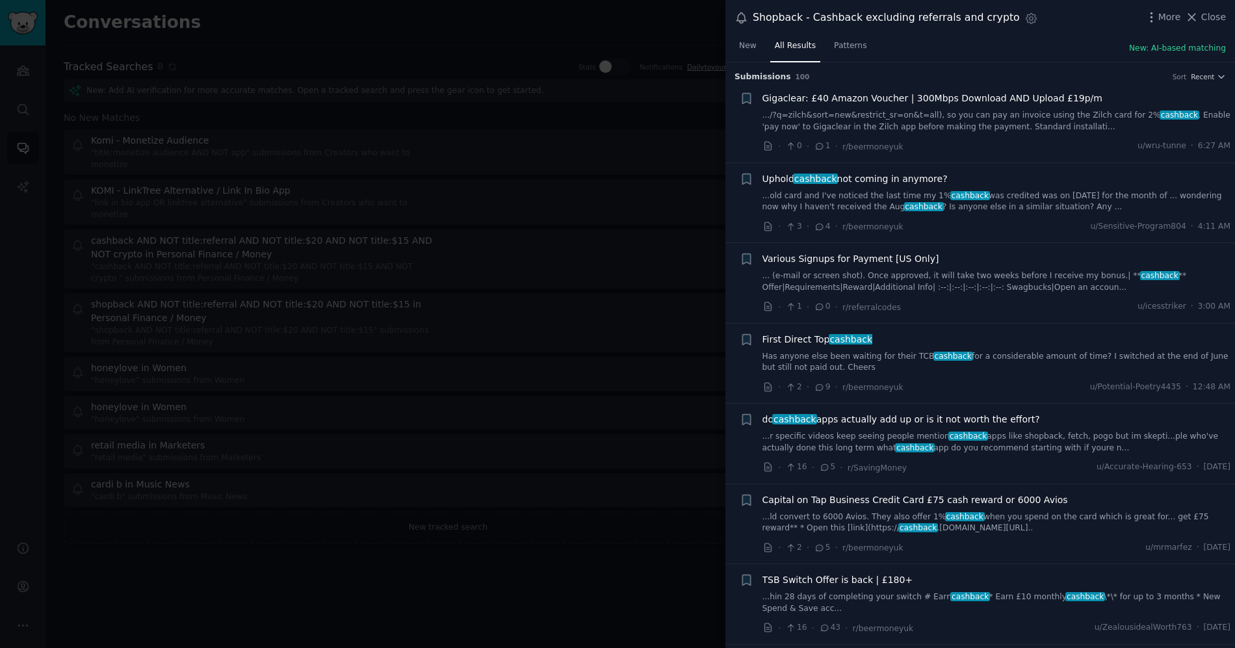
click at [422, 491] on div at bounding box center [617, 324] width 1235 height 648
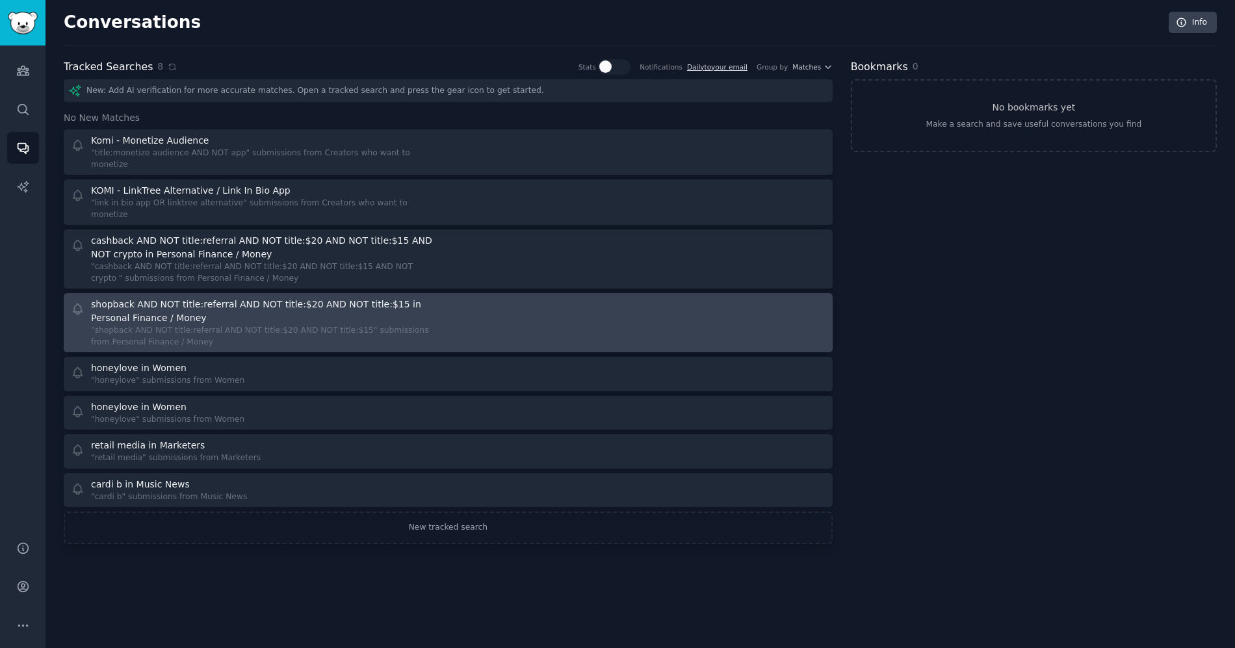
click at [404, 298] on div "shopback AND NOT title:referral AND NOT title:$20 AND NOT title:$15 in Personal…" at bounding box center [264, 311] width 346 height 27
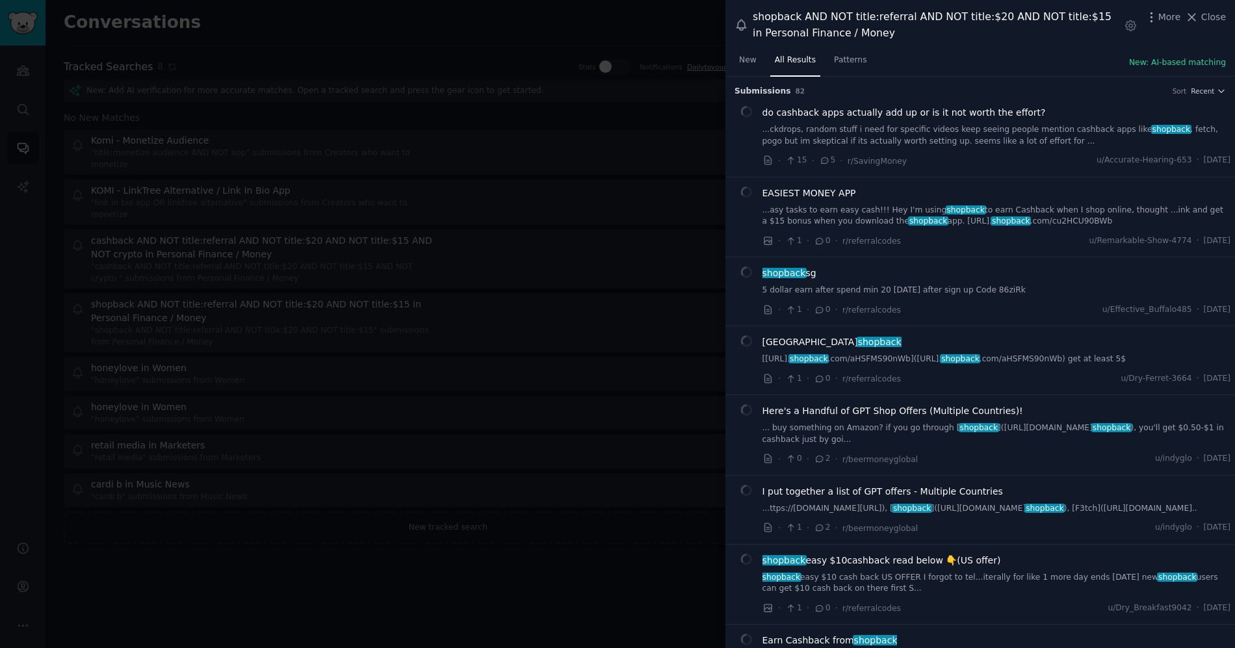
click at [389, 545] on div at bounding box center [617, 324] width 1235 height 648
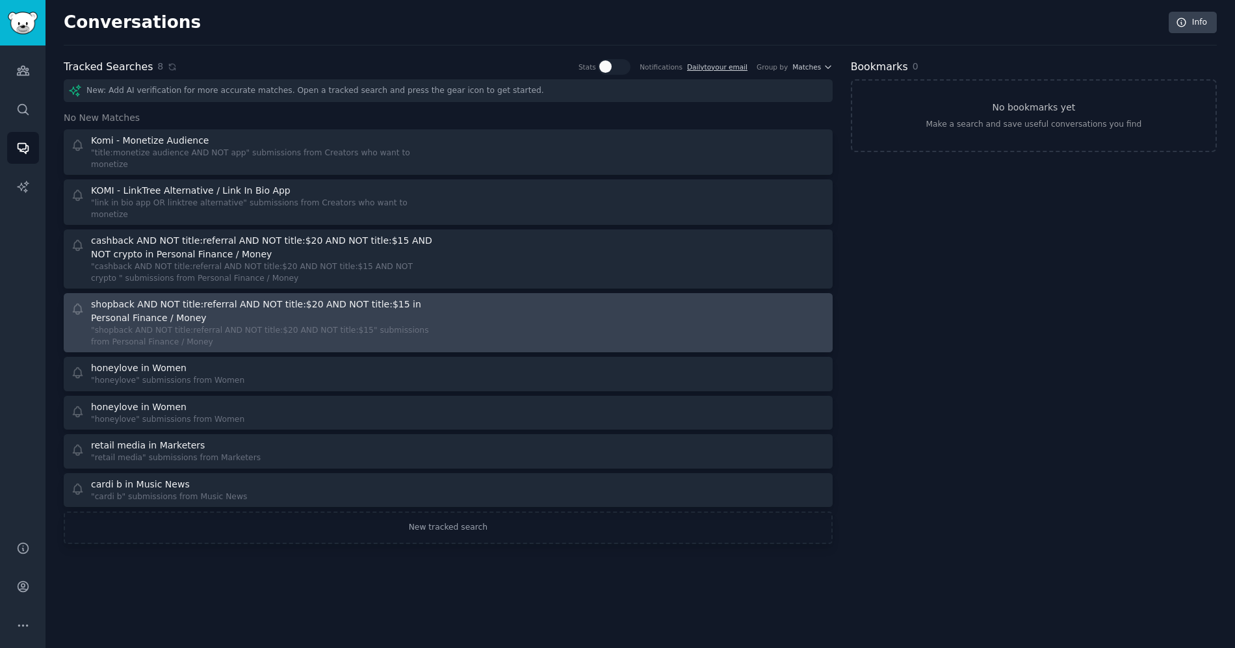
click at [398, 298] on div "shopback AND NOT title:referral AND NOT title:$20 AND NOT title:$15 in Personal…" at bounding box center [264, 311] width 346 height 27
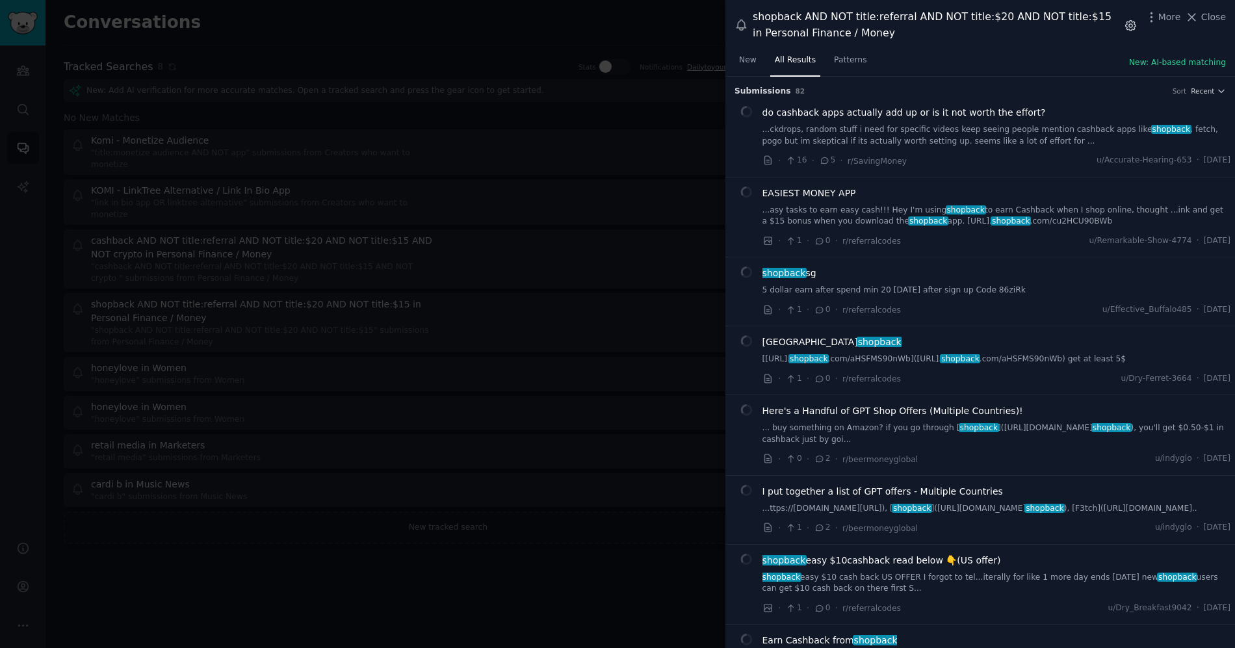
click at [1135, 19] on icon "button" at bounding box center [1131, 26] width 14 height 14
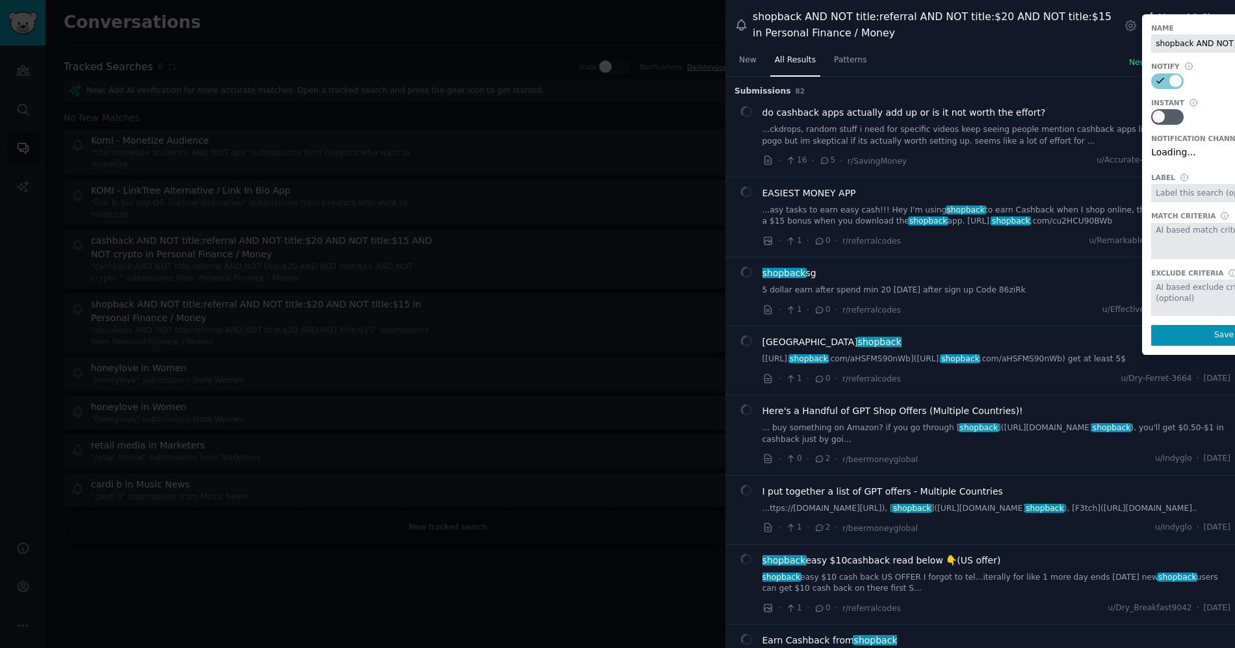
scroll to position [0, 233]
click at [1216, 47] on input "shopback AND NOT title:referral AND NOT title:$20 AND NOT title:$15 in Personal…" at bounding box center [1224, 43] width 146 height 18
type input "Shopback - Brand mentions, no referral links"
click at [1190, 341] on button "Save" at bounding box center [1224, 335] width 146 height 21
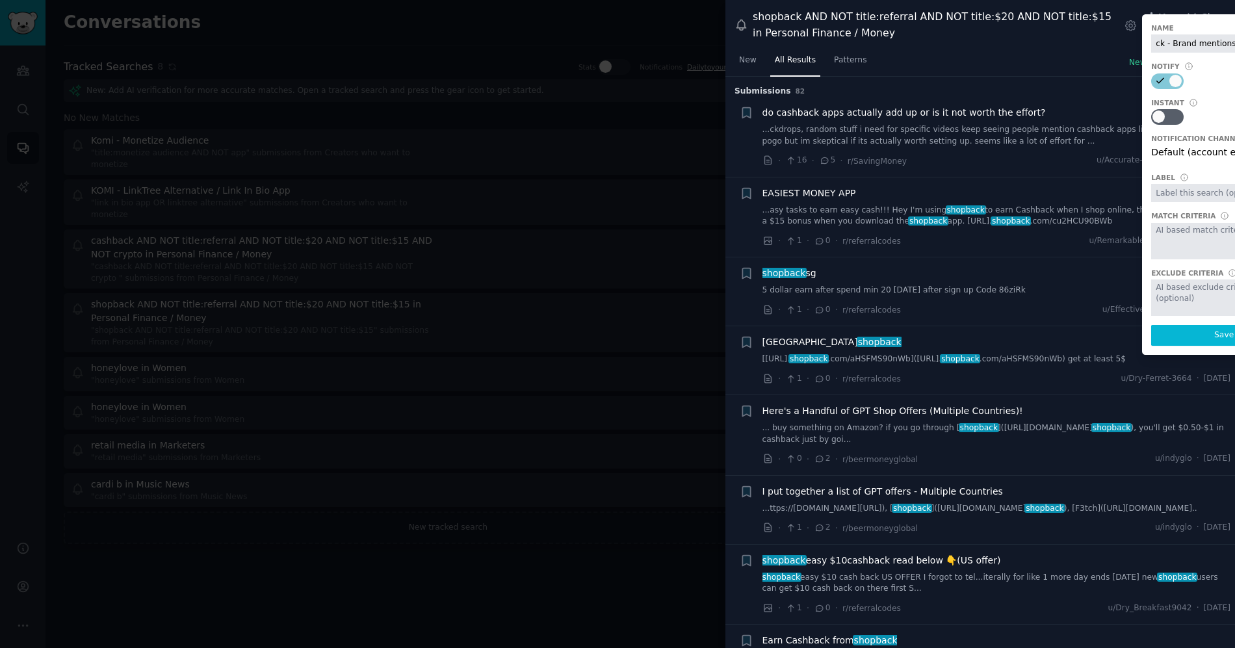
scroll to position [0, 0]
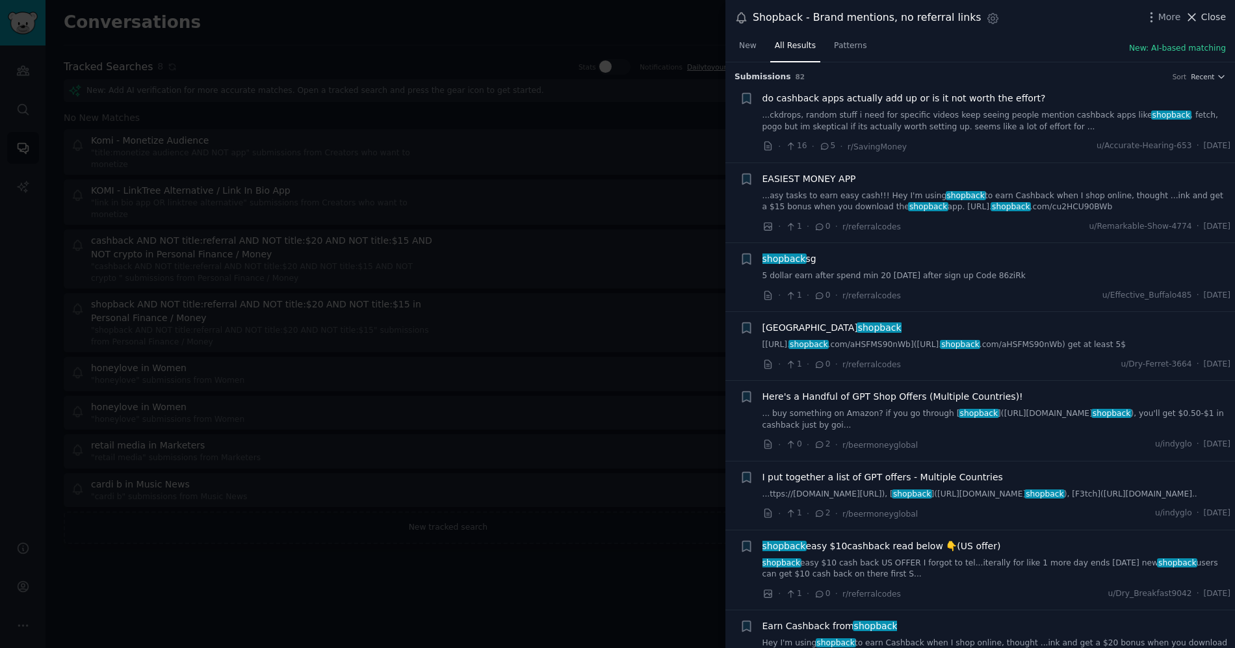
click at [1213, 5] on div "Shopback - Brand mentions, no referral links Settings More Close" at bounding box center [980, 18] width 510 height 36
click at [1211, 12] on span "Close" at bounding box center [1213, 17] width 25 height 14
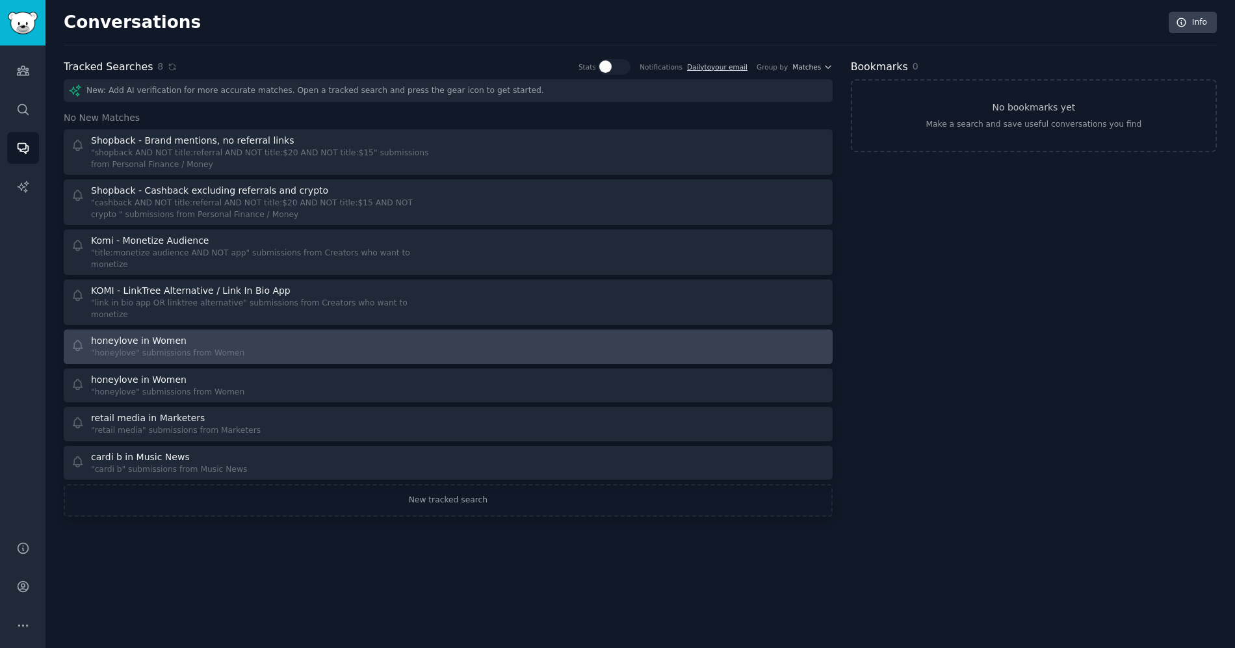
click at [467, 334] on div at bounding box center [641, 346] width 368 height 25
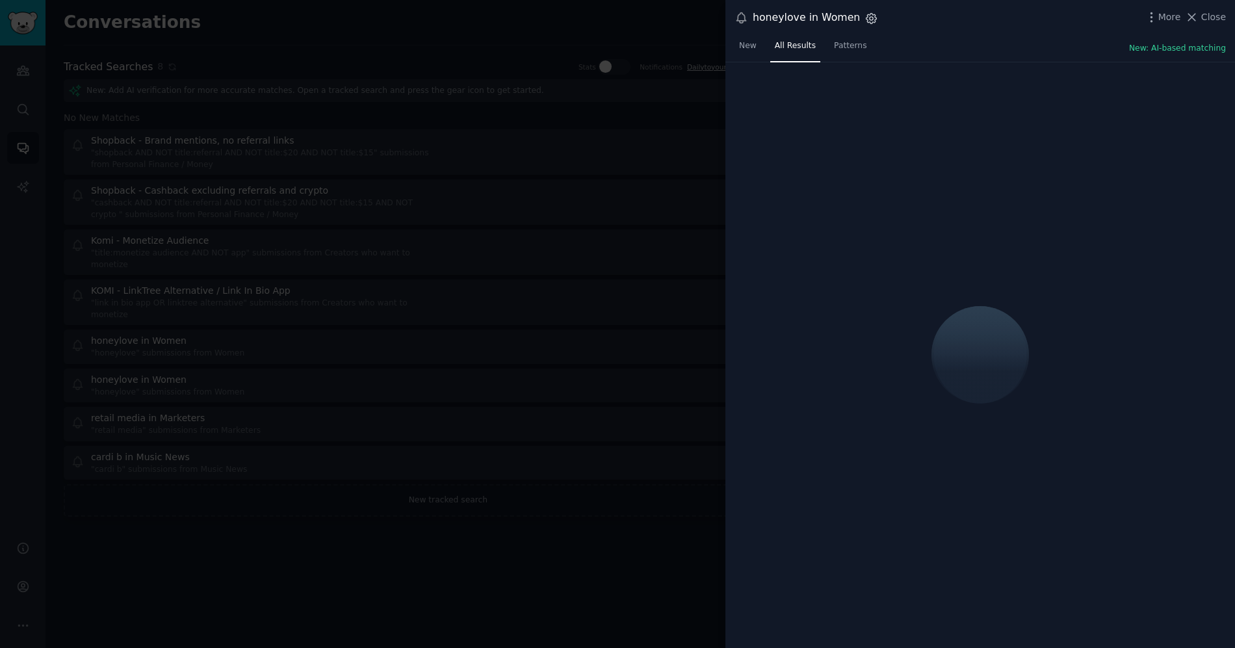
click at [865, 18] on icon "button" at bounding box center [871, 19] width 14 height 14
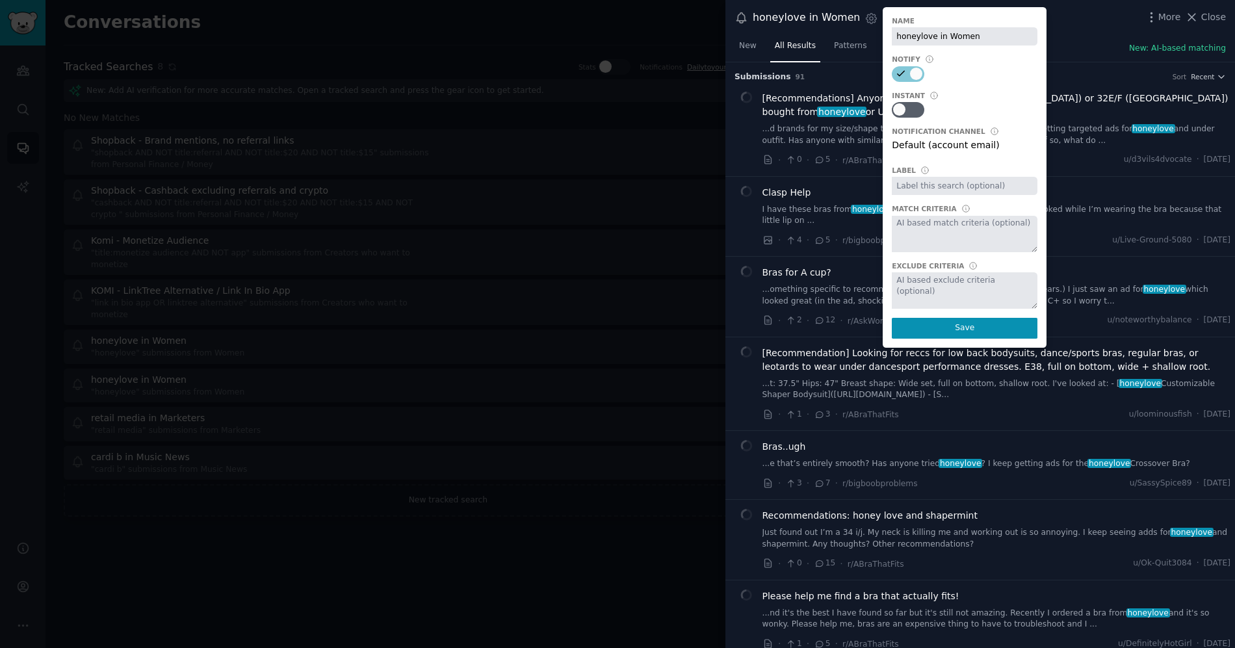
type input "H"
type input "Honeylove - Brand mentions in Women Subreddit"
click at [951, 331] on button "Save" at bounding box center [965, 328] width 146 height 21
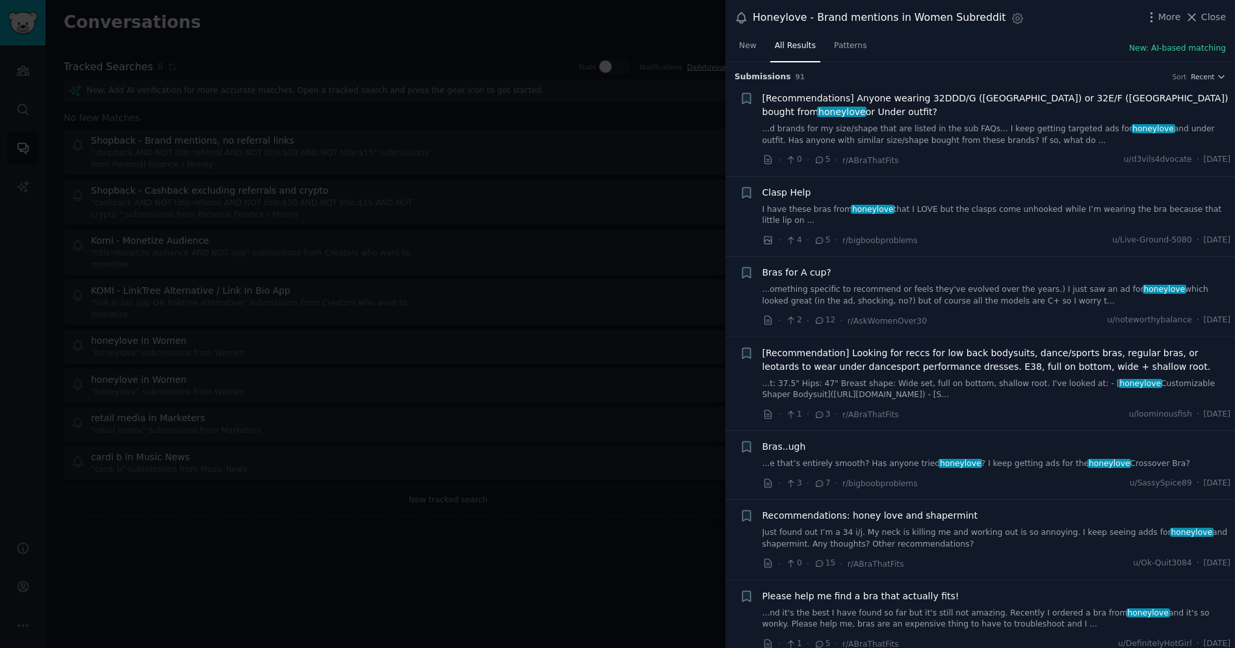
click at [426, 442] on div at bounding box center [617, 324] width 1235 height 648
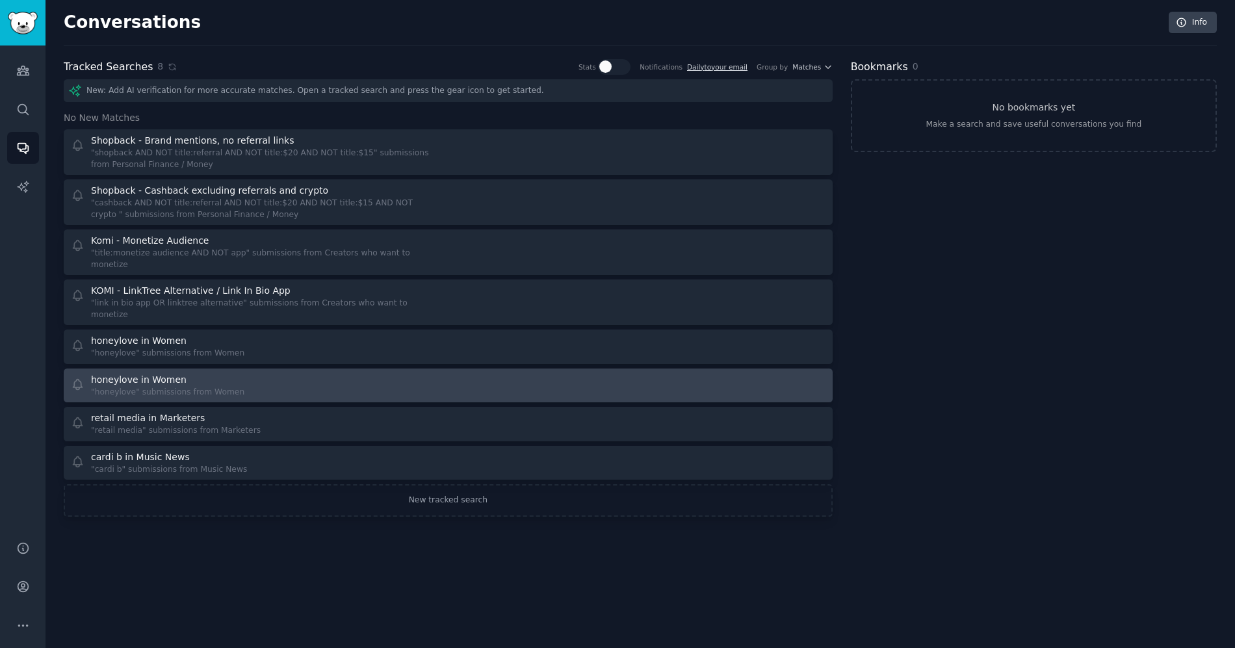
click at [258, 373] on div "honeylove in Women "honeylove" submissions from Women" at bounding box center [255, 385] width 368 height 25
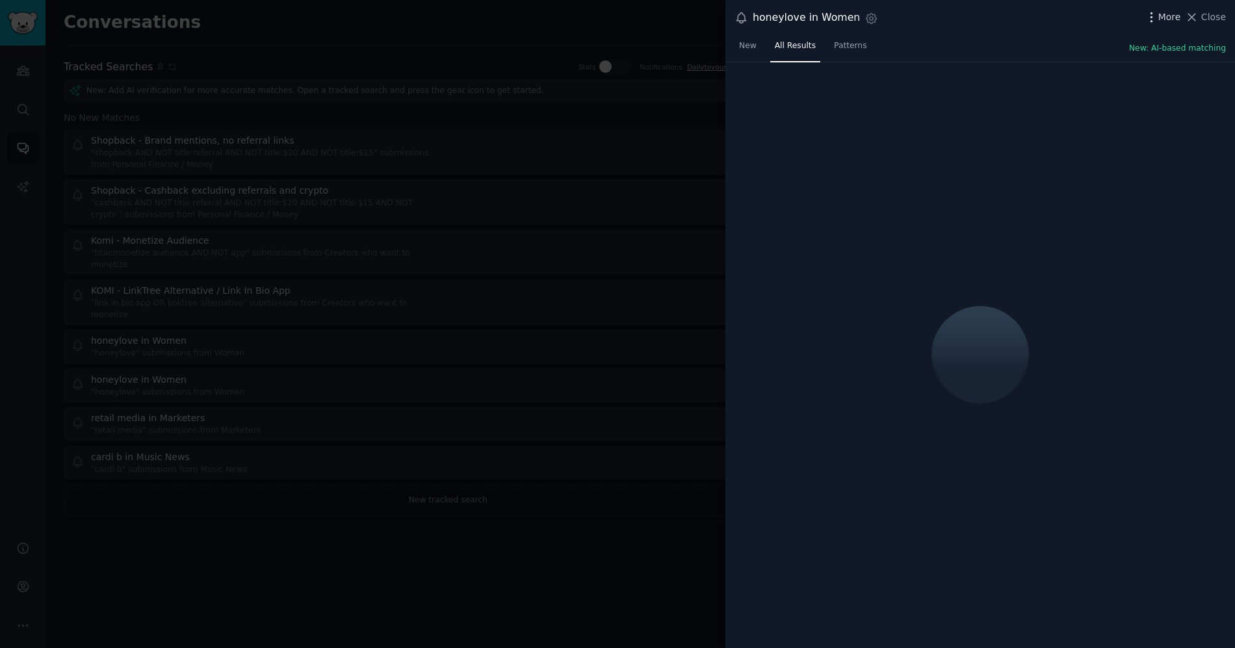
click at [1167, 14] on span "More" at bounding box center [1169, 17] width 23 height 14
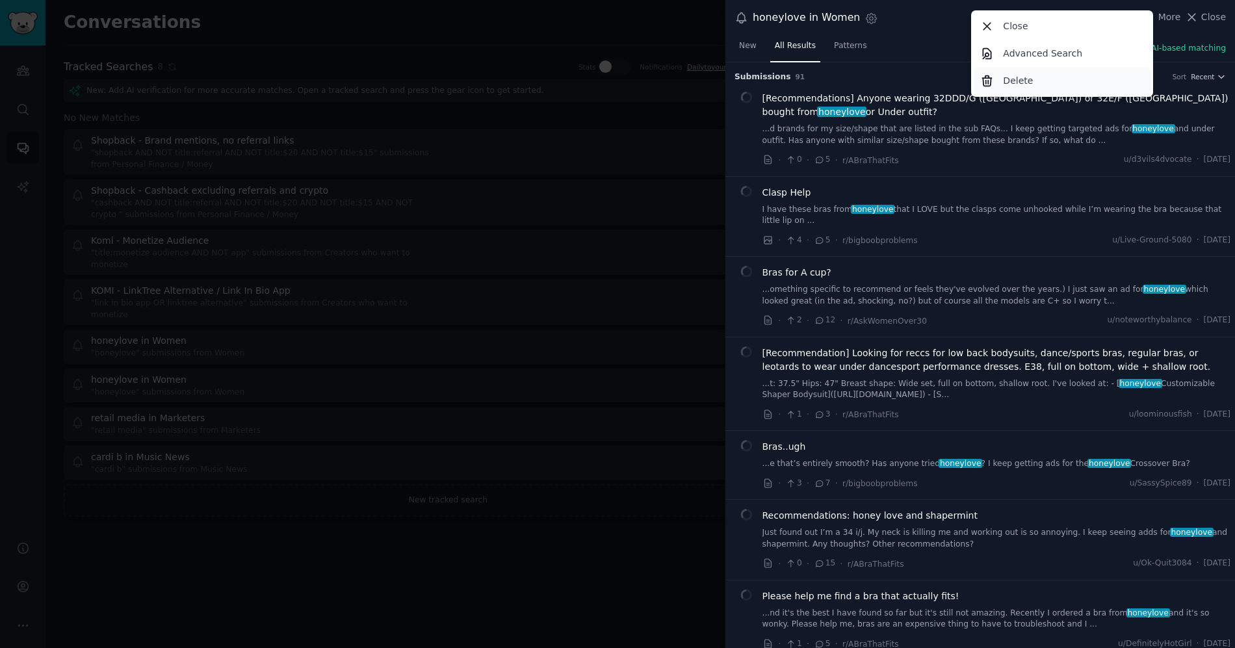
click at [1069, 80] on div "Delete" at bounding box center [1062, 80] width 177 height 27
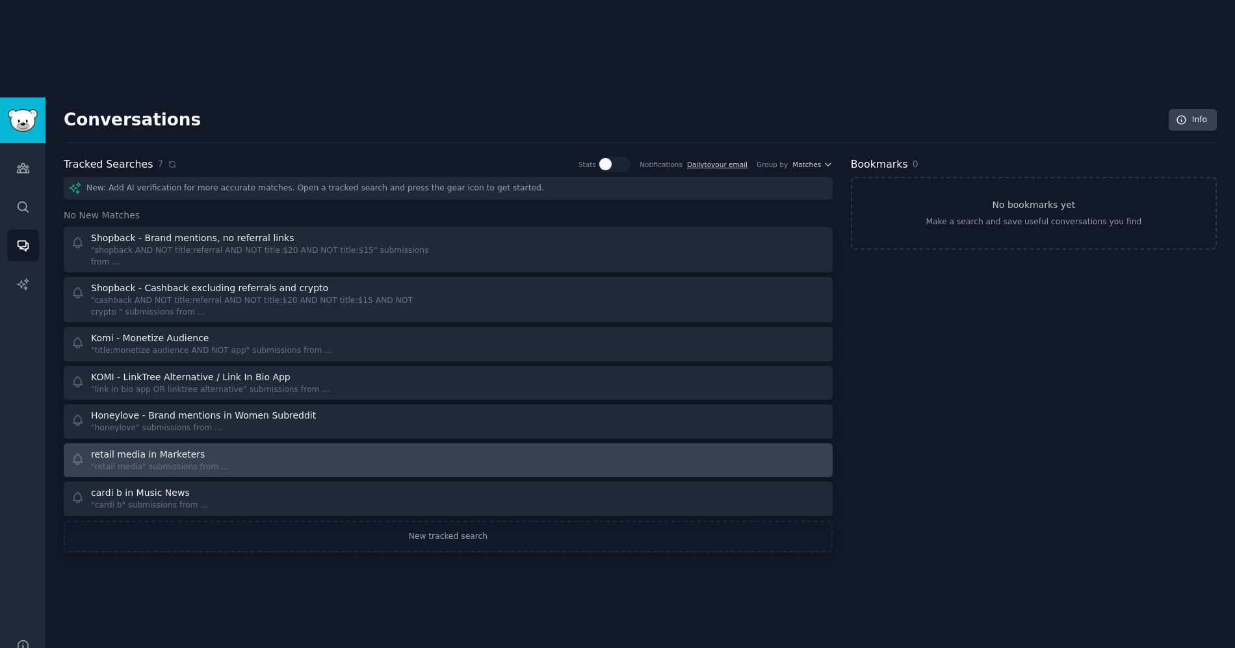
click at [388, 448] on div "retail media in Marketers "retail media" submissions from ..." at bounding box center [255, 460] width 368 height 25
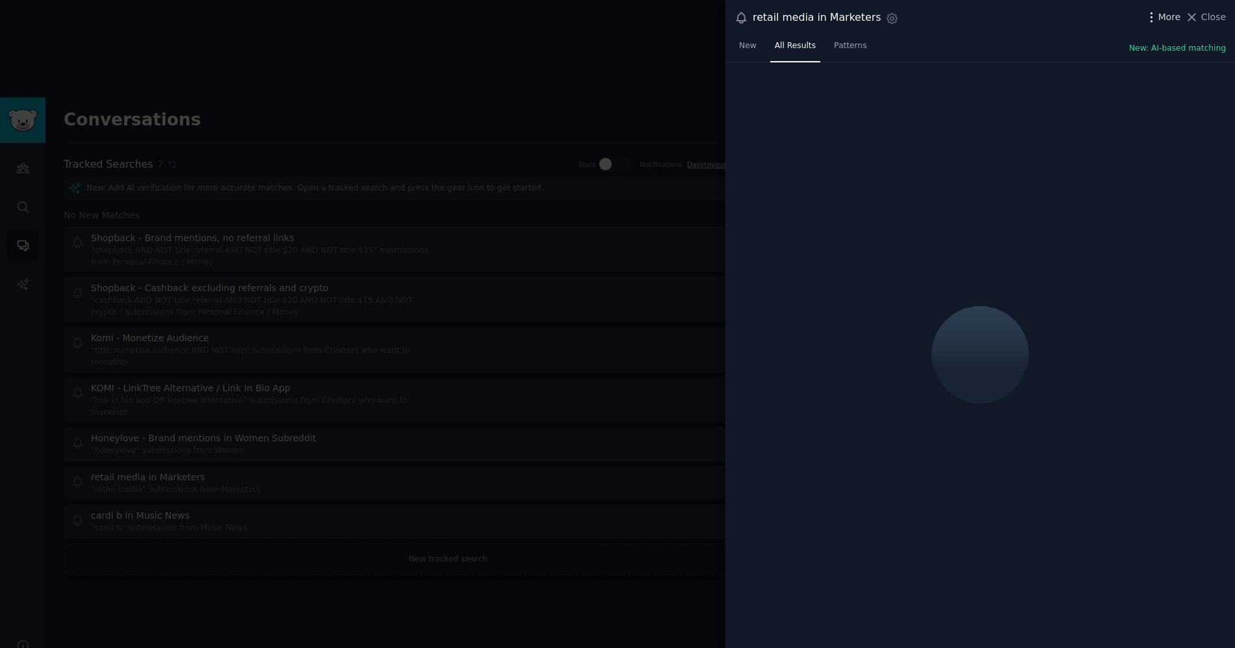
click at [1152, 17] on icon "button" at bounding box center [1150, 16] width 1 height 9
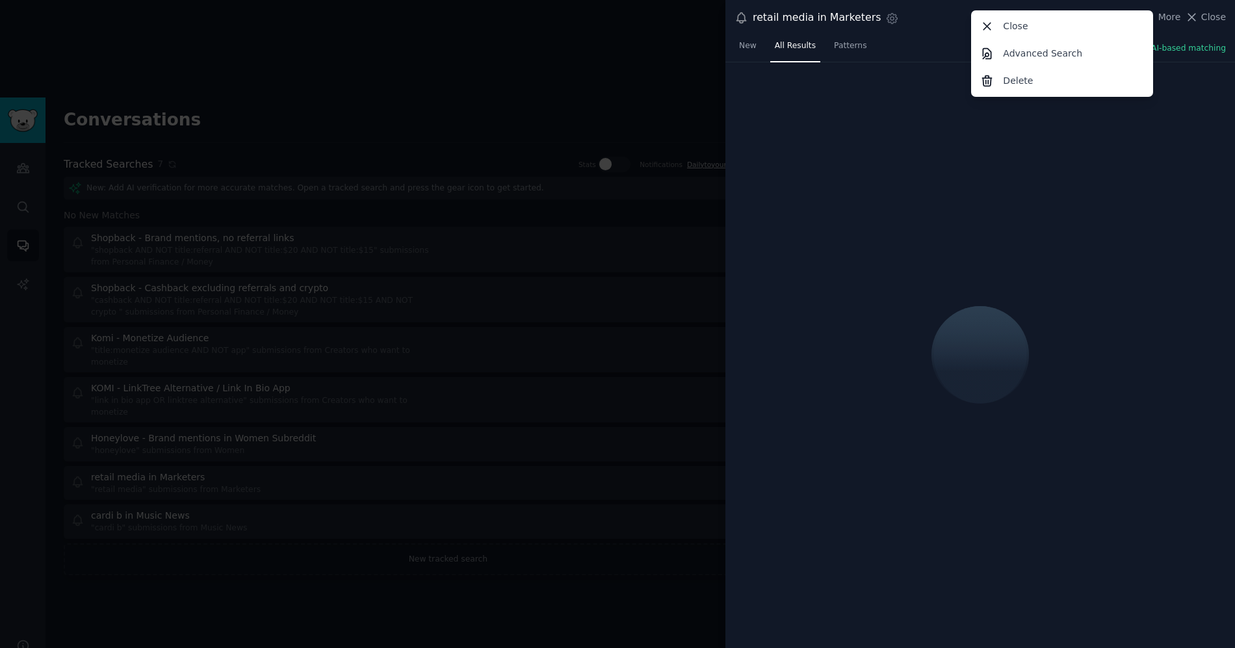
drag, startPoint x: 963, startPoint y: 14, endPoint x: 892, endPoint y: 12, distance: 70.9
click at [963, 14] on div "retail media in Marketers Settings More Close Advanced Search Delete Close" at bounding box center [979, 18] width 491 height 18
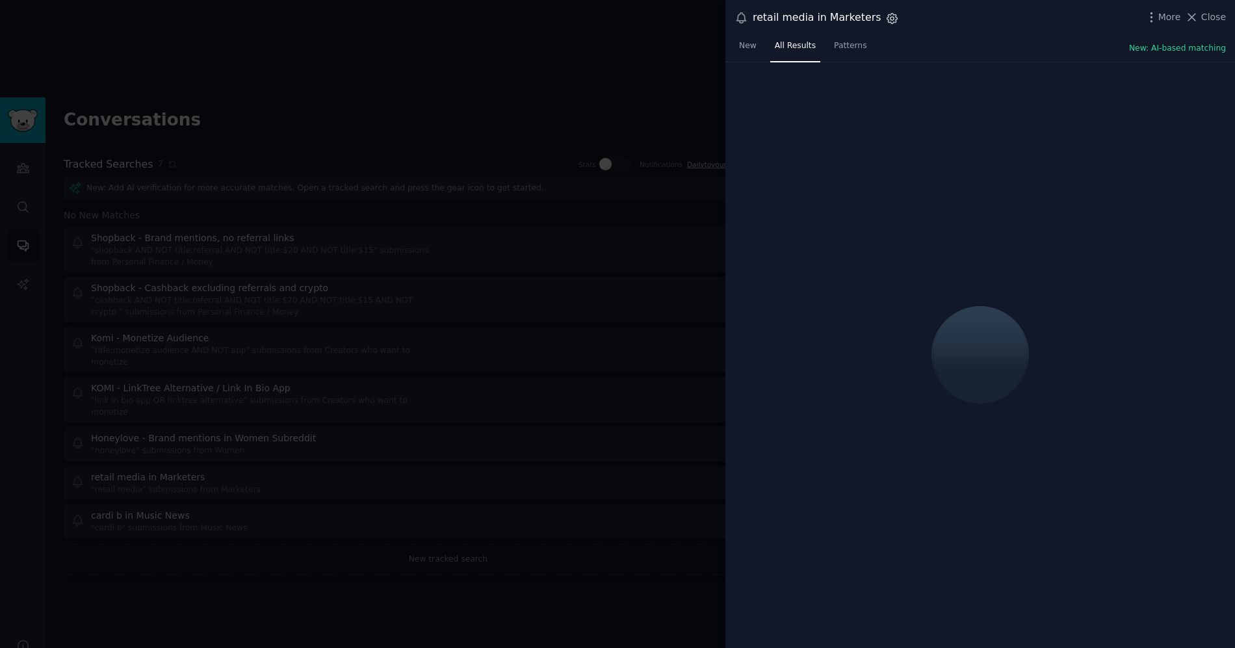
click at [885, 16] on icon "button" at bounding box center [892, 19] width 14 height 14
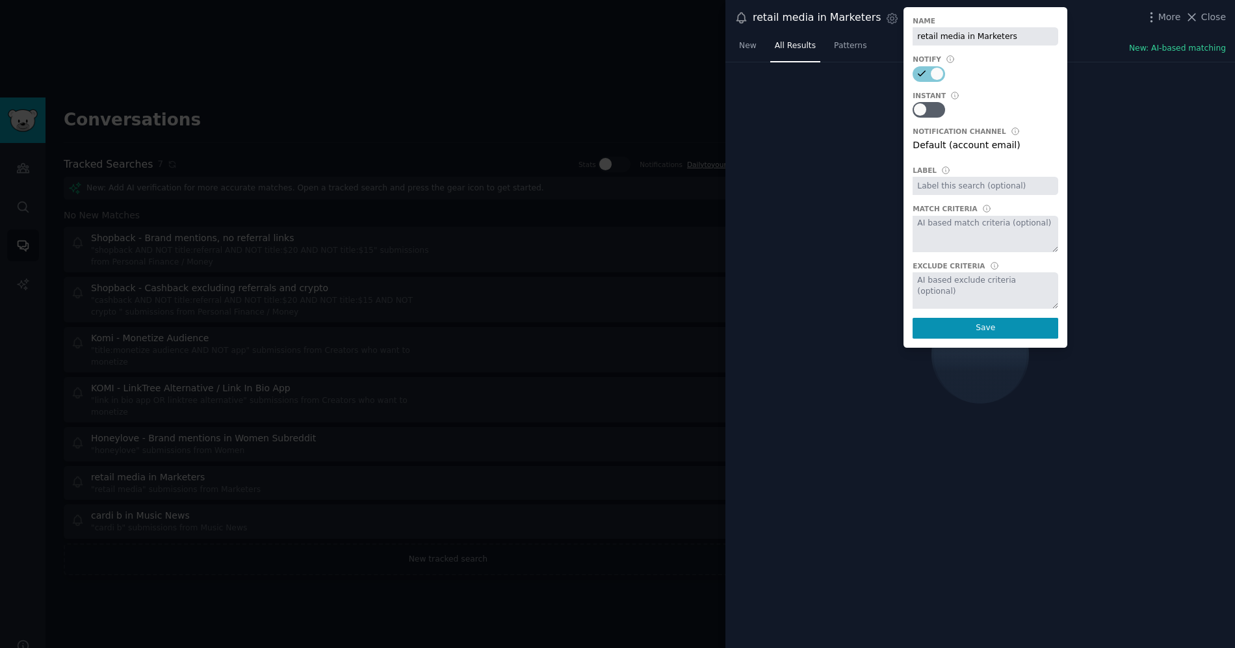
click at [947, 37] on input "retail media in Marketers" at bounding box center [985, 36] width 146 height 18
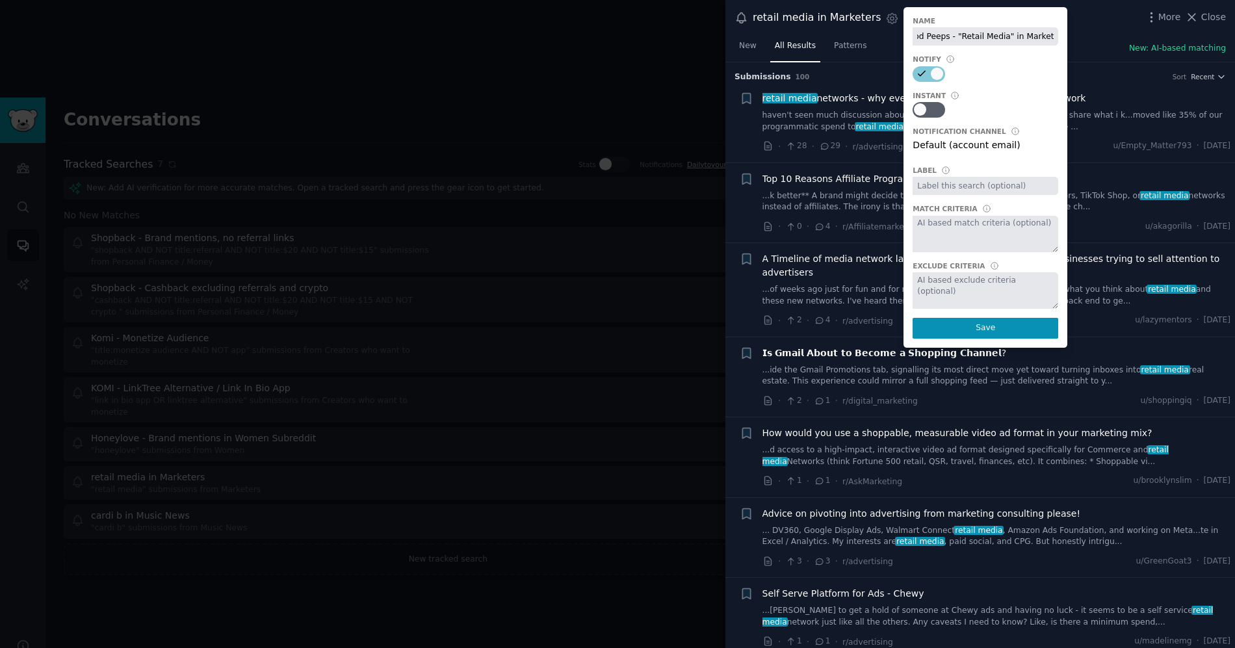
scroll to position [0, 19]
type input "Good Peeps - "Retail Media" in Marketers"
click at [995, 331] on button "Save" at bounding box center [985, 328] width 146 height 21
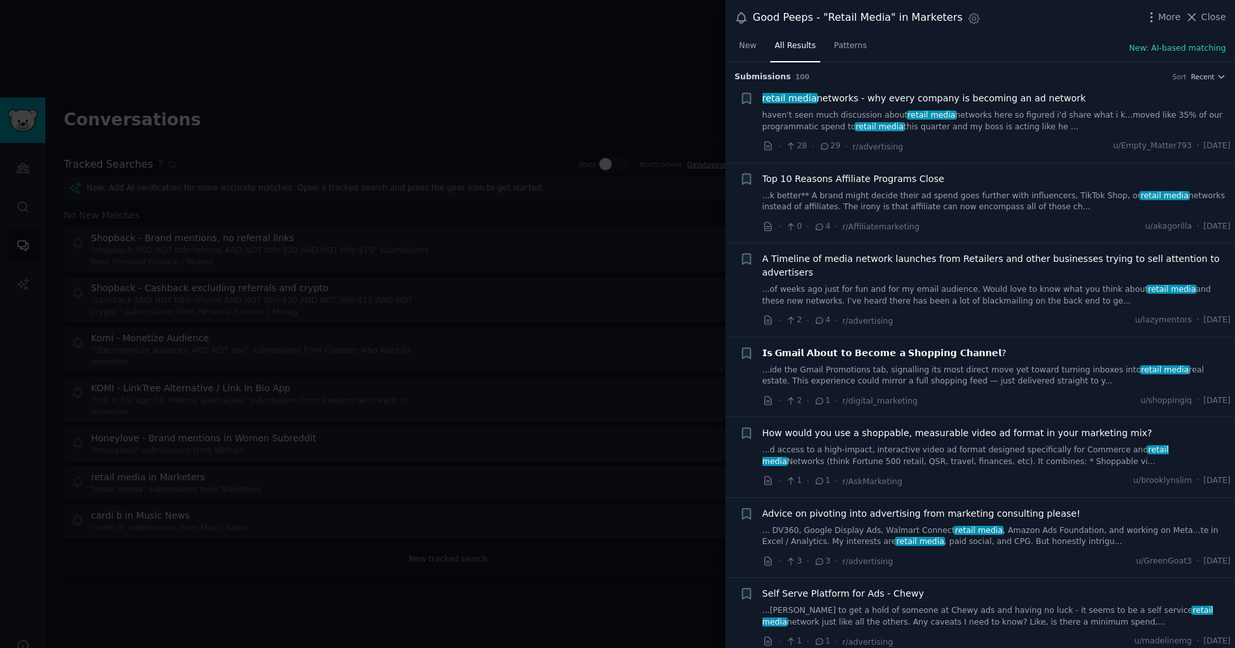
click at [288, 456] on div at bounding box center [617, 324] width 1235 height 648
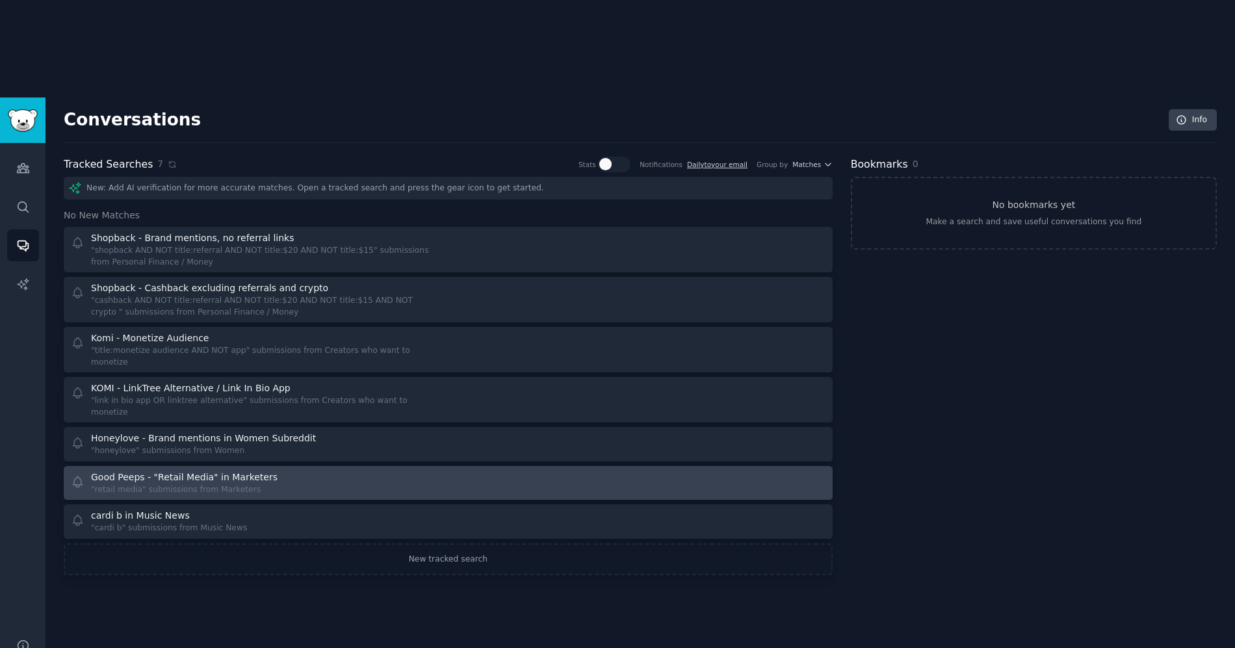
click at [346, 471] on div "Good Peeps - "Retail Media" in Marketers "retail media" submissions from Market…" at bounding box center [255, 483] width 368 height 25
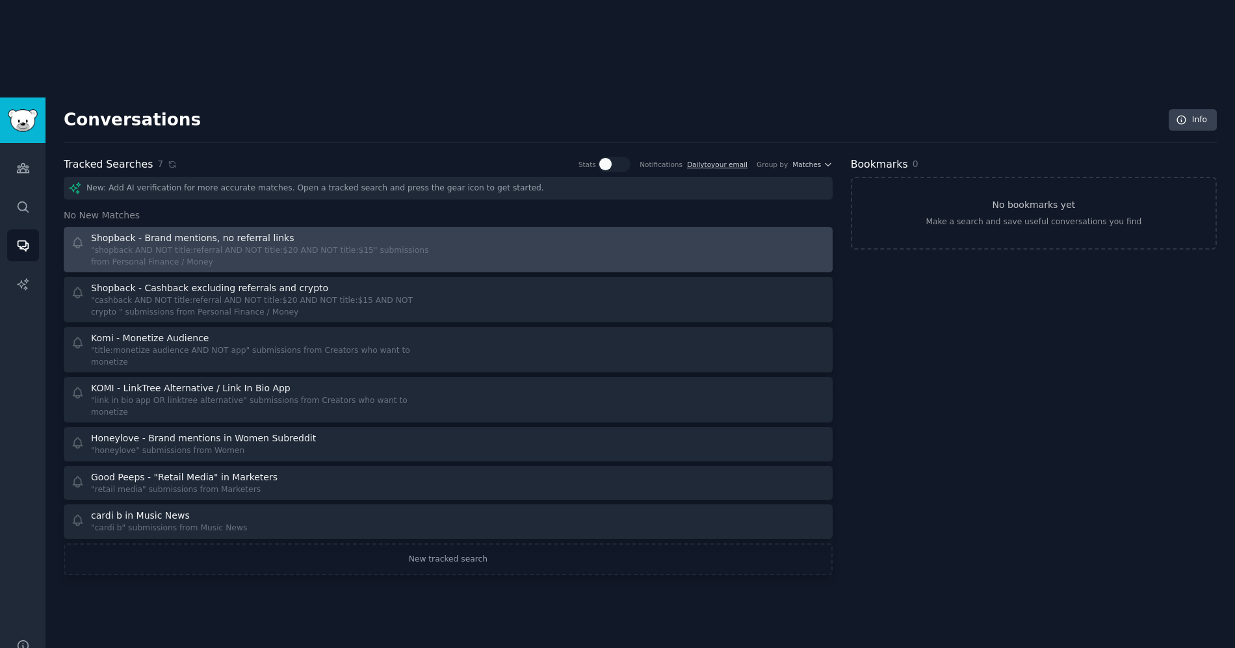
click at [363, 245] on div ""shopback AND NOT title:referral AND NOT title:$20 AND NOT title:$15" submissio…" at bounding box center [265, 256] width 348 height 23
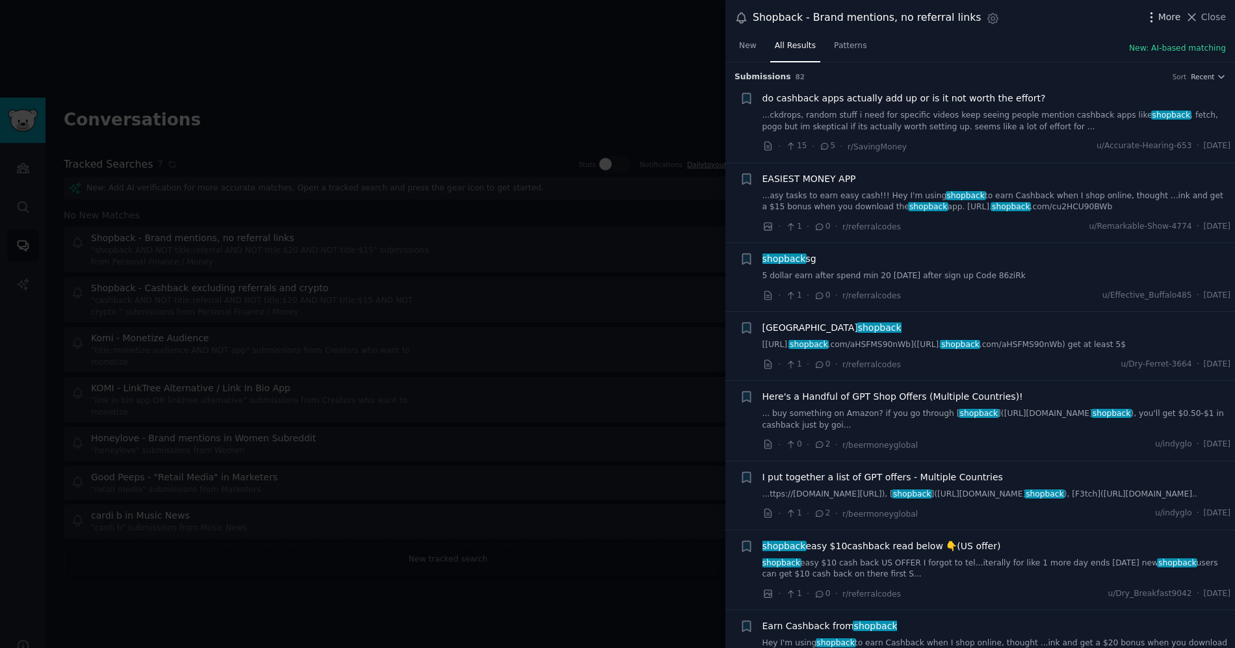
click at [1152, 14] on icon "button" at bounding box center [1150, 16] width 1 height 9
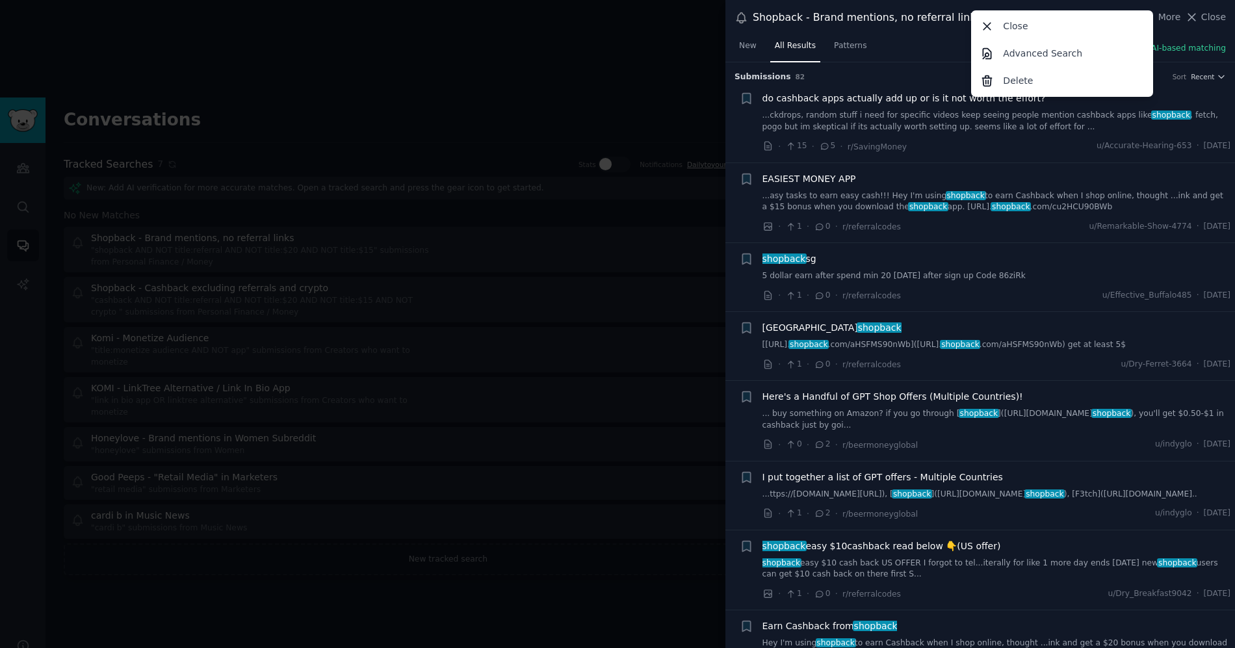
click at [896, 47] on div "New All Results Patterns New: AI-based matching" at bounding box center [980, 49] width 510 height 27
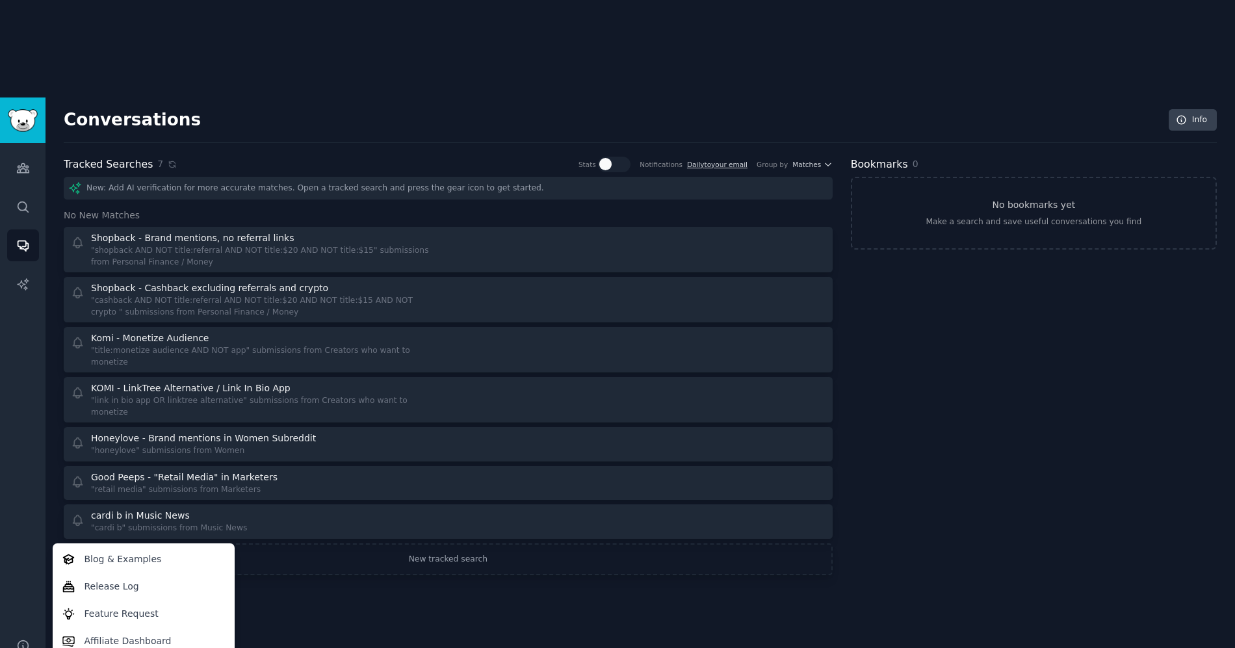
drag, startPoint x: 53, startPoint y: 257, endPoint x: 49, endPoint y: 121, distance: 135.9
click at [52, 256] on div "Conversations Info Tracked Searches 7 Stats Notifications Daily to your email G…" at bounding box center [639, 421] width 1189 height 648
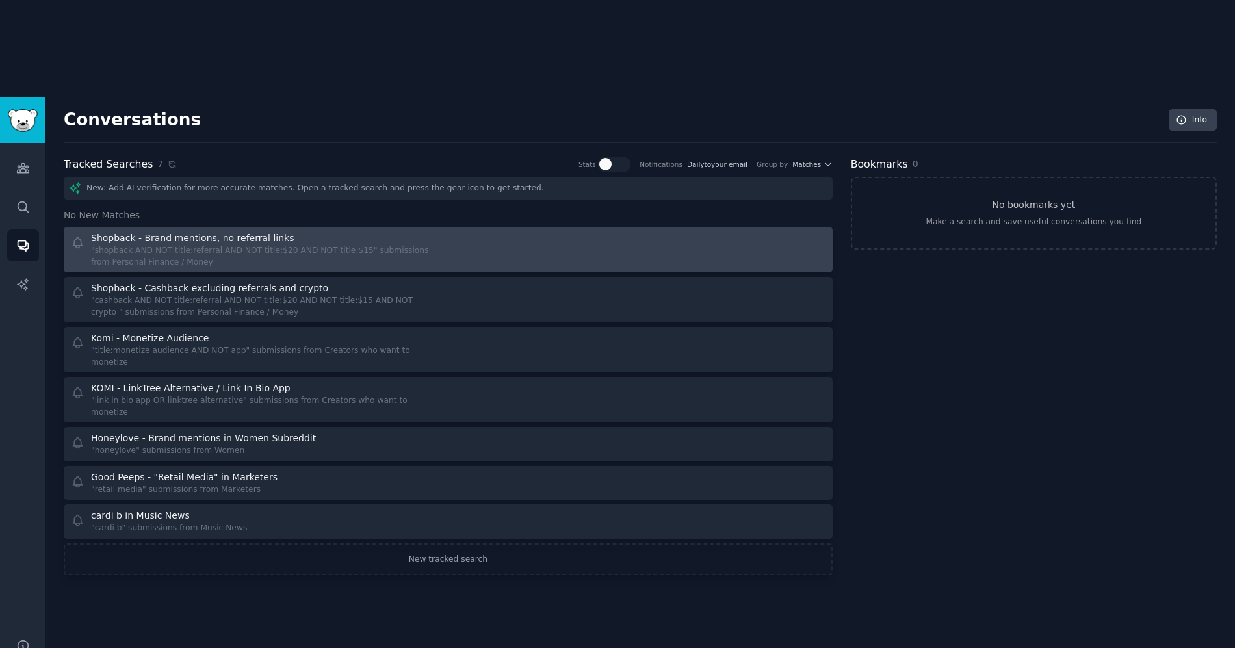
click at [411, 231] on div "Shopback - Brand mentions, no referral links" at bounding box center [265, 238] width 348 height 14
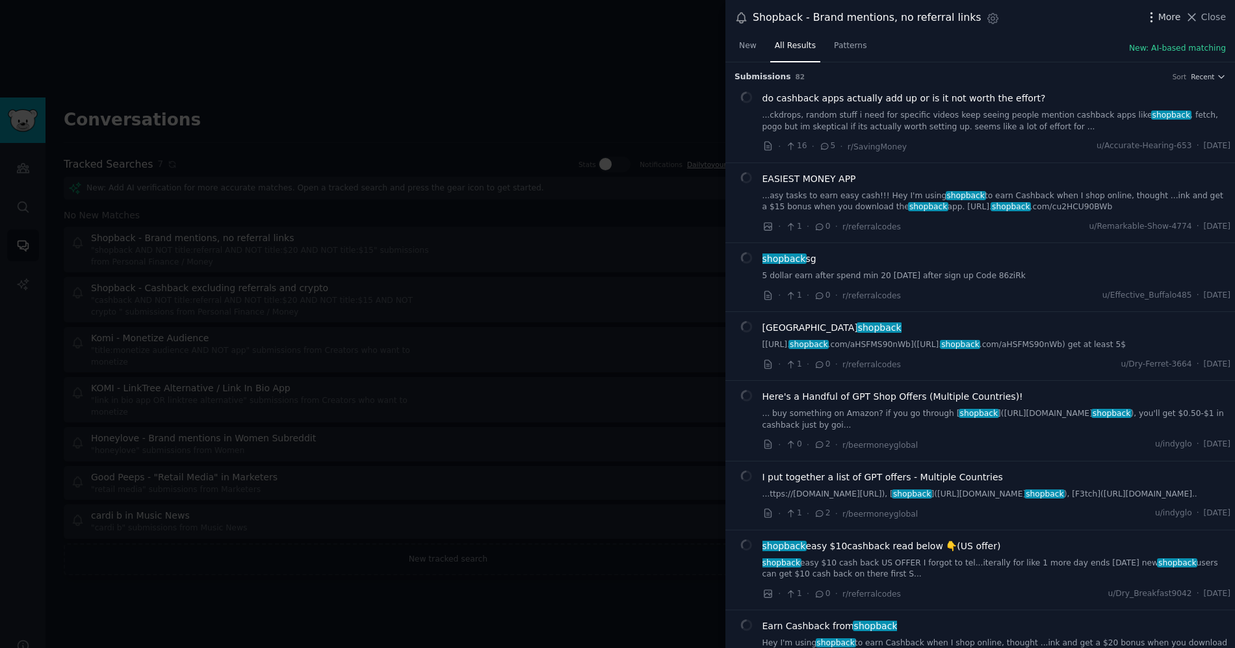
click at [1163, 15] on span "More" at bounding box center [1169, 17] width 23 height 14
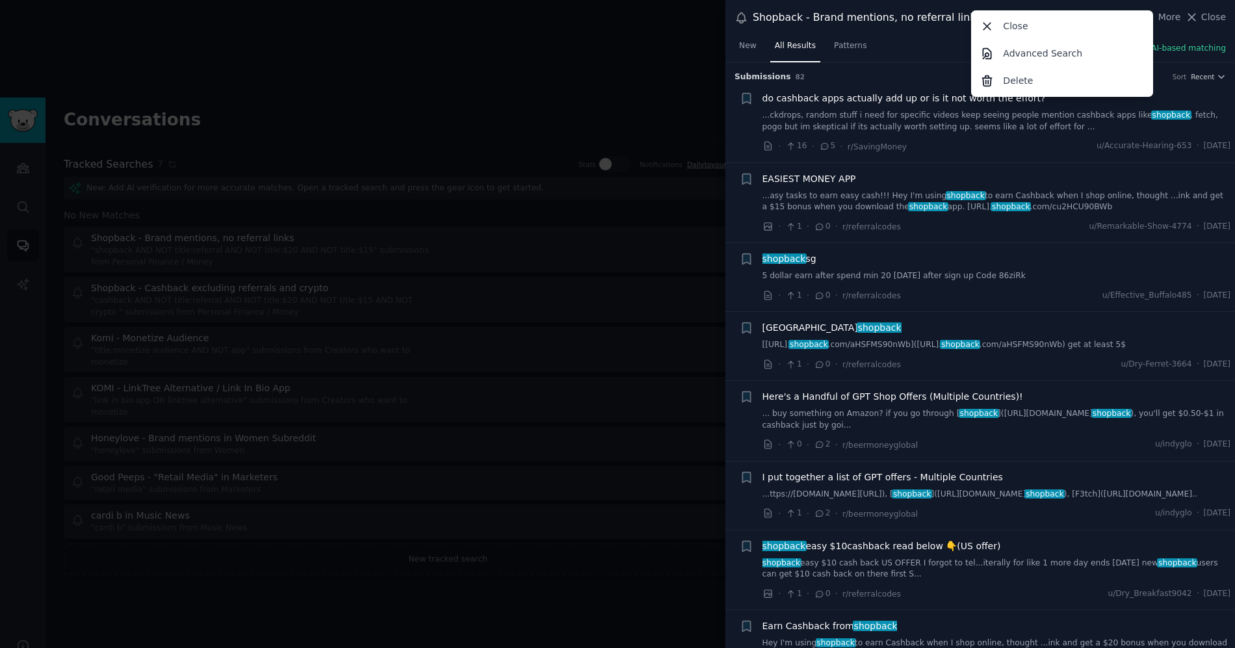
drag, startPoint x: 908, startPoint y: 27, endPoint x: 922, endPoint y: 22, distance: 15.0
click at [907, 27] on div "Shopback - Brand mentions, no referral links Settings More Close Advanced Searc…" at bounding box center [980, 18] width 510 height 36
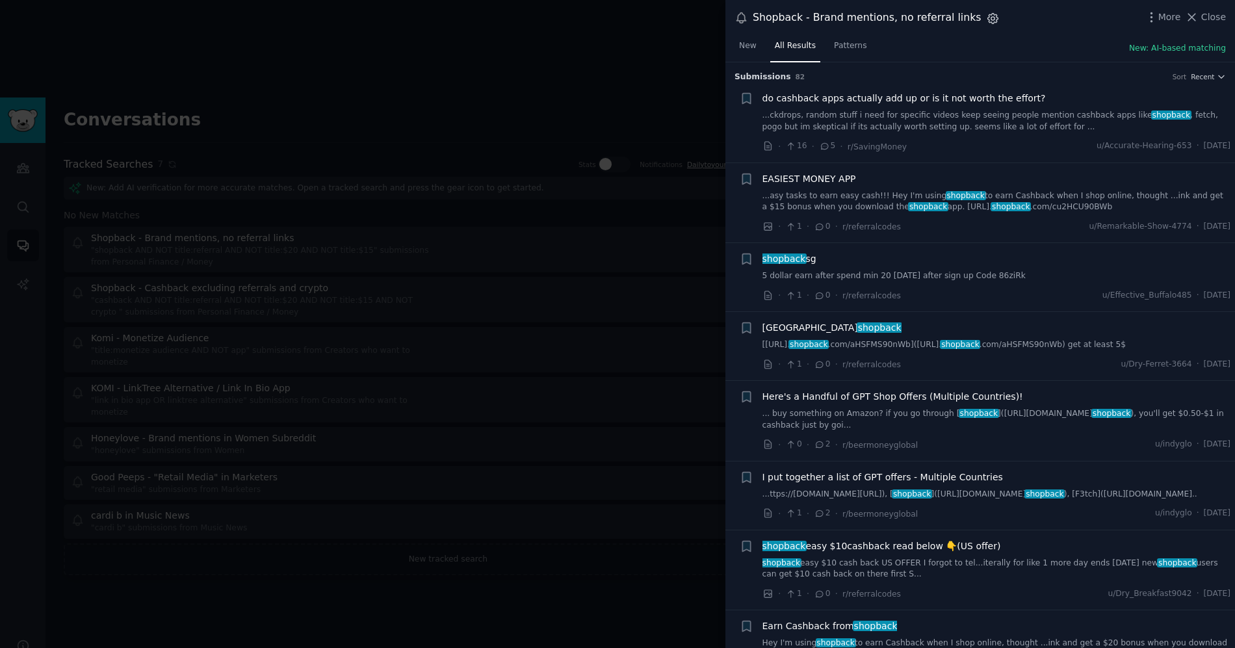
click at [986, 16] on icon "button" at bounding box center [993, 19] width 14 height 14
click at [428, 350] on div at bounding box center [617, 324] width 1235 height 648
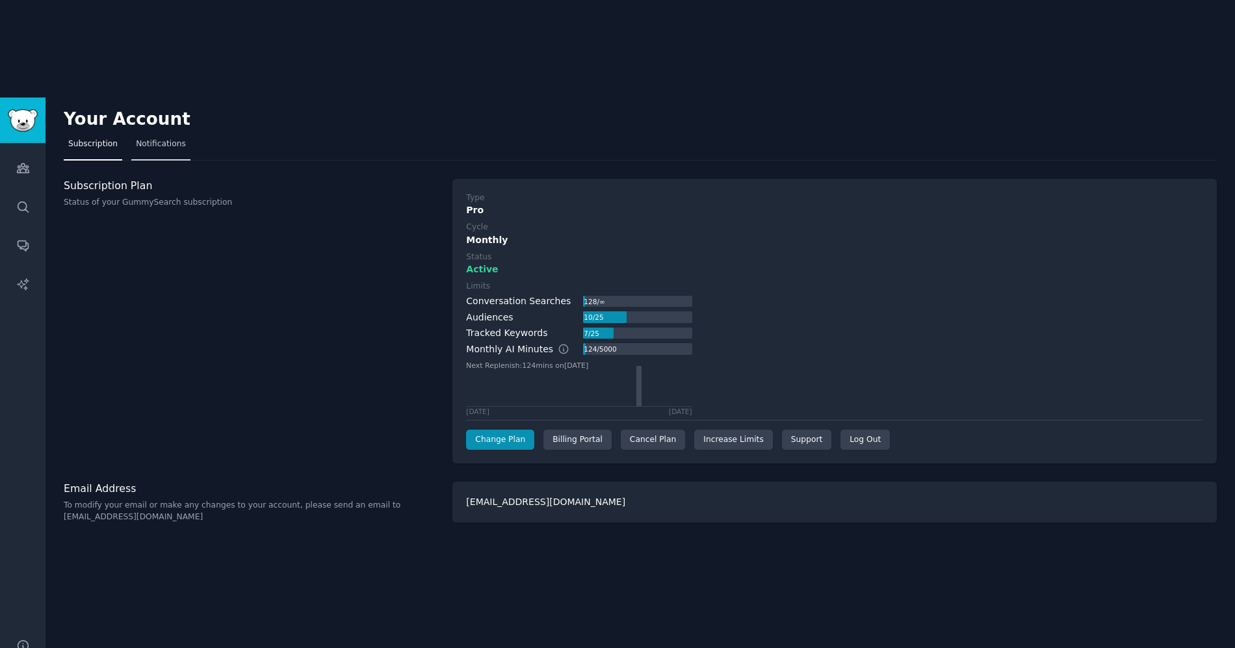
click at [178, 138] on span "Notifications" at bounding box center [161, 144] width 50 height 12
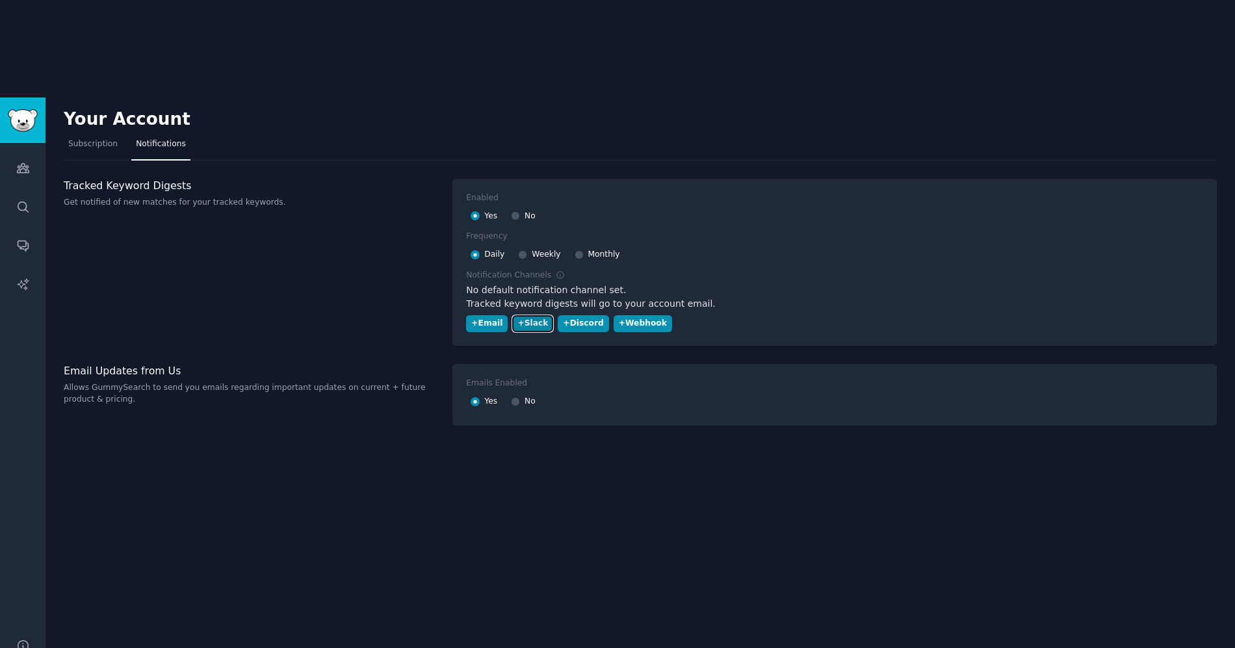
click at [526, 318] on div "+ Slack" at bounding box center [532, 324] width 31 height 12
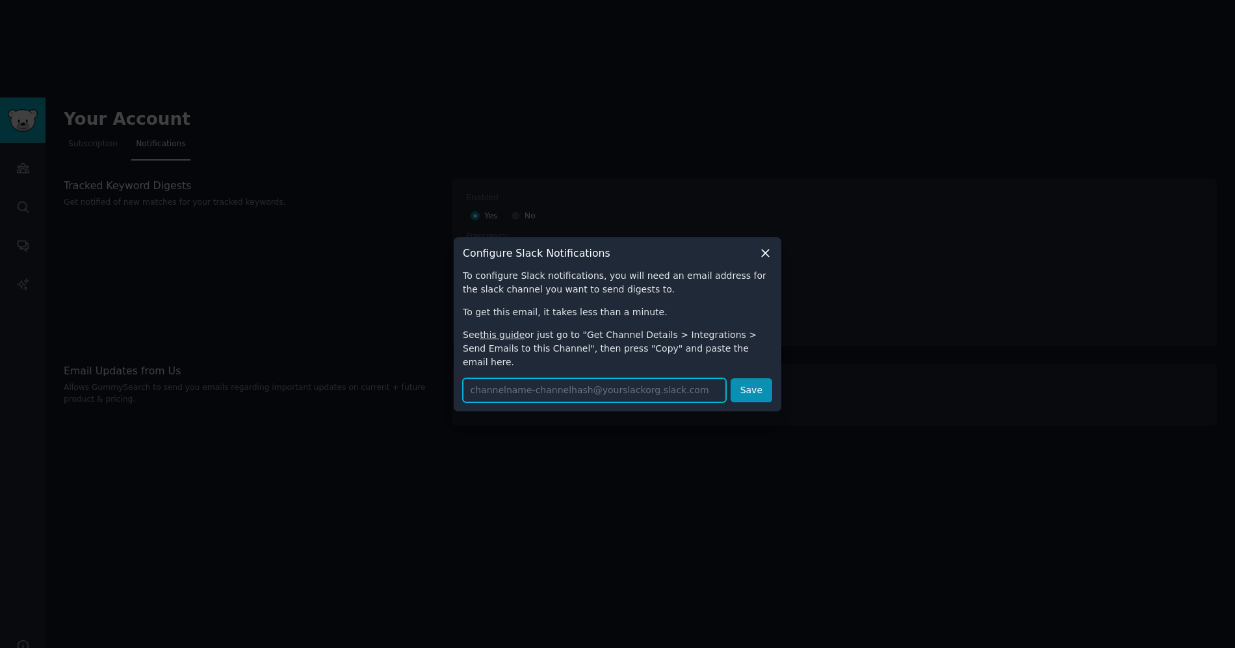
click at [639, 383] on input "text" at bounding box center [594, 390] width 263 height 24
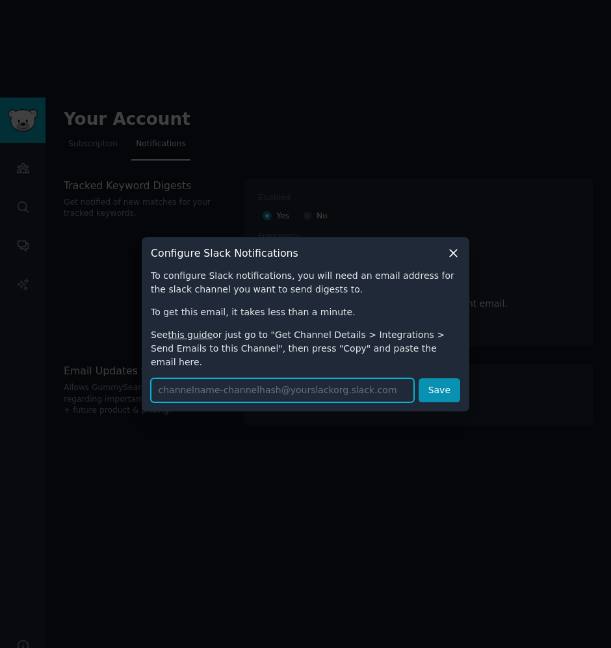
click at [318, 383] on input "text" at bounding box center [282, 390] width 263 height 24
paste input "alerts-reddit-keyword-aaaarp2u7iixizosfbyqsj5g4q@thenftcompany.slack.com"
type input "alerts-reddit-keyword-aaaarp2u7iixizosfbyqsj5g4q@thenftcompany.slack.com"
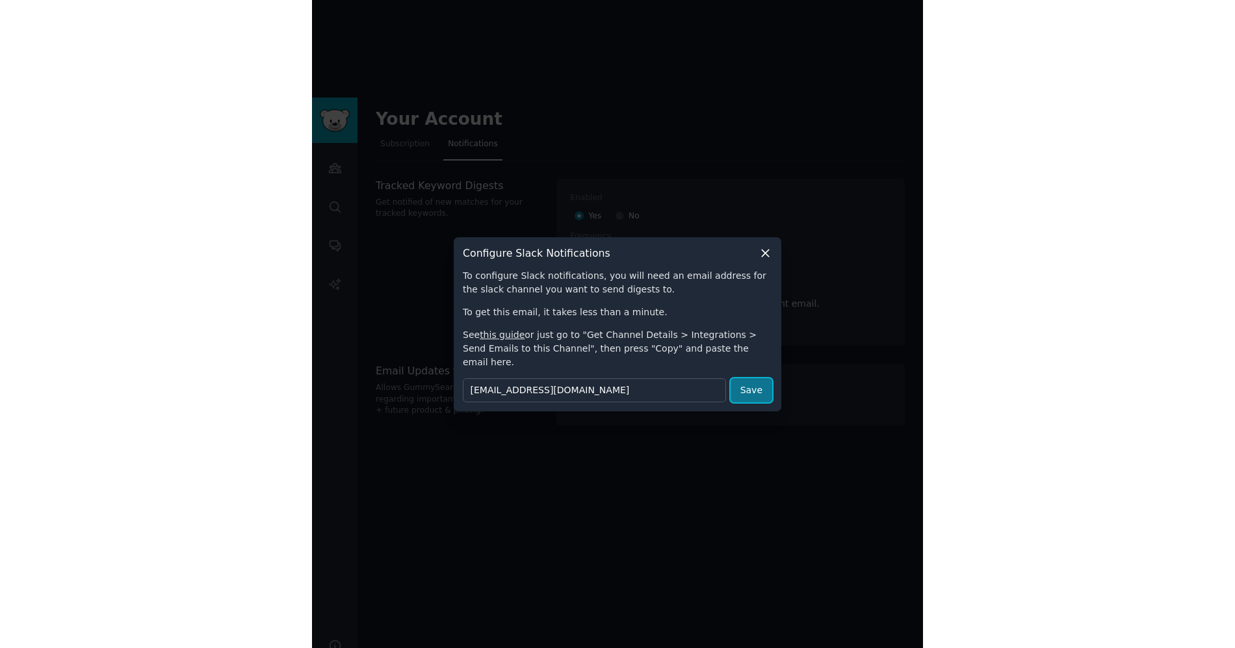
scroll to position [0, 0]
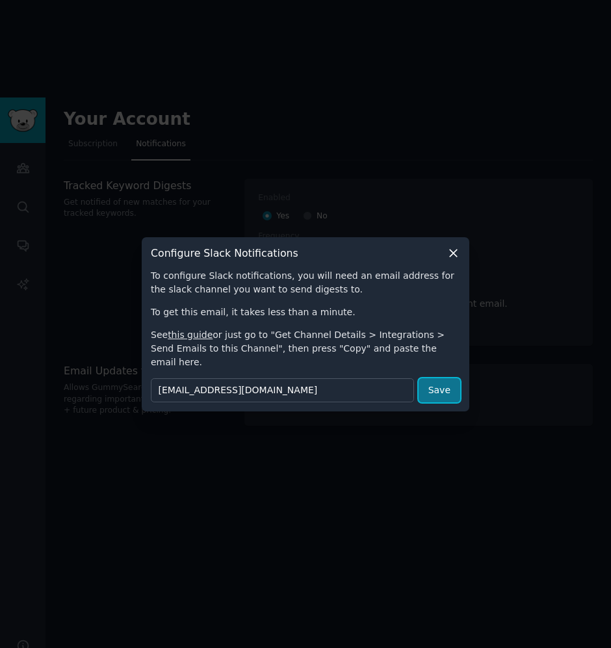
click at [442, 383] on button "Save" at bounding box center [440, 390] width 42 height 24
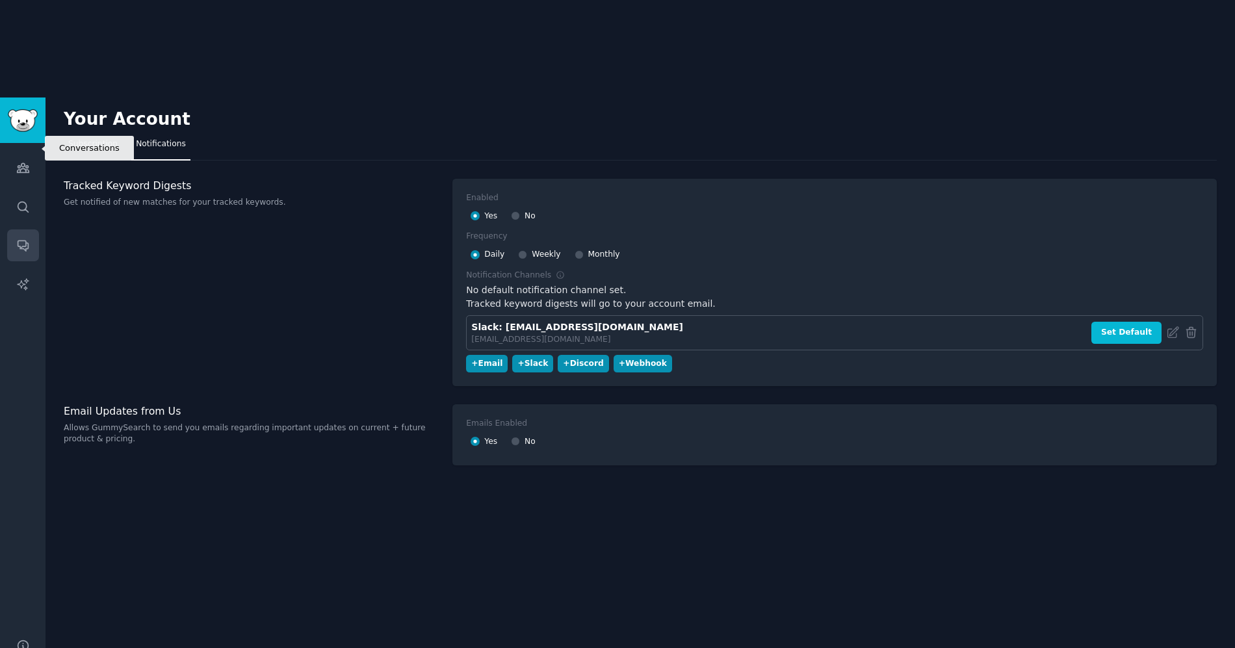
click at [25, 239] on icon "Sidebar" at bounding box center [23, 246] width 14 height 14
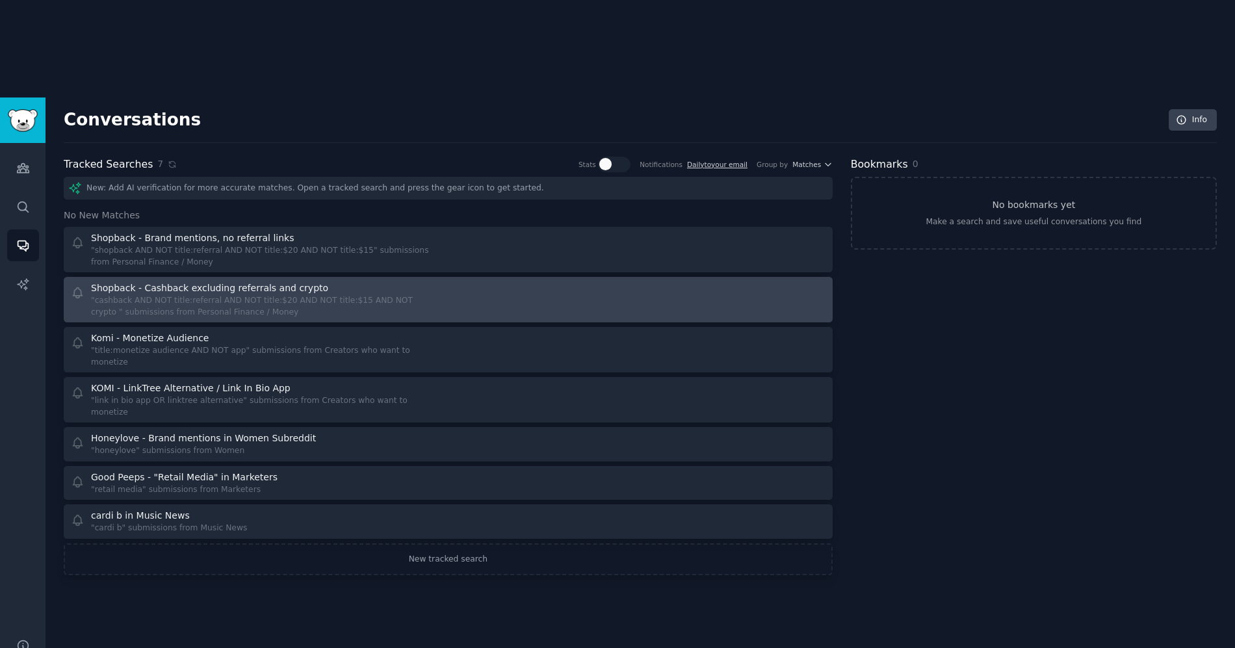
click at [558, 281] on div at bounding box center [641, 299] width 368 height 36
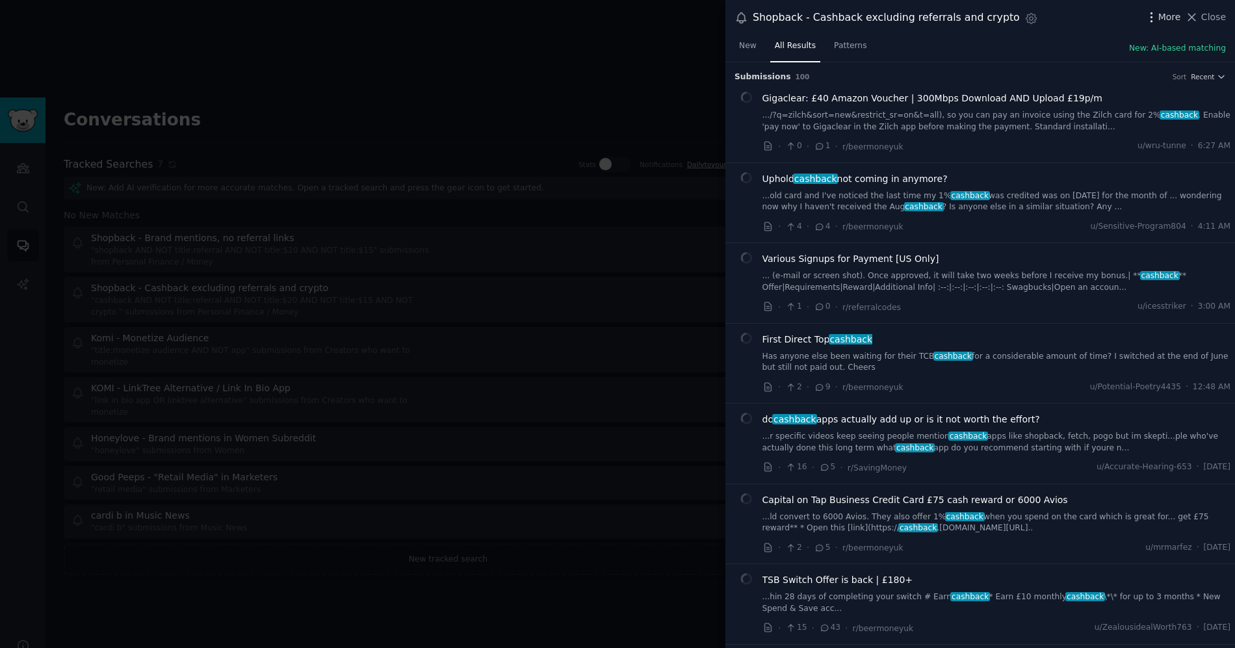
click at [1148, 14] on icon "button" at bounding box center [1151, 17] width 14 height 14
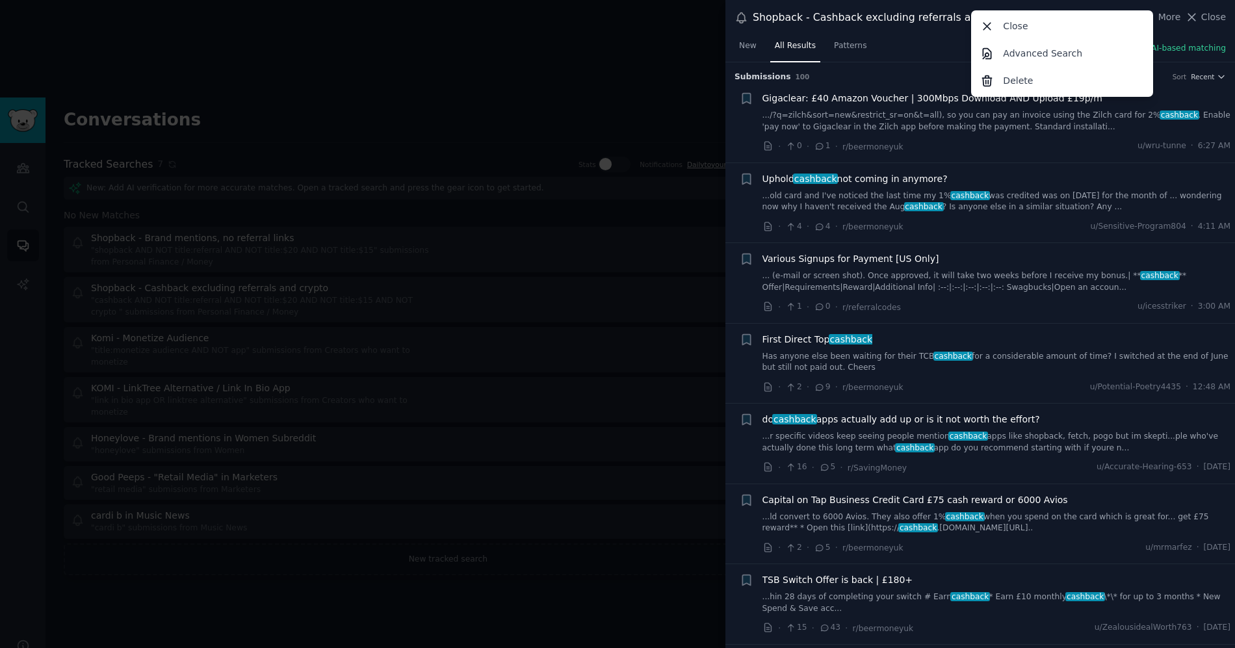
click at [853, 23] on div "Shopback - Cashback excluding referrals and crypto" at bounding box center [886, 18] width 267 height 16
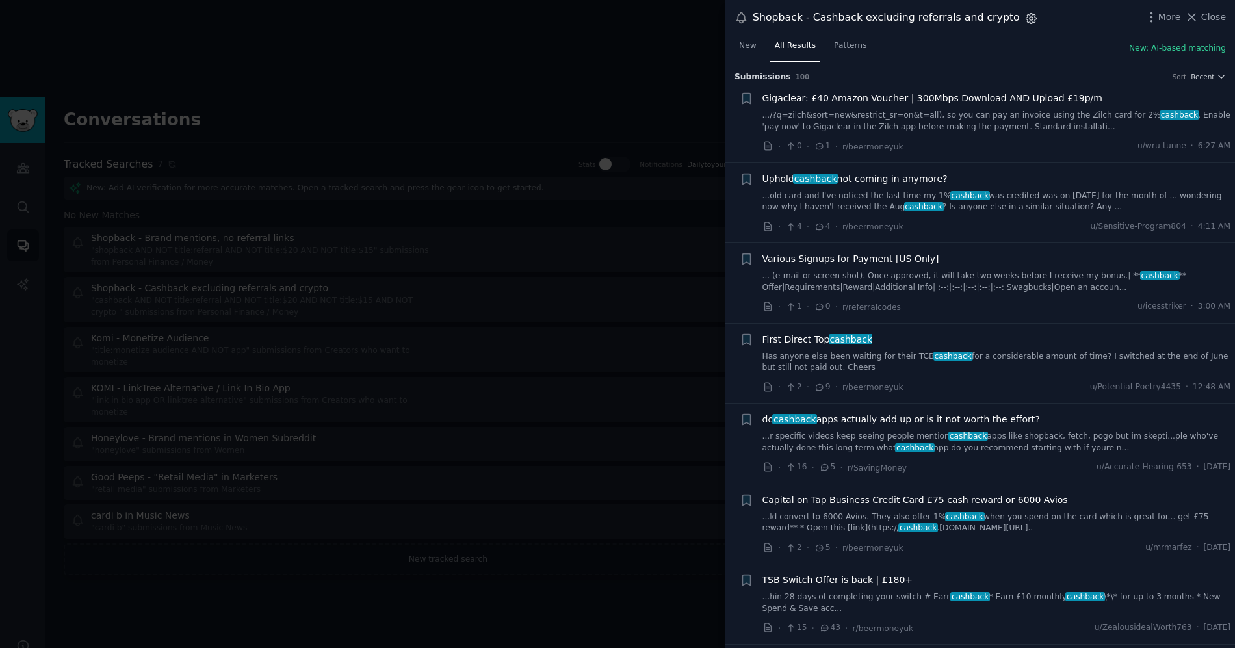
click at [1024, 18] on icon "button" at bounding box center [1031, 19] width 14 height 14
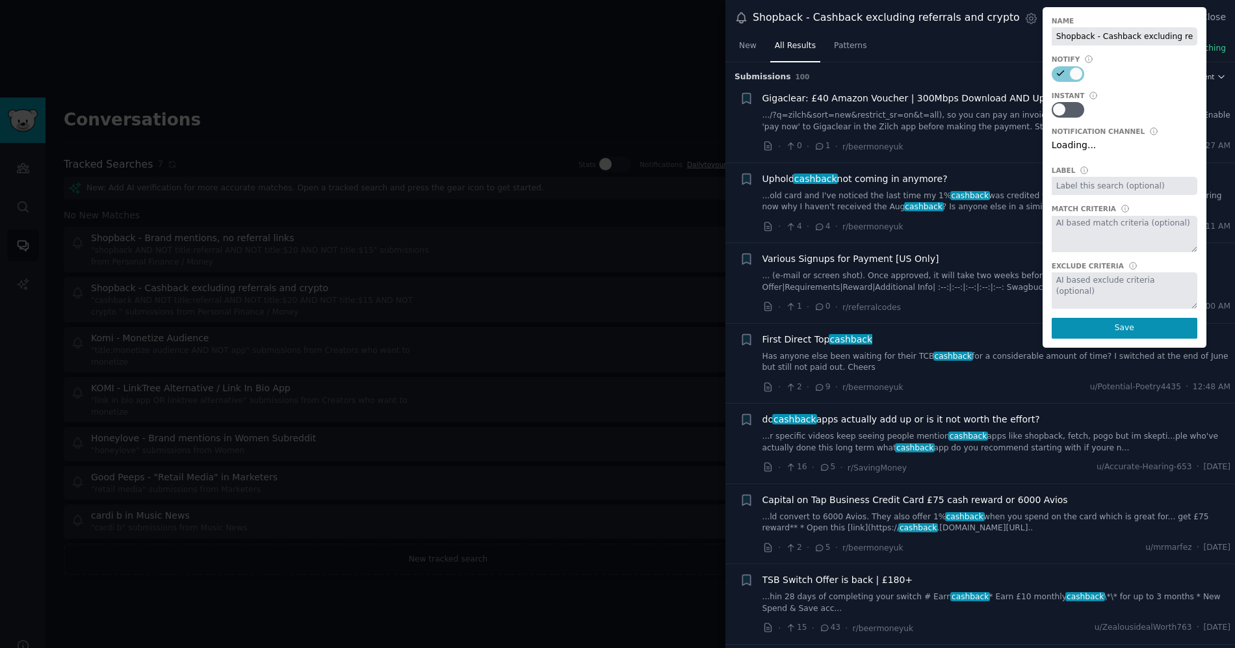
scroll to position [0, 60]
click at [1092, 38] on input "Shopback - Cashback excluding referrals and crypto" at bounding box center [1125, 36] width 146 height 18
type input "Shopback - Cashback App excluding referrals and crypto"
click at [1070, 325] on button "Save" at bounding box center [1125, 328] width 146 height 21
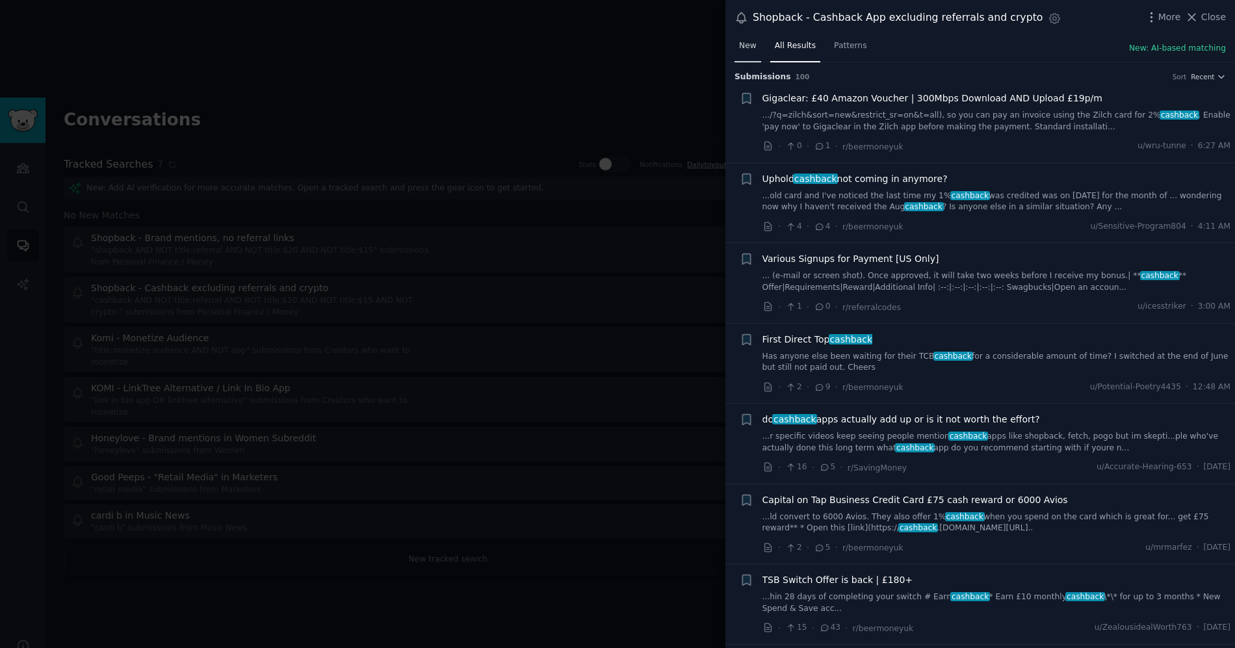
click at [751, 49] on span "New" at bounding box center [748, 46] width 18 height 12
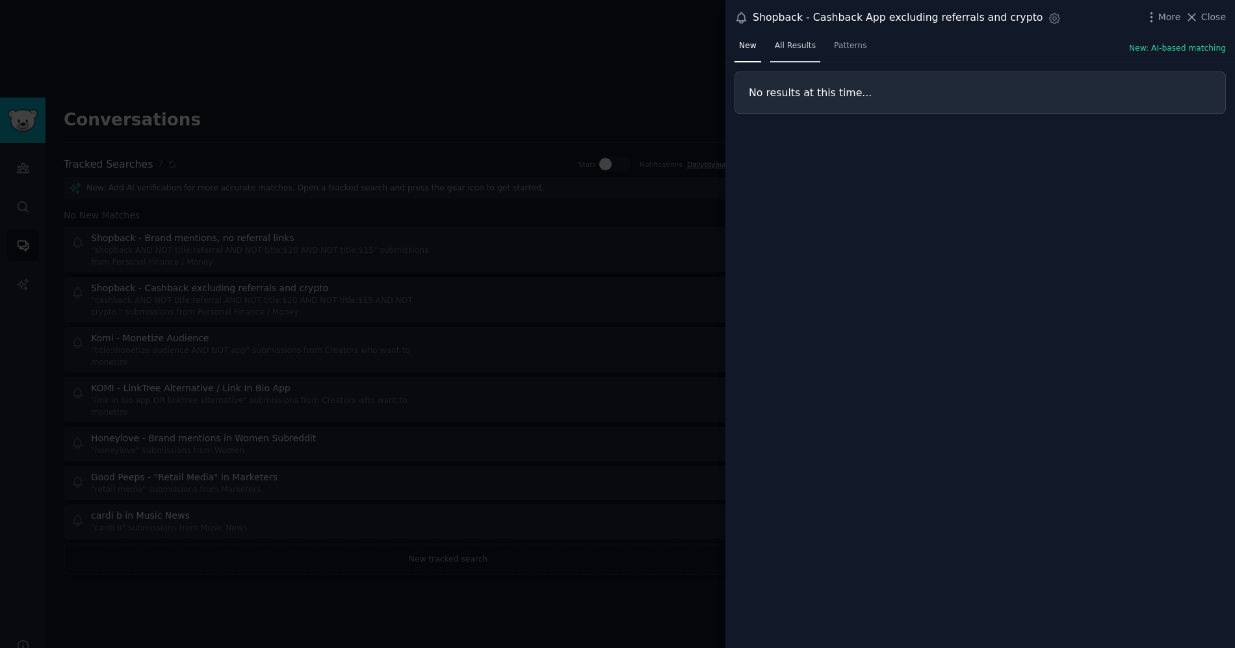
click at [800, 49] on span "All Results" at bounding box center [795, 46] width 41 height 12
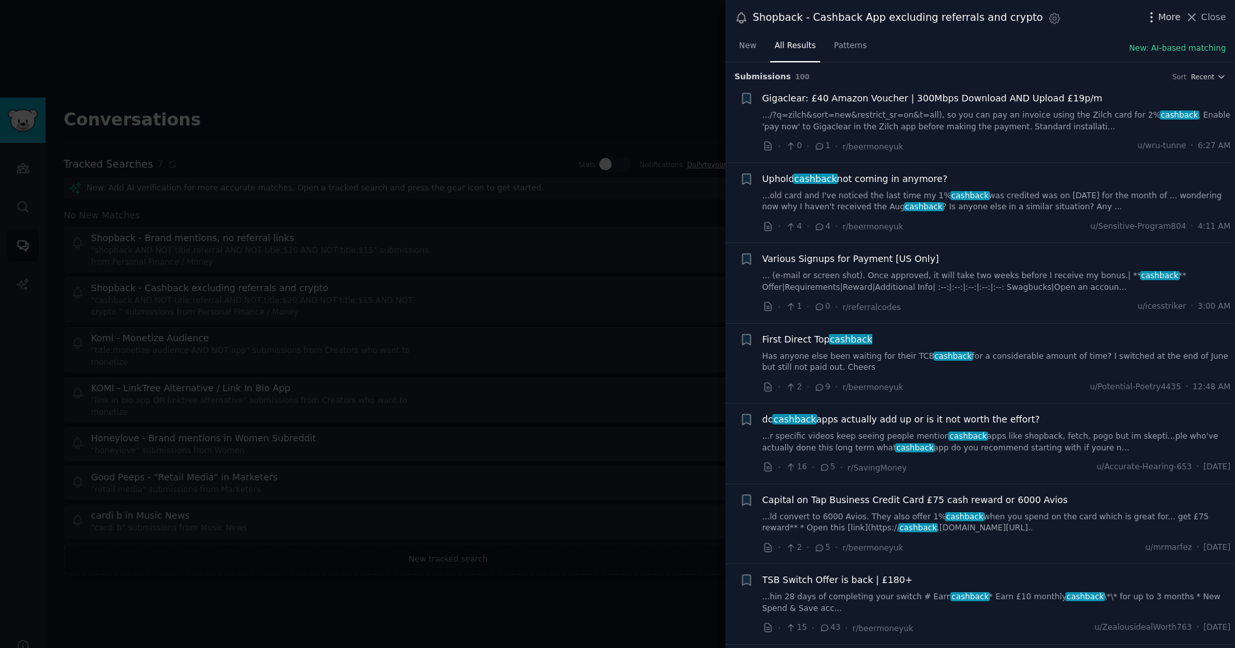
click at [1157, 17] on icon "button" at bounding box center [1151, 17] width 14 height 14
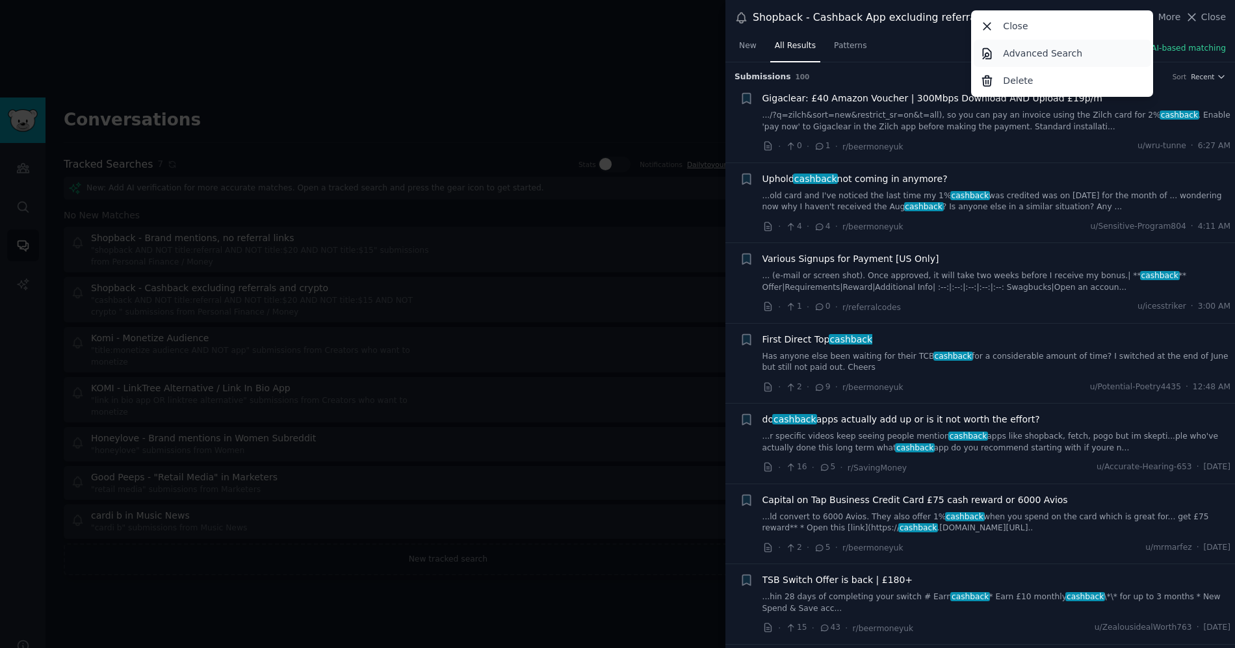
click at [1040, 49] on p "Advanced Search" at bounding box center [1042, 54] width 79 height 14
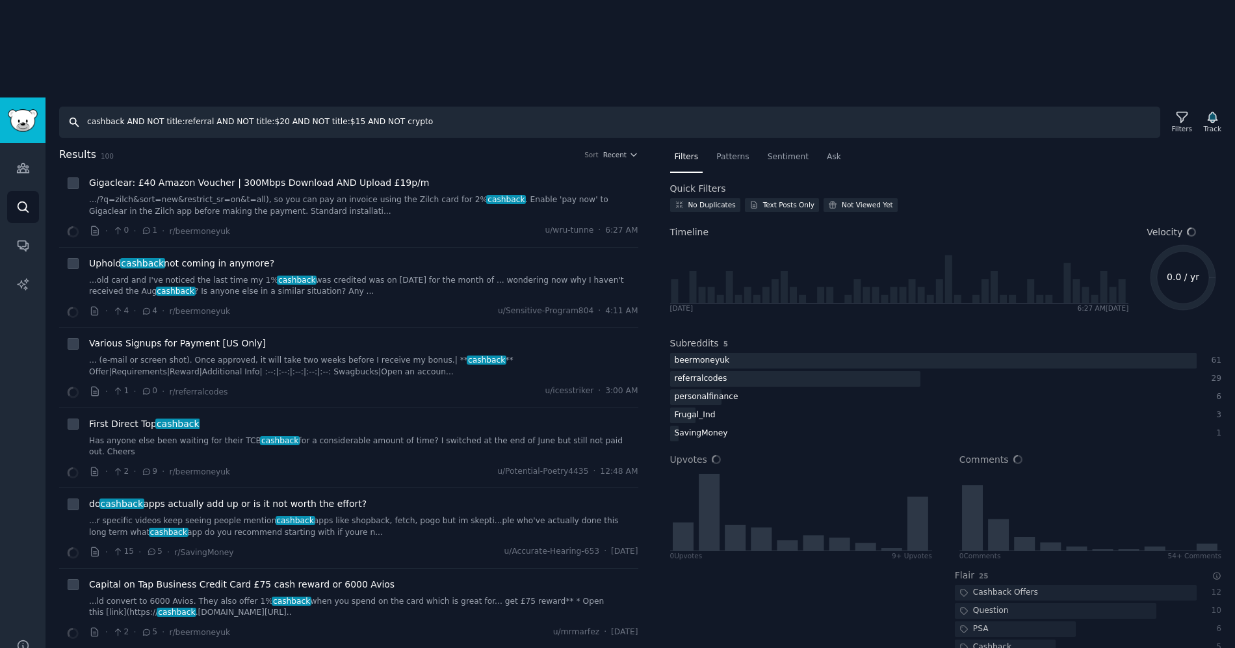
click at [208, 107] on input "cashback AND NOT title:referral AND NOT title:$20 AND NOT title:$15 AND NOT cry…" at bounding box center [609, 122] width 1101 height 31
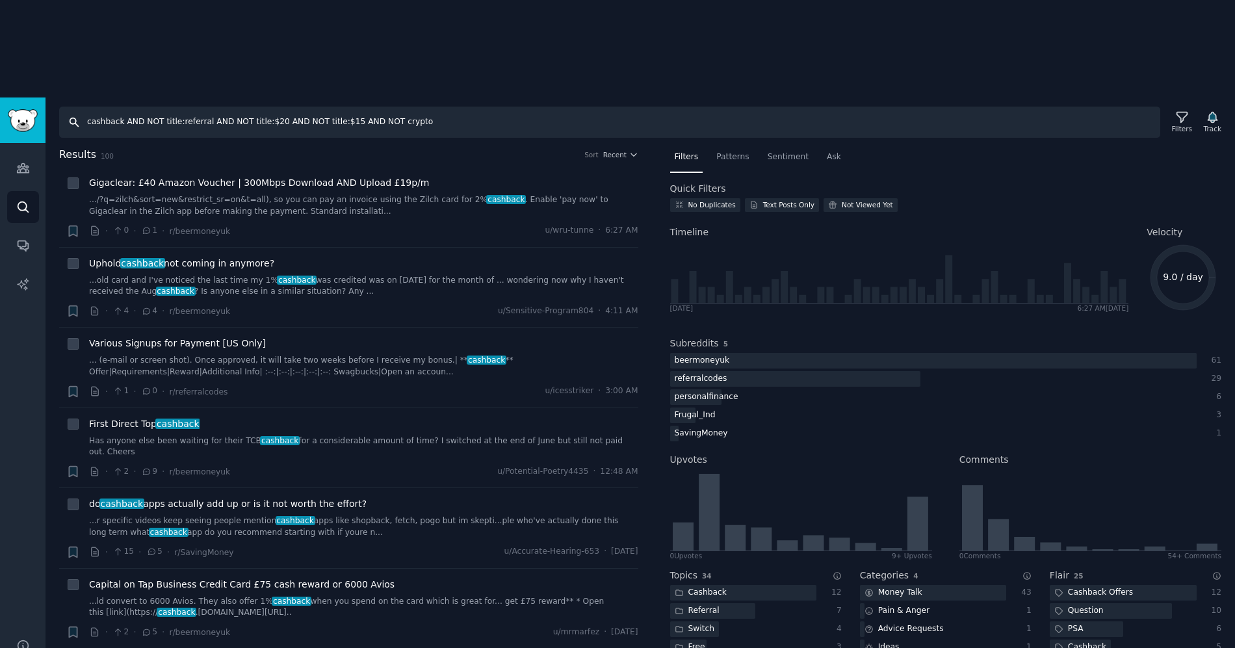
click at [125, 107] on input "cashback AND NOT title:referral AND NOT title:$20 AND NOT title:$15 AND NOT cry…" at bounding box center [609, 122] width 1101 height 31
type input "cashback app AND NOT title:referral AND NOT title:$20 AND NOT title:$15 AND NOT…"
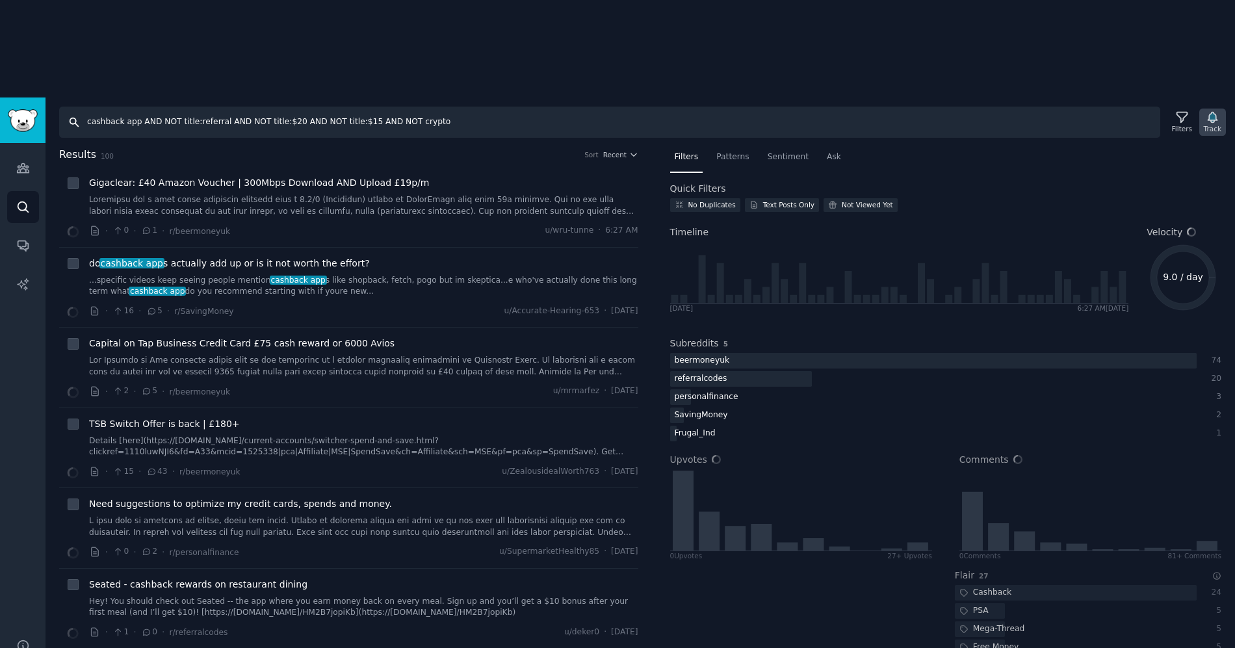
click at [1212, 112] on icon "button" at bounding box center [1212, 117] width 9 height 10
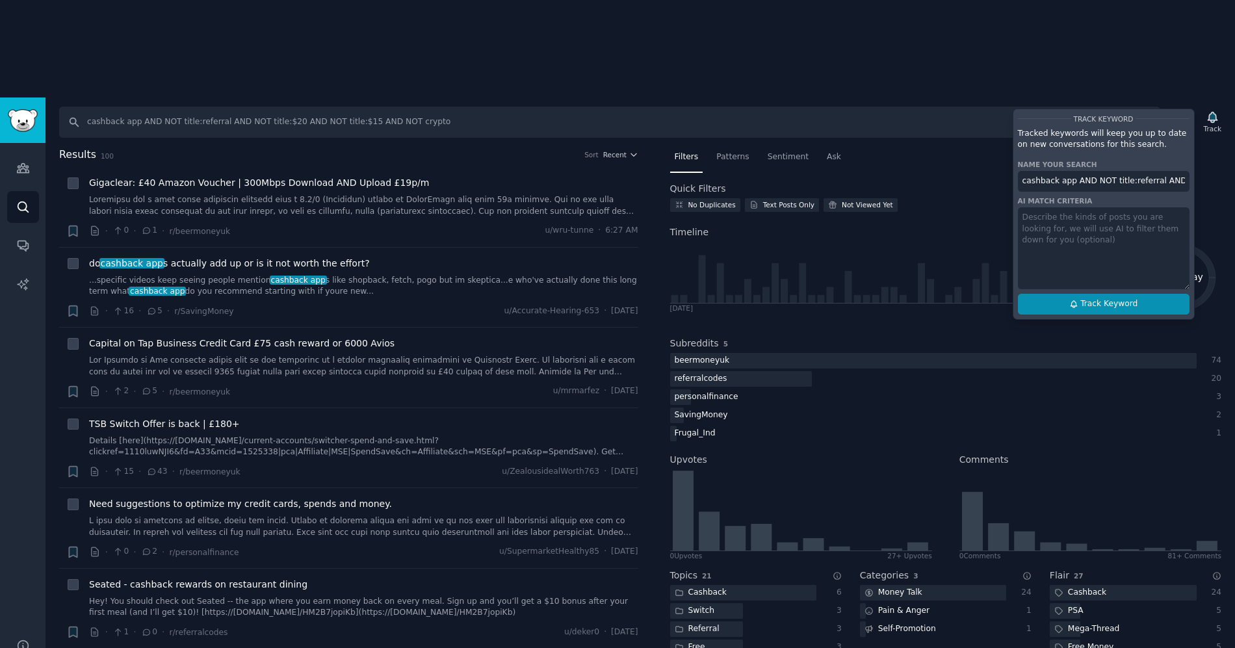
click at [1082, 298] on span "Track Keyword" at bounding box center [1108, 304] width 57 height 12
type input "cashback app AND NOT title:referral AND NOT title:$20 AND NOT title:$15 AND NOT…"
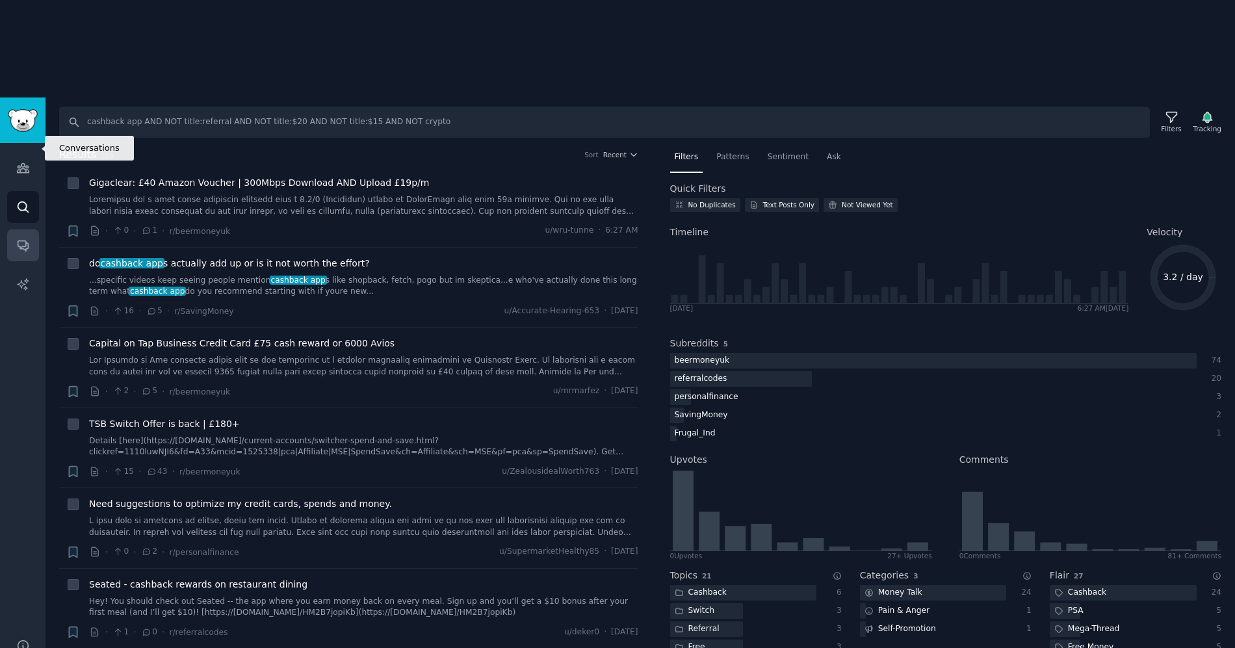
click at [23, 239] on icon "Sidebar" at bounding box center [23, 246] width 14 height 14
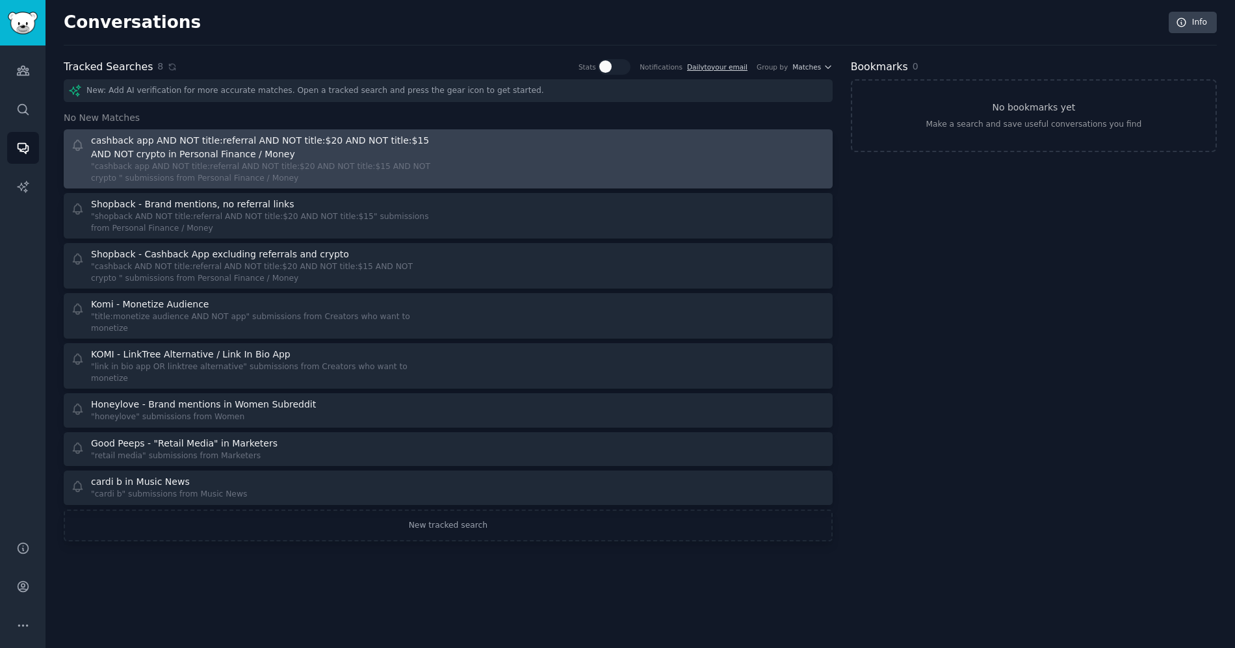
click at [782, 157] on div at bounding box center [641, 159] width 368 height 50
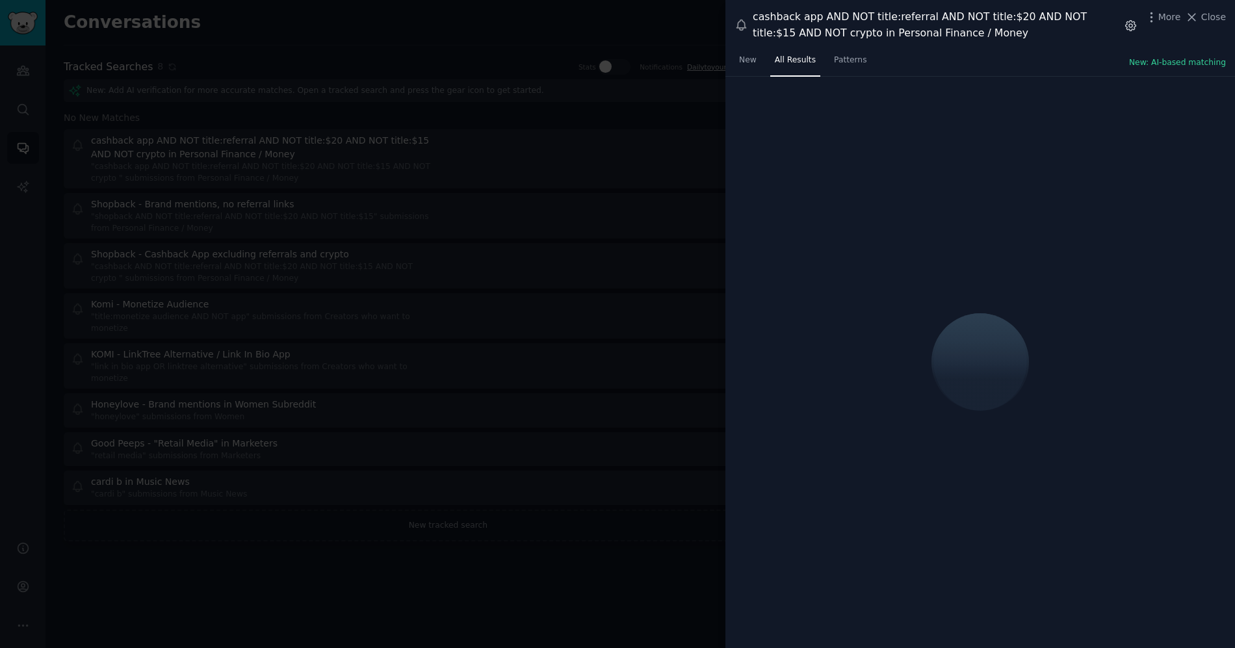
click at [1132, 27] on icon "button" at bounding box center [1130, 24] width 3 height 3
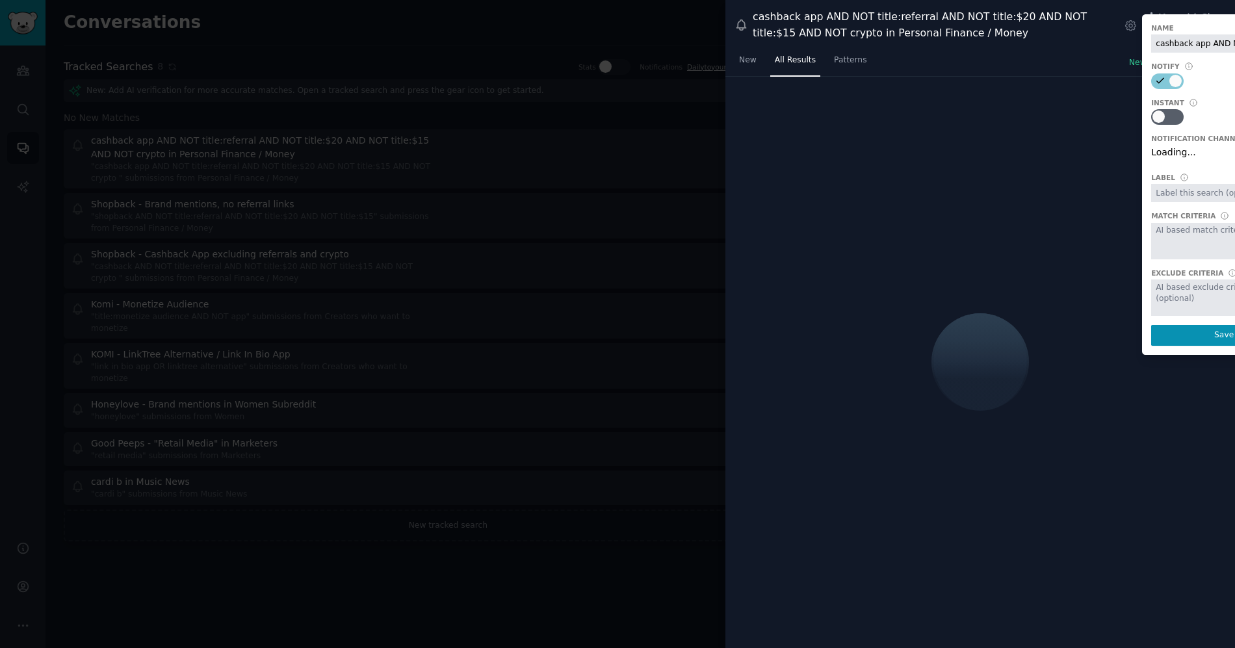
scroll to position [0, 316]
click at [1176, 39] on input "cashback app AND NOT title:referral AND NOT title:$20 AND NOT title:$15 AND NOT…" at bounding box center [1224, 43] width 146 height 18
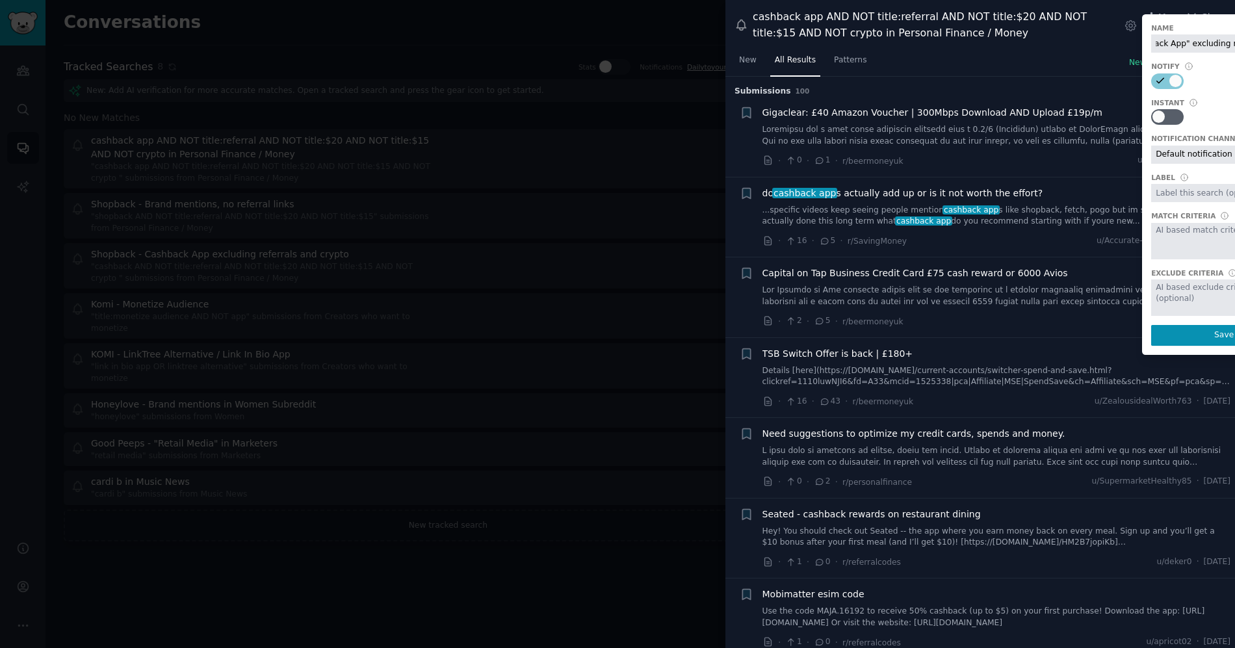
scroll to position [0, 84]
type input "Shopback - "Cashback App" excluding referrals and crypto"
click at [1175, 339] on button "Save" at bounding box center [1224, 335] width 146 height 21
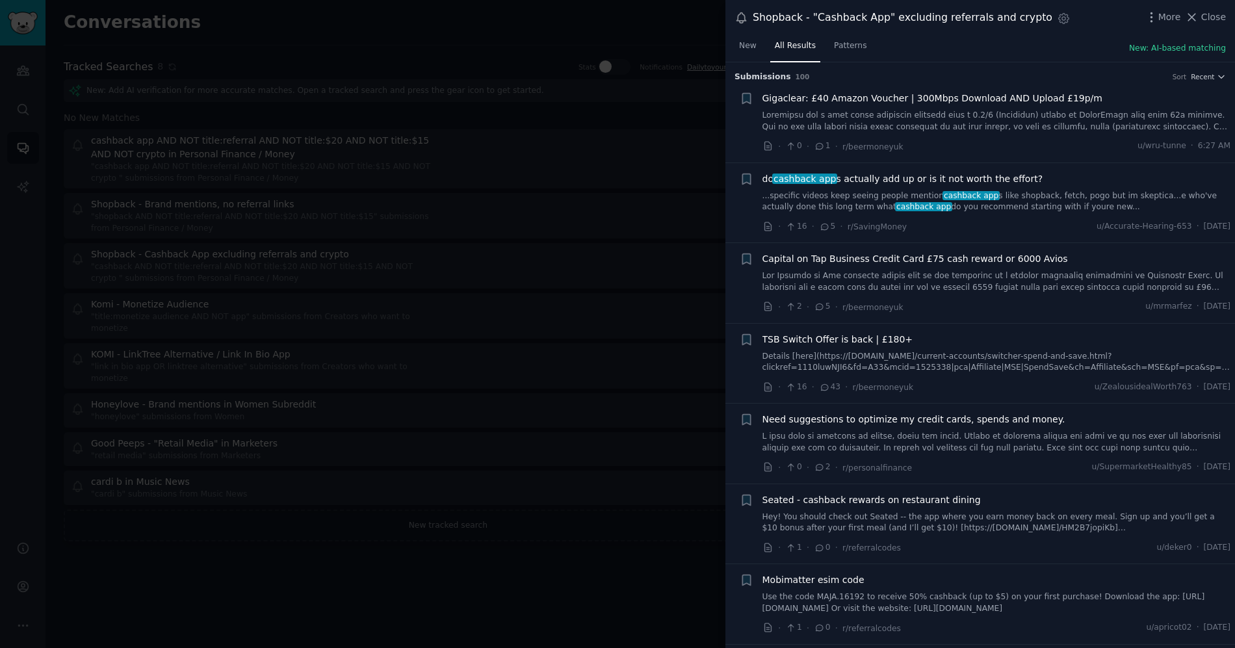
click at [486, 359] on div at bounding box center [617, 324] width 1235 height 648
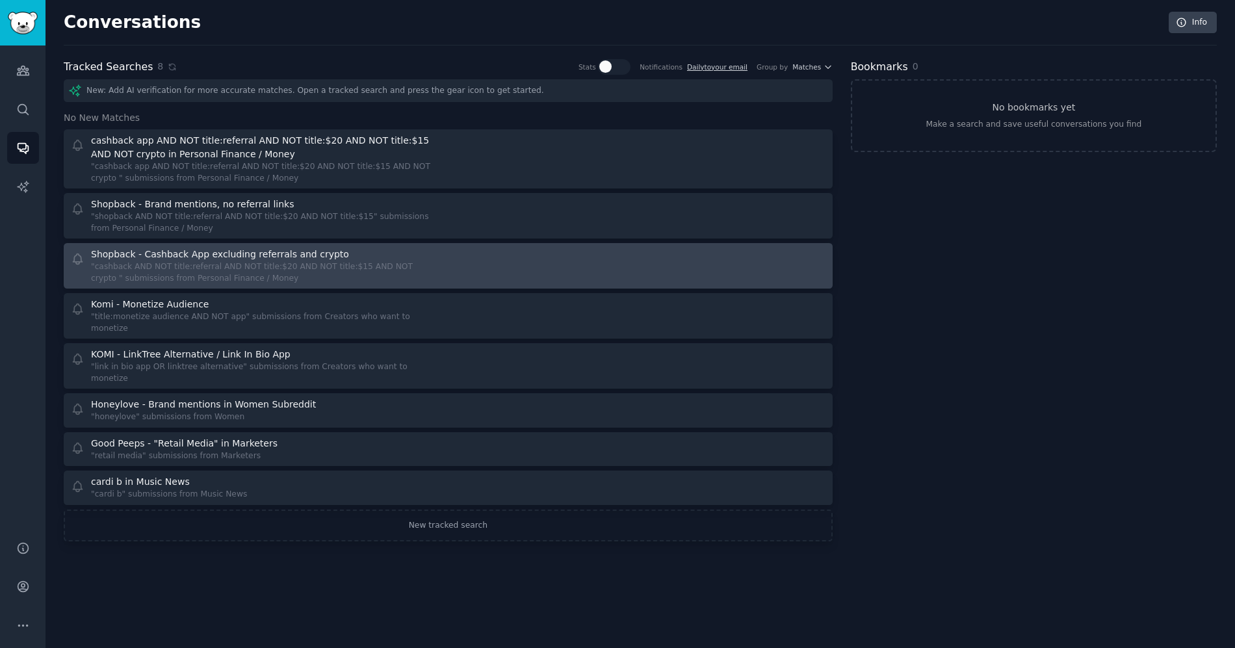
click at [498, 278] on div at bounding box center [641, 266] width 368 height 36
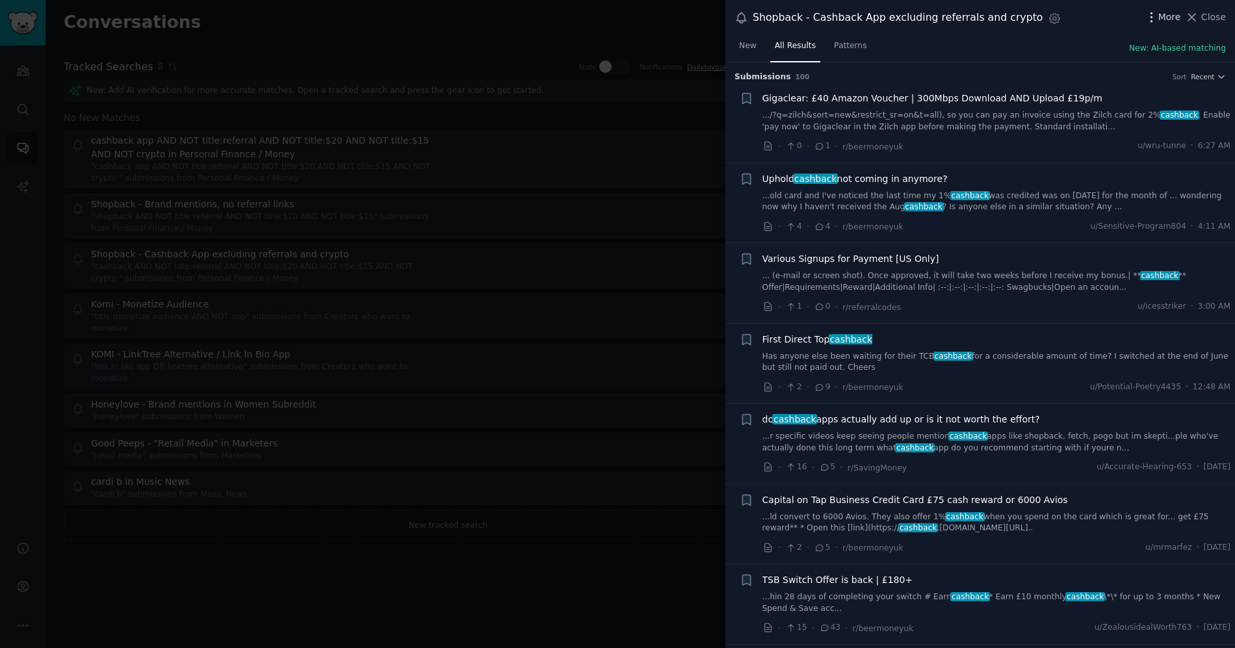
click at [1152, 14] on icon "button" at bounding box center [1151, 17] width 14 height 14
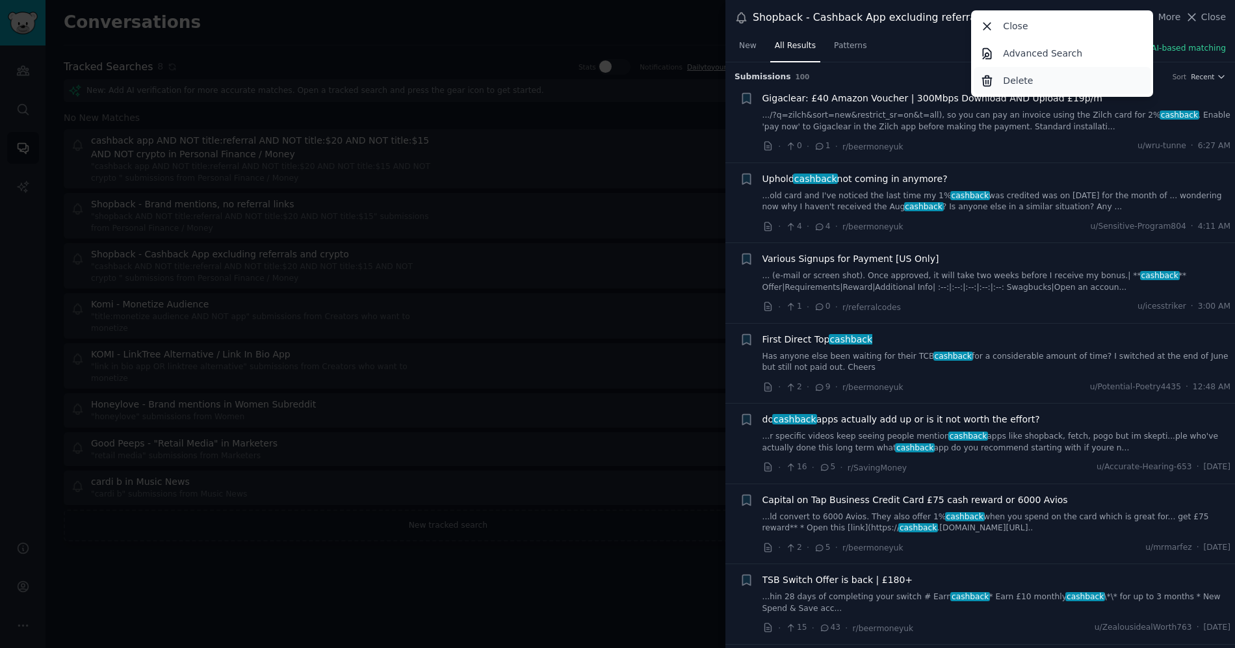
click at [1081, 80] on div "Delete" at bounding box center [1062, 80] width 177 height 27
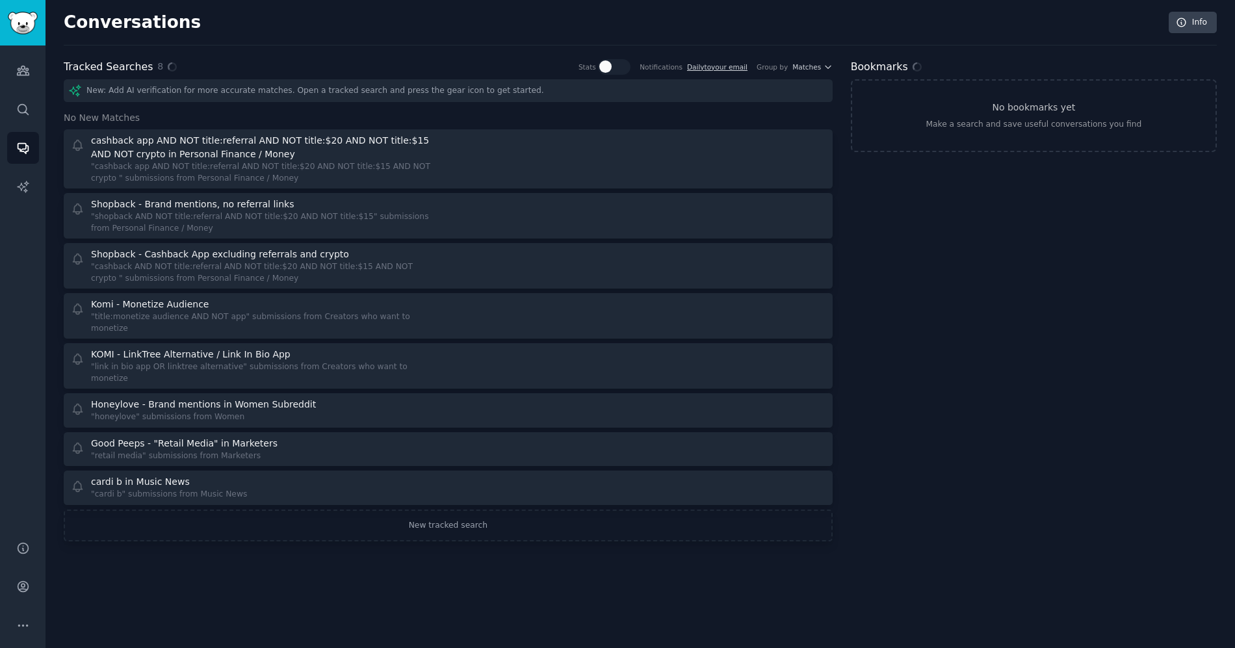
click at [891, 603] on div "Conversations Info Tracked Searches 8 Stats Notifications Daily to your email G…" at bounding box center [639, 324] width 1189 height 648
